Goal: Task Accomplishment & Management: Manage account settings

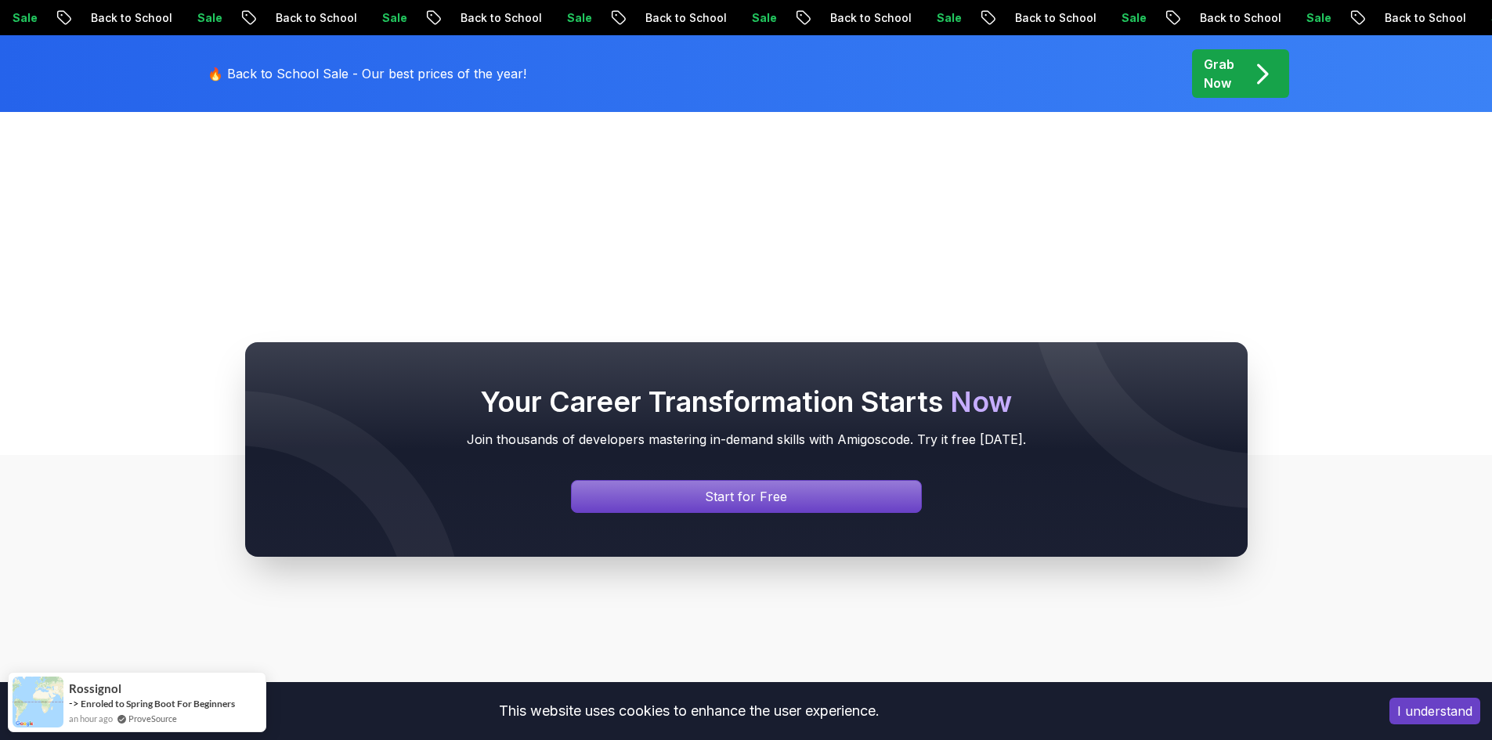
scroll to position [619, 0]
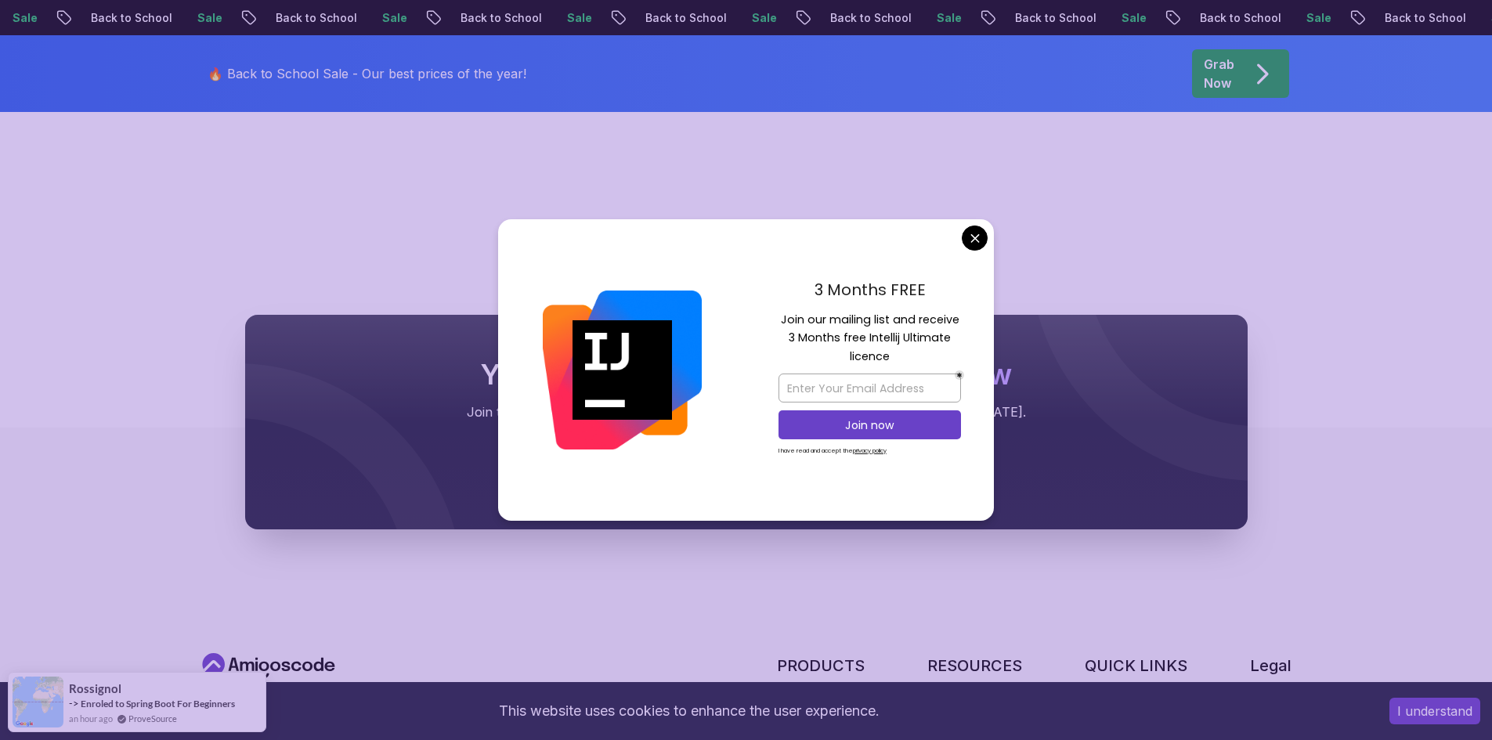
click at [974, 225] on div "3 Months FREE Join our mailing list and receive 3 Months free Intellij Ultimate…" at bounding box center [870, 370] width 248 height 302
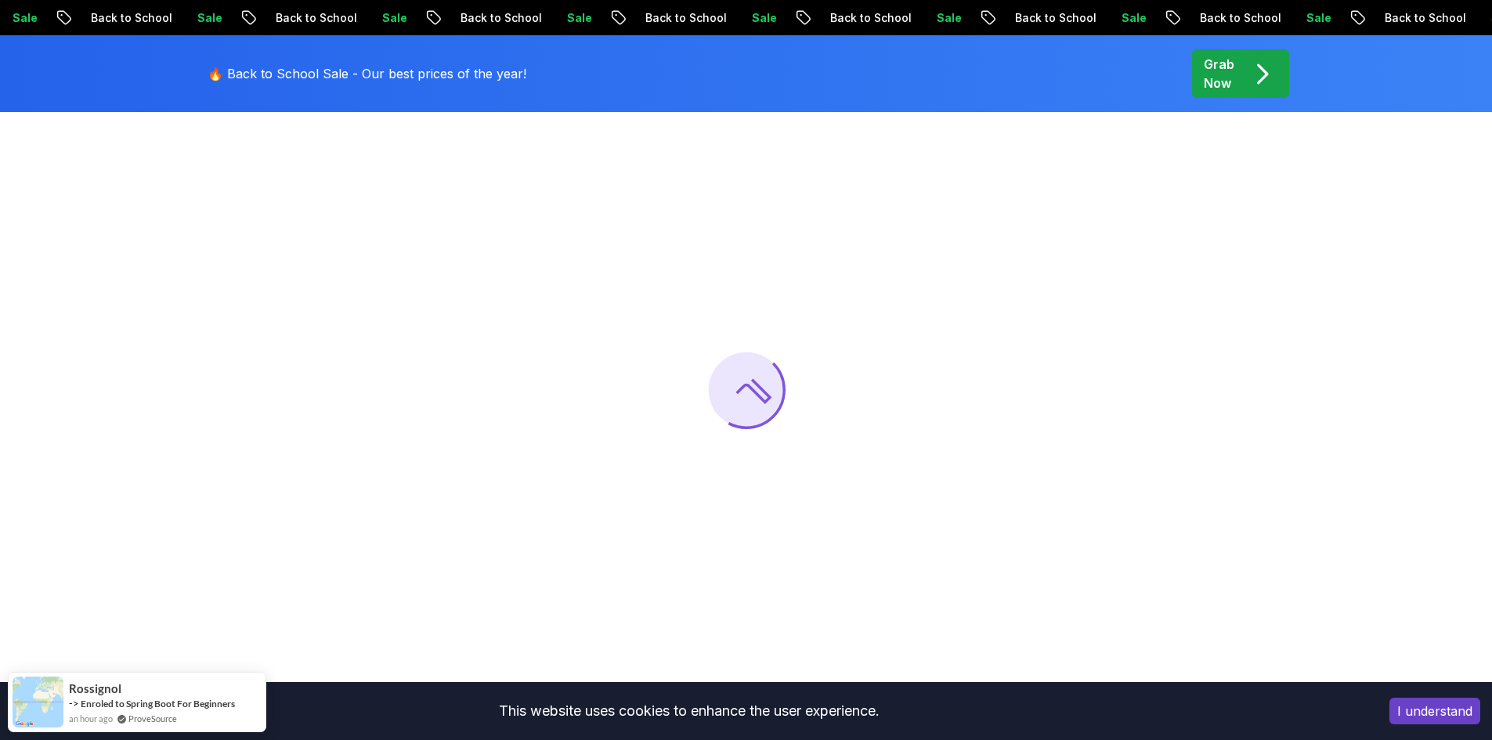
click at [977, 242] on body "Sale Back to School Sale Back to School Sale Back to School Sale Back to School…" at bounding box center [746, 687] width 1492 height 1672
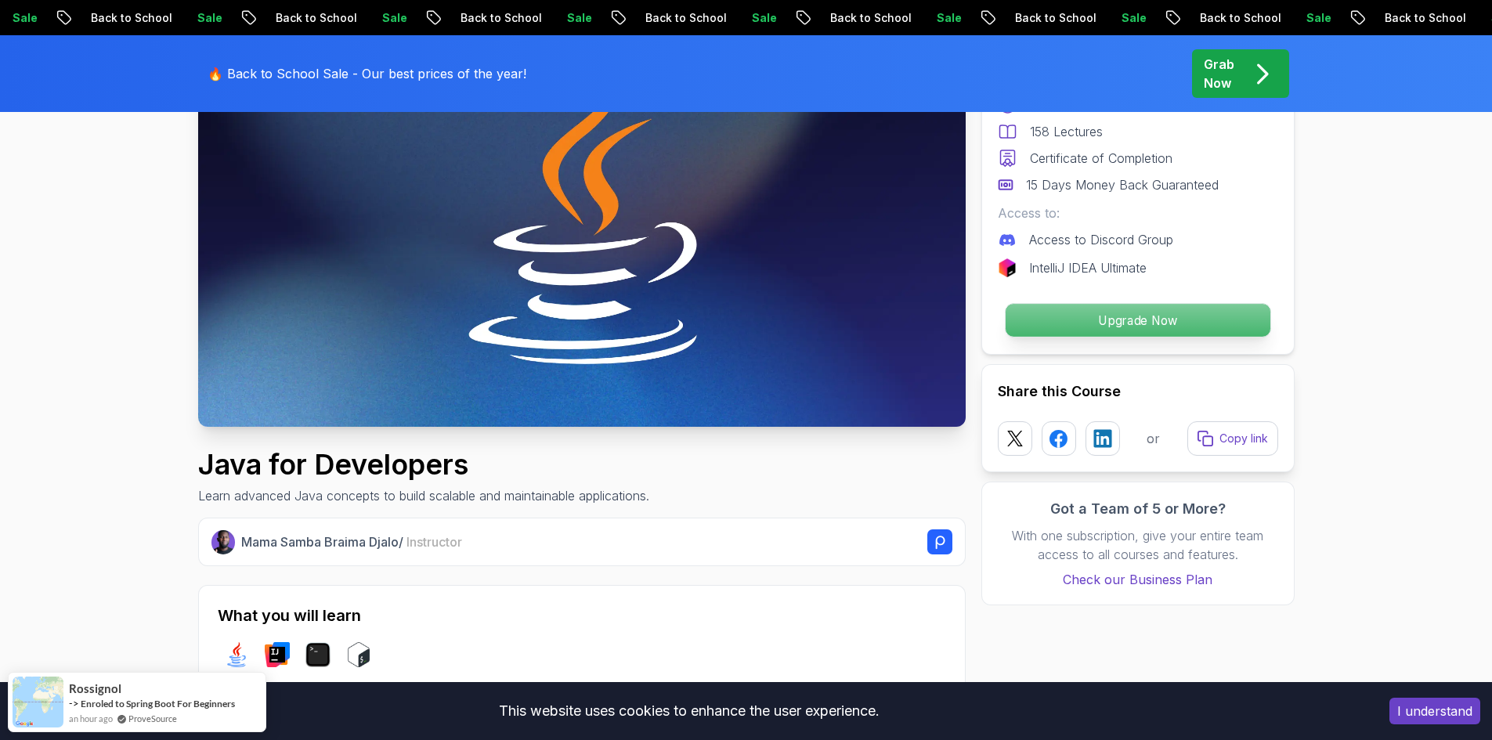
scroll to position [157, 0]
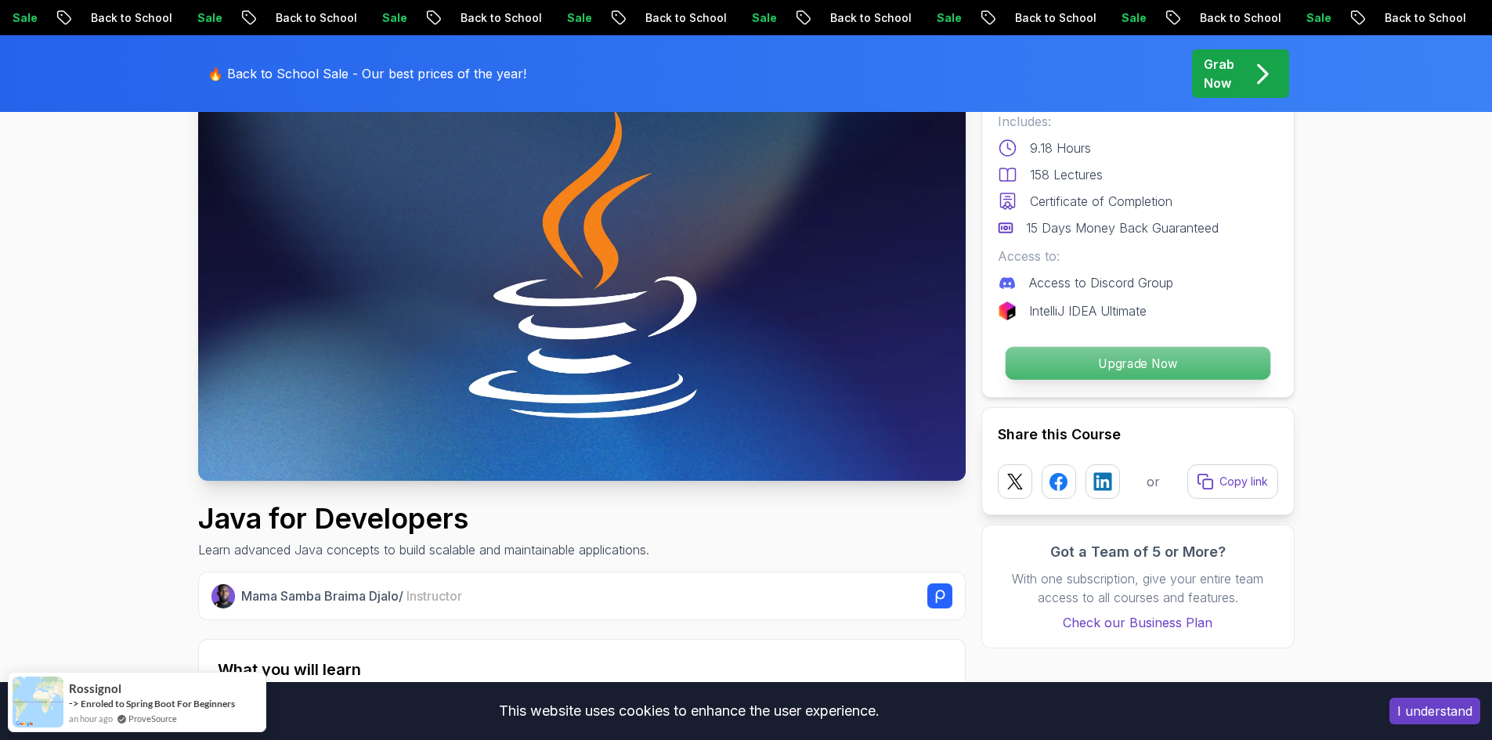
click at [1068, 362] on p "Upgrade Now" at bounding box center [1137, 363] width 265 height 33
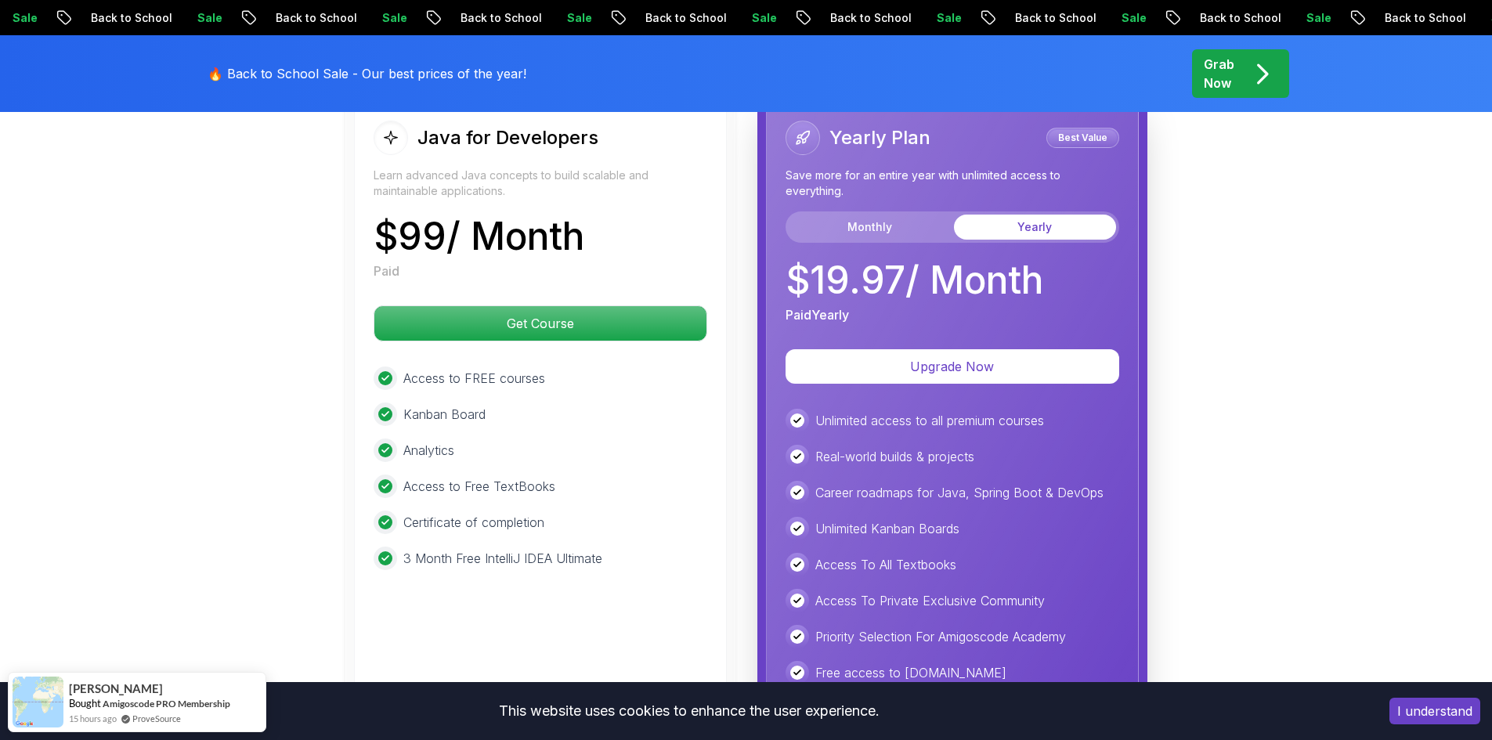
scroll to position [3835, 0]
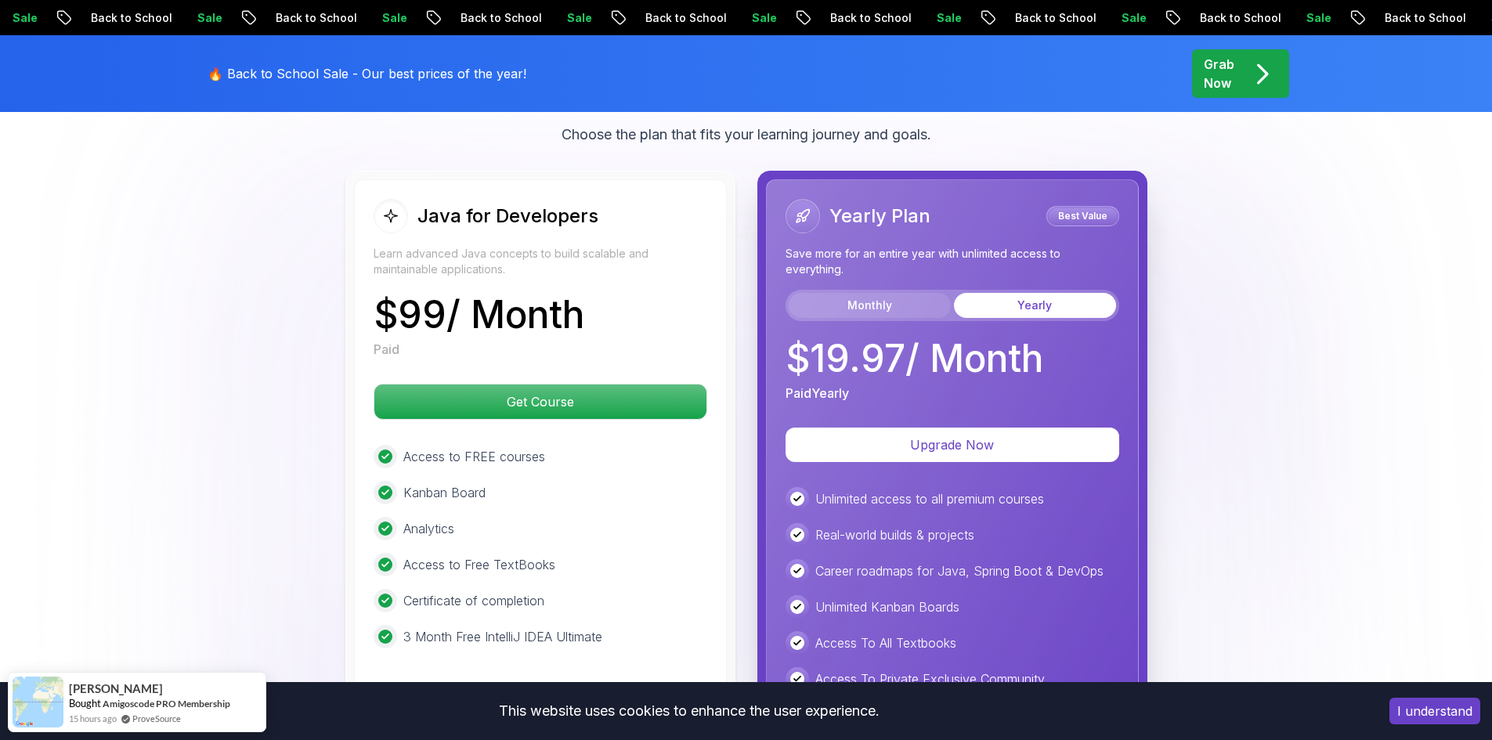
click at [881, 293] on button "Monthly" at bounding box center [870, 305] width 162 height 25
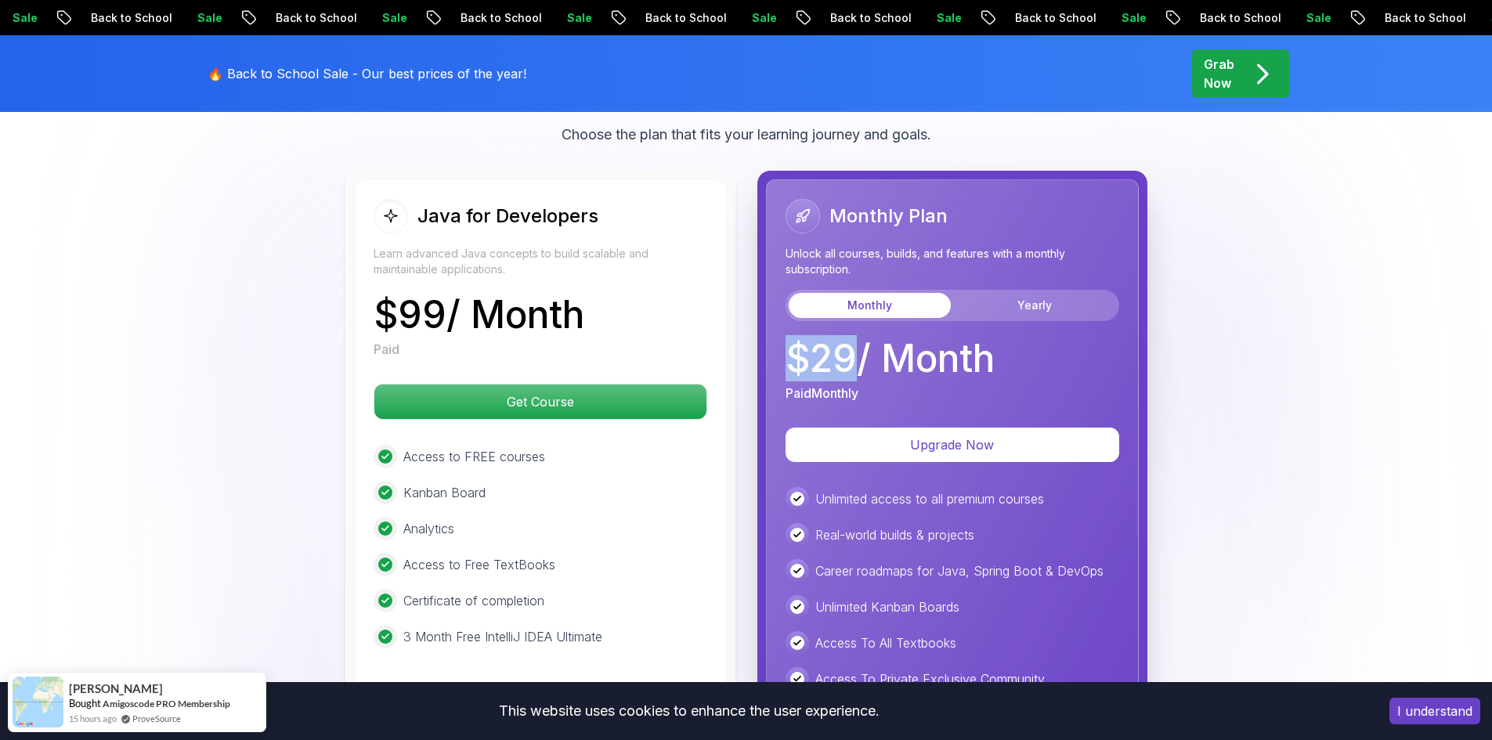
drag, startPoint x: 858, startPoint y: 342, endPoint x: 782, endPoint y: 341, distance: 75.2
click at [782, 341] on div "Monthly Plan Unlock all courses, builds, and features with a monthly subscripti…" at bounding box center [952, 516] width 373 height 675
copy p "$ 29"
click at [1068, 340] on div "$ 29 / Month Paid Monthly" at bounding box center [953, 371] width 334 height 63
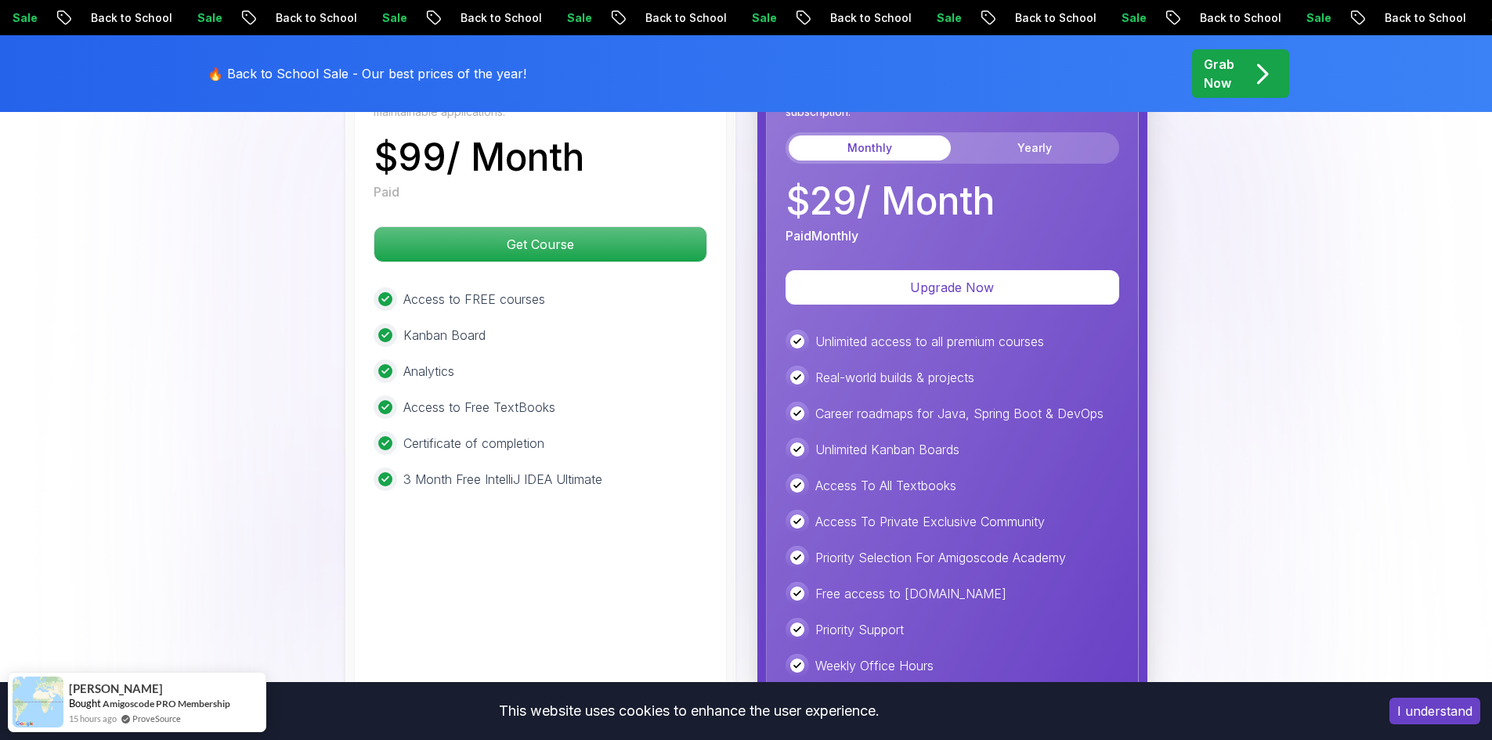
scroll to position [3992, 0]
drag, startPoint x: 812, startPoint y: 325, endPoint x: 1079, endPoint y: 323, distance: 267.1
click at [1079, 331] on div "Unlimited access to all premium courses" at bounding box center [953, 342] width 334 height 23
click at [1038, 367] on div "Real-world builds & projects" at bounding box center [953, 378] width 334 height 23
drag, startPoint x: 855, startPoint y: 356, endPoint x: 803, endPoint y: 356, distance: 52.5
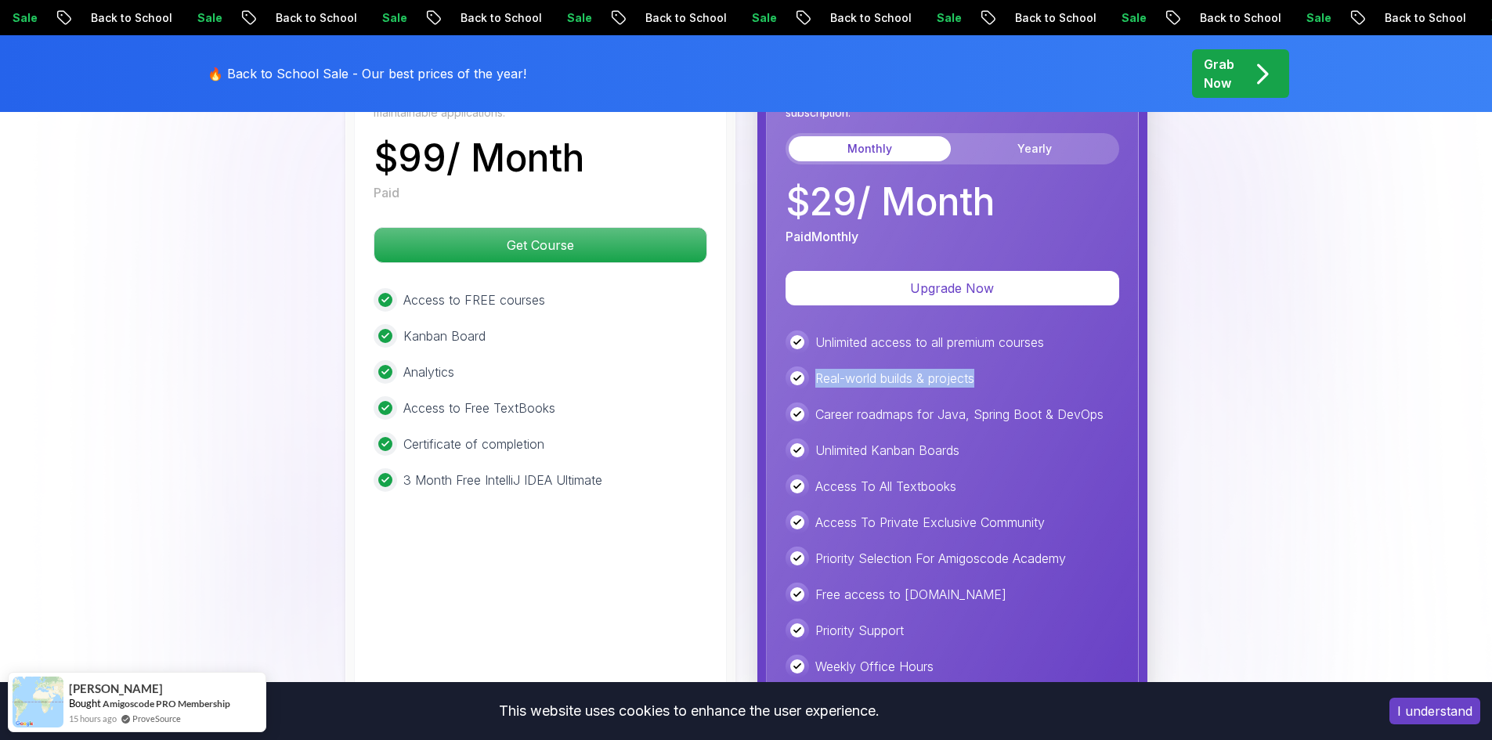
click at [803, 367] on div "Real-world builds & projects" at bounding box center [953, 378] width 334 height 23
click at [849, 405] on p "Career roadmaps for Java, Spring Boot & DevOps" at bounding box center [959, 414] width 288 height 19
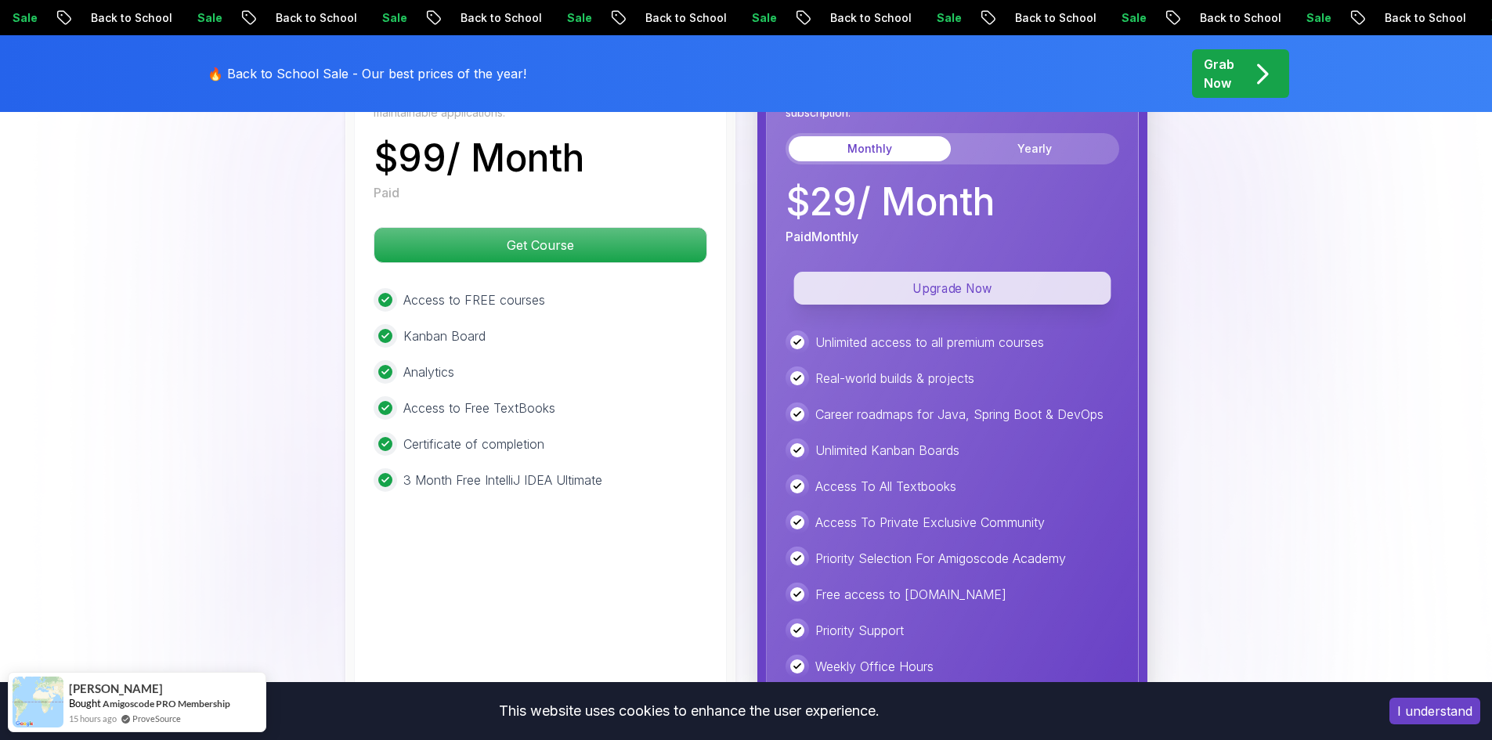
click at [914, 272] on p "Upgrade Now" at bounding box center [951, 288] width 317 height 33
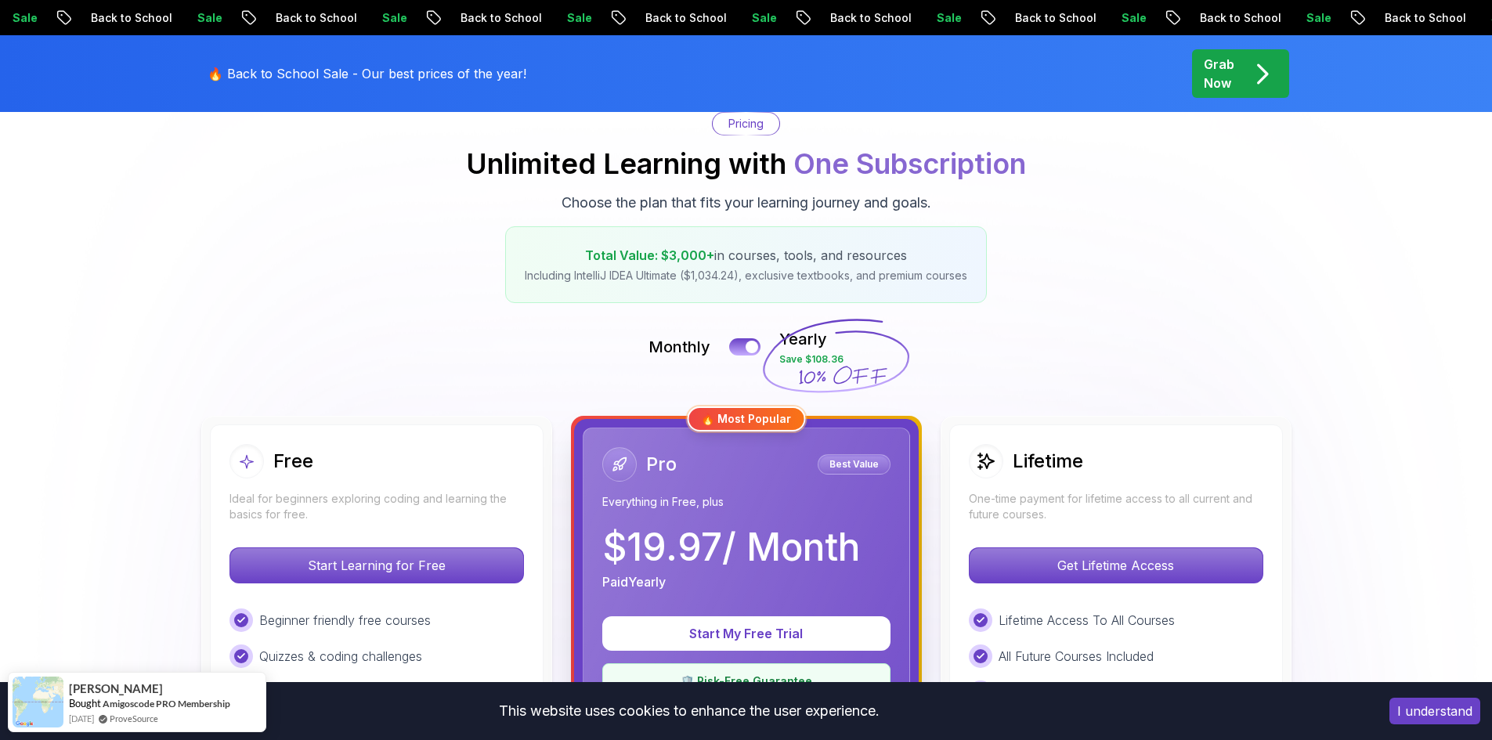
scroll to position [392, 0]
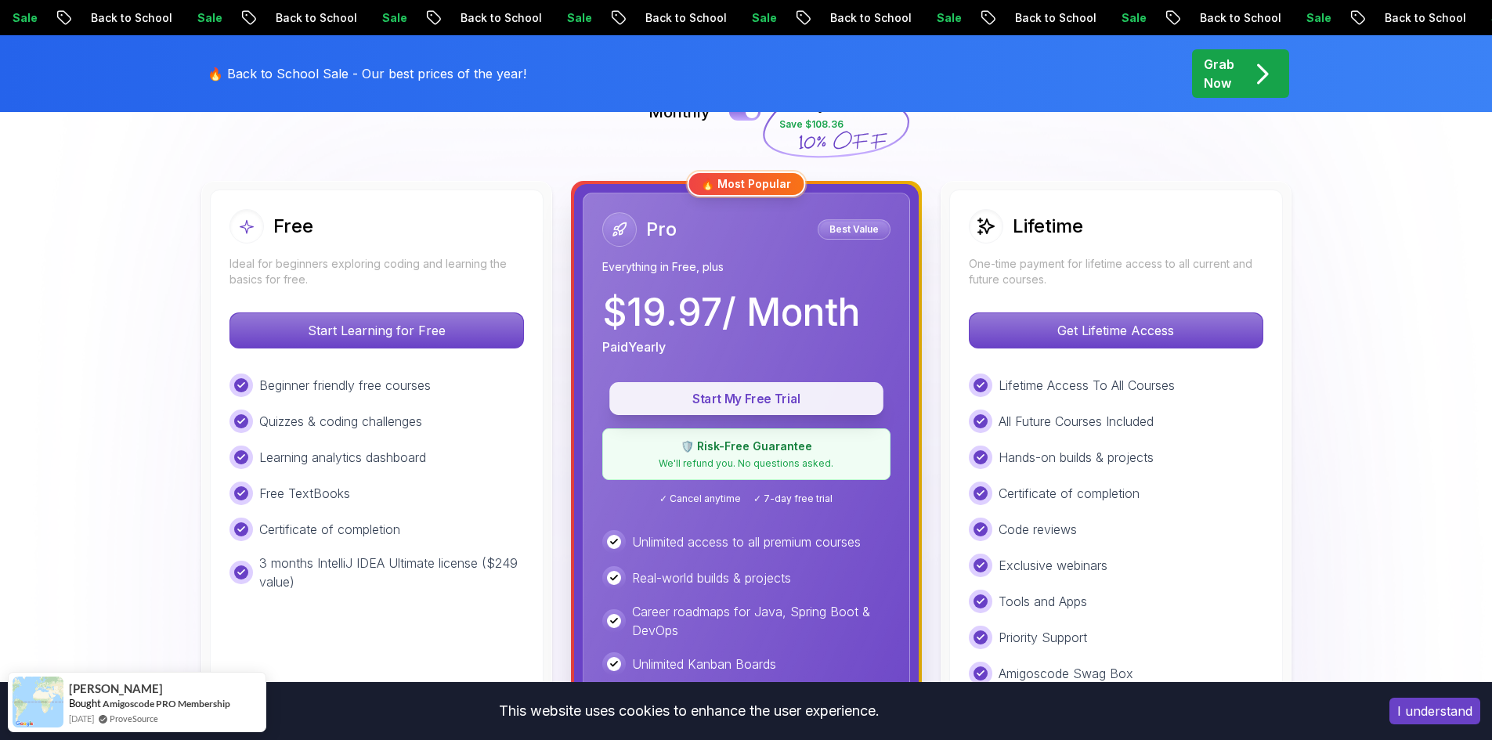
click at [789, 403] on p "Start My Free Trial" at bounding box center [746, 399] width 238 height 18
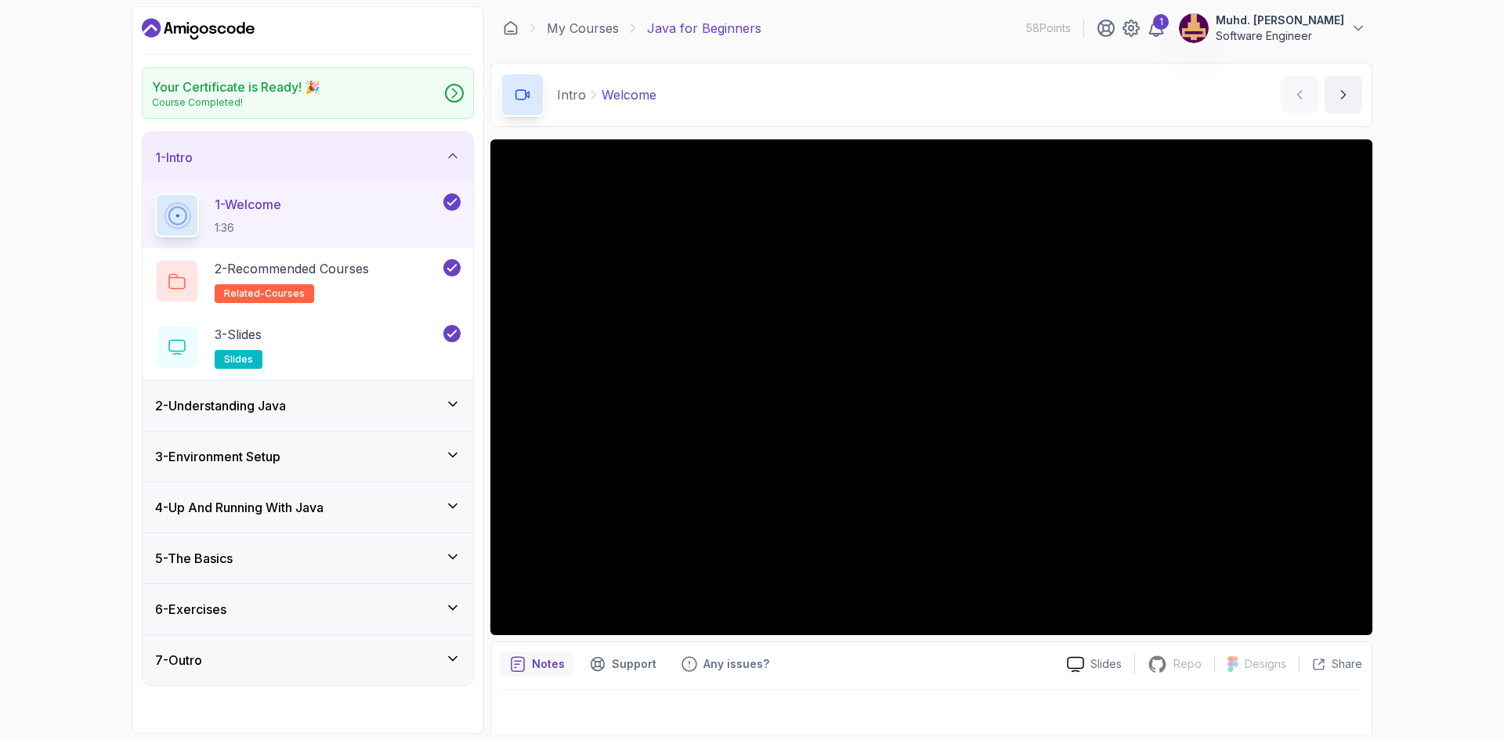
click at [453, 159] on icon at bounding box center [453, 156] width 16 height 16
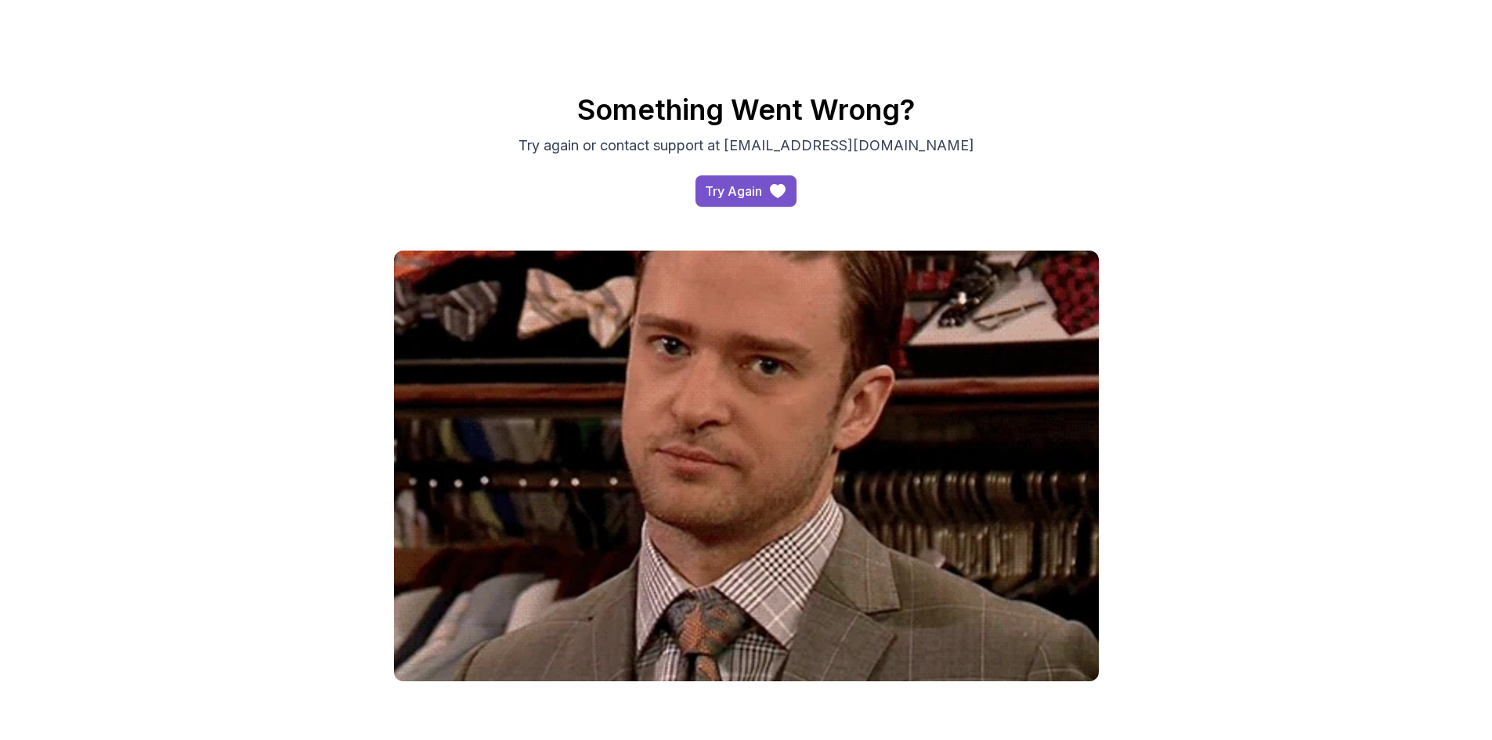
click at [723, 186] on div "Try Again" at bounding box center [733, 191] width 57 height 19
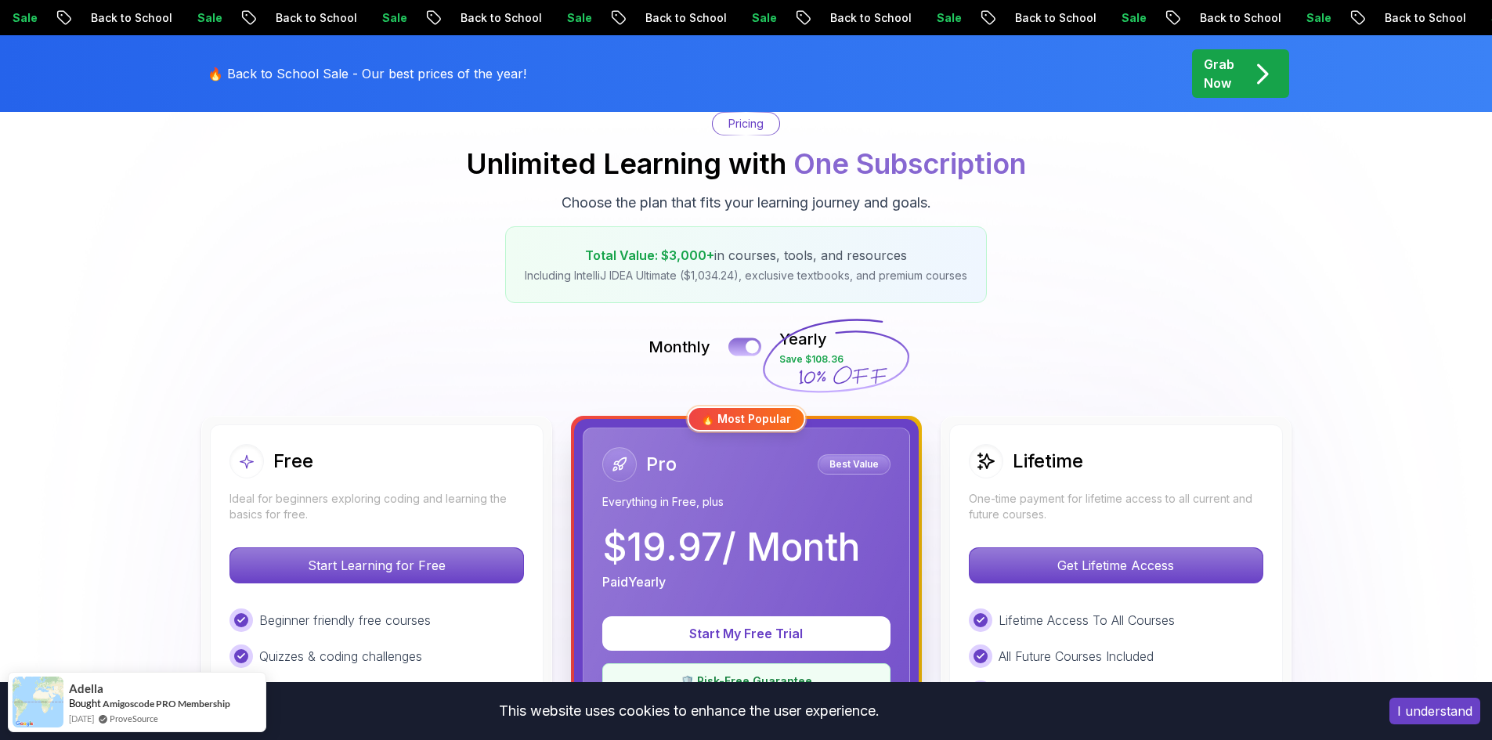
click at [737, 351] on button at bounding box center [744, 347] width 33 height 18
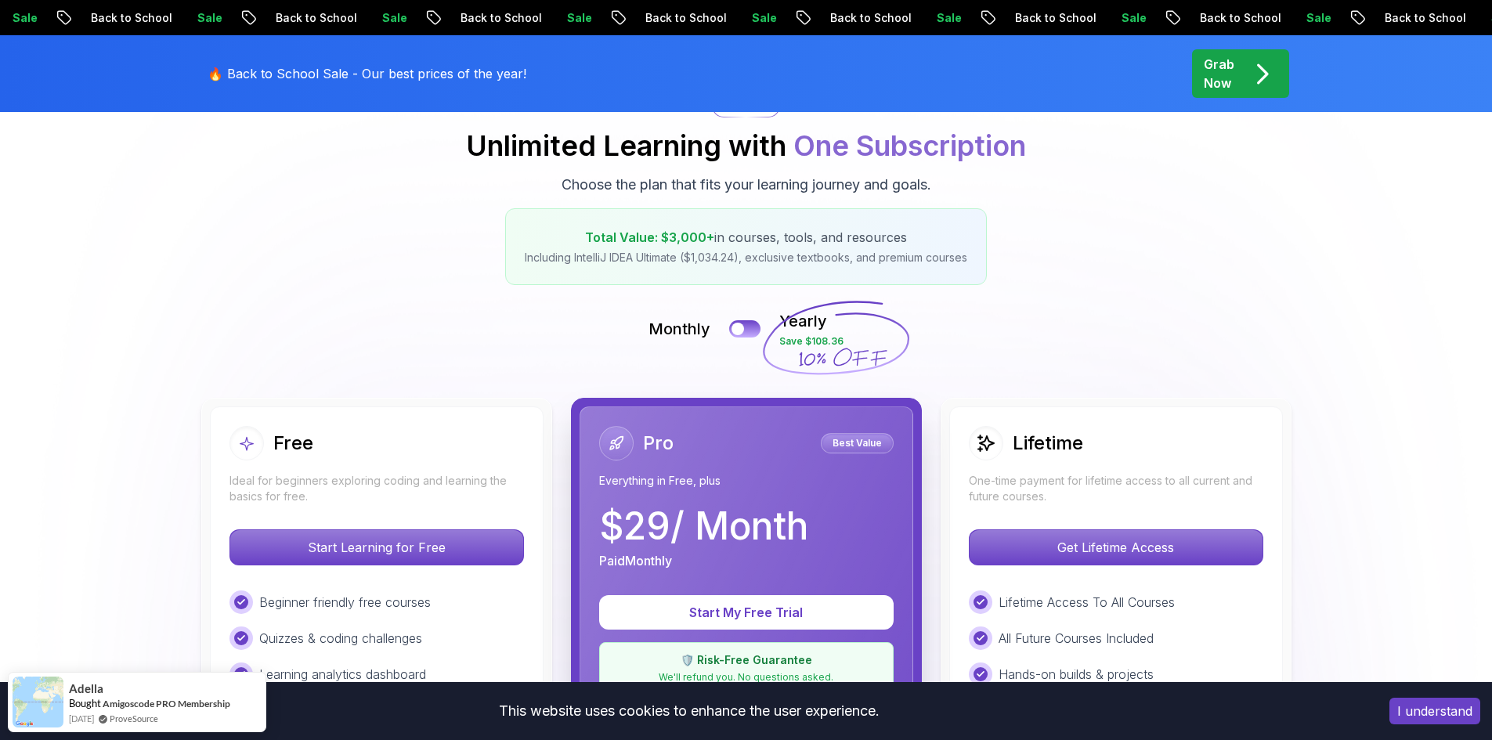
scroll to position [157, 0]
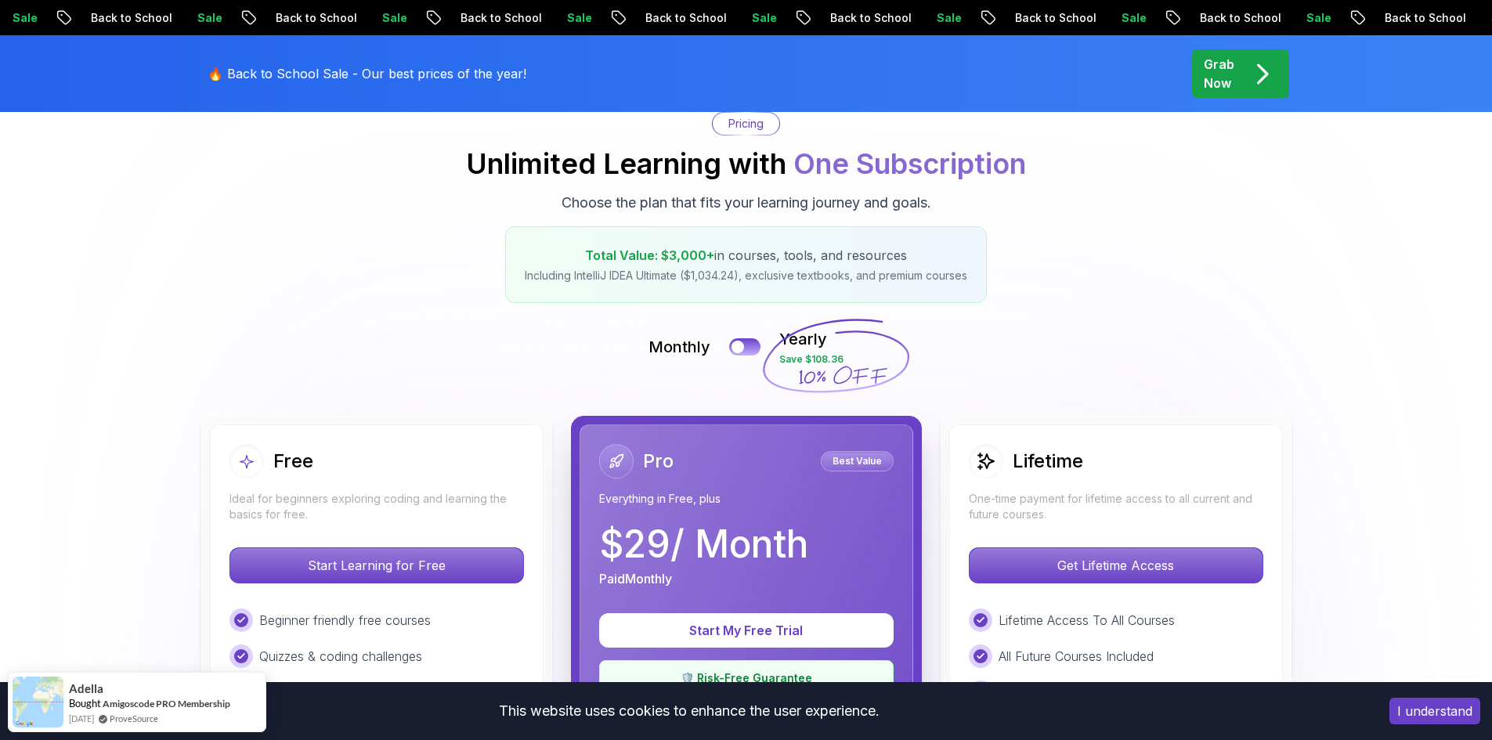
click at [758, 337] on div "Monthly Yearly Save $108.36" at bounding box center [746, 347] width 1097 height 38
click at [757, 340] on button at bounding box center [744, 347] width 33 height 18
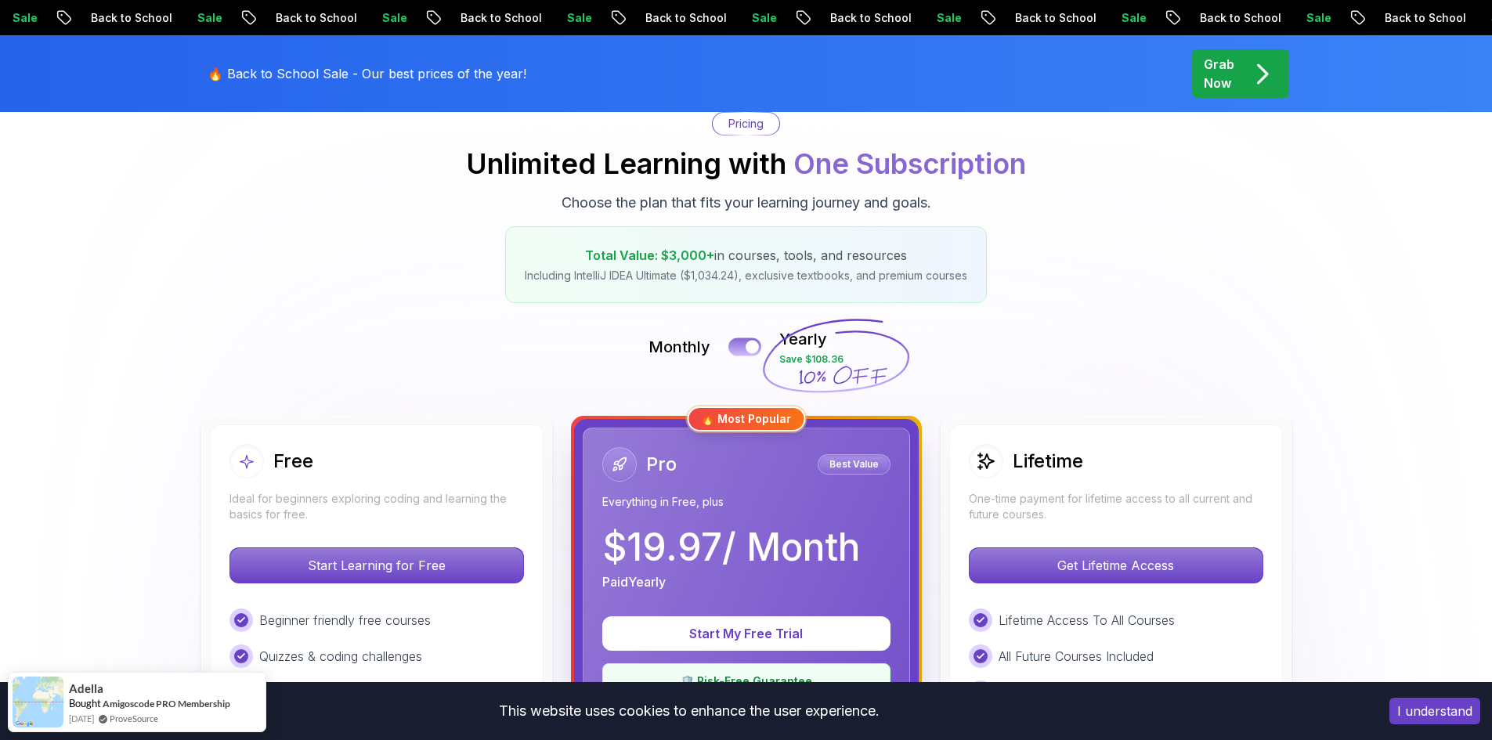
click at [757, 341] on div at bounding box center [752, 347] width 13 height 13
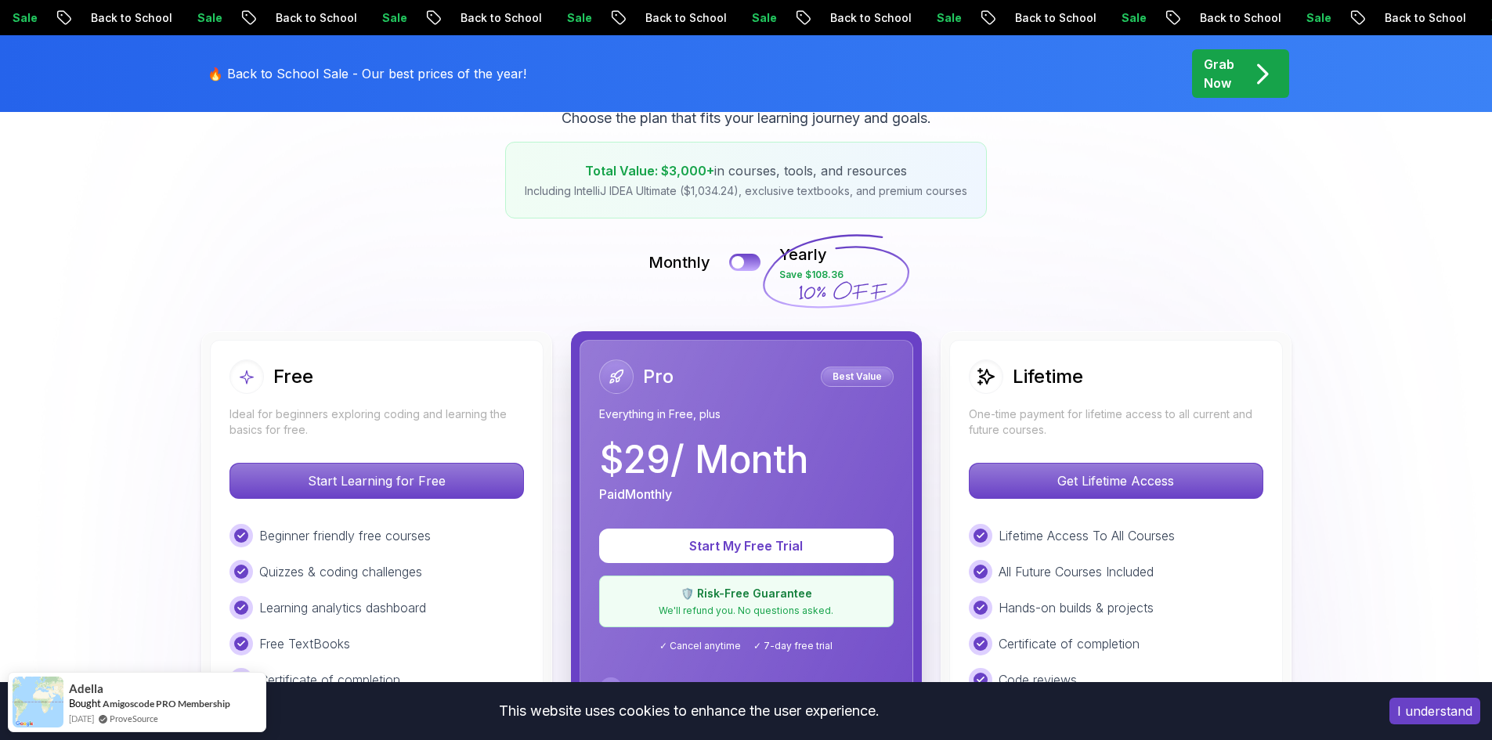
scroll to position [392, 0]
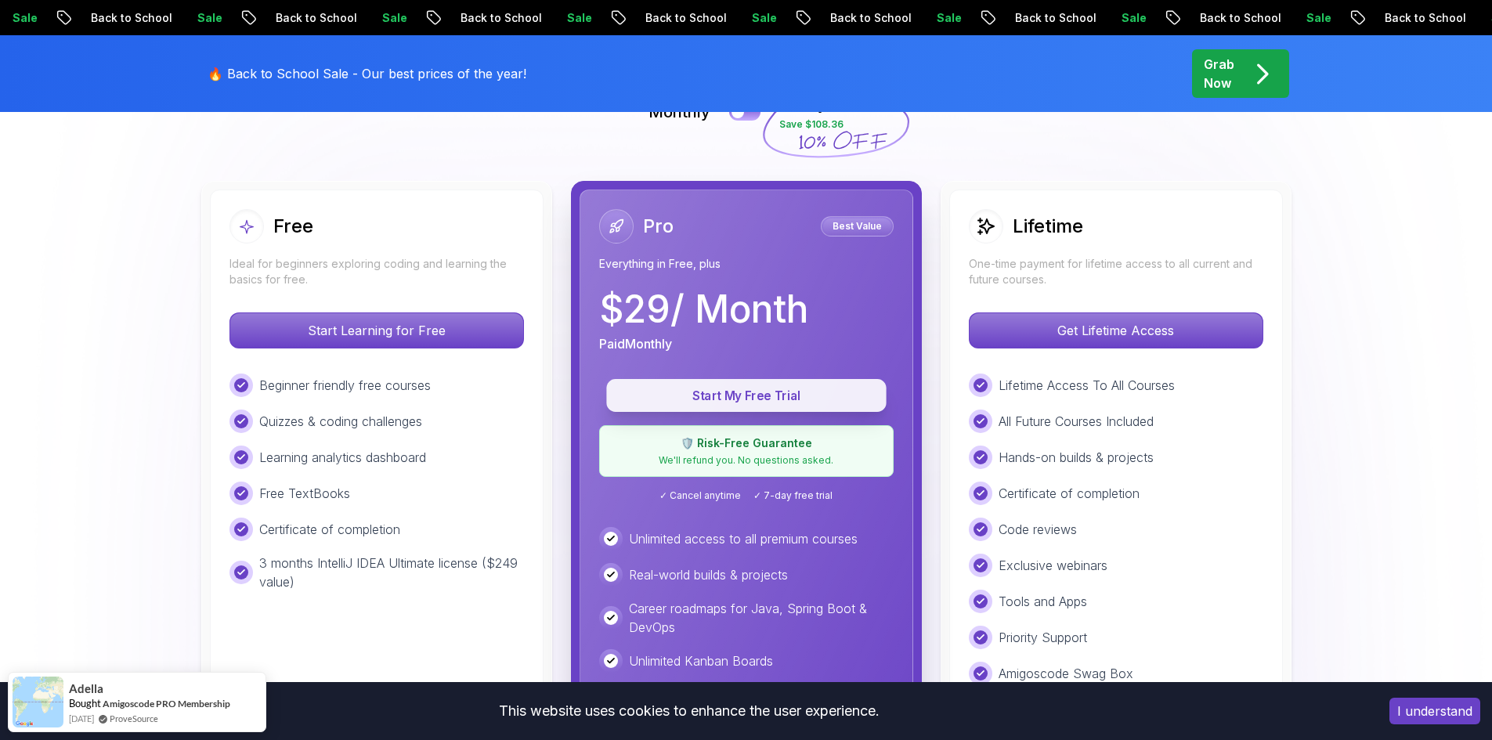
click at [793, 390] on p "Start My Free Trial" at bounding box center [746, 396] width 244 height 18
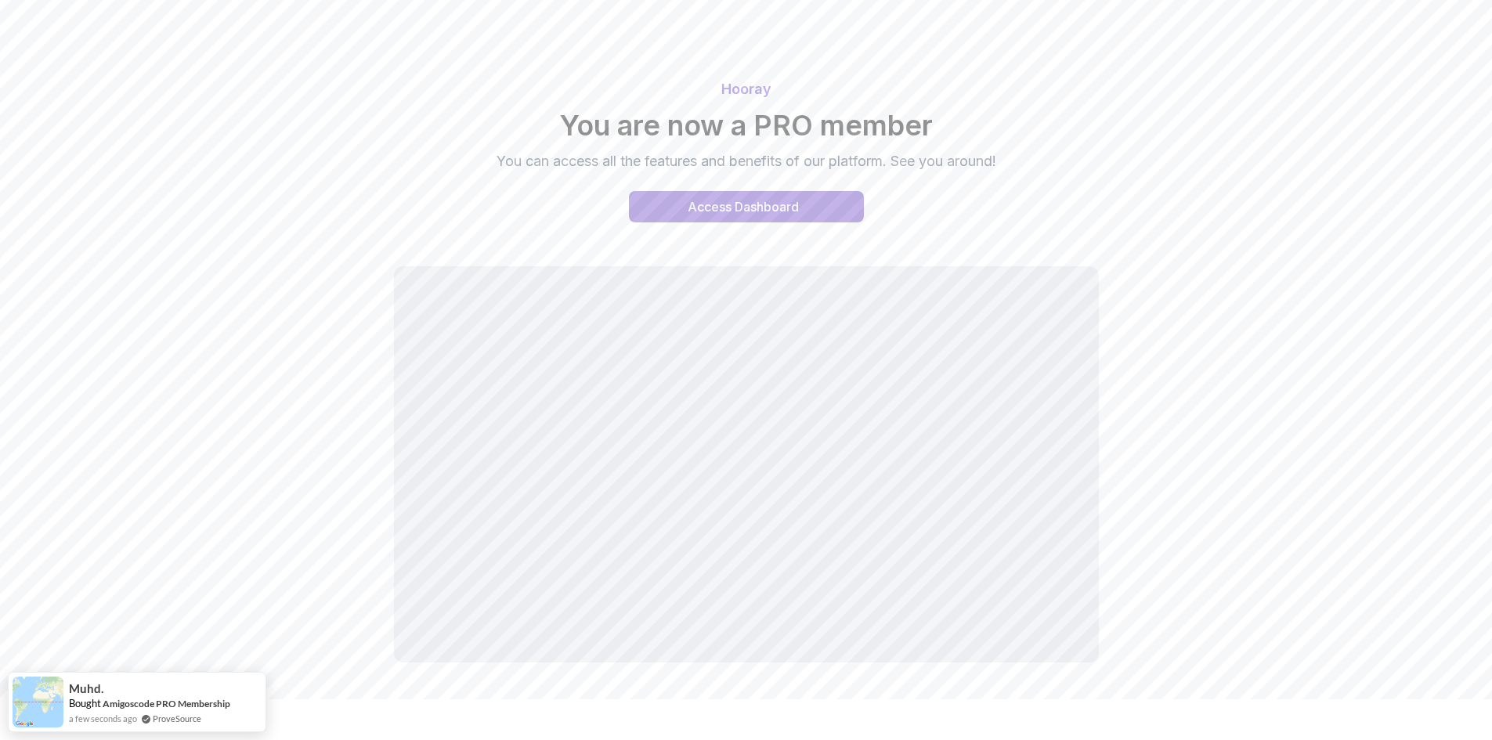
scroll to position [63, 0]
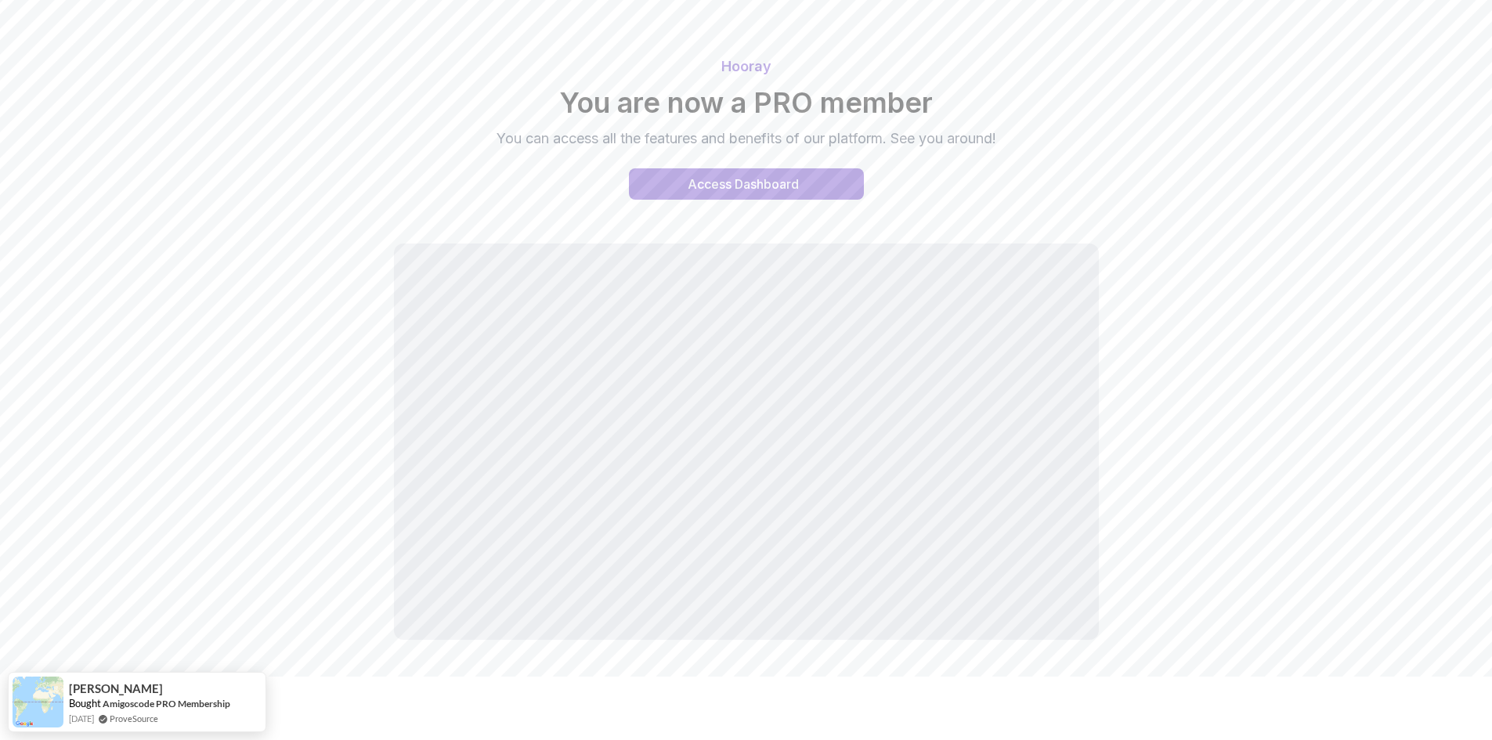
click at [794, 201] on div "Hooray You are now a PRO member You can access all the features and benefits of…" at bounding box center [746, 128] width 1097 height 182
click at [799, 184] on div "Access Dashboard" at bounding box center [743, 184] width 111 height 19
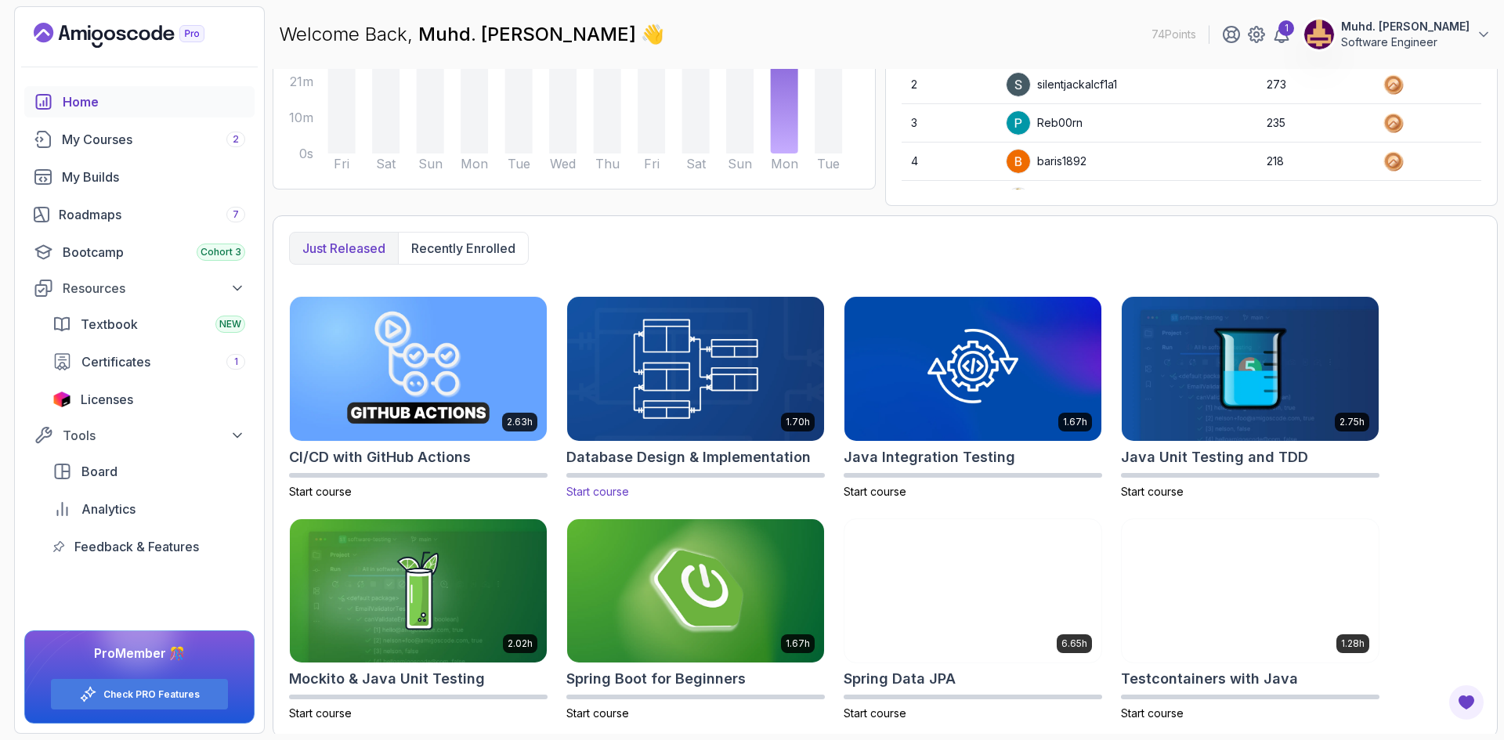
scroll to position [264, 0]
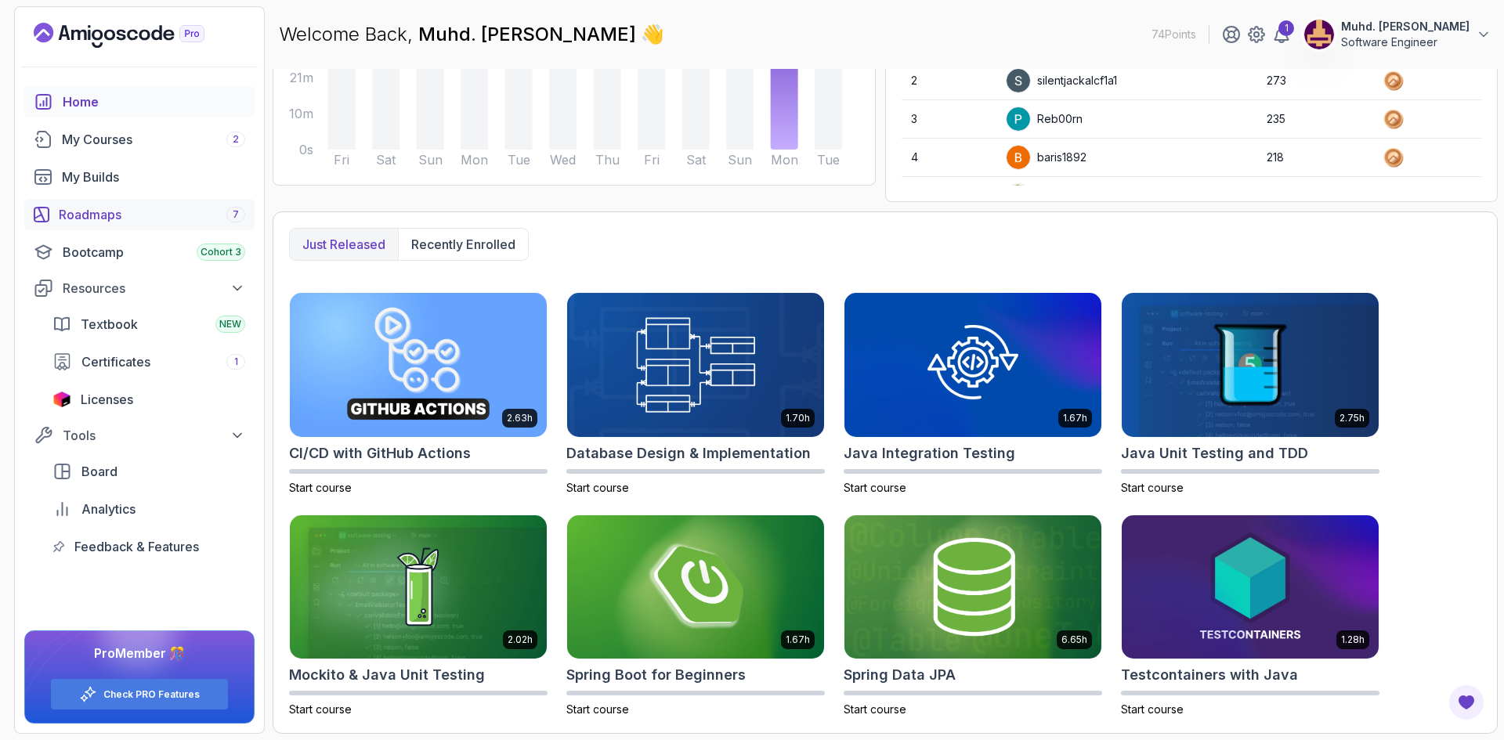
click at [118, 215] on div "Roadmaps 7" at bounding box center [152, 214] width 186 height 19
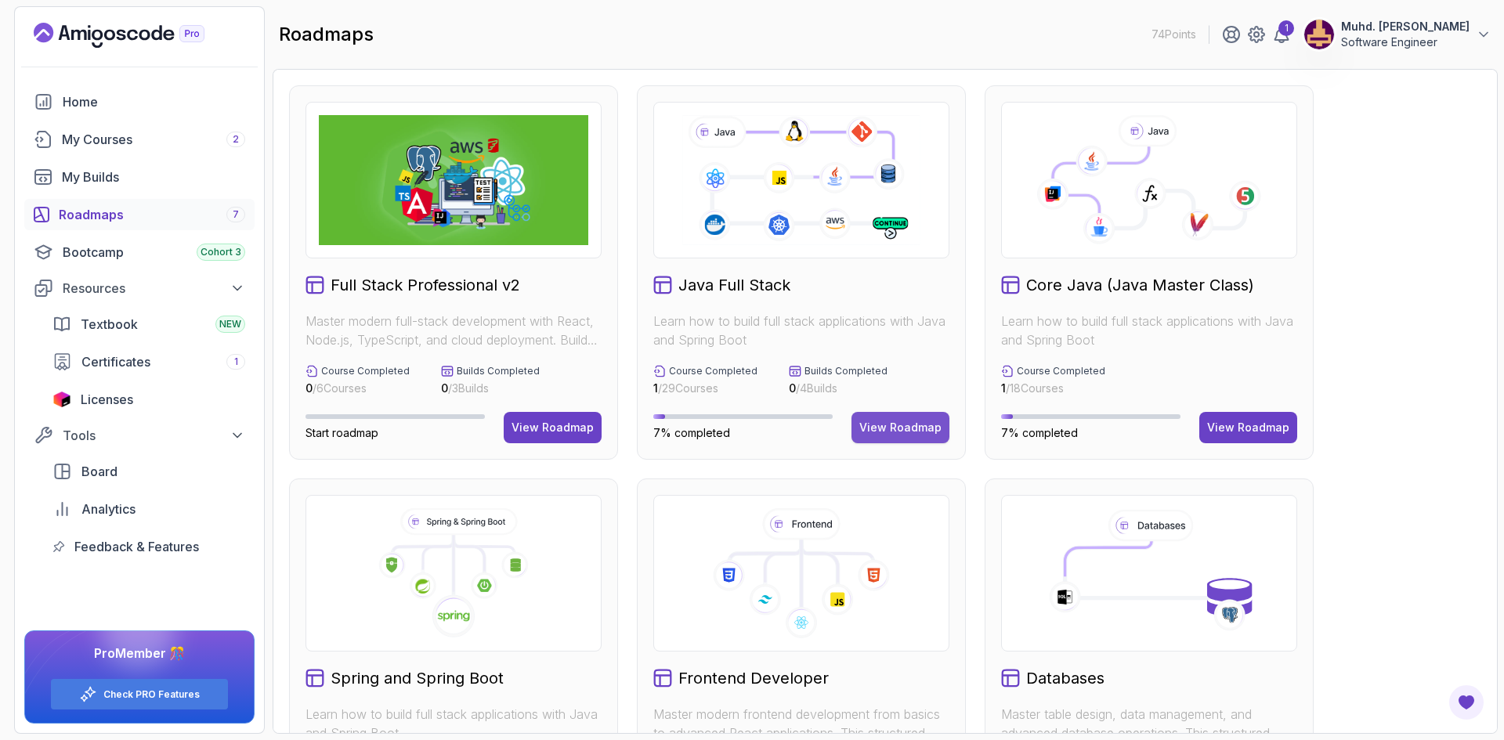
click at [898, 430] on div "View Roadmap" at bounding box center [900, 428] width 82 height 16
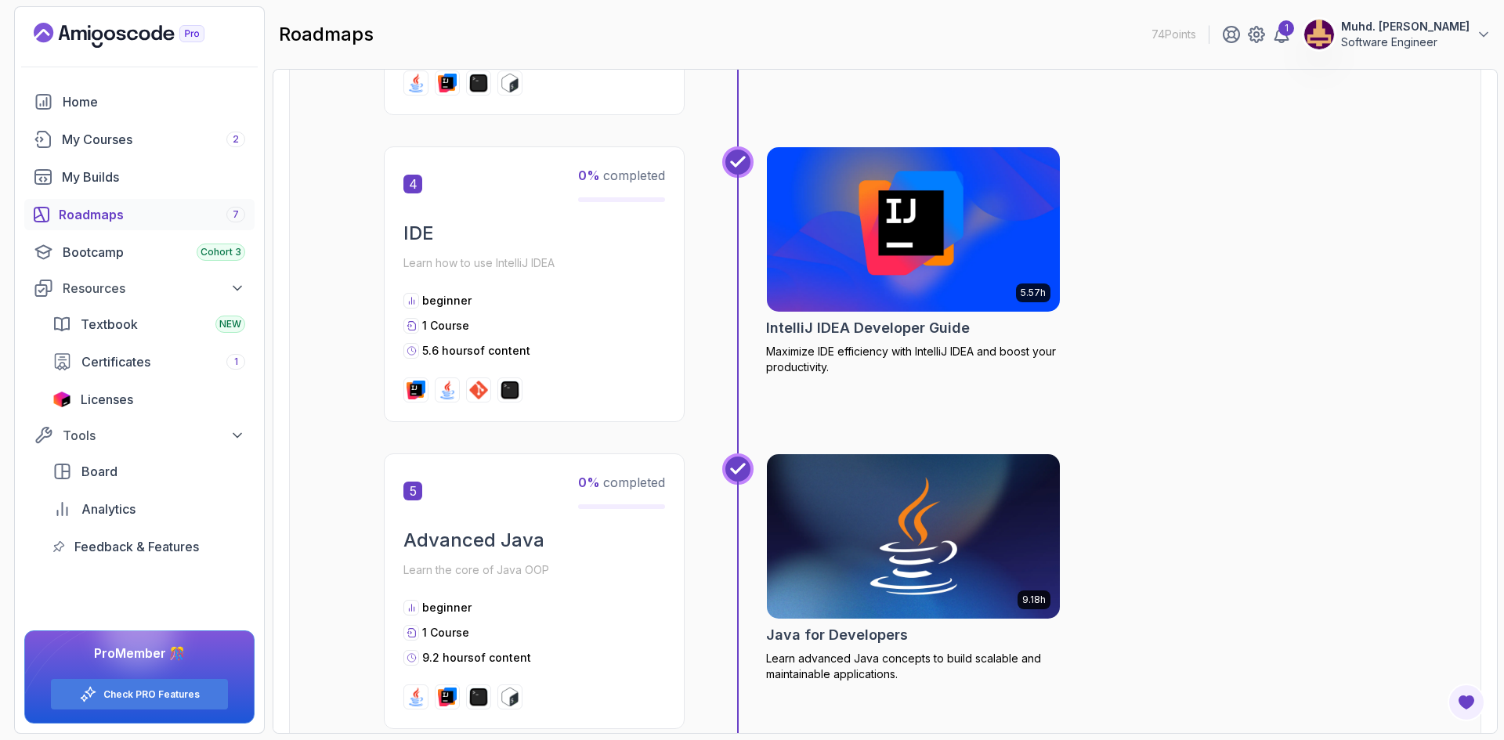
scroll to position [1645, 0]
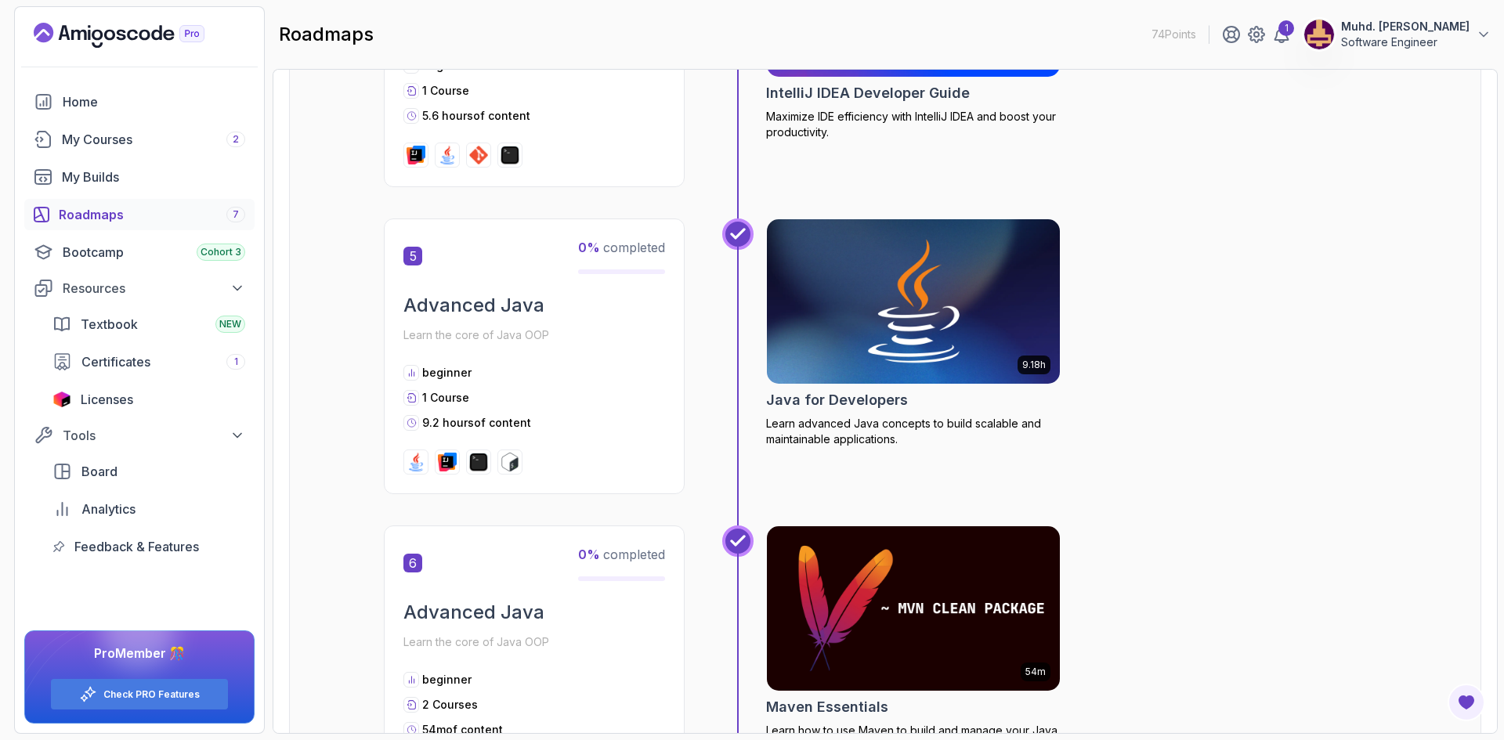
click at [954, 284] on img at bounding box center [914, 301] width 308 height 172
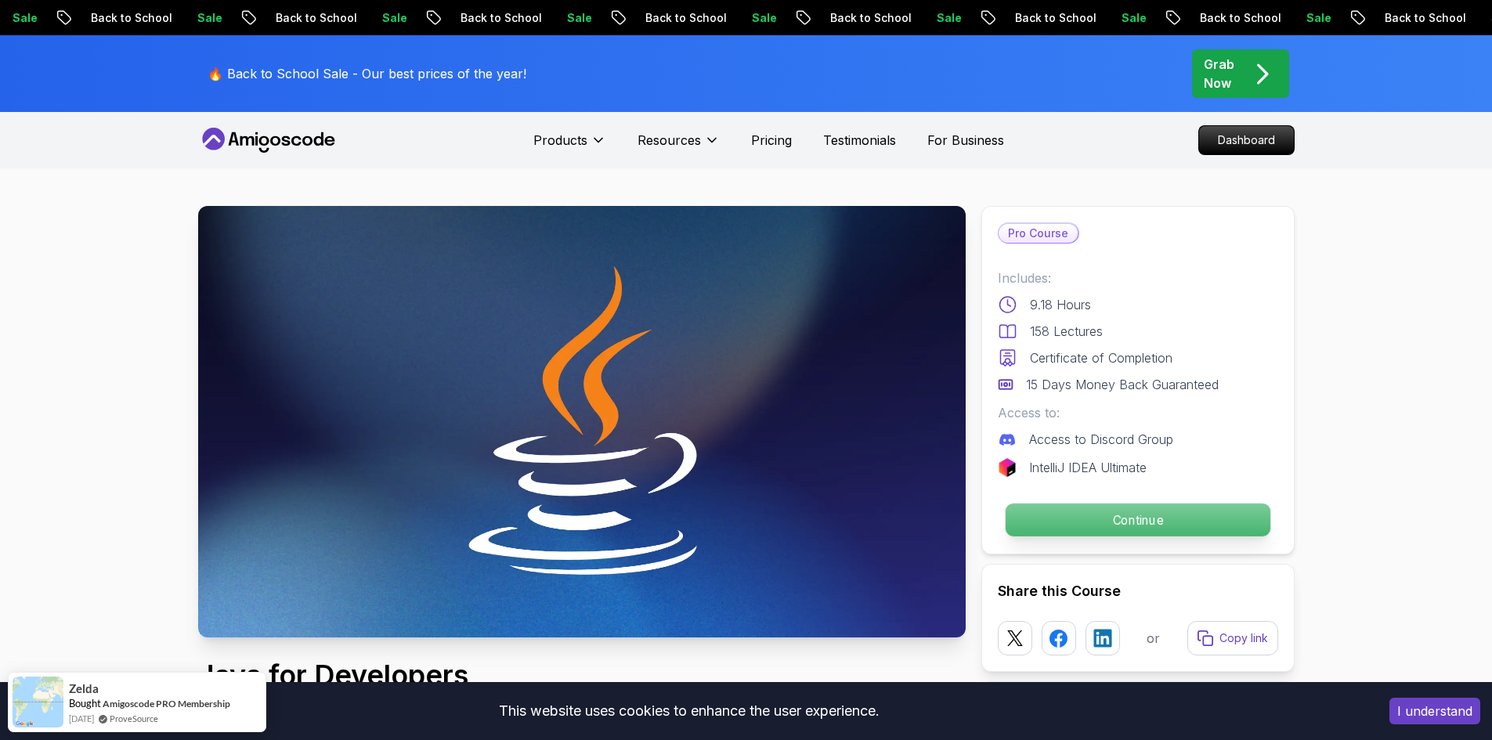
click at [1097, 506] on p "Continue" at bounding box center [1137, 520] width 265 height 33
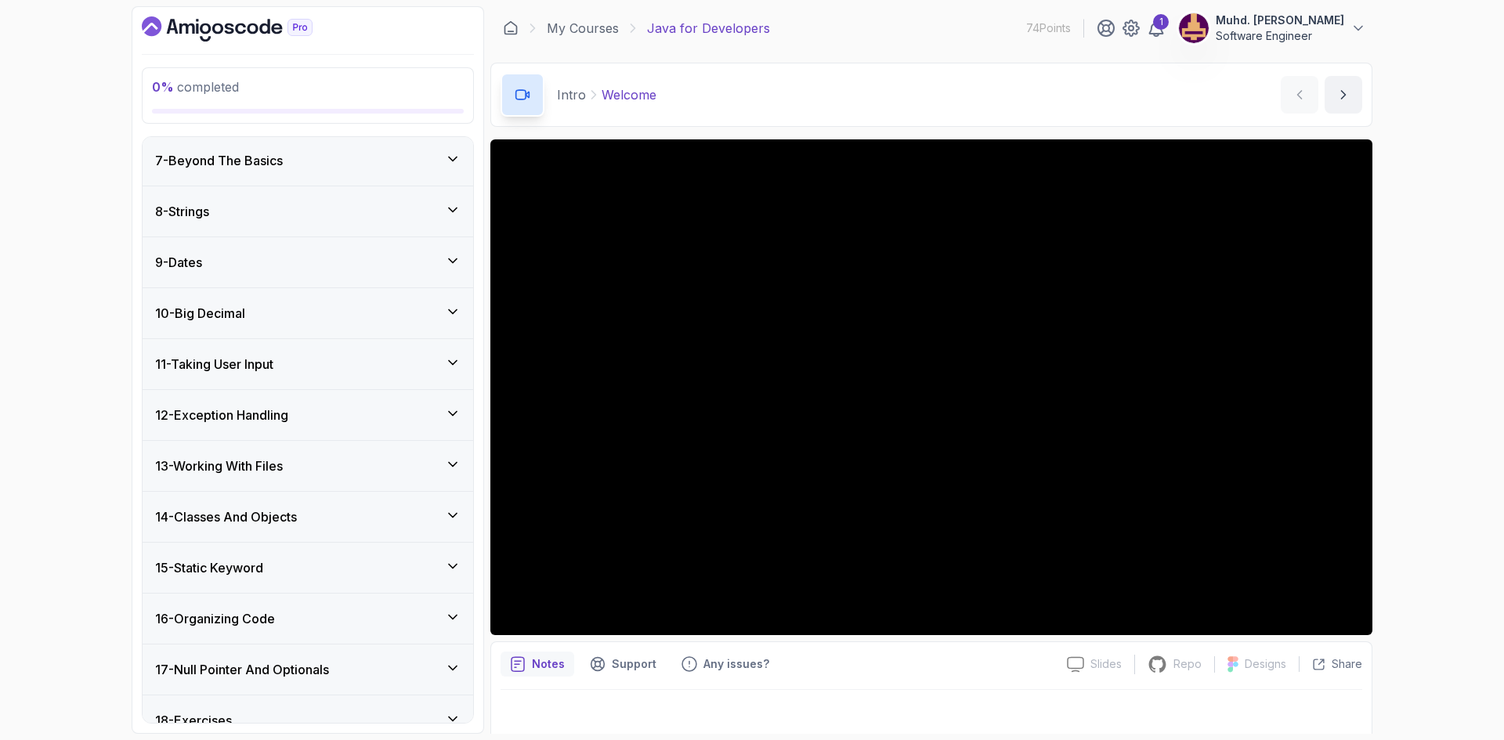
scroll to position [356, 0]
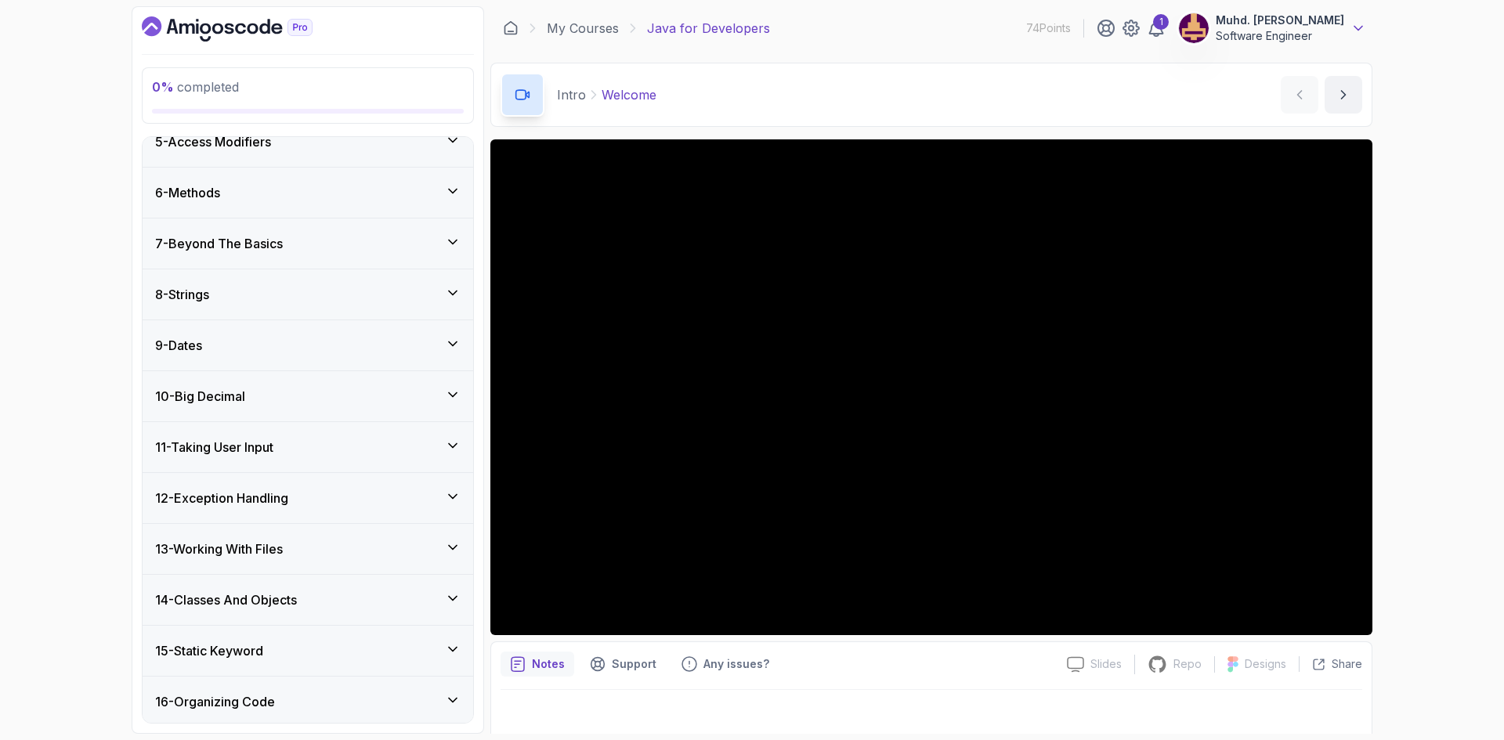
click at [1359, 26] on icon at bounding box center [1358, 28] width 16 height 16
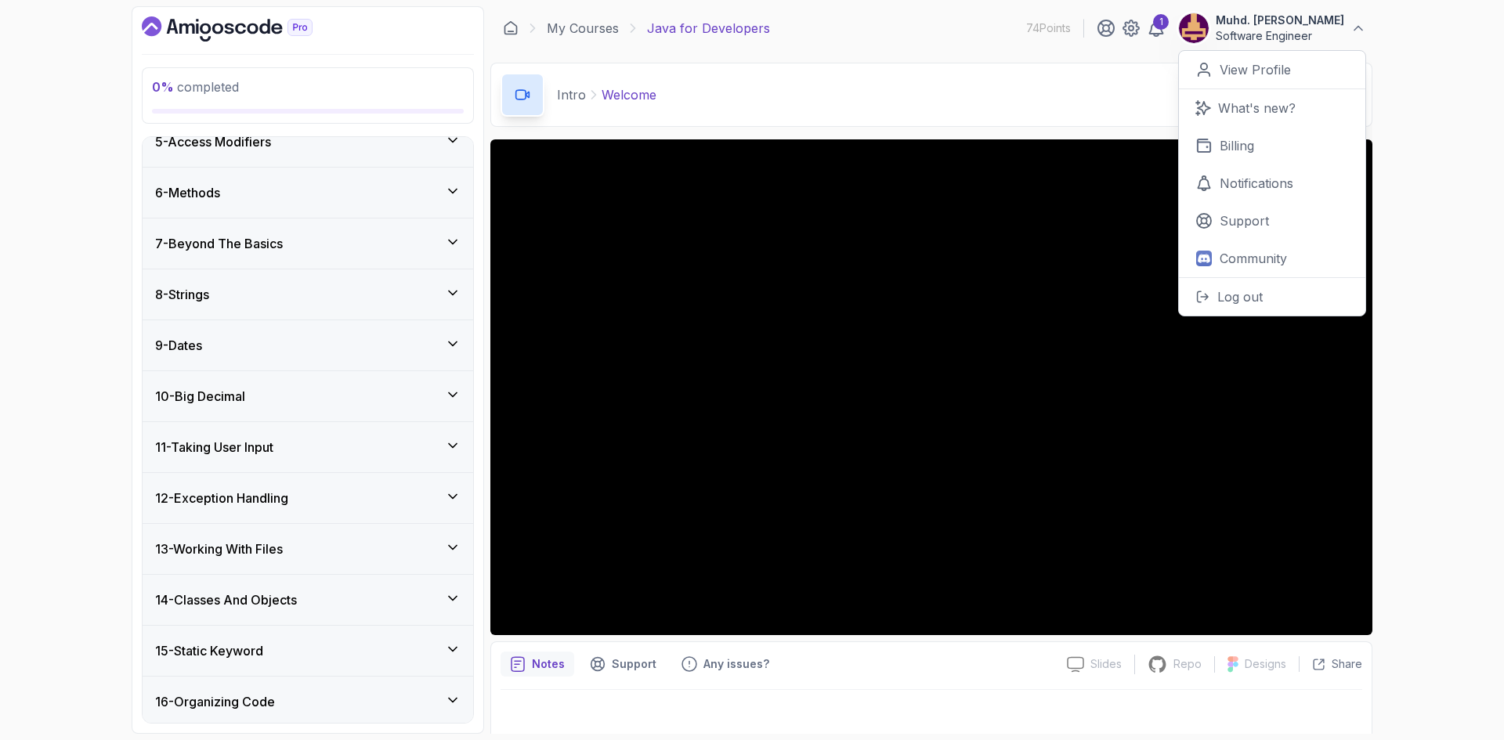
click at [1349, 27] on button "Muhd. [PERSON_NAME] Software Engineer" at bounding box center [1272, 28] width 188 height 31
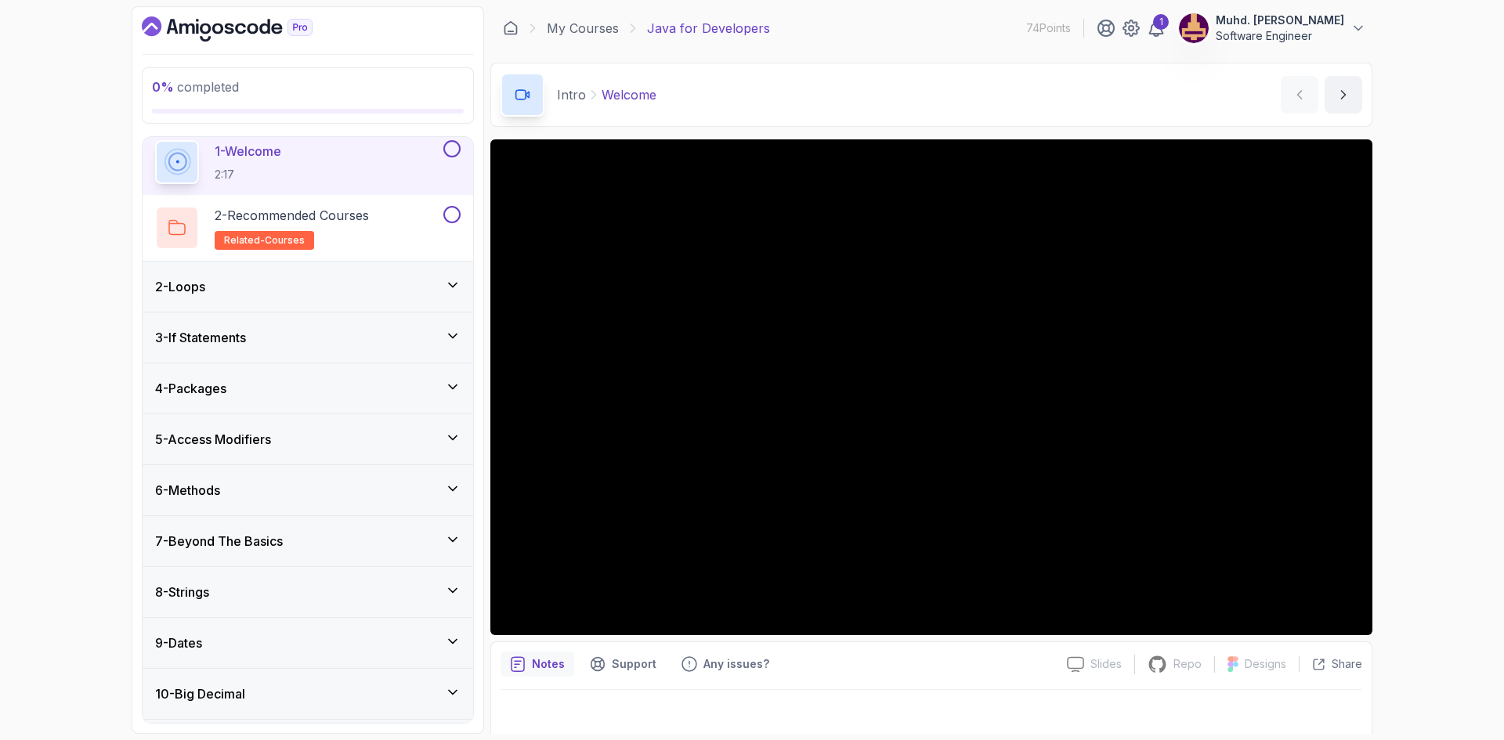
scroll to position [0, 0]
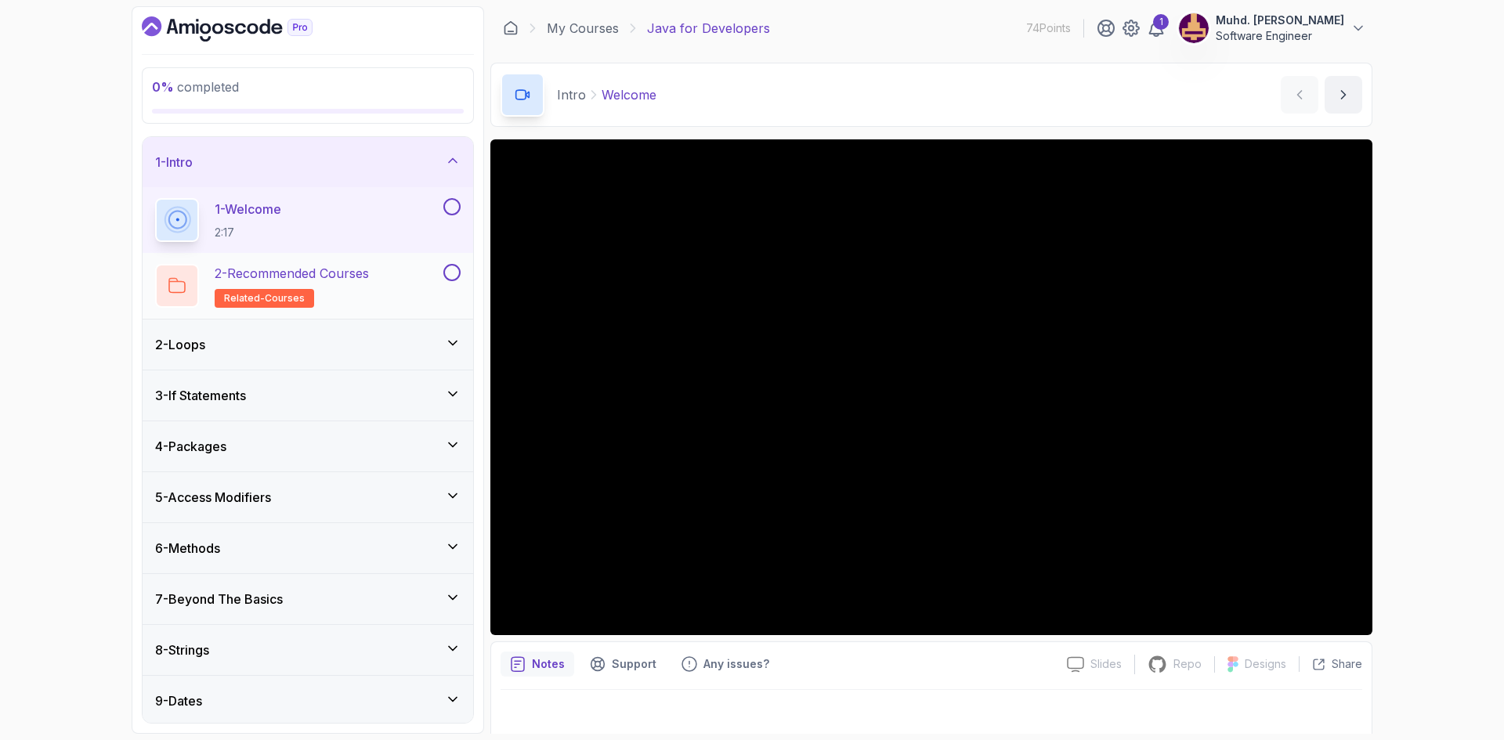
click at [369, 301] on h2 "2 - Recommended Courses related-courses" at bounding box center [292, 286] width 154 height 44
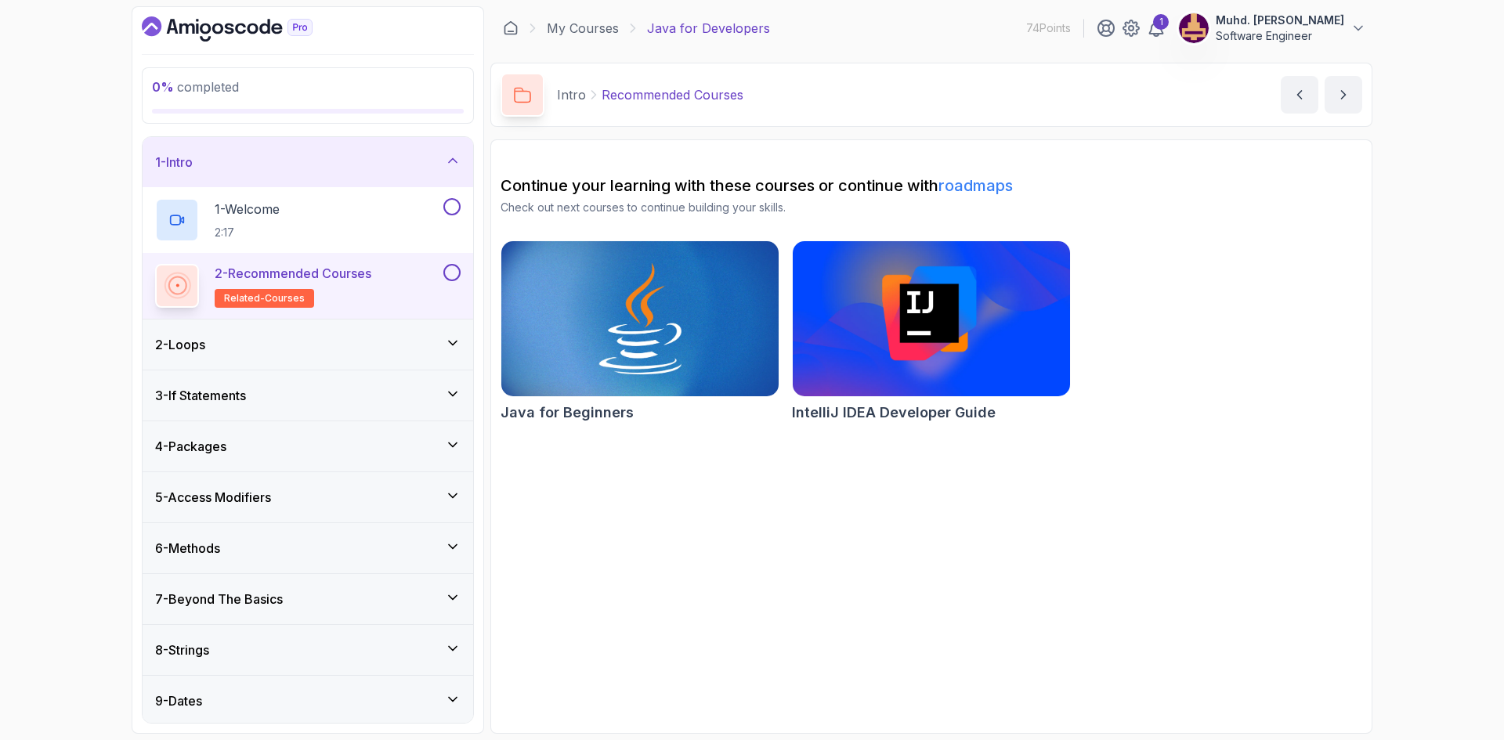
click at [420, 346] on div "2 - Loops" at bounding box center [307, 344] width 305 height 19
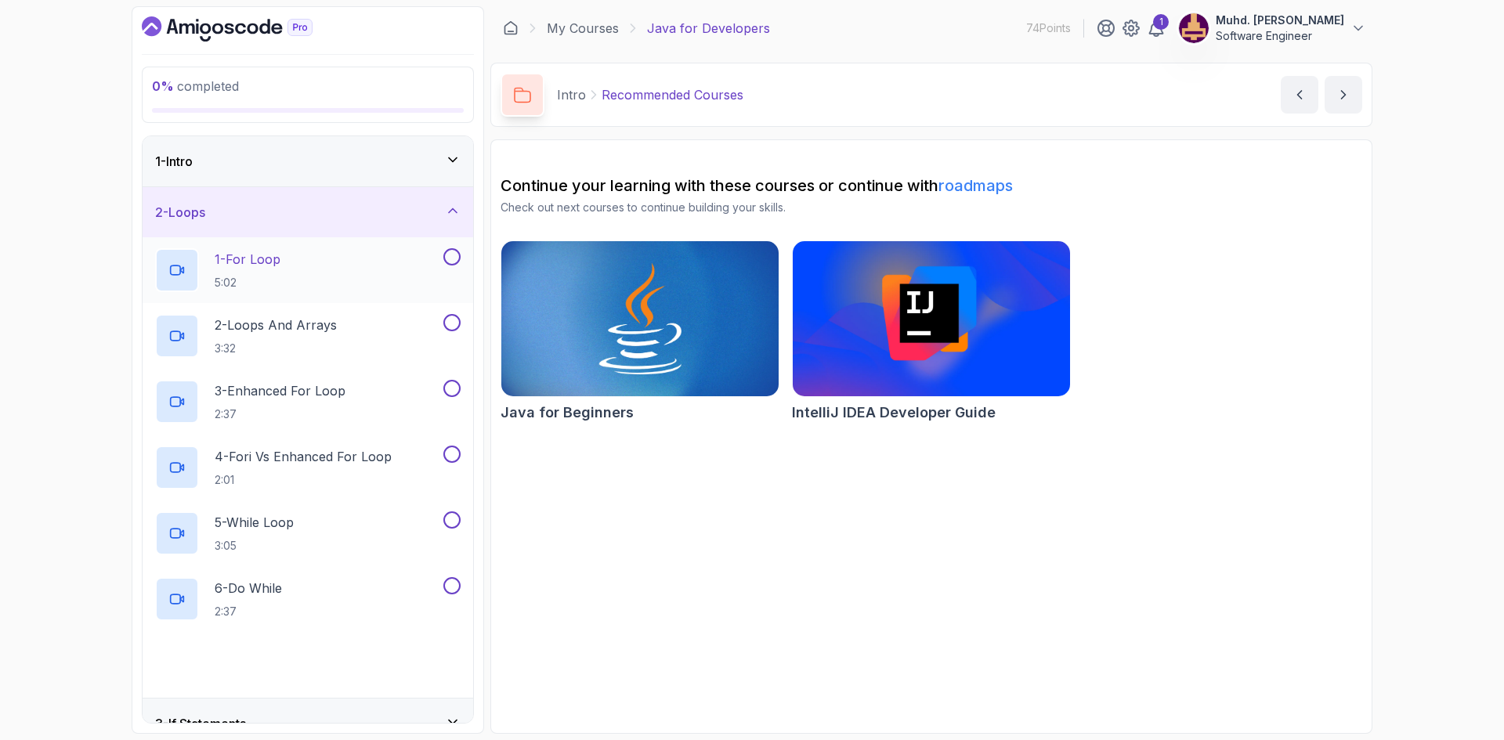
click at [331, 288] on div "1 - For Loop 5:02" at bounding box center [297, 270] width 285 height 44
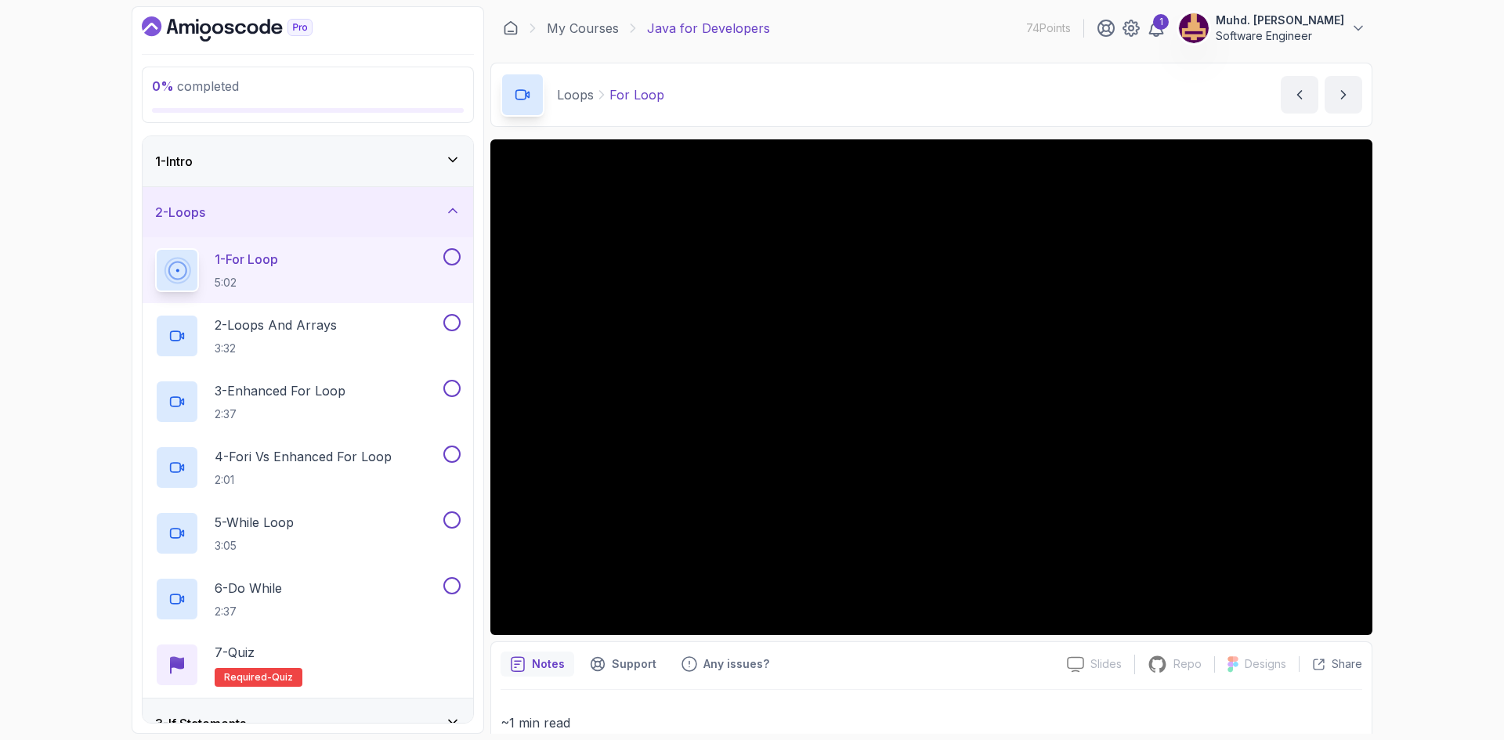
click at [446, 255] on button at bounding box center [451, 256] width 17 height 17
click at [396, 346] on div "2 - Loops And Arrays 3:32" at bounding box center [297, 336] width 285 height 44
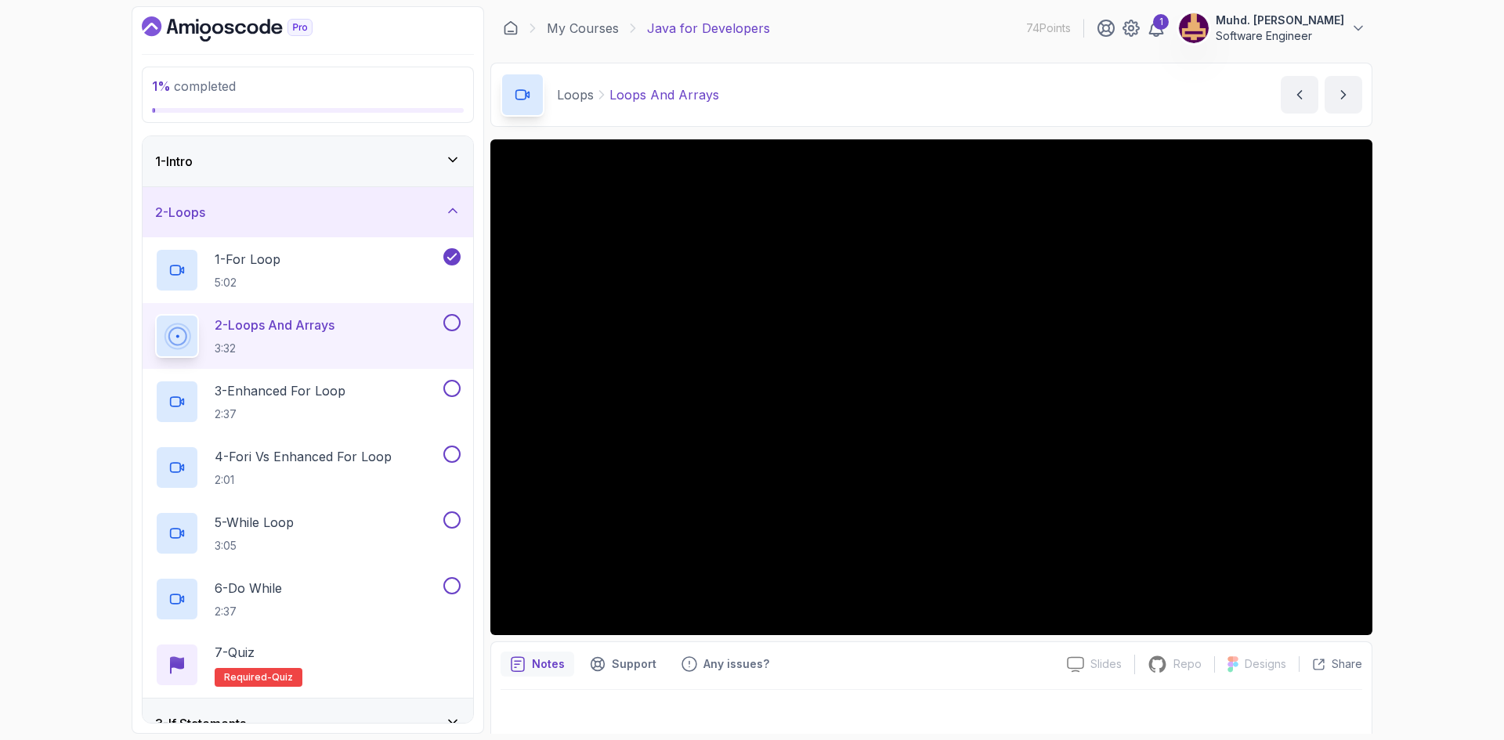
click at [452, 321] on button at bounding box center [451, 322] width 17 height 17
click at [414, 406] on div "3 - Enhanced For Loop 2:37" at bounding box center [297, 402] width 285 height 44
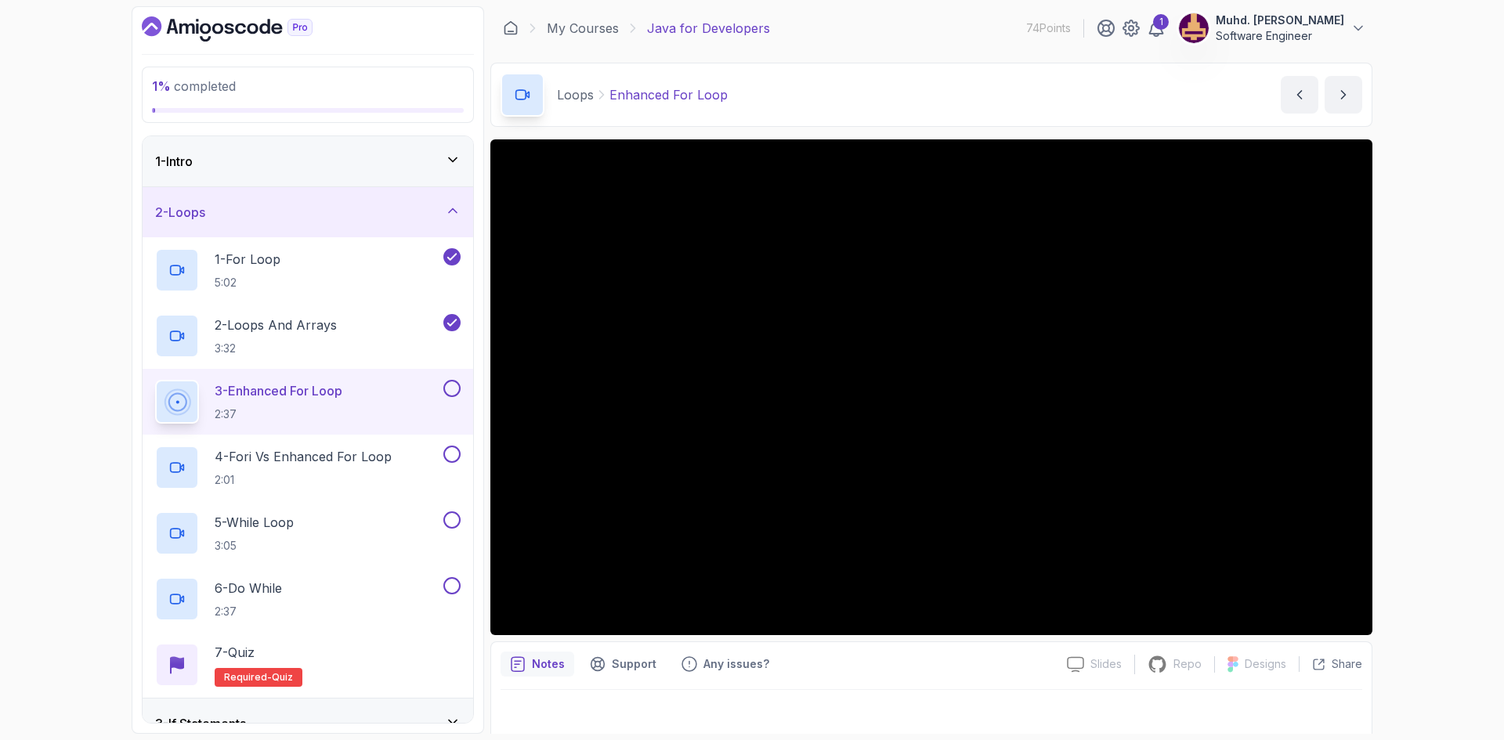
click at [455, 390] on button at bounding box center [451, 388] width 17 height 17
click at [392, 467] on h2 "4 - Fori vs Enhanced For Loop 2:01" at bounding box center [303, 467] width 177 height 41
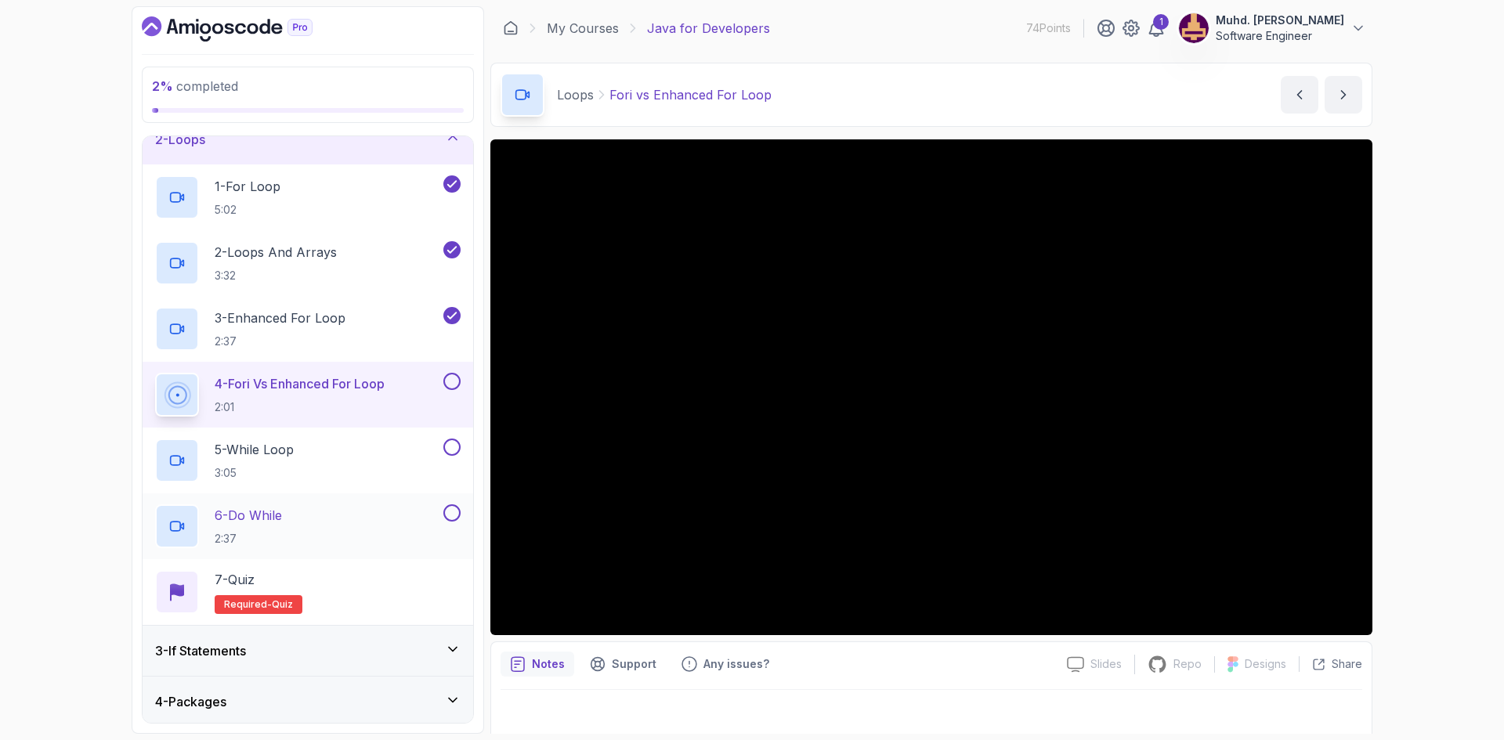
scroll to position [157, 0]
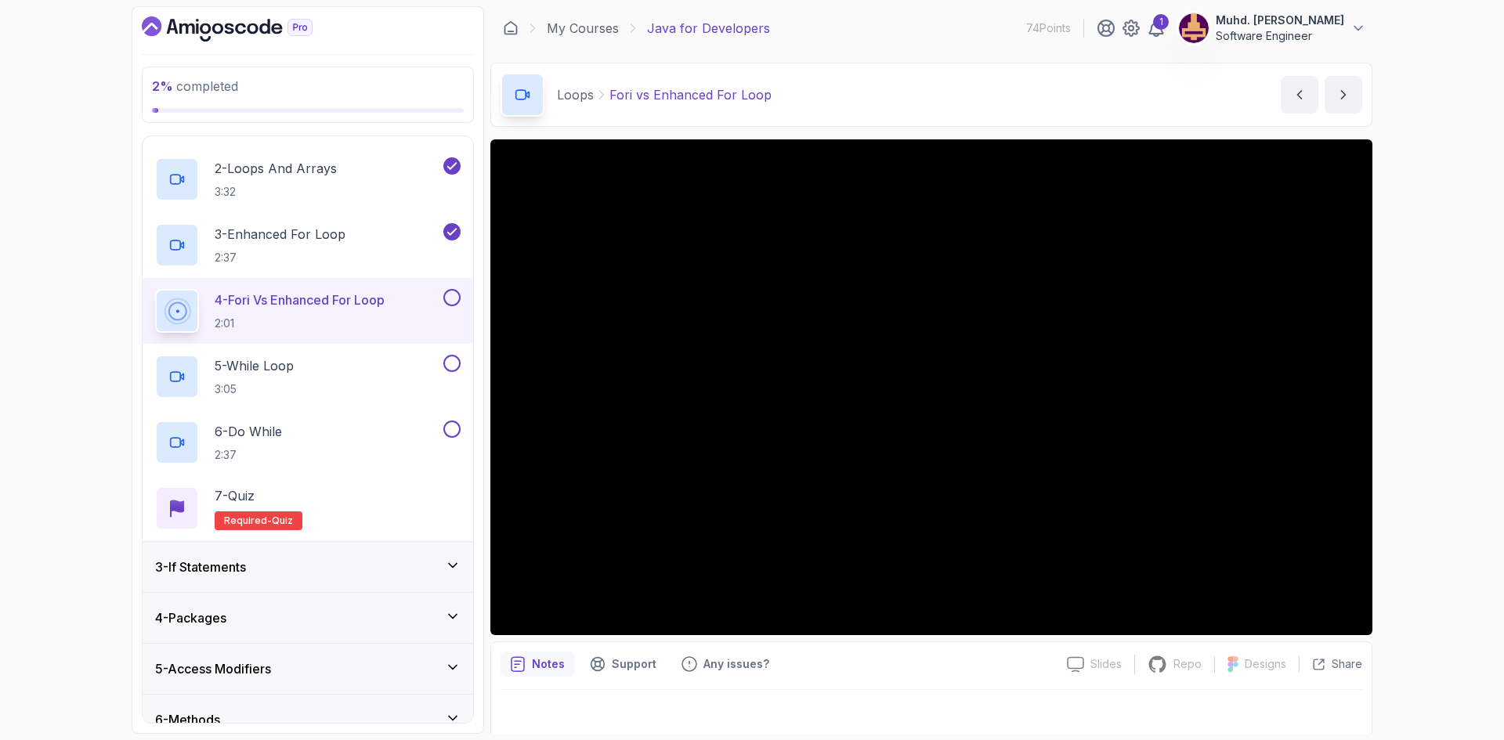
click at [453, 301] on button at bounding box center [451, 297] width 17 height 17
click at [396, 368] on div "5 - While Loop 3:05" at bounding box center [297, 377] width 285 height 44
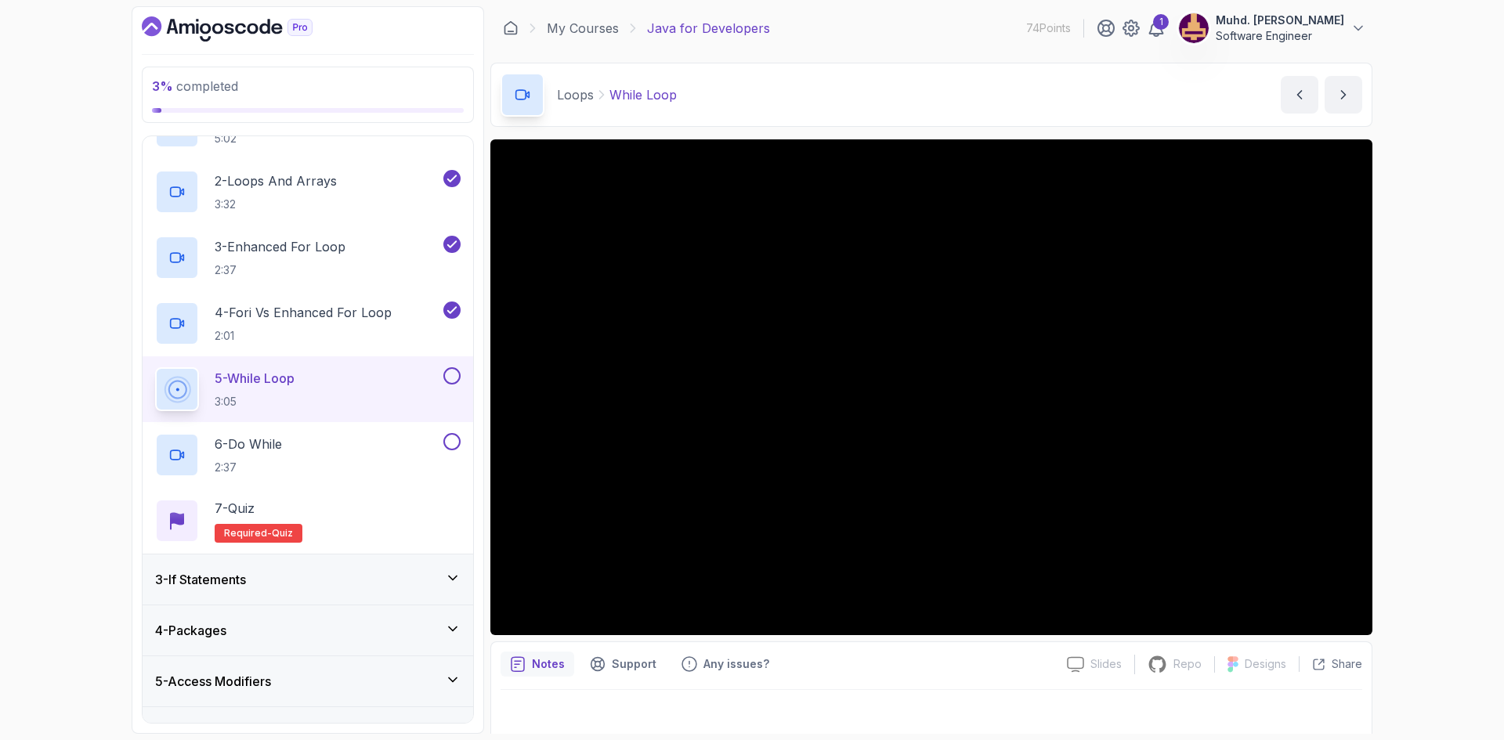
scroll to position [135, 0]
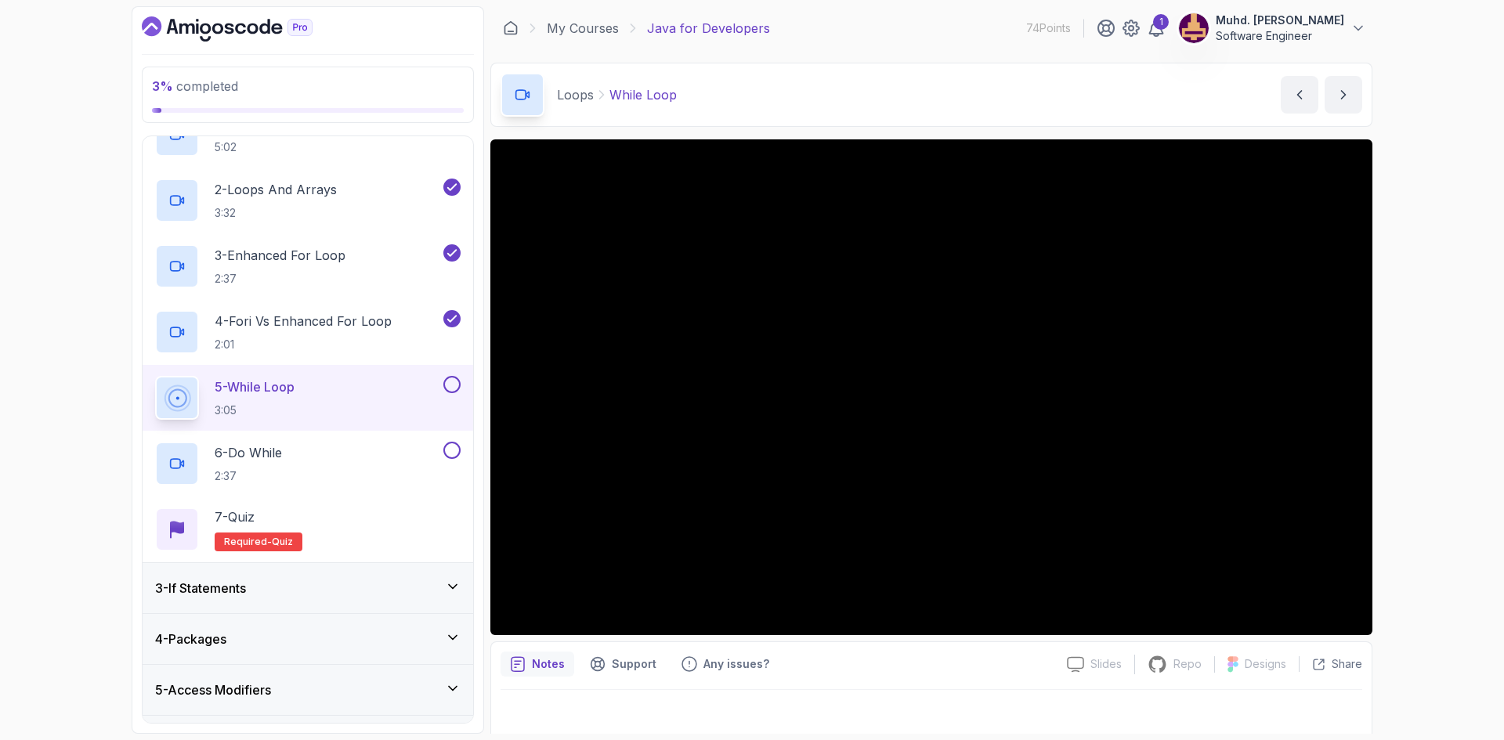
click at [451, 384] on button at bounding box center [451, 384] width 17 height 17
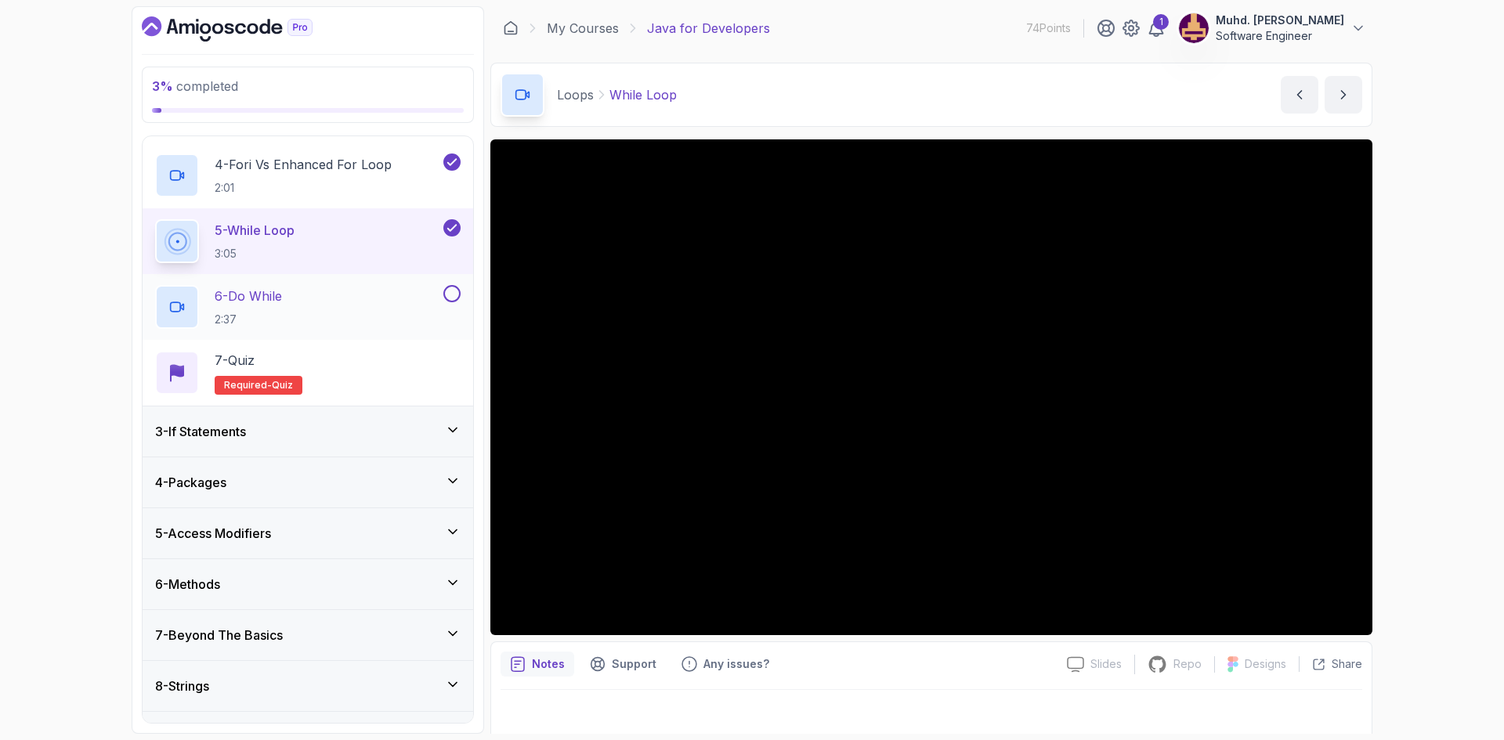
click at [460, 294] on button at bounding box center [451, 293] width 17 height 17
click at [366, 353] on div "7 - Quiz Required- quiz" at bounding box center [307, 373] width 305 height 44
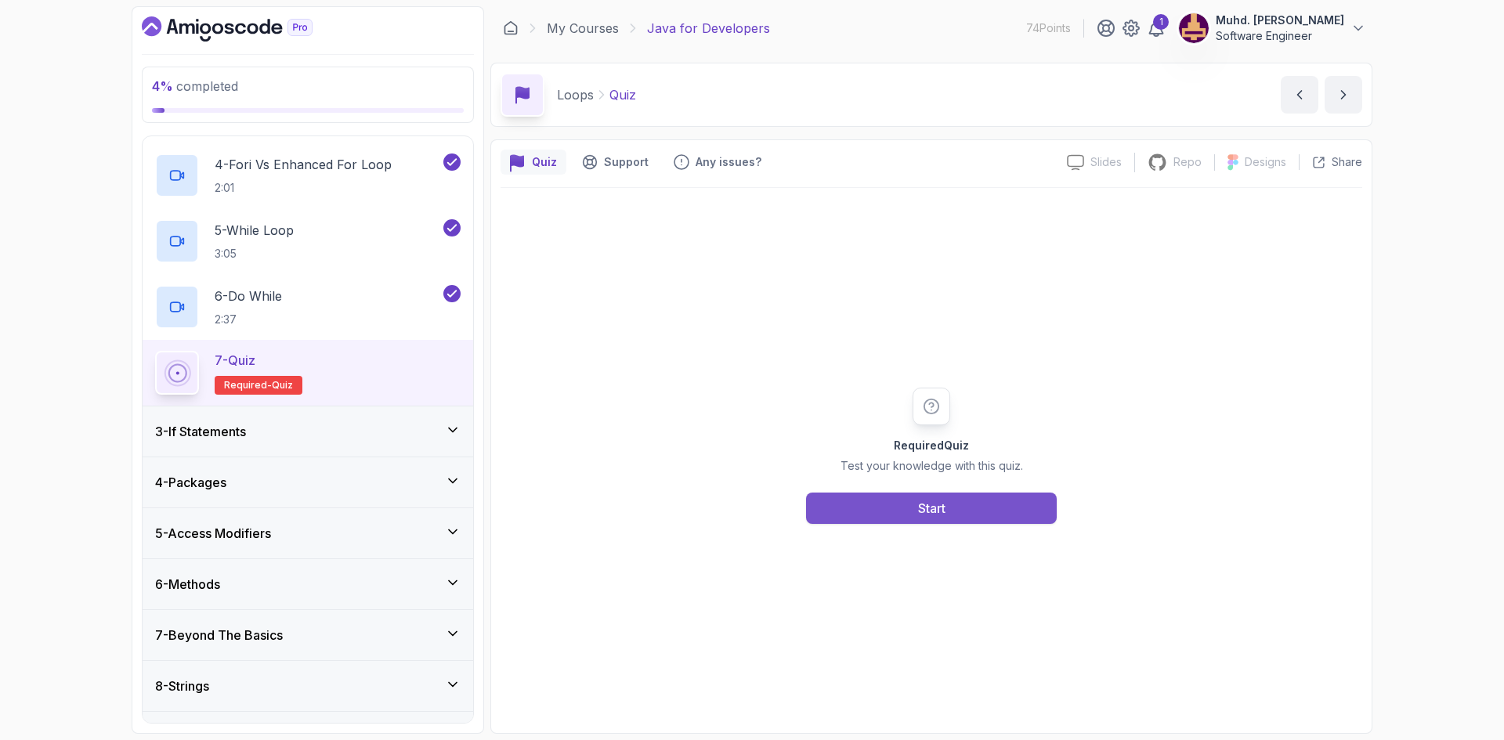
click at [959, 504] on button "Start" at bounding box center [931, 508] width 251 height 31
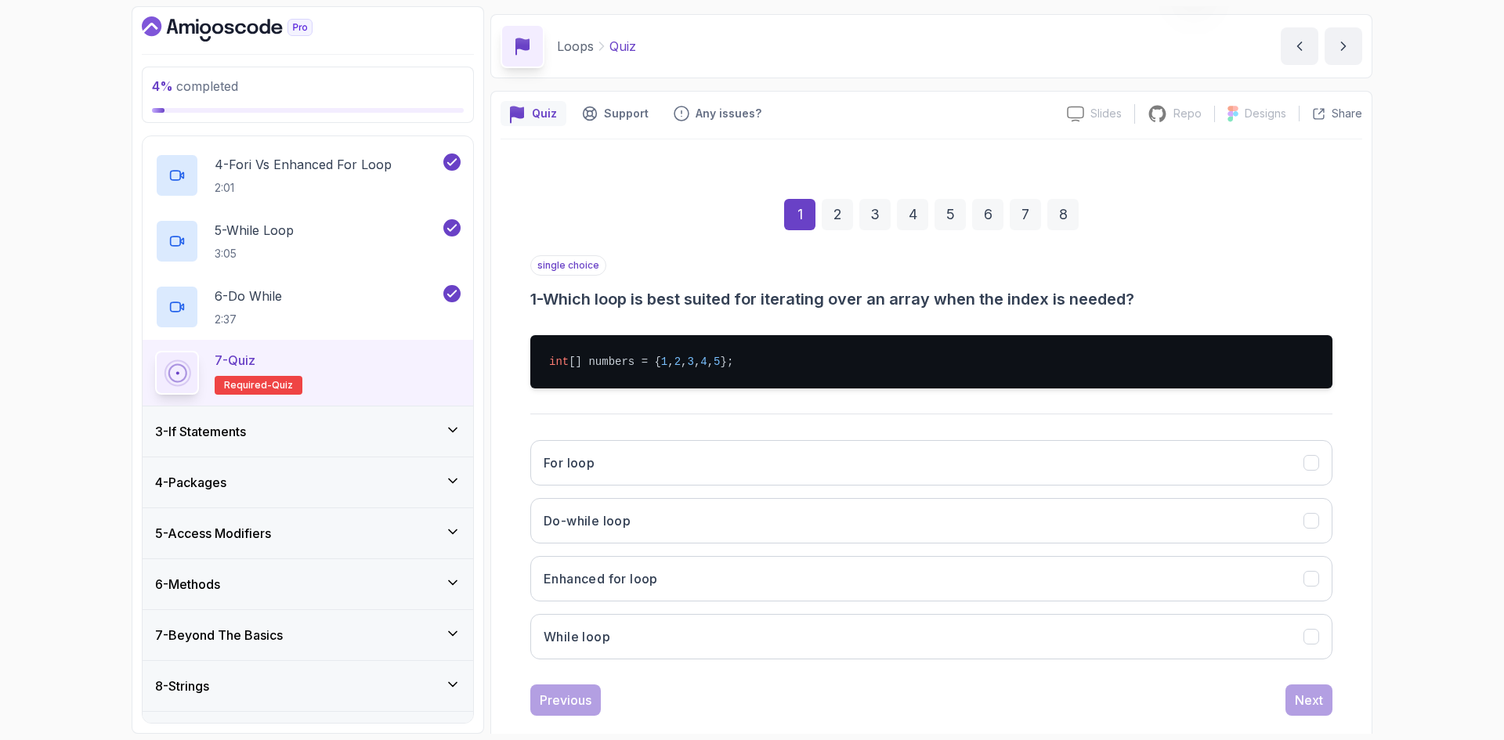
scroll to position [75, 0]
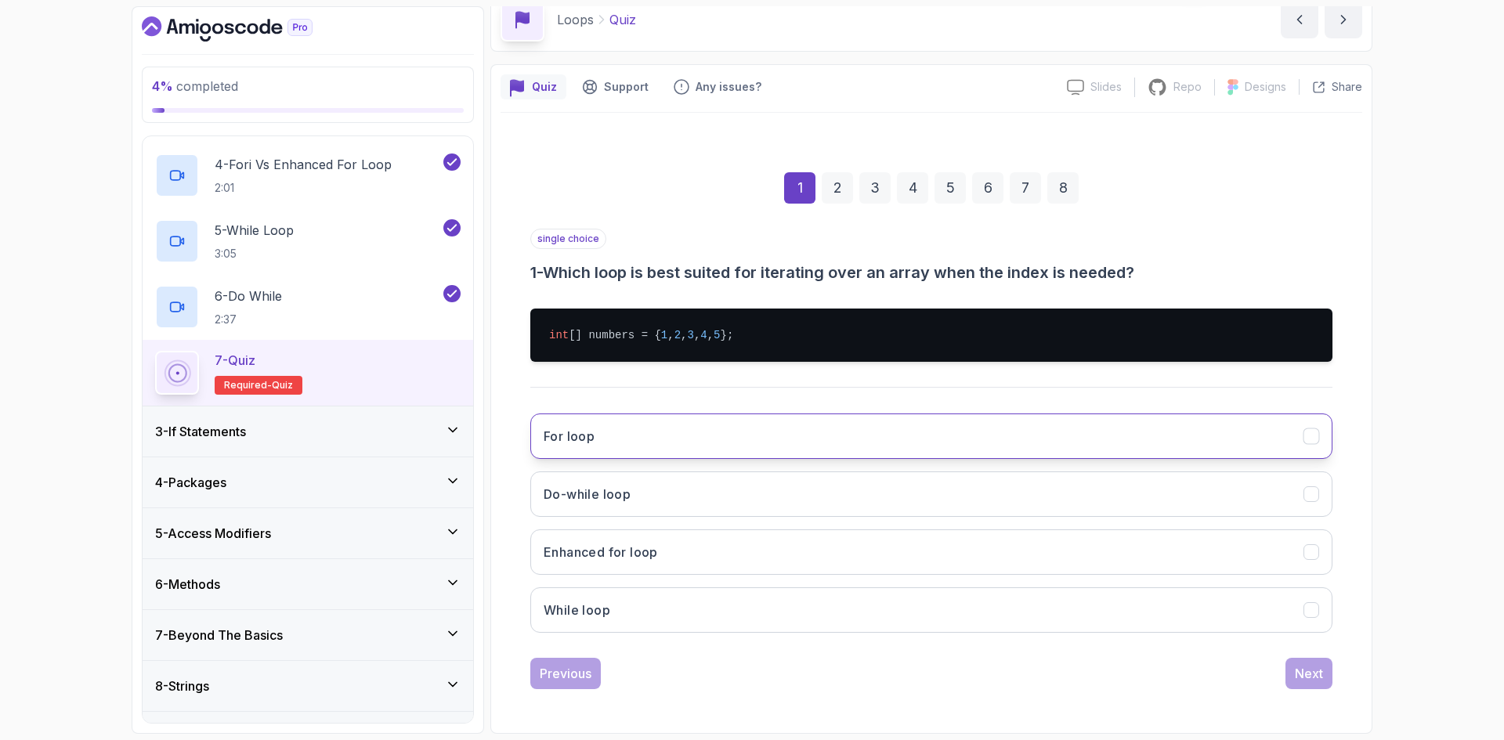
click at [643, 444] on button "For loop" at bounding box center [931, 436] width 802 height 45
click at [1322, 674] on div "Next" at bounding box center [1309, 673] width 28 height 19
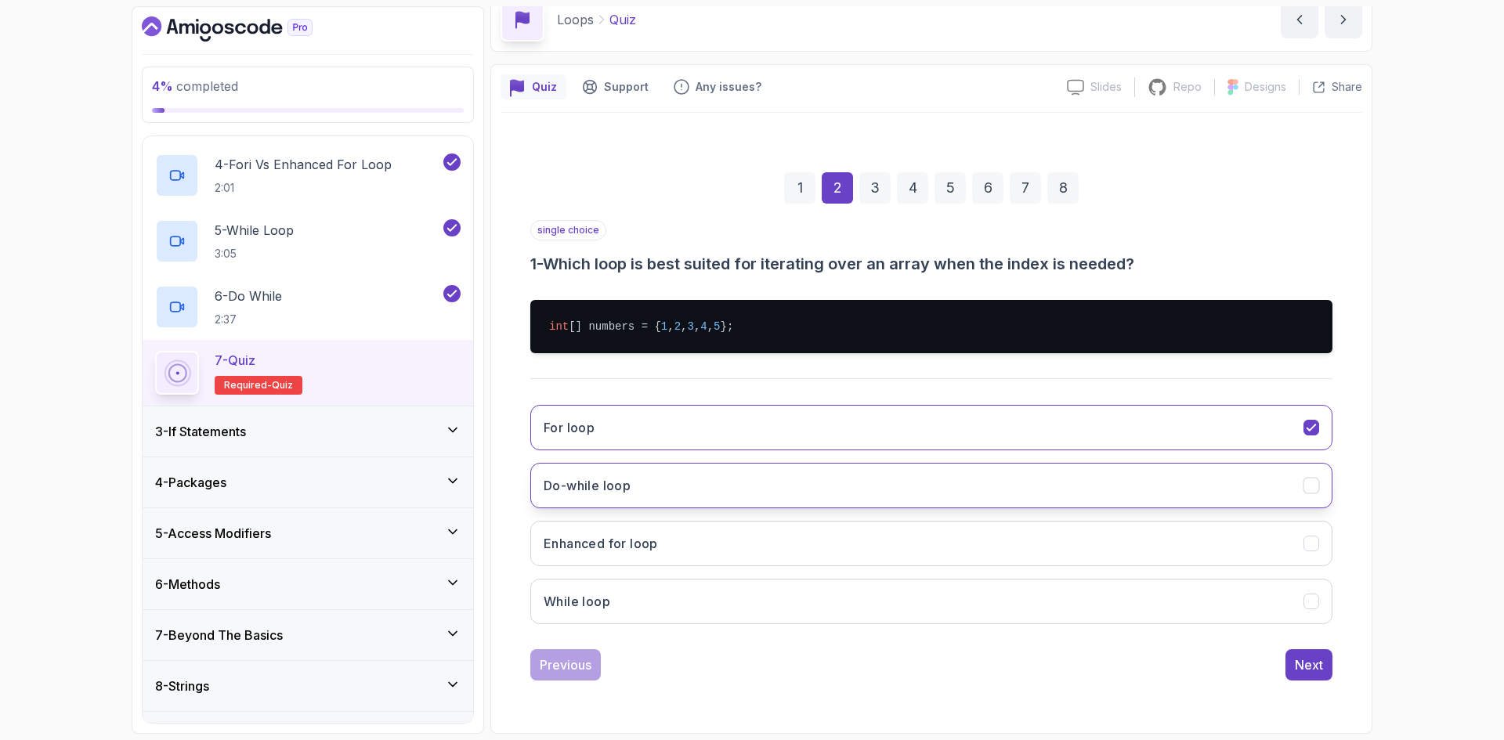
scroll to position [0, 0]
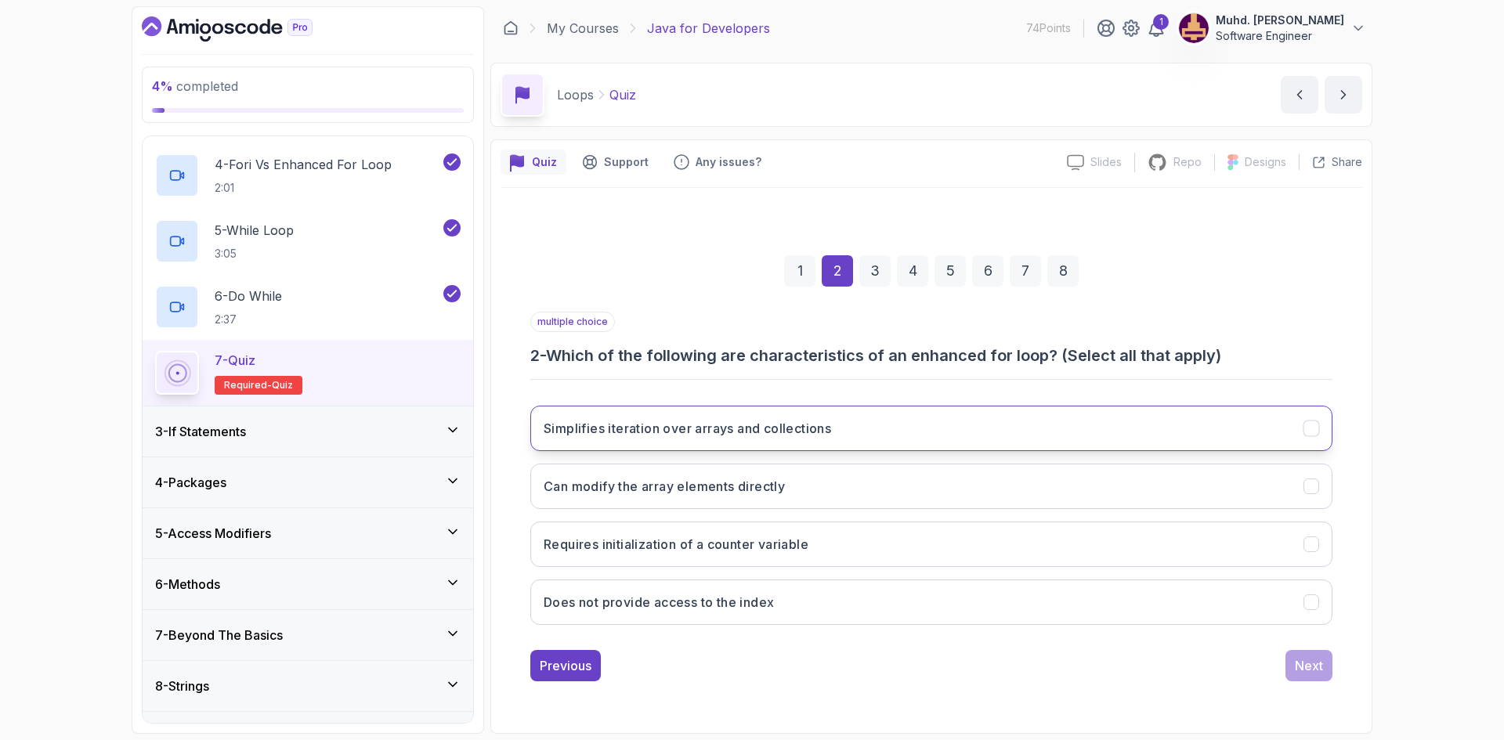
click at [733, 423] on h3 "Simplifies iteration over arrays and collections" at bounding box center [687, 428] width 287 height 19
click at [740, 605] on h3 "Does not provide access to the index" at bounding box center [659, 602] width 230 height 19
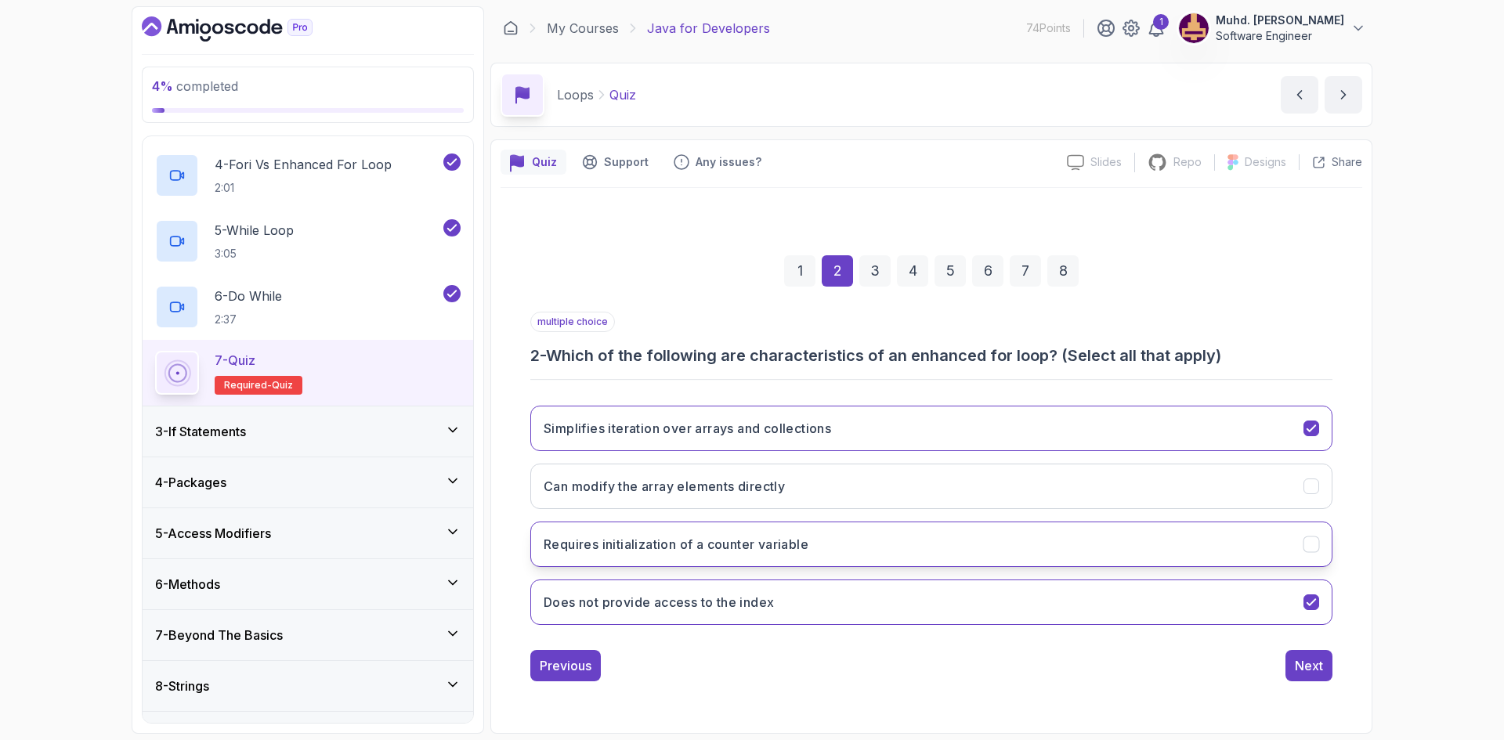
click at [785, 558] on button "Requires initialization of a counter variable" at bounding box center [931, 544] width 802 height 45
click at [1321, 668] on div "Next" at bounding box center [1309, 665] width 28 height 19
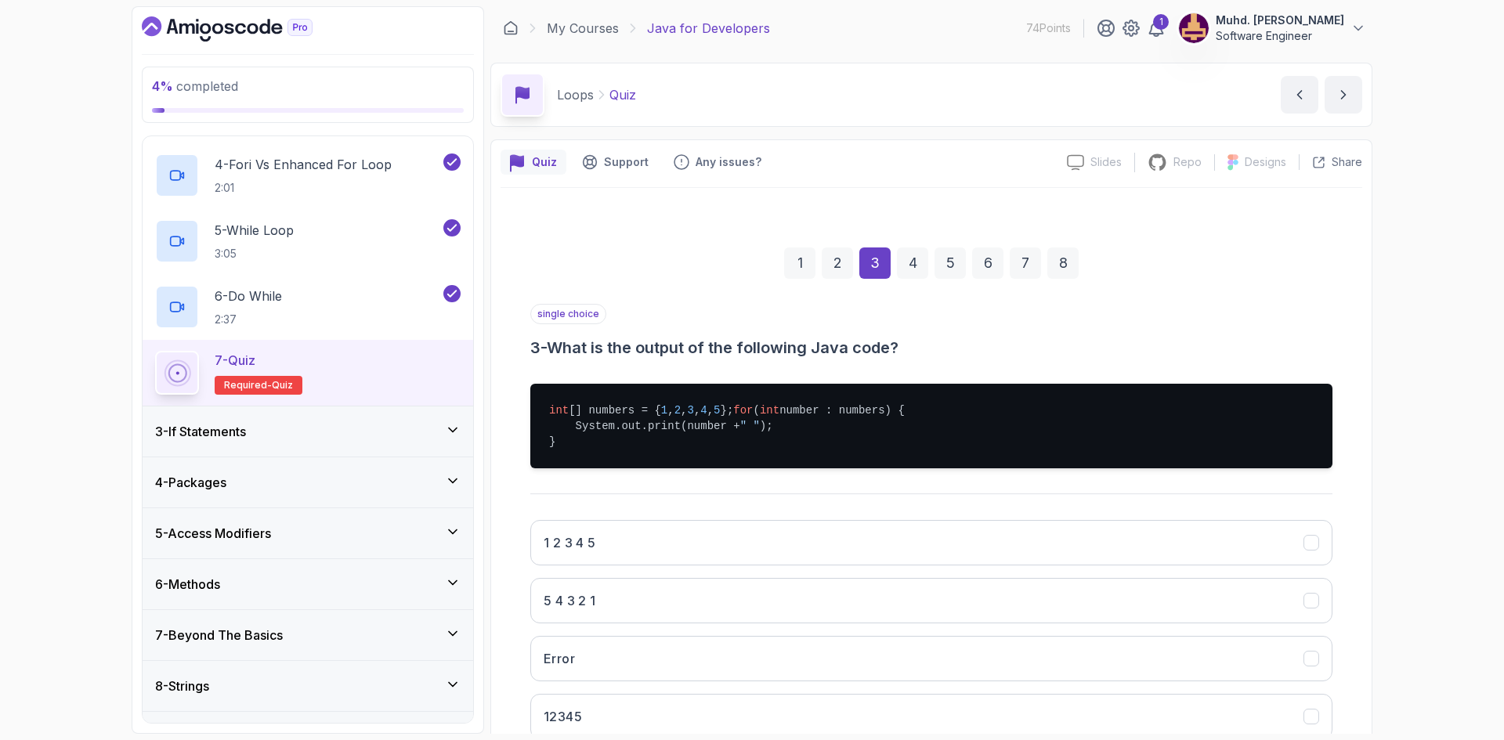
click at [621, 424] on pre "int [] numbers = { 1 , 2 , 3 , 4 , 5 }; for ( int number : numbers) { System.ou…" at bounding box center [931, 426] width 802 height 85
click at [692, 429] on pre "int [] numbers = { 1 , 2 , 3 , 4 , 5 }; for ( int number : numbers) { System.ou…" at bounding box center [931, 426] width 802 height 85
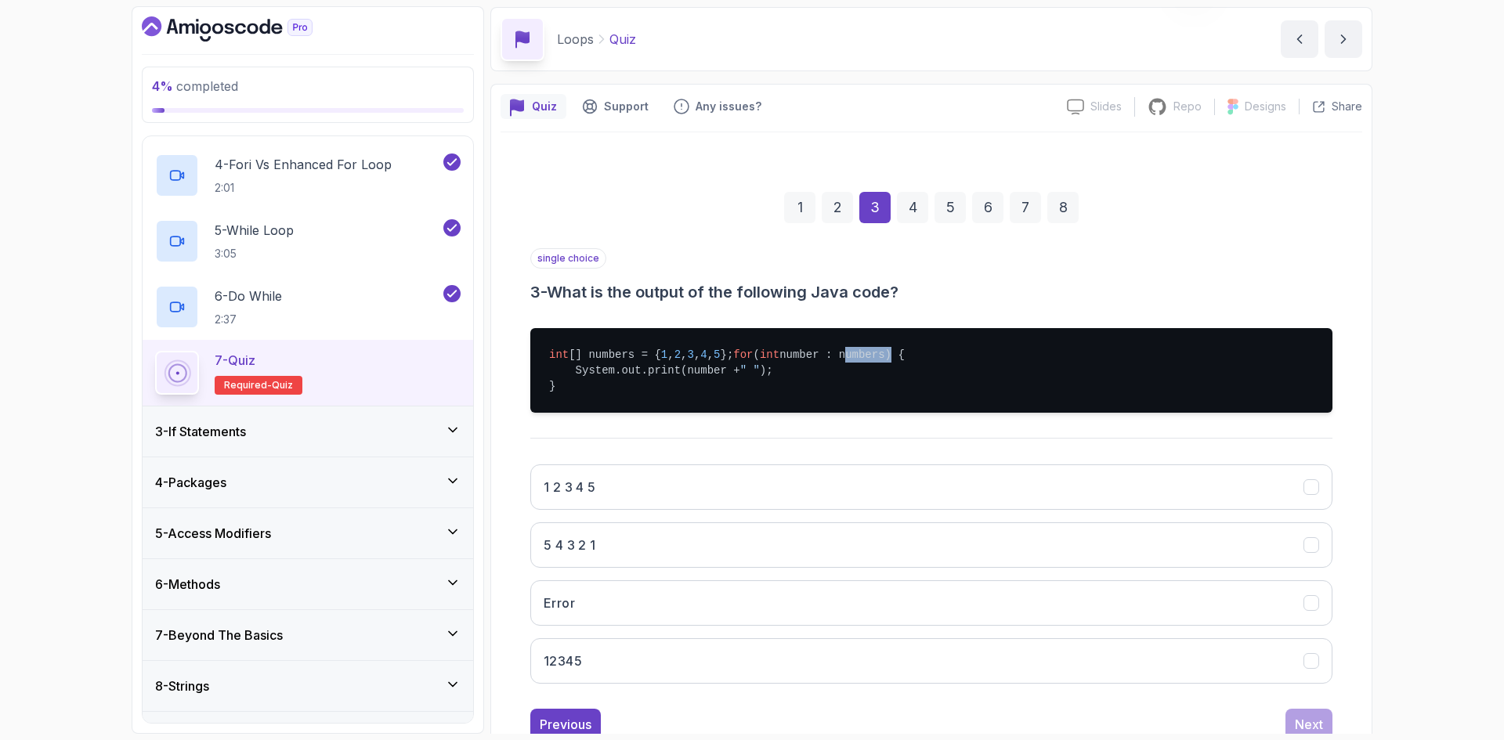
scroll to position [122, 0]
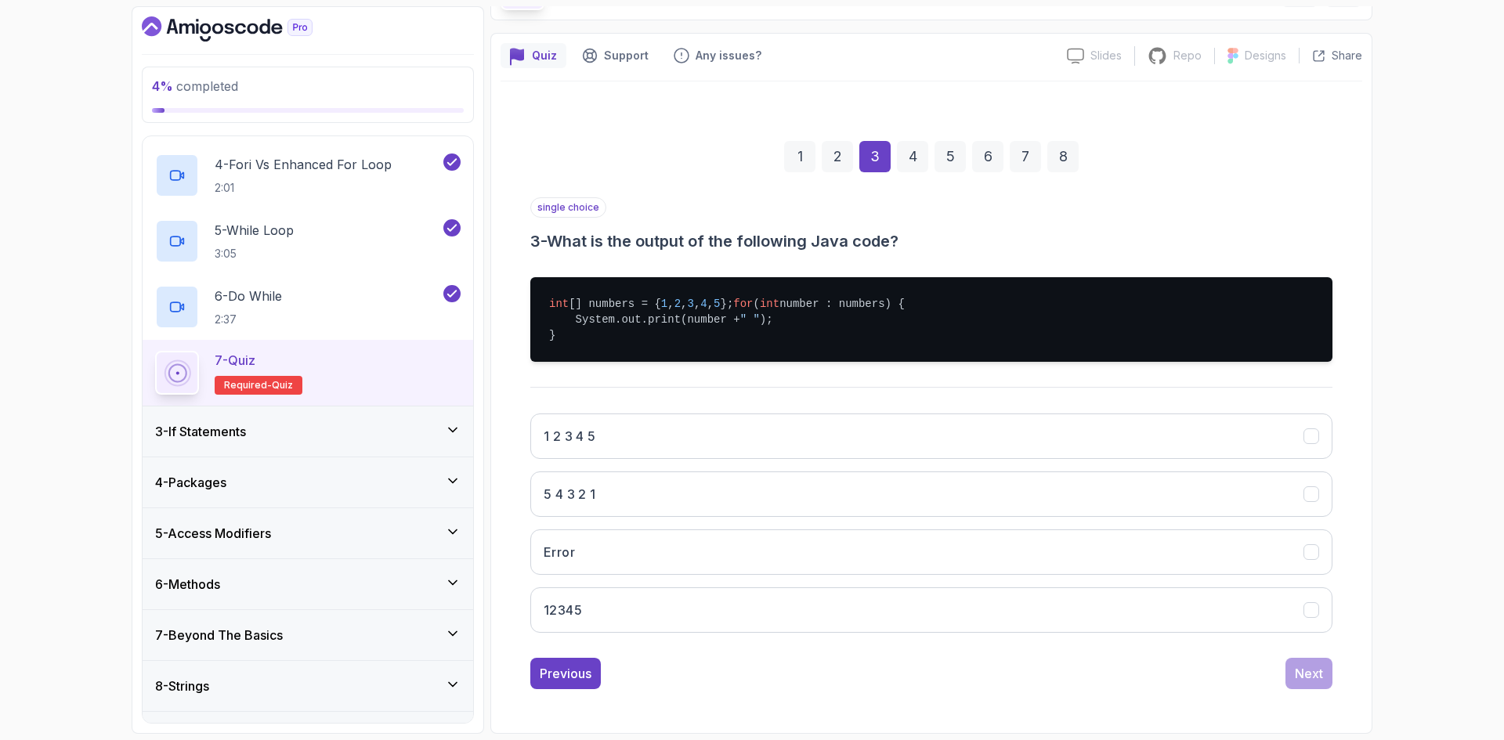
click at [703, 365] on div "int [] numbers = { 1 , 2 , 3 , 4 , 5 }; for ( int number : numbers) { System.ou…" at bounding box center [931, 320] width 802 height 110
drag, startPoint x: 551, startPoint y: 305, endPoint x: 582, endPoint y: 305, distance: 31.3
click at [582, 305] on pre "int [] numbers = { 1 , 2 , 3 , 4 , 5 }; for ( int number : numbers) { System.ou…" at bounding box center [931, 319] width 802 height 85
drag, startPoint x: 602, startPoint y: 305, endPoint x: 647, endPoint y: 305, distance: 44.7
click at [647, 305] on pre "int [] numbers = { 1 , 2 , 3 , 4 , 5 }; for ( int number : numbers) { System.ou…" at bounding box center [931, 319] width 802 height 85
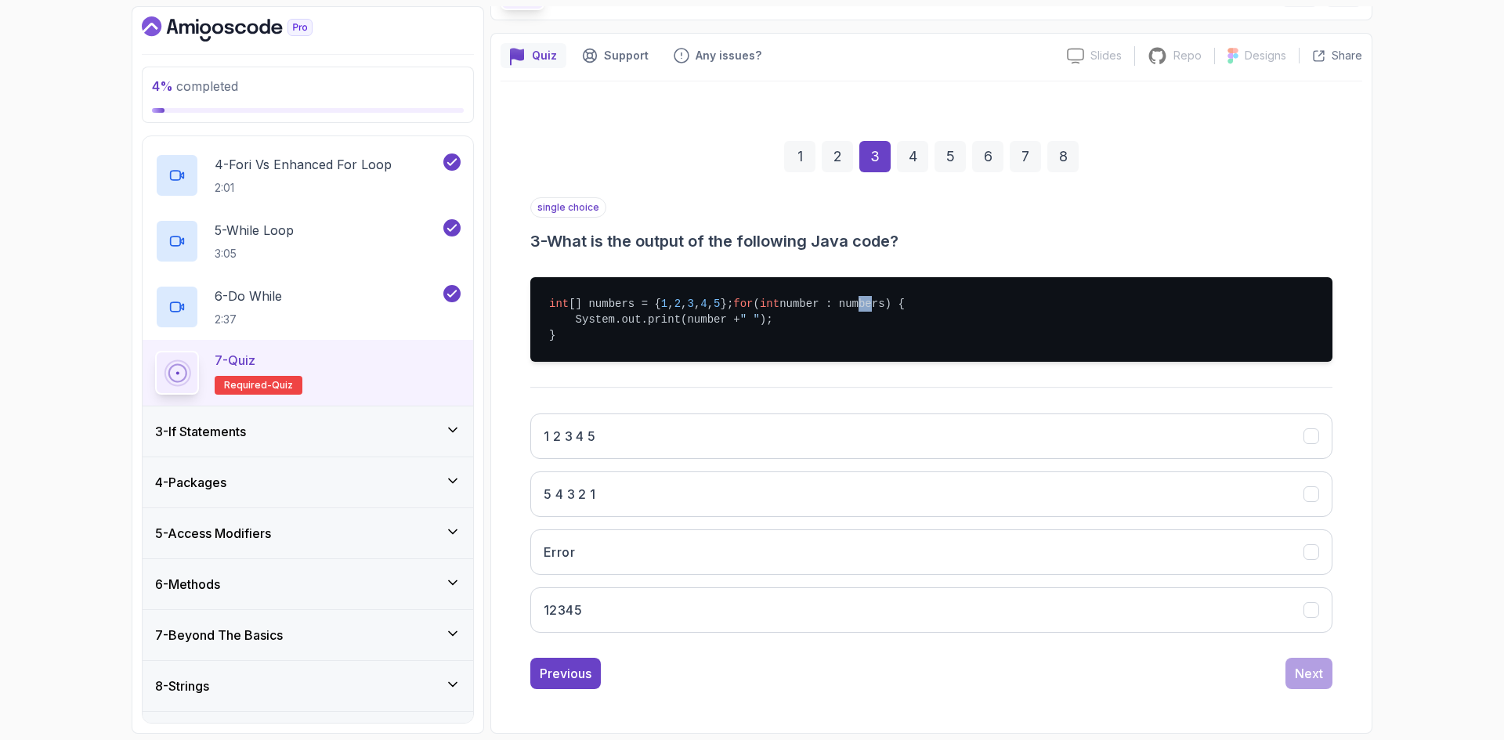
drag, startPoint x: 670, startPoint y: 304, endPoint x: 692, endPoint y: 304, distance: 21.1
click at [691, 304] on pre "int [] numbers = { 1 , 2 , 3 , 4 , 5 }; for ( int number : numbers) { System.ou…" at bounding box center [931, 319] width 802 height 85
click at [710, 340] on pre "int [] numbers = { 1 , 2 , 3 , 4 , 5 }; for ( int number : numbers) { System.ou…" at bounding box center [931, 319] width 802 height 85
drag, startPoint x: 710, startPoint y: 340, endPoint x: 716, endPoint y: 347, distance: 9.4
click at [716, 347] on pre "int [] numbers = { 1 , 2 , 3 , 4 , 5 }; for ( int number : numbers) { System.ou…" at bounding box center [931, 319] width 802 height 85
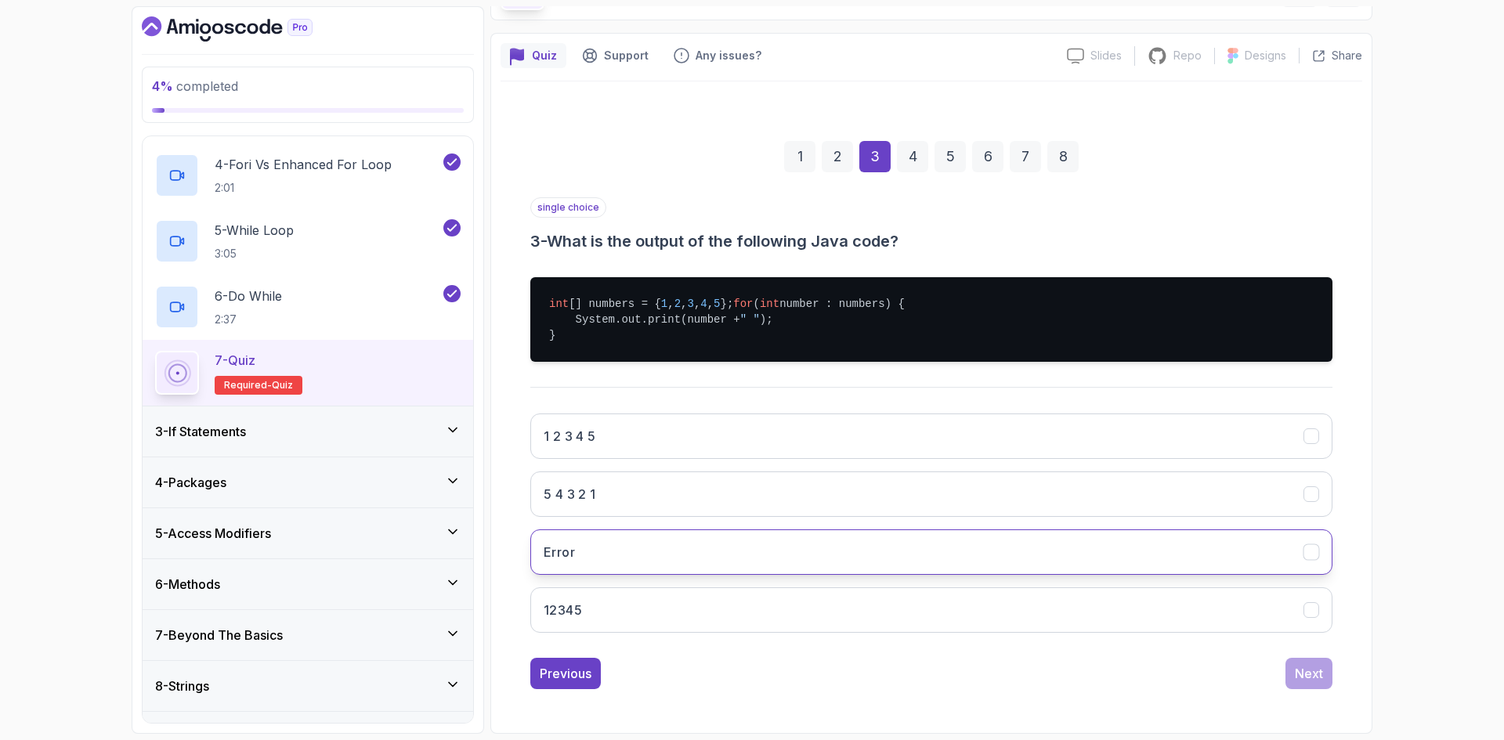
click at [630, 546] on button "Error" at bounding box center [931, 551] width 802 height 45
click at [1313, 677] on div "Next" at bounding box center [1309, 673] width 28 height 19
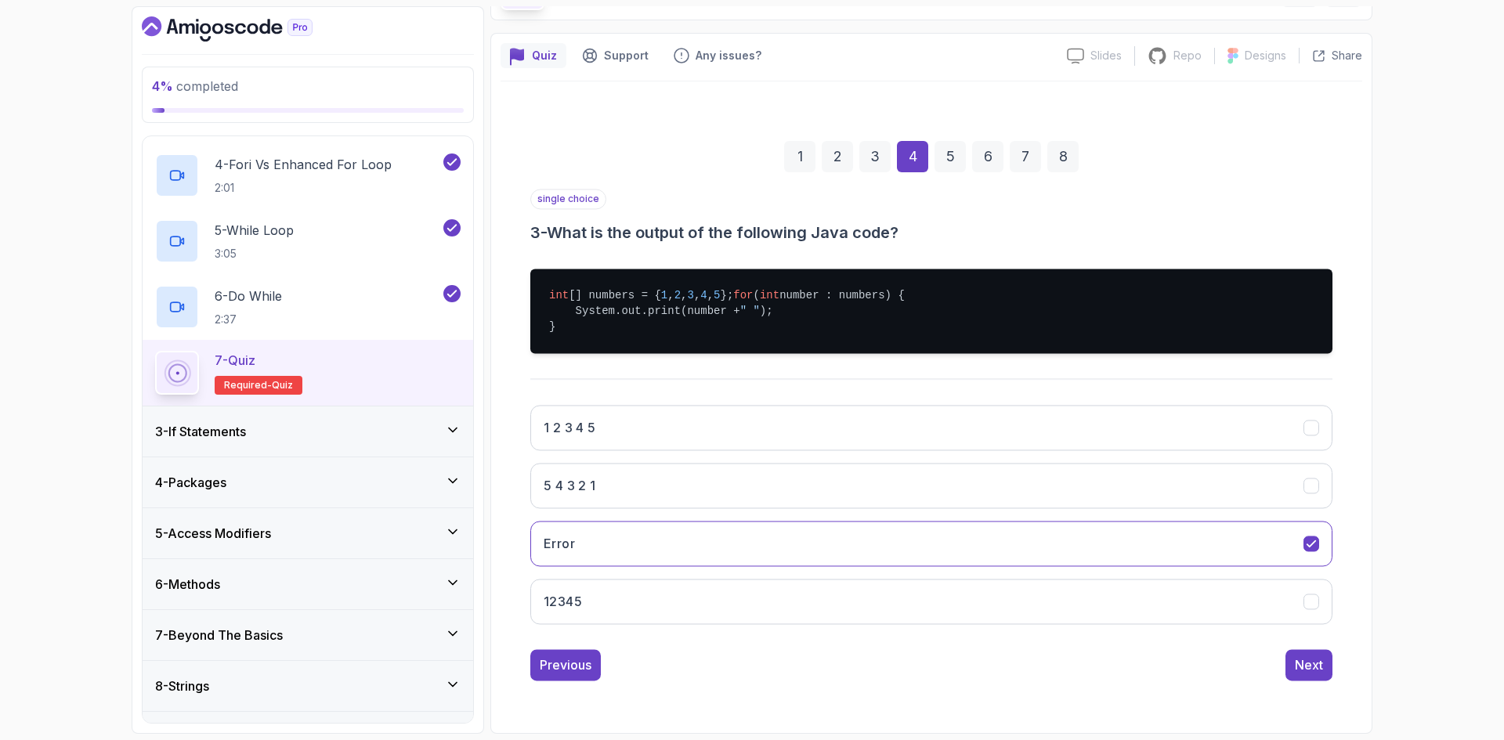
scroll to position [0, 0]
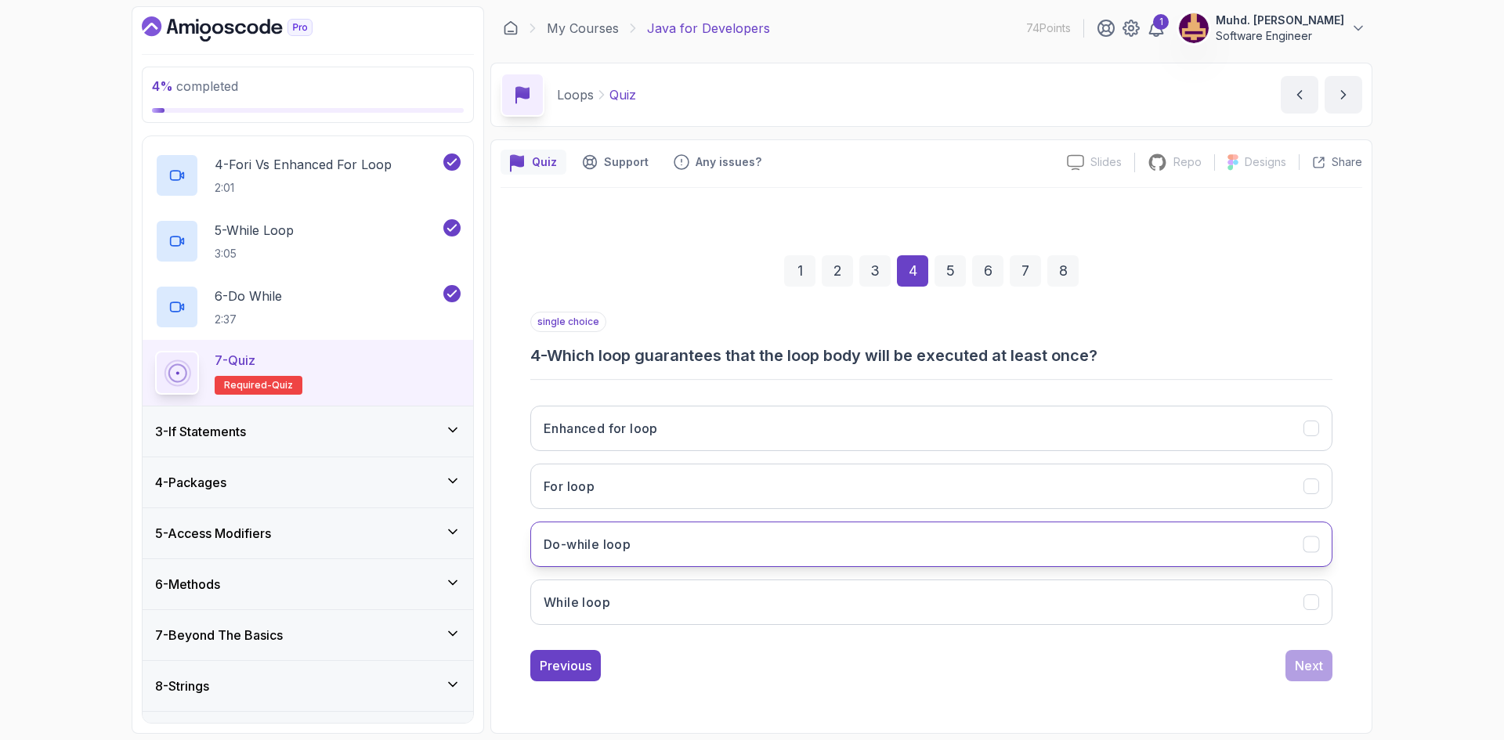
click at [696, 544] on button "Do-while loop" at bounding box center [931, 544] width 802 height 45
click at [1296, 666] on div "Next" at bounding box center [1309, 665] width 28 height 19
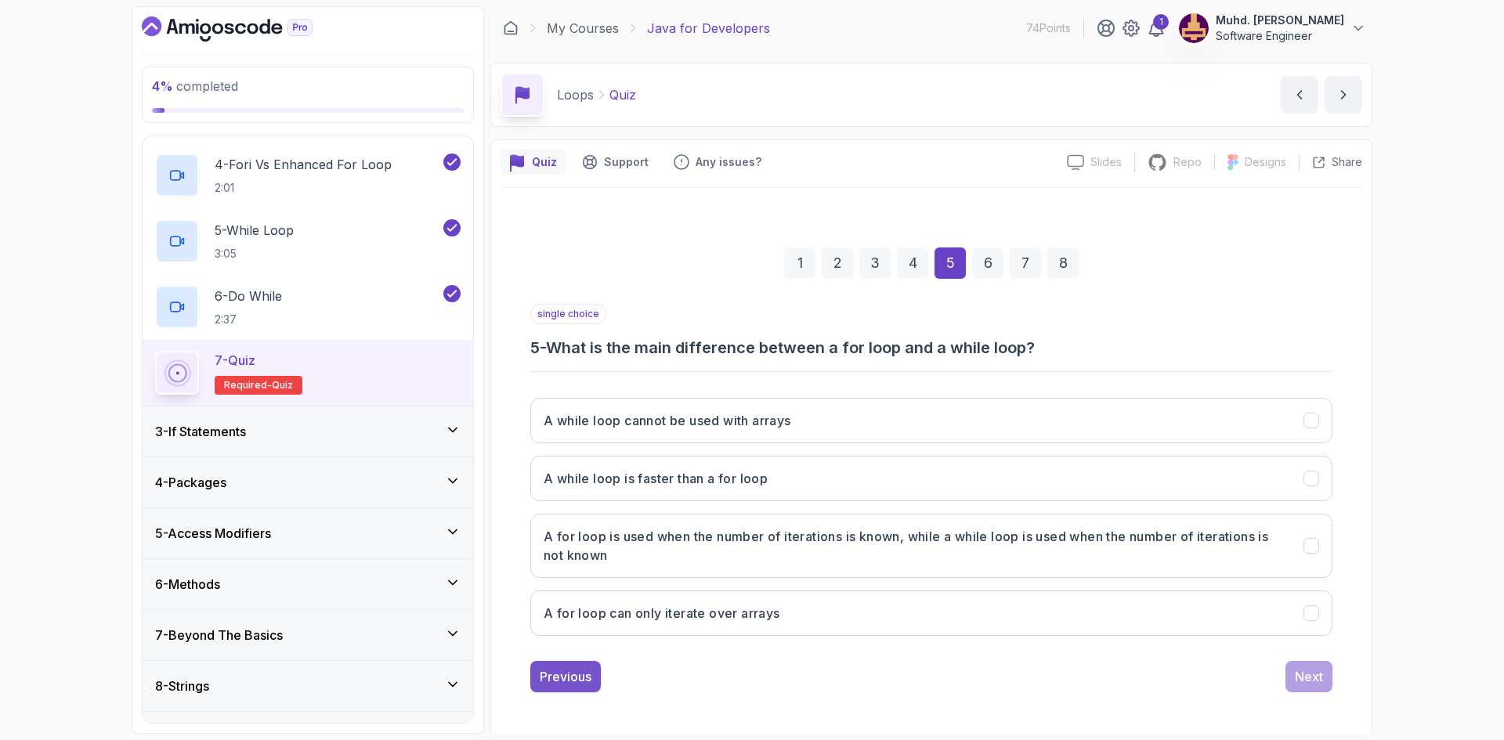
click at [558, 677] on div "Previous" at bounding box center [566, 676] width 52 height 19
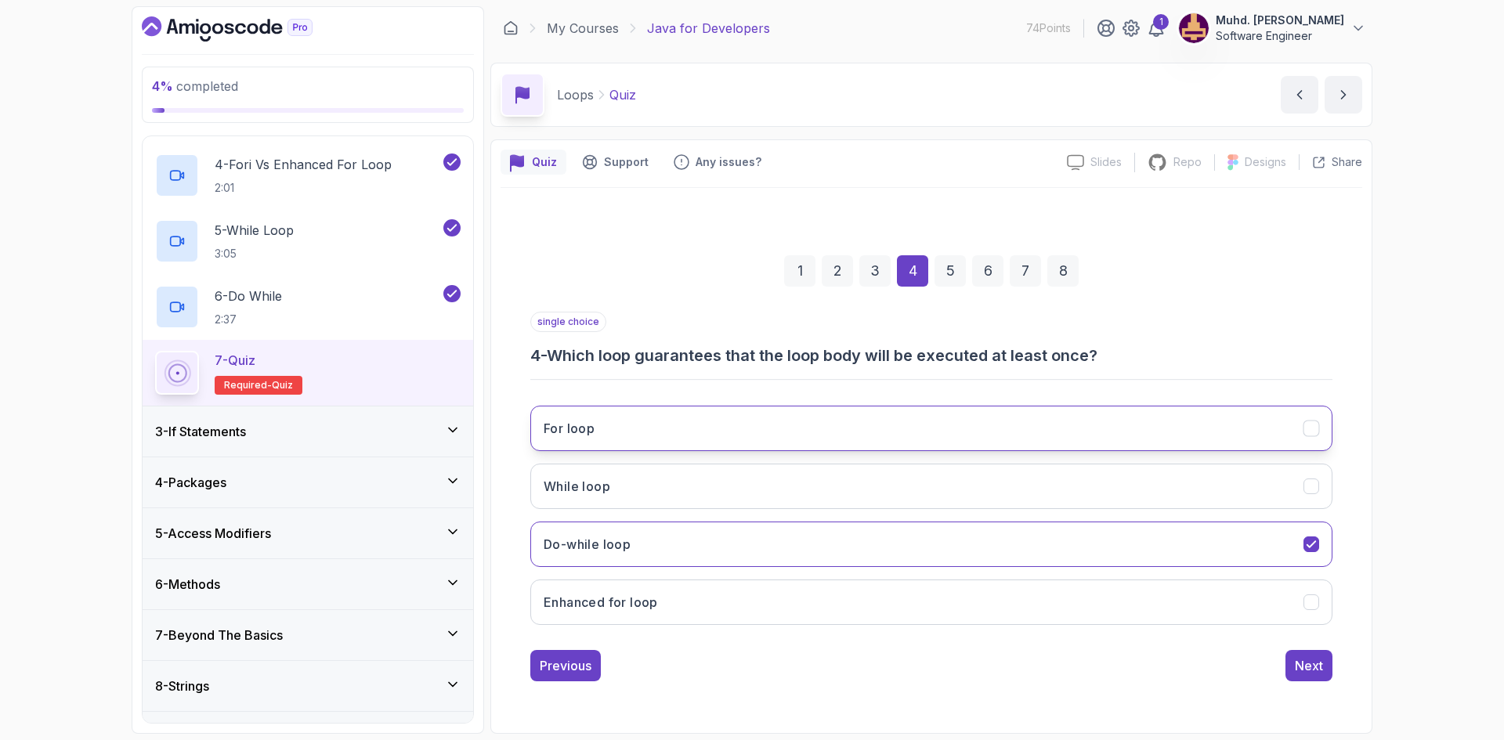
click at [1181, 435] on button "For loop" at bounding box center [931, 428] width 802 height 45
click at [861, 498] on button "While loop" at bounding box center [931, 486] width 802 height 45
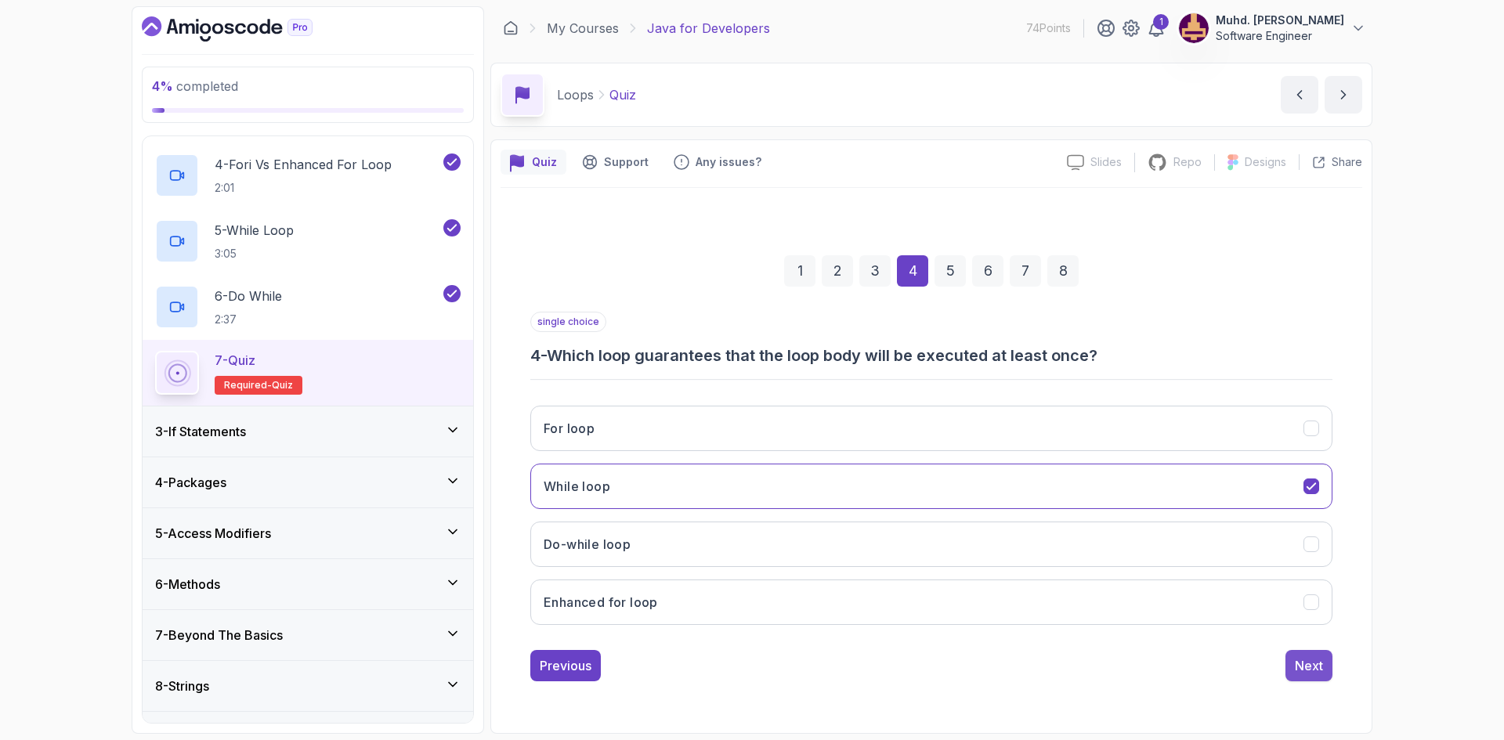
click at [1294, 656] on button "Next" at bounding box center [1308, 665] width 47 height 31
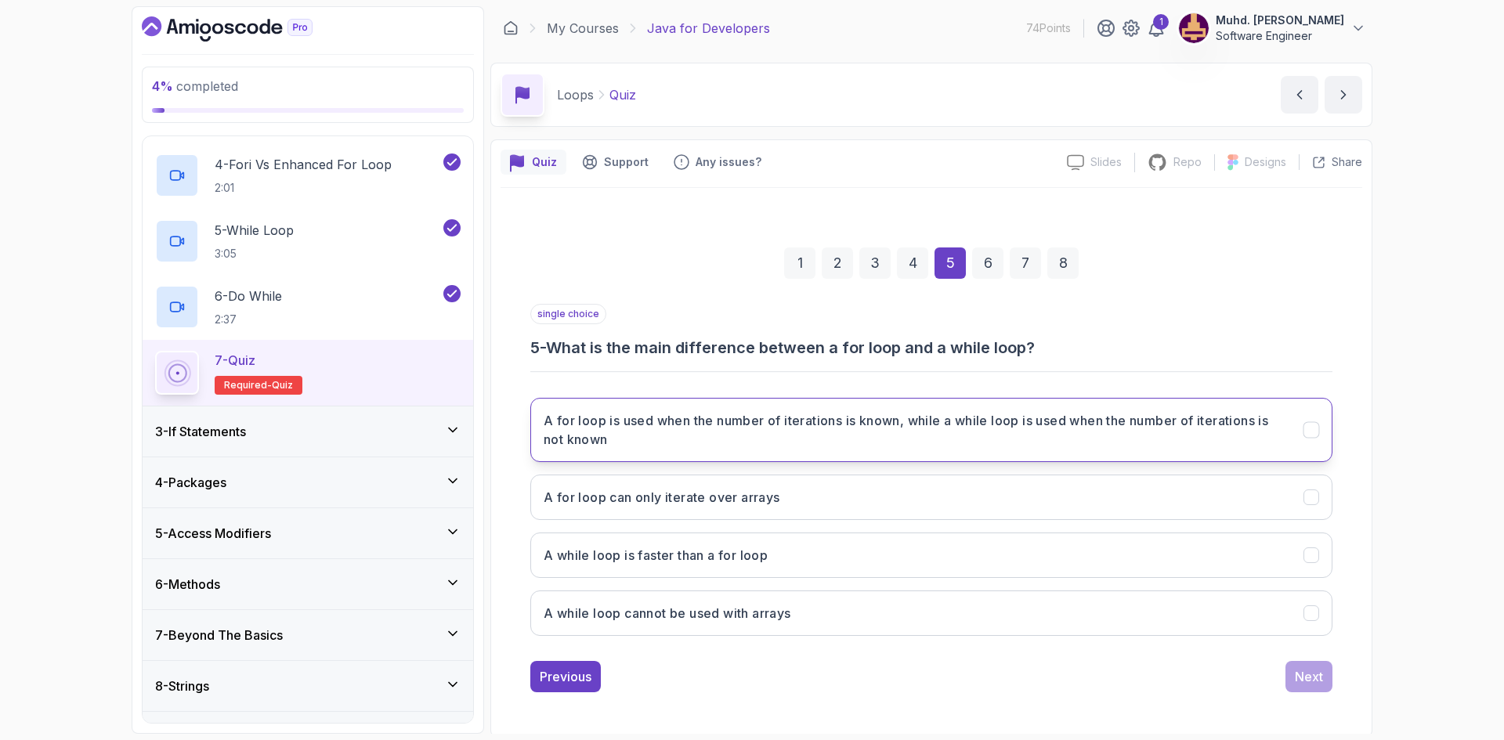
click at [685, 438] on h3 "A for loop is used when the number of iterations is known, while a while loop i…" at bounding box center [914, 430] width 741 height 38
click at [1323, 671] on button "Next" at bounding box center [1308, 676] width 47 height 31
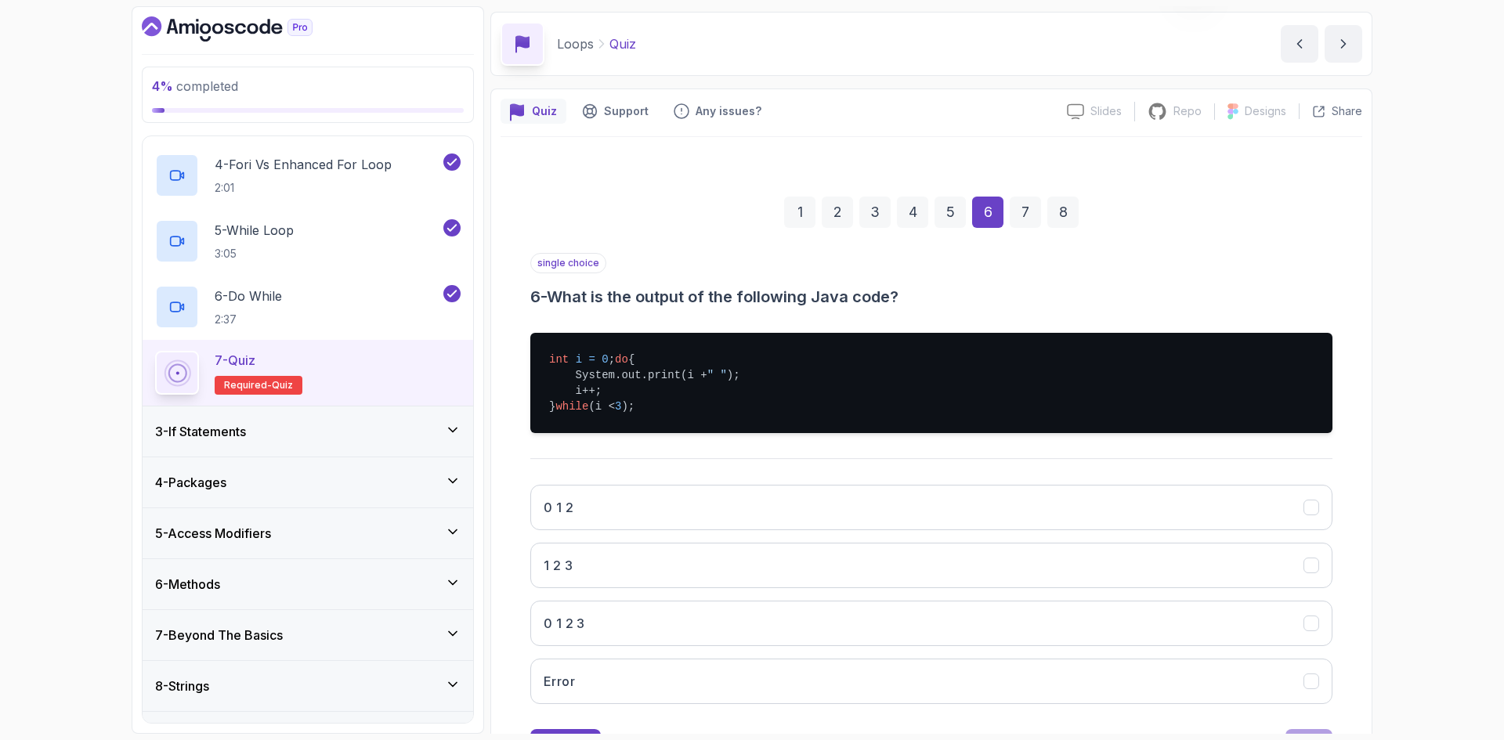
scroll to position [78, 0]
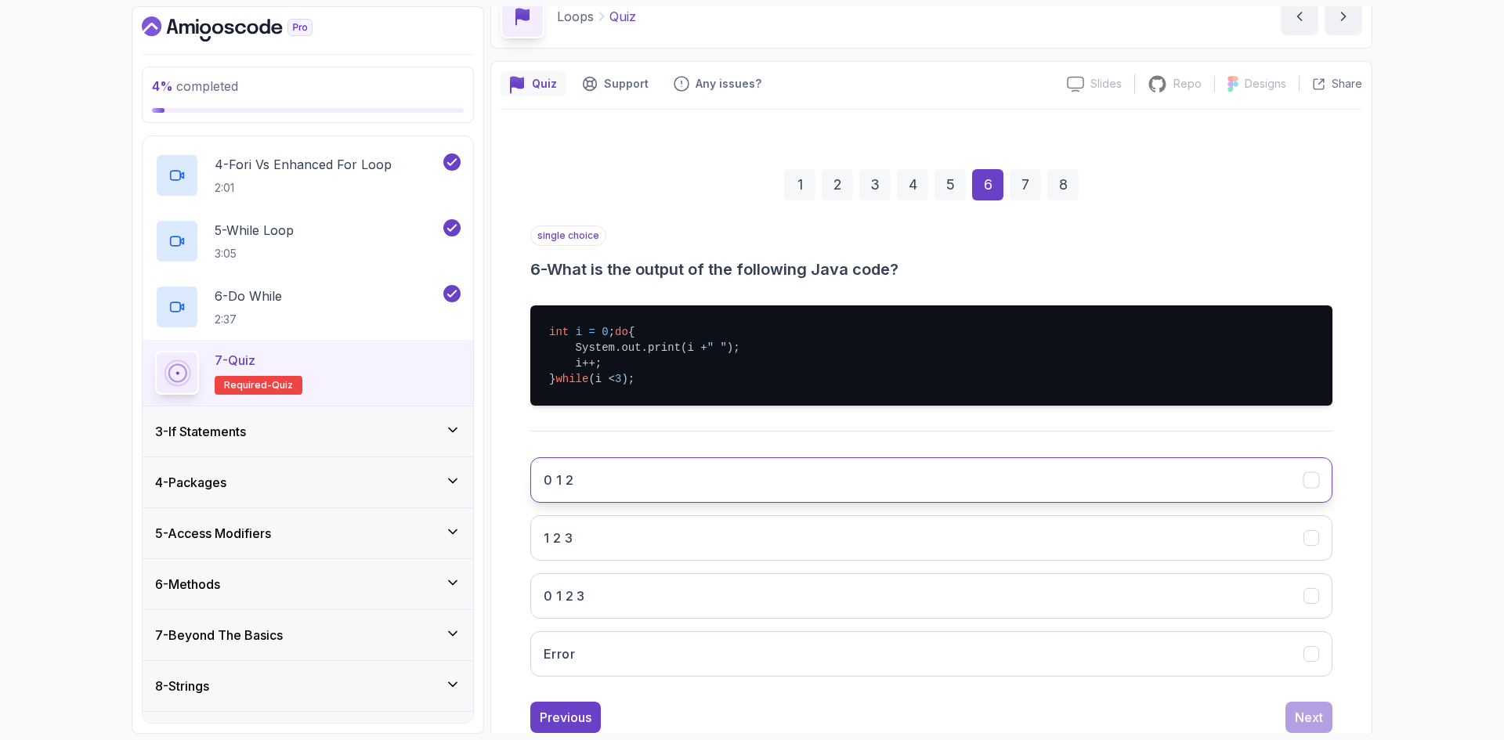
click at [666, 491] on button "0 1 2" at bounding box center [931, 479] width 802 height 45
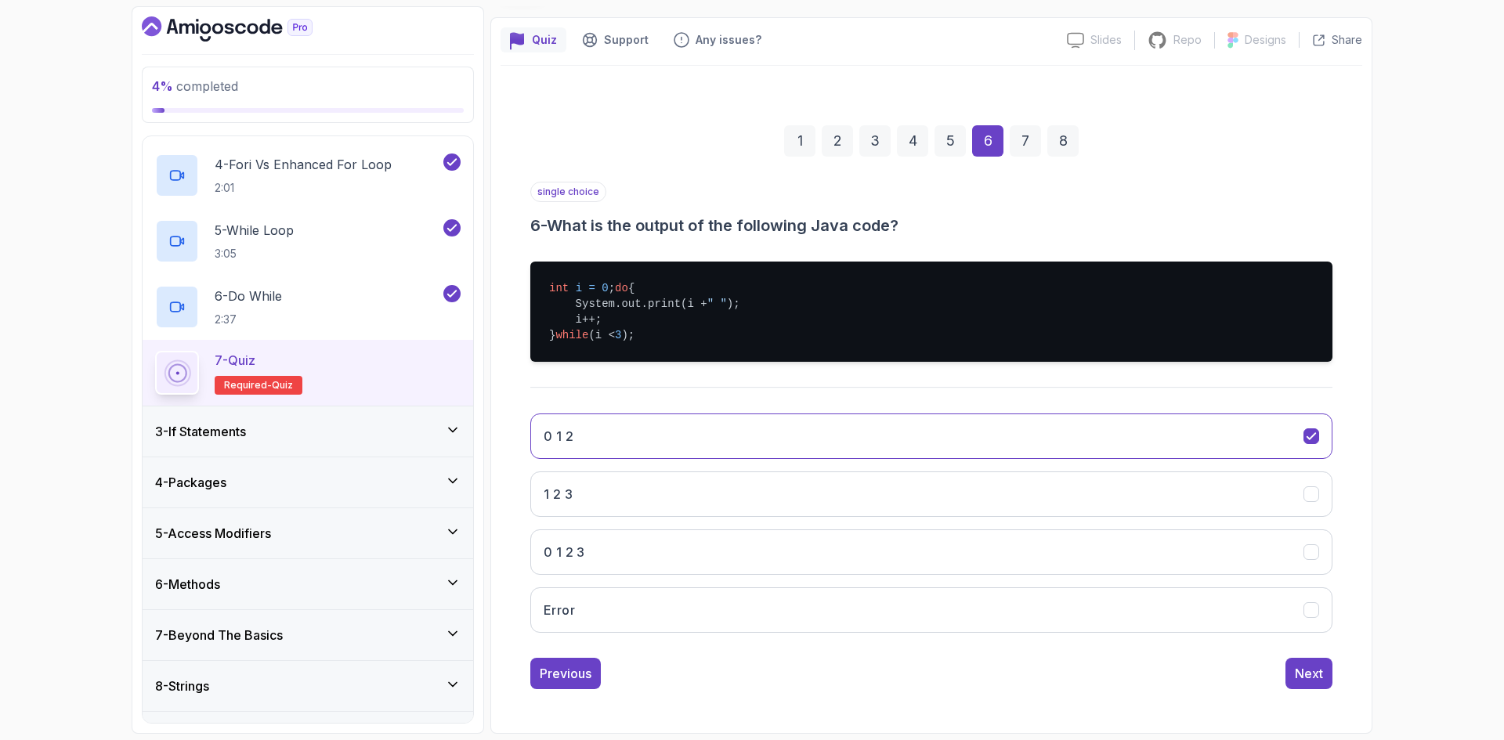
scroll to position [138, 0]
click at [1313, 661] on button "Next" at bounding box center [1308, 673] width 47 height 31
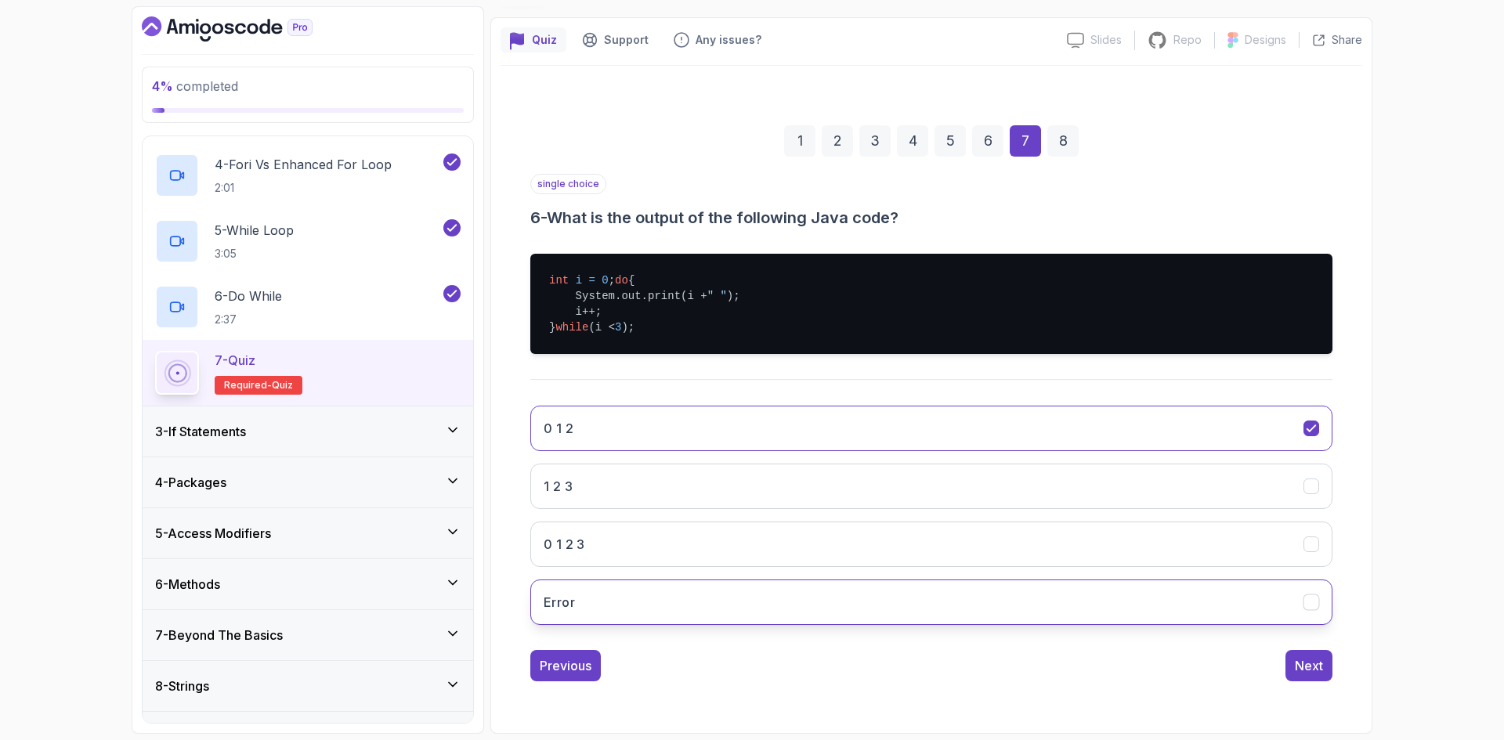
scroll to position [0, 0]
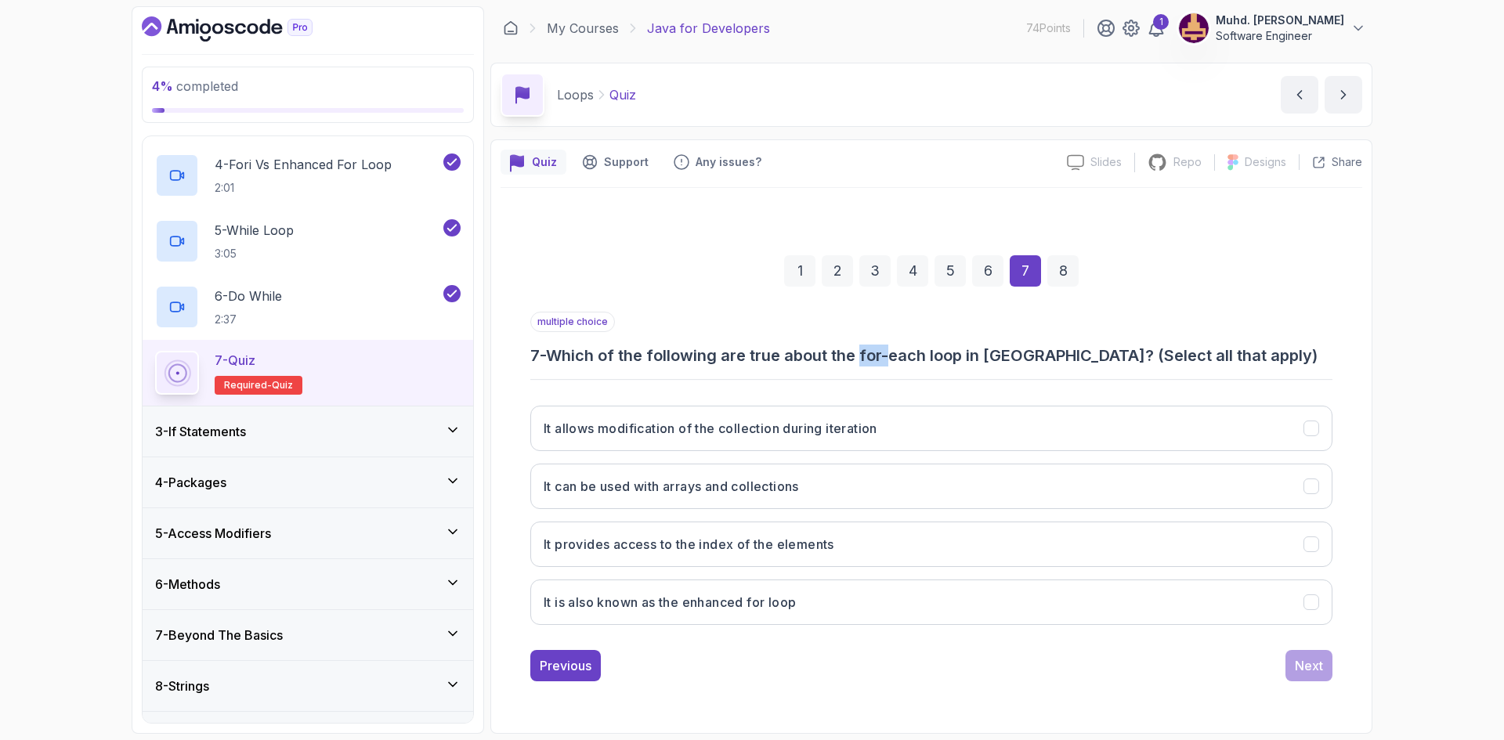
drag, startPoint x: 867, startPoint y: 356, endPoint x: 898, endPoint y: 356, distance: 30.5
click at [898, 356] on h3 "7 - Which of the following are true about the for-each loop in Java? (Select al…" at bounding box center [931, 356] width 802 height 22
click at [901, 371] on div "multiple choice 7 - Which of the following are true about the for-each loop in …" at bounding box center [931, 475] width 802 height 326
click at [858, 479] on button "It can be used with arrays and collections" at bounding box center [931, 486] width 802 height 45
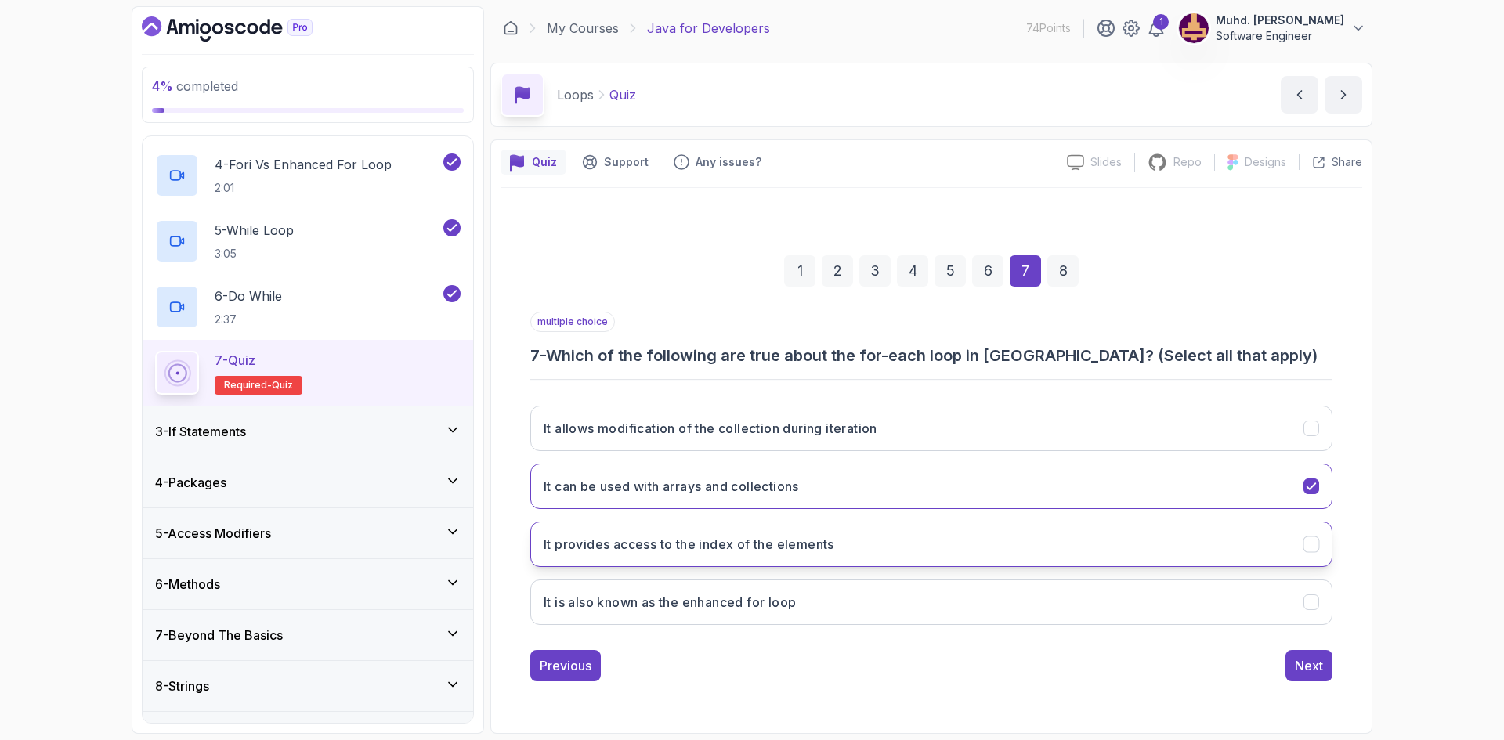
click at [869, 566] on button "It provides access to the index of the elements" at bounding box center [931, 544] width 802 height 45
click at [867, 609] on button "It is also known as the enhanced for loop" at bounding box center [931, 602] width 802 height 45
click at [1321, 666] on div "Next" at bounding box center [1309, 665] width 28 height 19
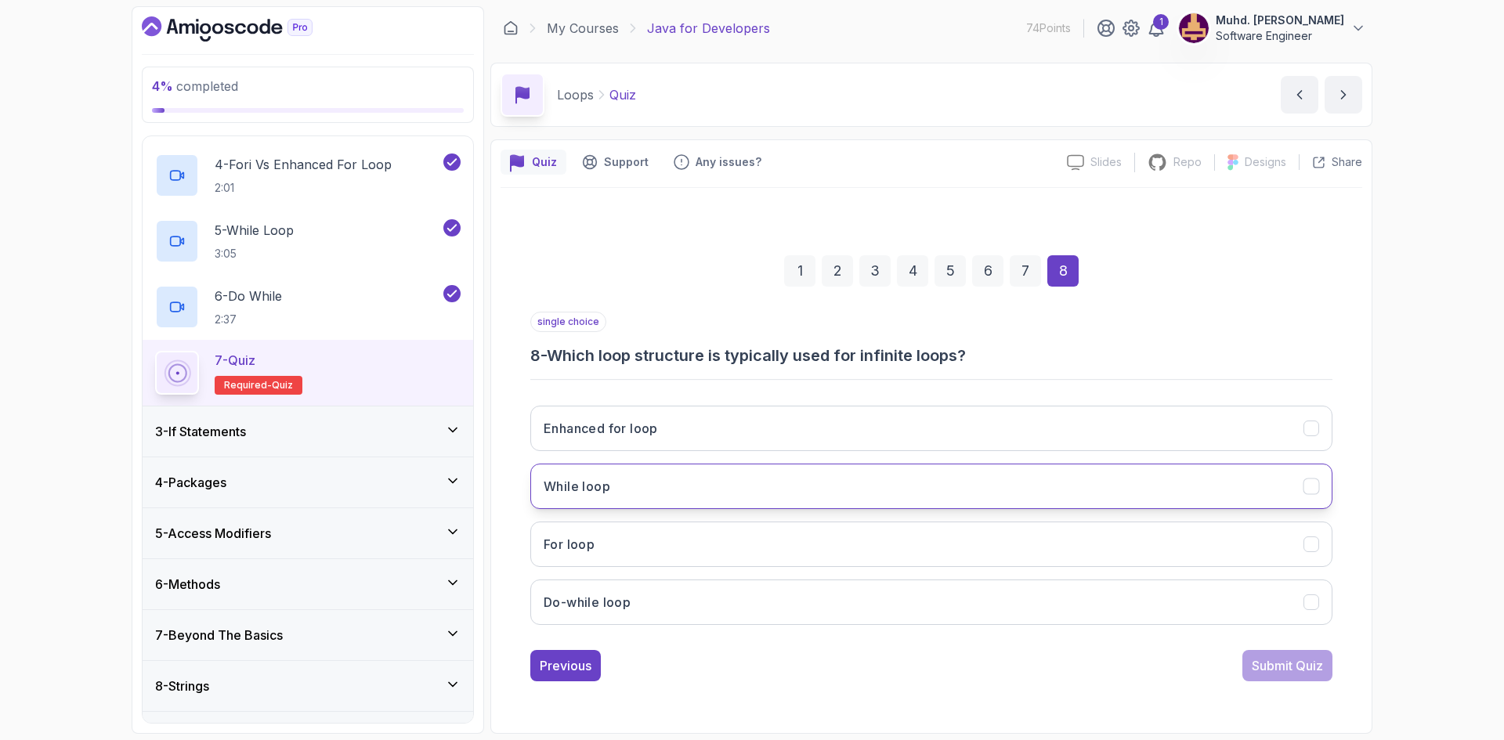
click at [740, 495] on button "While loop" at bounding box center [931, 486] width 802 height 45
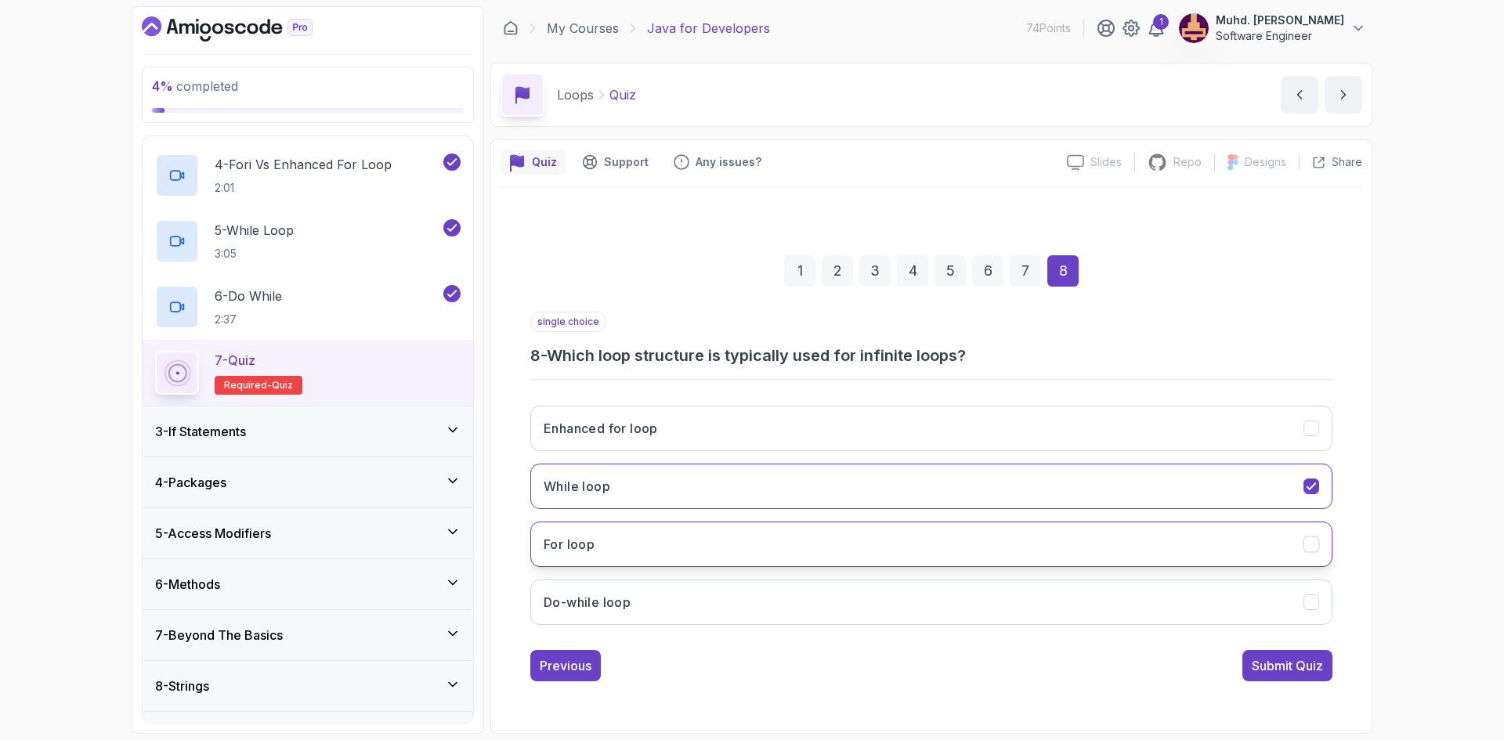
click at [757, 545] on button "For loop" at bounding box center [931, 544] width 802 height 45
click at [796, 509] on div "Enhanced for loop While loop For loop Do-while loop" at bounding box center [931, 515] width 802 height 244
click at [803, 497] on button "While loop" at bounding box center [931, 486] width 802 height 45
click at [1274, 666] on div "Submit Quiz" at bounding box center [1287, 665] width 71 height 19
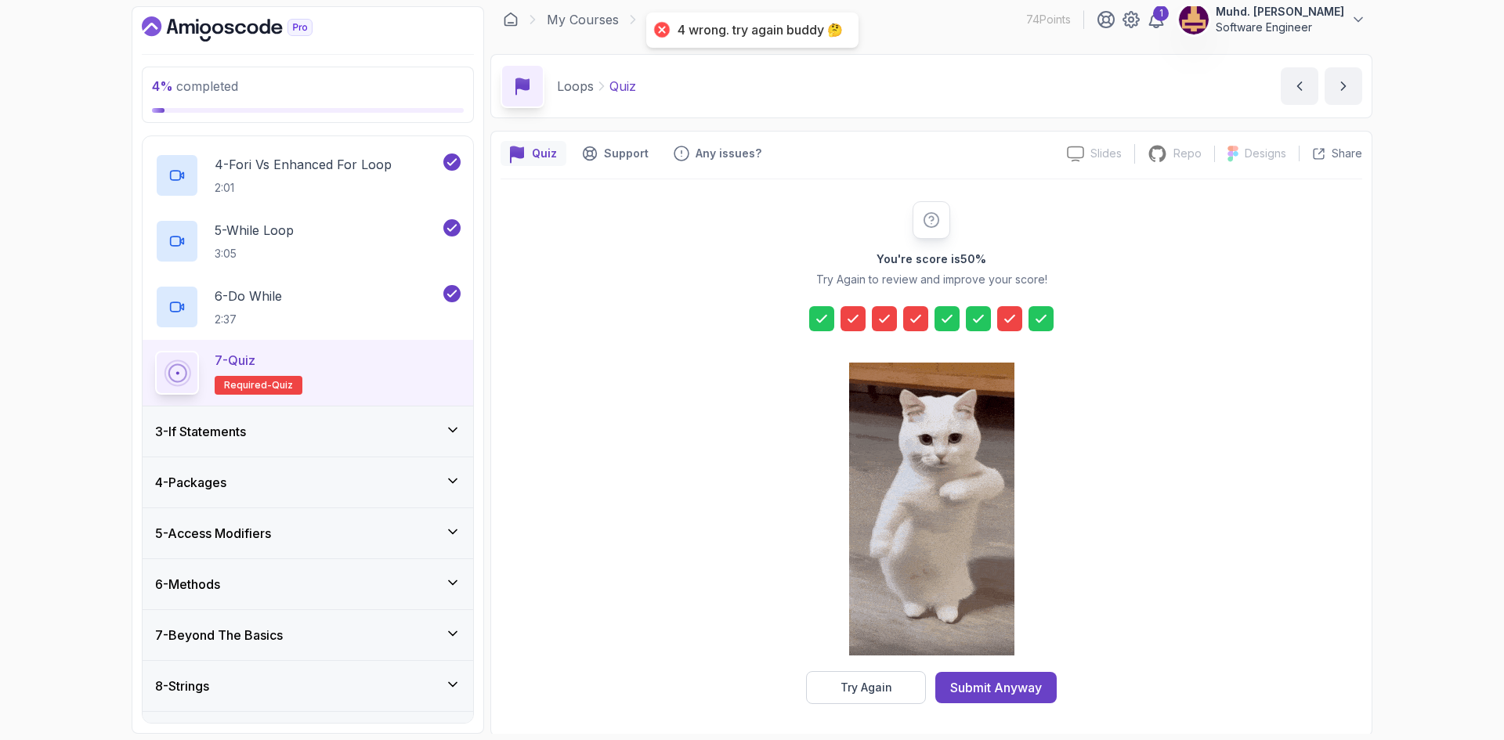
scroll to position [11, 0]
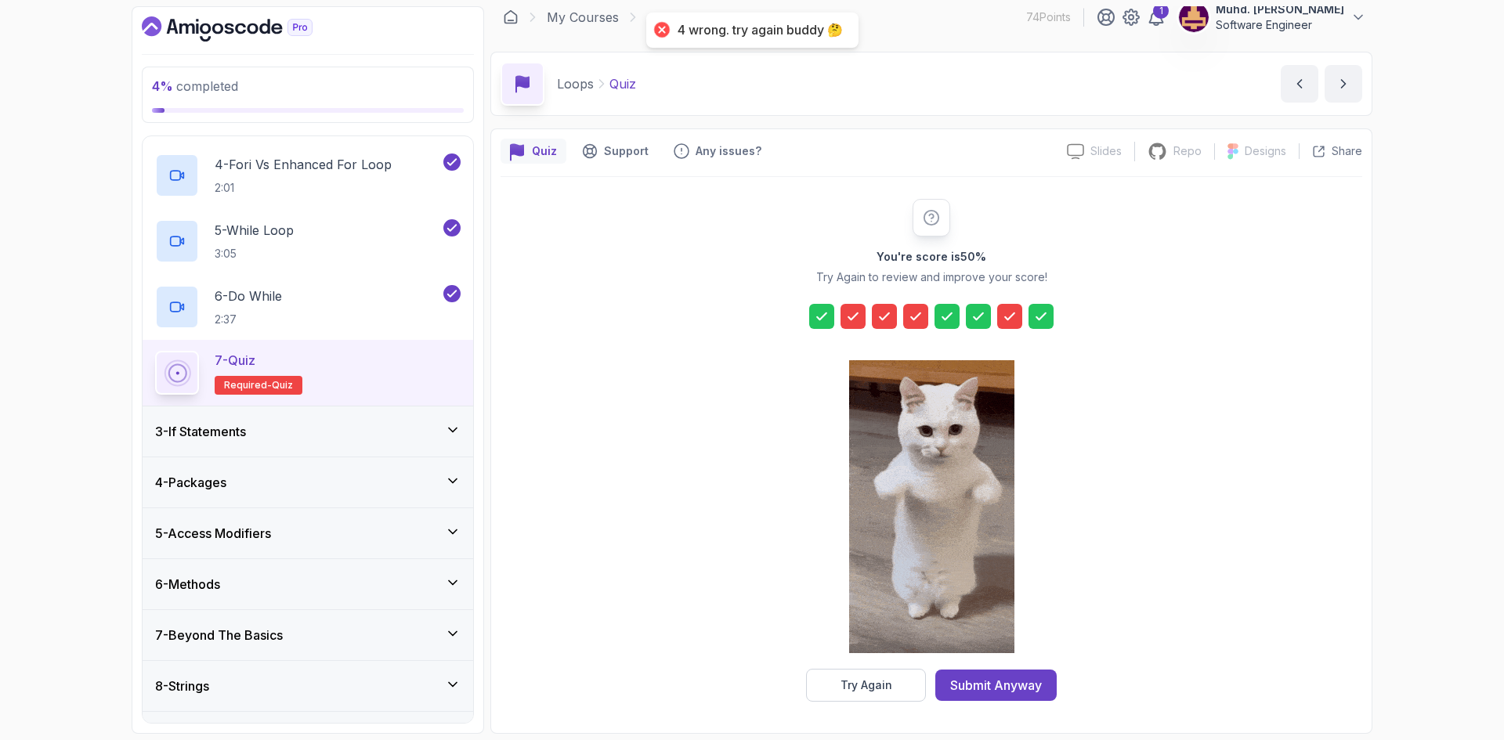
click at [855, 314] on icon at bounding box center [853, 317] width 16 height 16
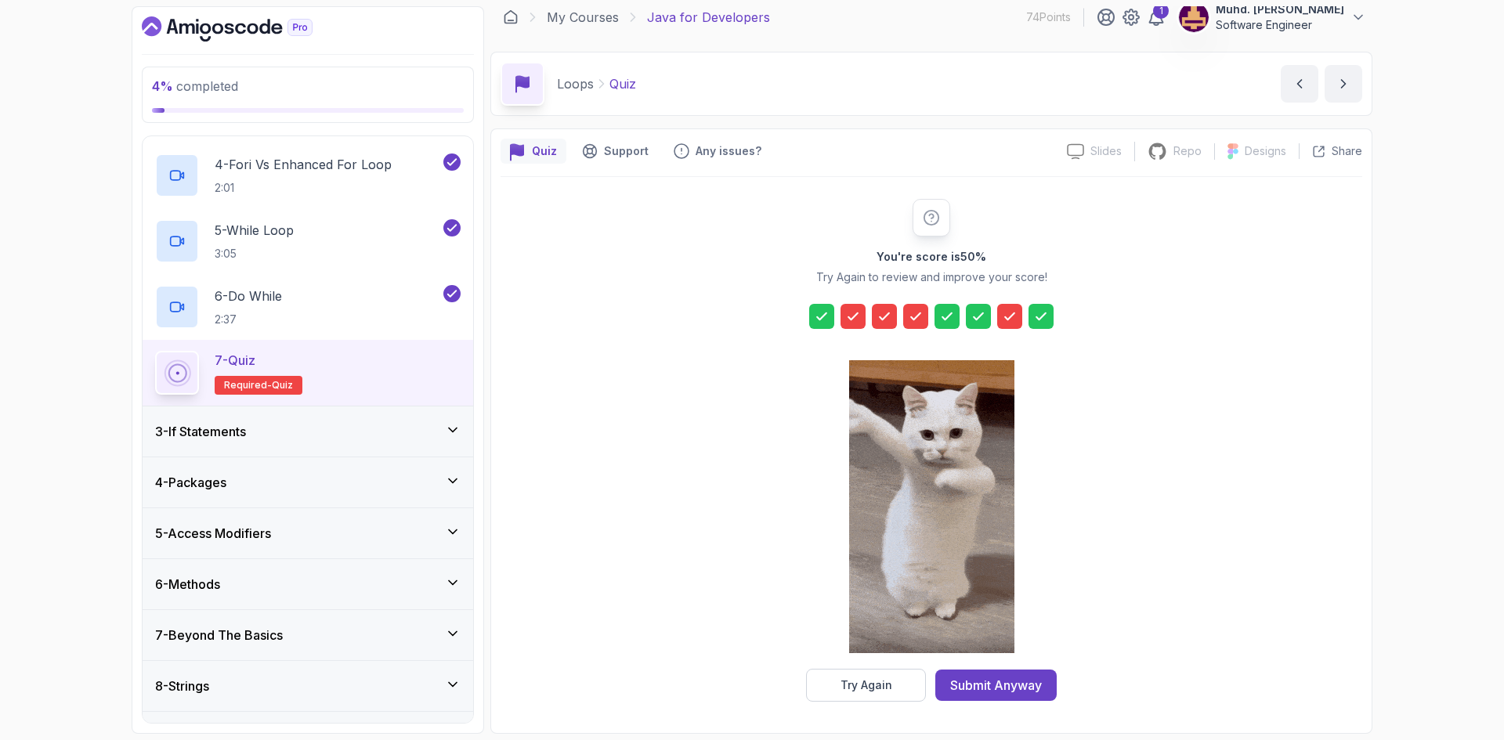
click at [851, 309] on icon at bounding box center [853, 317] width 16 height 16
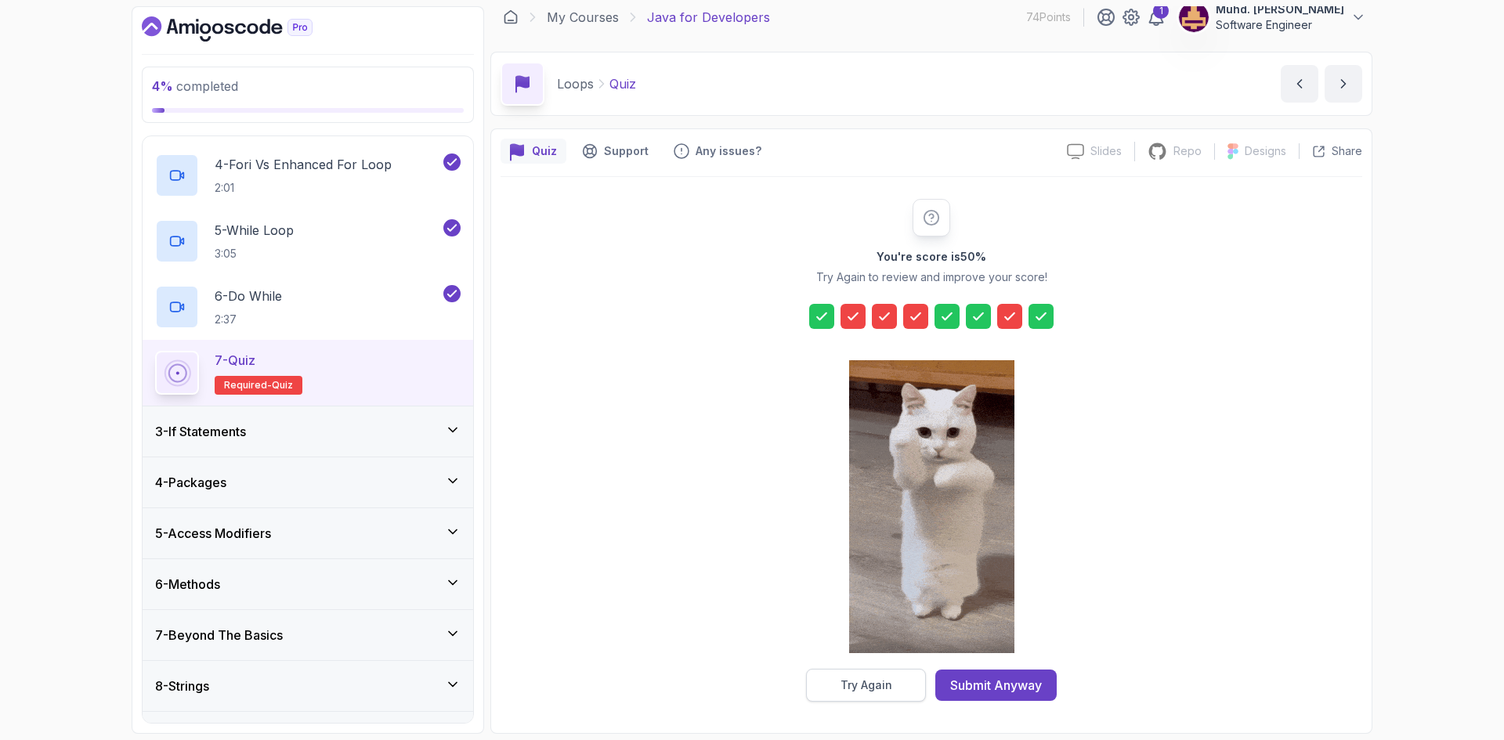
click at [841, 677] on button "Try Again" at bounding box center [866, 685] width 120 height 33
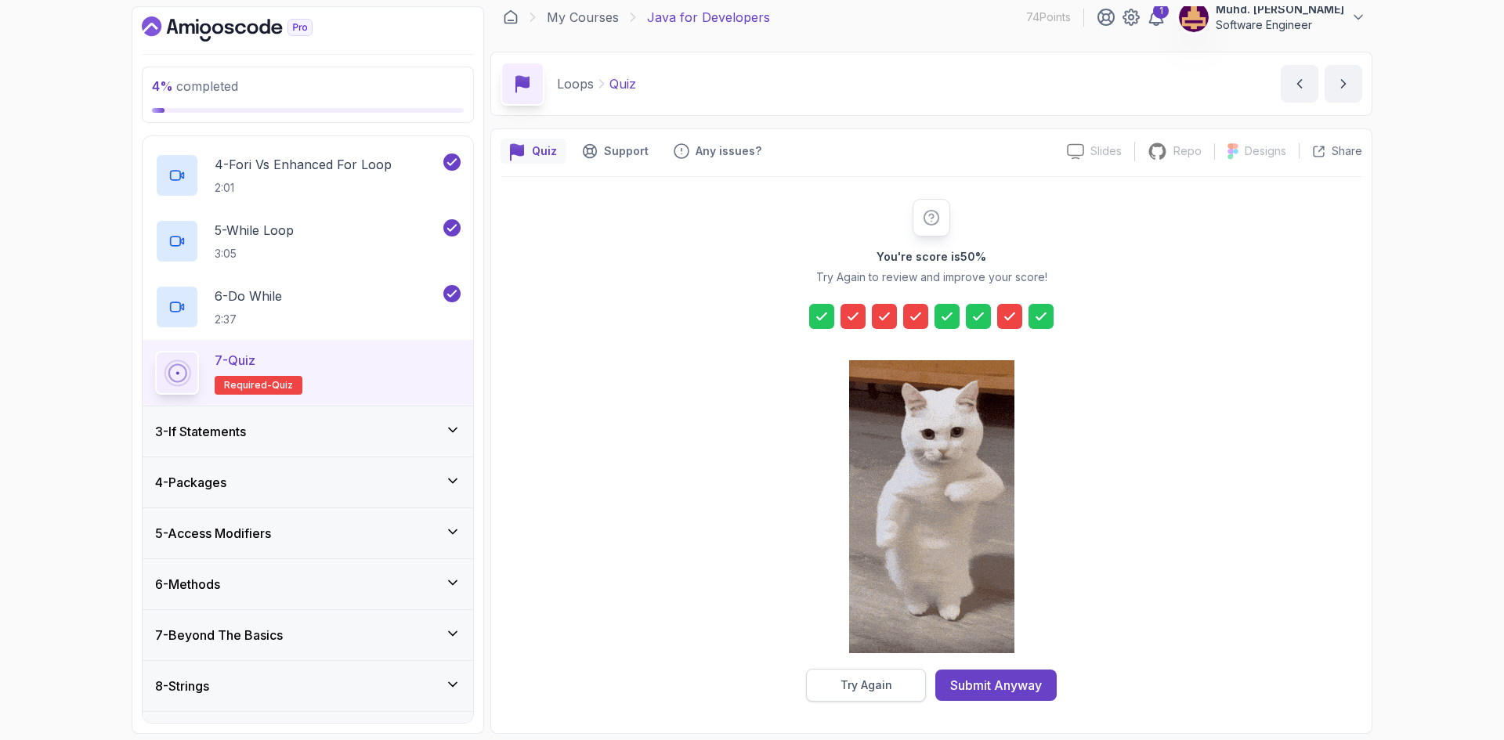
scroll to position [0, 0]
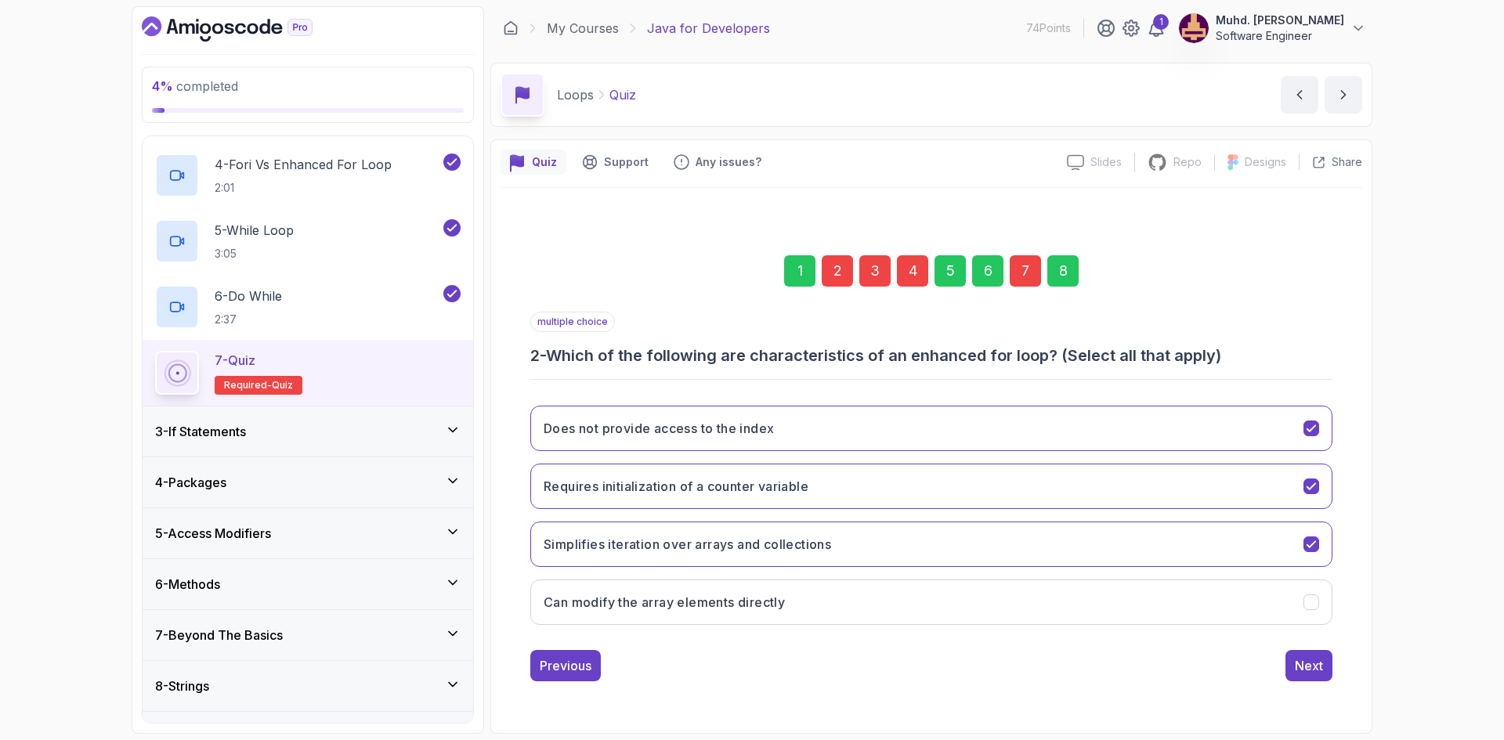
click at [838, 280] on div "2" at bounding box center [837, 270] width 31 height 31
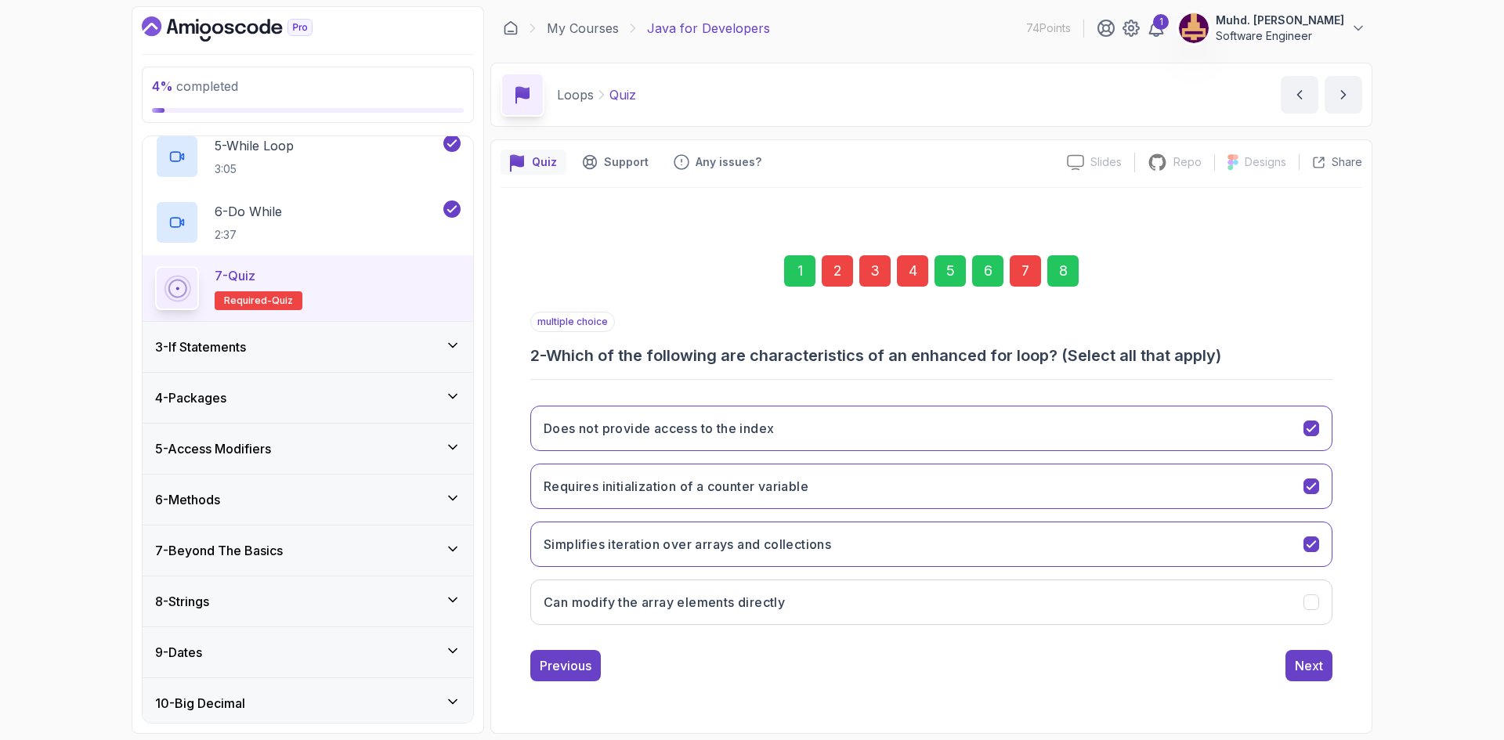
scroll to position [292, 0]
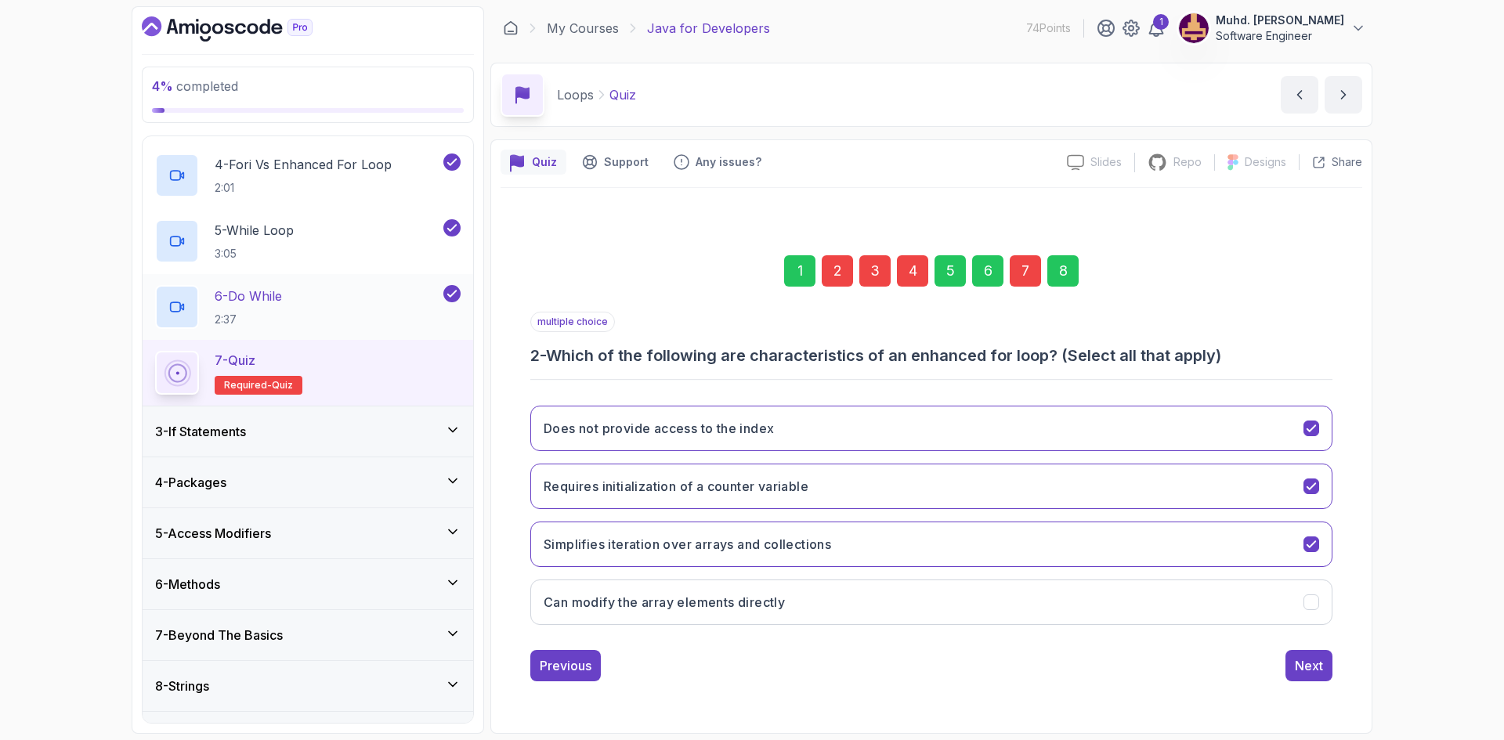
click at [311, 309] on div "6 - Do While 2:37" at bounding box center [297, 307] width 285 height 44
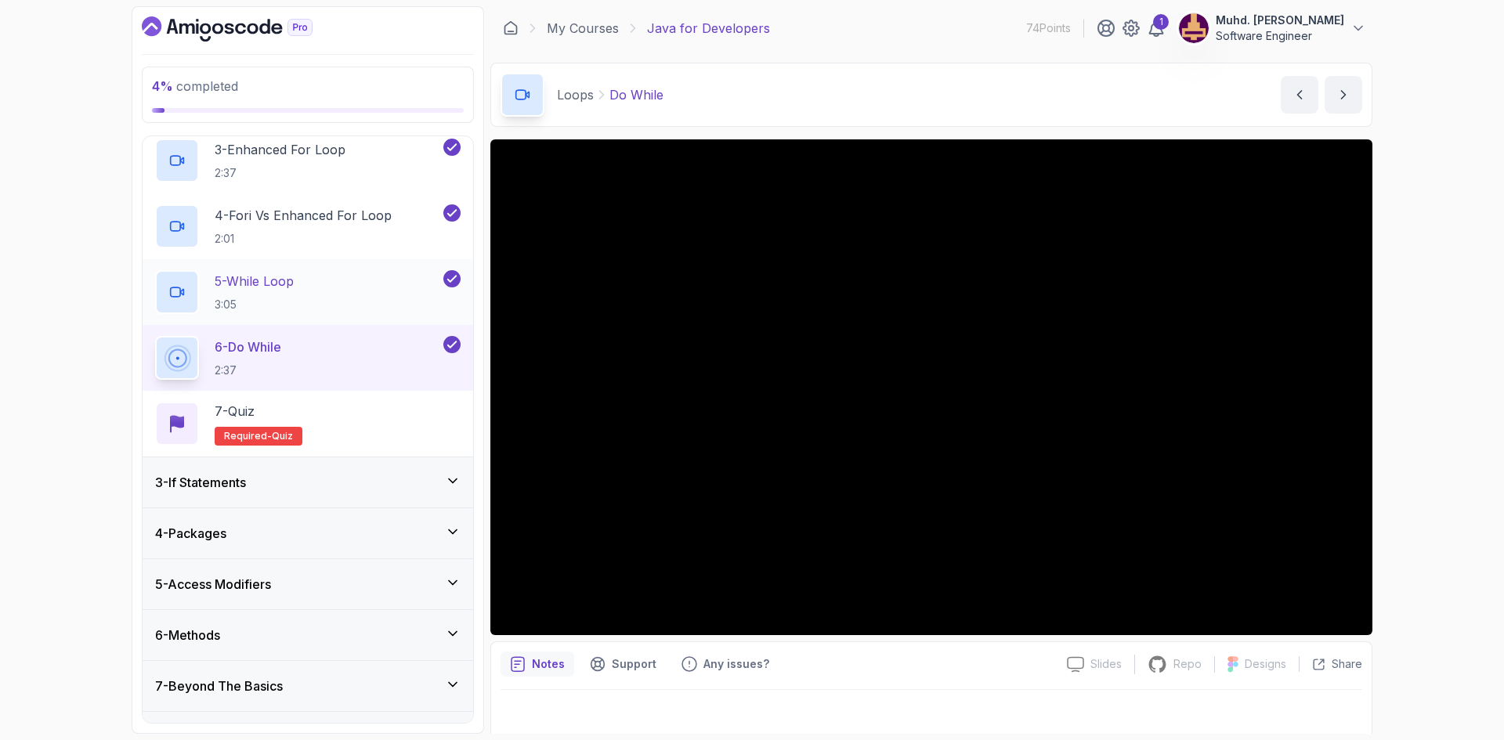
scroll to position [214, 0]
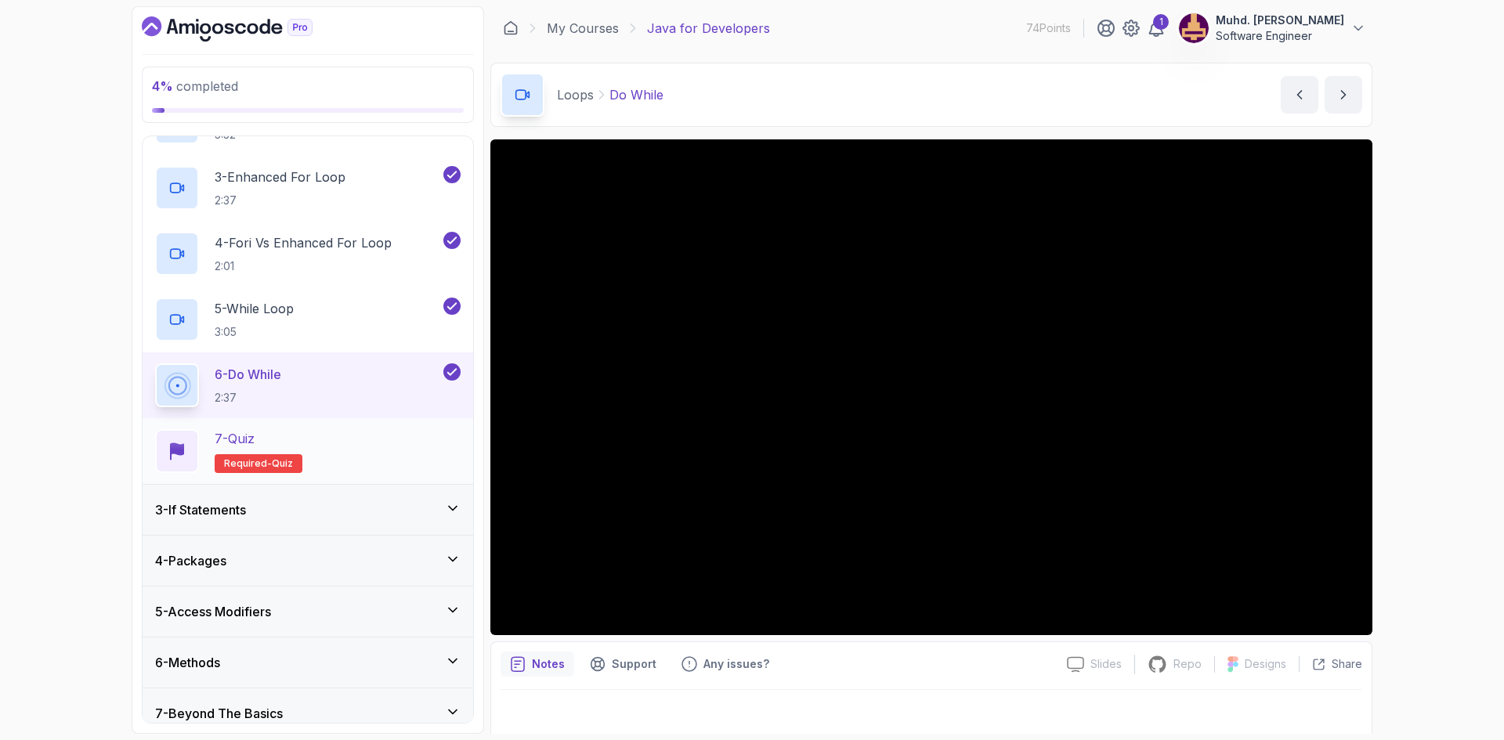
click at [346, 460] on div "7 - Quiz Required- quiz" at bounding box center [307, 451] width 305 height 44
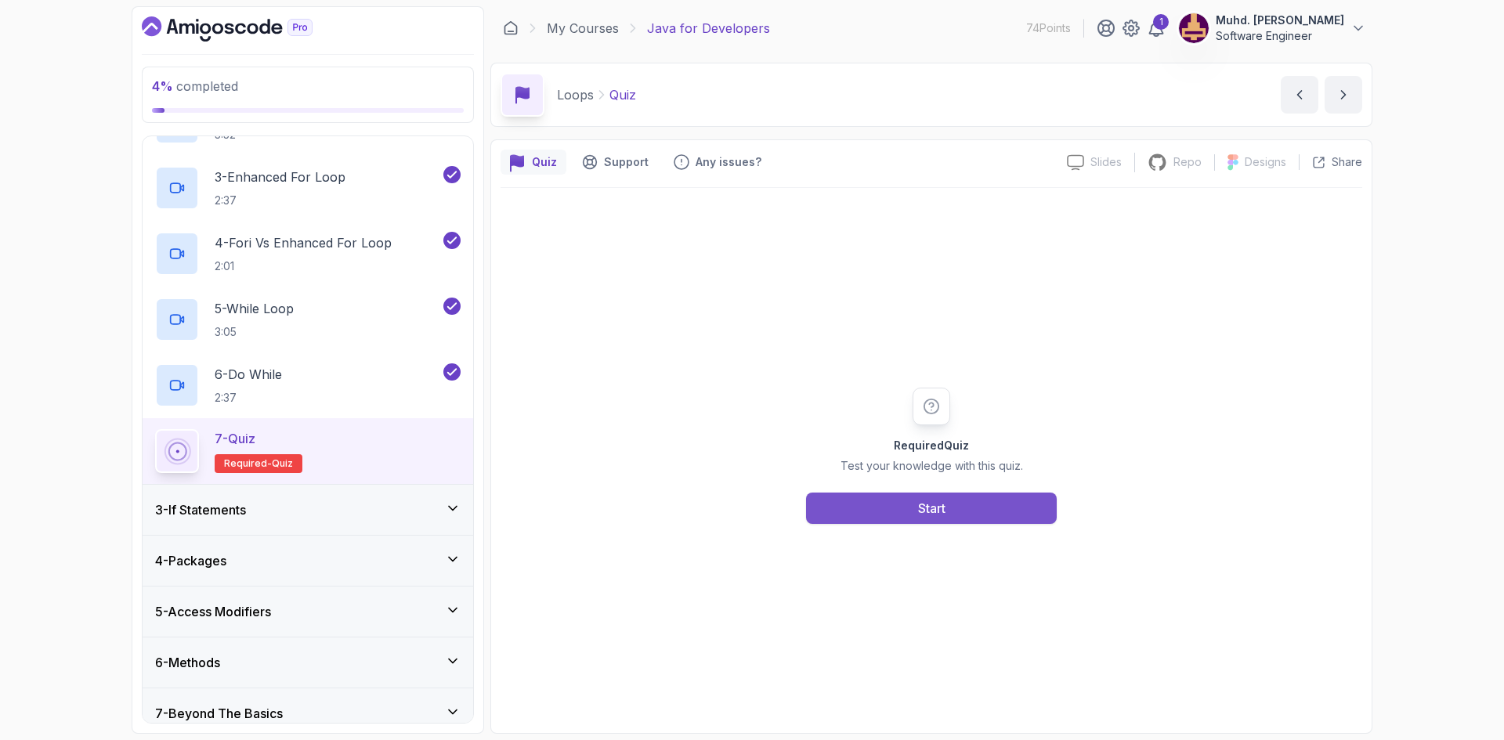
click at [843, 511] on button "Start" at bounding box center [931, 508] width 251 height 31
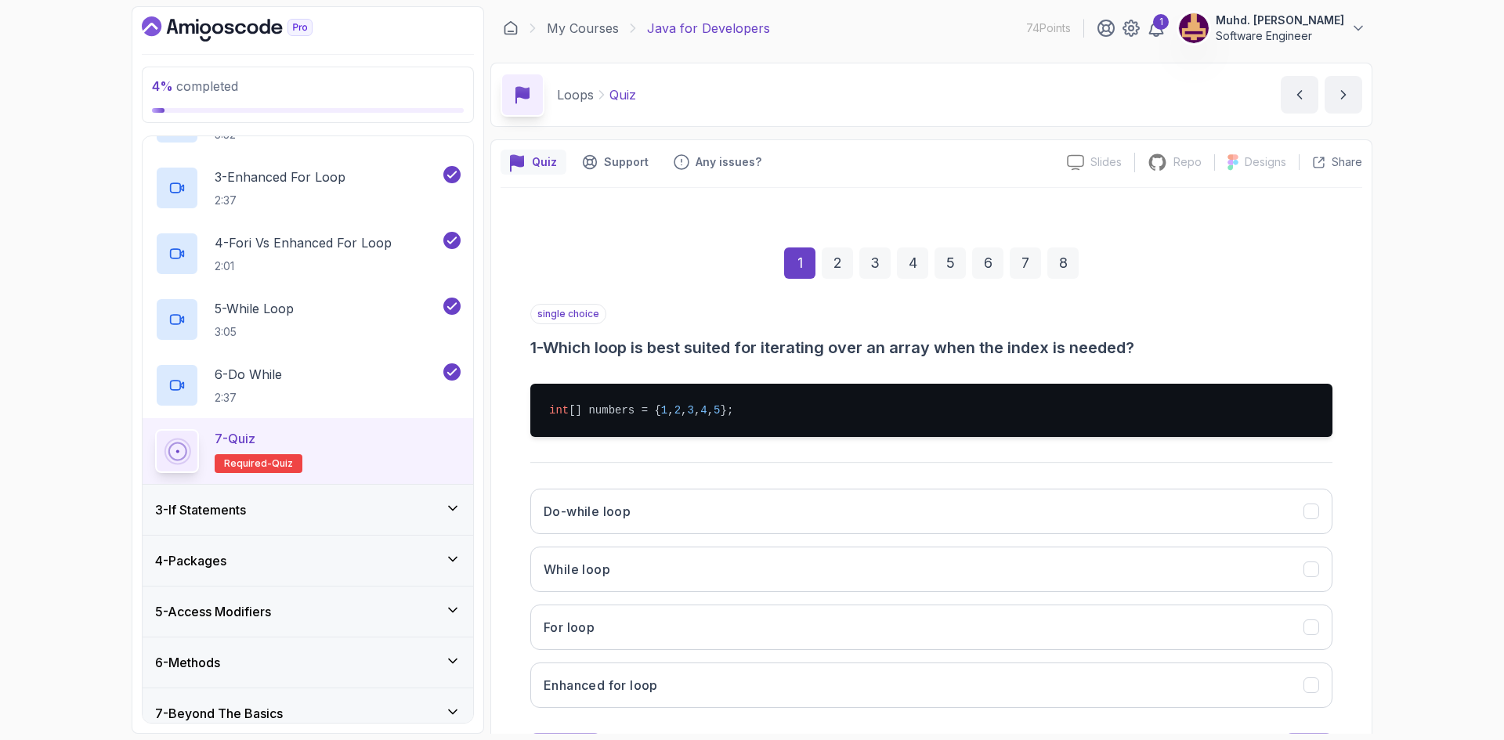
click at [335, 508] on div "3 - If Statements" at bounding box center [307, 509] width 305 height 19
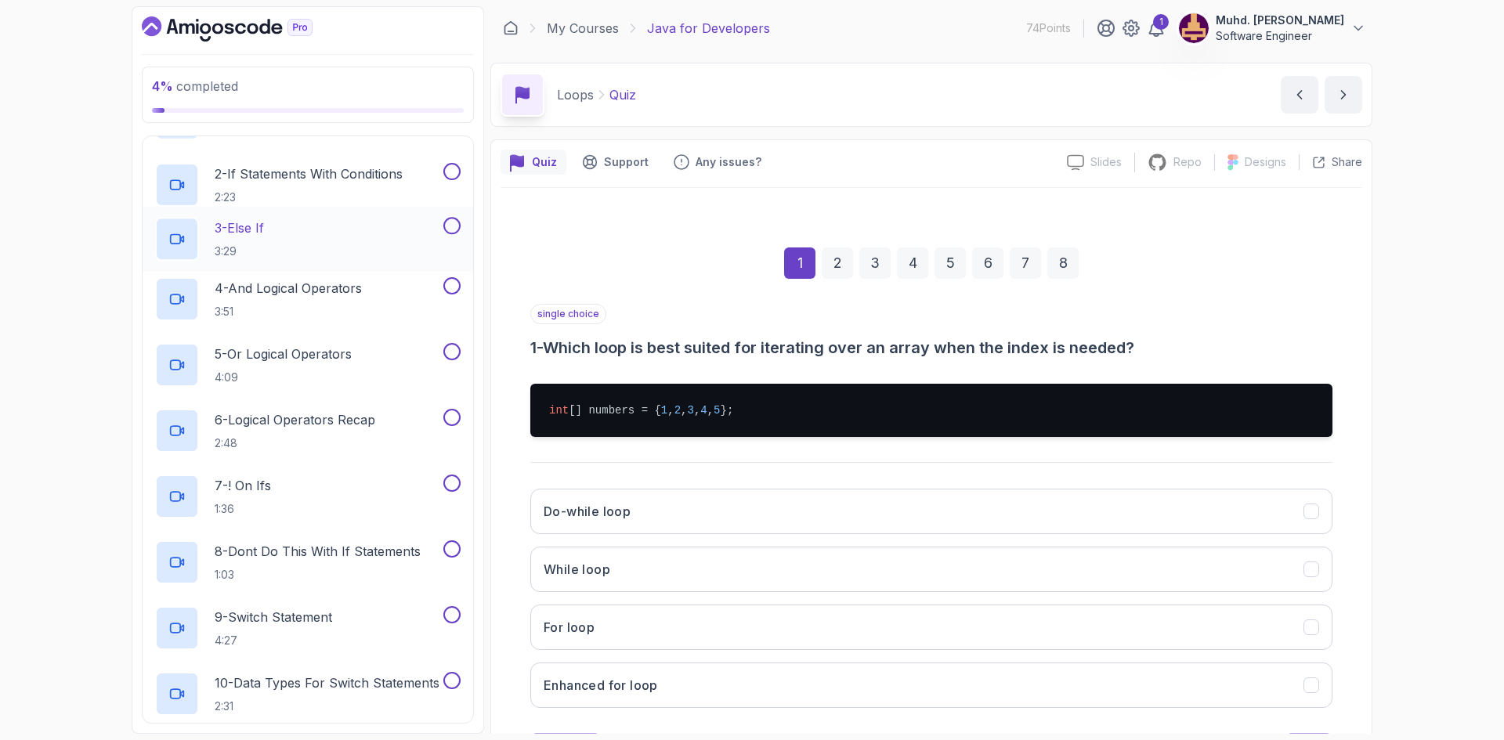
scroll to position [152, 0]
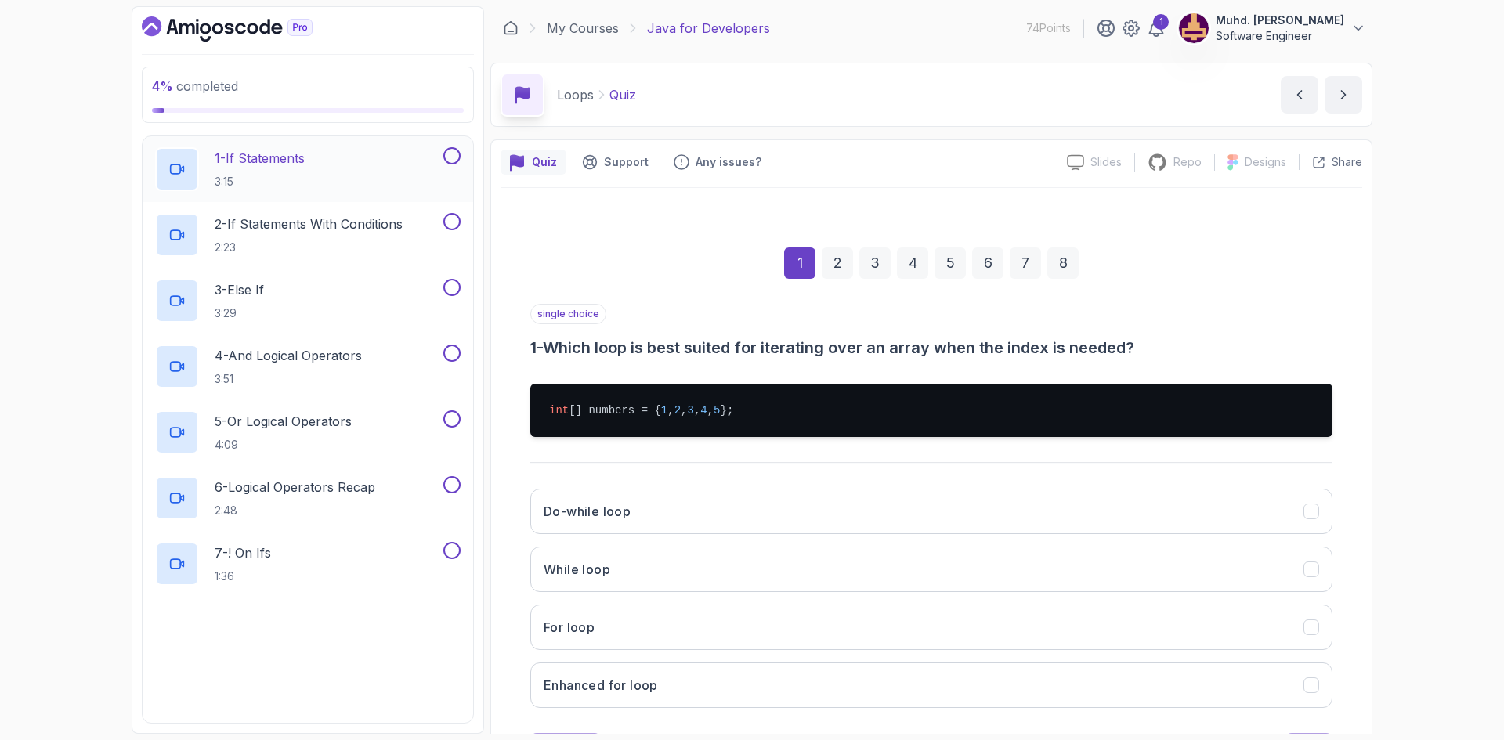
click at [359, 173] on div "1 - If Statements 3:15" at bounding box center [297, 169] width 285 height 44
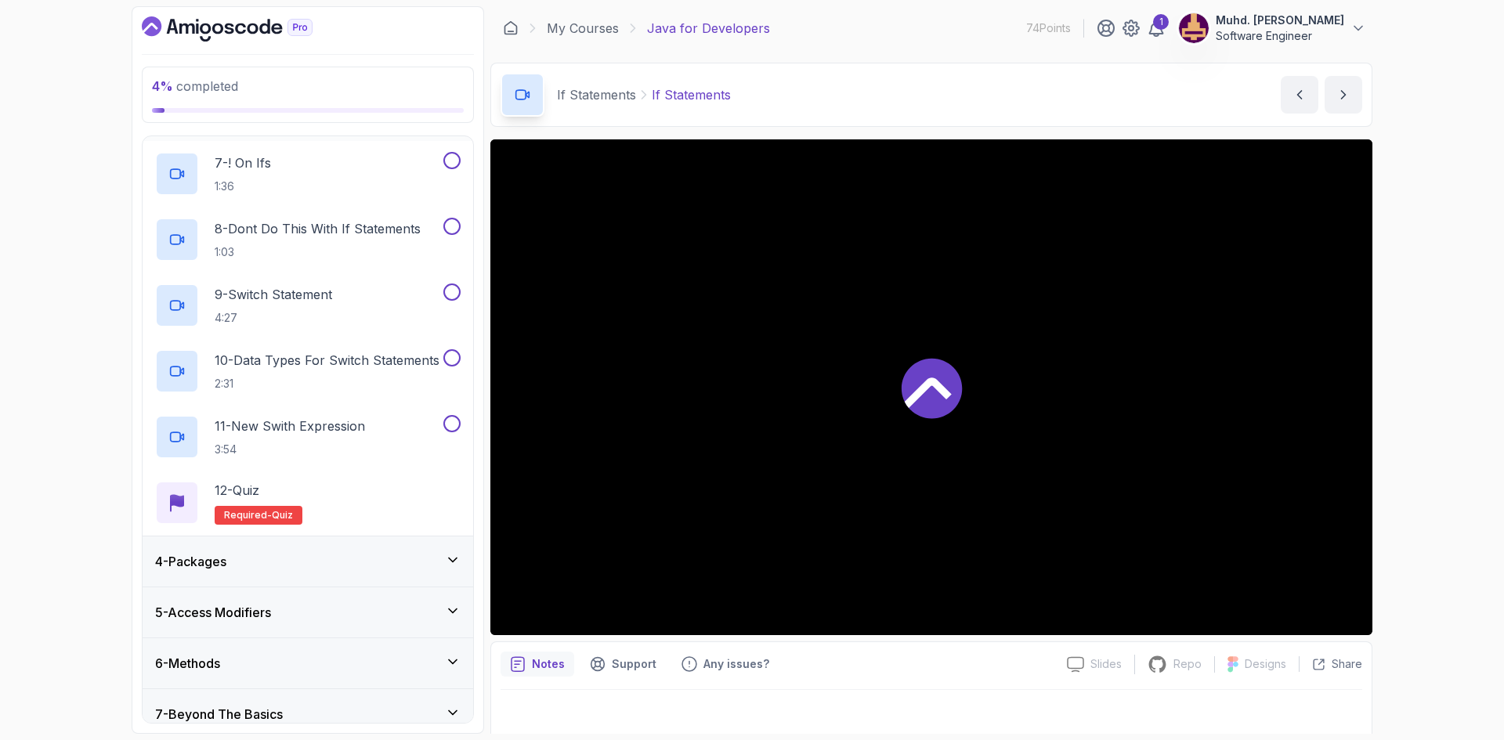
scroll to position [544, 0]
click at [374, 385] on p "2:31" at bounding box center [327, 382] width 225 height 16
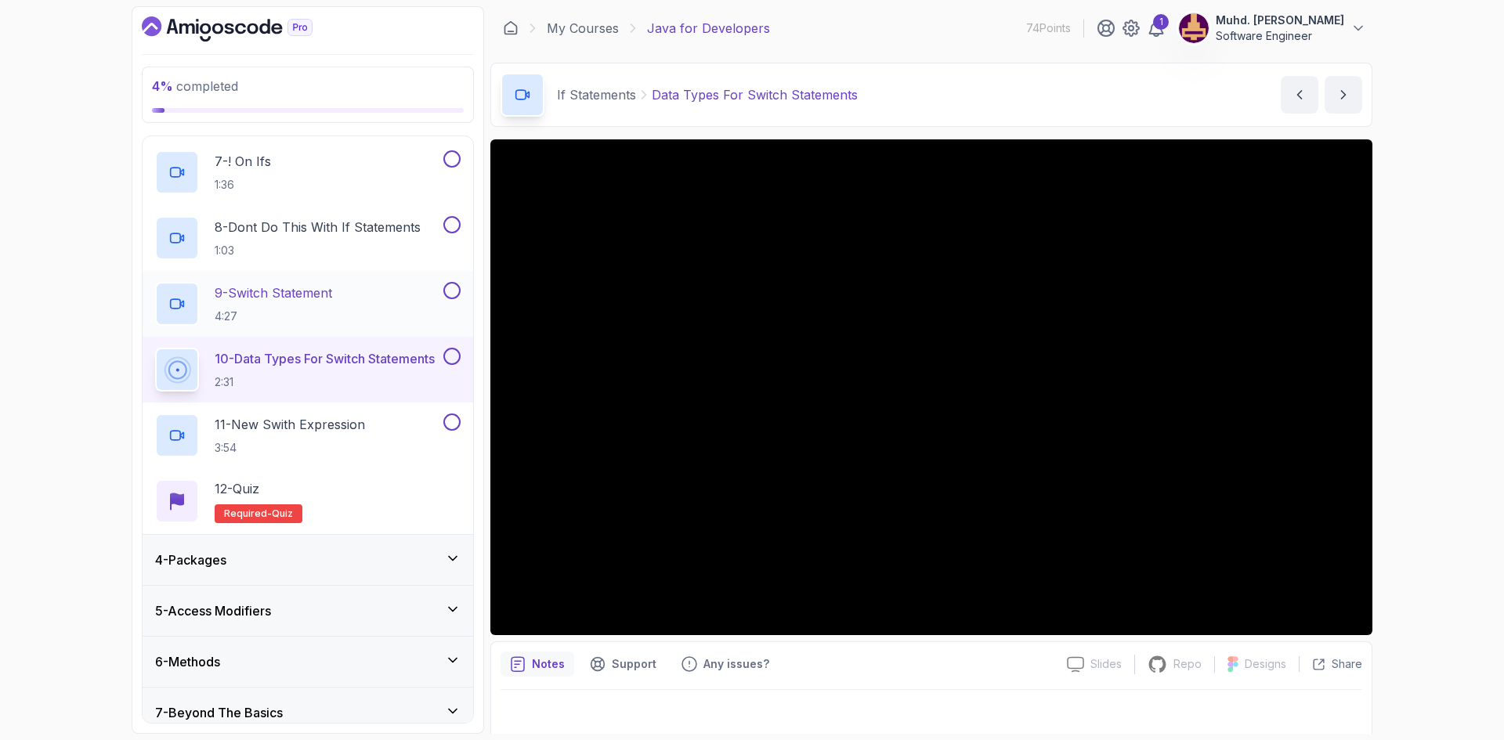
click at [320, 301] on p "9 - Switch Statement" at bounding box center [273, 293] width 117 height 19
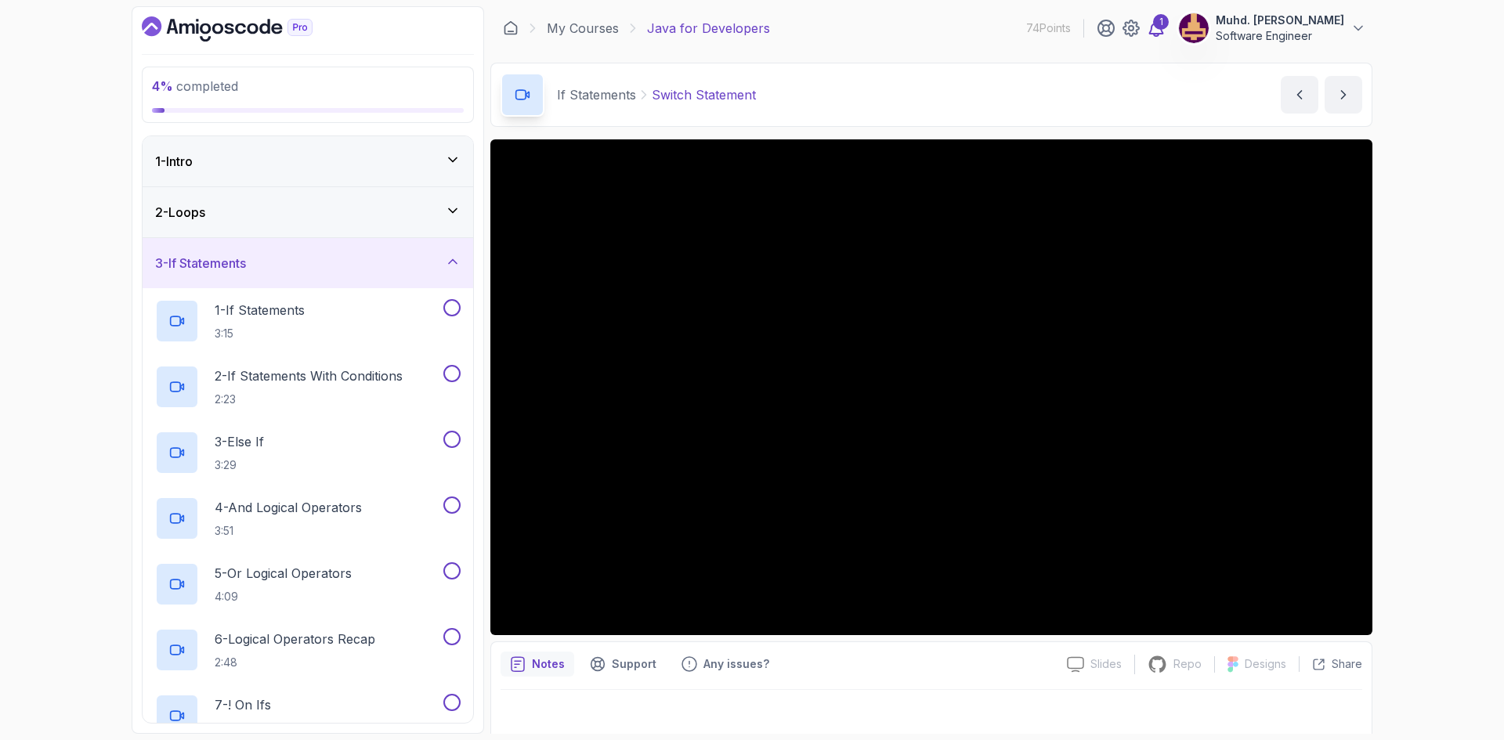
click at [1153, 27] on div "1" at bounding box center [1161, 22] width 16 height 16
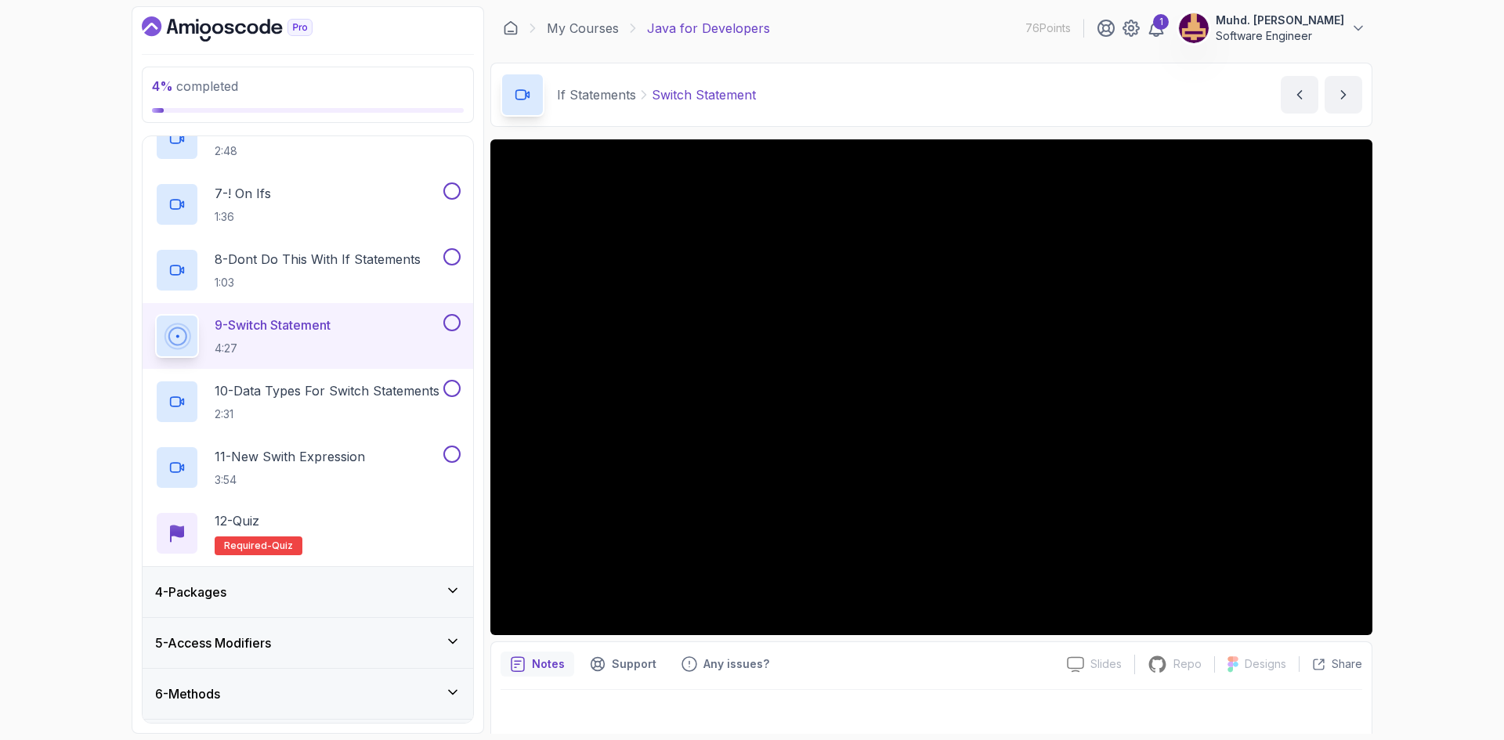
scroll to position [783, 0]
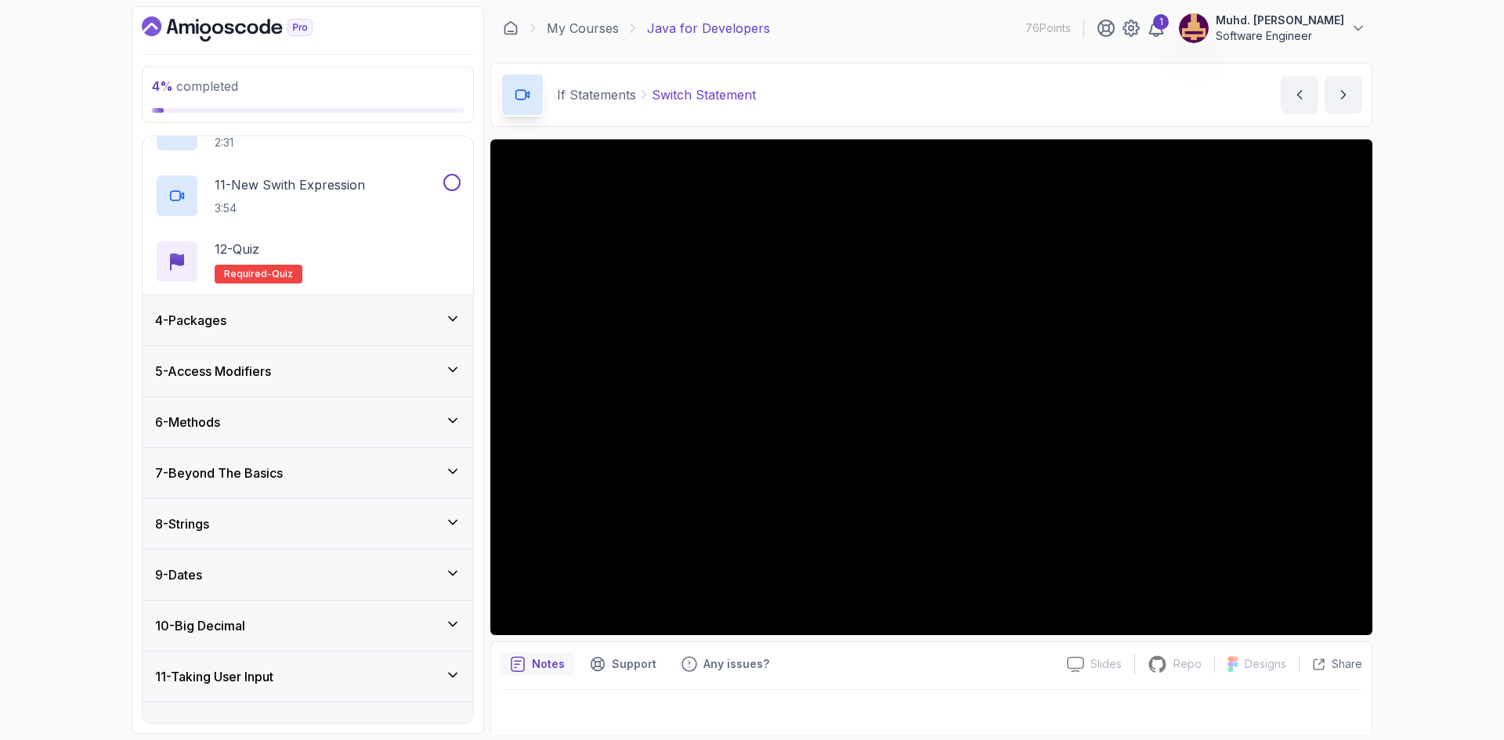
click at [324, 420] on div "6 - Methods" at bounding box center [307, 422] width 305 height 19
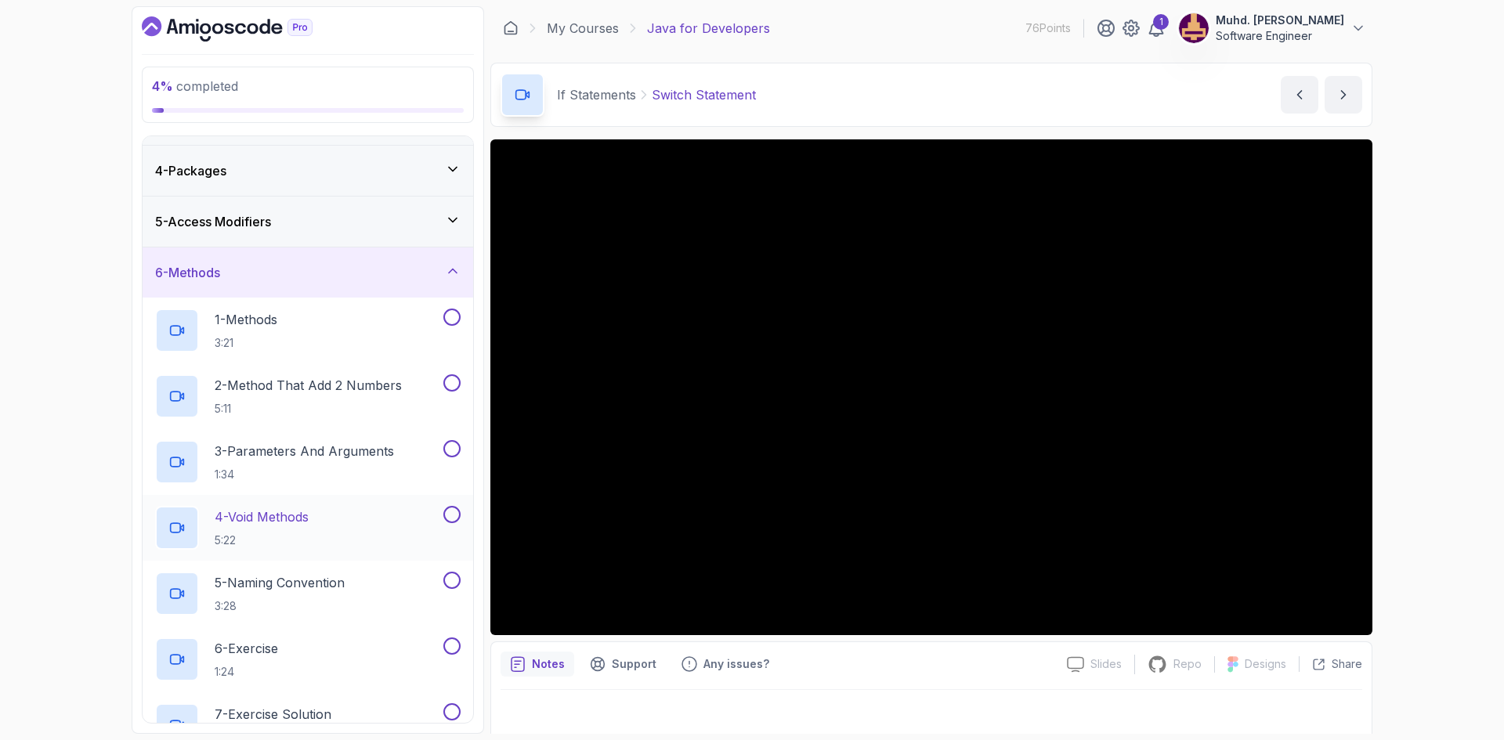
scroll to position [123, 0]
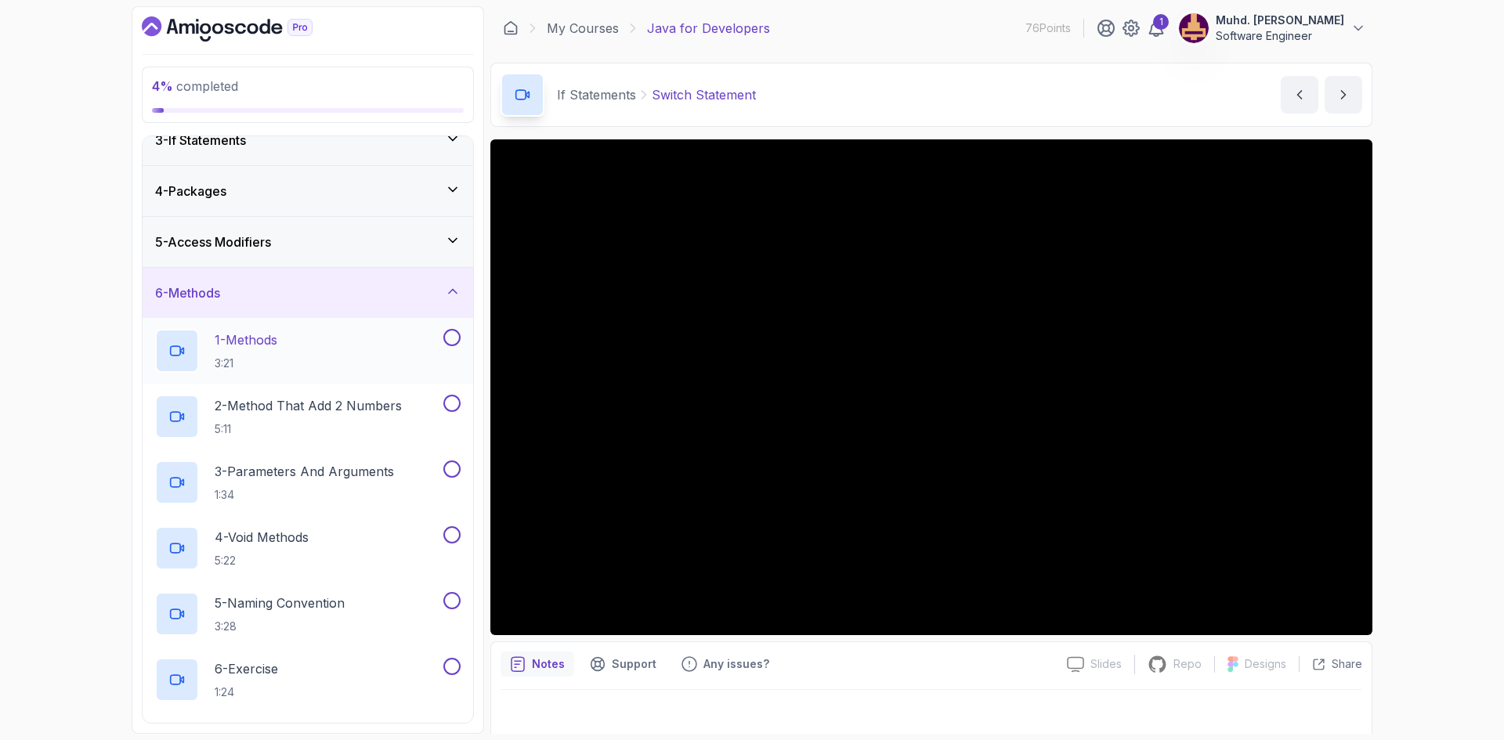
click at [325, 346] on div "1 - Methods 3:21" at bounding box center [297, 351] width 285 height 44
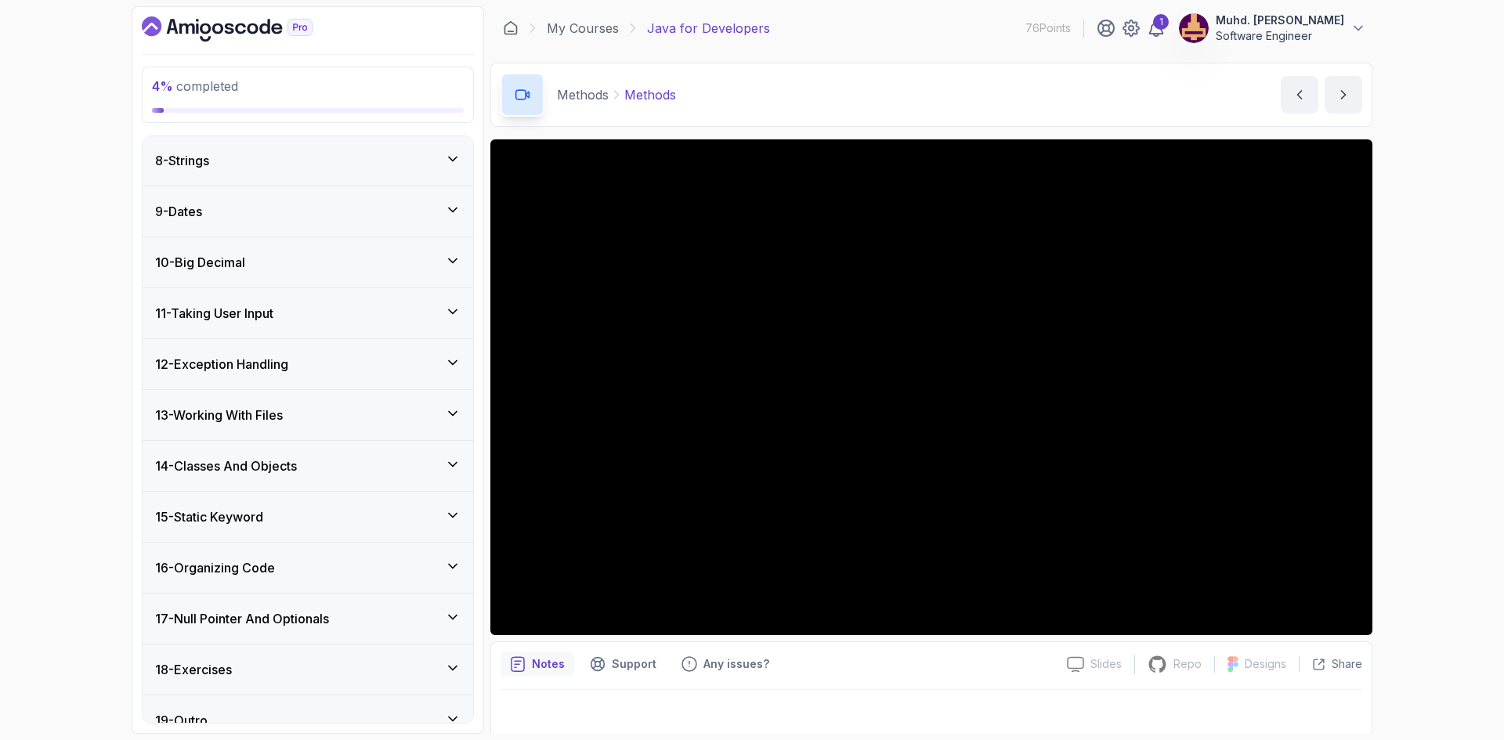
scroll to position [906, 0]
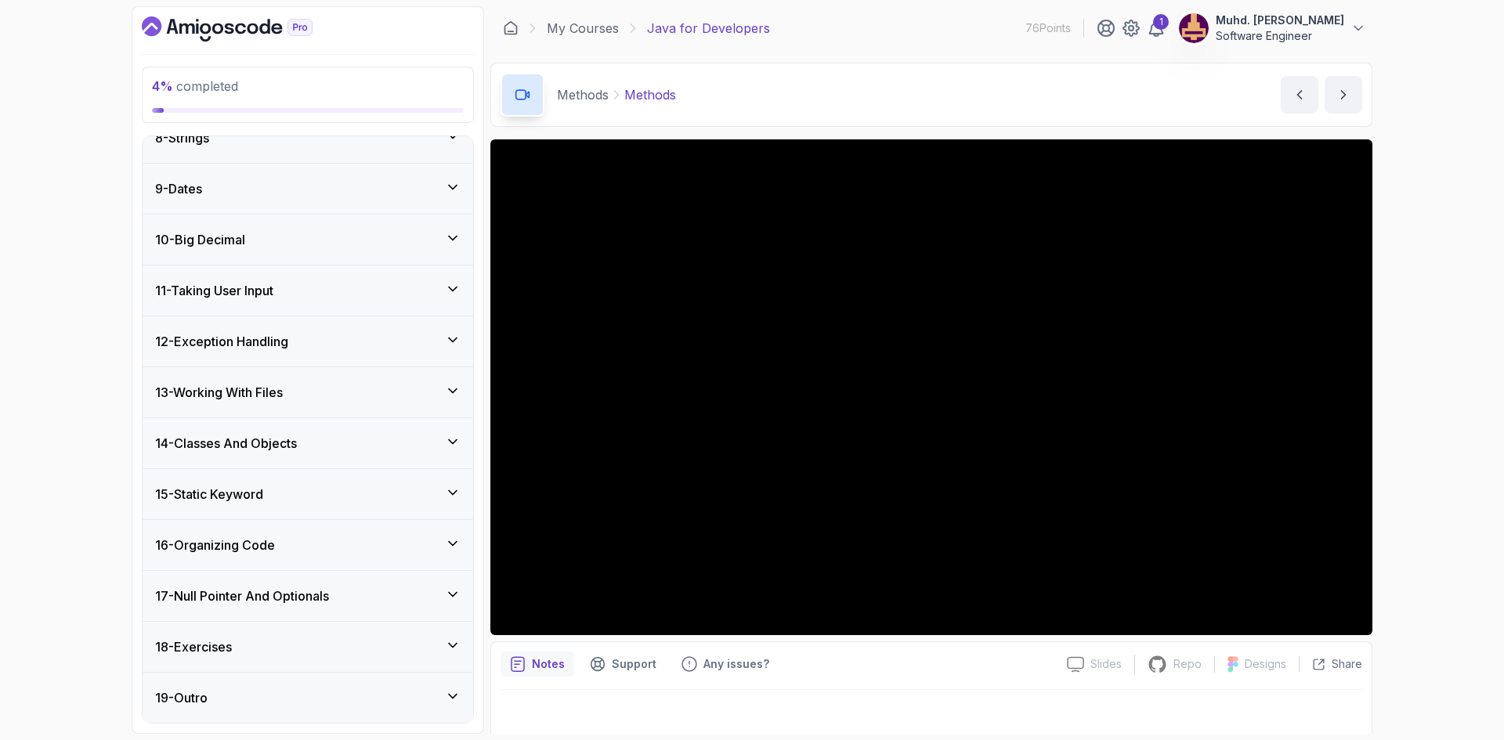
click at [408, 400] on div "13 - Working With Files" at bounding box center [307, 392] width 305 height 19
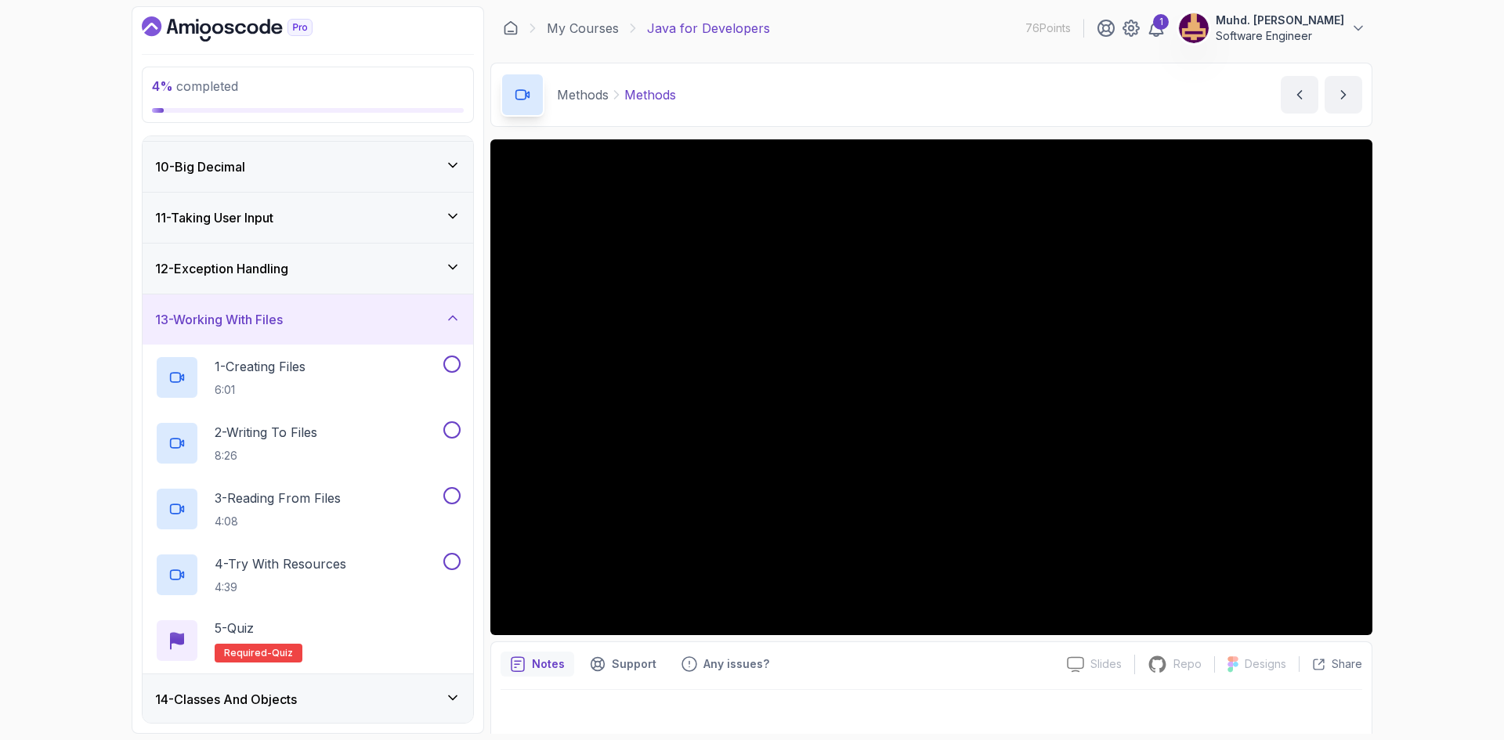
scroll to position [537, 0]
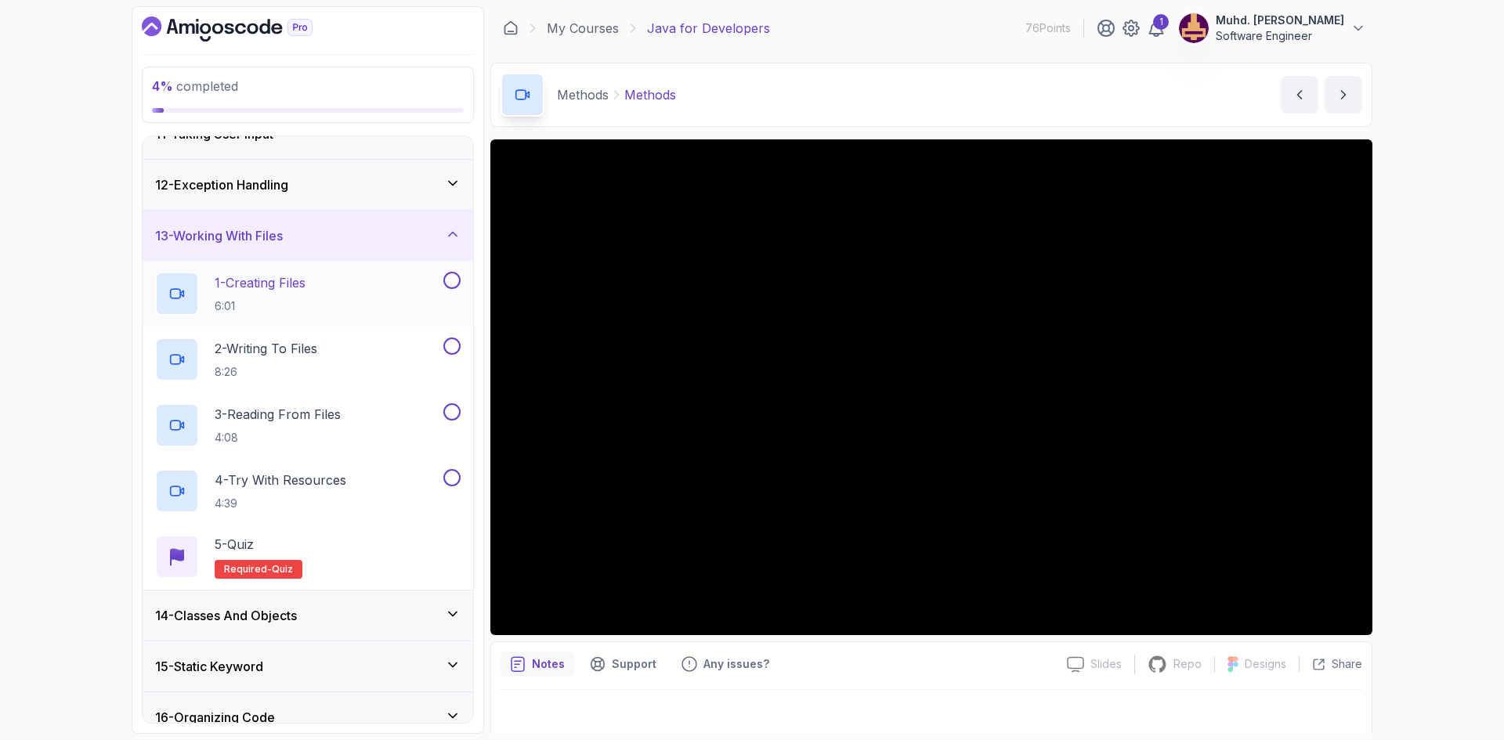
click at [368, 299] on div "1 - Creating Files 6:01" at bounding box center [297, 294] width 285 height 44
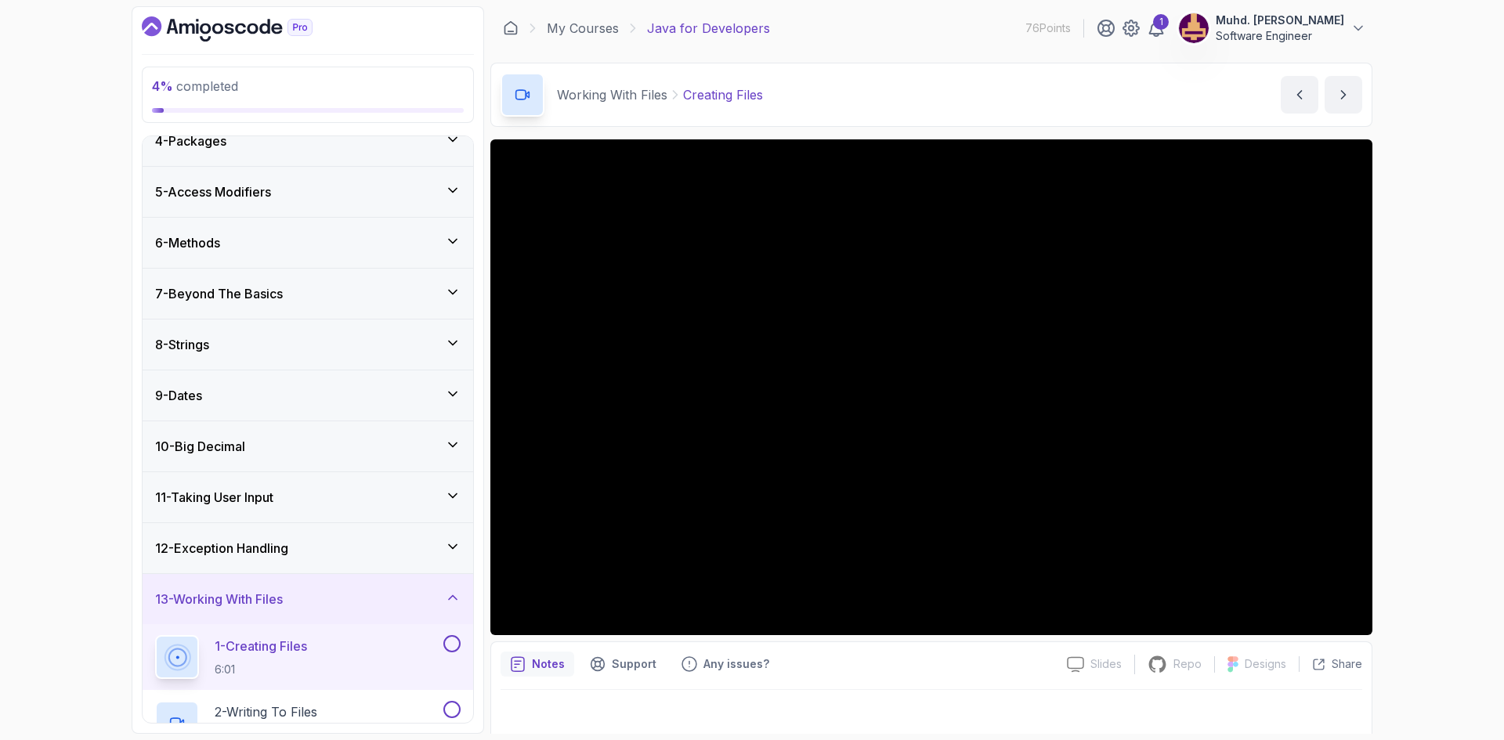
scroll to position [161, 0]
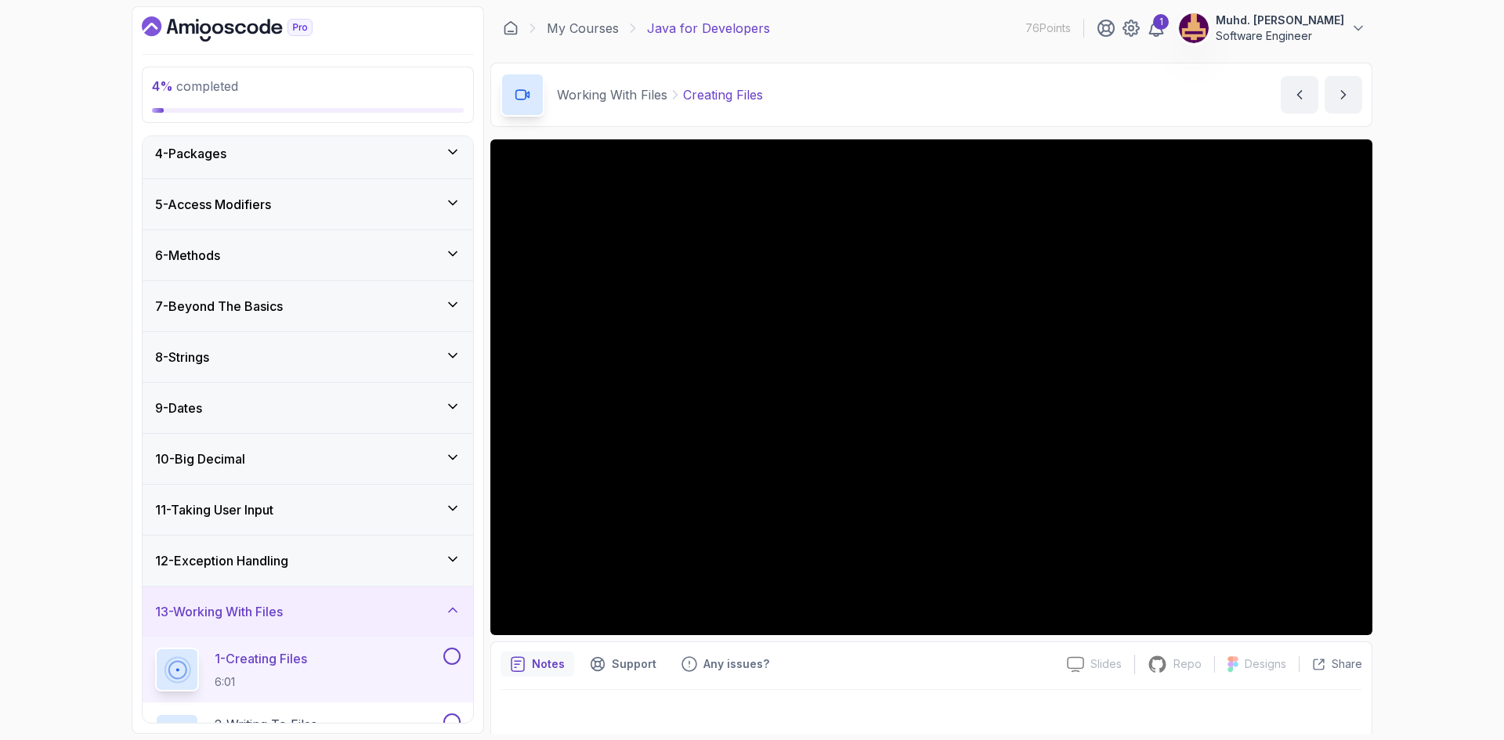
click at [457, 360] on icon at bounding box center [453, 356] width 16 height 16
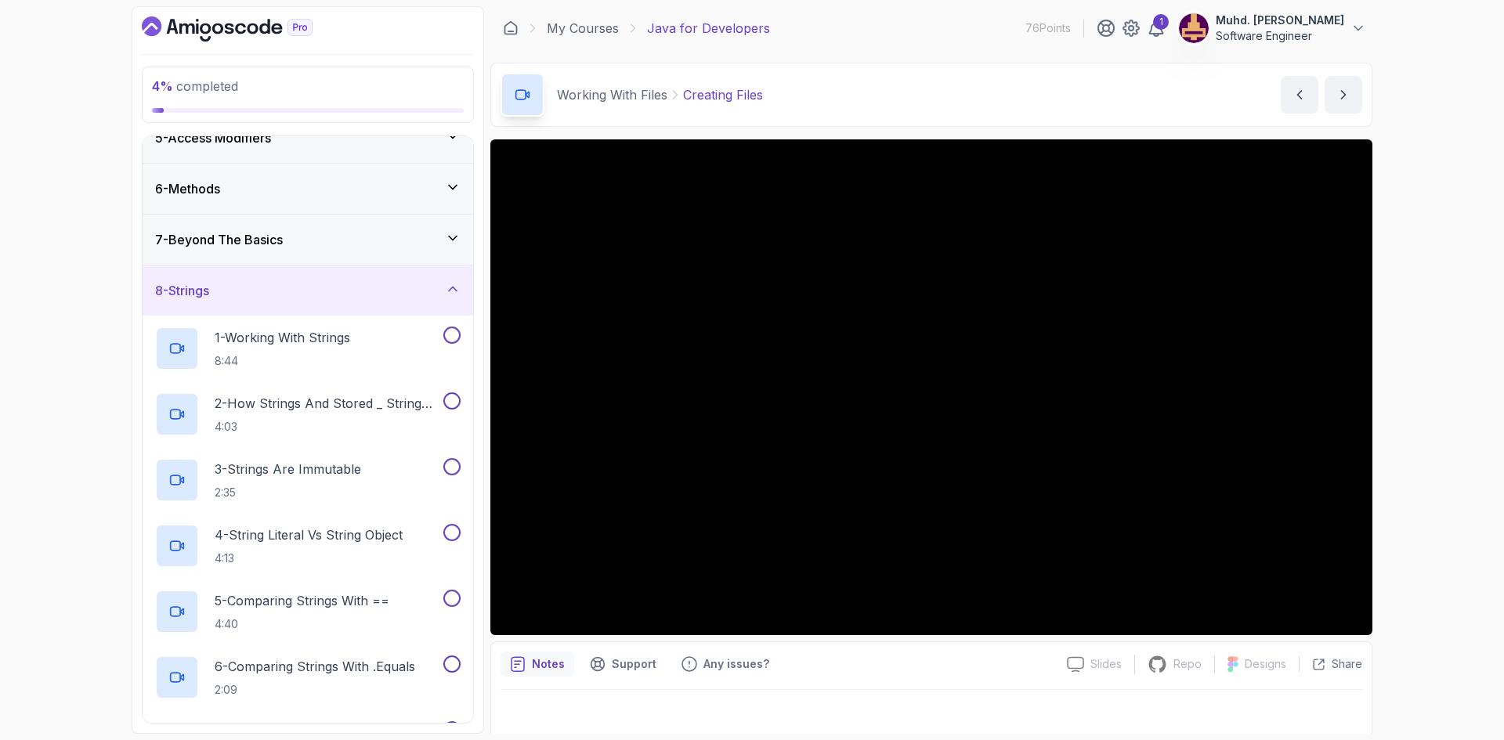
scroll to position [82, 0]
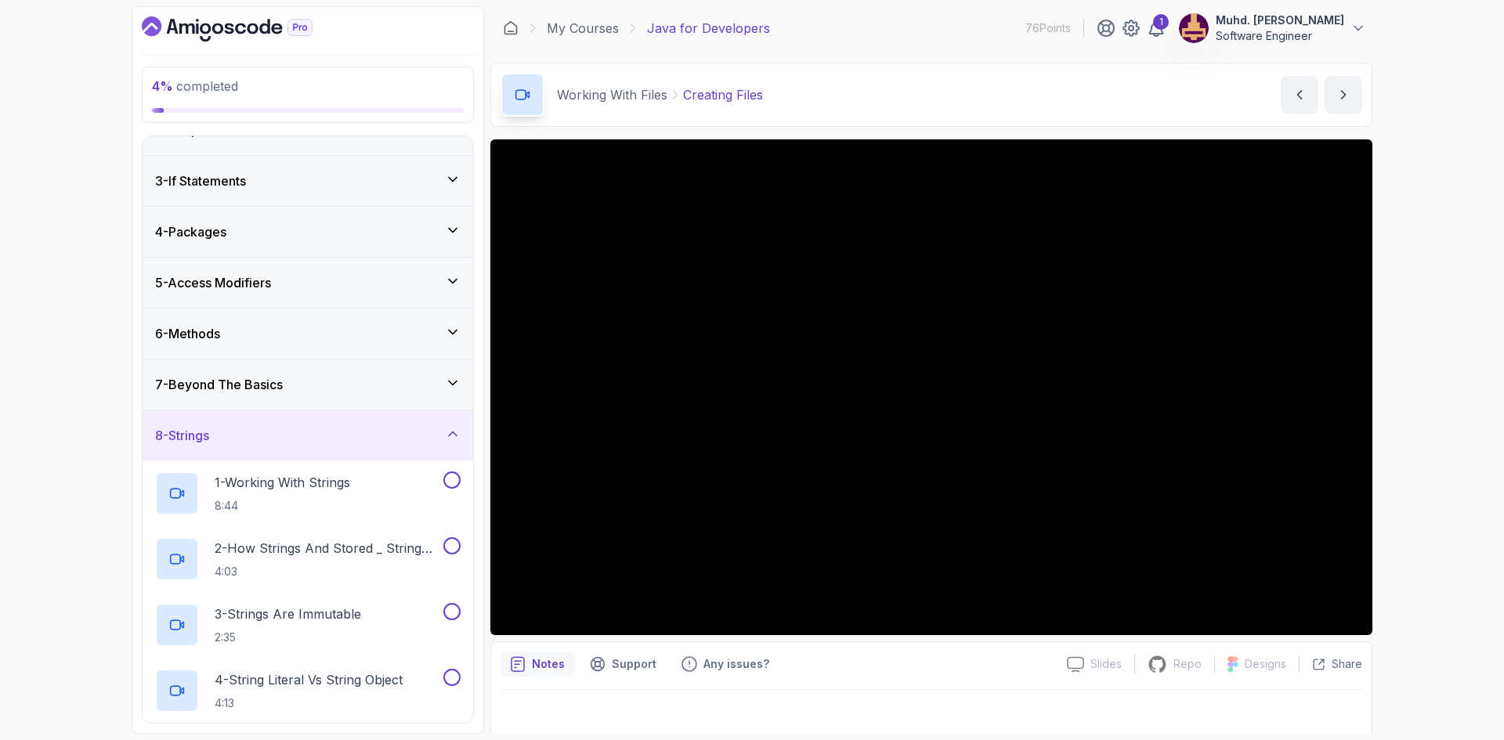
click at [193, 24] on icon "Dashboard" at bounding box center [187, 28] width 16 height 10
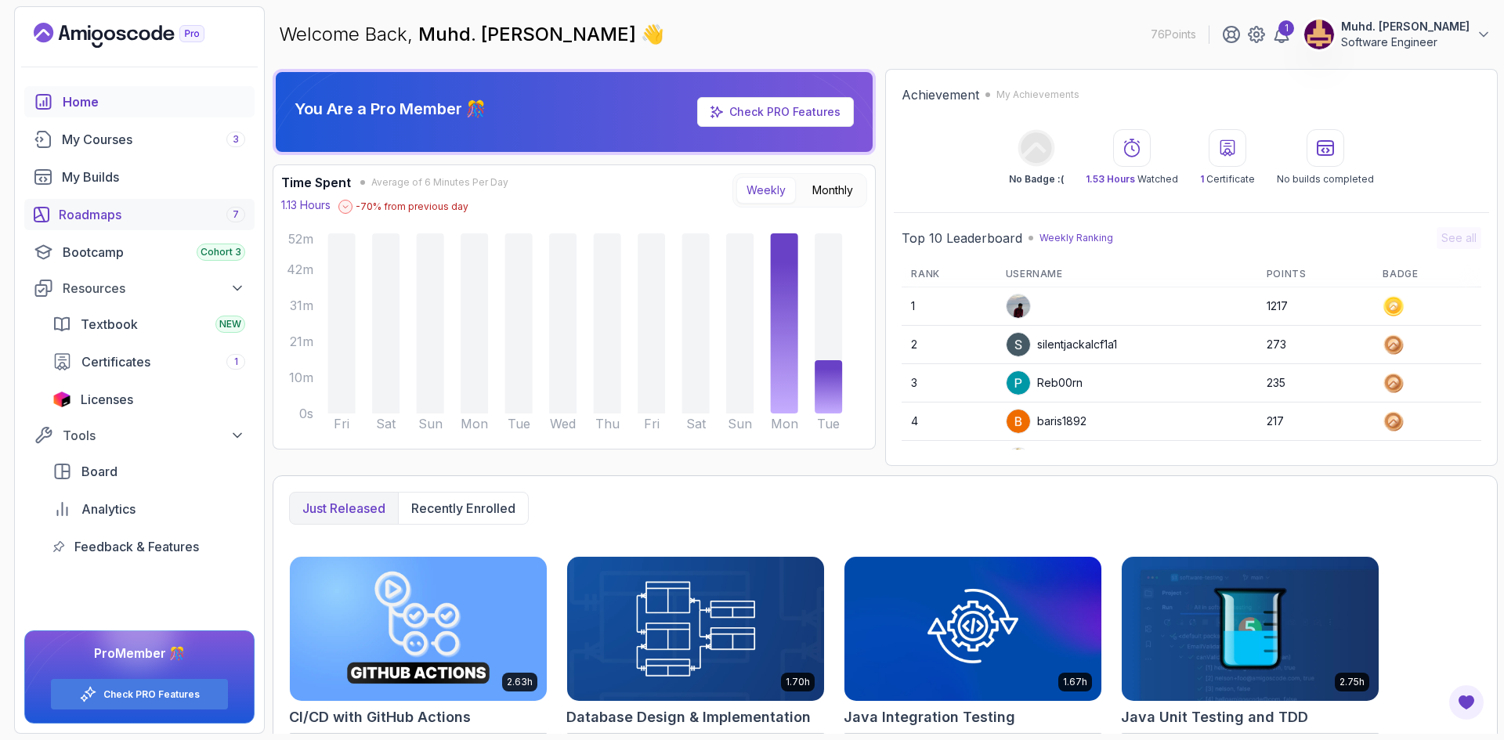
click at [132, 215] on div "Roadmaps 7" at bounding box center [152, 214] width 186 height 19
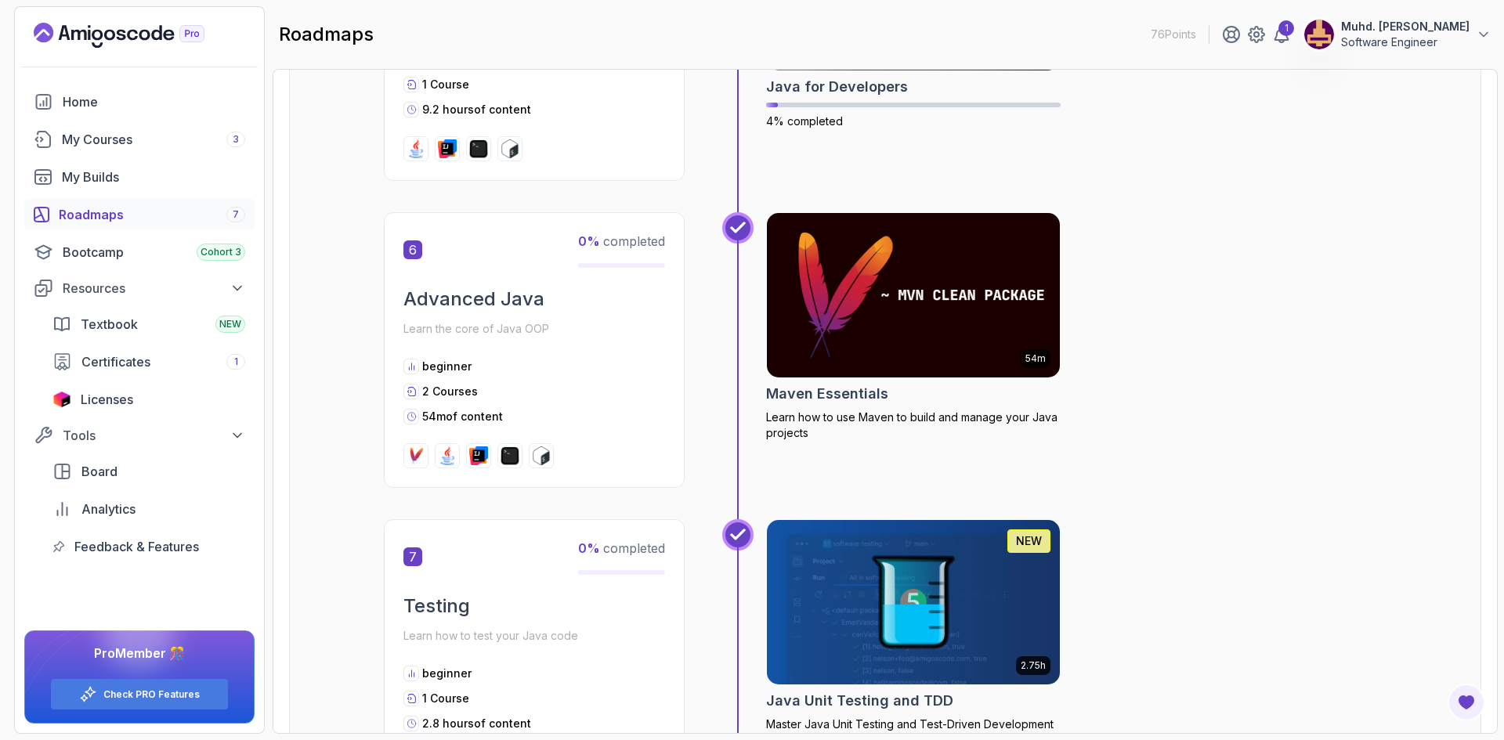
scroll to position [2115, 0]
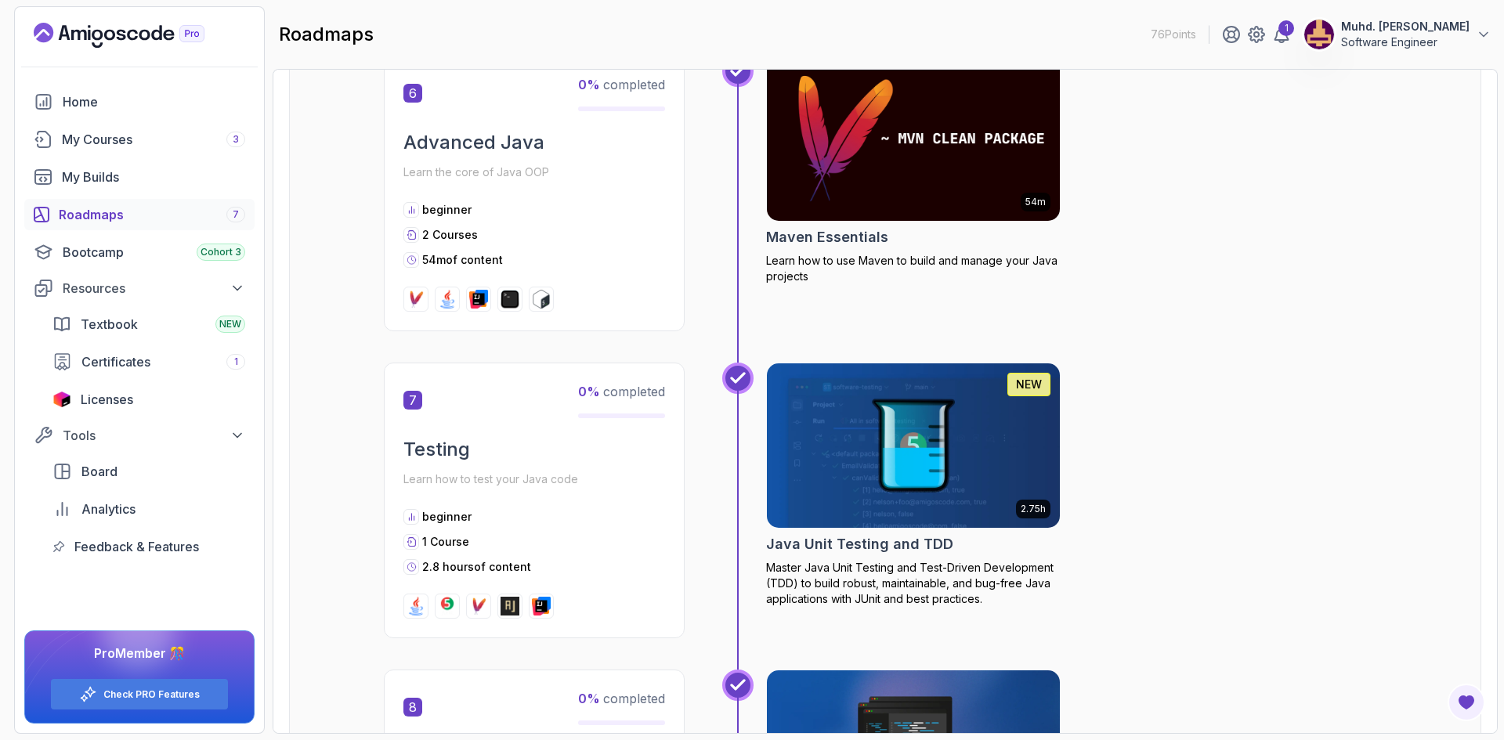
click at [517, 299] on img at bounding box center [509, 299] width 19 height 19
click at [475, 297] on img at bounding box center [478, 299] width 19 height 19
click at [425, 300] on img at bounding box center [415, 299] width 19 height 19
click at [417, 301] on img at bounding box center [415, 299] width 19 height 19
click at [454, 301] on img at bounding box center [447, 299] width 19 height 19
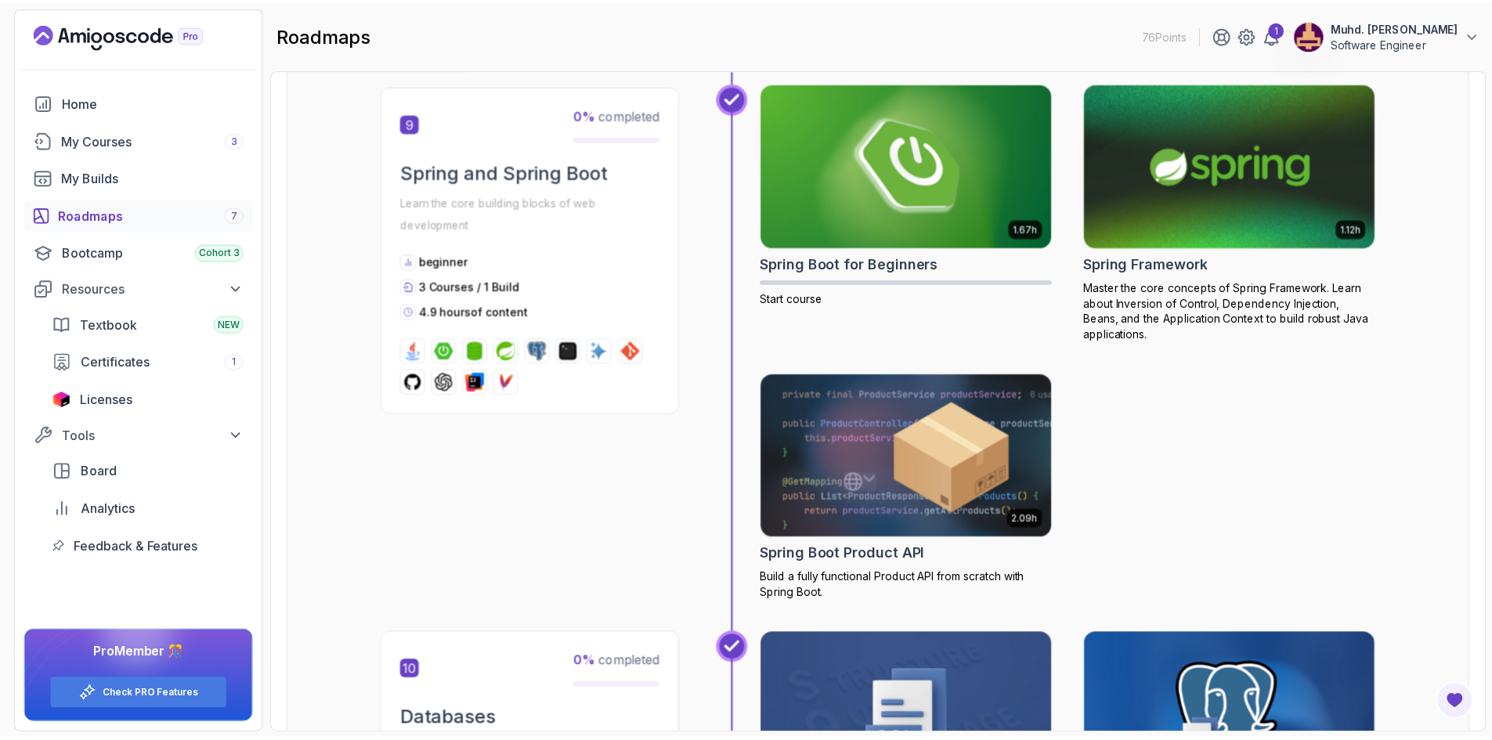
scroll to position [2898, 0]
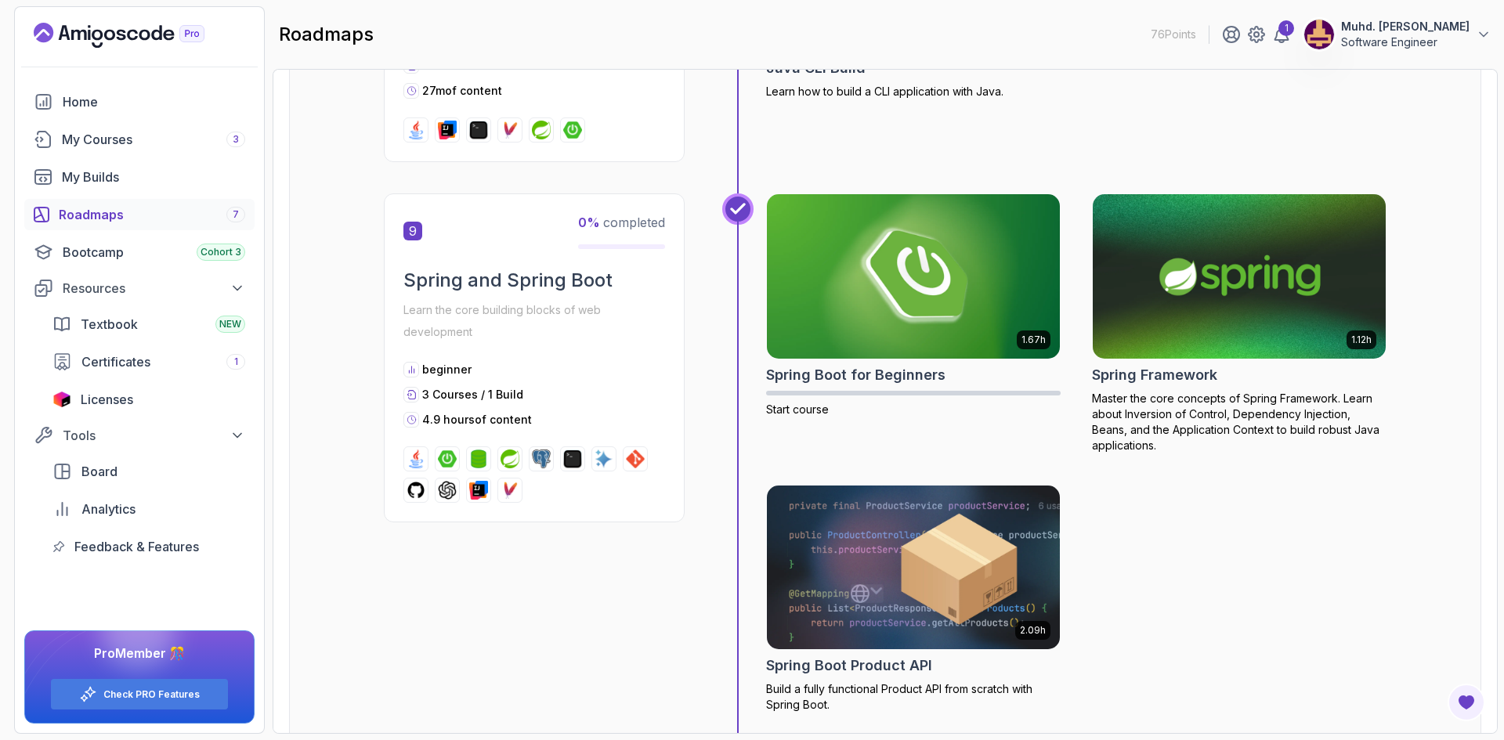
click at [1188, 244] on img at bounding box center [1240, 276] width 308 height 172
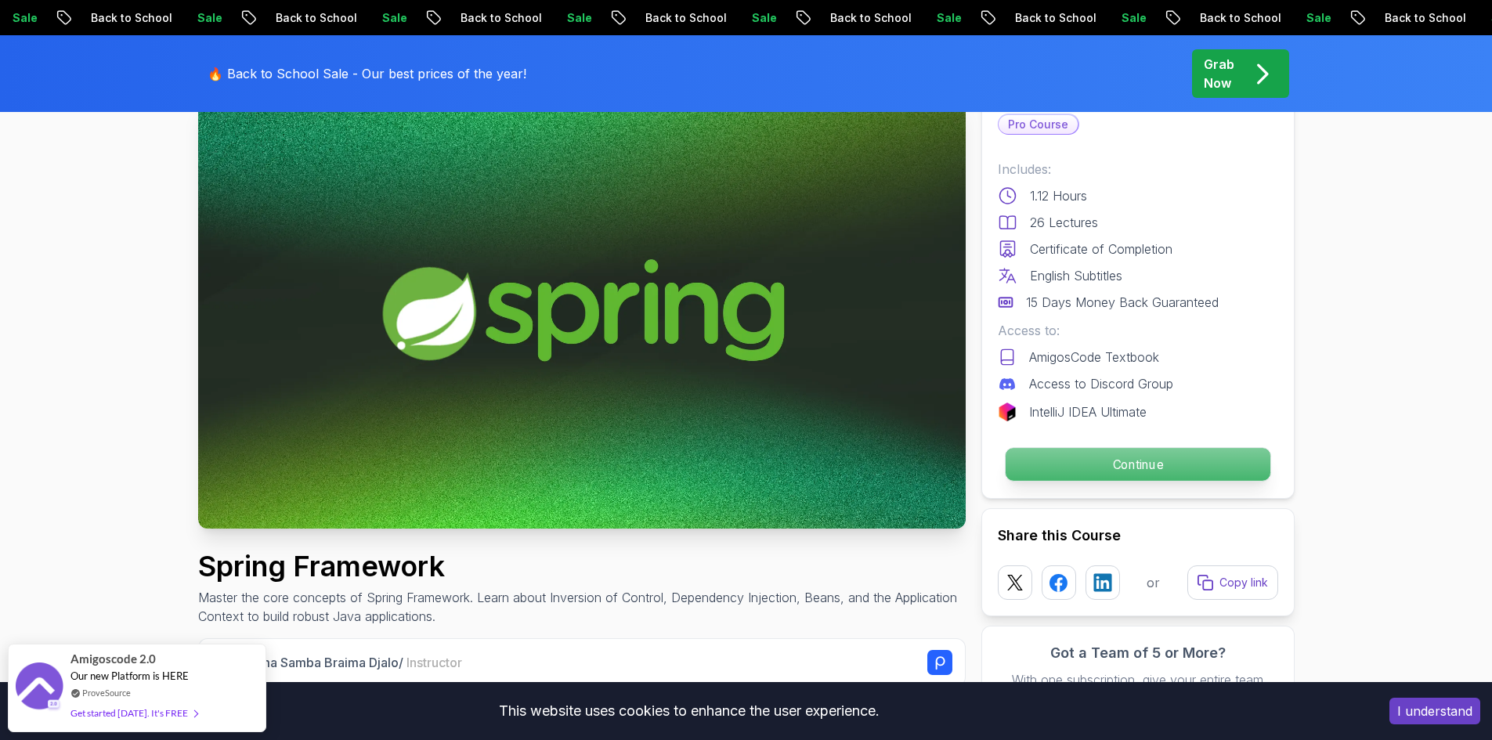
scroll to position [157, 0]
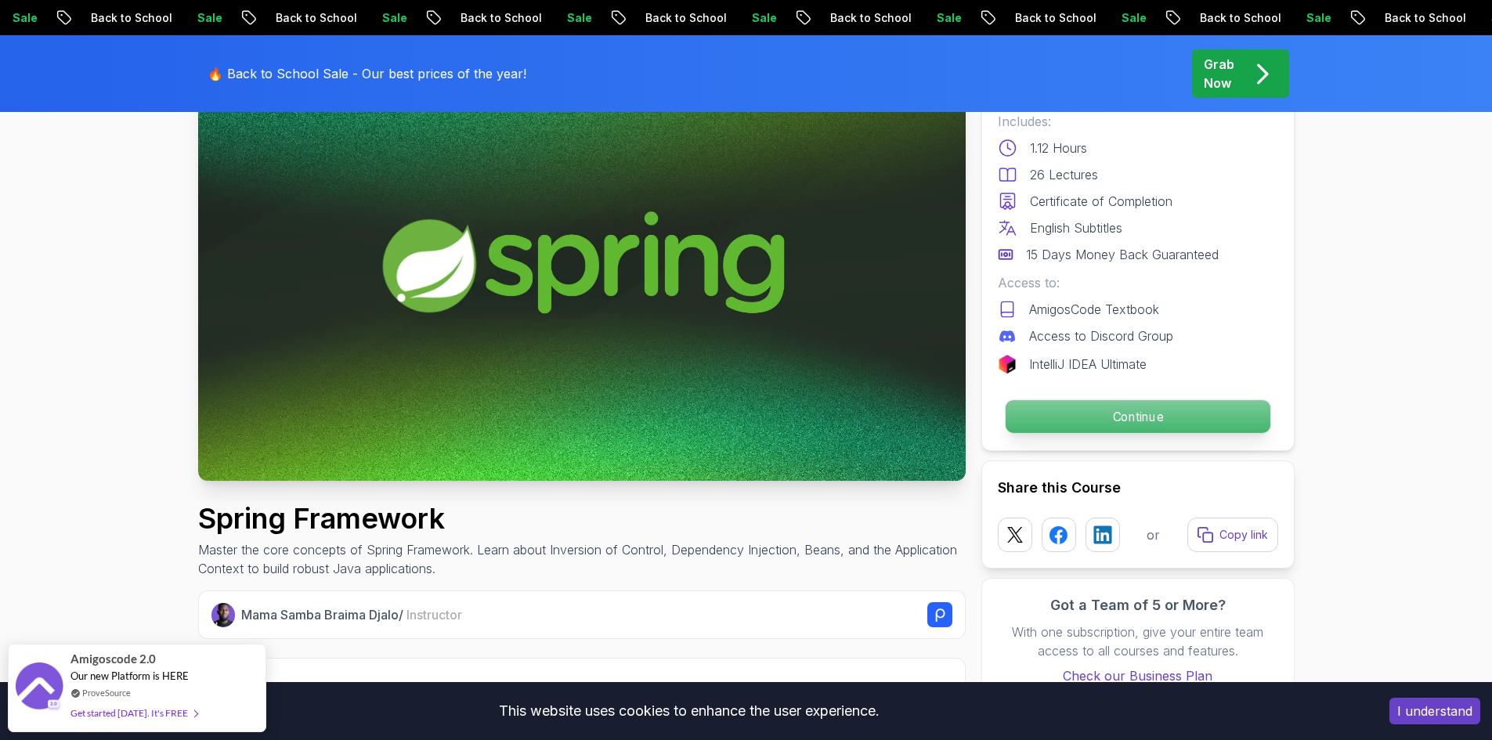
click at [1081, 416] on p "Continue" at bounding box center [1137, 416] width 265 height 33
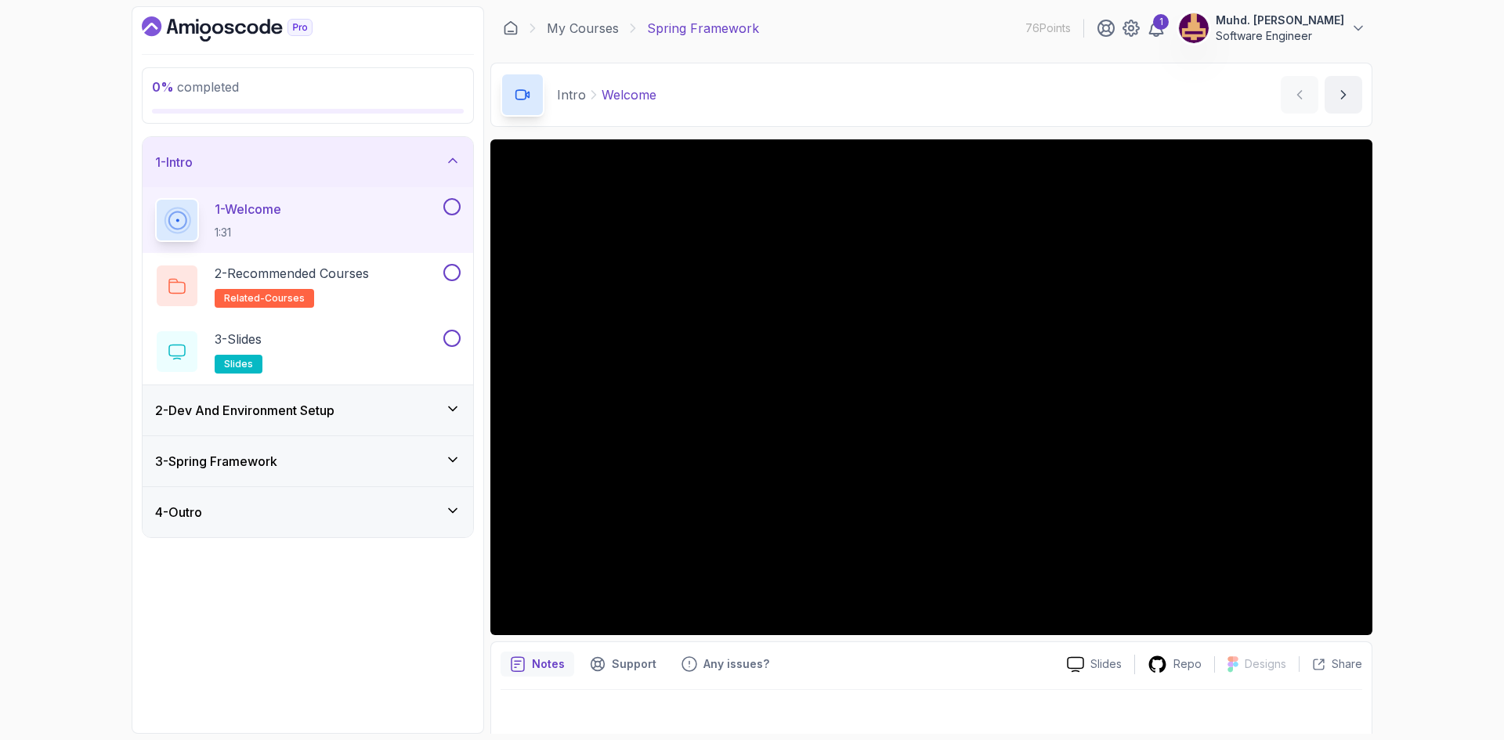
click at [453, 399] on div "2 - Dev And Environment Setup" at bounding box center [308, 410] width 331 height 50
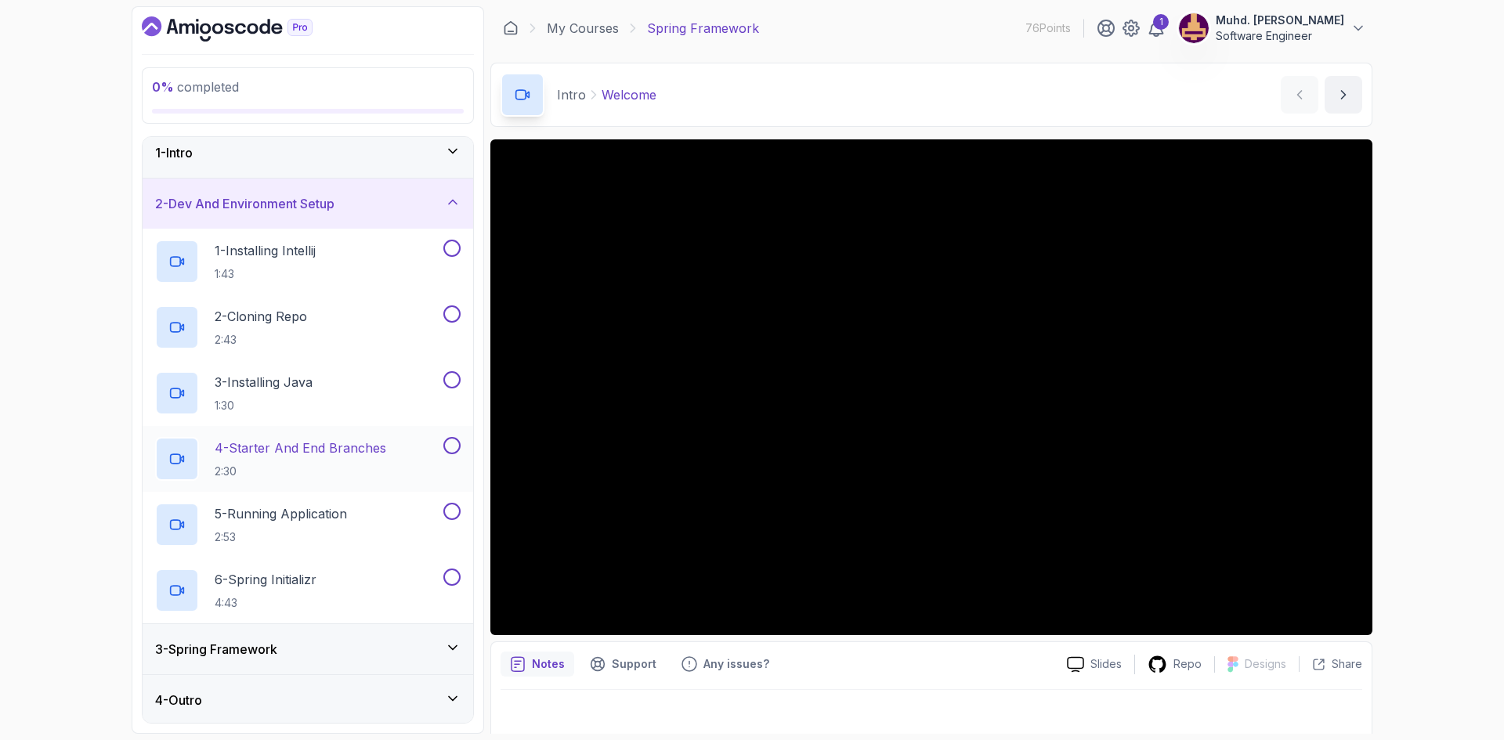
scroll to position [12, 0]
click at [405, 634] on div "3 - Spring Framework" at bounding box center [308, 647] width 331 height 50
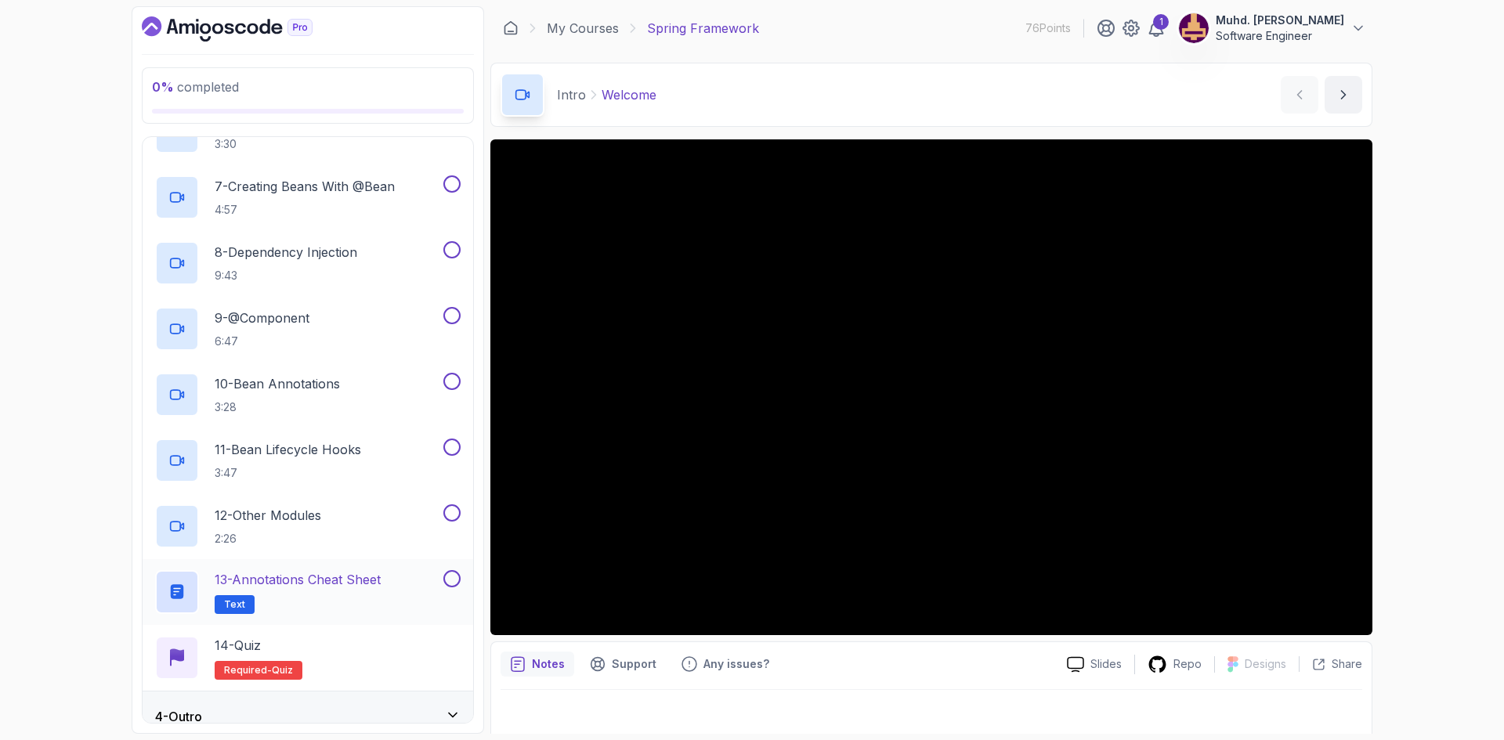
scroll to position [538, 0]
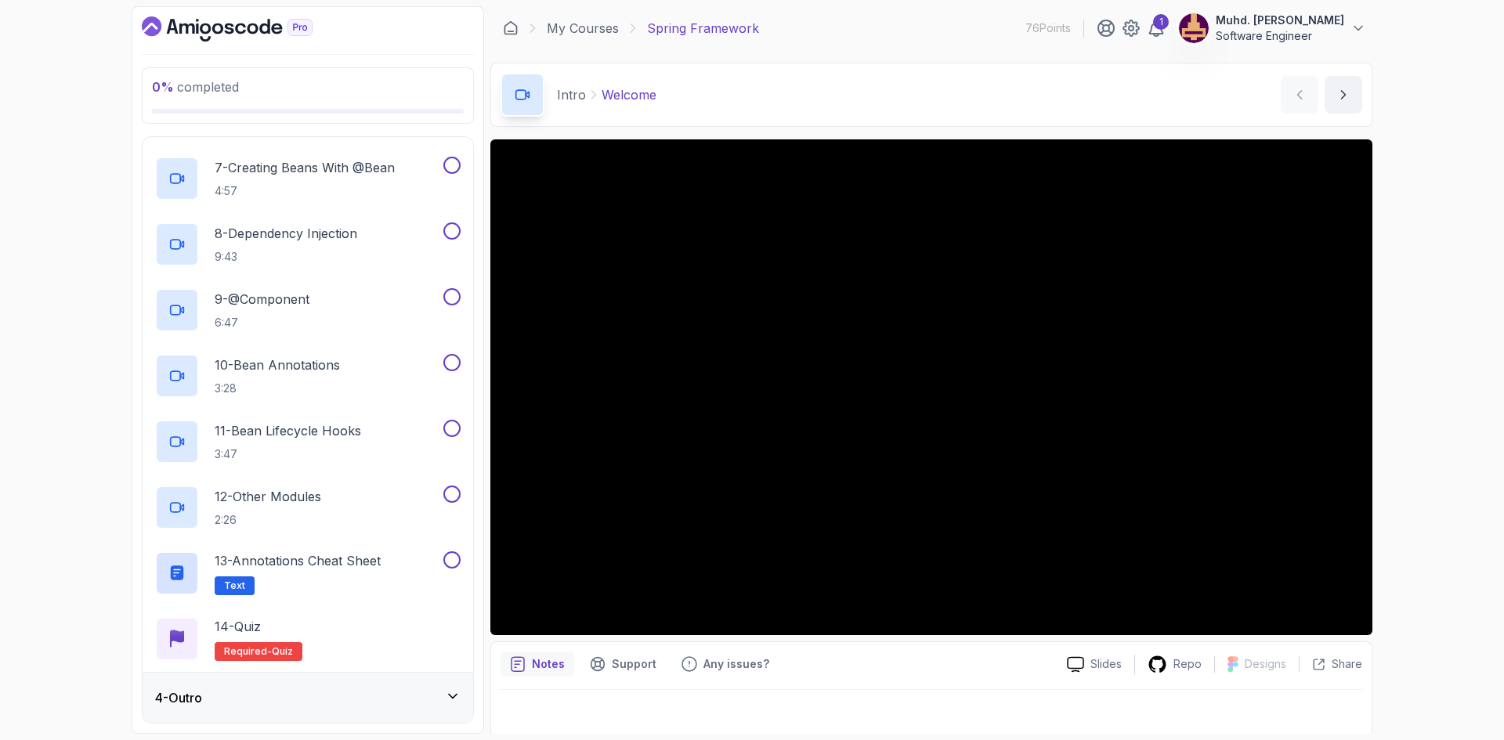
click at [407, 695] on div "4 - Outro" at bounding box center [307, 697] width 305 height 19
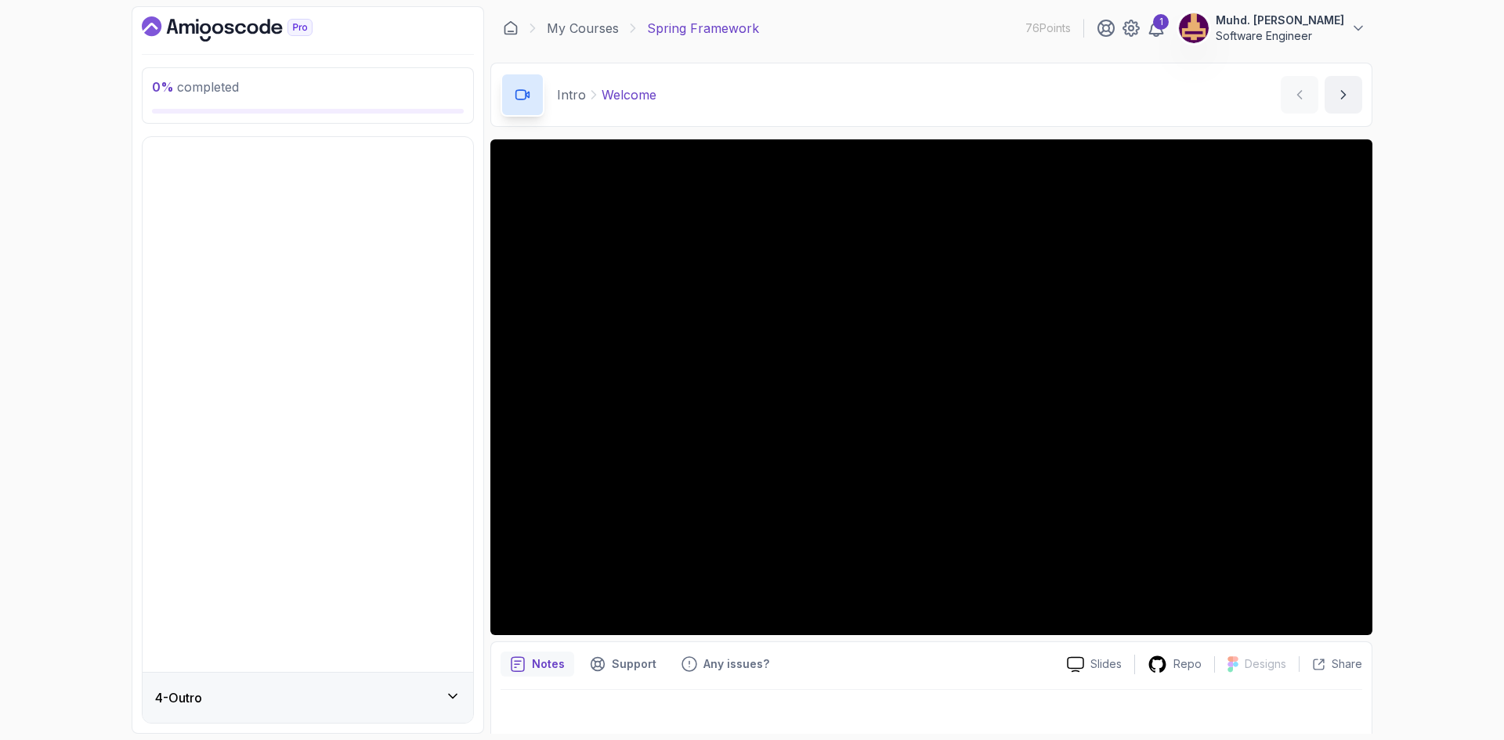
scroll to position [0, 0]
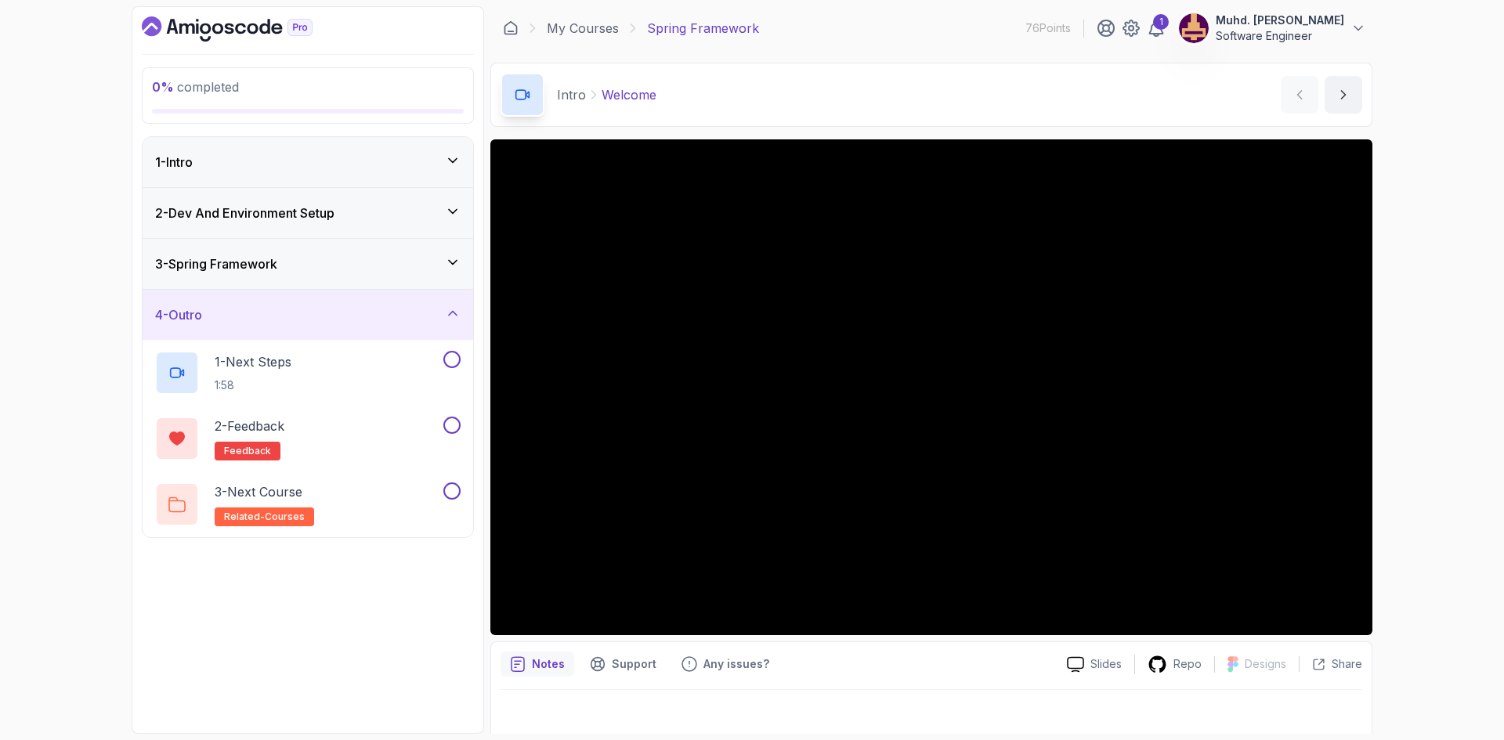
click at [391, 277] on div "3 - Spring Framework" at bounding box center [308, 264] width 331 height 50
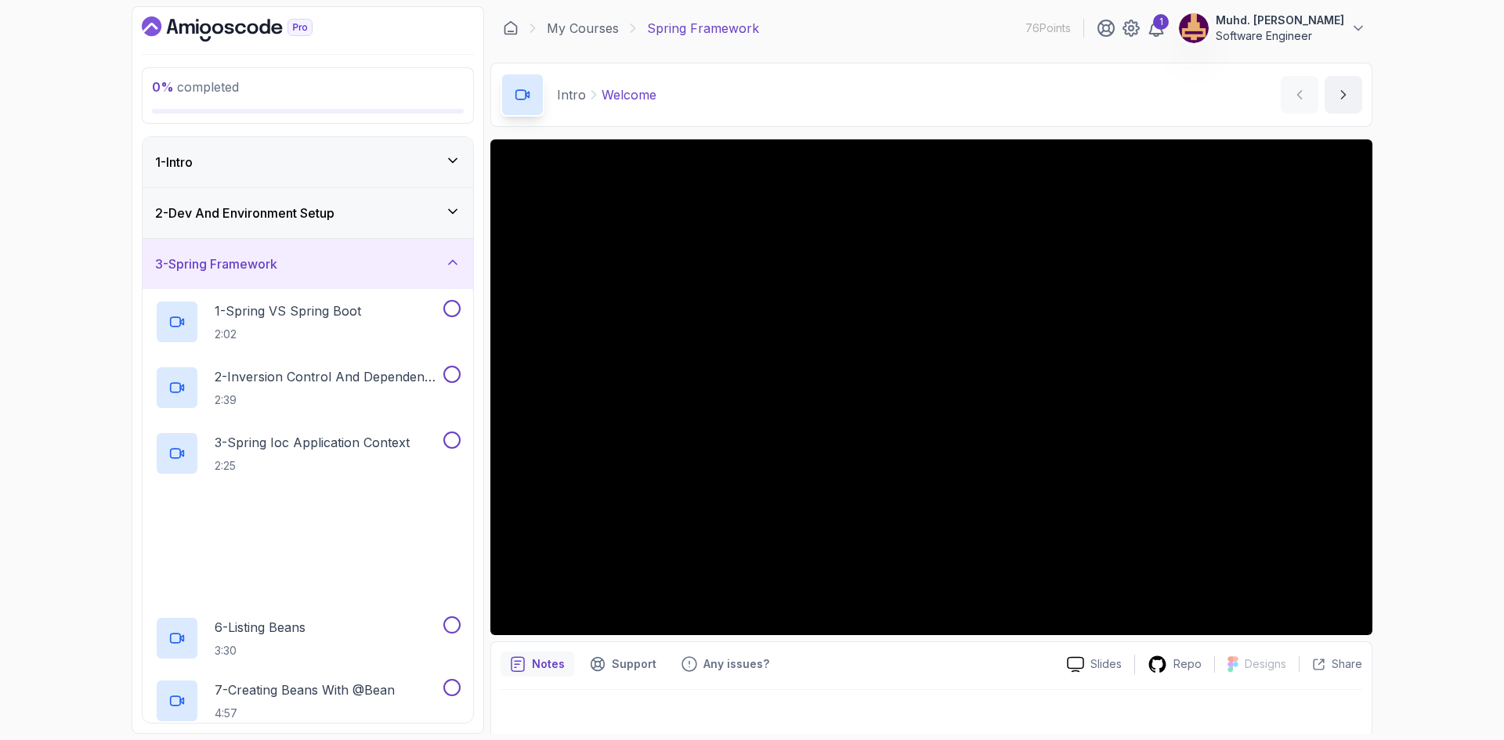
click at [414, 234] on div "2 - Dev And Environment Setup" at bounding box center [308, 213] width 331 height 50
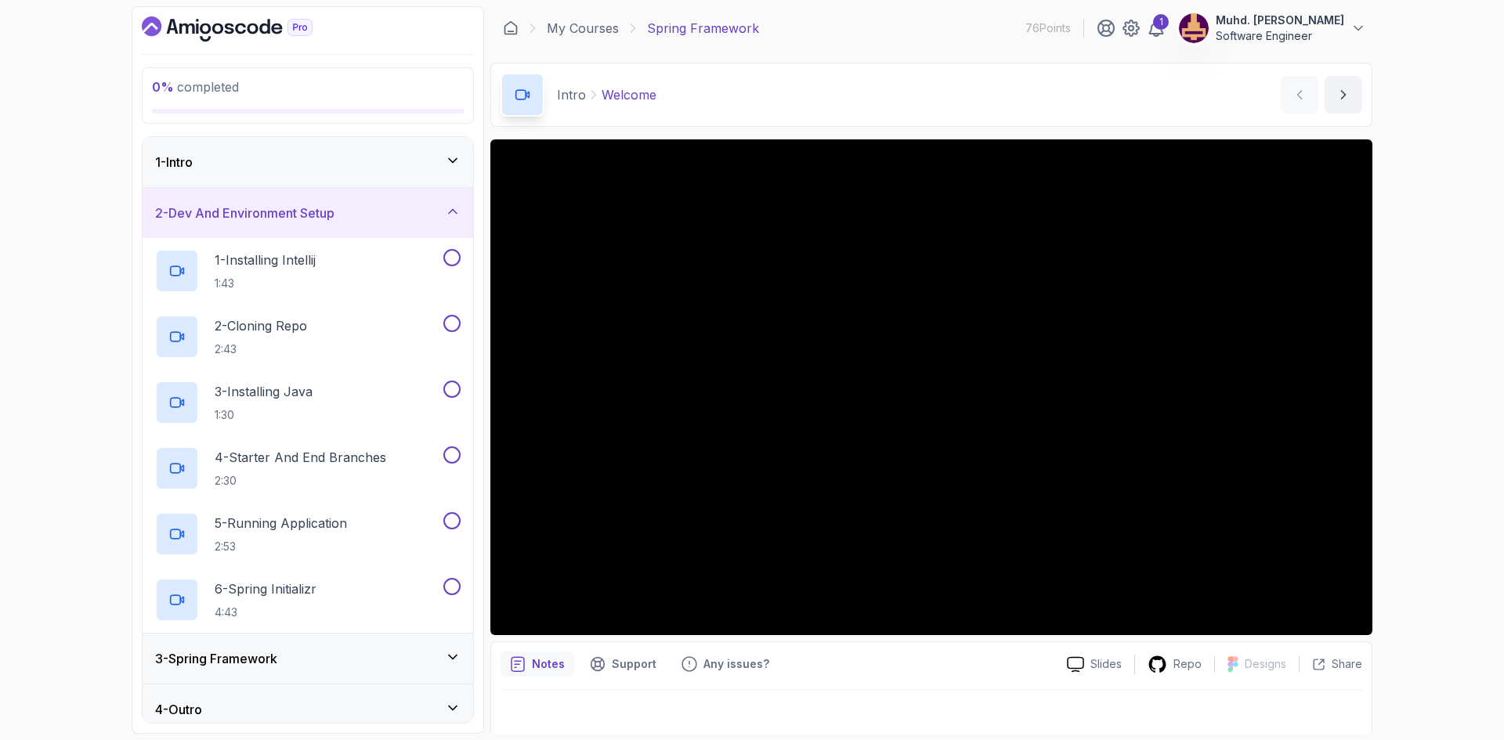
click at [439, 206] on div "2 - Dev And Environment Setup" at bounding box center [307, 213] width 305 height 19
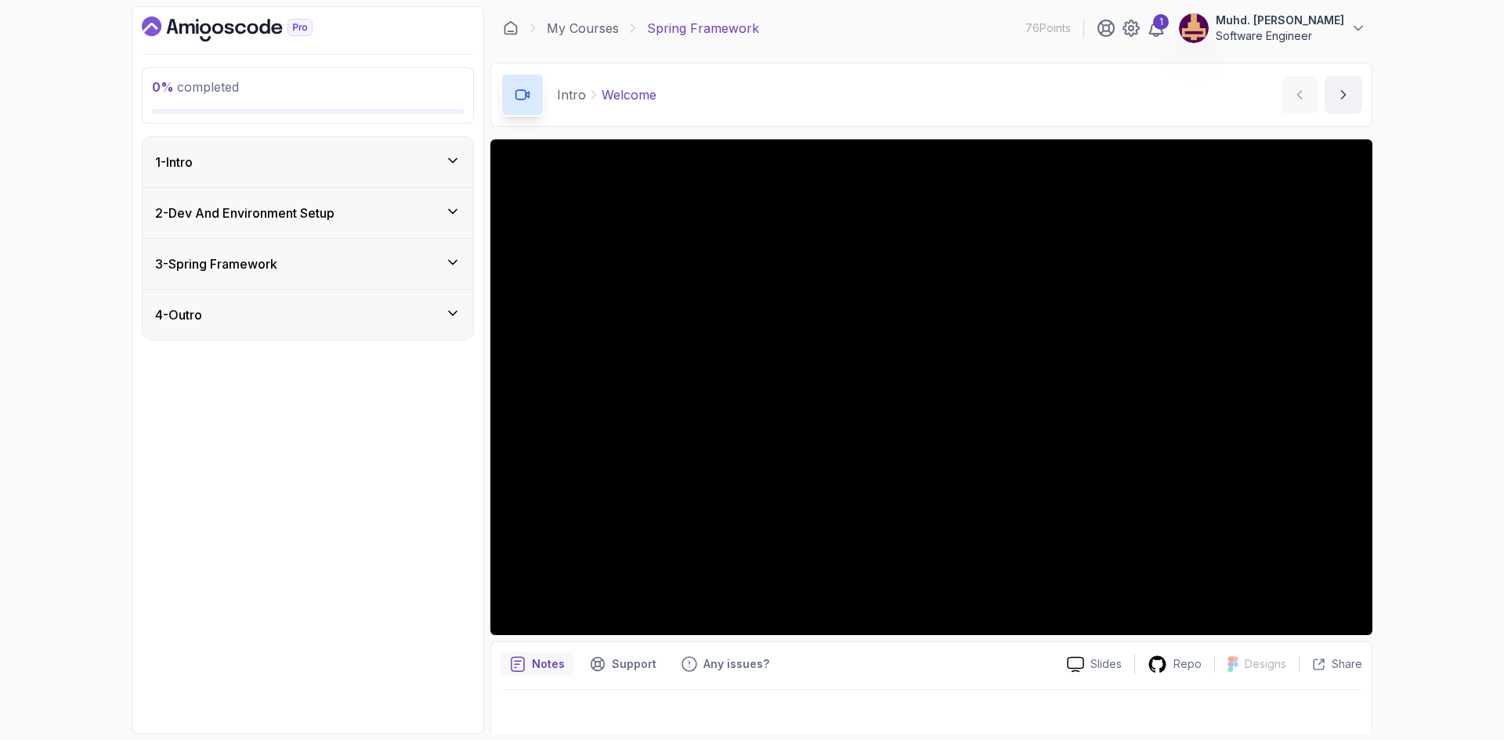
click at [382, 173] on div "1 - Intro" at bounding box center [308, 162] width 331 height 50
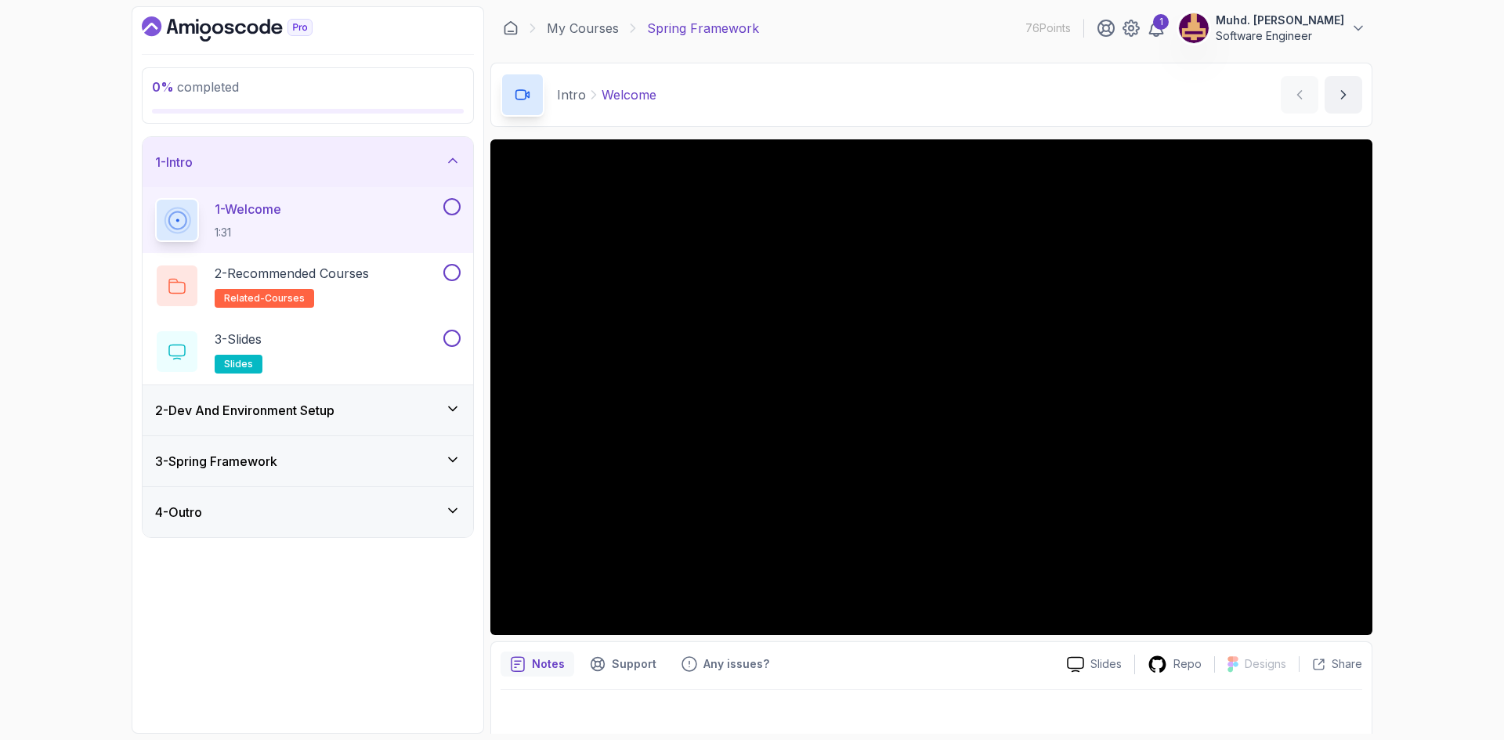
click at [452, 206] on button at bounding box center [451, 206] width 17 height 17
click at [396, 277] on div "2 - Recommended Courses related-courses" at bounding box center [297, 286] width 285 height 44
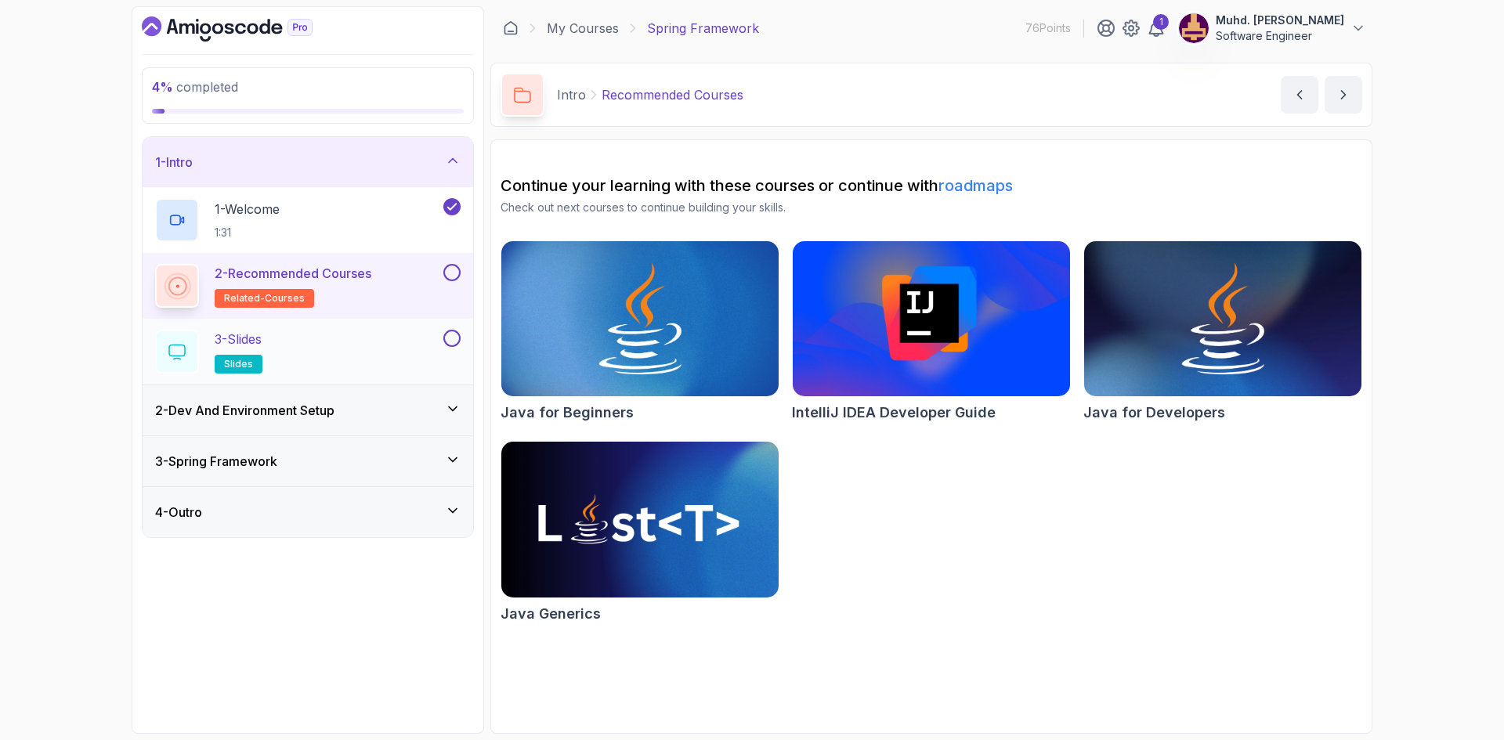
click at [331, 360] on div "3 - Slides slides" at bounding box center [297, 352] width 285 height 44
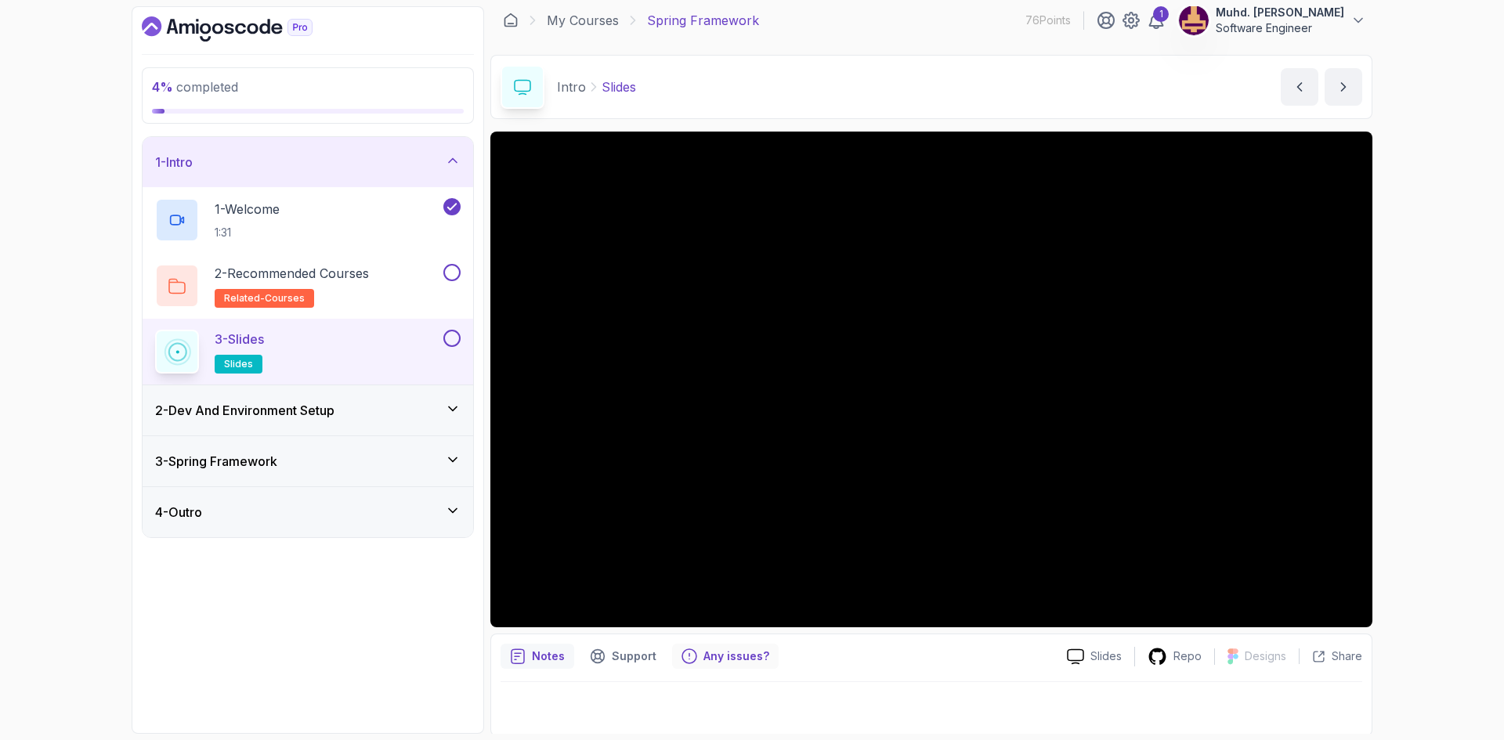
scroll to position [10, 0]
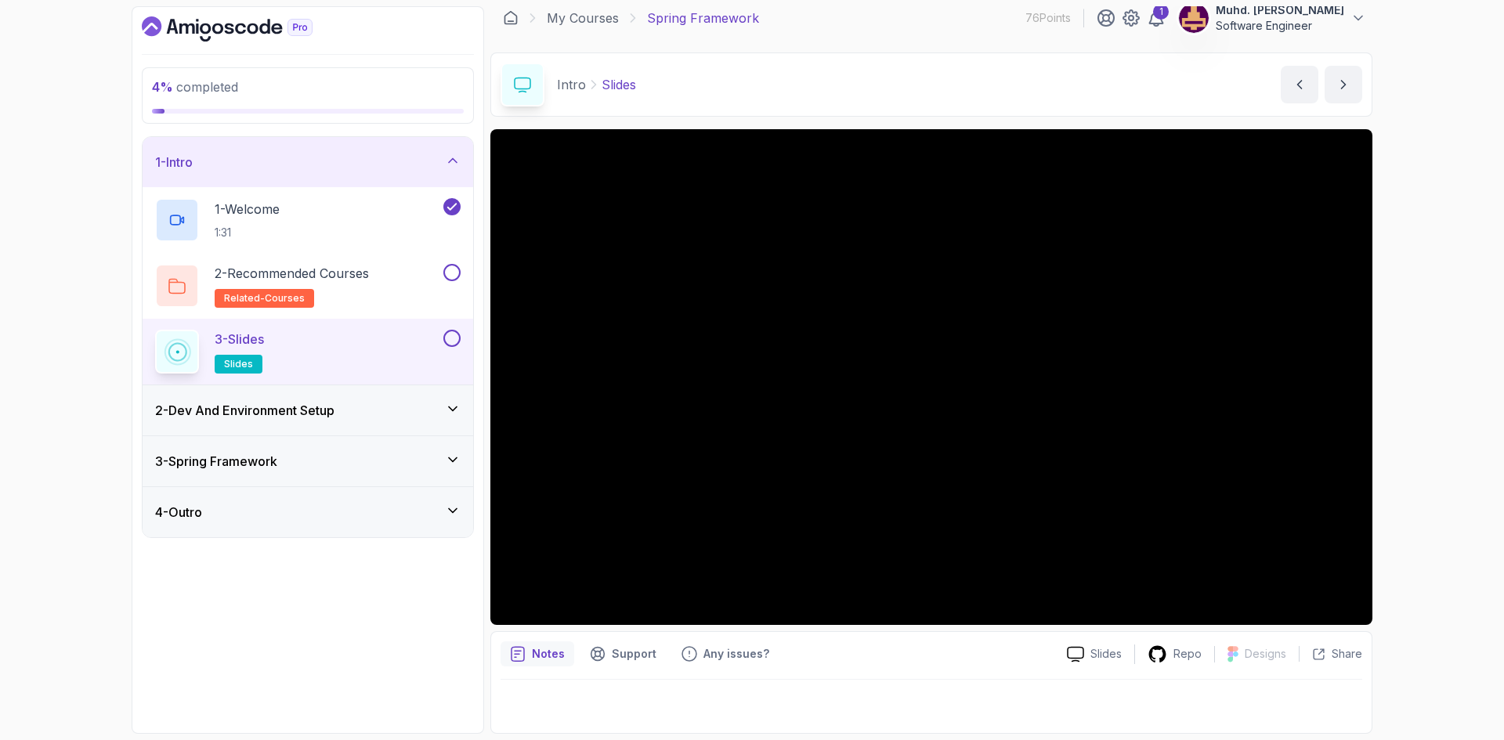
click at [331, 399] on div "2 - Dev And Environment Setup" at bounding box center [308, 410] width 331 height 50
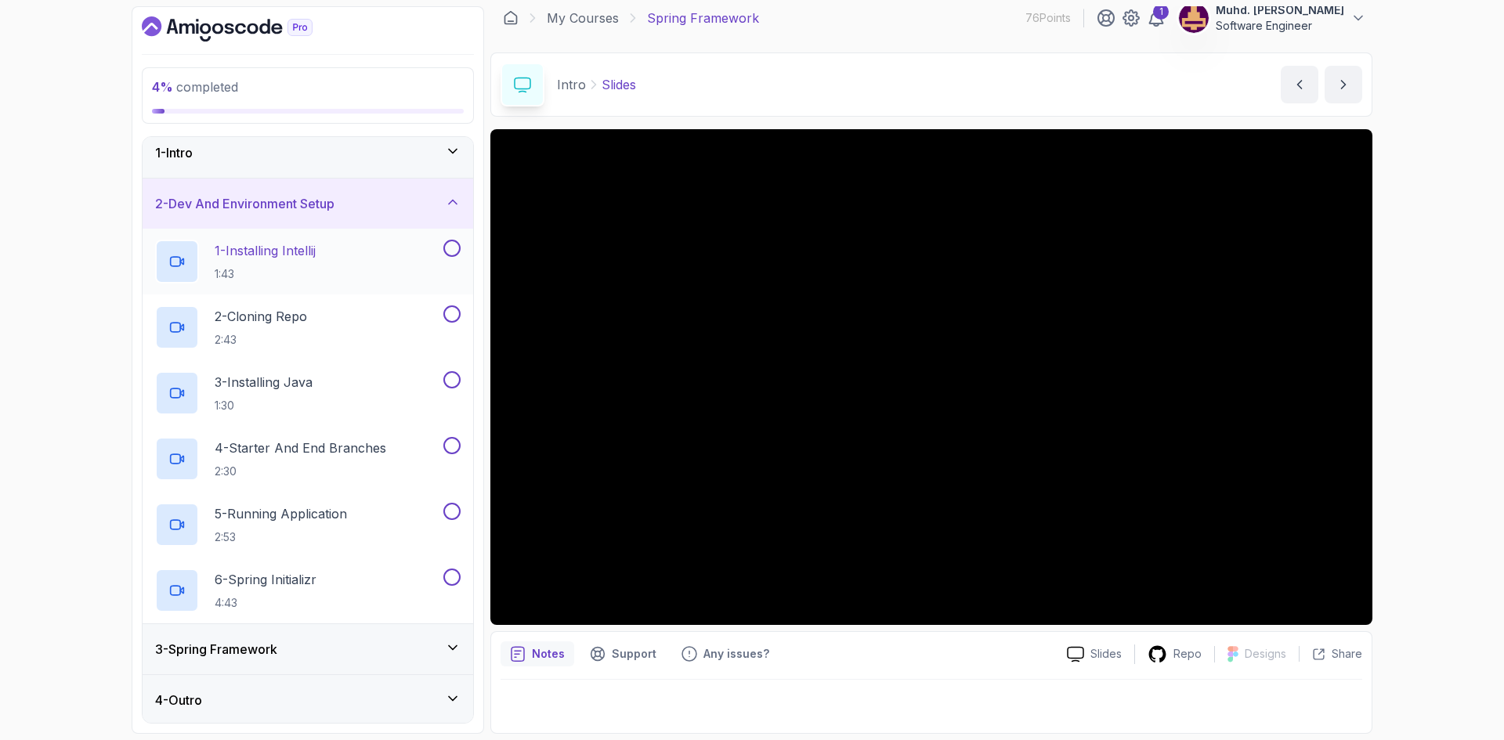
scroll to position [12, 0]
click at [443, 205] on div "2 - Dev And Environment Setup" at bounding box center [307, 201] width 305 height 19
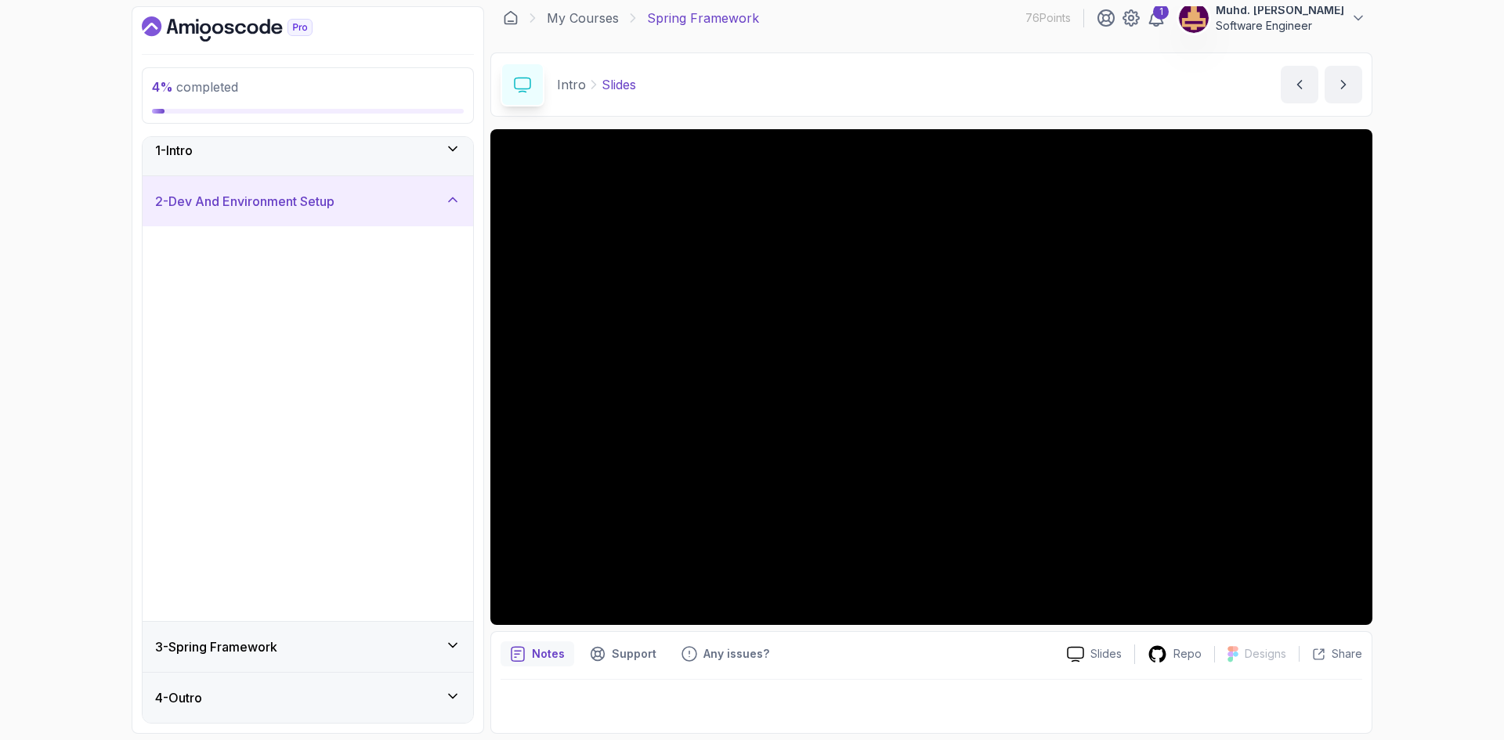
scroll to position [0, 0]
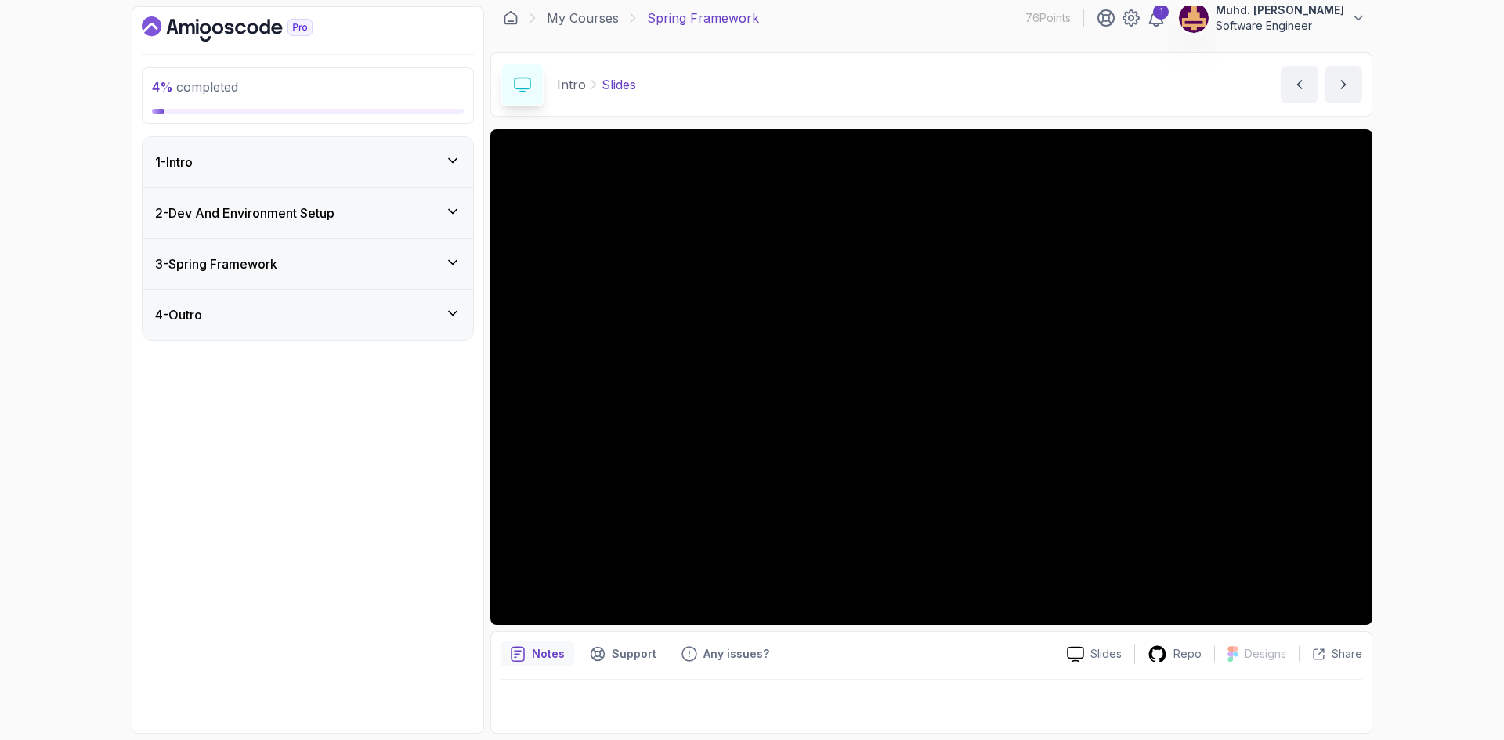
click at [391, 244] on div "3 - Spring Framework" at bounding box center [308, 264] width 331 height 50
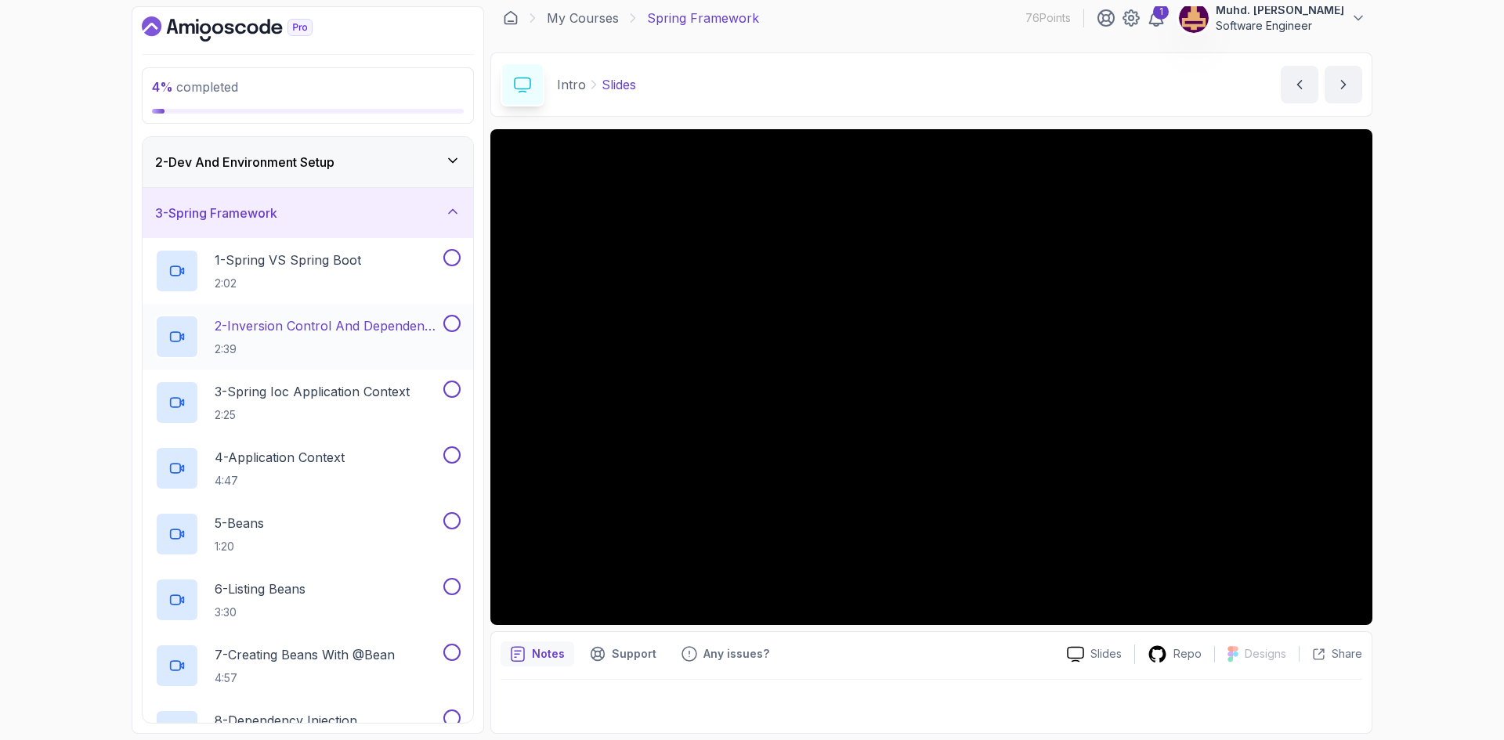
scroll to position [78, 0]
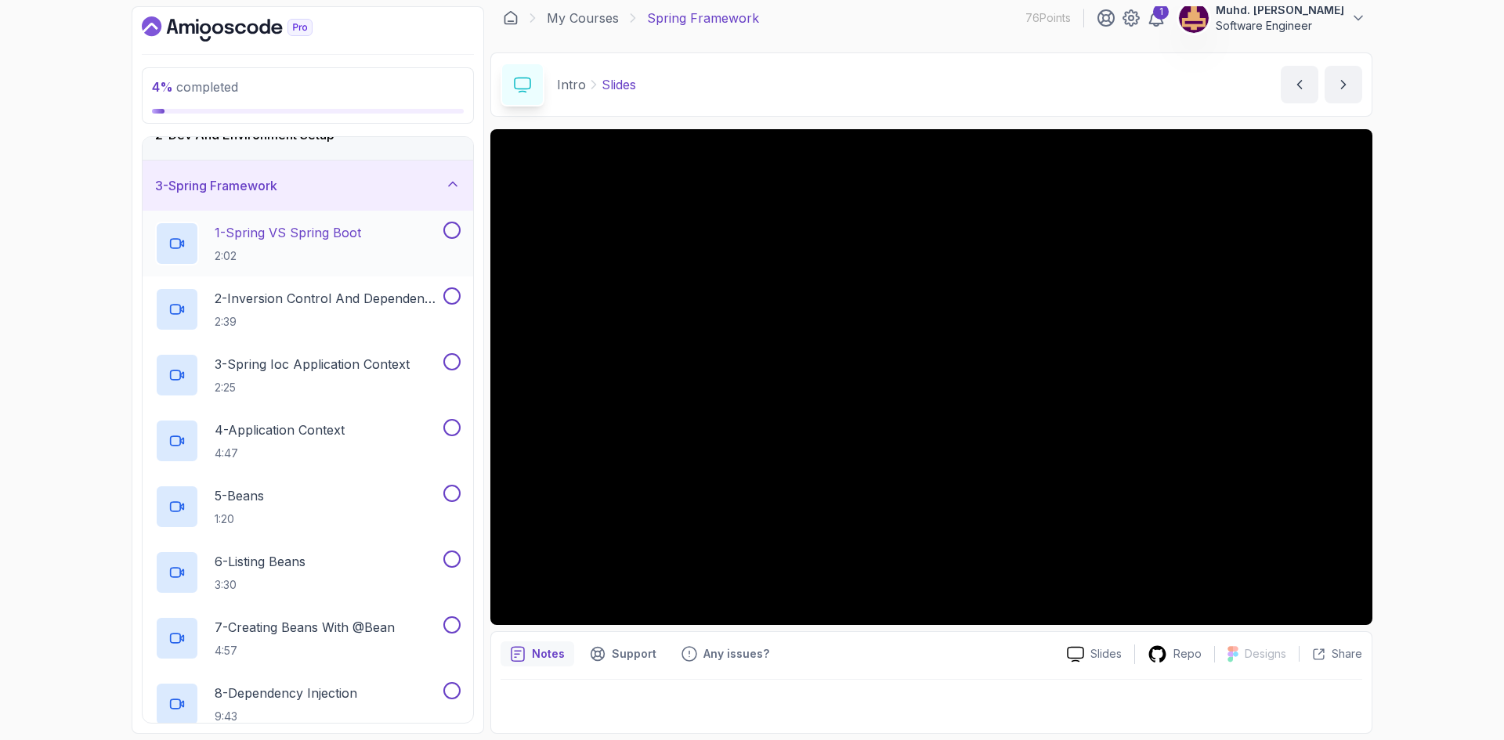
click at [327, 242] on h2 "1 - Spring VS Spring Boot 2:02" at bounding box center [288, 243] width 146 height 41
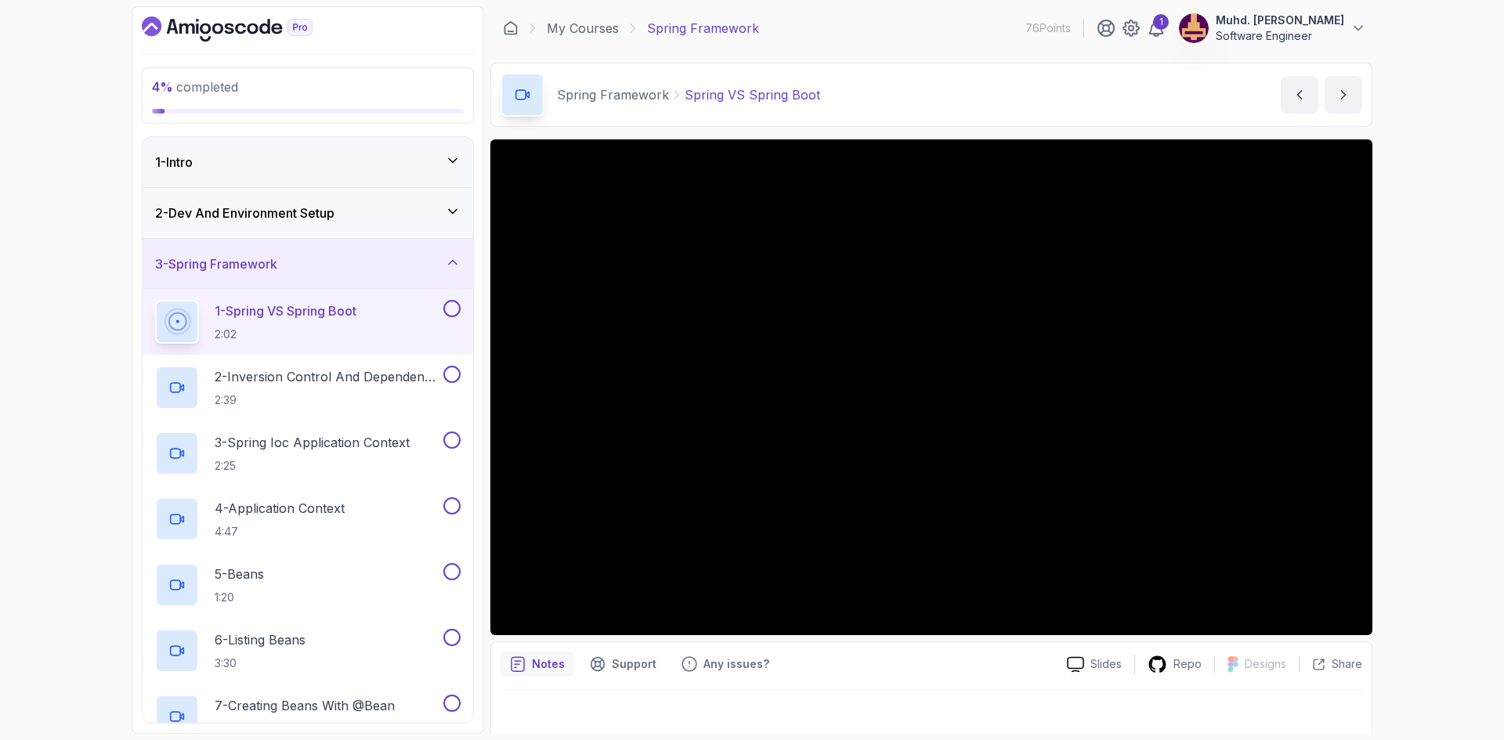
click at [459, 302] on div at bounding box center [450, 308] width 20 height 17
click at [372, 370] on p "2 - Inversion Control And Dependency Injection" at bounding box center [328, 376] width 226 height 19
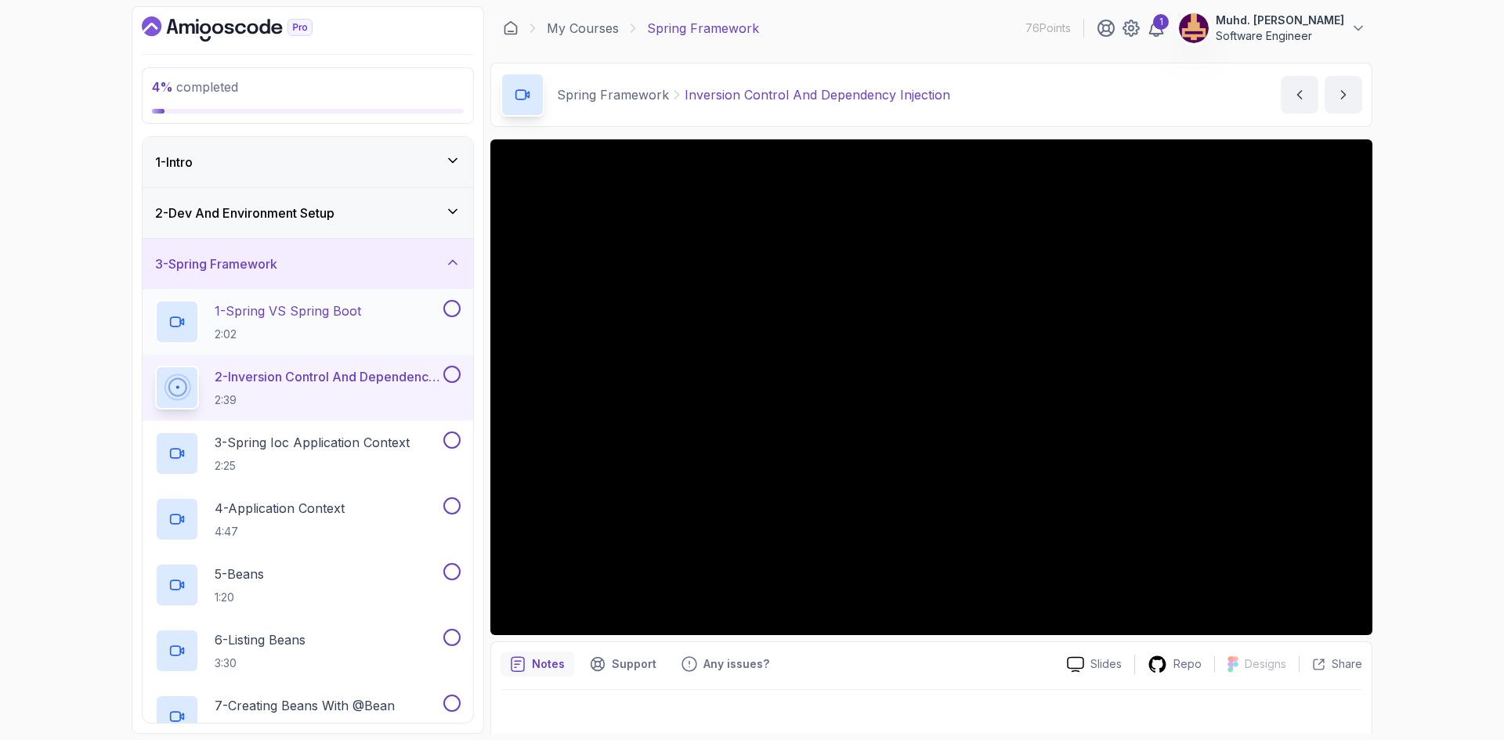
click at [450, 309] on button at bounding box center [451, 308] width 17 height 17
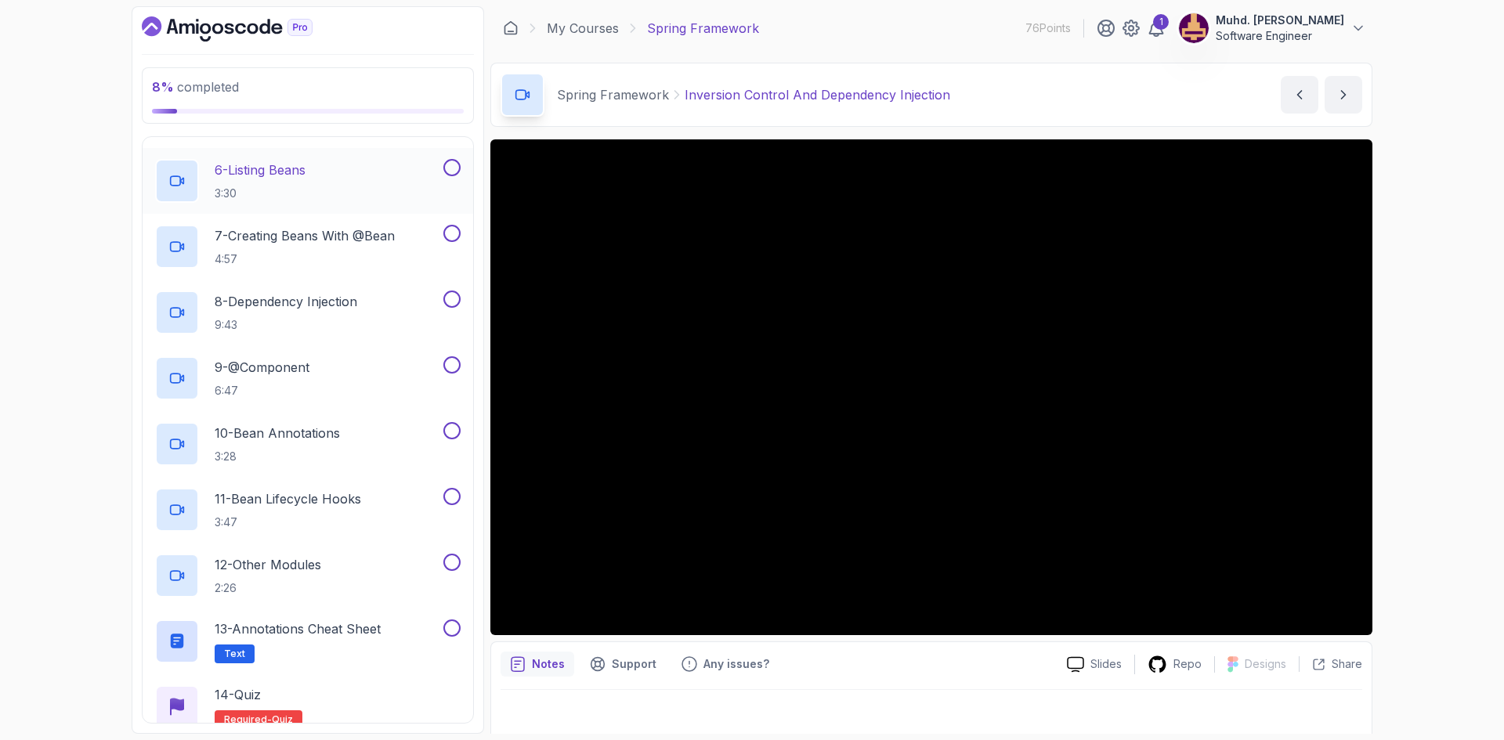
scroll to position [538, 0]
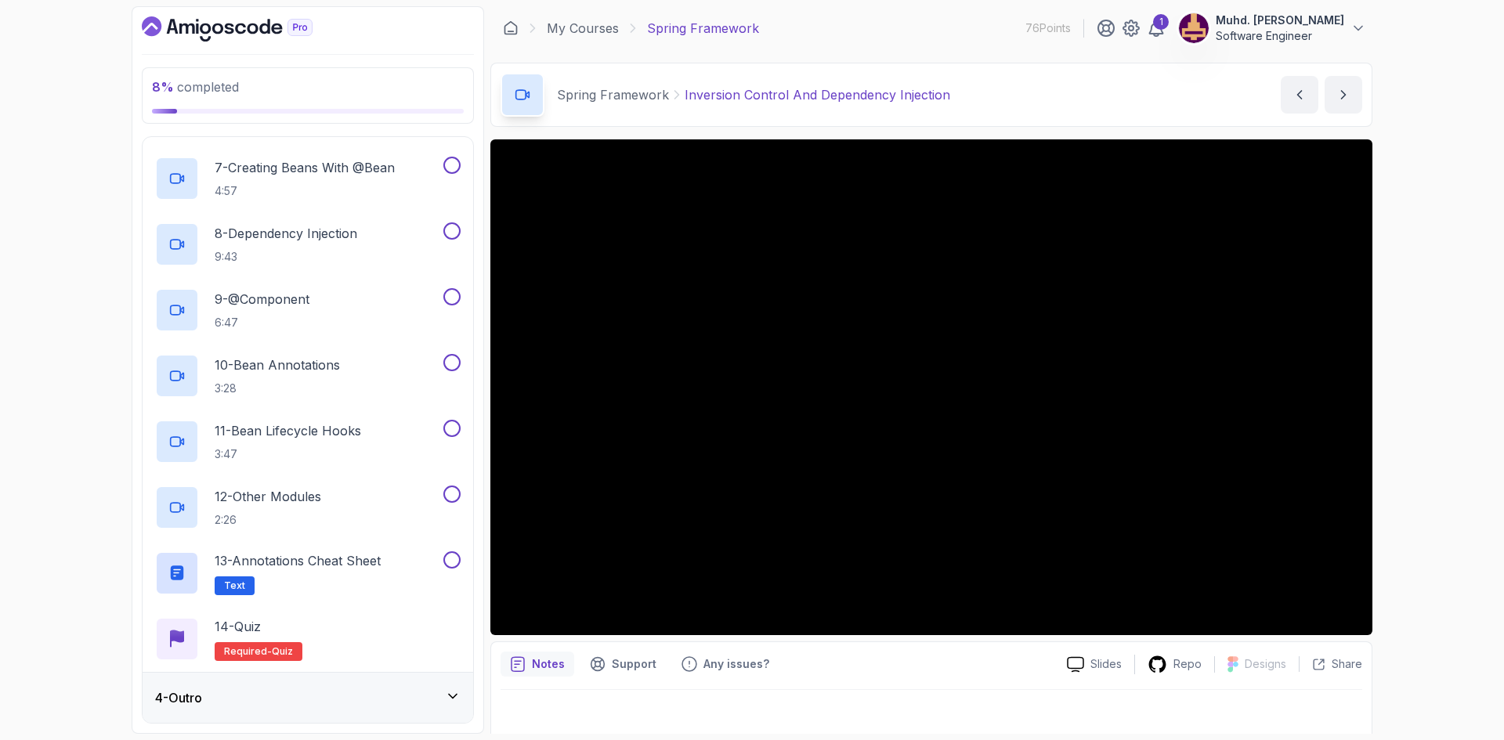
click at [453, 705] on div "4 - Outro" at bounding box center [307, 697] width 305 height 19
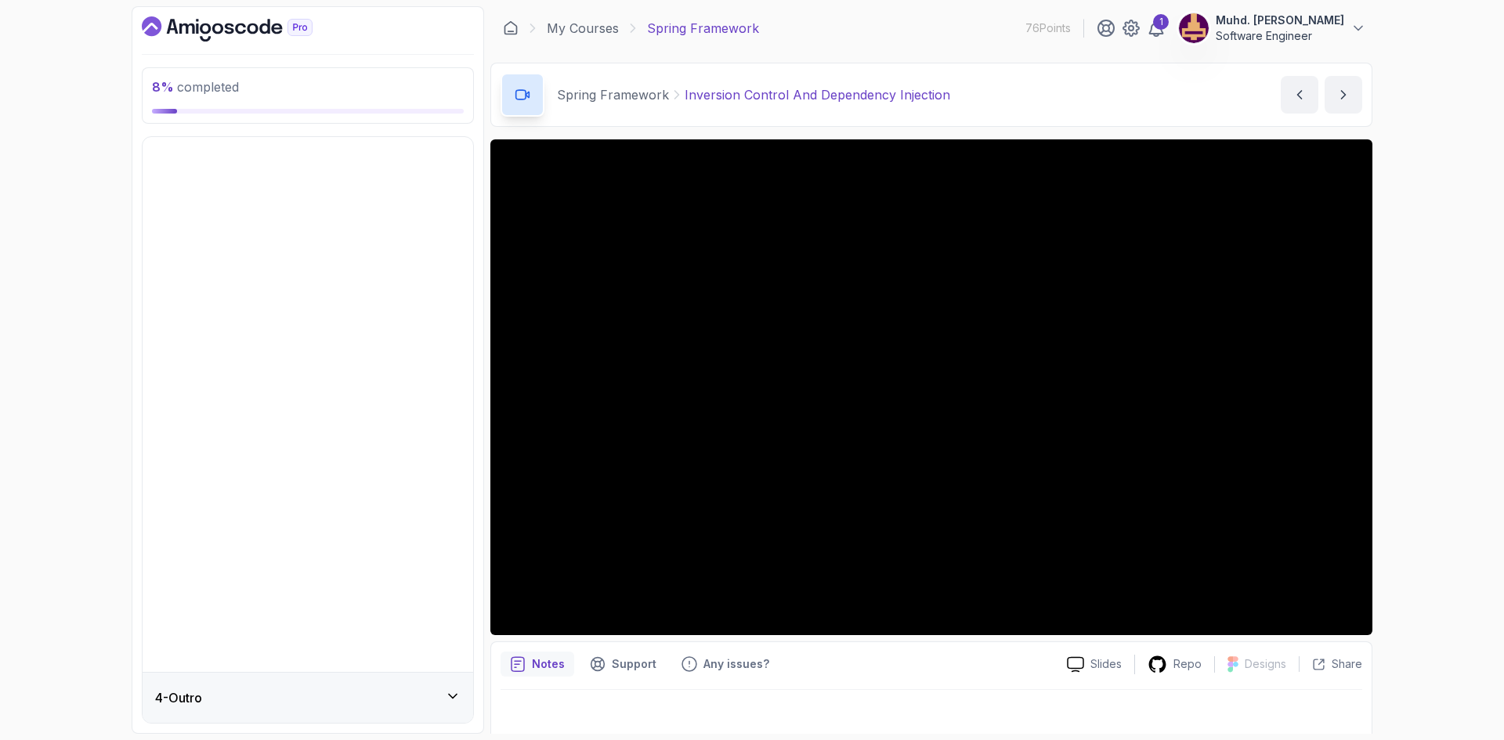
scroll to position [0, 0]
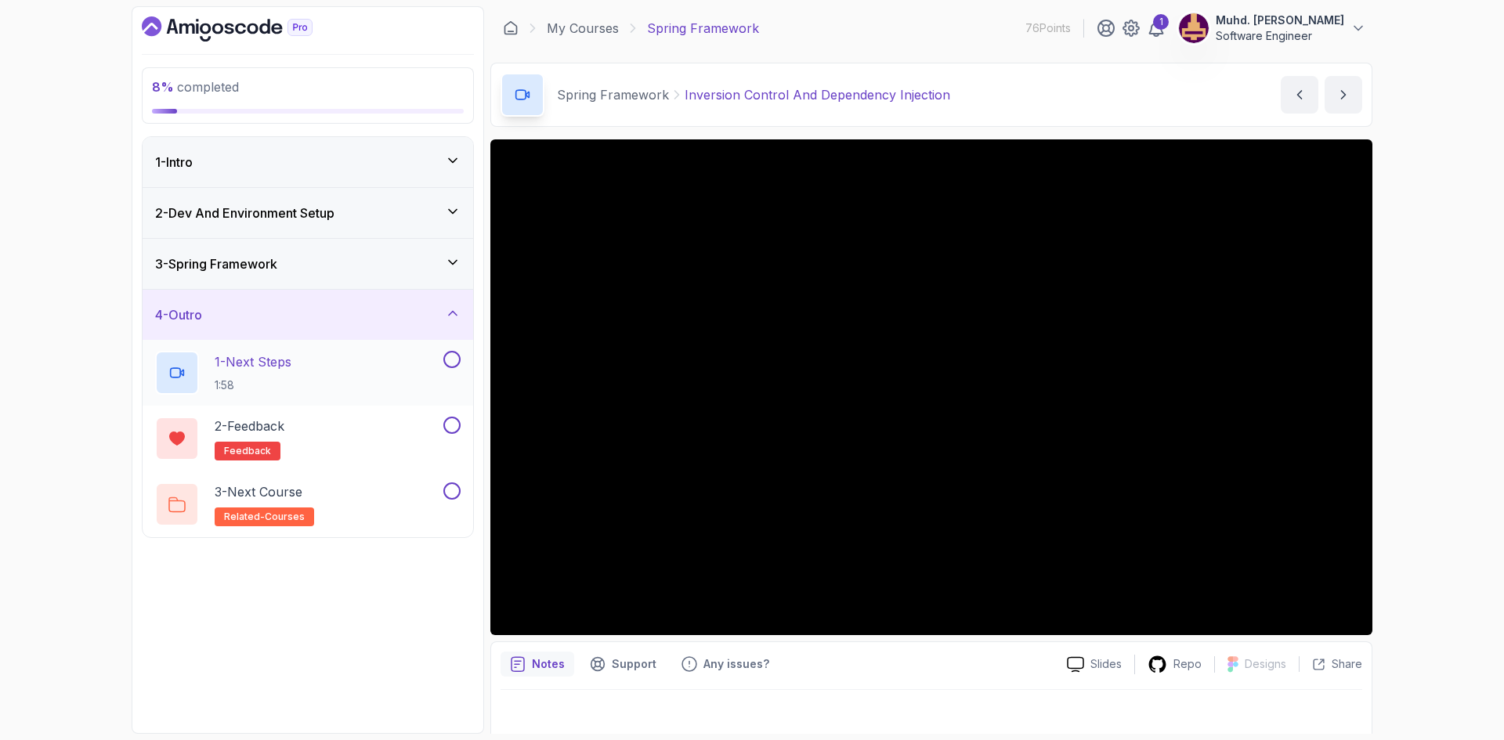
click at [356, 373] on div "1 - Next Steps 1:58" at bounding box center [297, 373] width 285 height 44
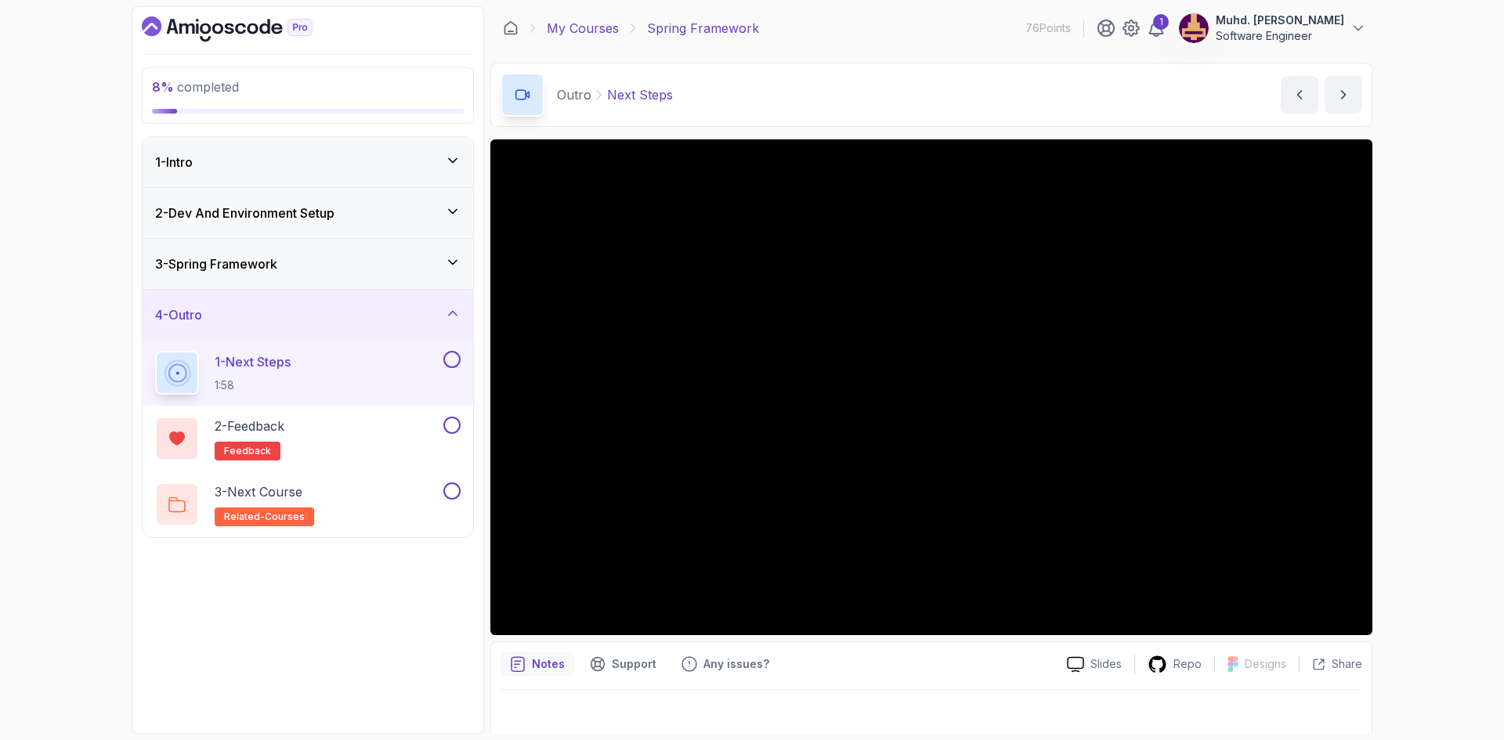
click at [558, 30] on link "My Courses" at bounding box center [583, 28] width 72 height 19
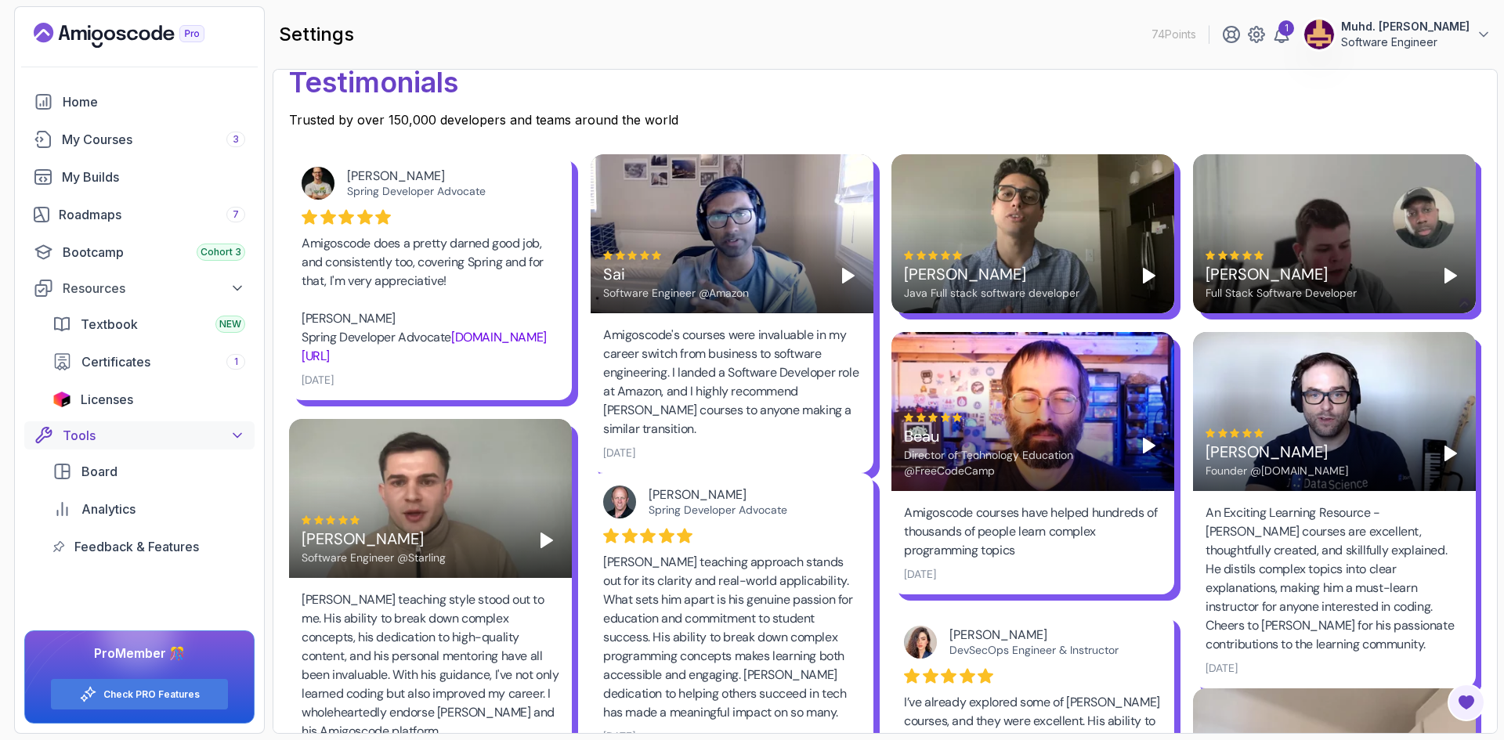
scroll to position [311, 0]
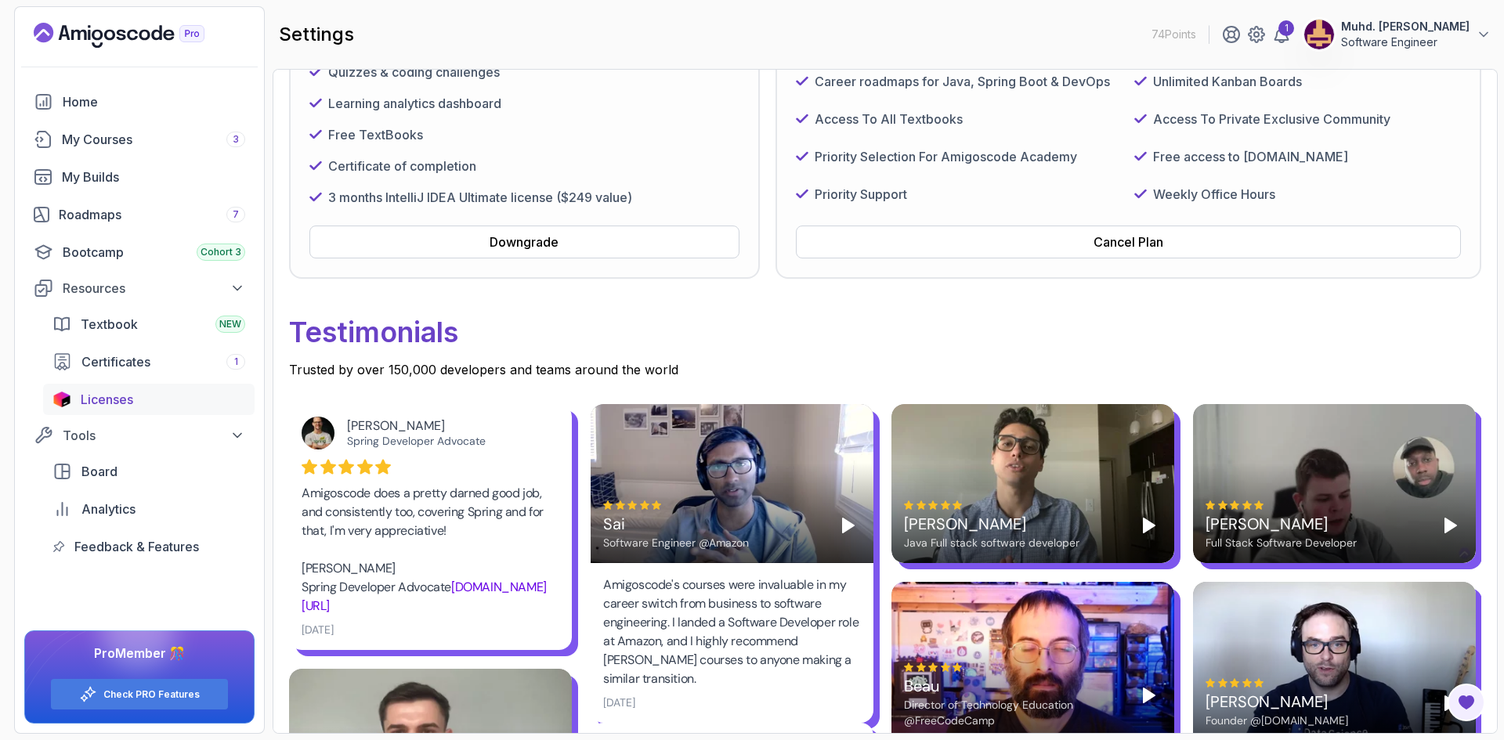
click at [159, 399] on div "Licenses" at bounding box center [163, 399] width 164 height 19
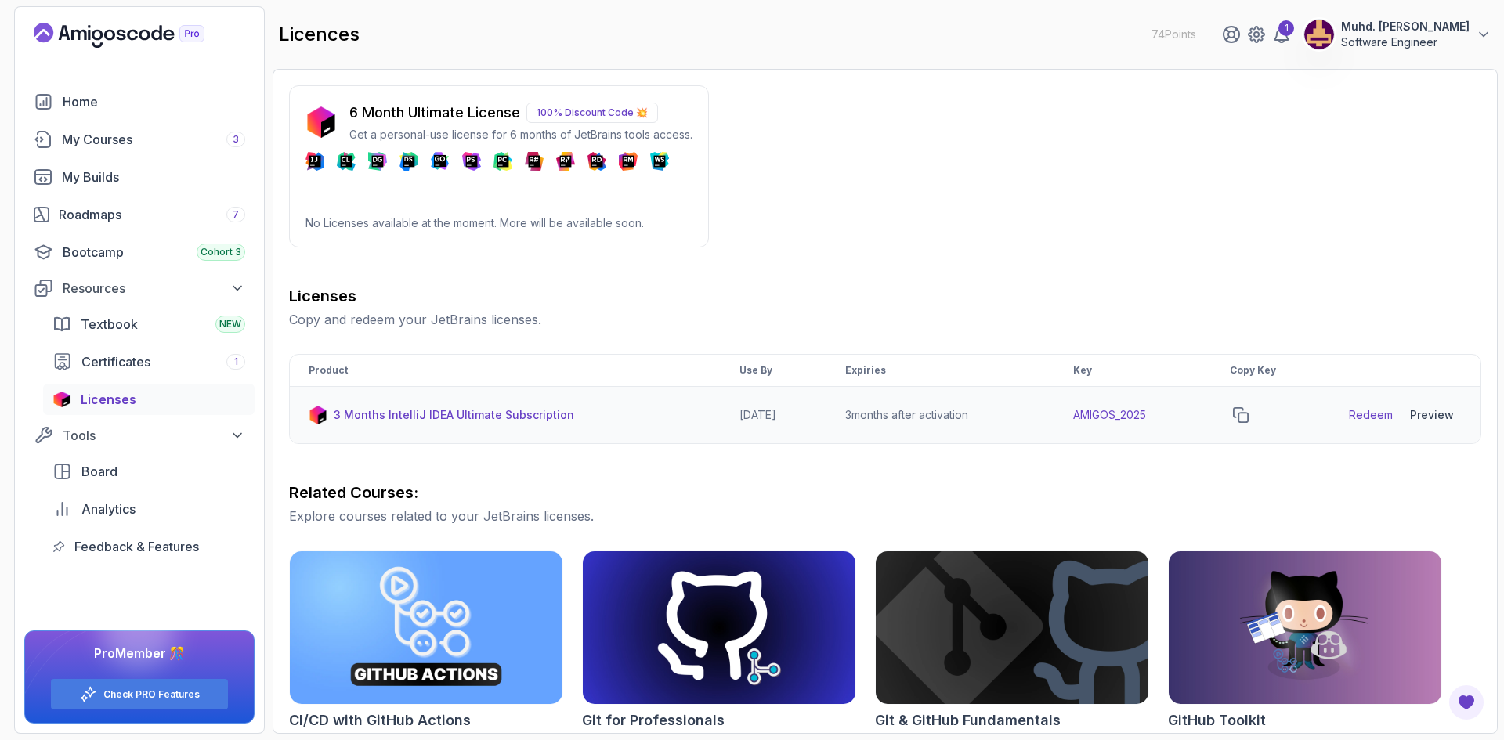
click at [1429, 413] on div "Preview" at bounding box center [1432, 415] width 44 height 16
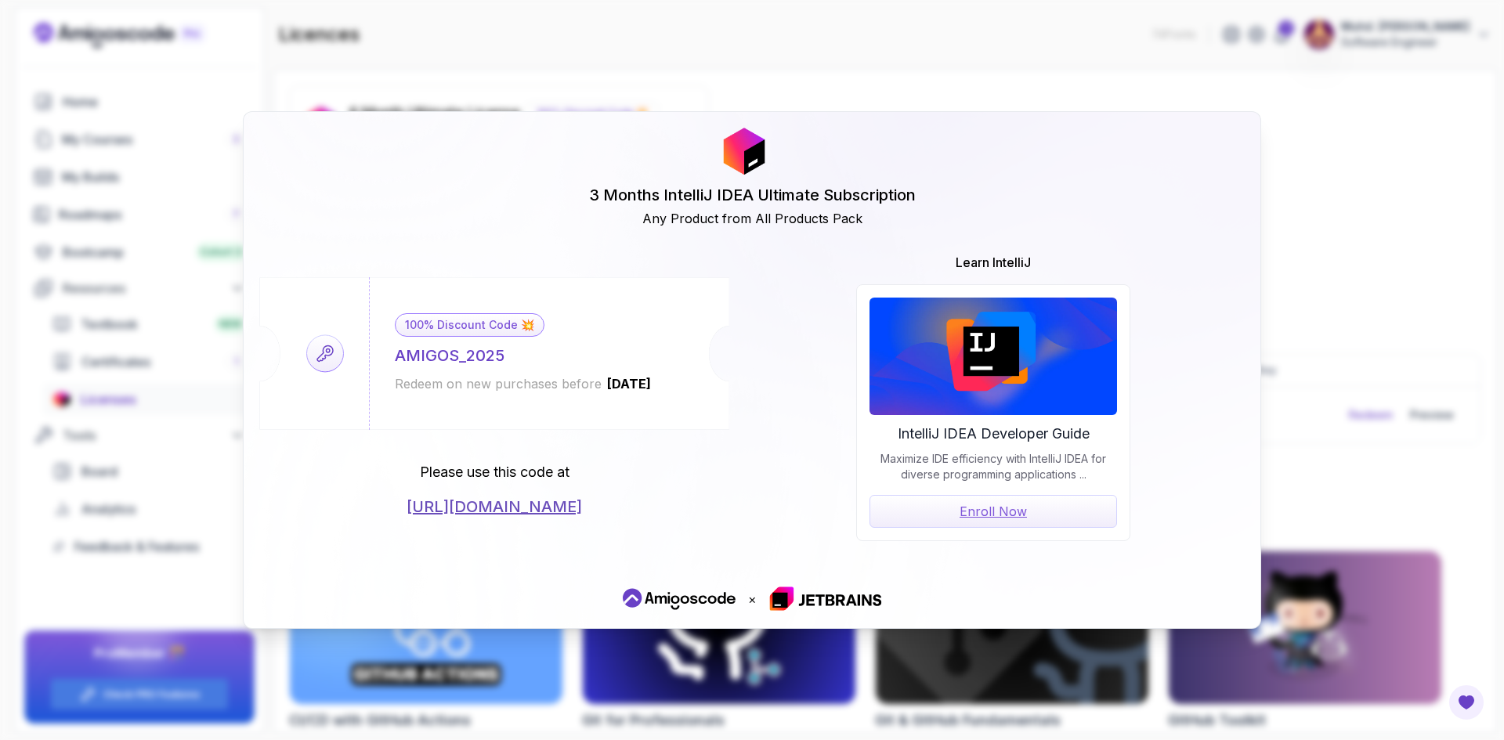
click at [1398, 378] on div "3 Months IntelliJ IDEA Ultimate Subscription Any Product from All Products Pack…" at bounding box center [752, 370] width 1504 height 740
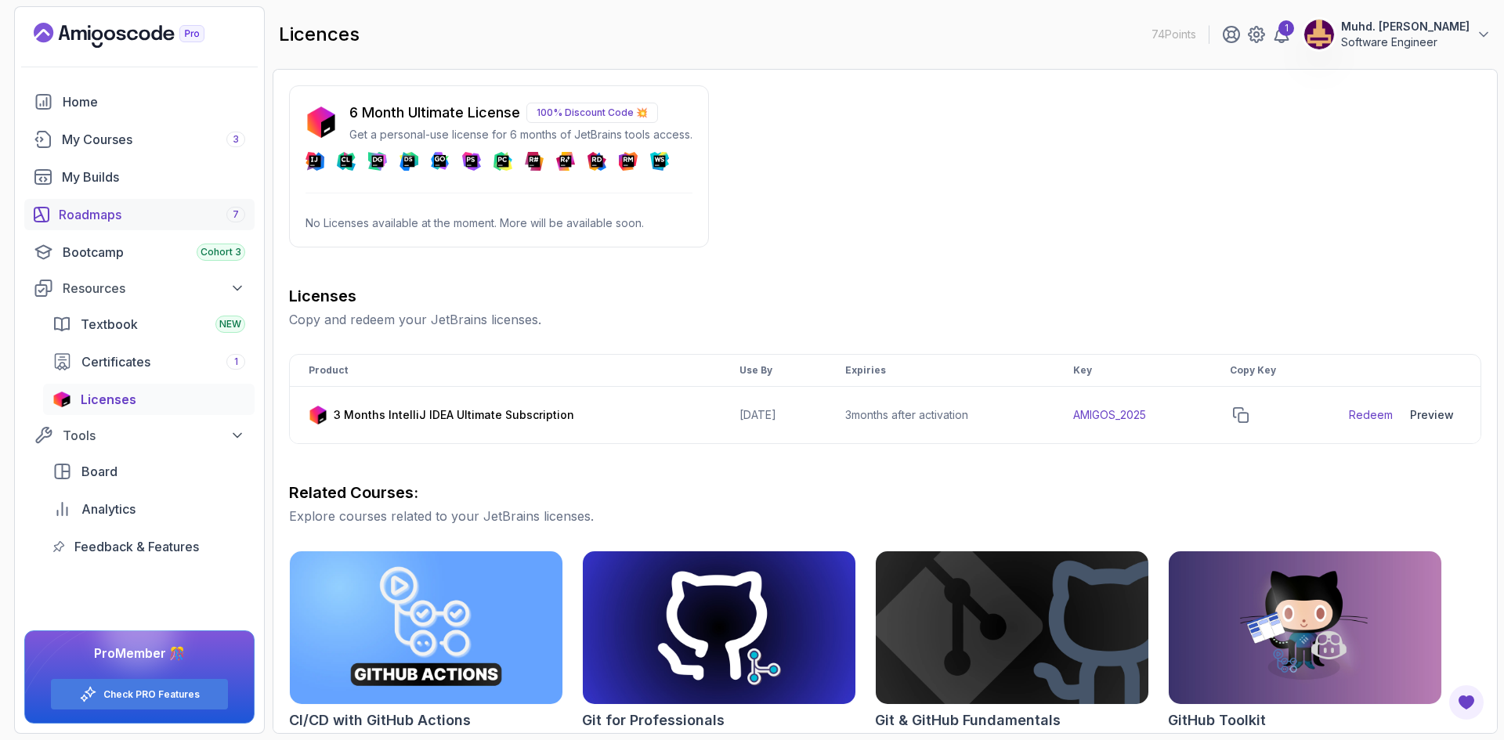
click at [114, 222] on div "Roadmaps 7" at bounding box center [152, 214] width 186 height 19
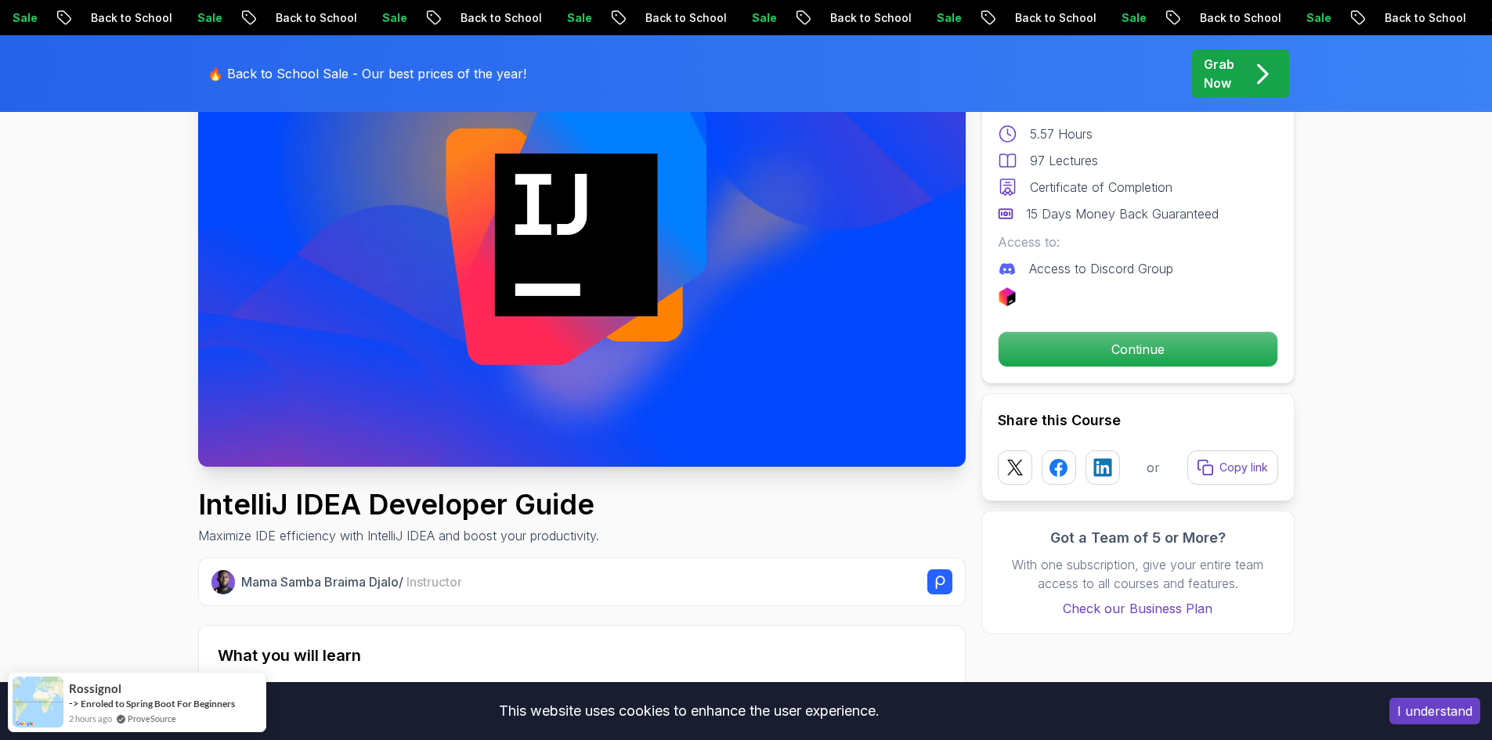
scroll to position [78, 0]
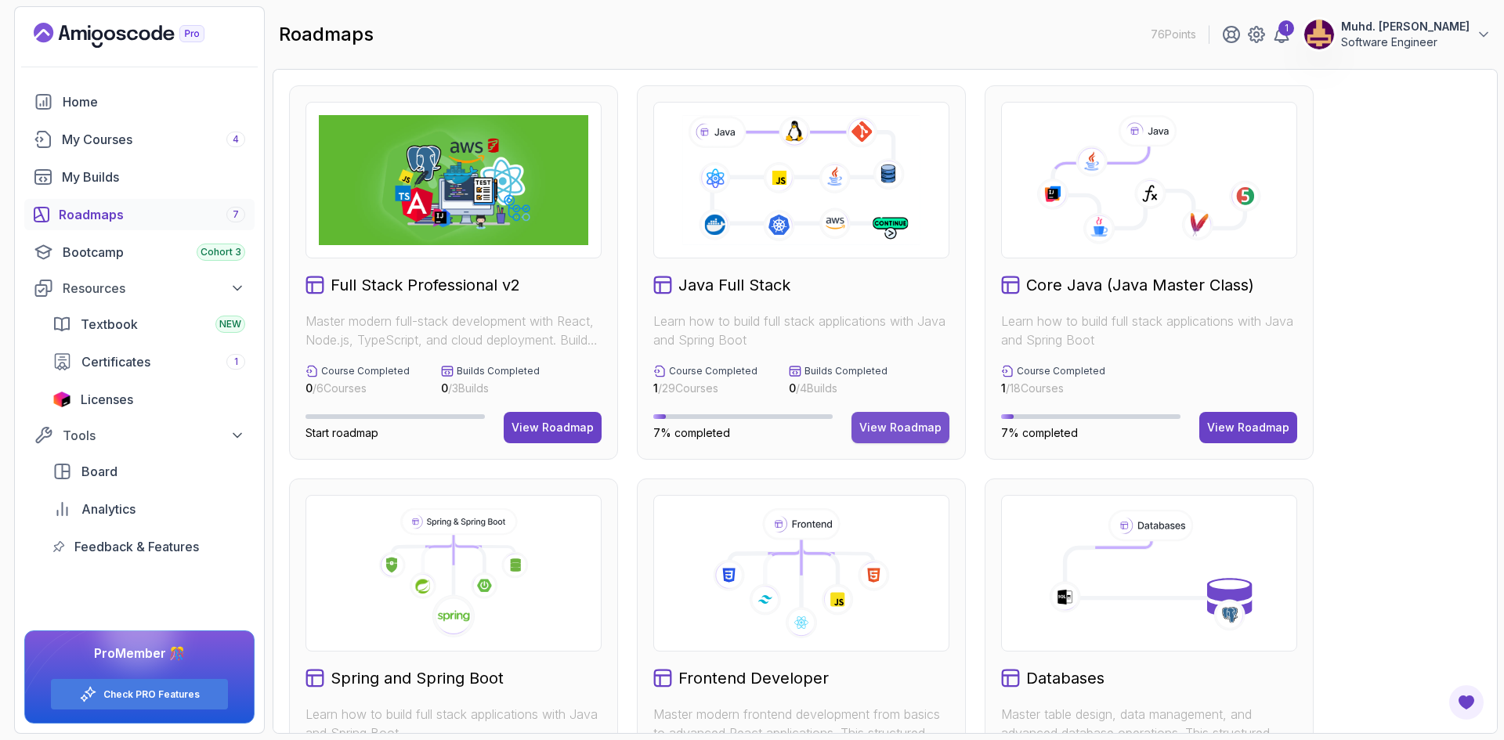
click at [884, 427] on div "View Roadmap" at bounding box center [900, 428] width 82 height 16
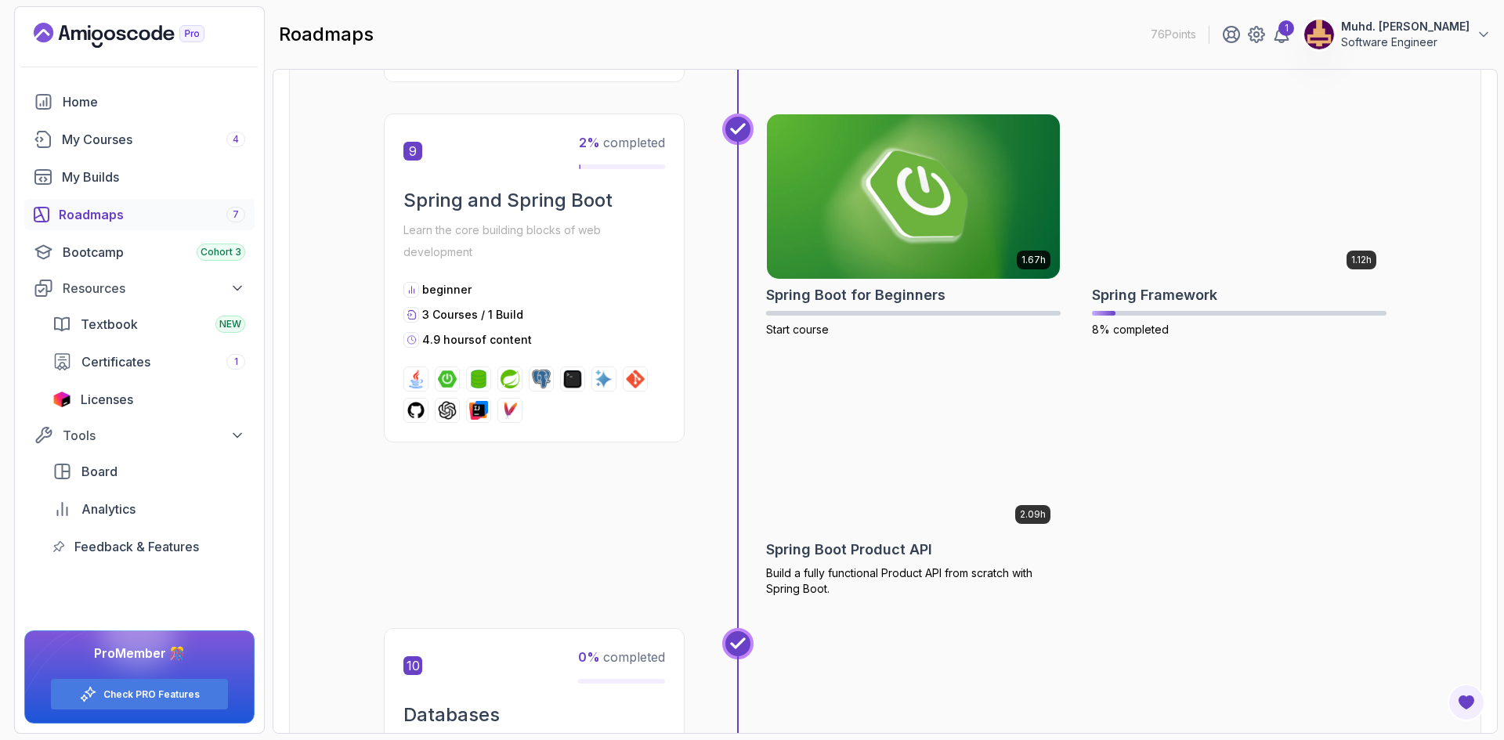
scroll to position [2976, 0]
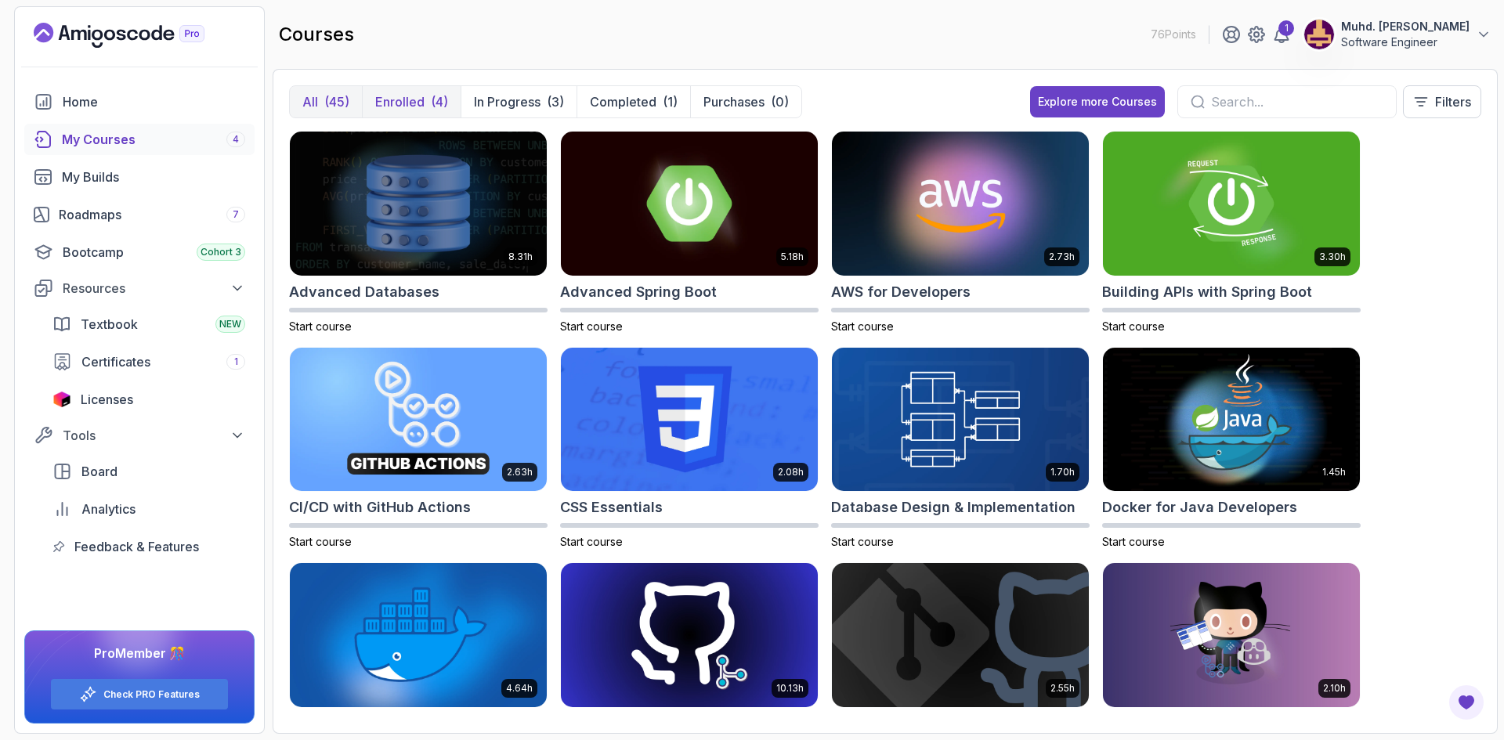
click at [416, 107] on p "Enrolled" at bounding box center [399, 101] width 49 height 19
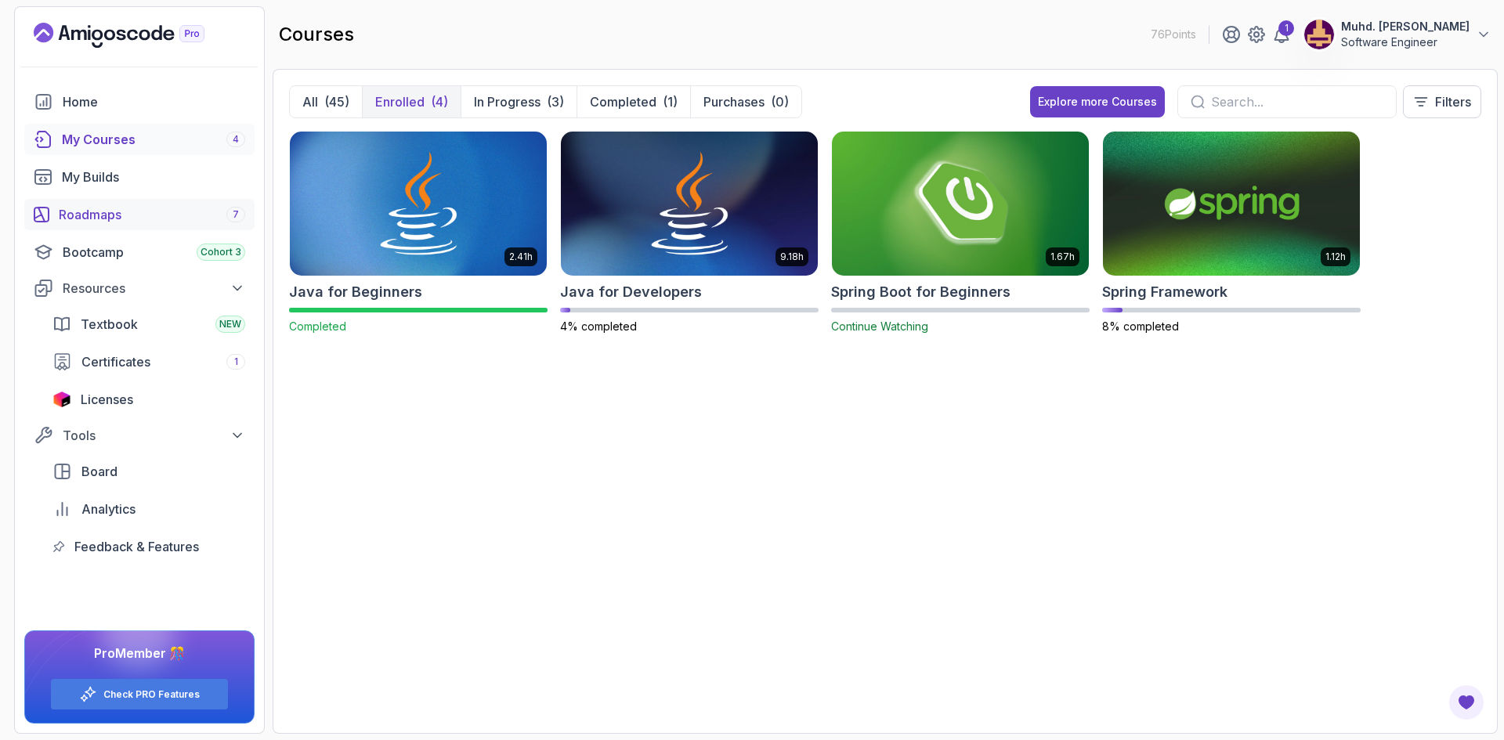
click at [115, 215] on div "Roadmaps 7" at bounding box center [152, 214] width 186 height 19
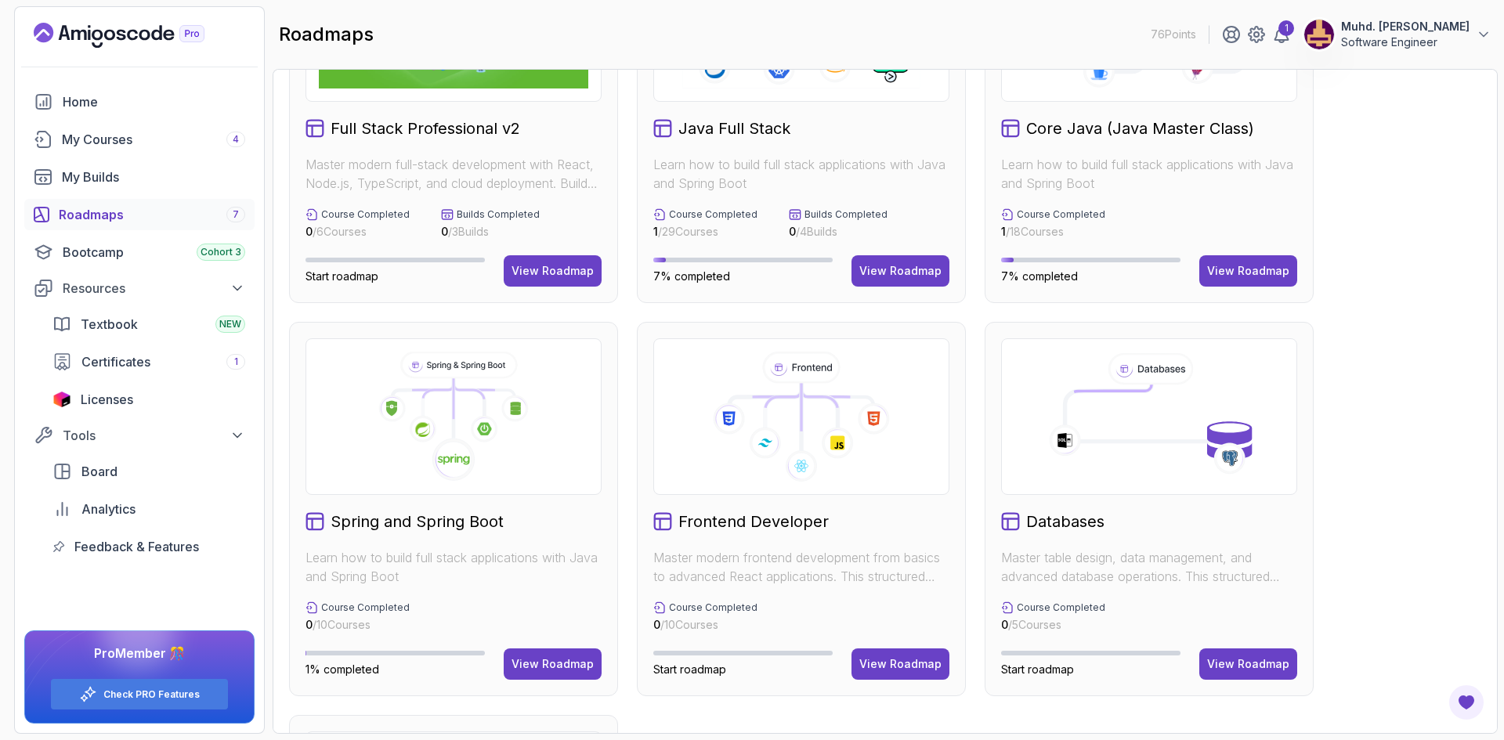
scroll to position [235, 0]
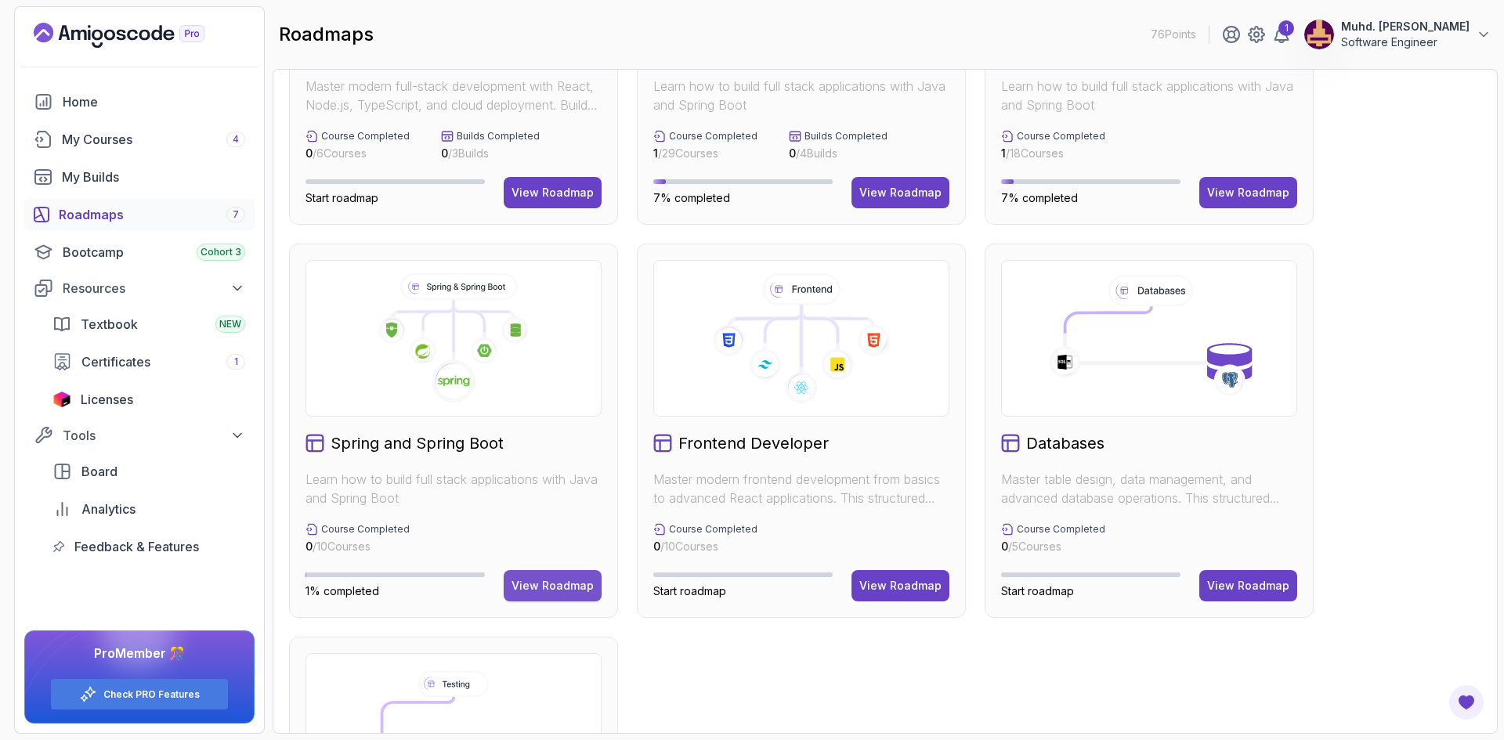
click at [573, 573] on button "View Roadmap" at bounding box center [553, 585] width 98 height 31
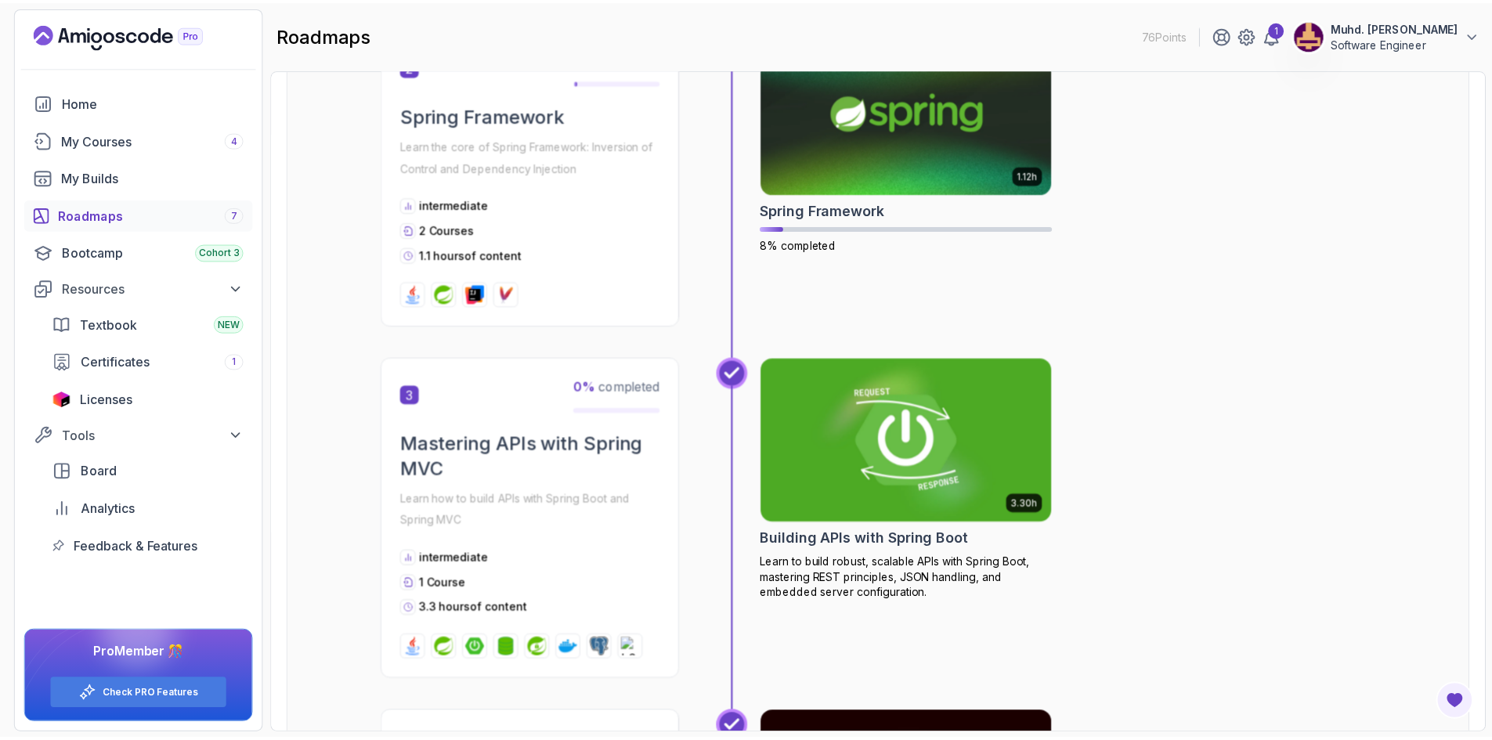
scroll to position [764, 0]
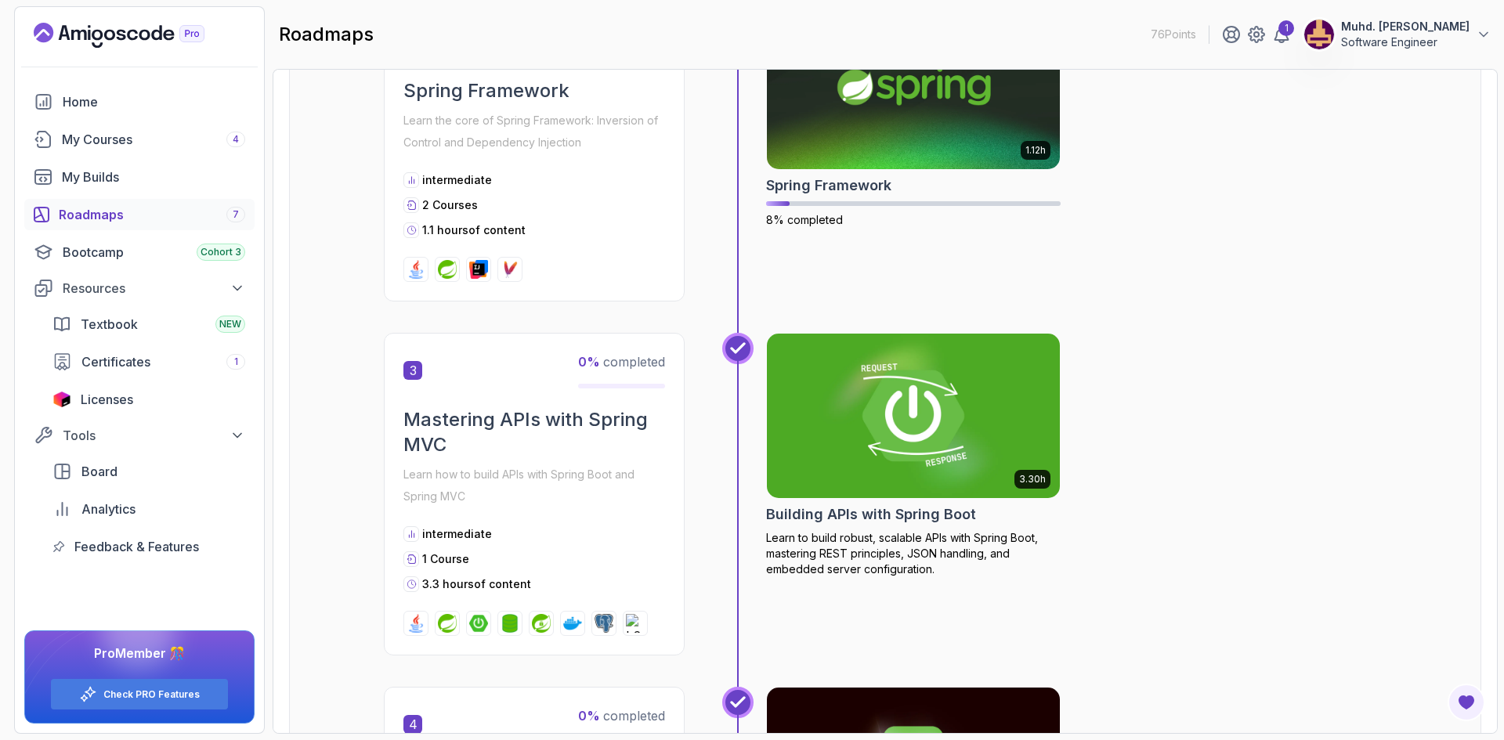
click at [970, 400] on img at bounding box center [914, 416] width 308 height 172
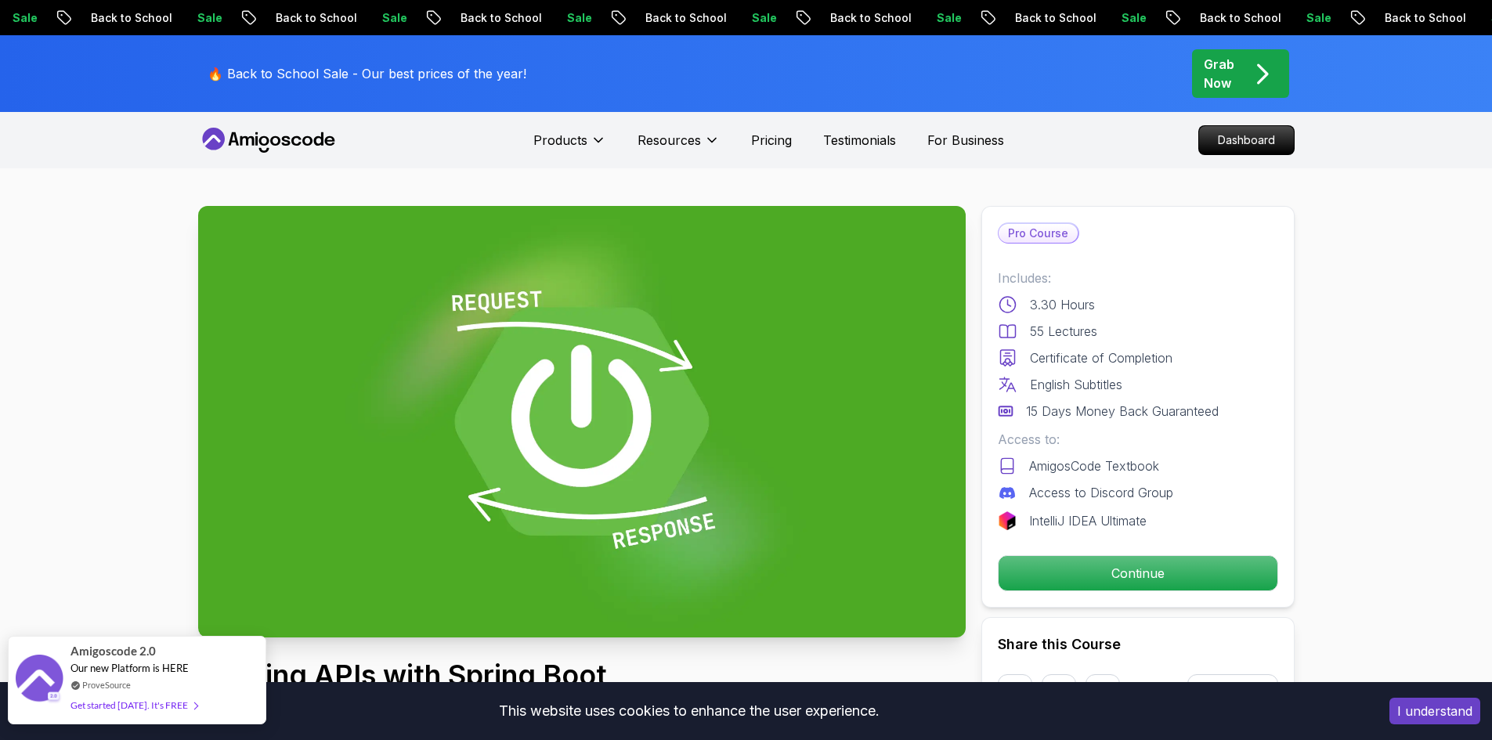
click at [211, 703] on div "Amigoscode 2.0 Our new Platform is HERE ProveSource Get started today. It's FREE" at bounding box center [137, 680] width 258 height 89
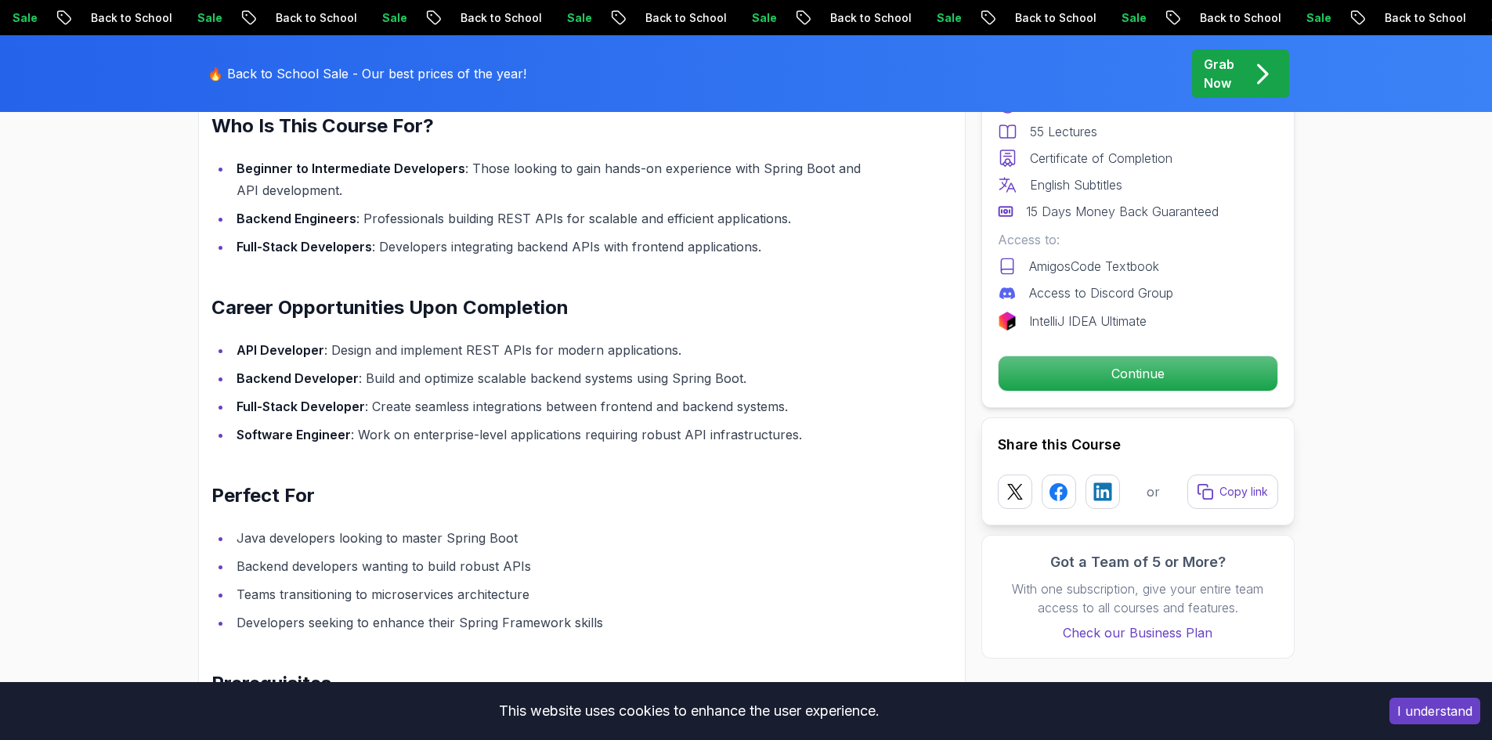
scroll to position [1545, 0]
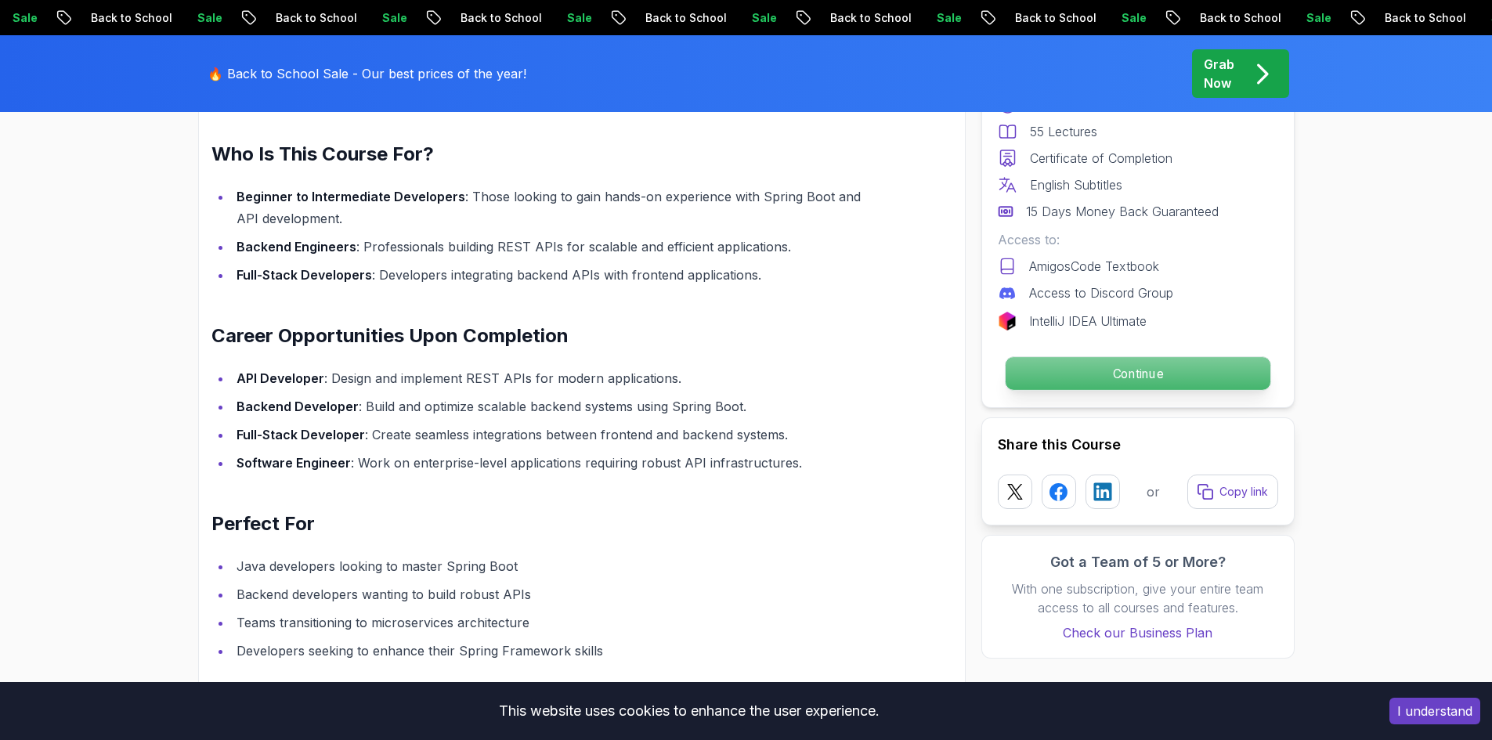
click at [1216, 379] on p "Continue" at bounding box center [1137, 373] width 265 height 33
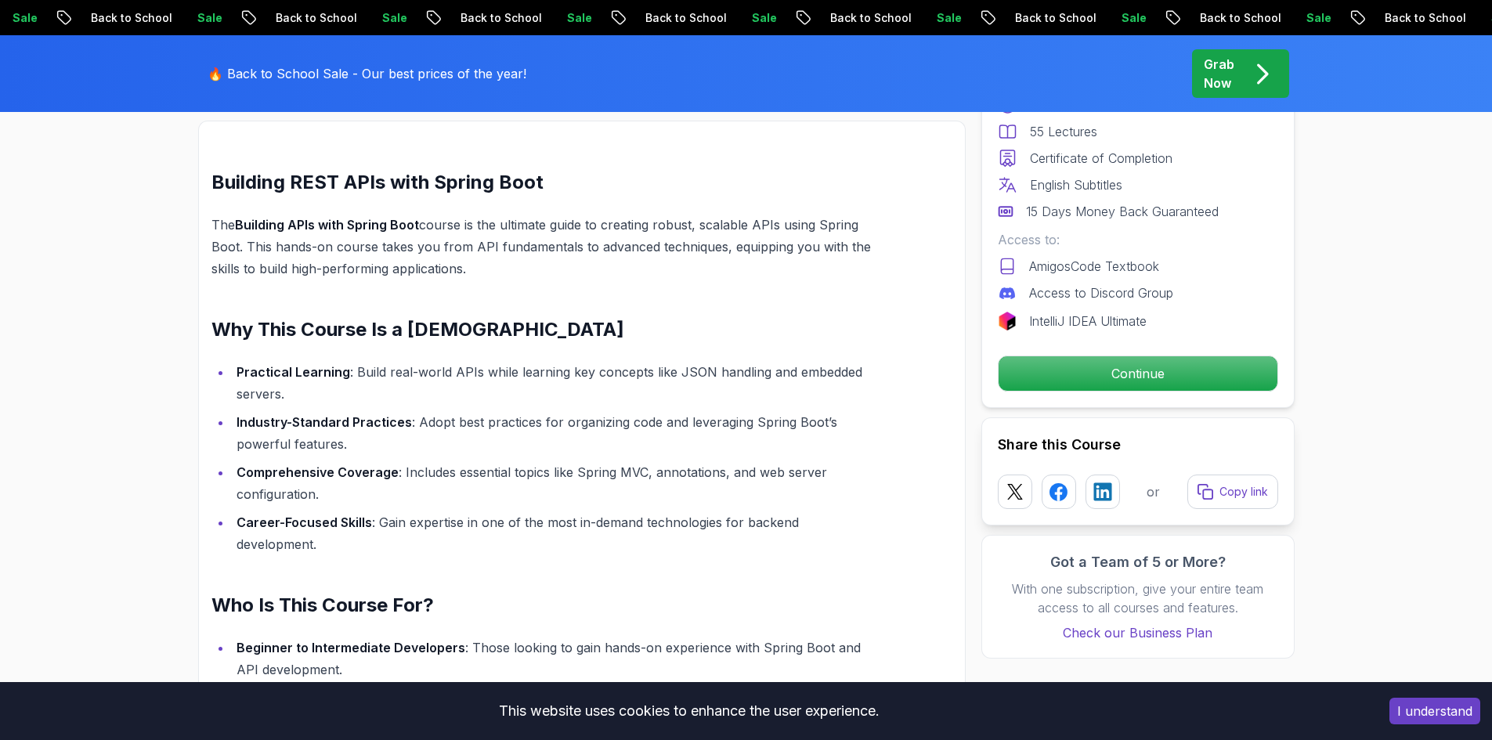
scroll to position [768, 0]
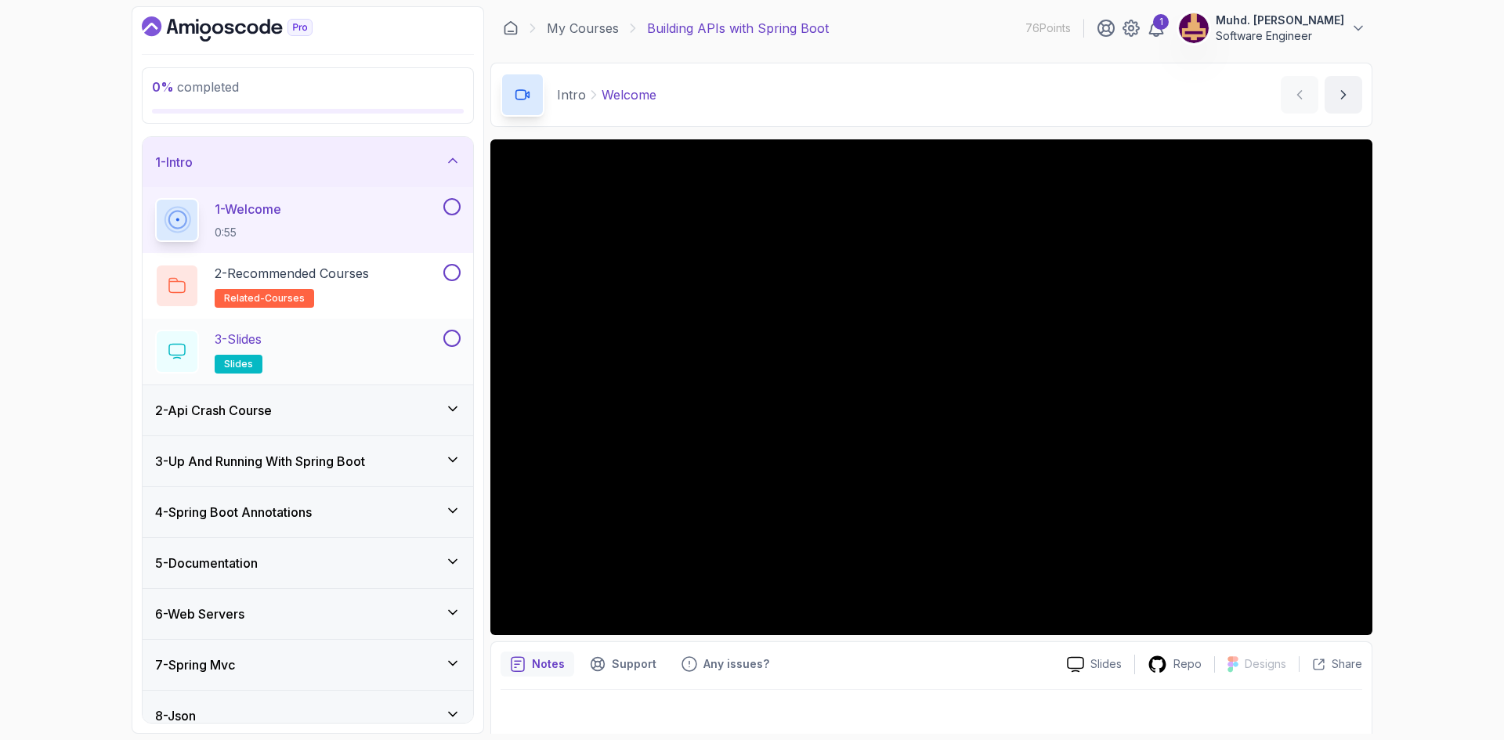
click at [338, 348] on div "3 - Slides slides" at bounding box center [297, 352] width 285 height 44
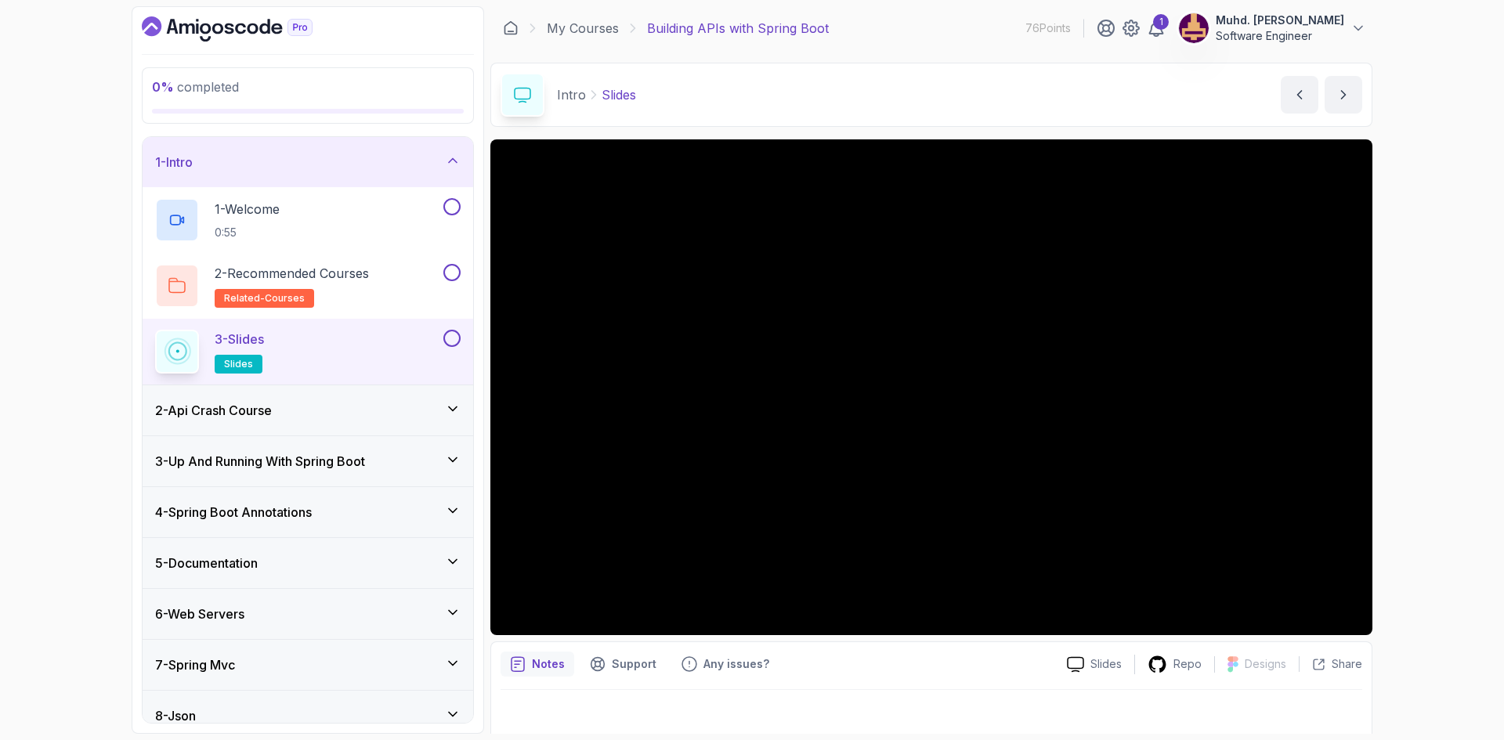
click at [373, 416] on div "2 - Api Crash Course" at bounding box center [307, 410] width 305 height 19
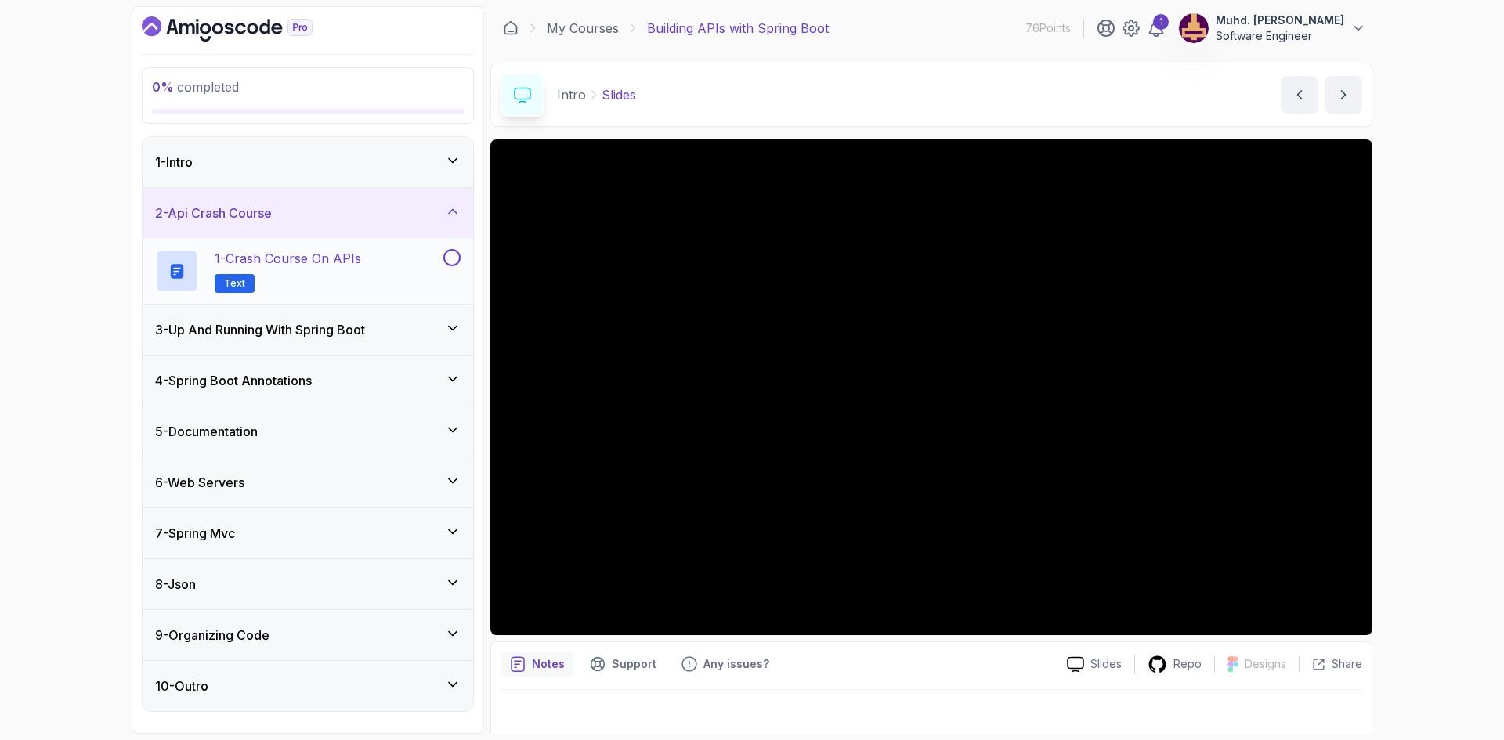
click at [341, 255] on p "1 - Crash Course on APIs" at bounding box center [288, 258] width 146 height 19
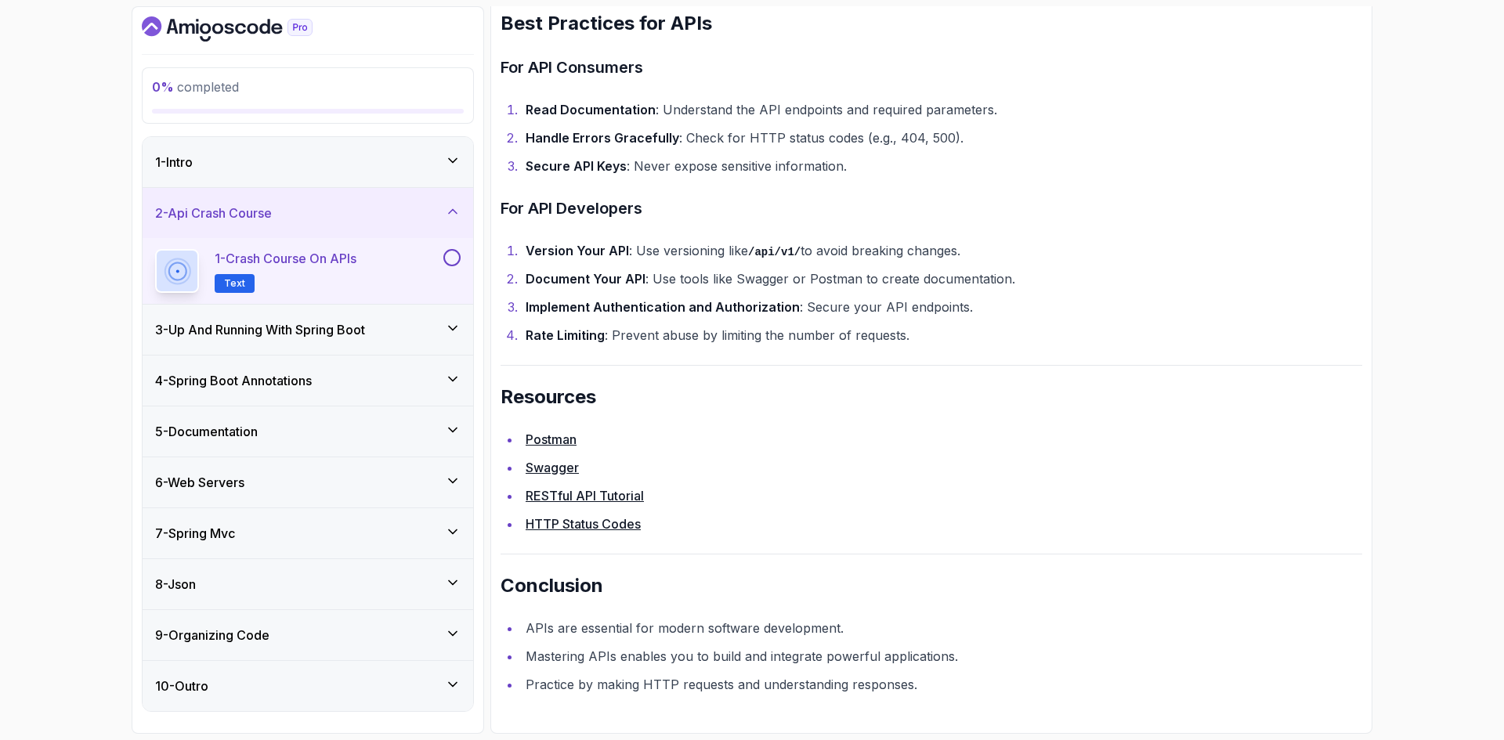
scroll to position [2982, 0]
click at [451, 263] on button at bounding box center [451, 257] width 17 height 17
click at [396, 324] on div "3 - Up And Running With Spring Boot" at bounding box center [307, 329] width 305 height 19
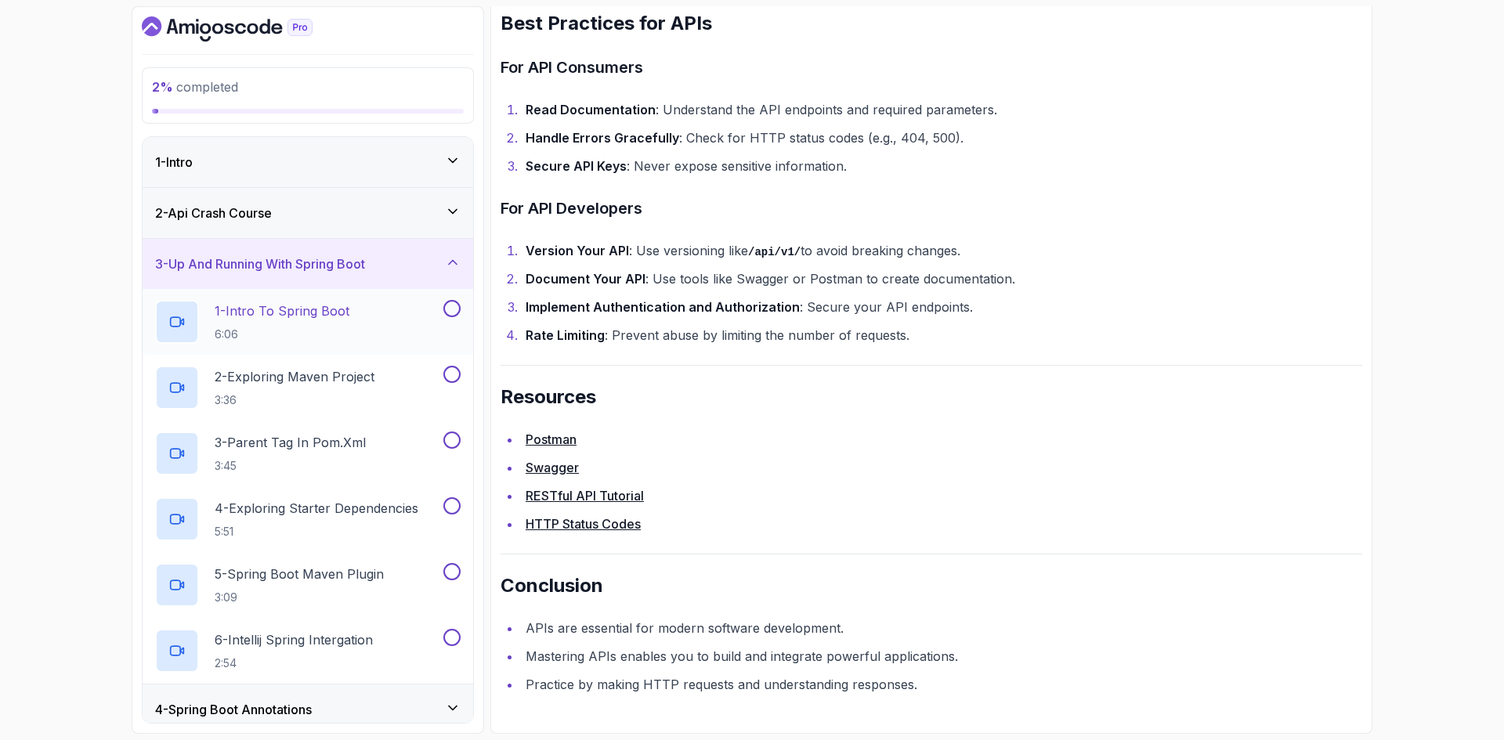
click at [341, 320] on p "1 - Intro To Spring Boot" at bounding box center [282, 311] width 135 height 19
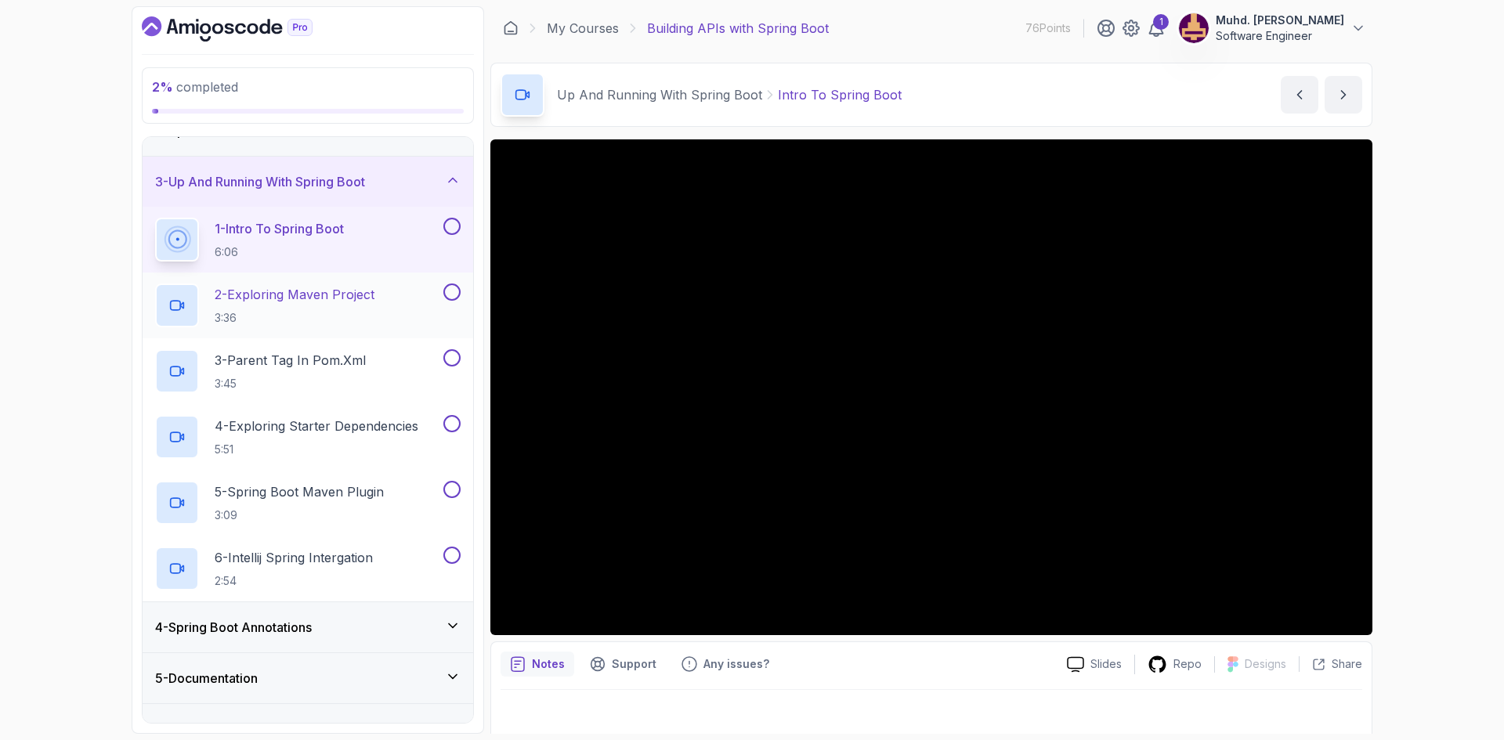
scroll to position [239, 0]
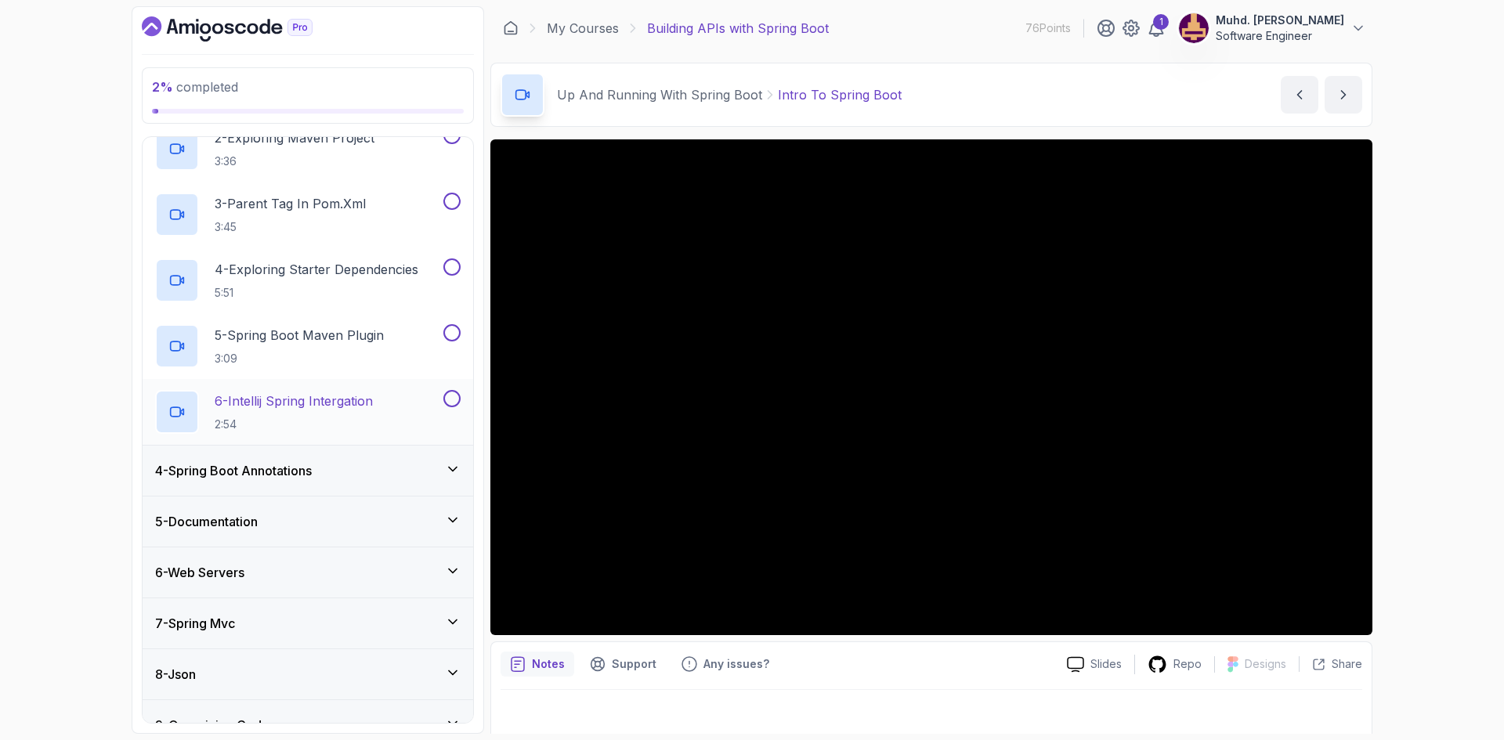
click at [398, 410] on div "6 - Intellij Spring Intergation 2:54" at bounding box center [297, 412] width 285 height 44
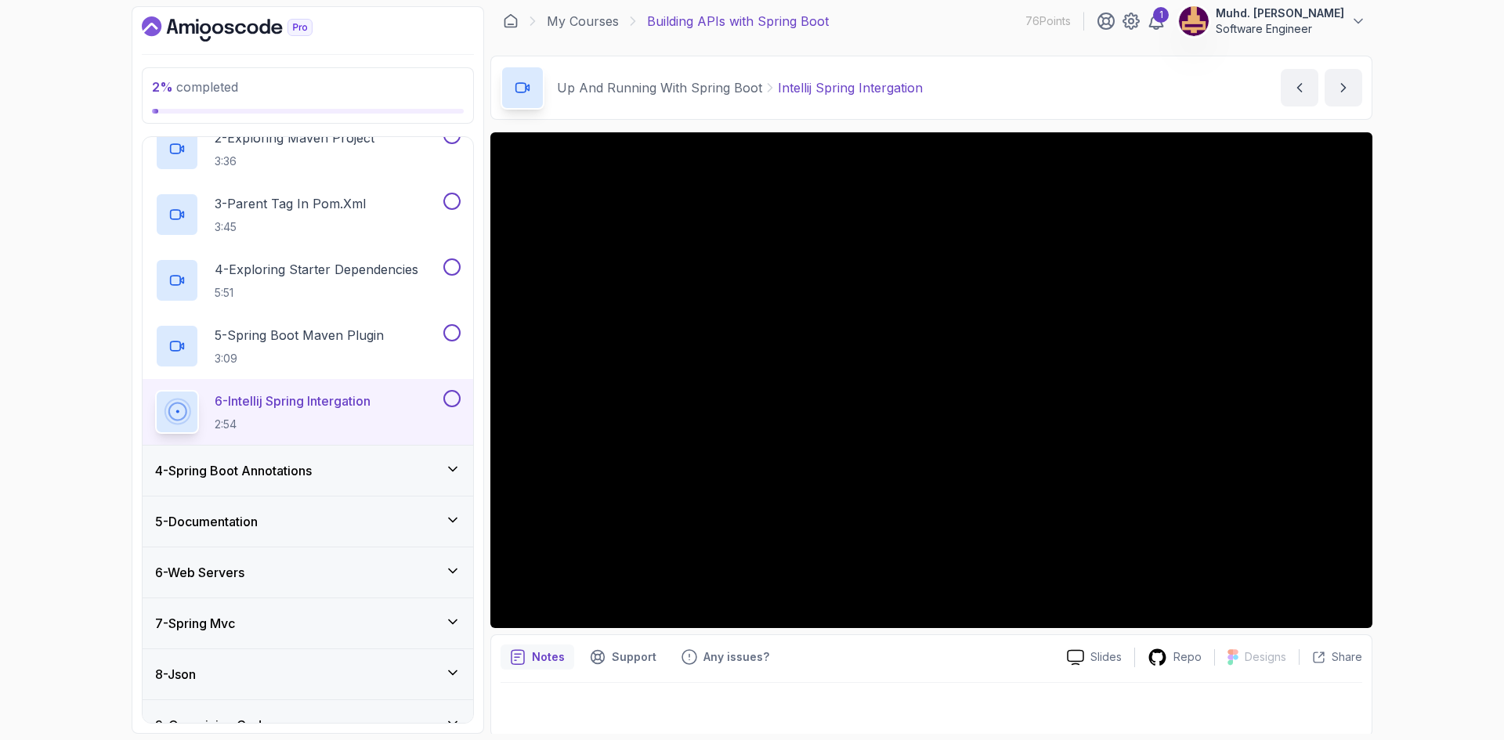
scroll to position [10, 0]
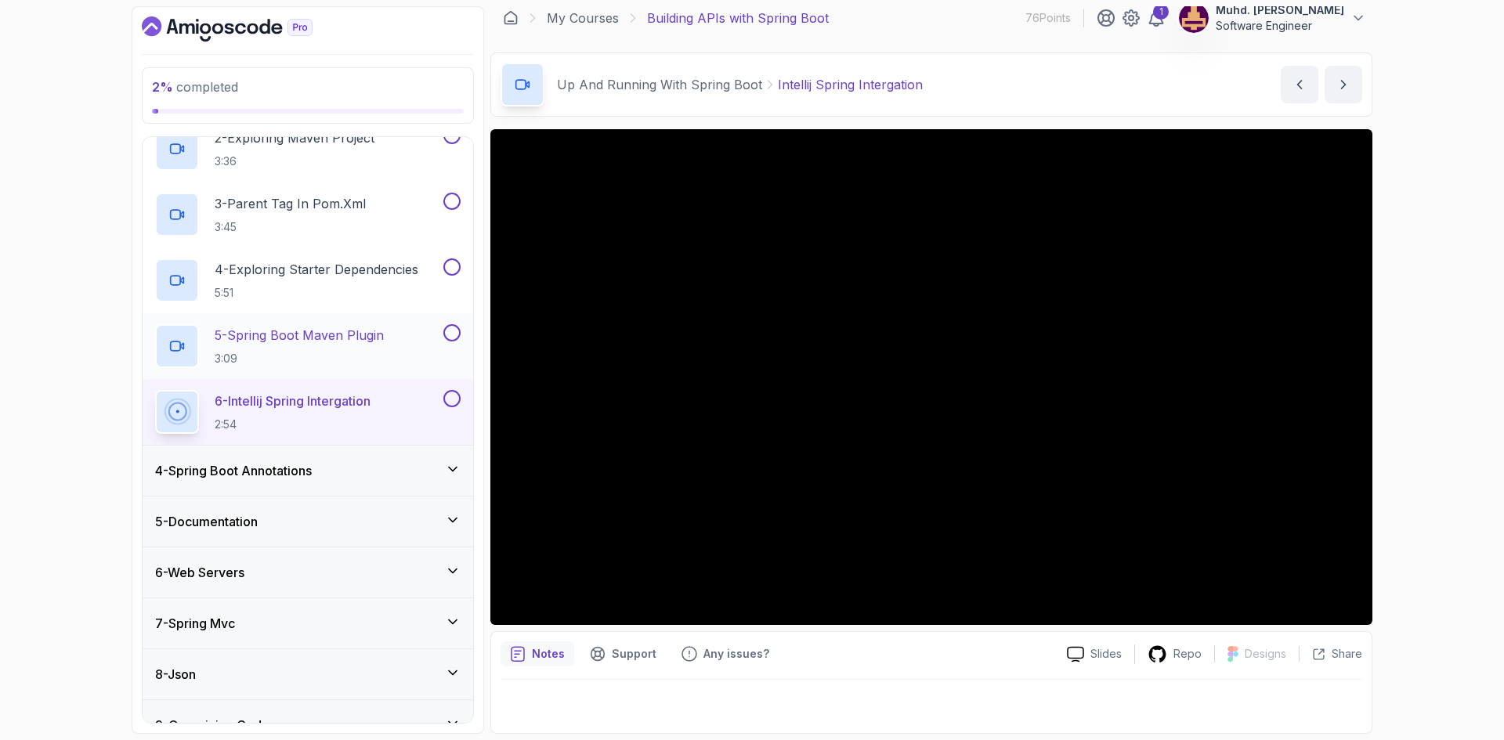
click at [345, 326] on p "5 - Spring Boot Maven Plugin" at bounding box center [299, 335] width 169 height 19
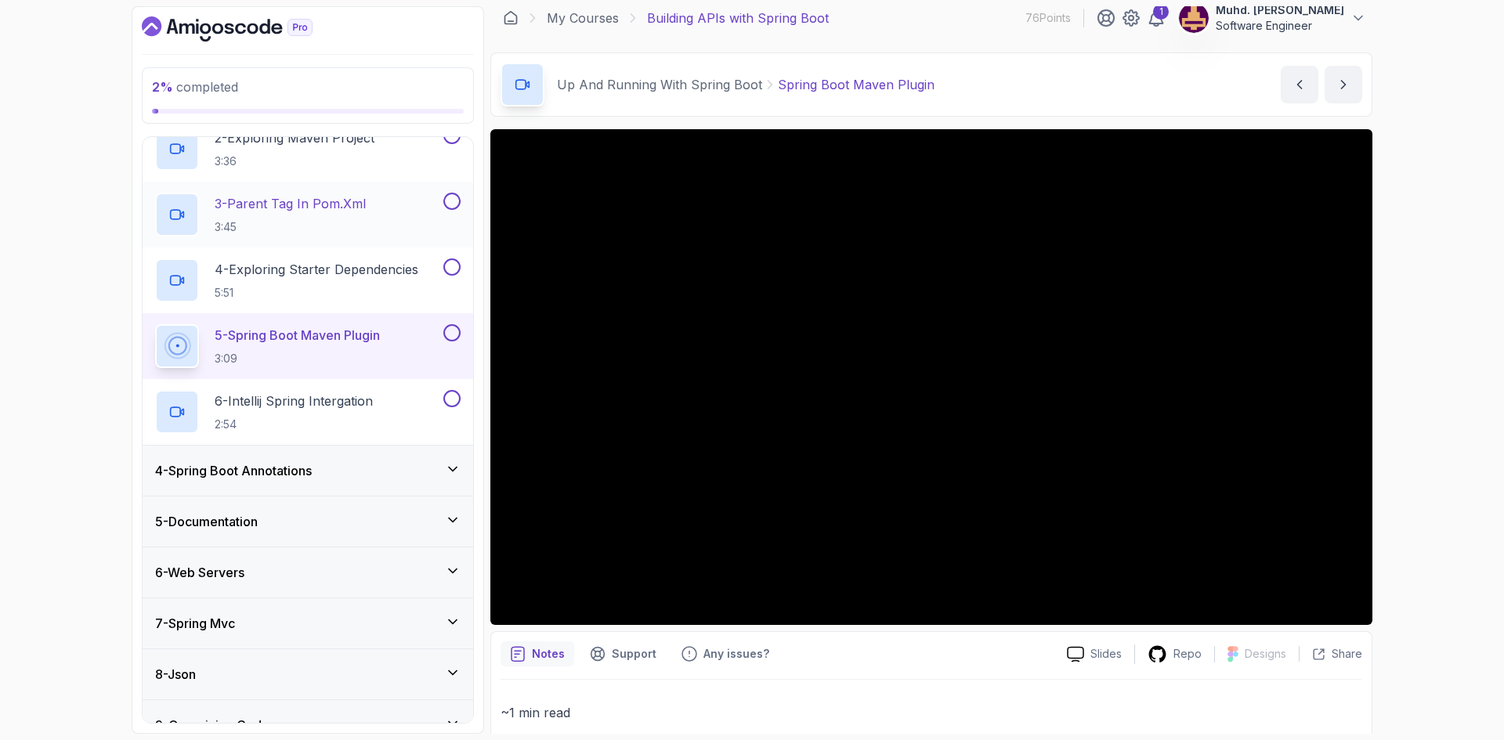
scroll to position [161, 0]
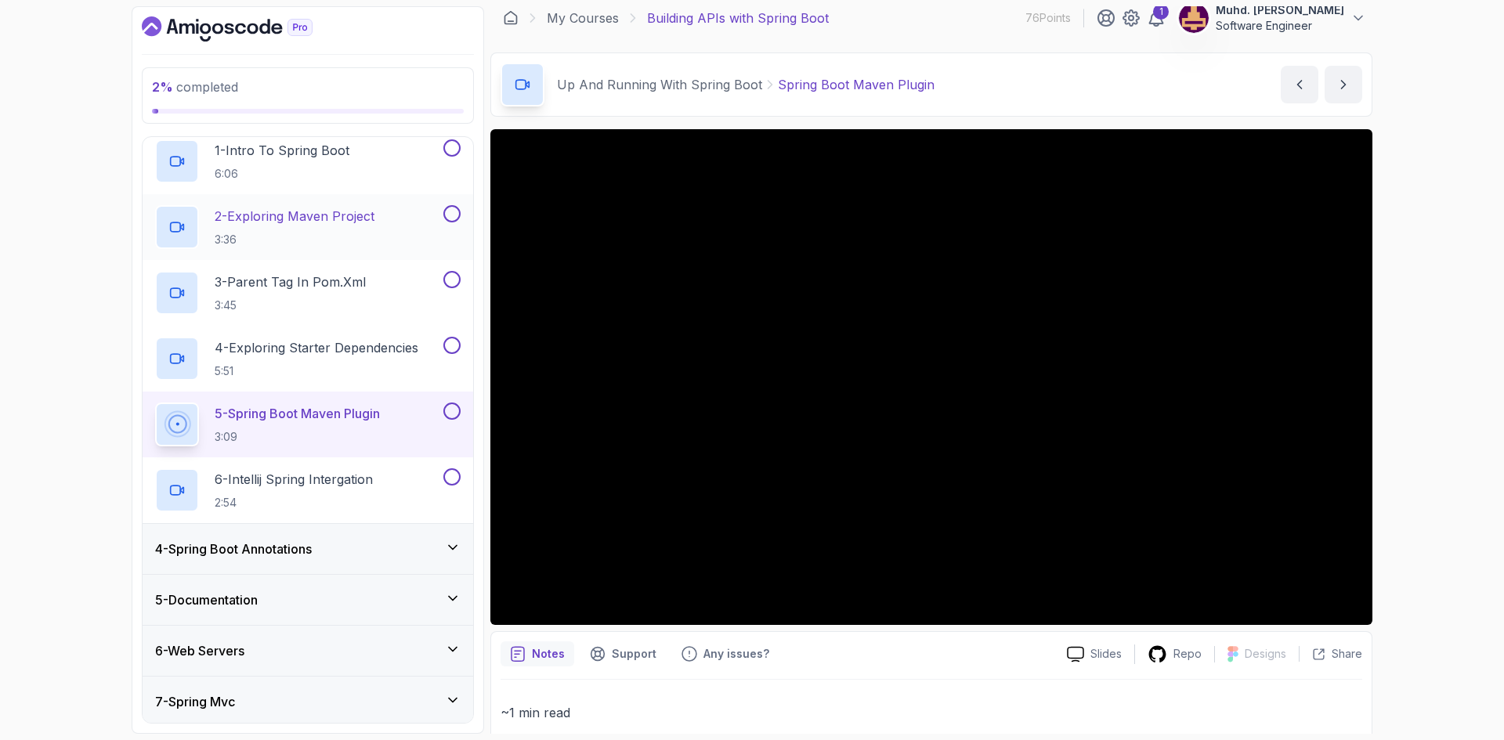
click at [322, 237] on p "3:36" at bounding box center [295, 240] width 160 height 16
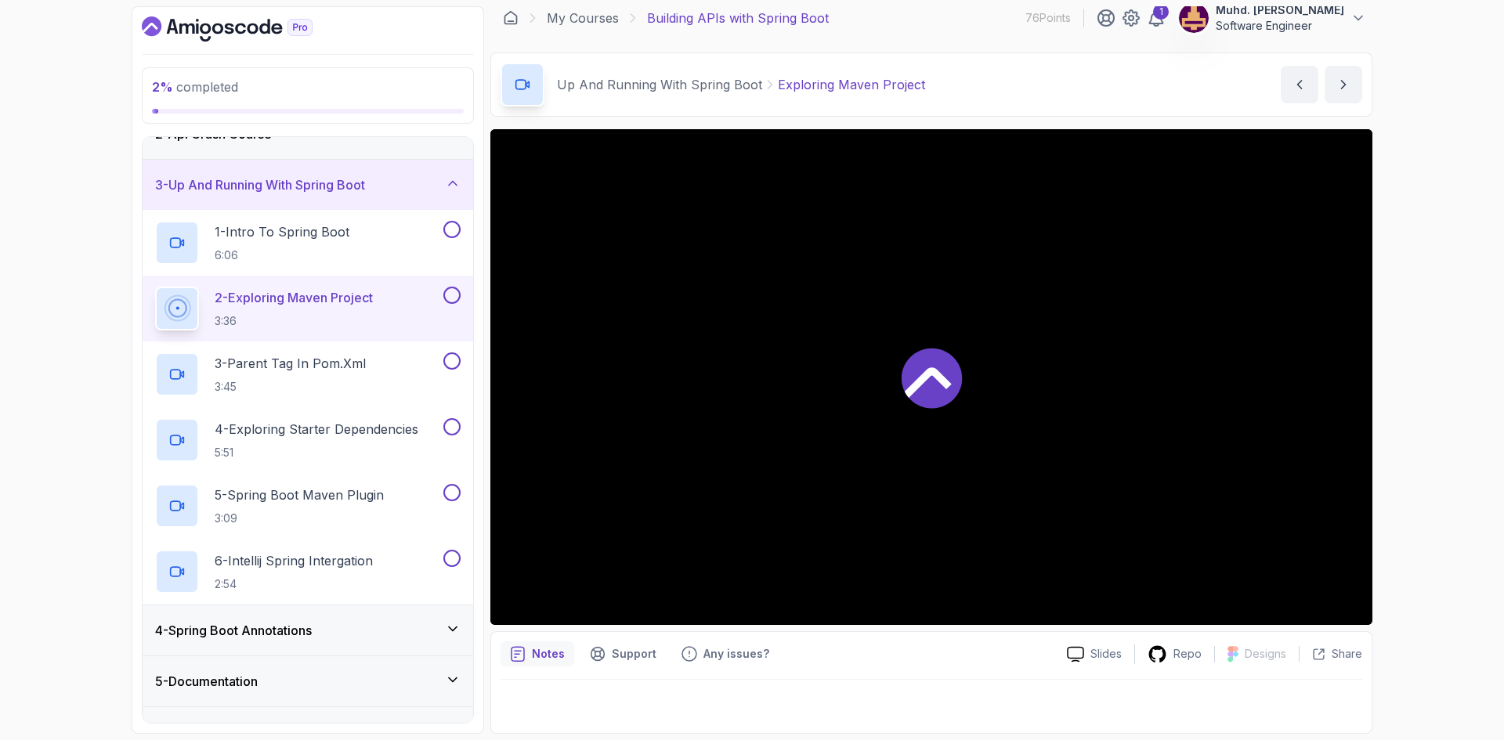
scroll to position [4, 0]
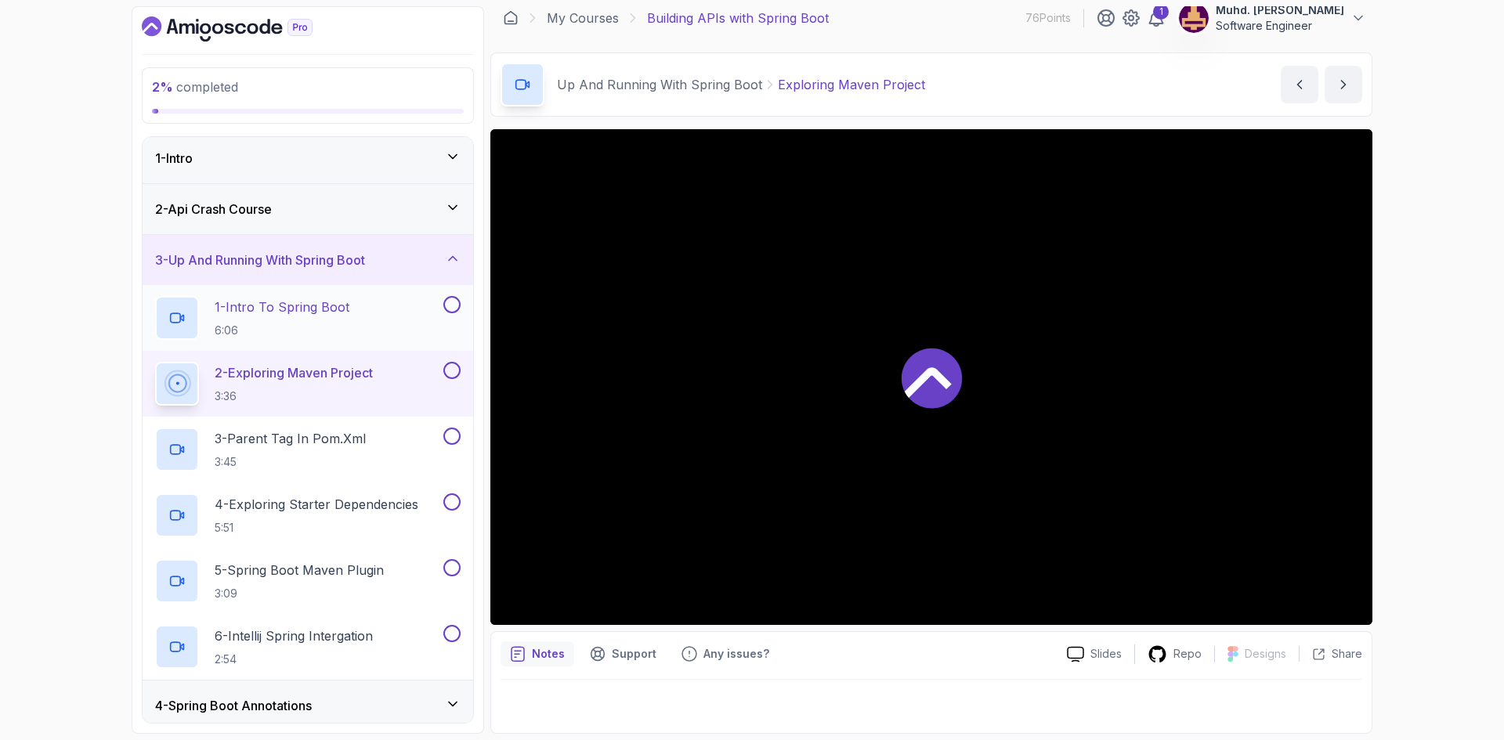
click at [335, 301] on p "1 - Intro To Spring Boot" at bounding box center [282, 307] width 135 height 19
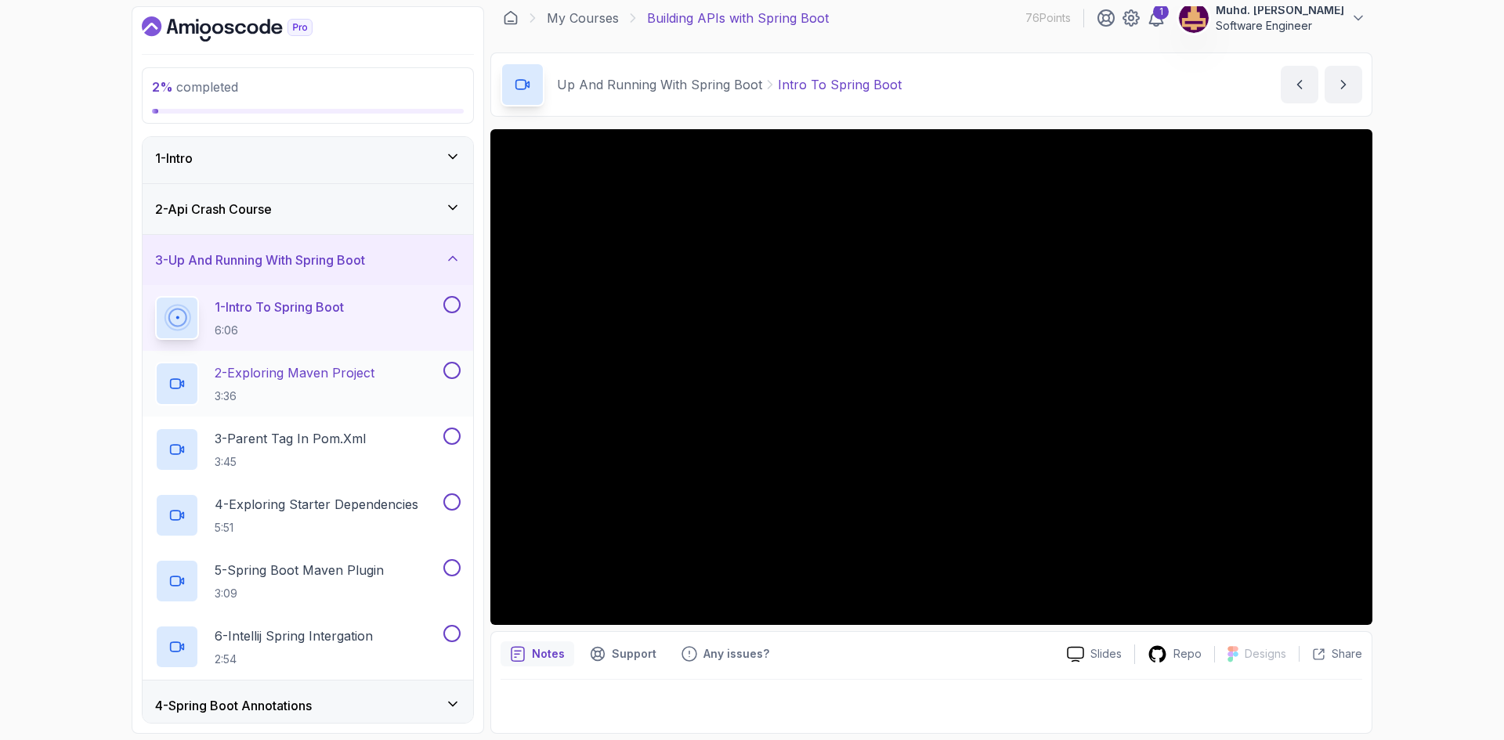
click at [307, 365] on p "2 - Exploring Maven Project" at bounding box center [295, 372] width 160 height 19
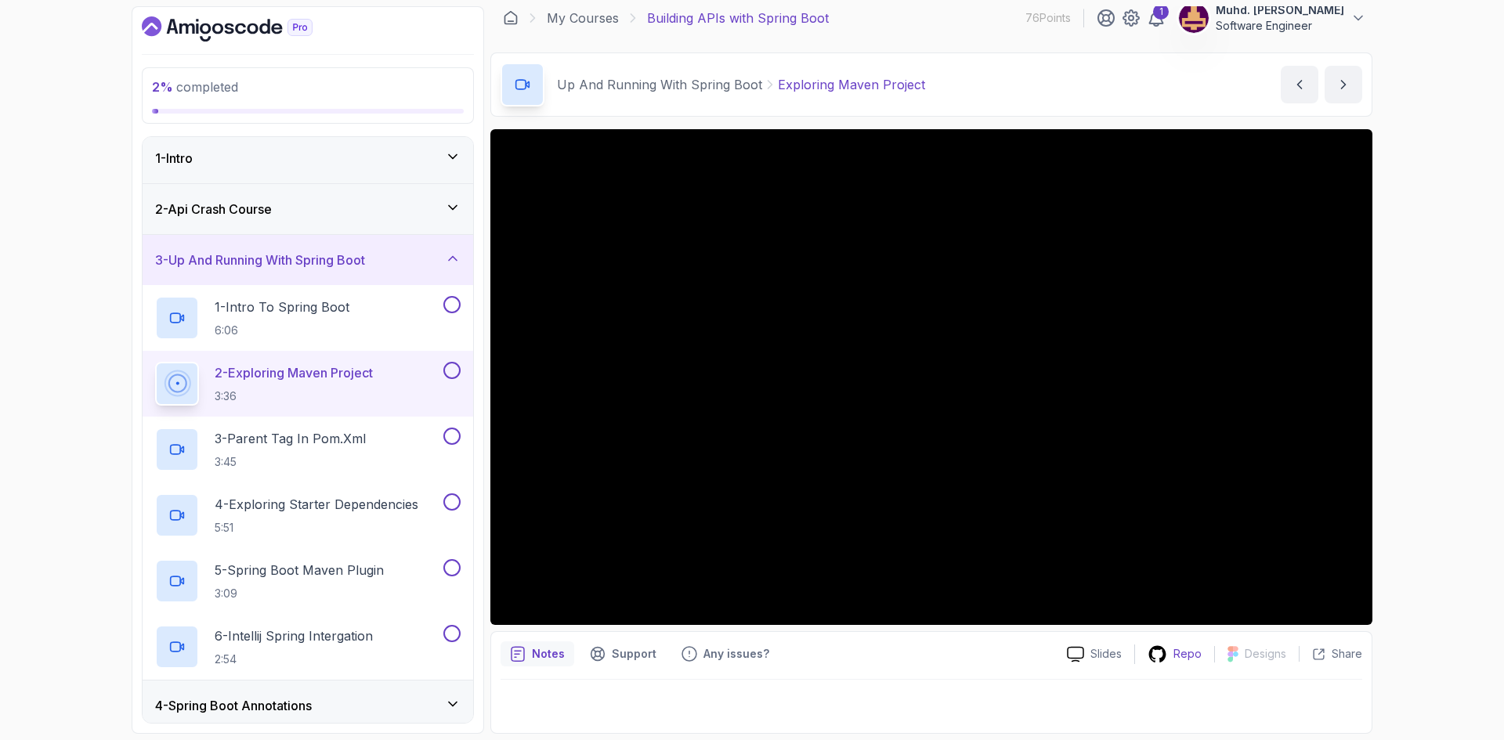
click at [1166, 652] on icon at bounding box center [1157, 653] width 17 height 16
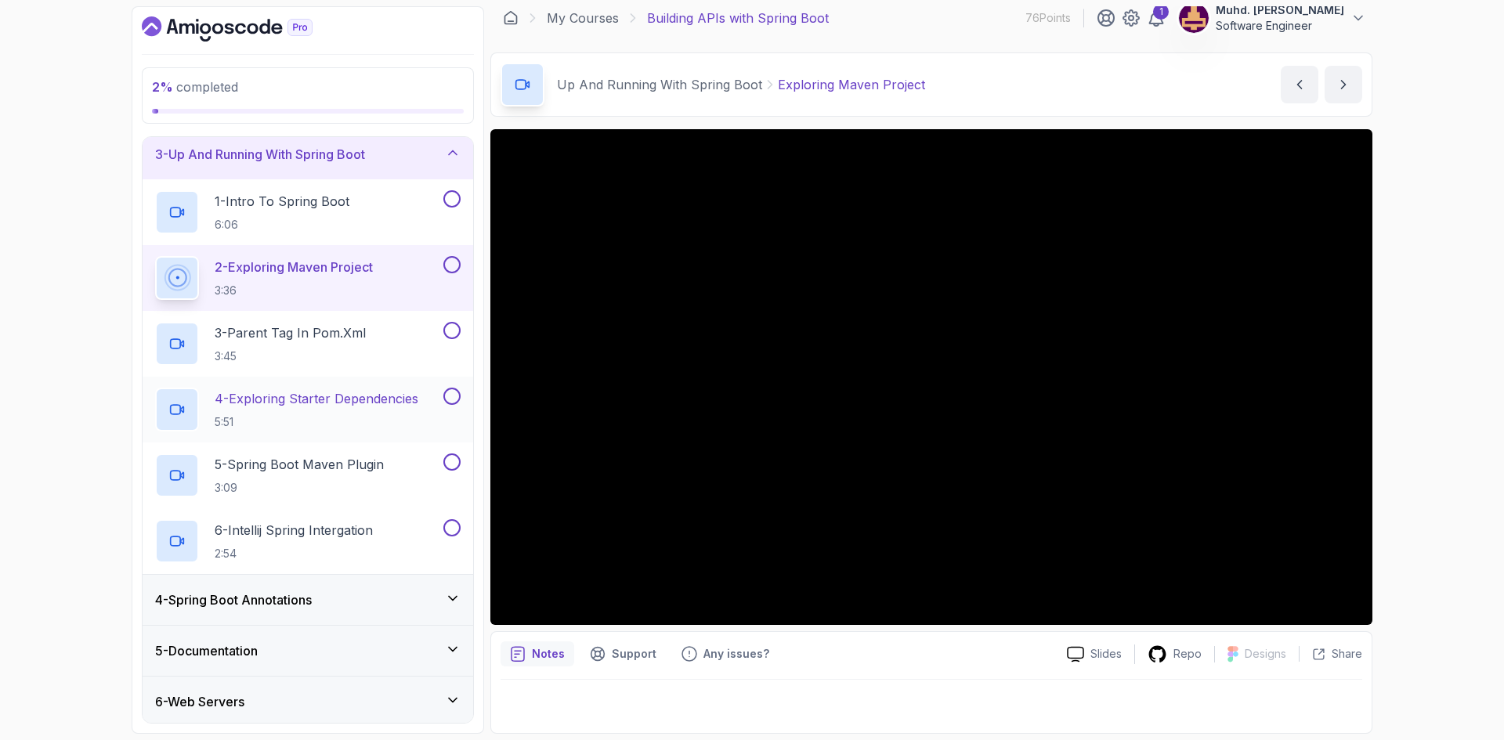
scroll to position [239, 0]
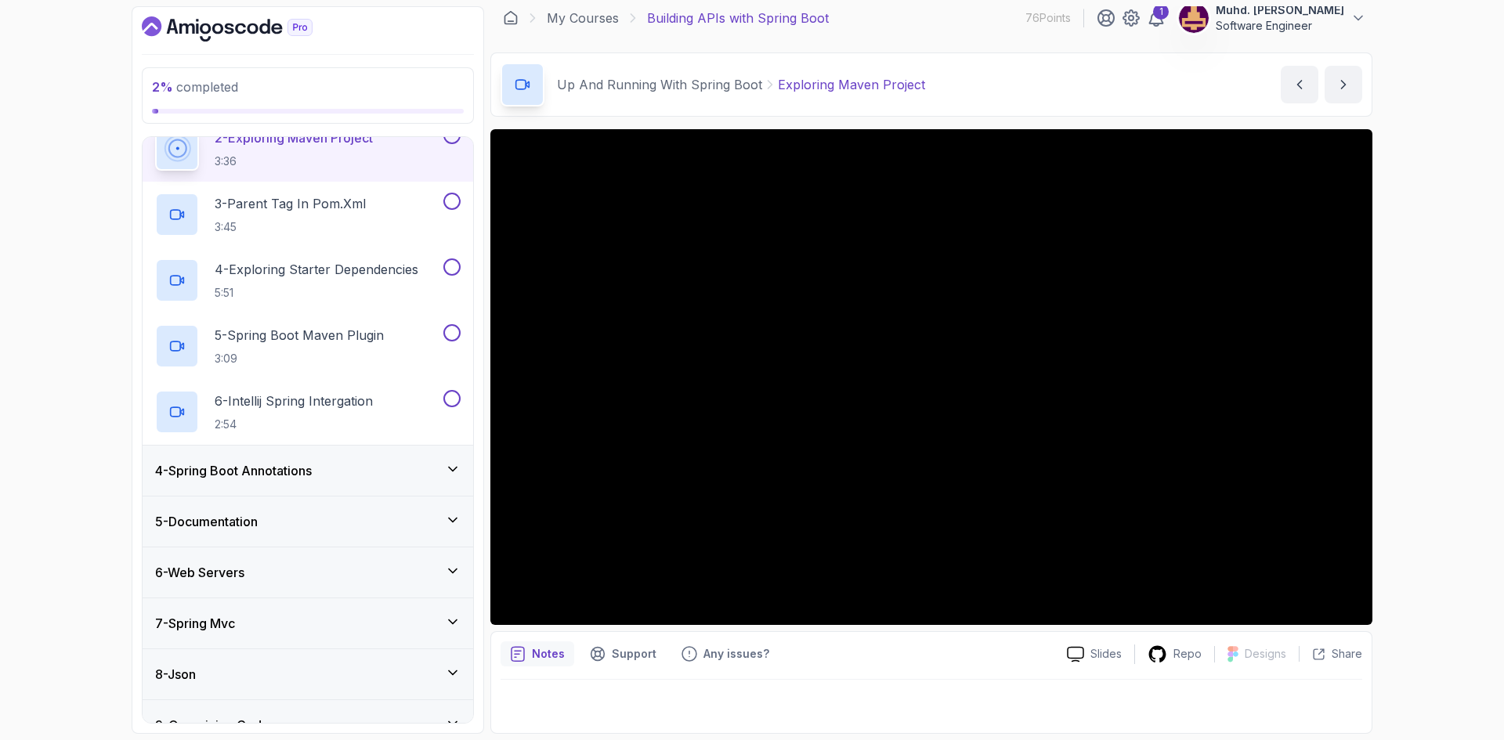
click at [361, 469] on div "4 - Spring Boot Annotations" at bounding box center [307, 470] width 305 height 19
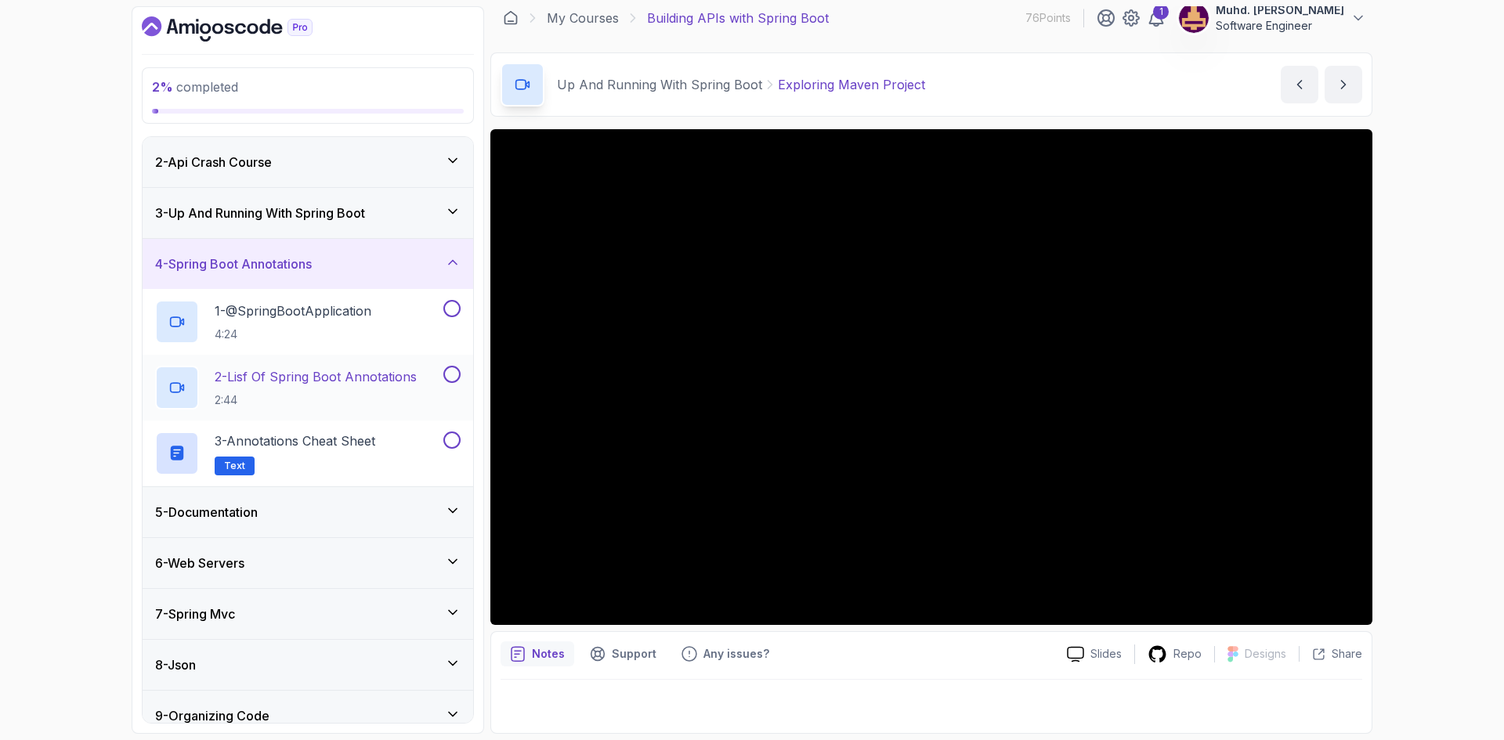
scroll to position [78, 0]
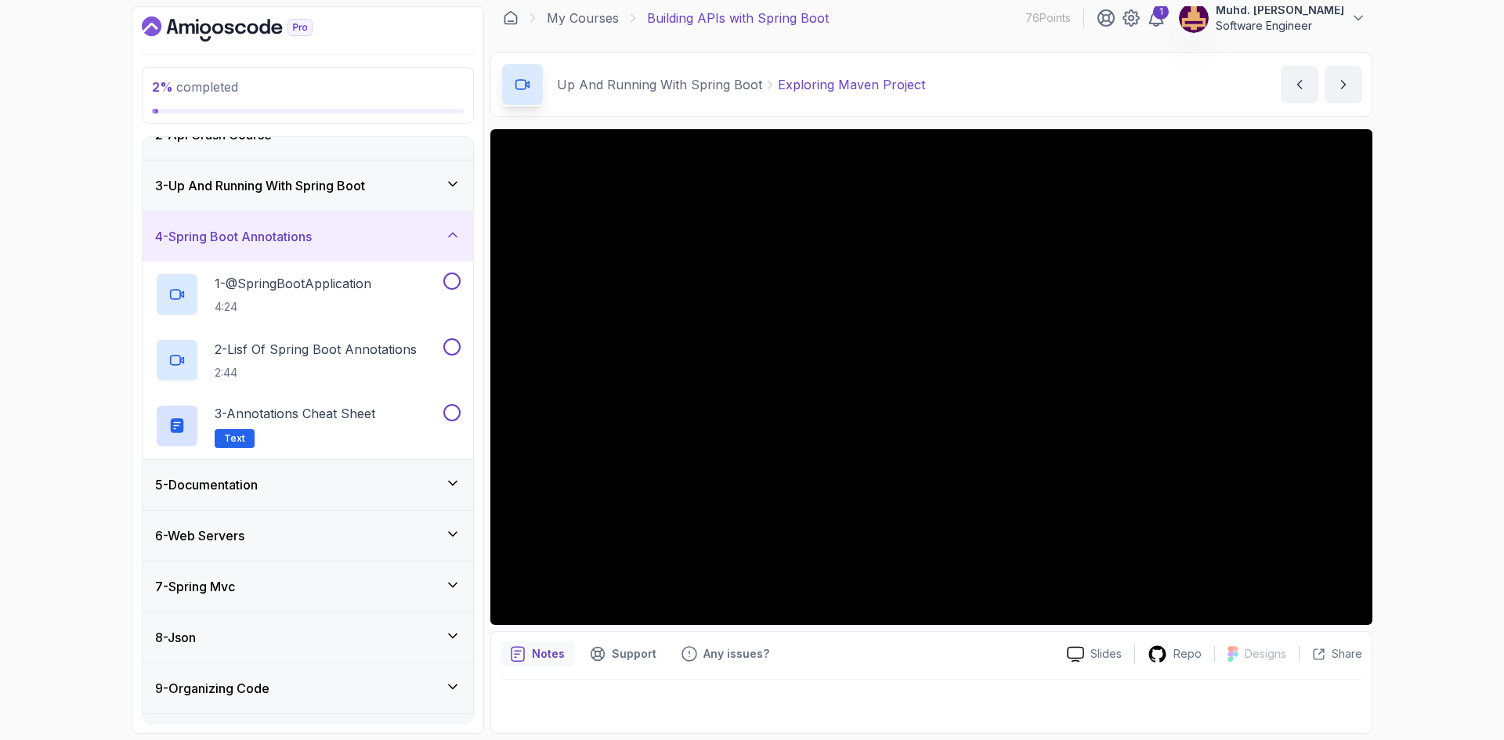
click at [376, 482] on div "5 - Documentation" at bounding box center [307, 484] width 305 height 19
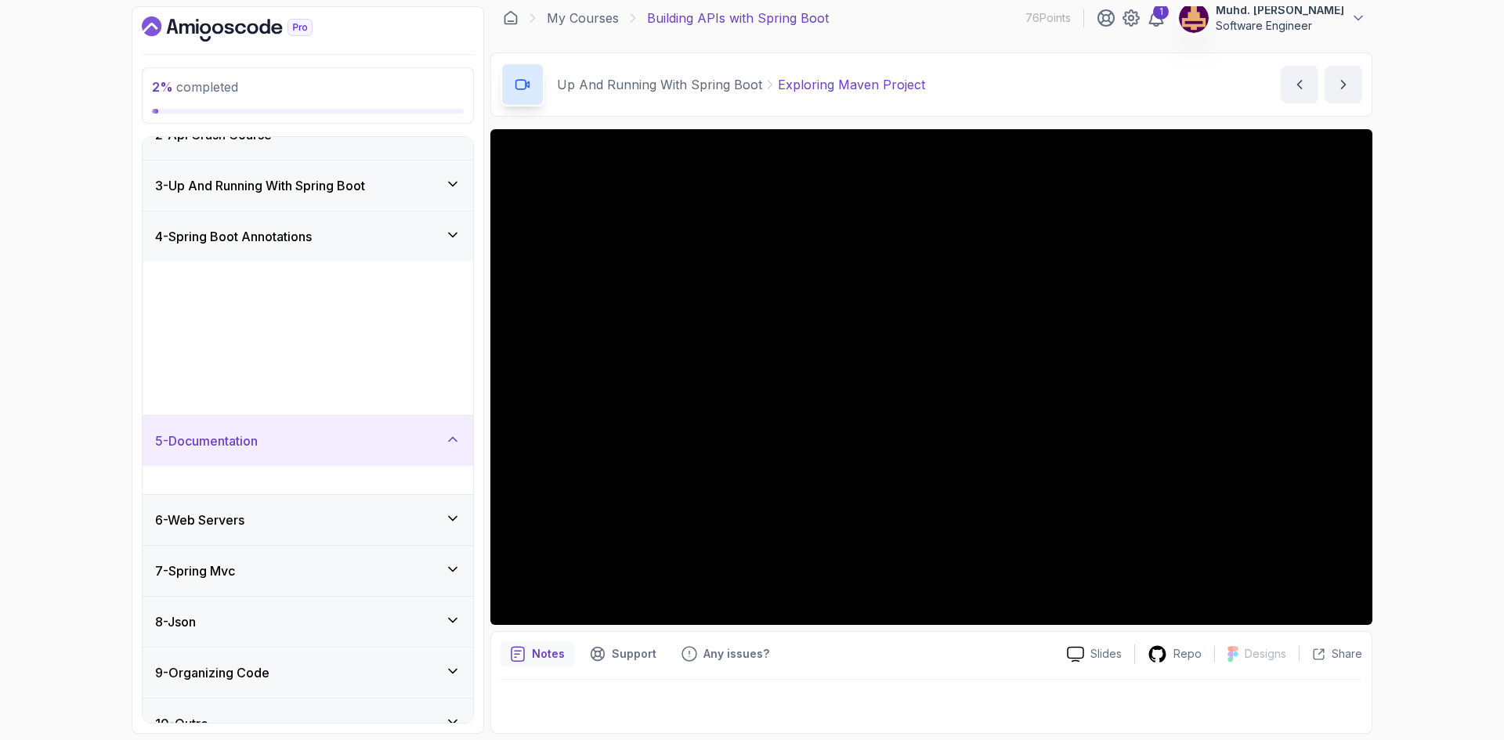
scroll to position [0, 0]
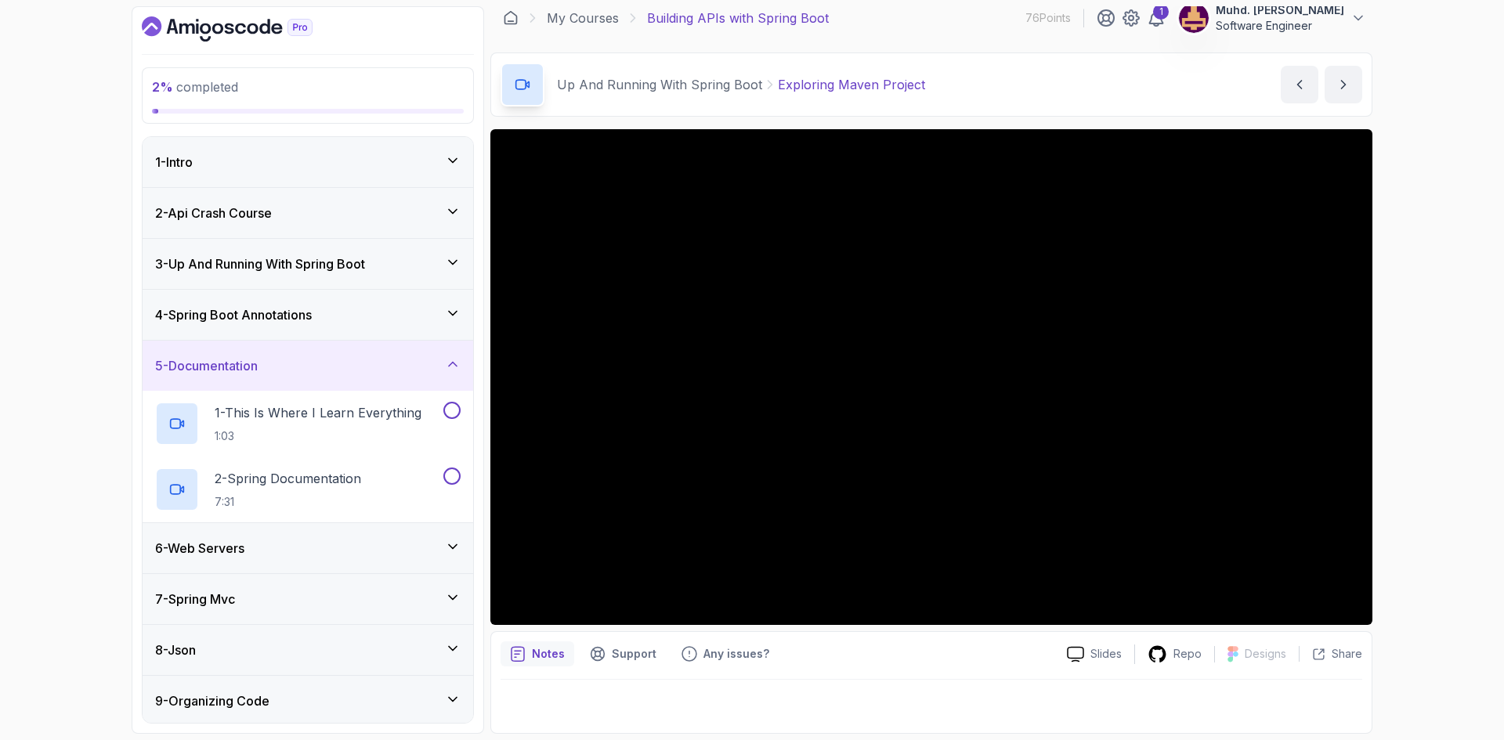
click at [360, 547] on div "6 - Web Servers" at bounding box center [307, 548] width 305 height 19
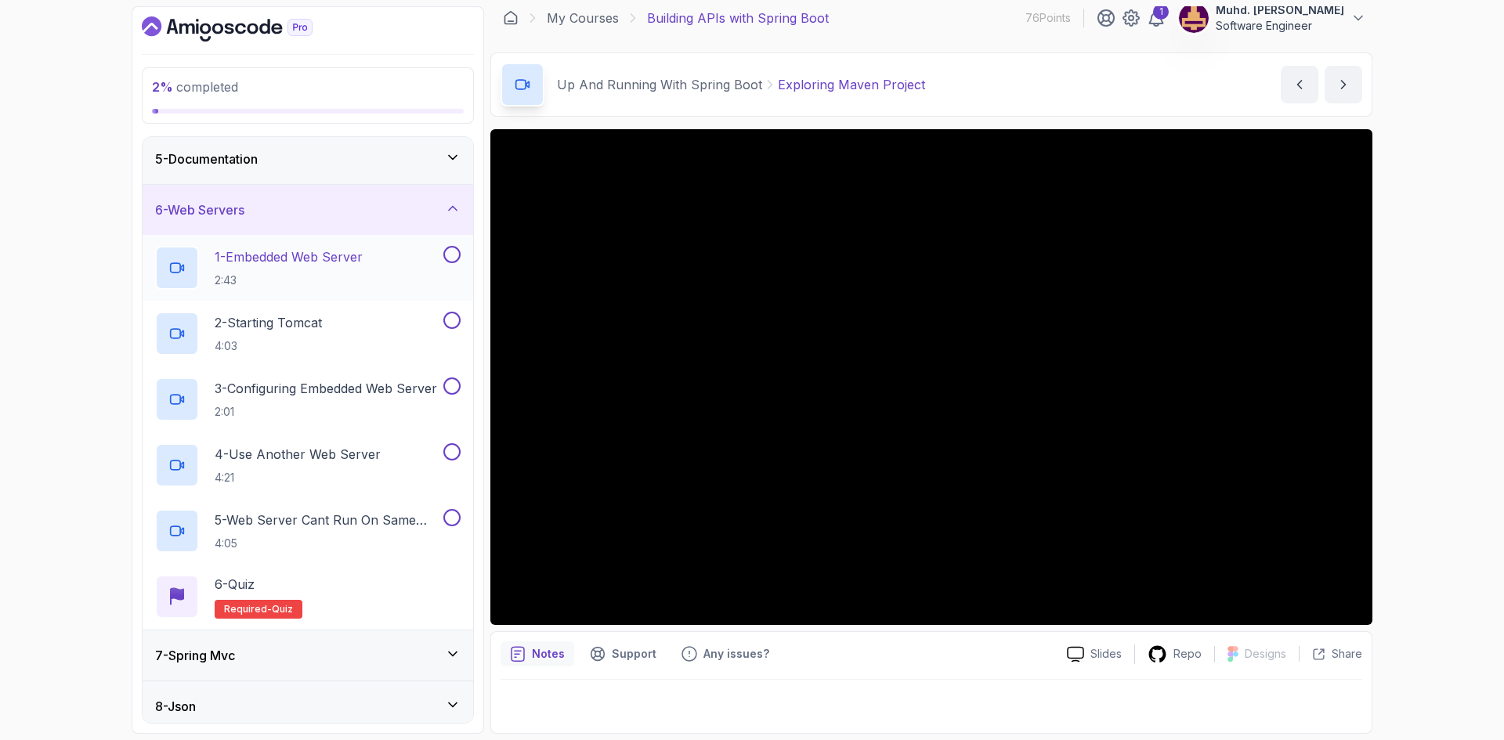
scroll to position [235, 0]
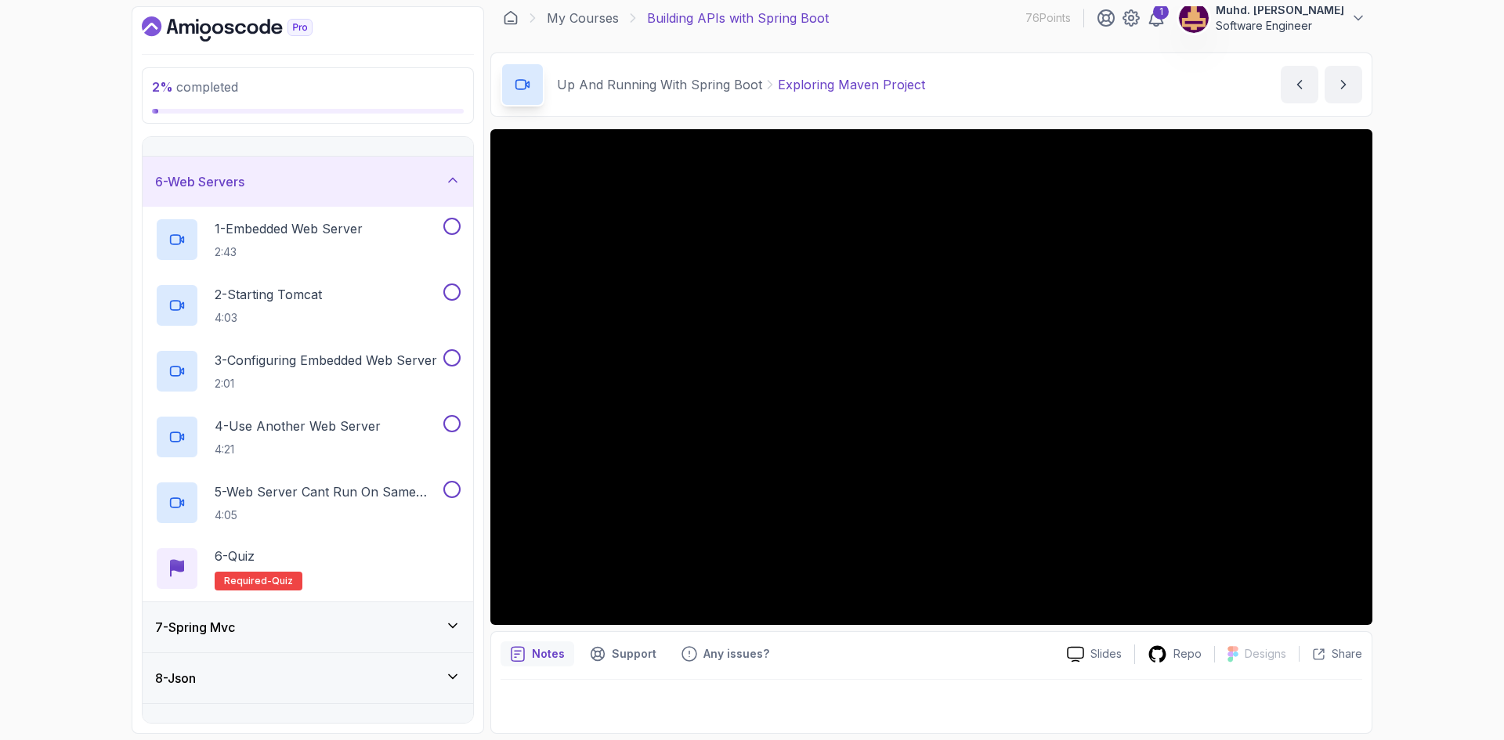
click at [363, 632] on div "7 - Spring Mvc" at bounding box center [307, 627] width 305 height 19
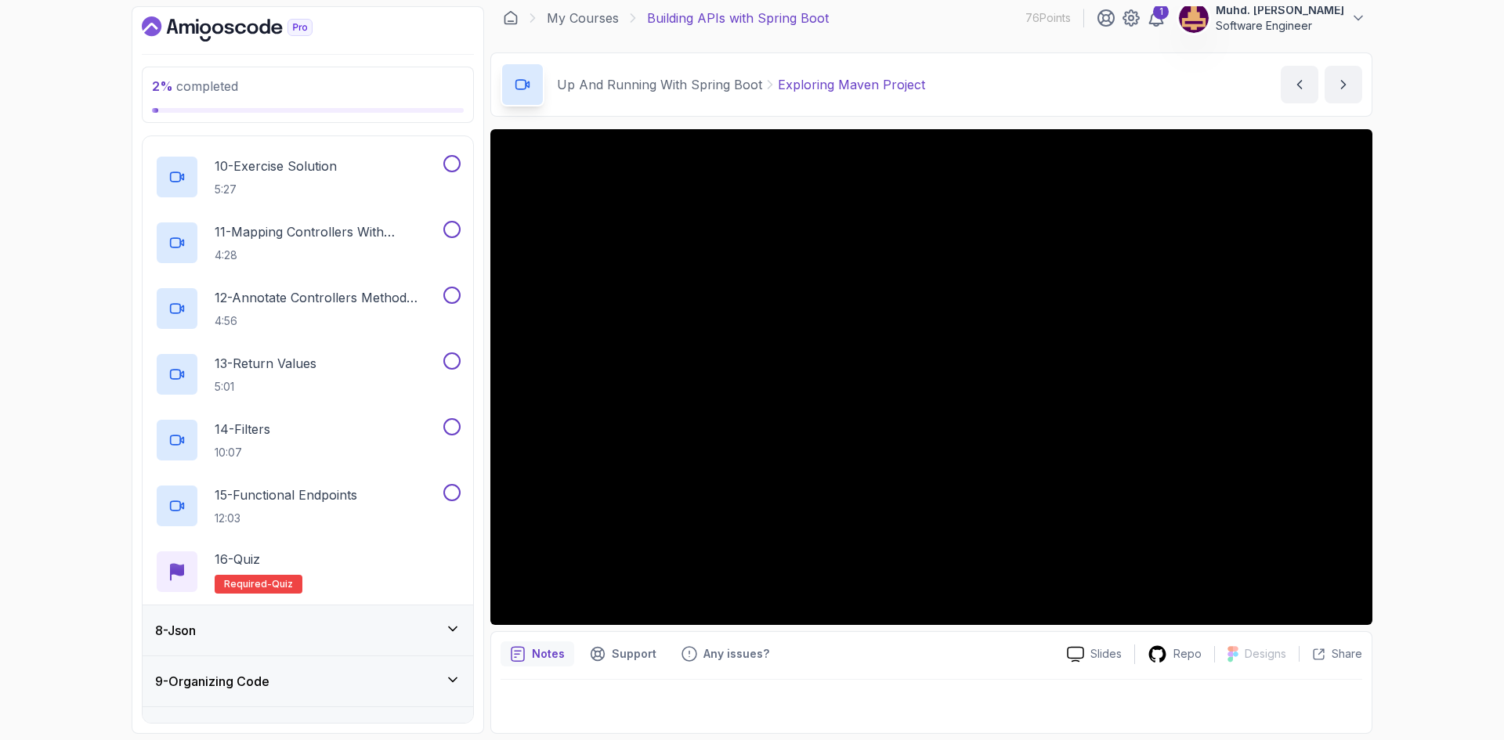
scroll to position [974, 0]
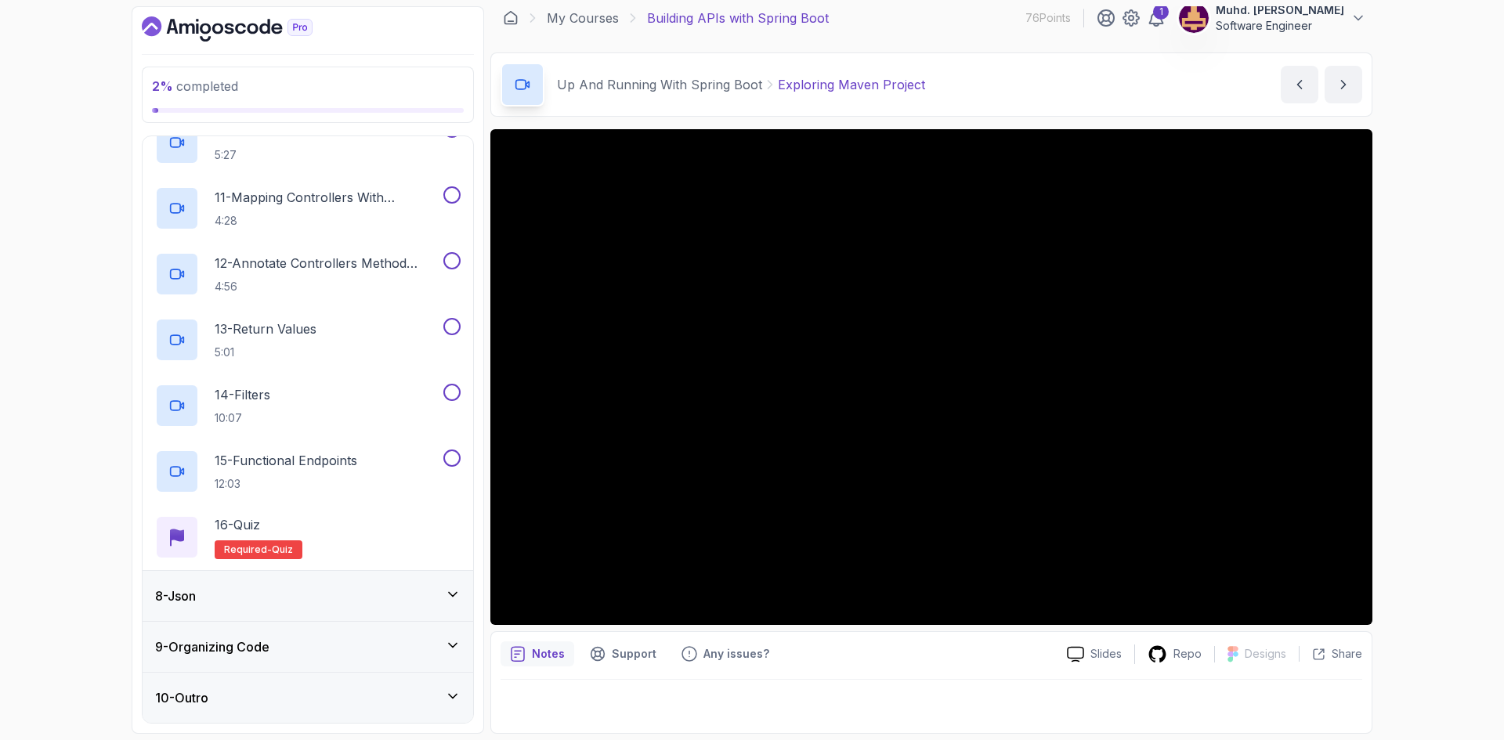
click at [356, 602] on div "8 - Json" at bounding box center [307, 596] width 305 height 19
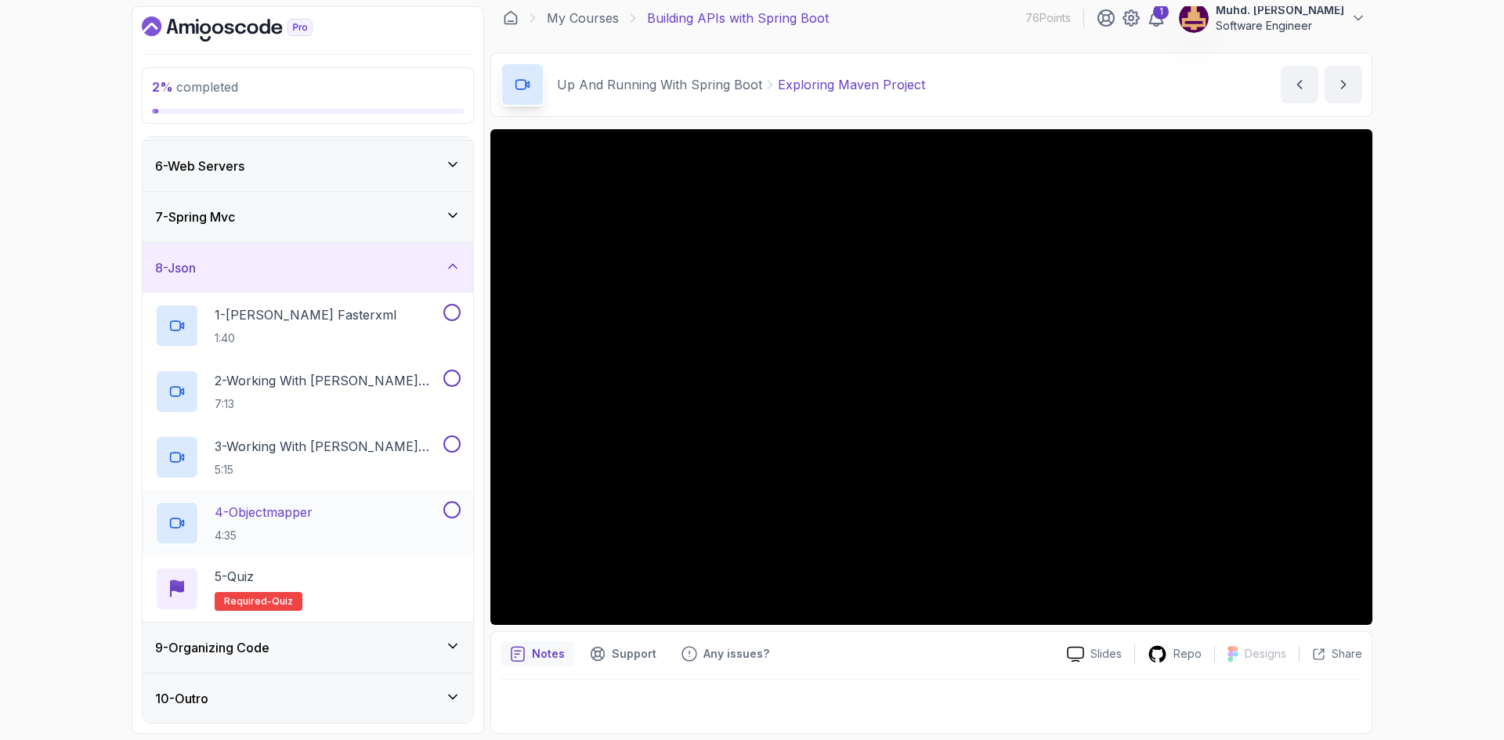
scroll to position [251, 0]
click at [331, 634] on div "9 - Organizing Code" at bounding box center [308, 647] width 331 height 50
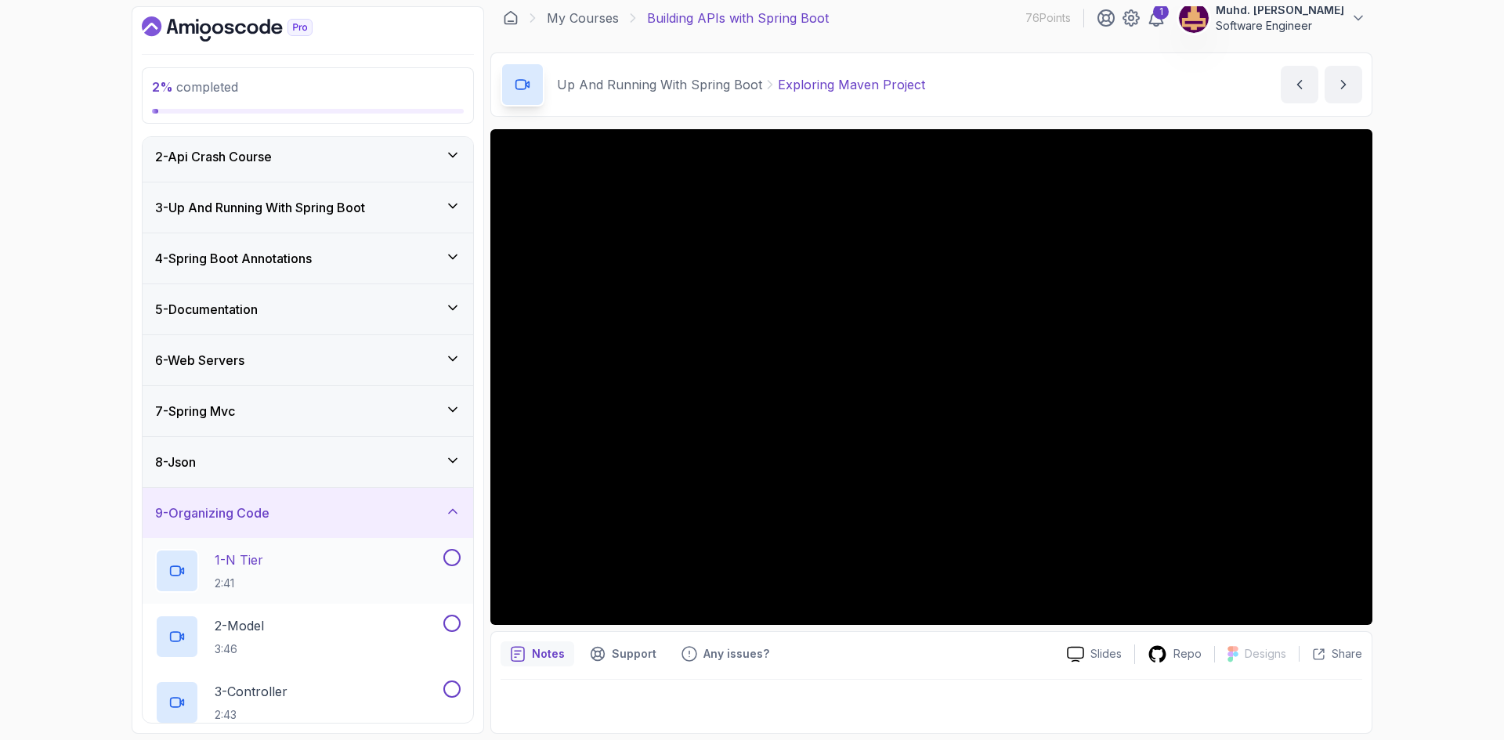
scroll to position [0, 0]
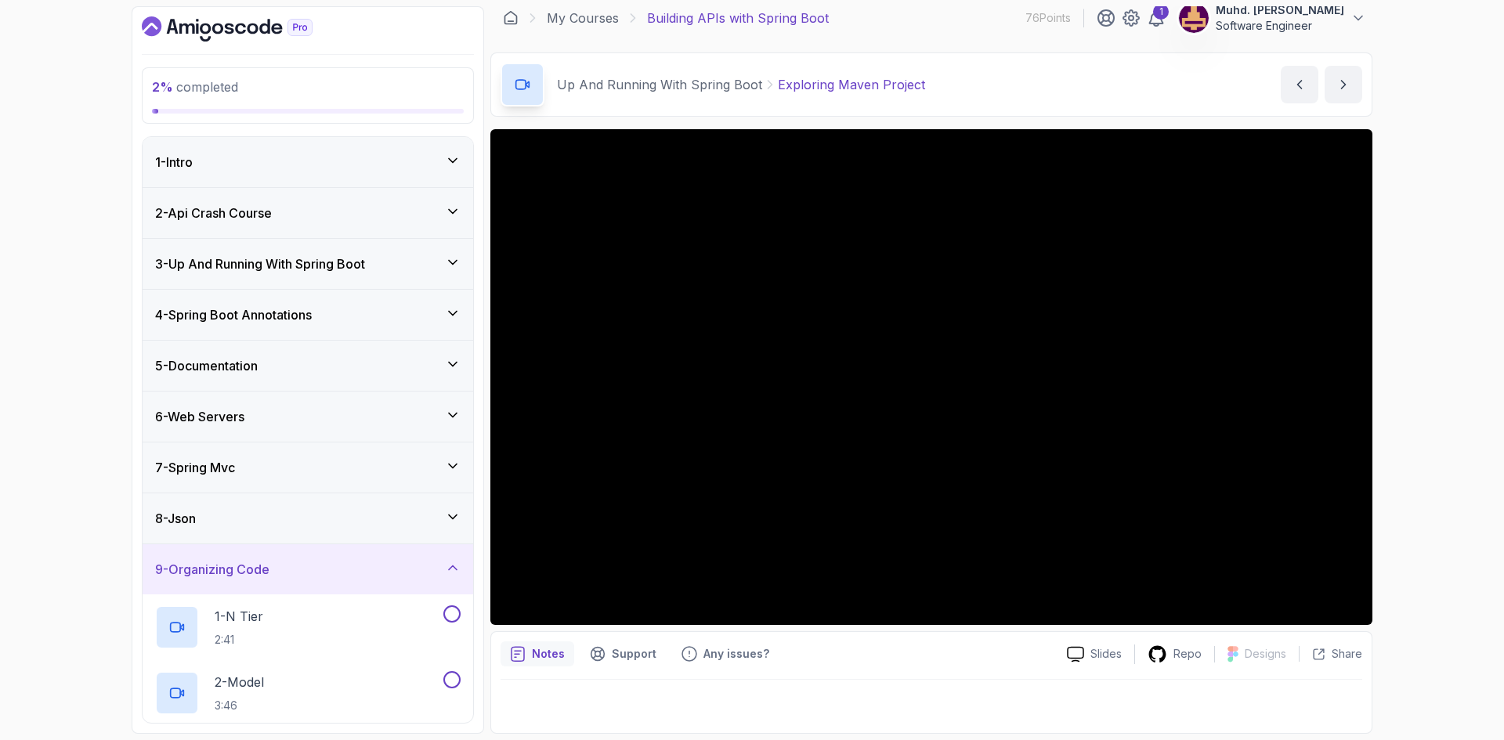
click at [345, 569] on div "9 - Organizing Code" at bounding box center [307, 569] width 305 height 19
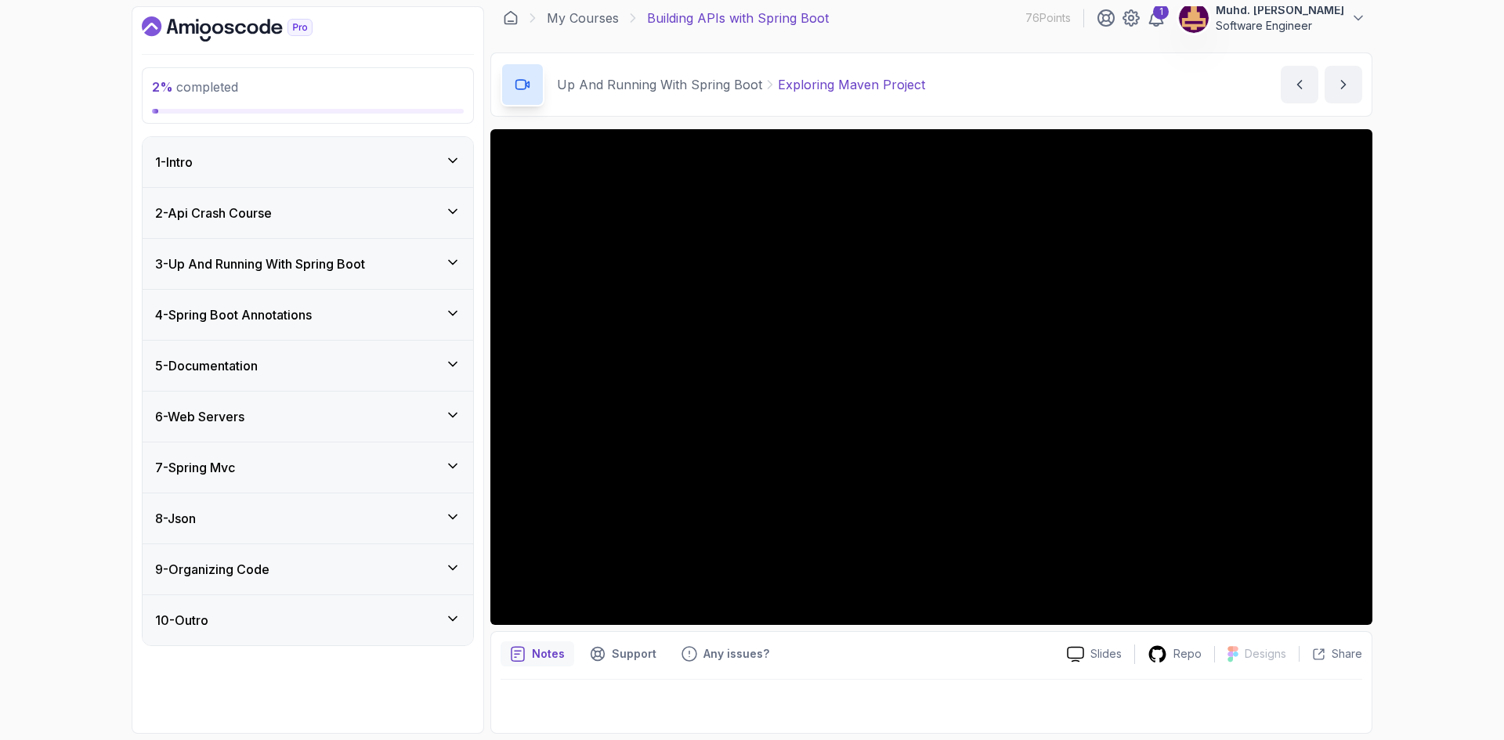
click at [460, 158] on icon at bounding box center [453, 161] width 16 height 16
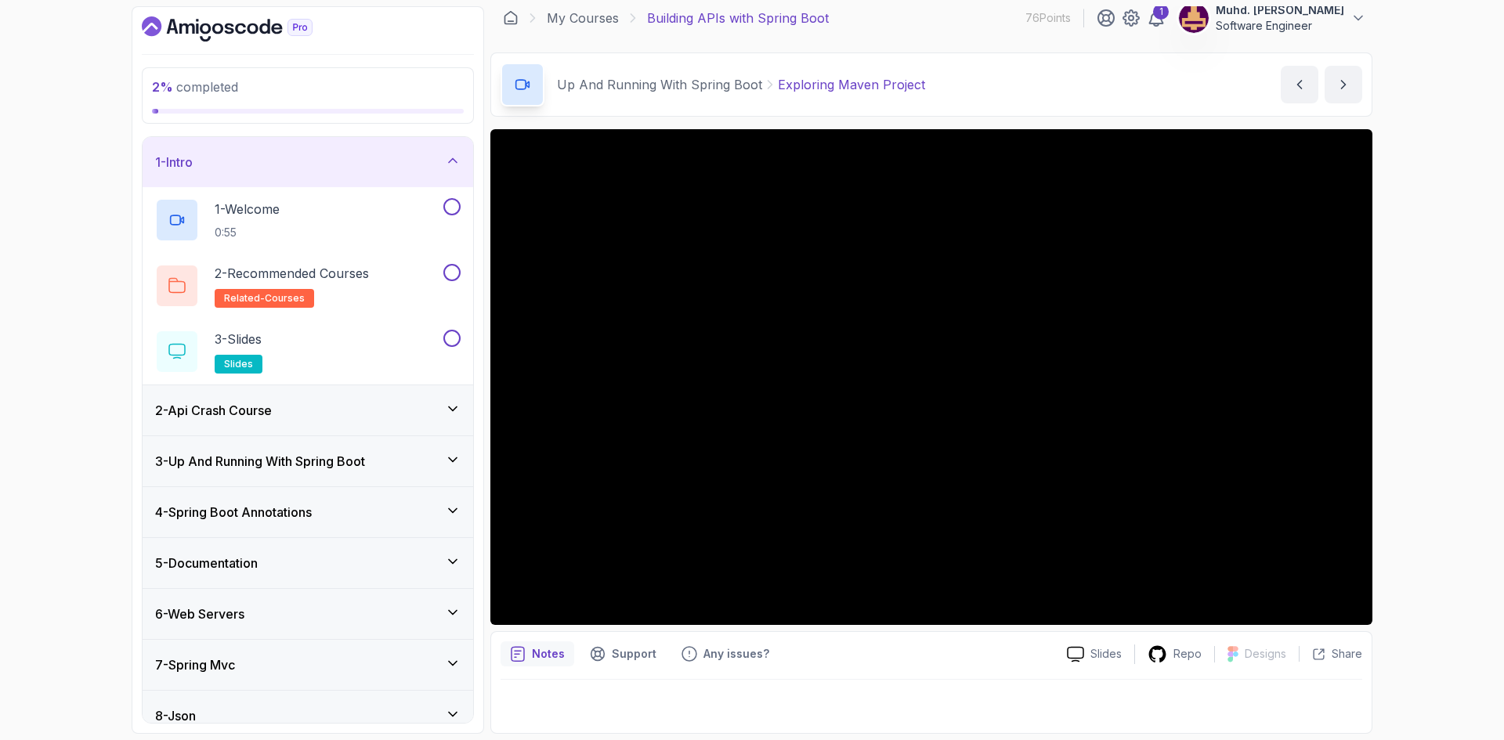
click at [457, 158] on icon at bounding box center [453, 161] width 16 height 16
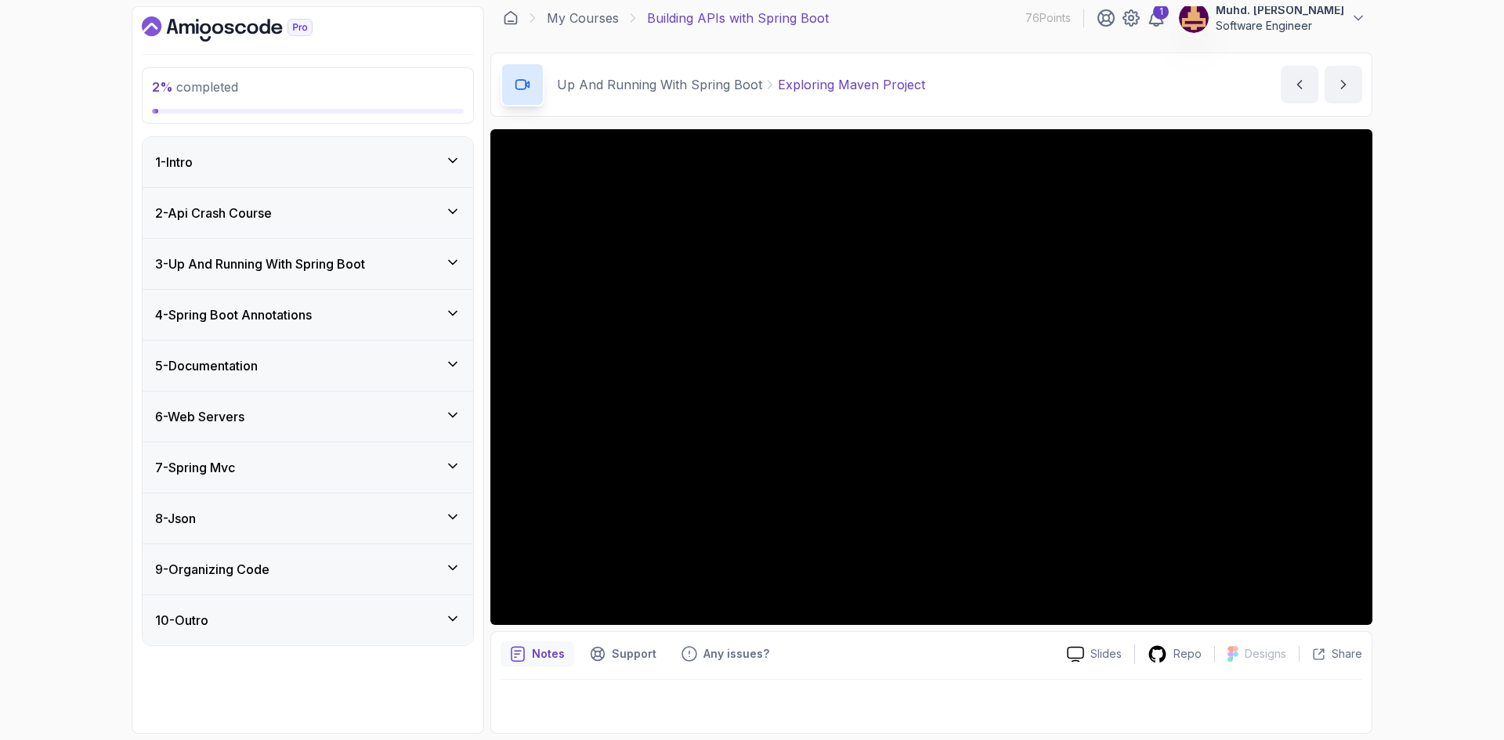
click at [392, 163] on div "1 - Intro" at bounding box center [307, 162] width 305 height 19
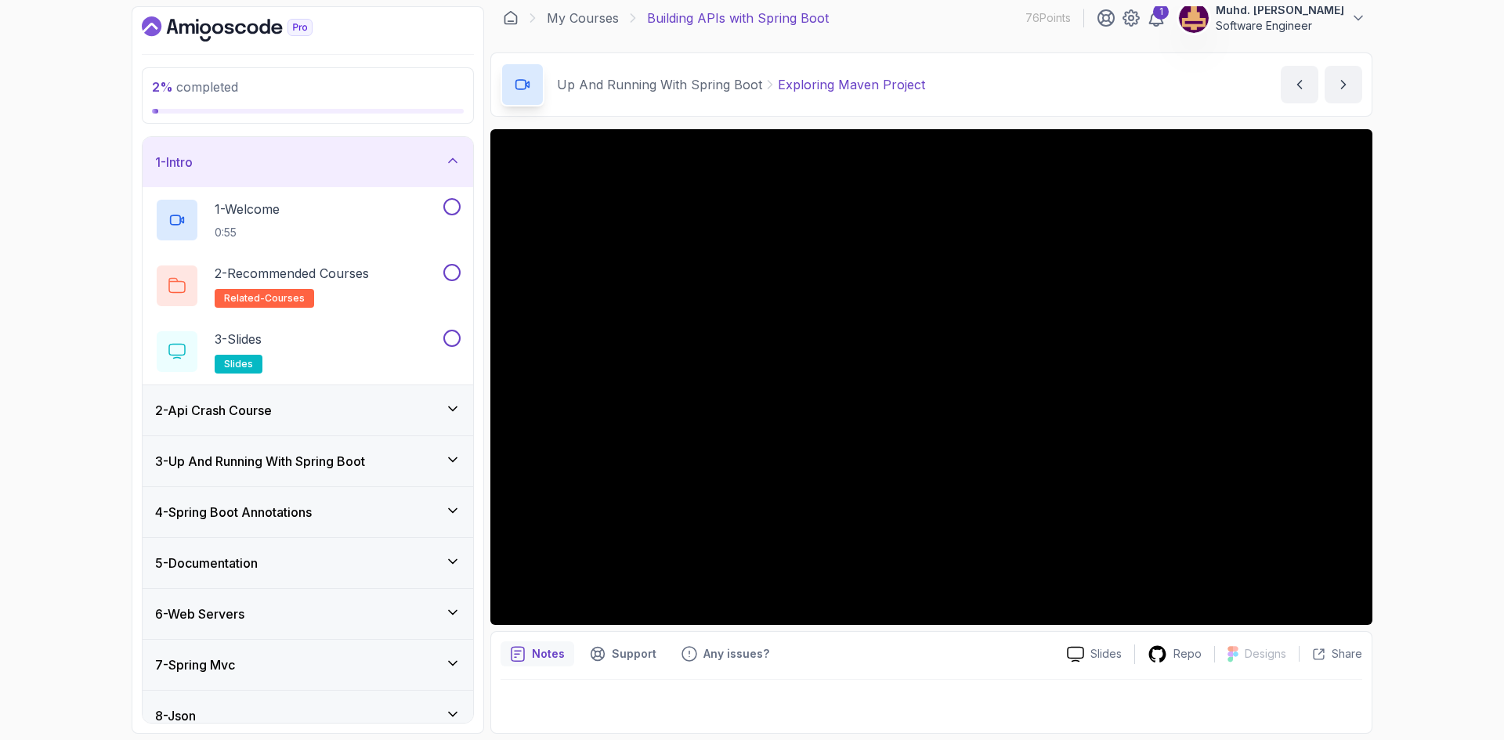
click at [445, 173] on div "1 - Intro" at bounding box center [308, 162] width 331 height 50
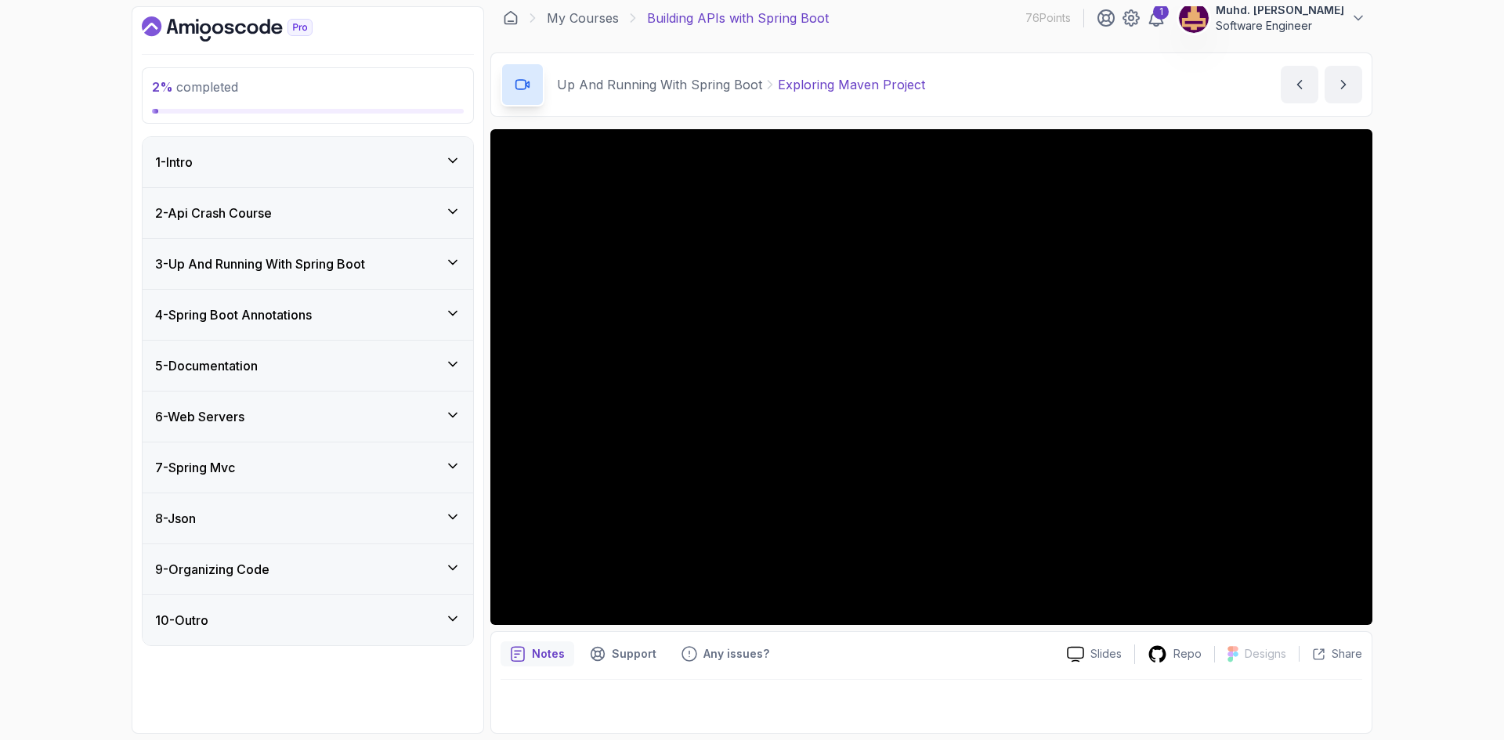
click at [410, 210] on div "2 - Api Crash Course" at bounding box center [307, 213] width 305 height 19
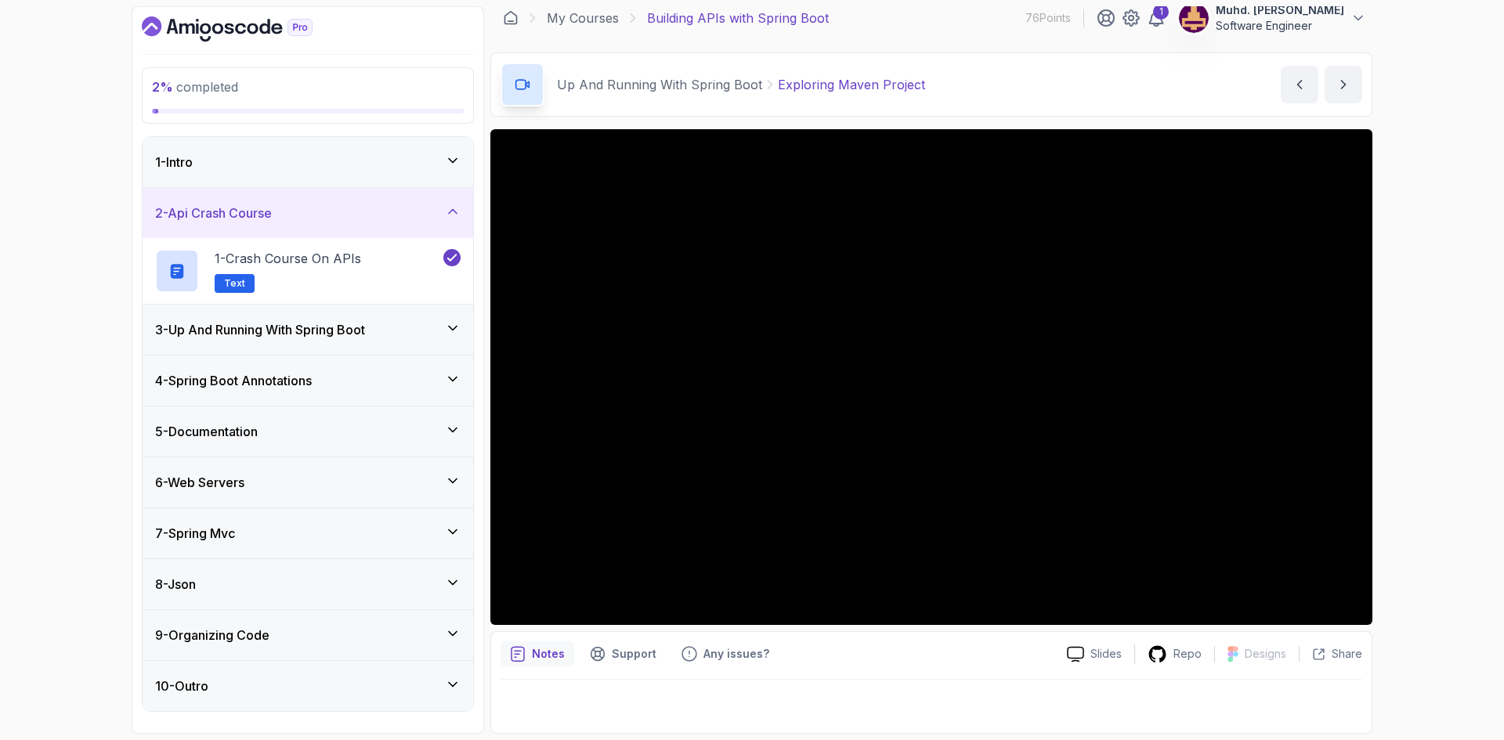
click at [410, 210] on div "2 - Api Crash Course" at bounding box center [307, 213] width 305 height 19
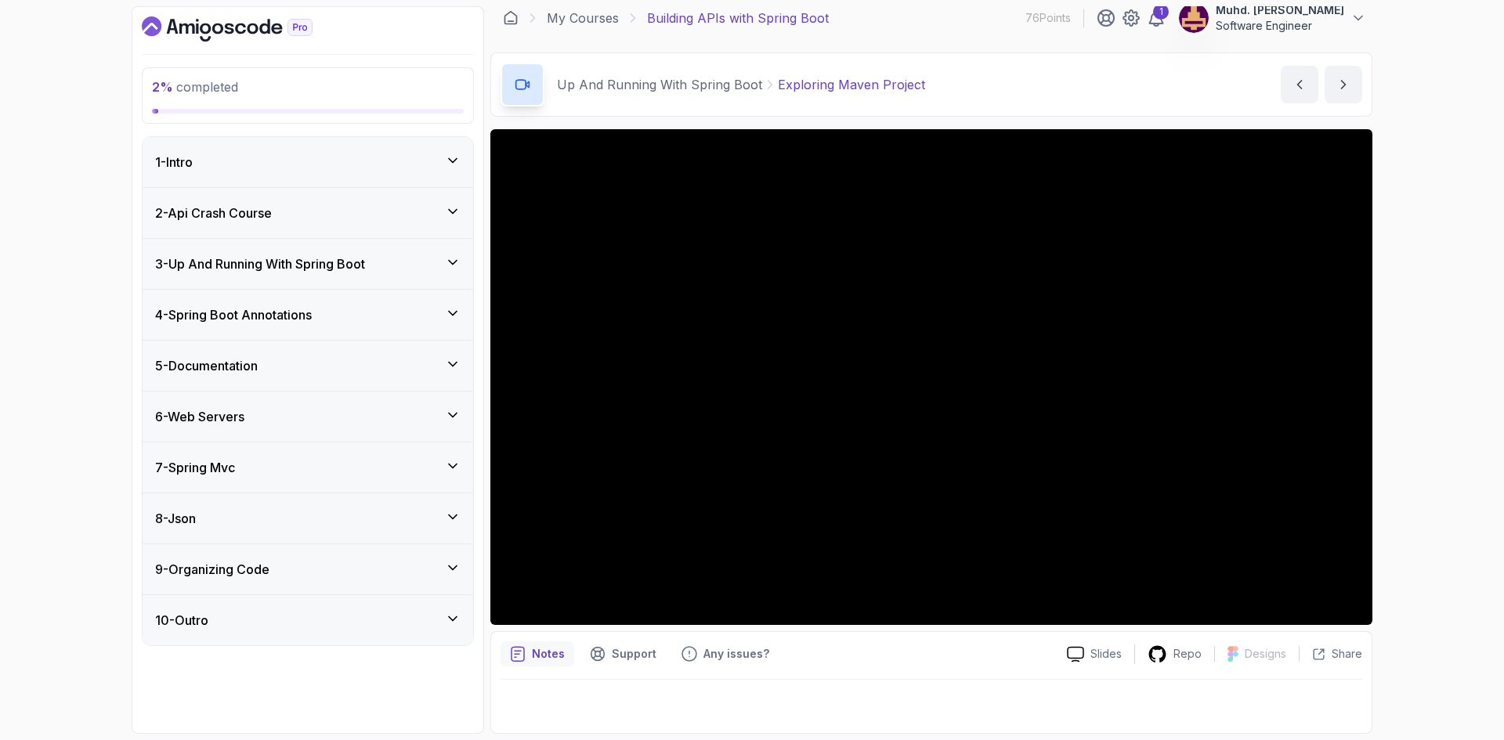
click at [384, 301] on div "4 - Spring Boot Annotations" at bounding box center [308, 315] width 331 height 50
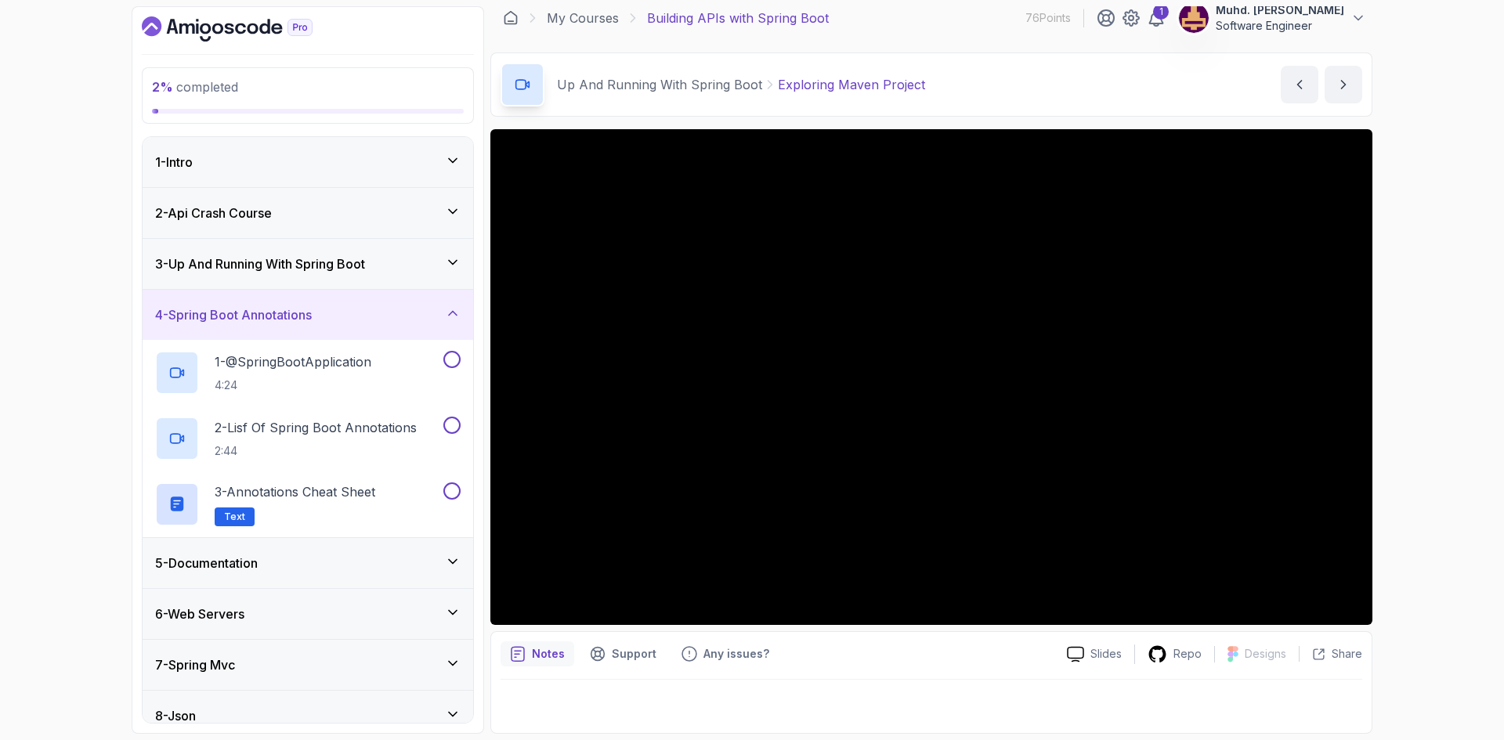
click at [364, 547] on div "5 - Documentation" at bounding box center [308, 563] width 331 height 50
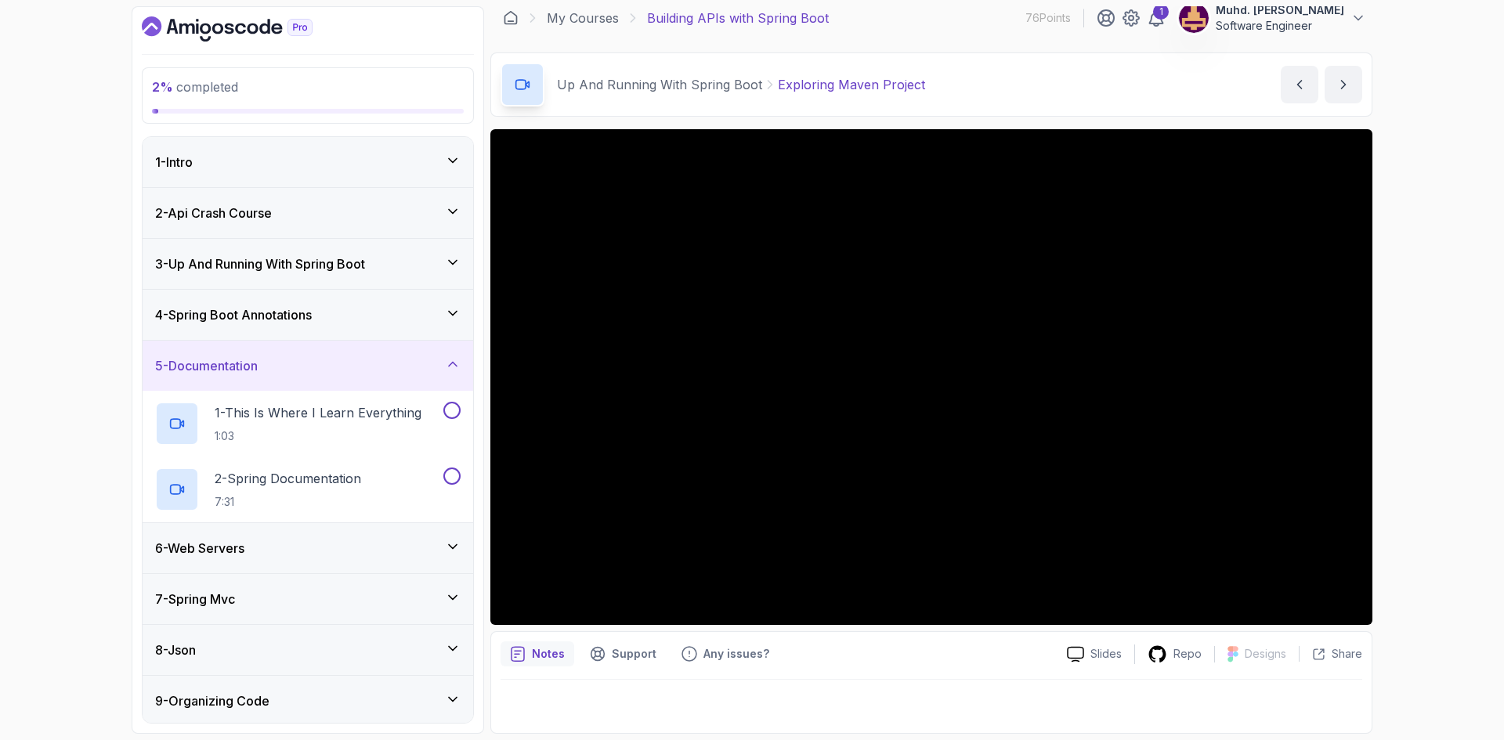
click at [316, 540] on div "6 - Web Servers" at bounding box center [307, 548] width 305 height 19
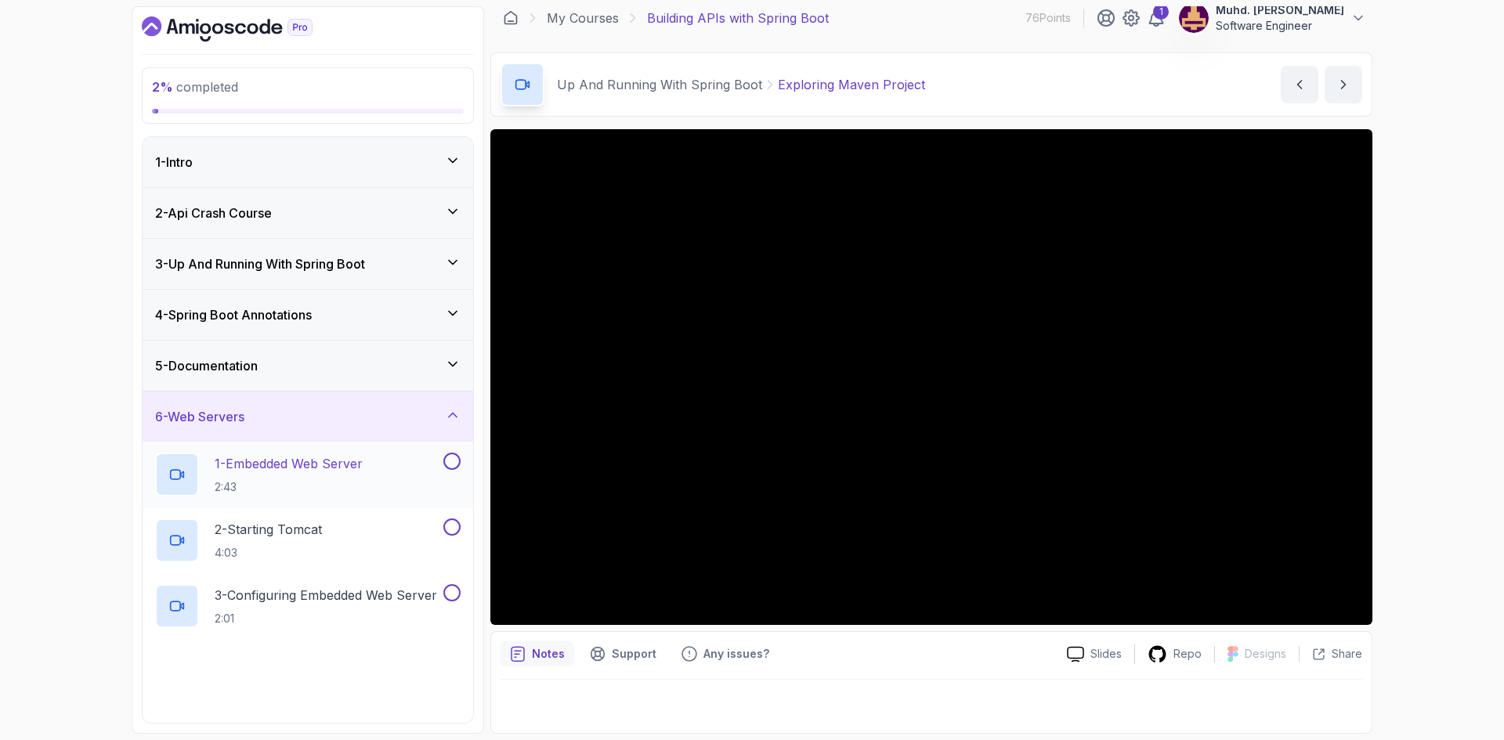
click at [315, 479] on p "2:43" at bounding box center [289, 487] width 148 height 16
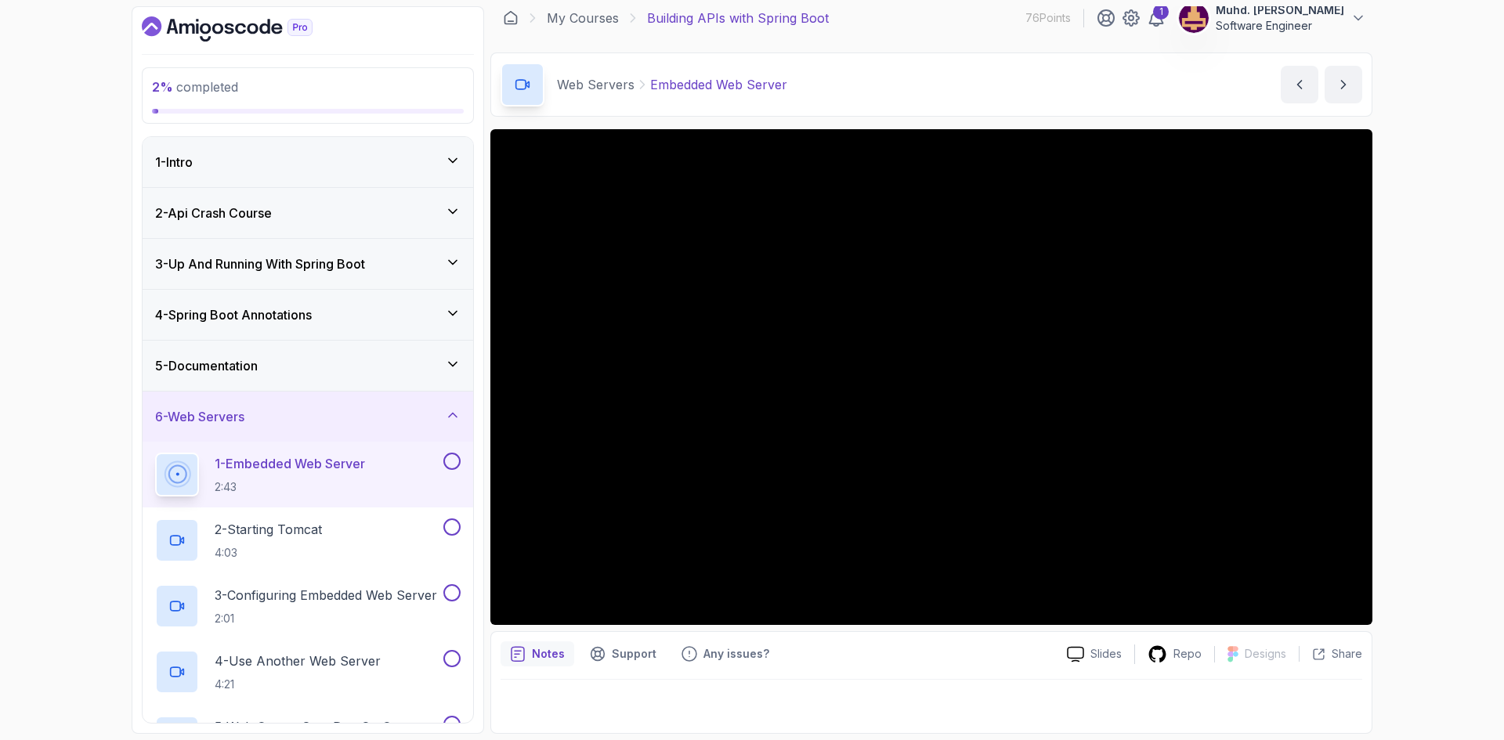
click at [455, 464] on button at bounding box center [451, 461] width 17 height 17
click at [385, 530] on div "2 - Starting Tomcat 4:03" at bounding box center [297, 540] width 285 height 44
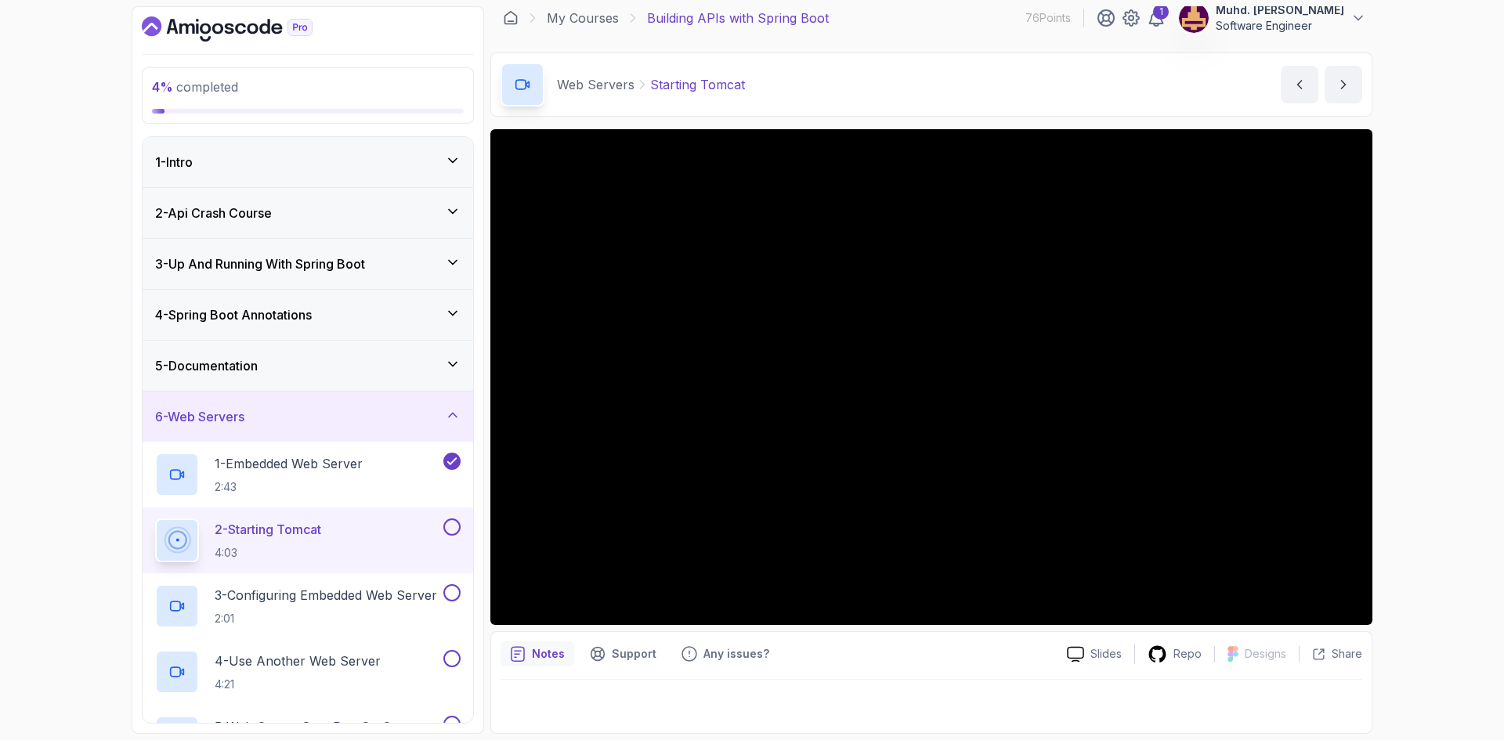
click at [381, 370] on div "5 - Documentation" at bounding box center [307, 365] width 305 height 19
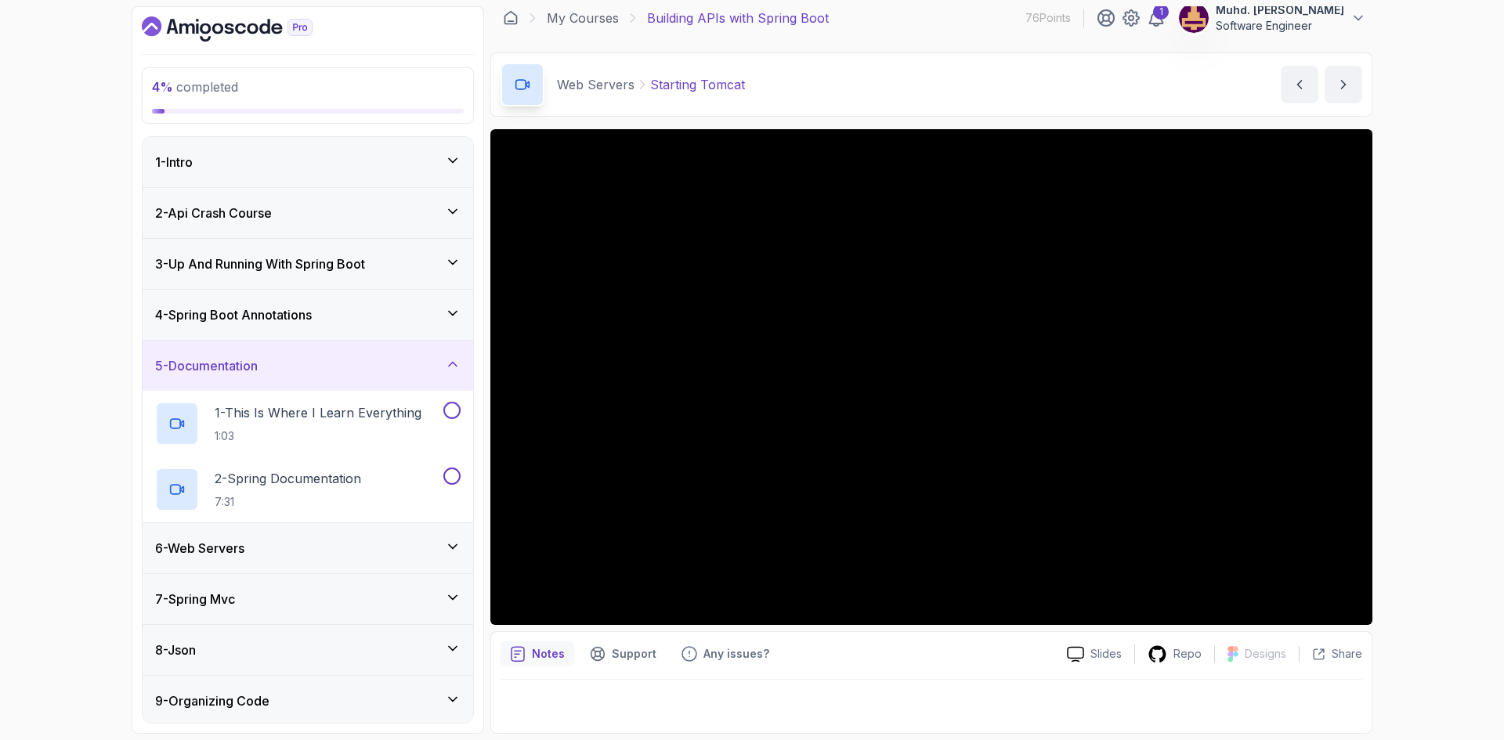
click at [364, 359] on div "5 - Documentation" at bounding box center [307, 365] width 305 height 19
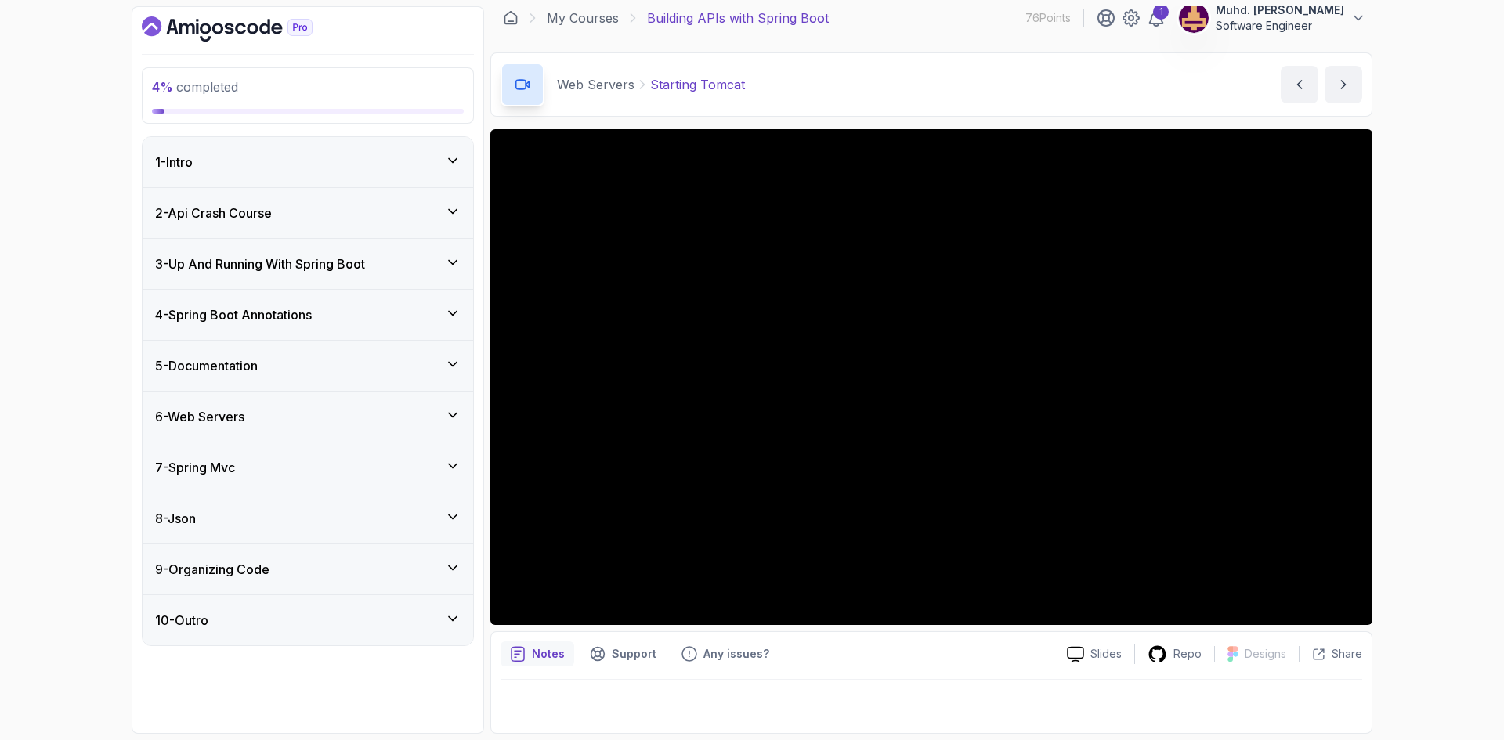
click at [403, 266] on div "3 - Up And Running With Spring Boot" at bounding box center [307, 264] width 305 height 19
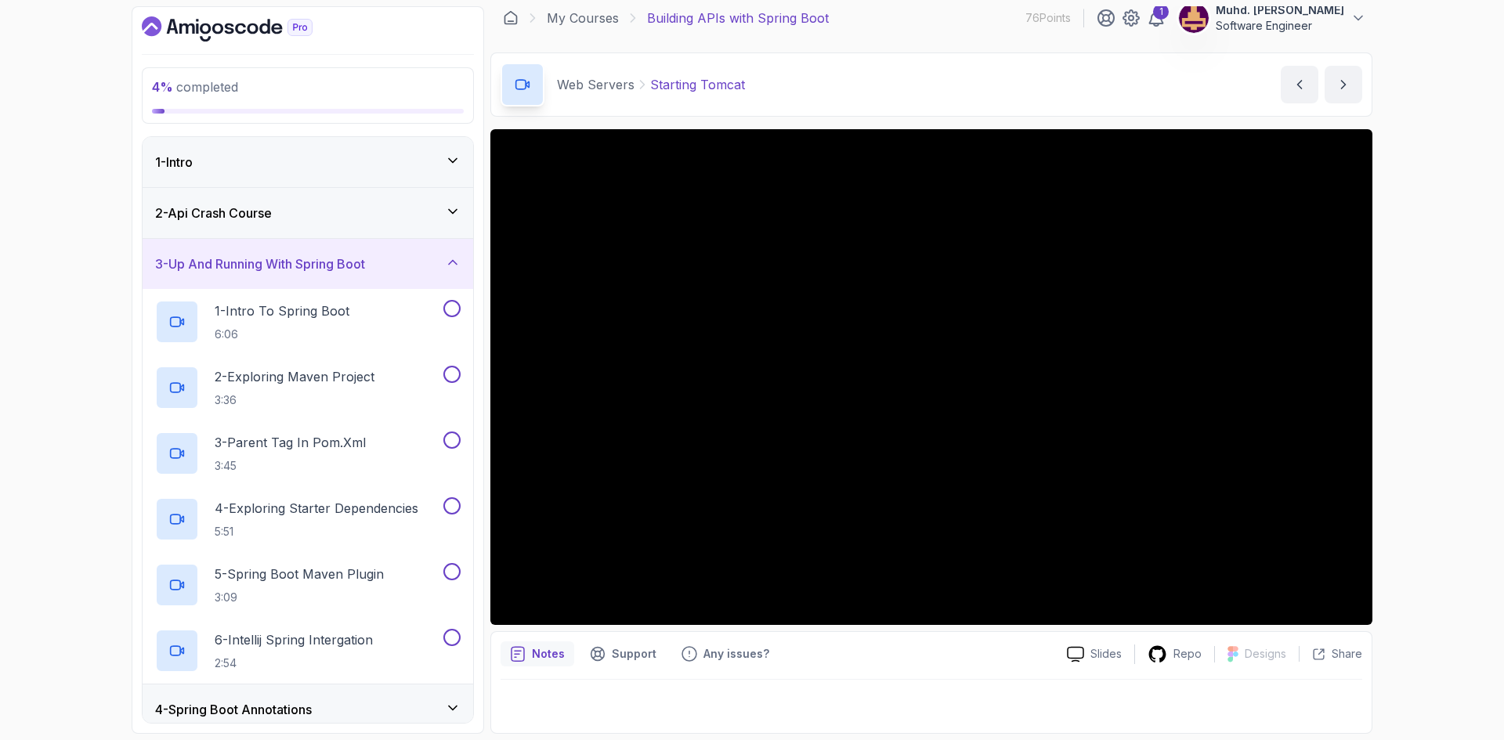
click at [403, 268] on div "3 - Up And Running With Spring Boot" at bounding box center [307, 264] width 305 height 19
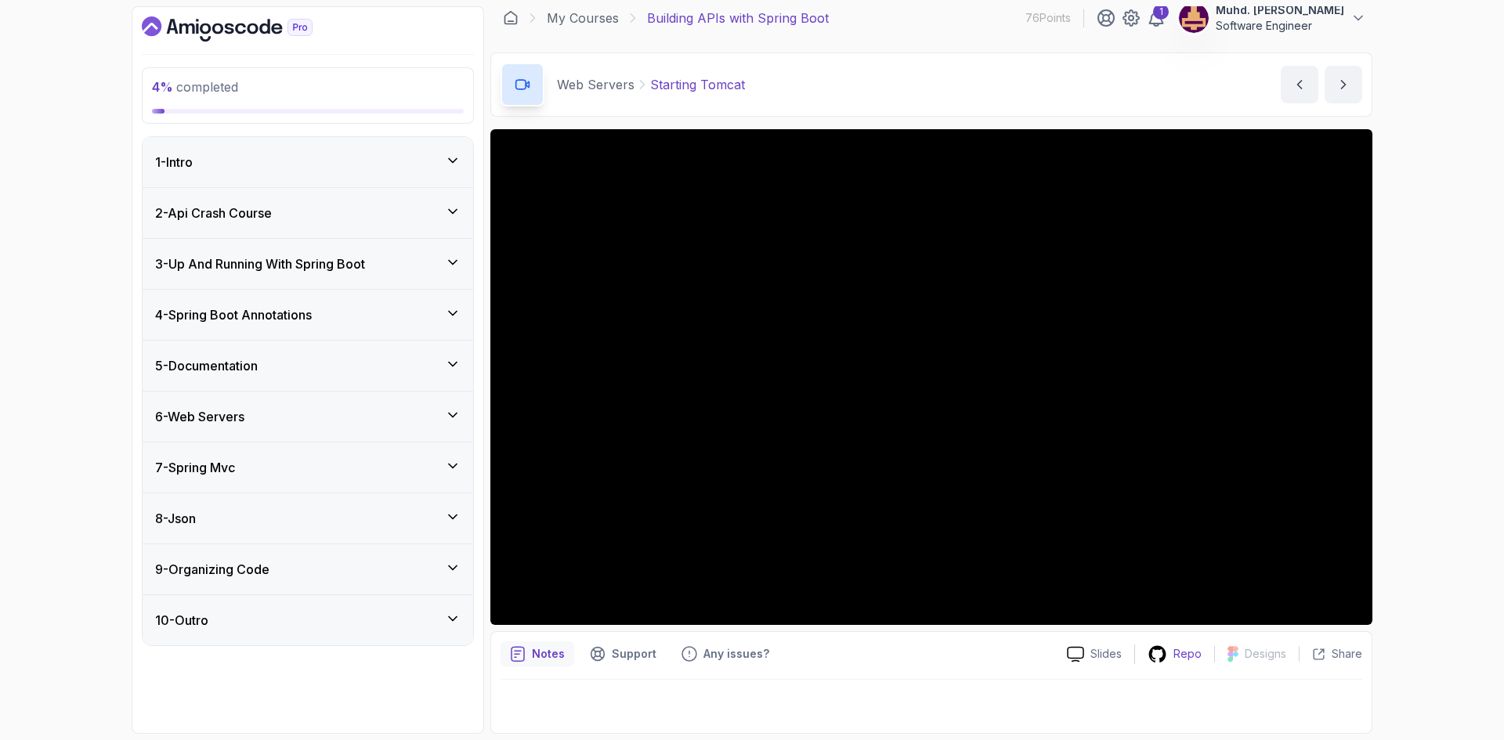
click at [1183, 658] on p "Repo" at bounding box center [1187, 654] width 28 height 16
click at [354, 426] on div "6 - Web Servers" at bounding box center [308, 417] width 331 height 50
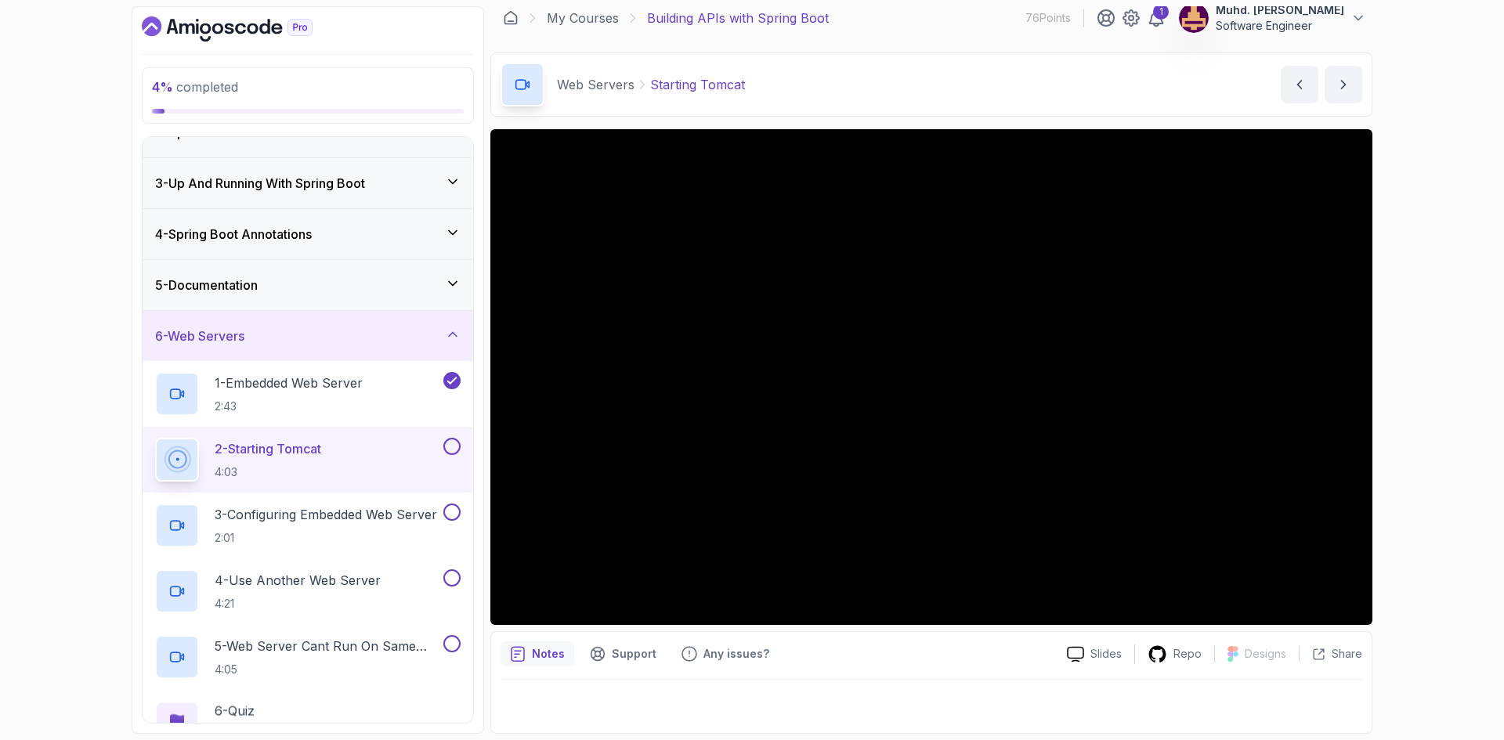
scroll to position [235, 0]
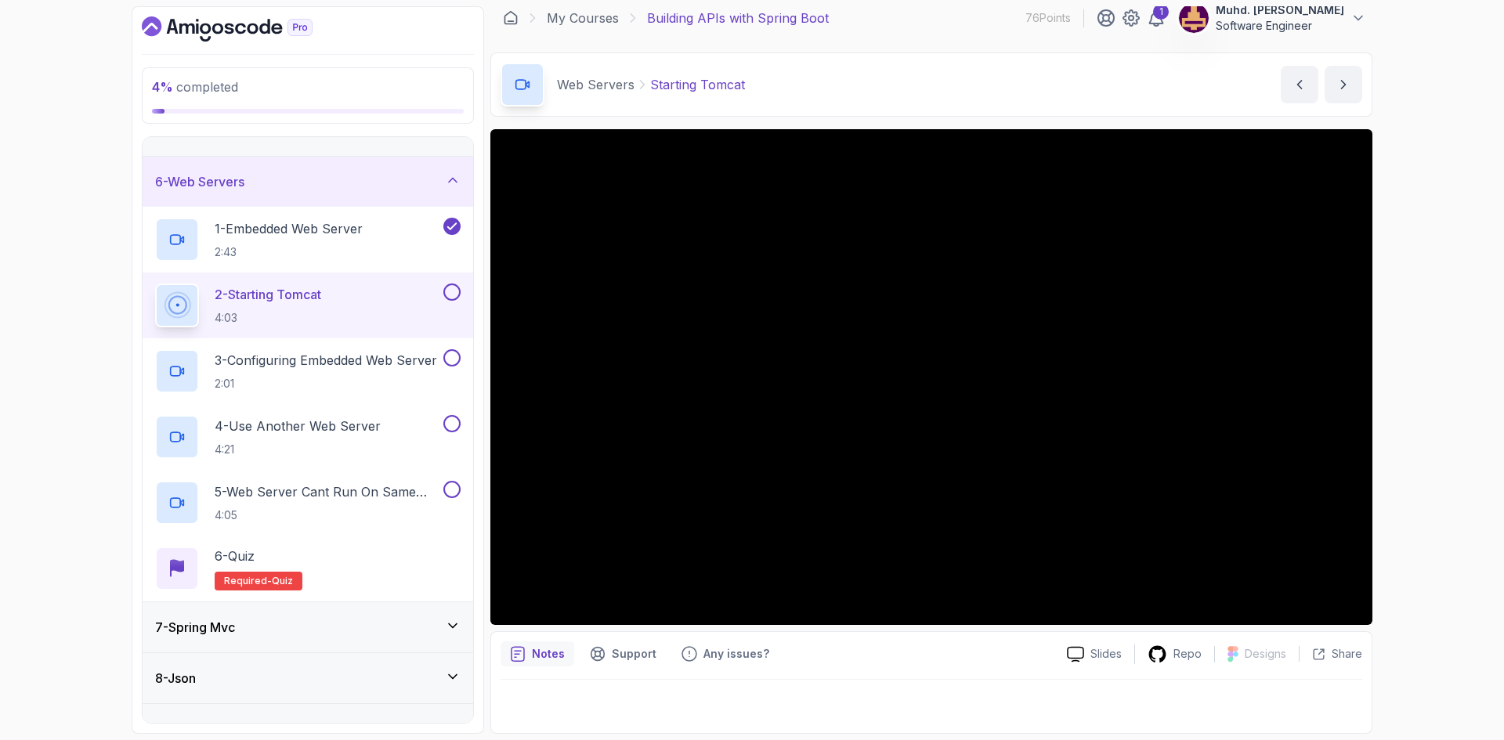
click at [450, 296] on button at bounding box center [451, 292] width 17 height 17
click at [337, 365] on p "3 - Configuring Embedded Web Server" at bounding box center [326, 360] width 222 height 19
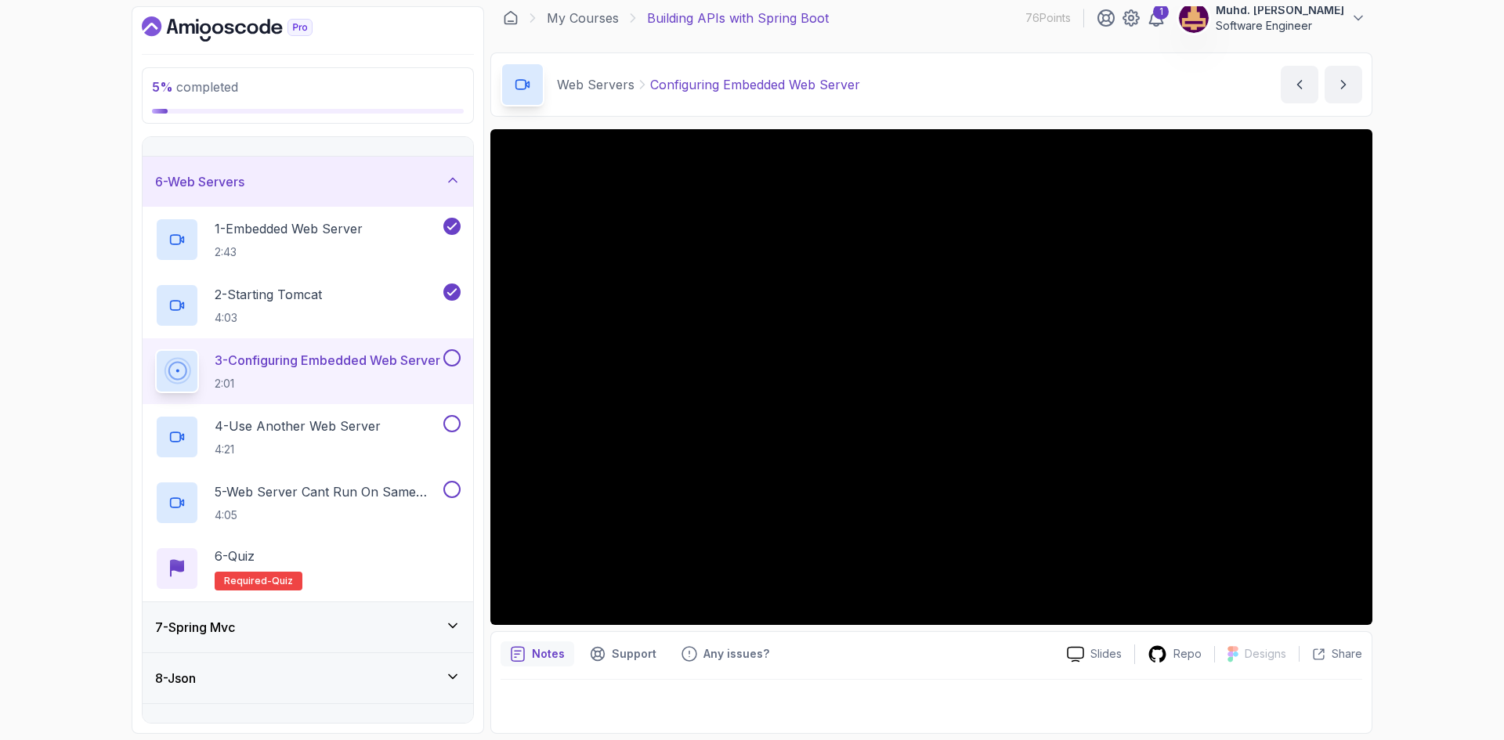
click at [453, 357] on button at bounding box center [451, 357] width 17 height 17
click at [376, 437] on h2 "4 - Use Another Web Server 4:21" at bounding box center [298, 437] width 166 height 41
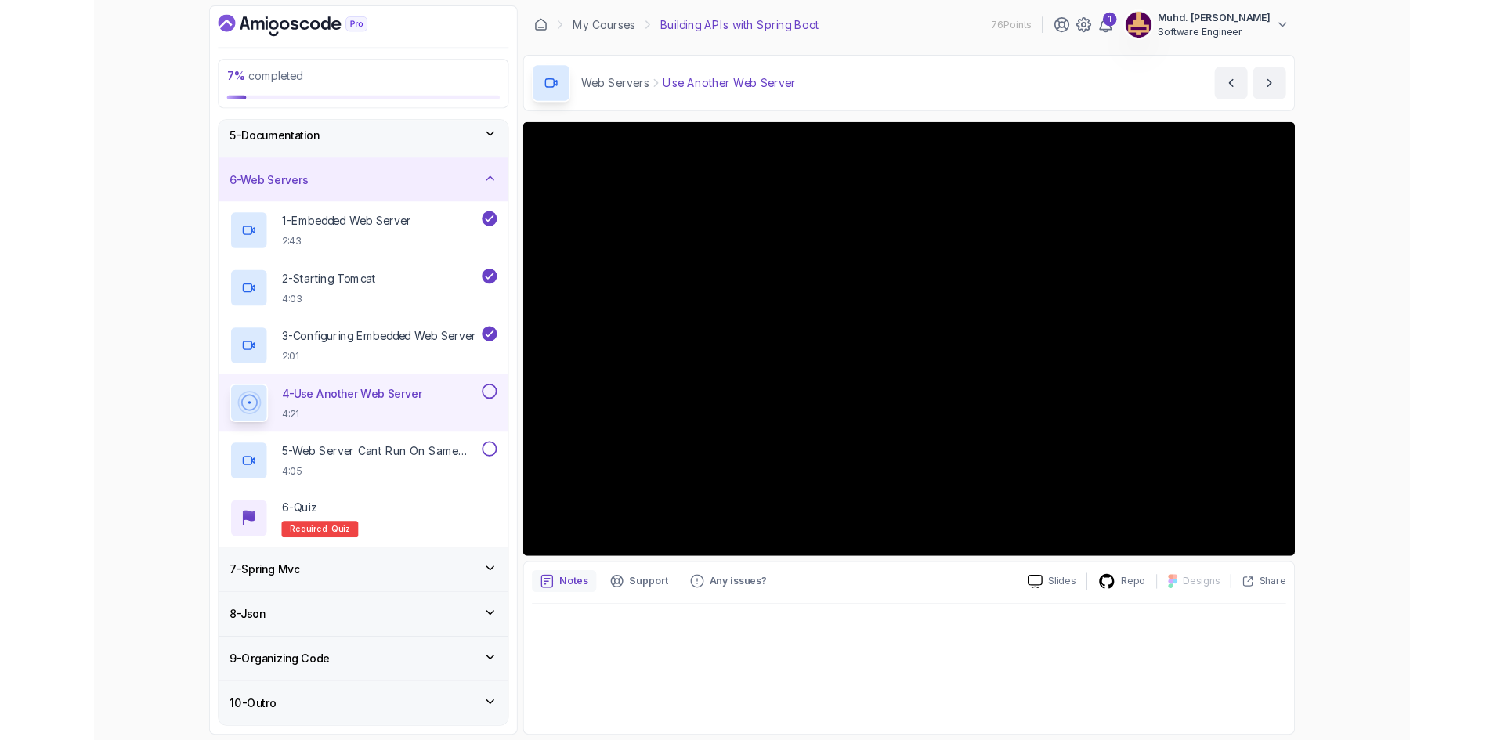
scroll to position [317, 0]
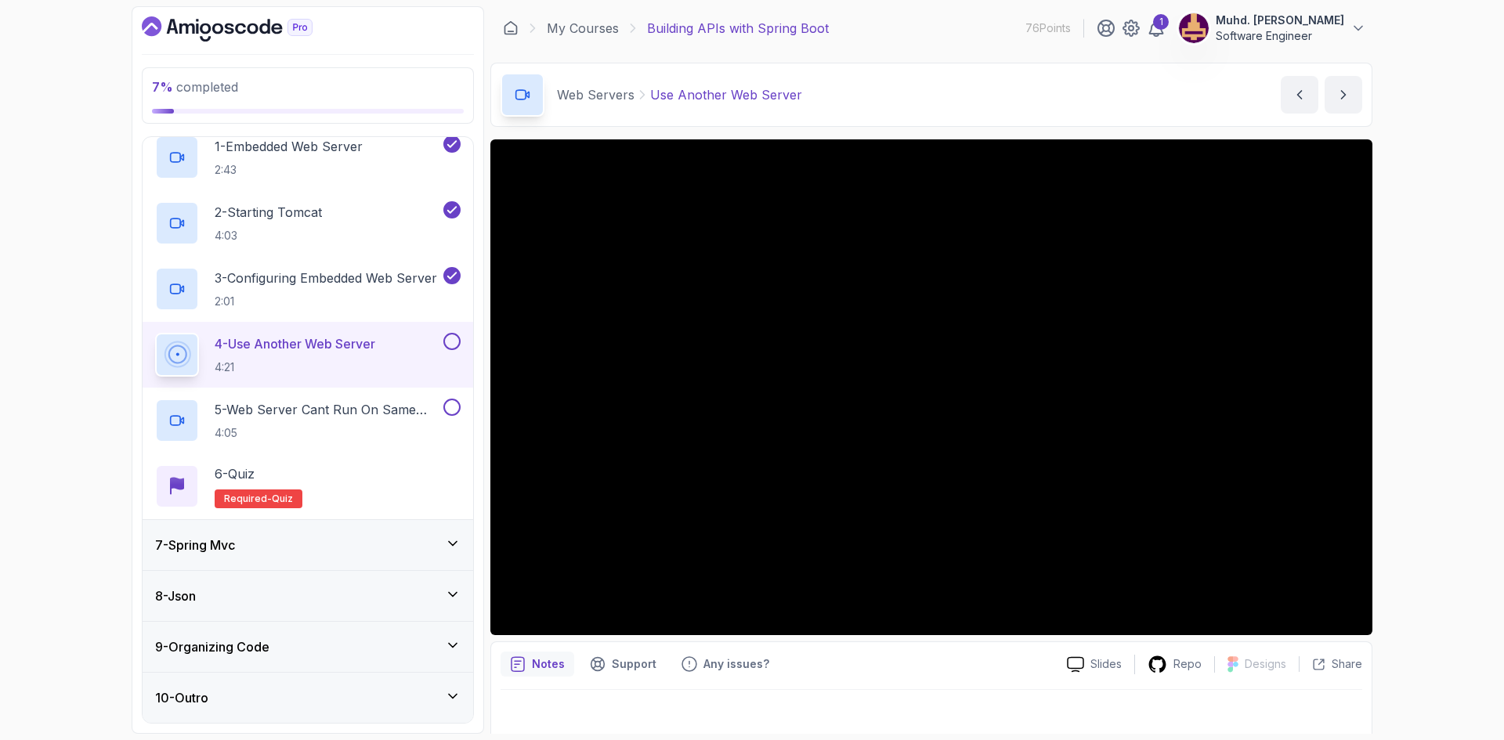
click at [448, 344] on button at bounding box center [451, 341] width 17 height 17
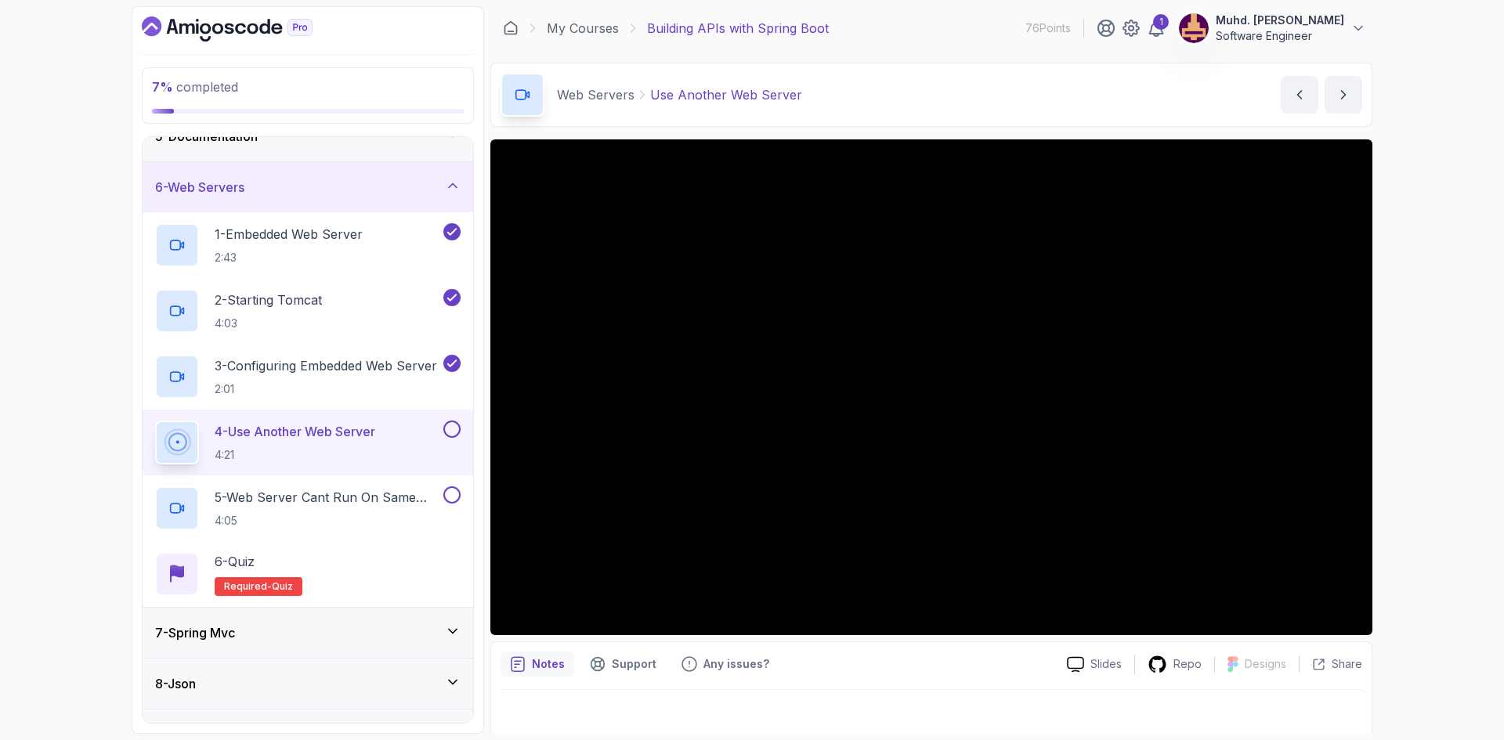
scroll to position [161, 0]
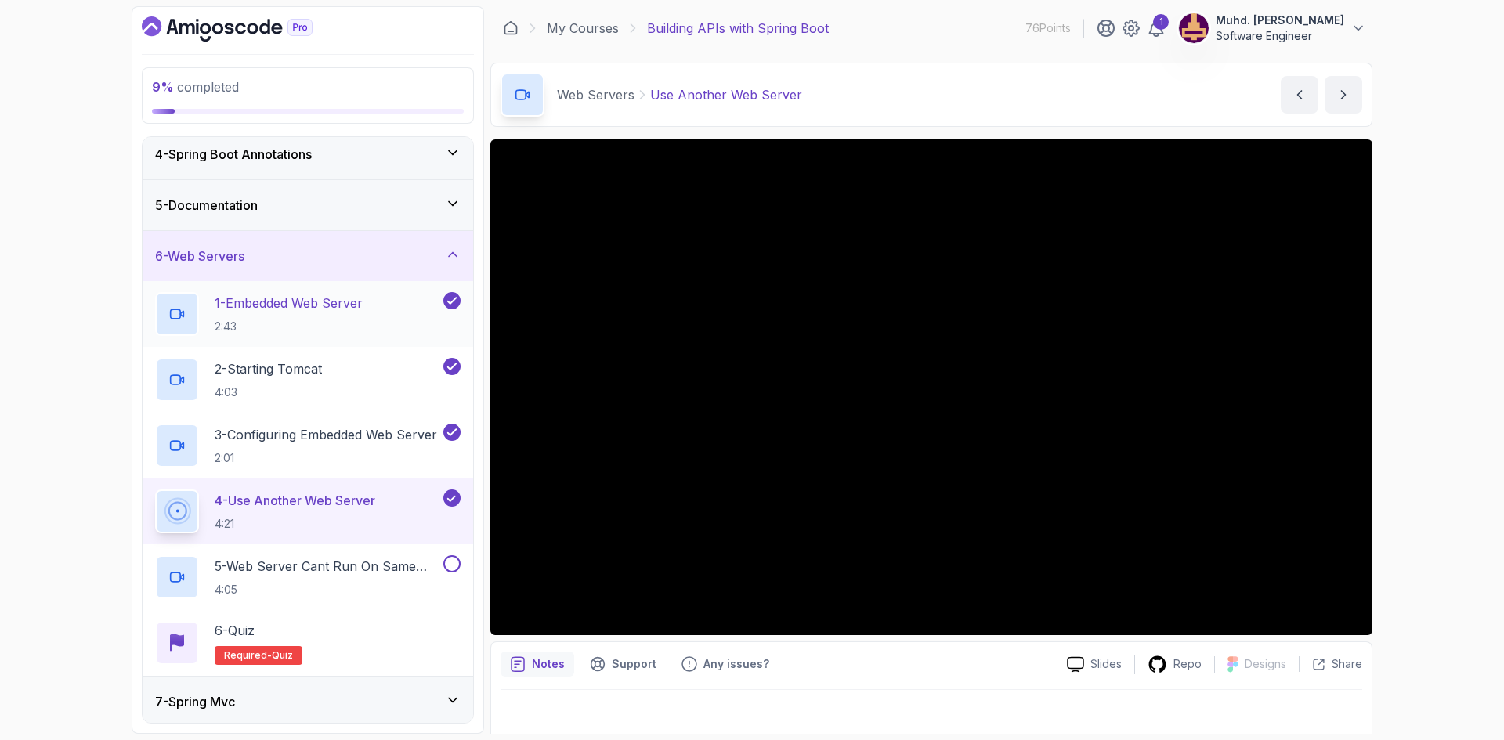
click at [334, 298] on p "1 - Embedded Web Server" at bounding box center [289, 303] width 148 height 19
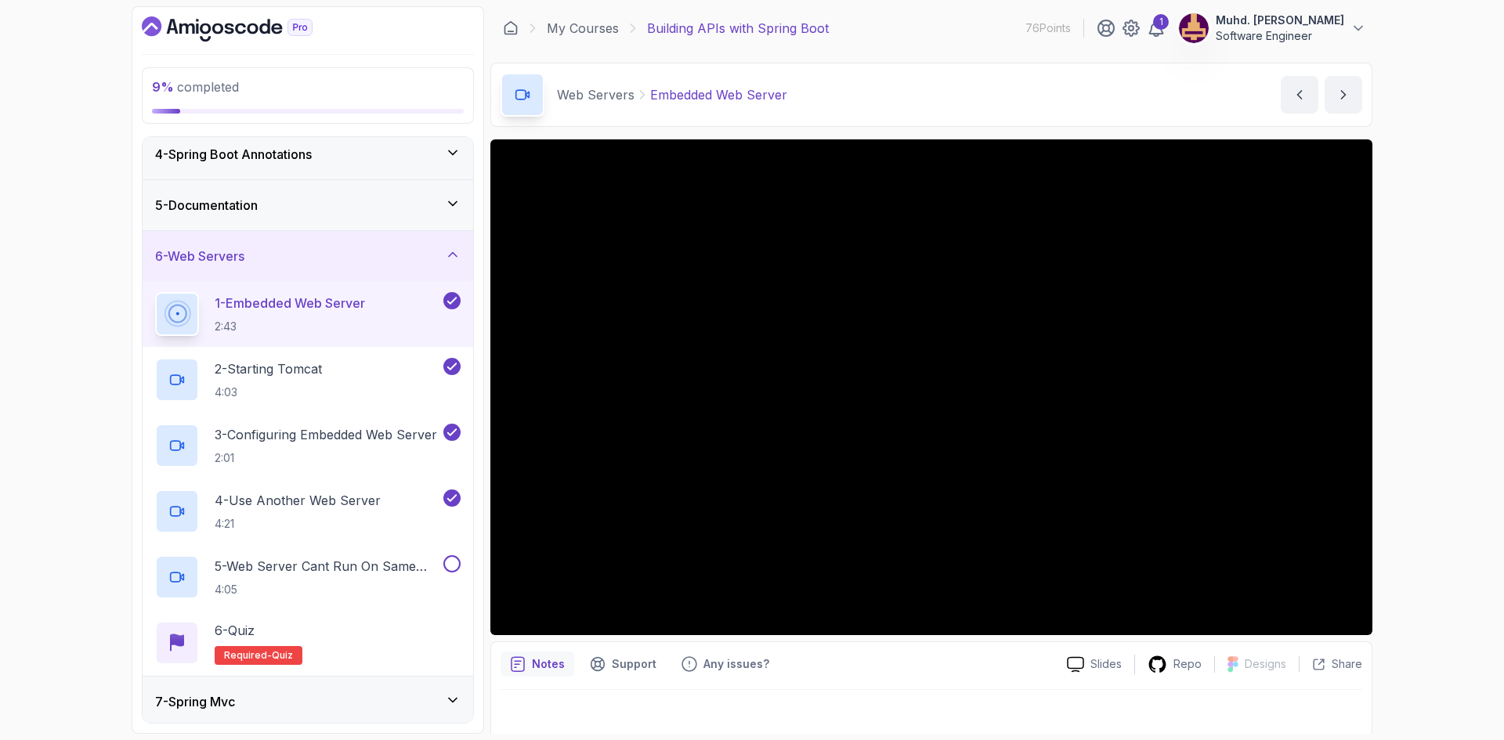
scroll to position [317, 0]
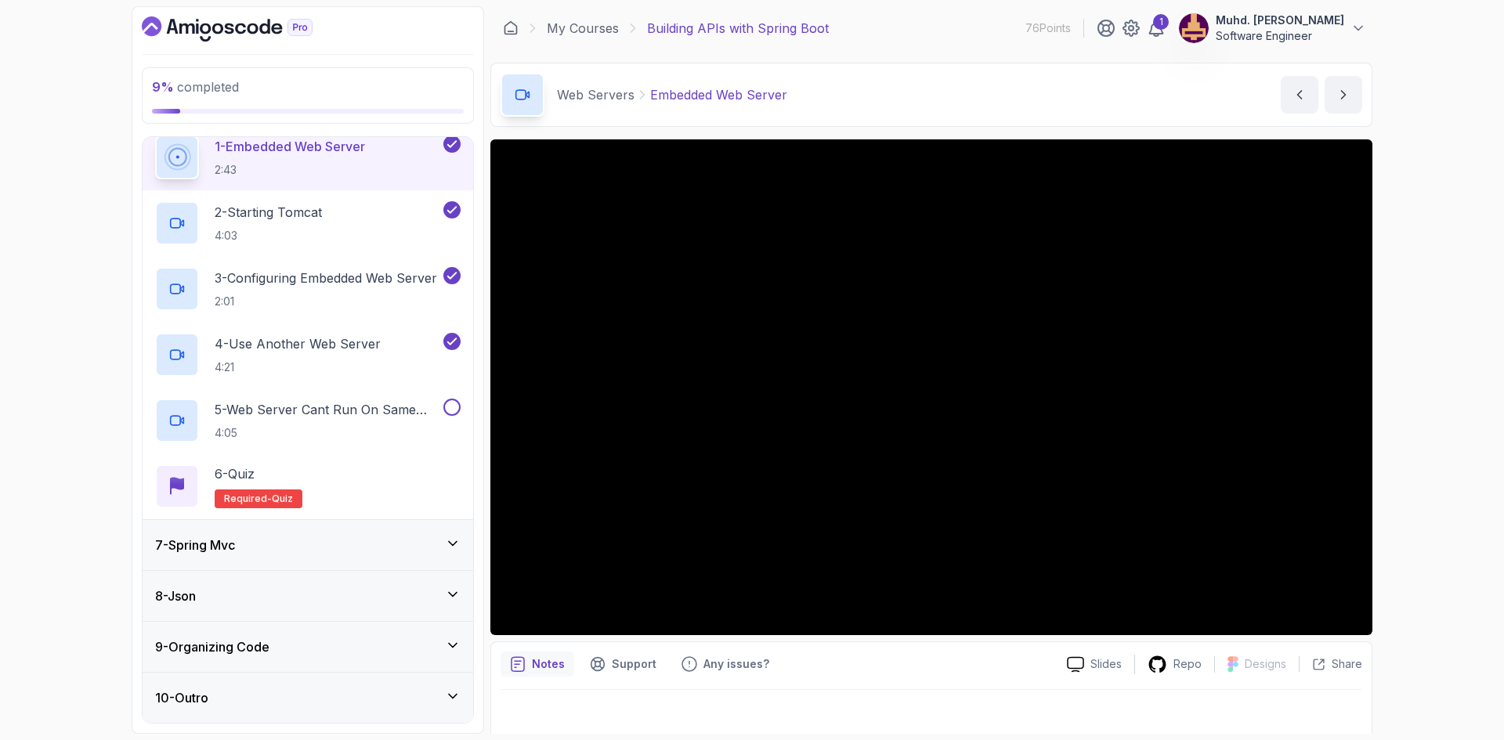
click at [343, 533] on div "7 - Spring Mvc" at bounding box center [308, 545] width 331 height 50
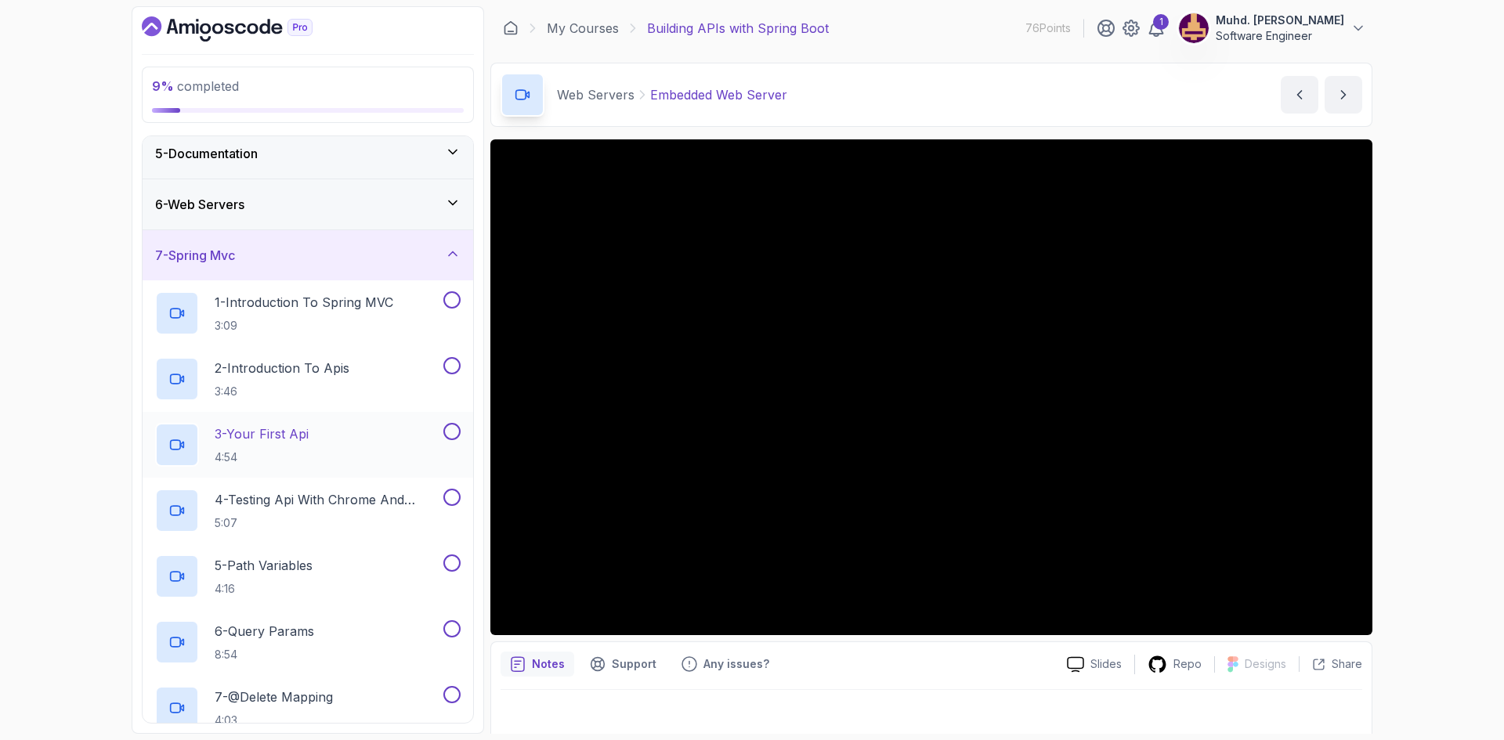
scroll to position [235, 0]
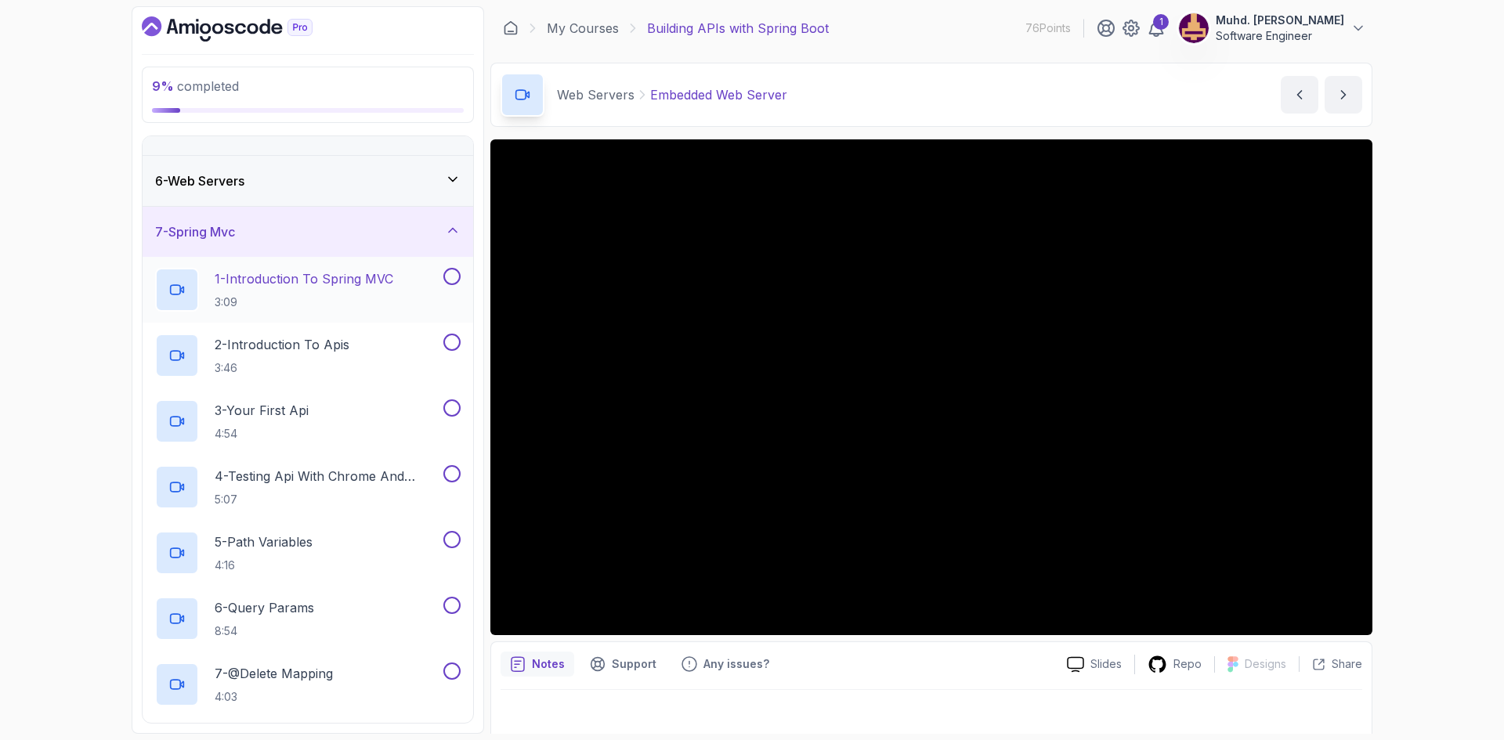
click at [392, 307] on p "3:09" at bounding box center [304, 302] width 179 height 16
click at [327, 362] on p "3:46" at bounding box center [282, 368] width 135 height 16
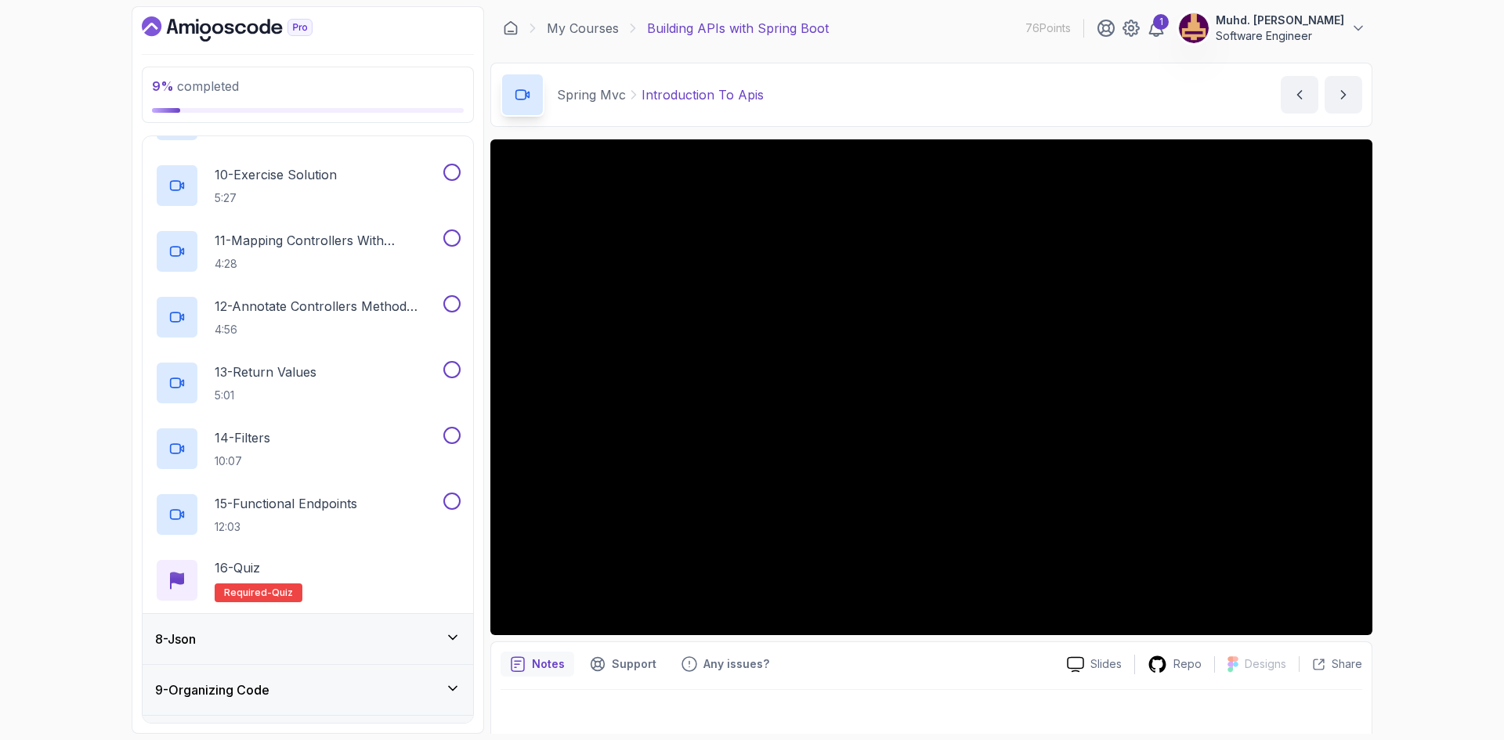
scroll to position [940, 0]
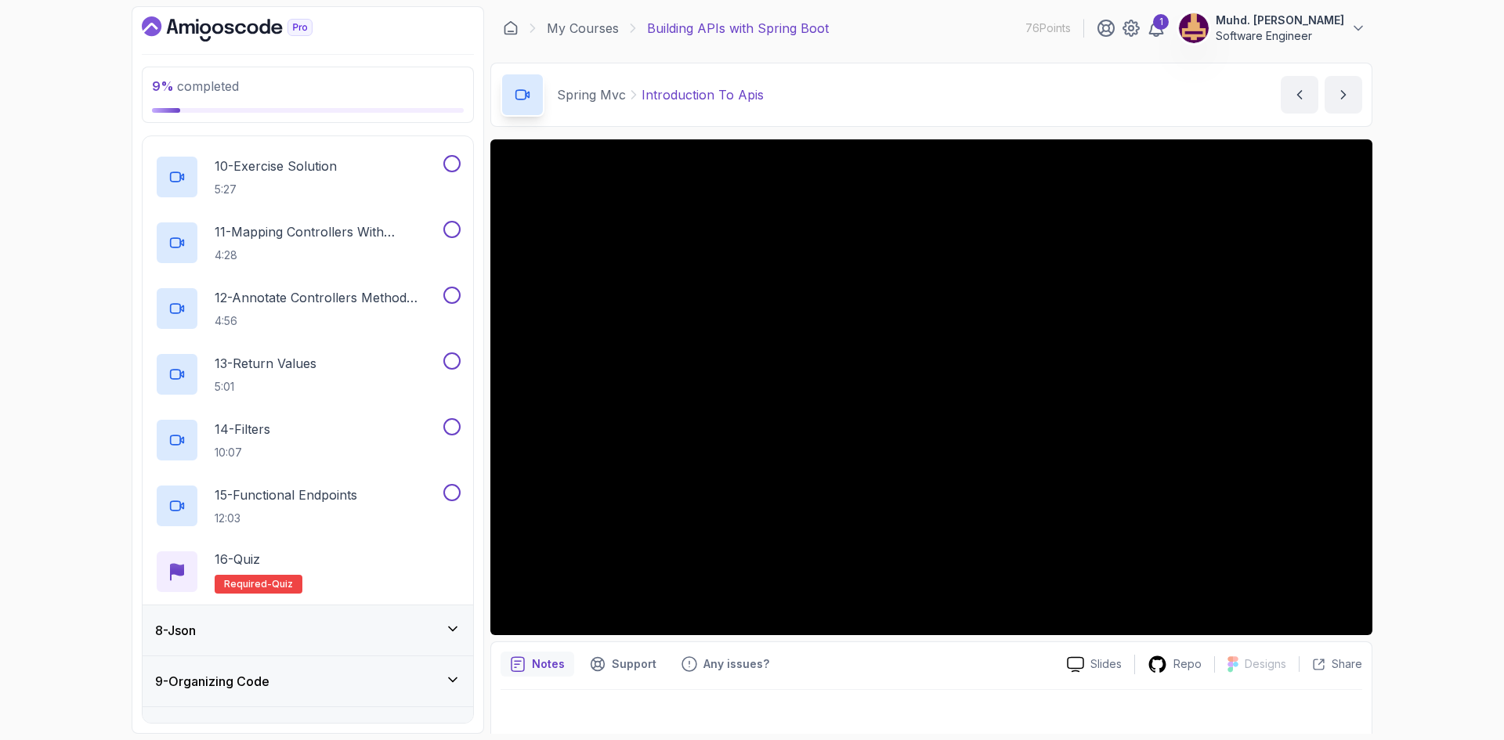
click at [1470, 412] on div "9 % completed 1 - Intro 2 - Api Crash Course 3 - Up And Running With Spring Boo…" at bounding box center [752, 370] width 1504 height 740
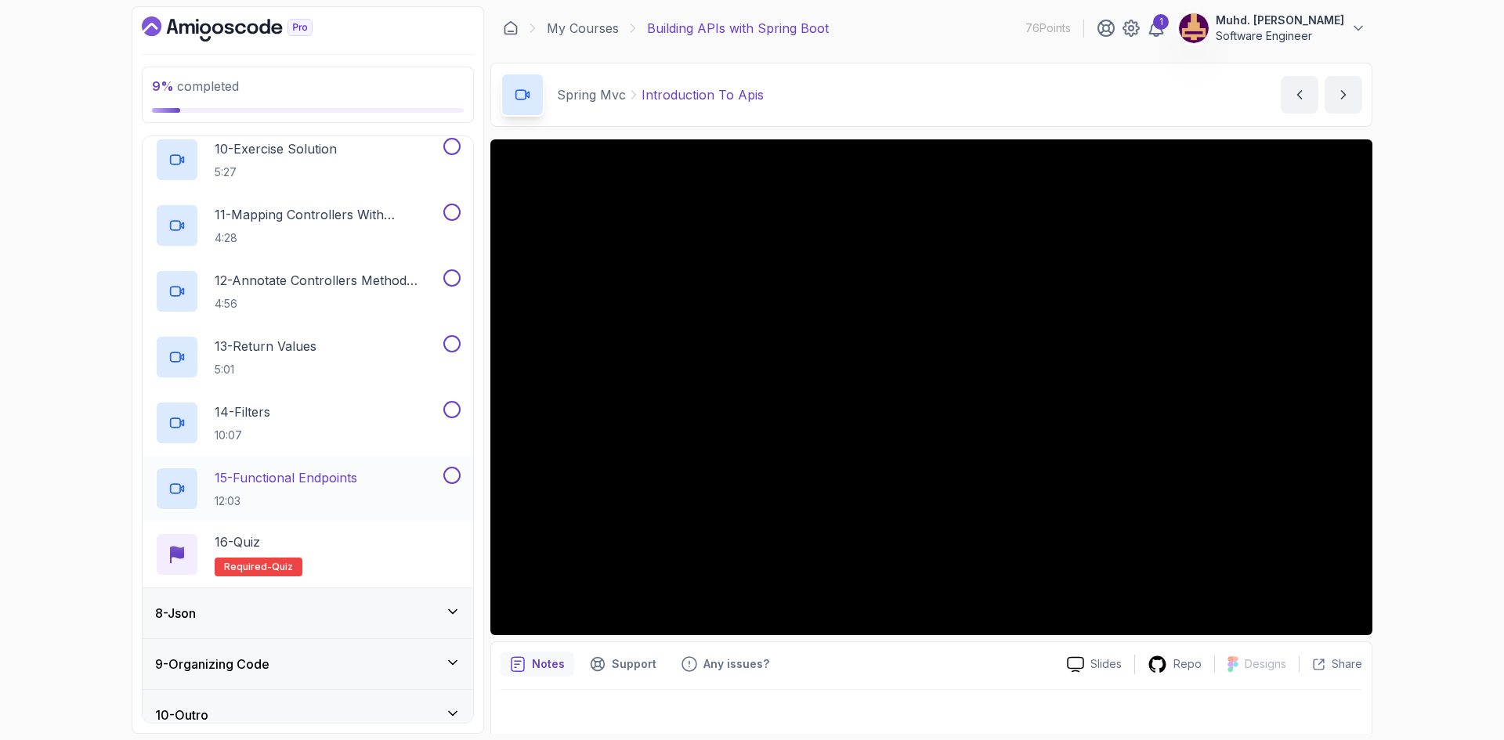
scroll to position [974, 0]
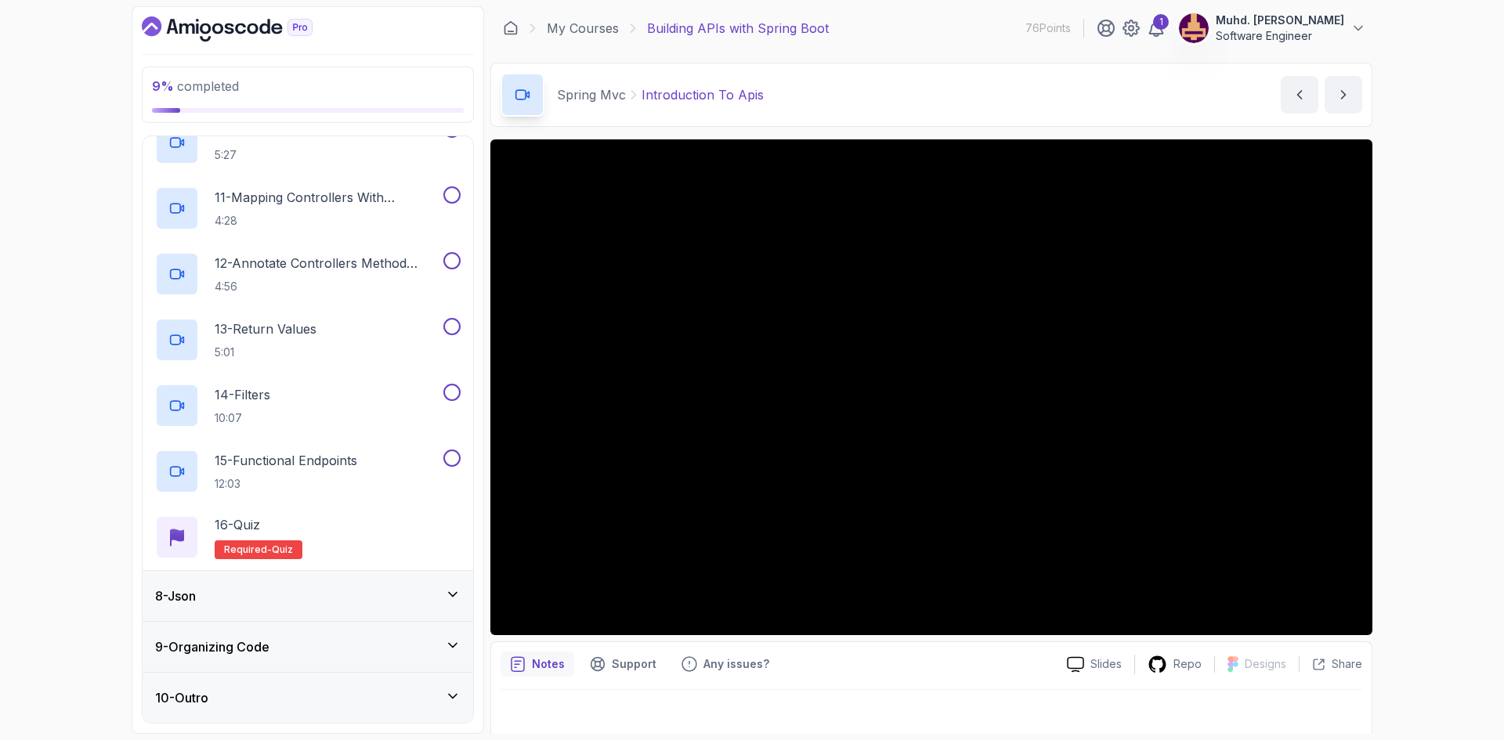
click at [370, 594] on div "8 - Json" at bounding box center [307, 596] width 305 height 19
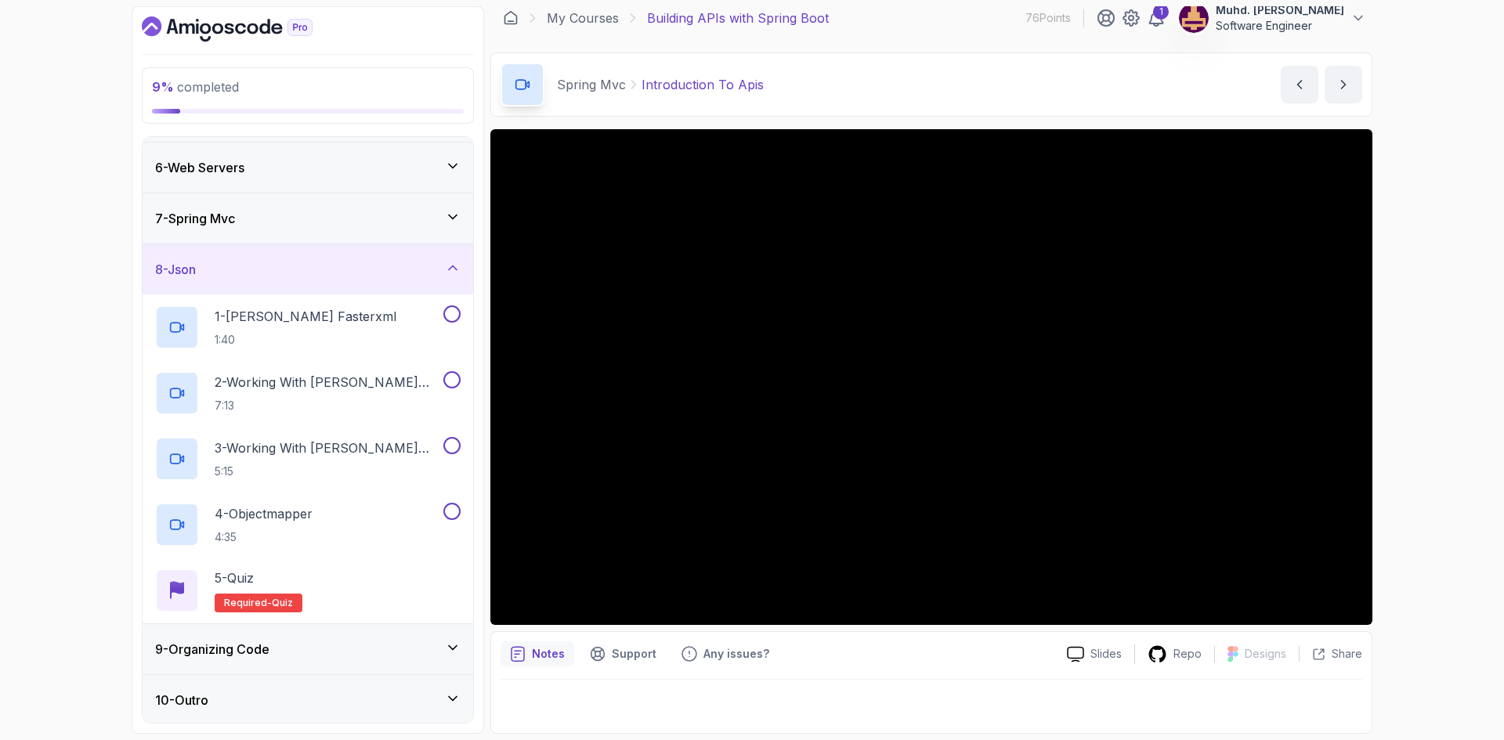
scroll to position [251, 0]
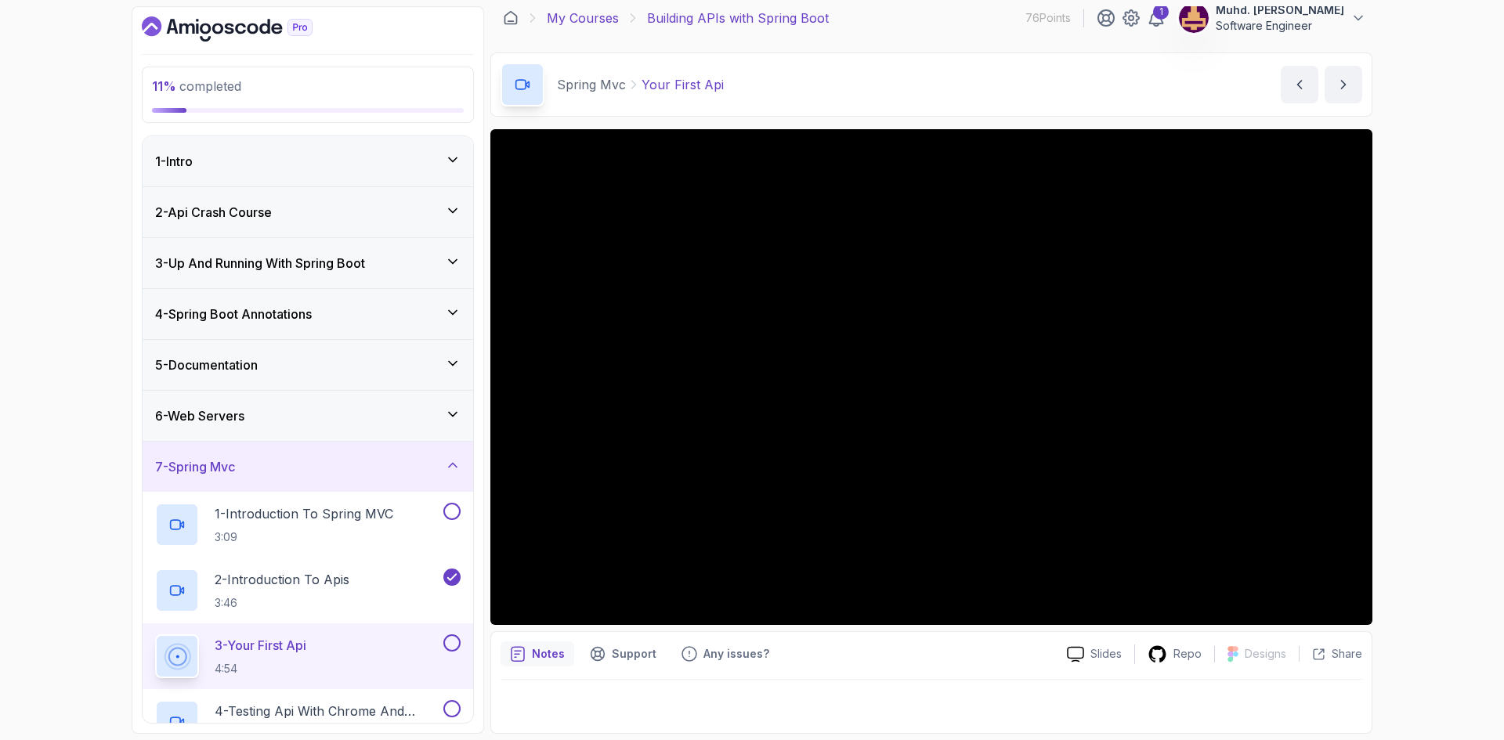
click at [602, 19] on link "My Courses" at bounding box center [583, 18] width 72 height 19
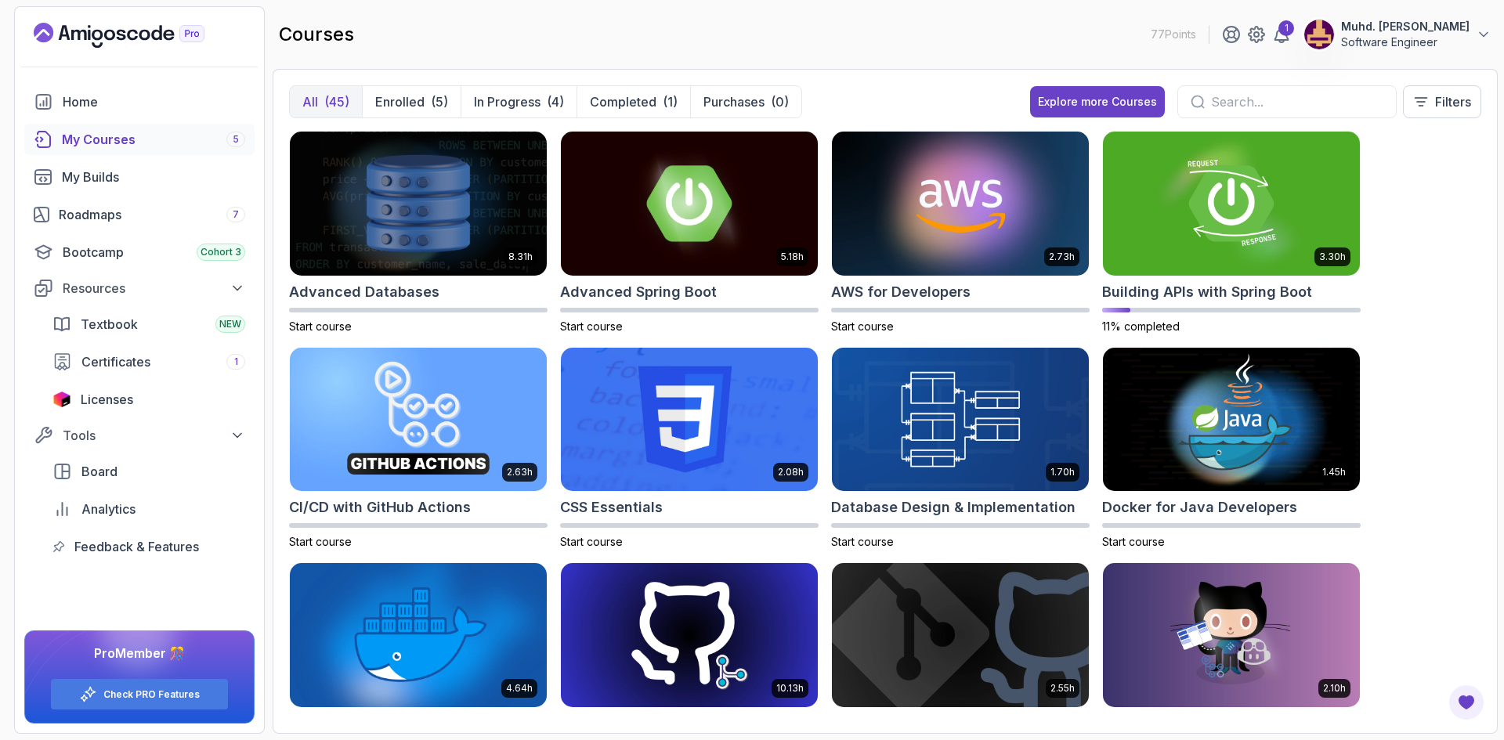
click at [32, 352] on div "Resources Textbook NEW Certificates 1 Licenses" at bounding box center [139, 344] width 230 height 141
click at [75, 224] on link "Roadmaps 7" at bounding box center [139, 214] width 230 height 31
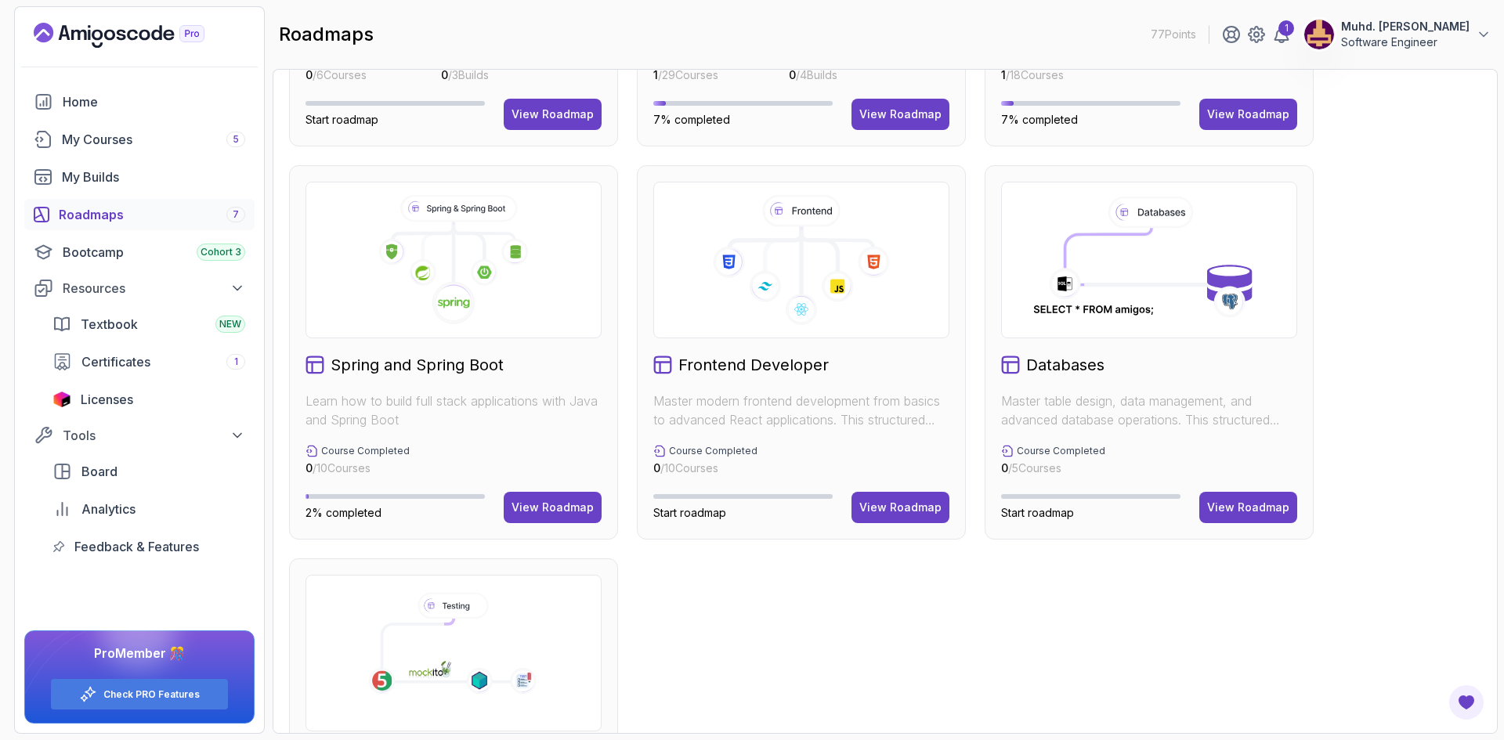
scroll to position [392, 0]
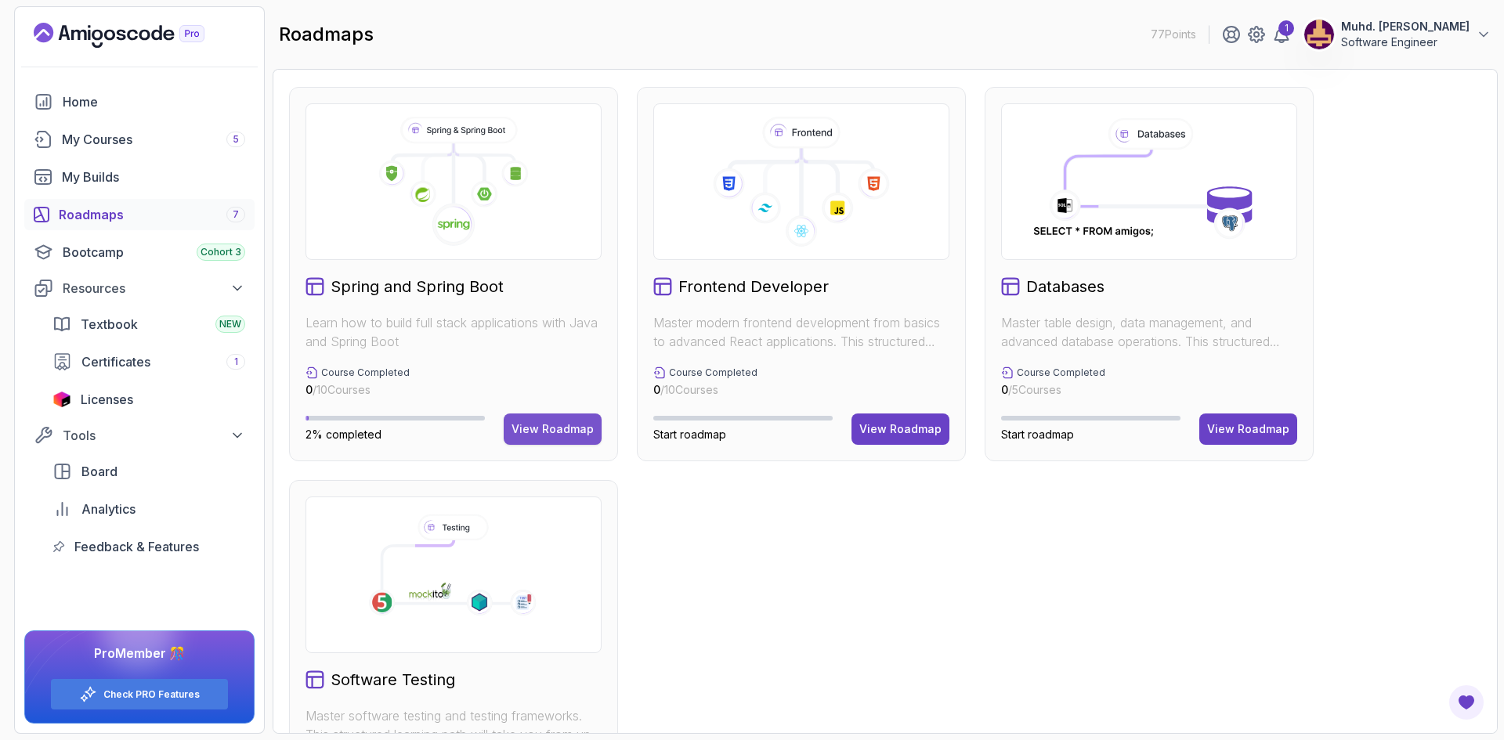
click at [572, 435] on div "View Roadmap" at bounding box center [552, 429] width 82 height 16
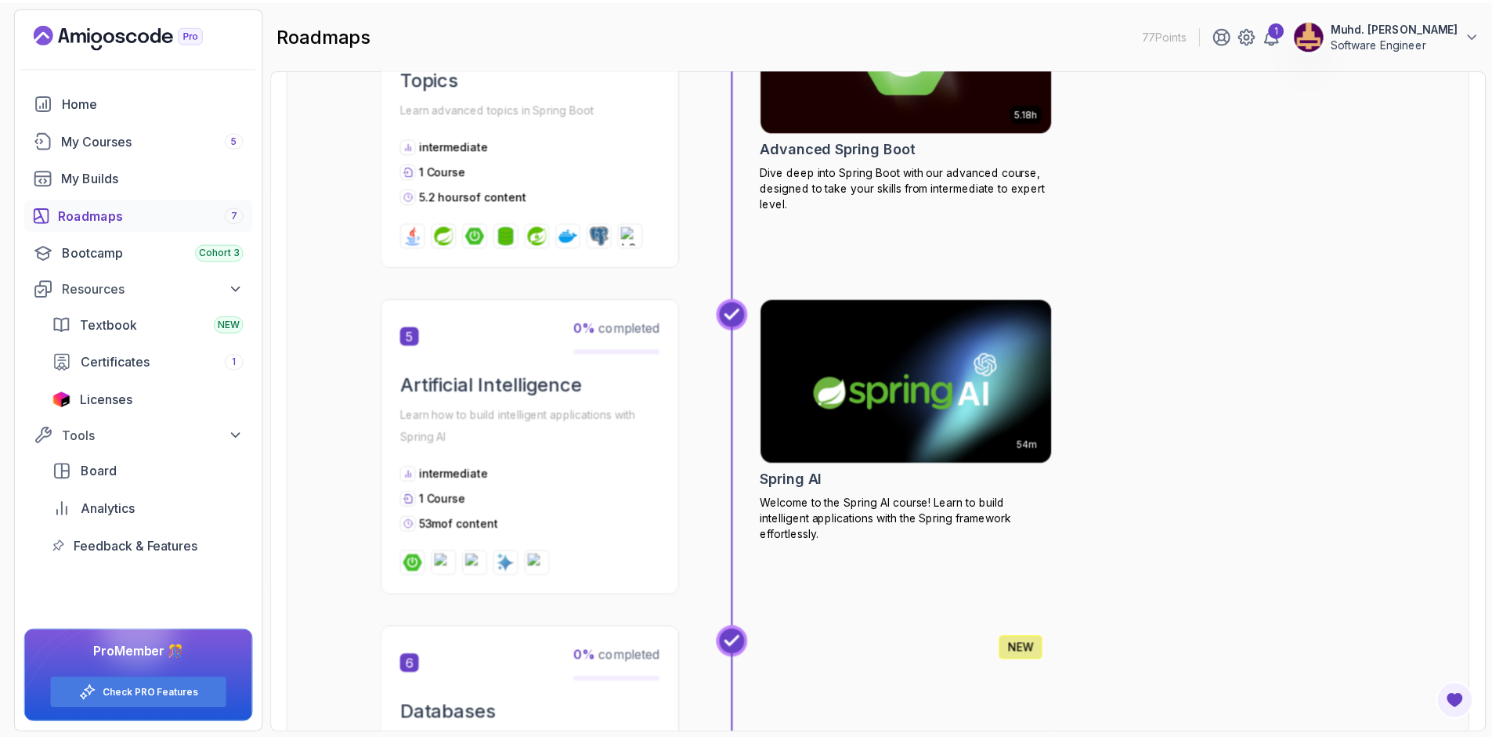
scroll to position [1269, 0]
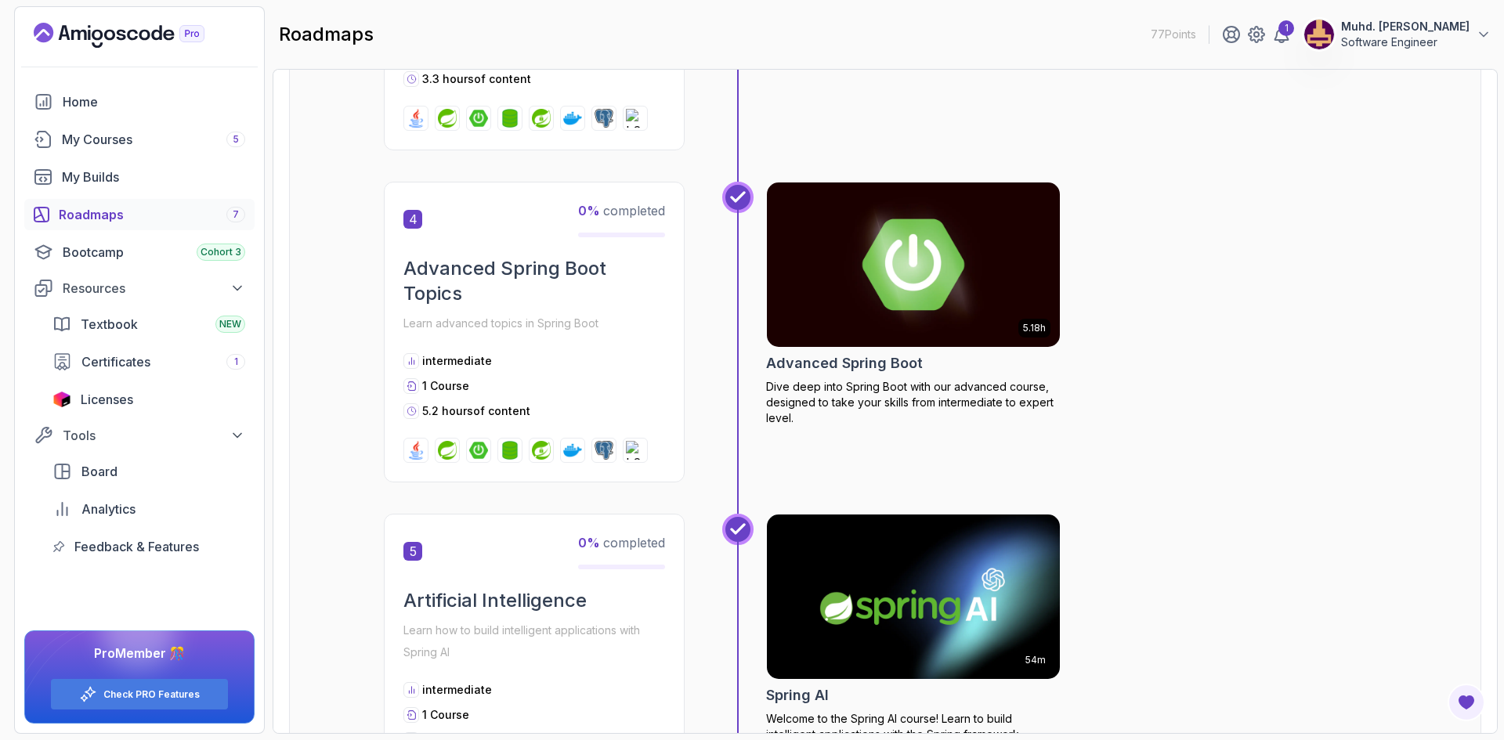
click at [944, 295] on img at bounding box center [914, 265] width 308 height 172
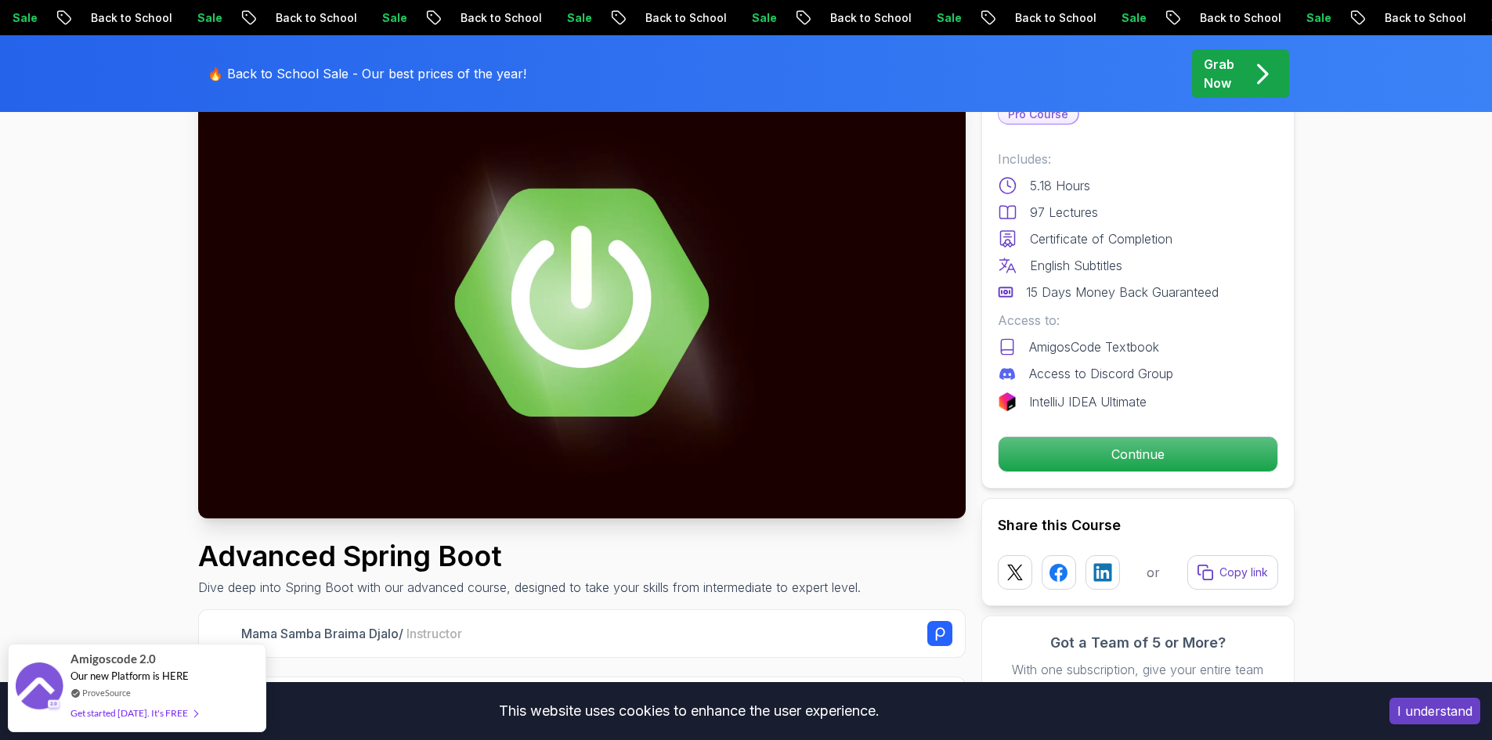
scroll to position [157, 0]
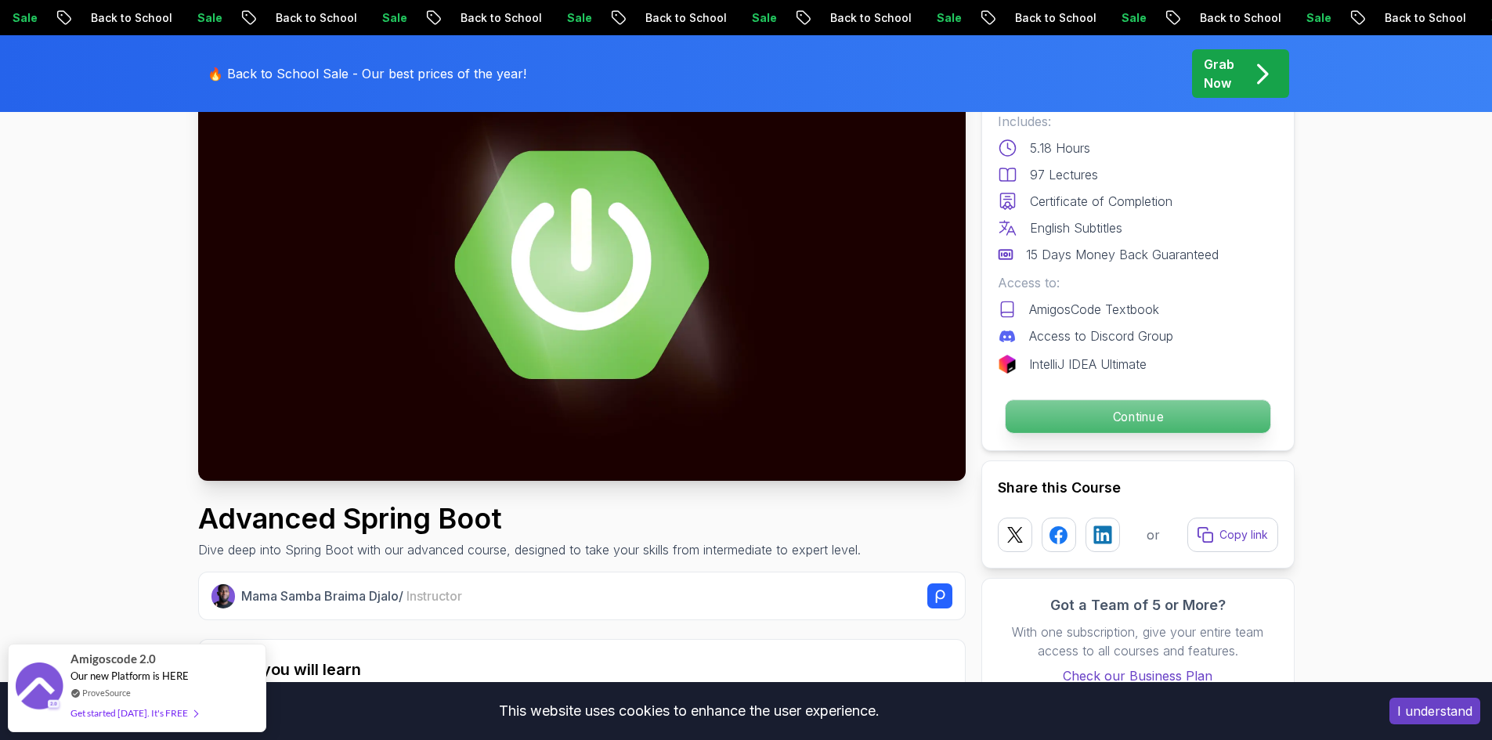
click at [1117, 420] on p "Continue" at bounding box center [1137, 416] width 265 height 33
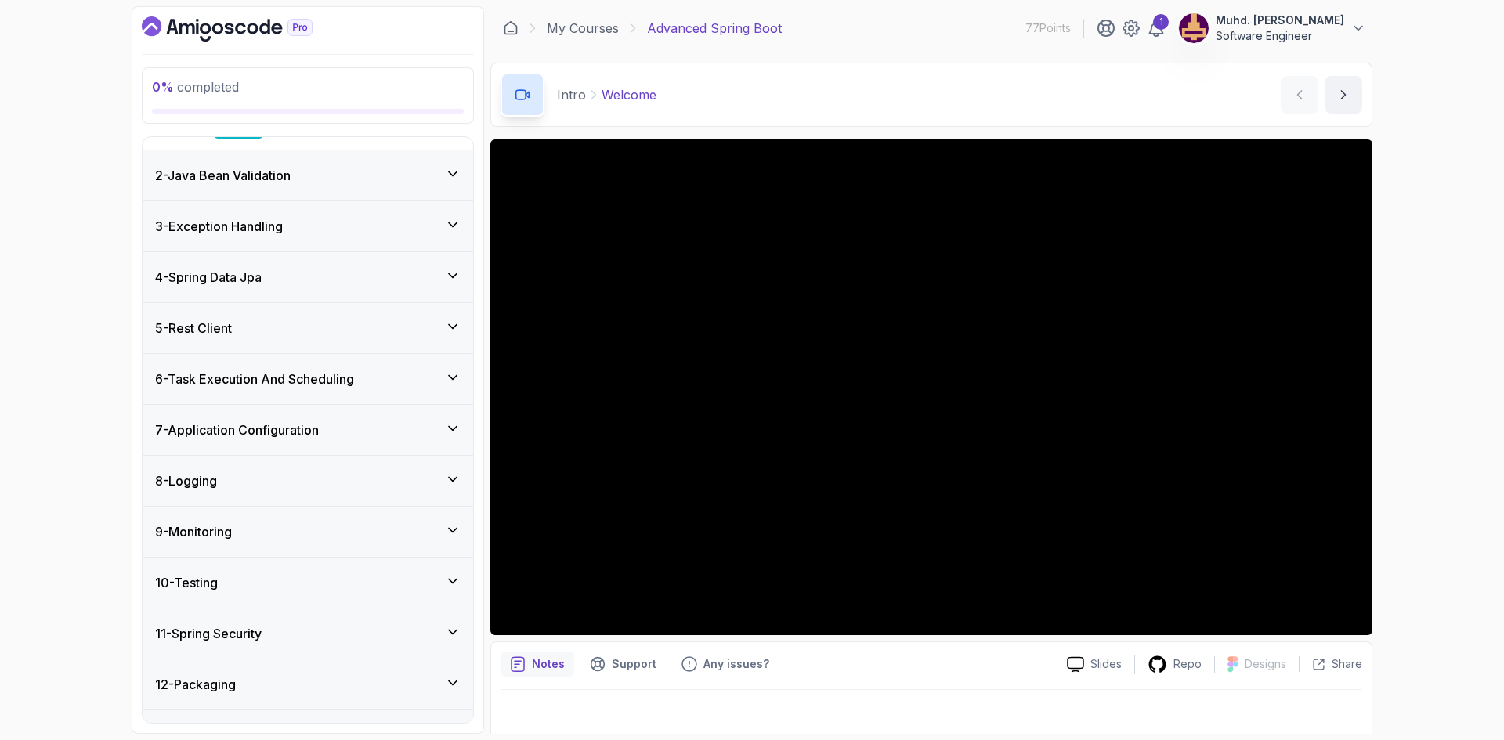
scroll to position [273, 0]
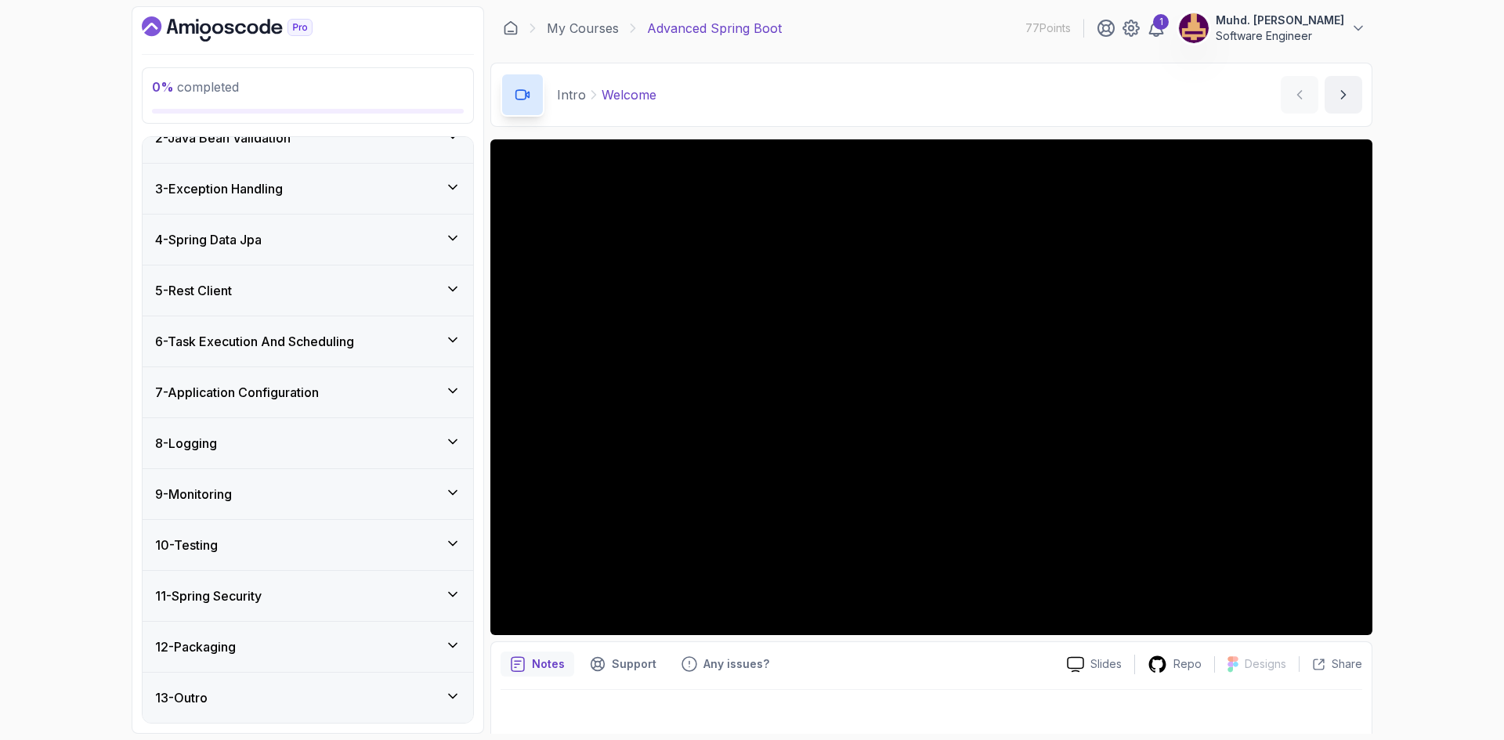
click at [317, 399] on h3 "7 - Application Configuration" at bounding box center [237, 392] width 164 height 19
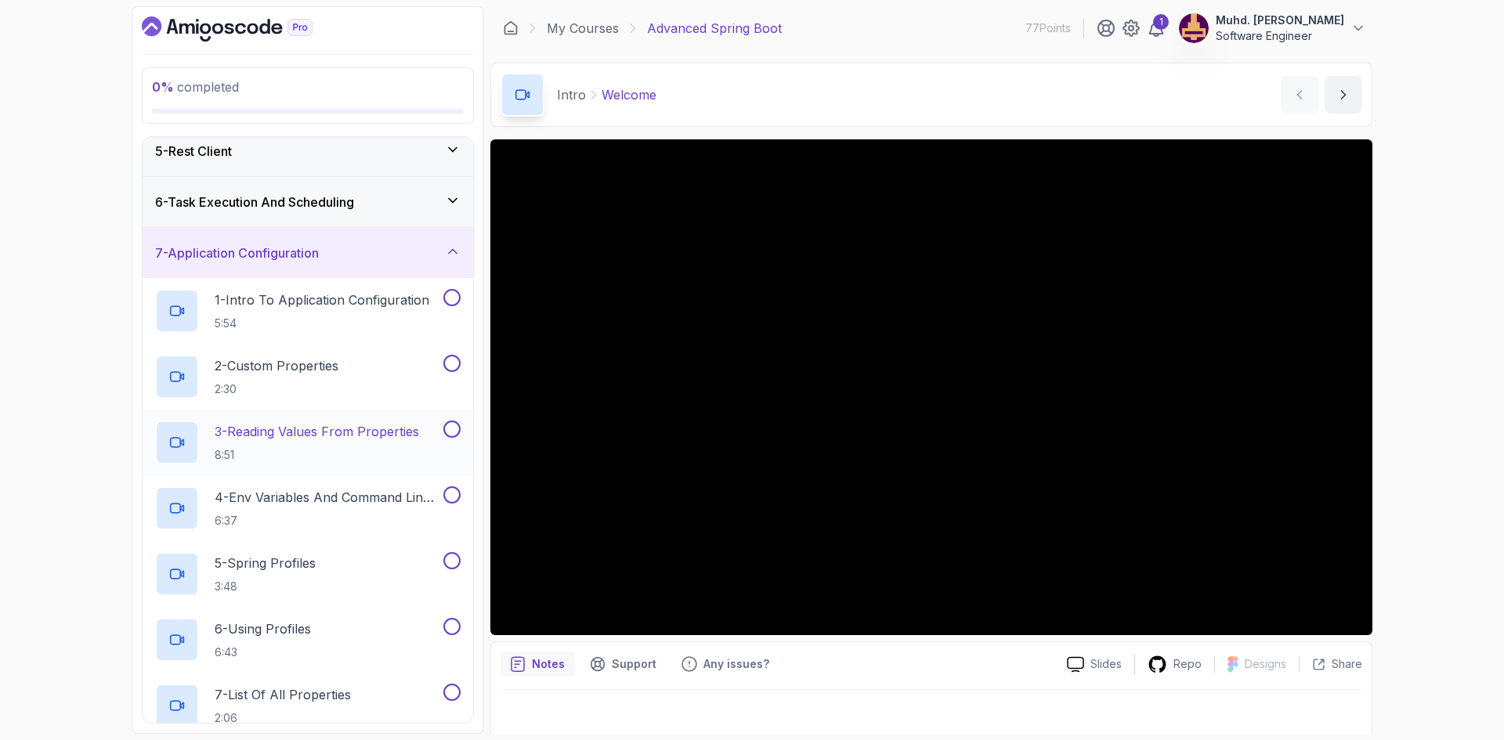
scroll to position [154, 0]
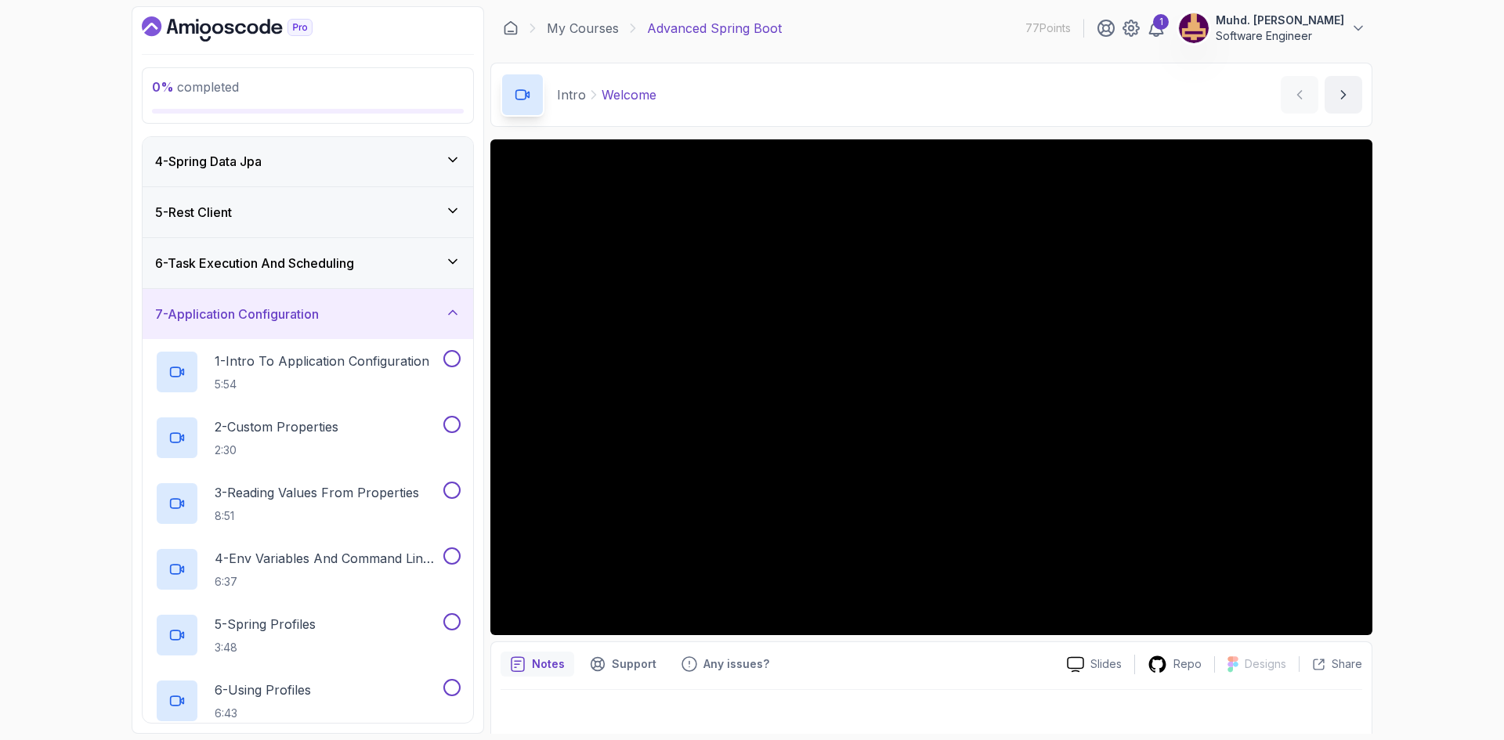
click at [304, 271] on h3 "6 - Task Execution And Scheduling" at bounding box center [254, 263] width 199 height 19
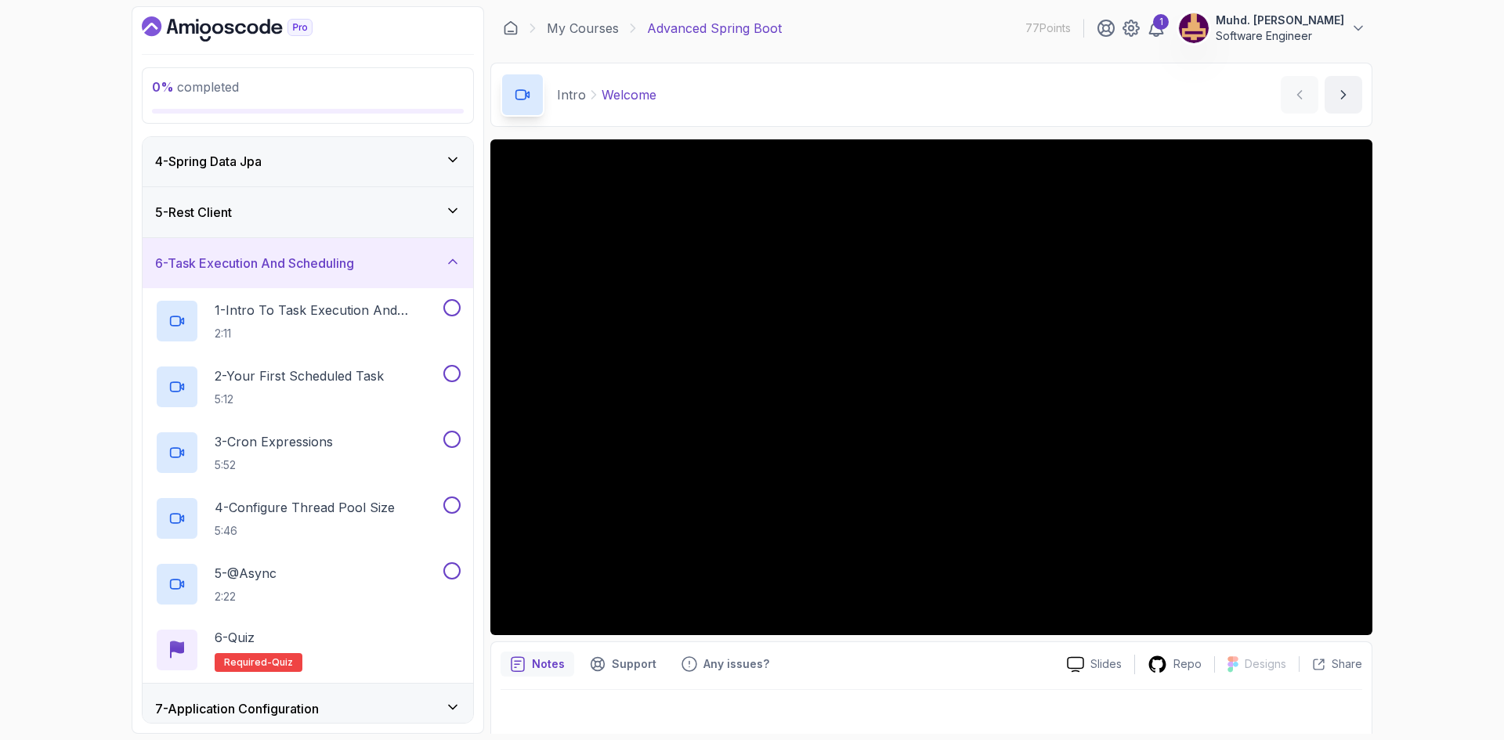
click at [306, 213] on div "5 - Rest Client" at bounding box center [307, 212] width 305 height 19
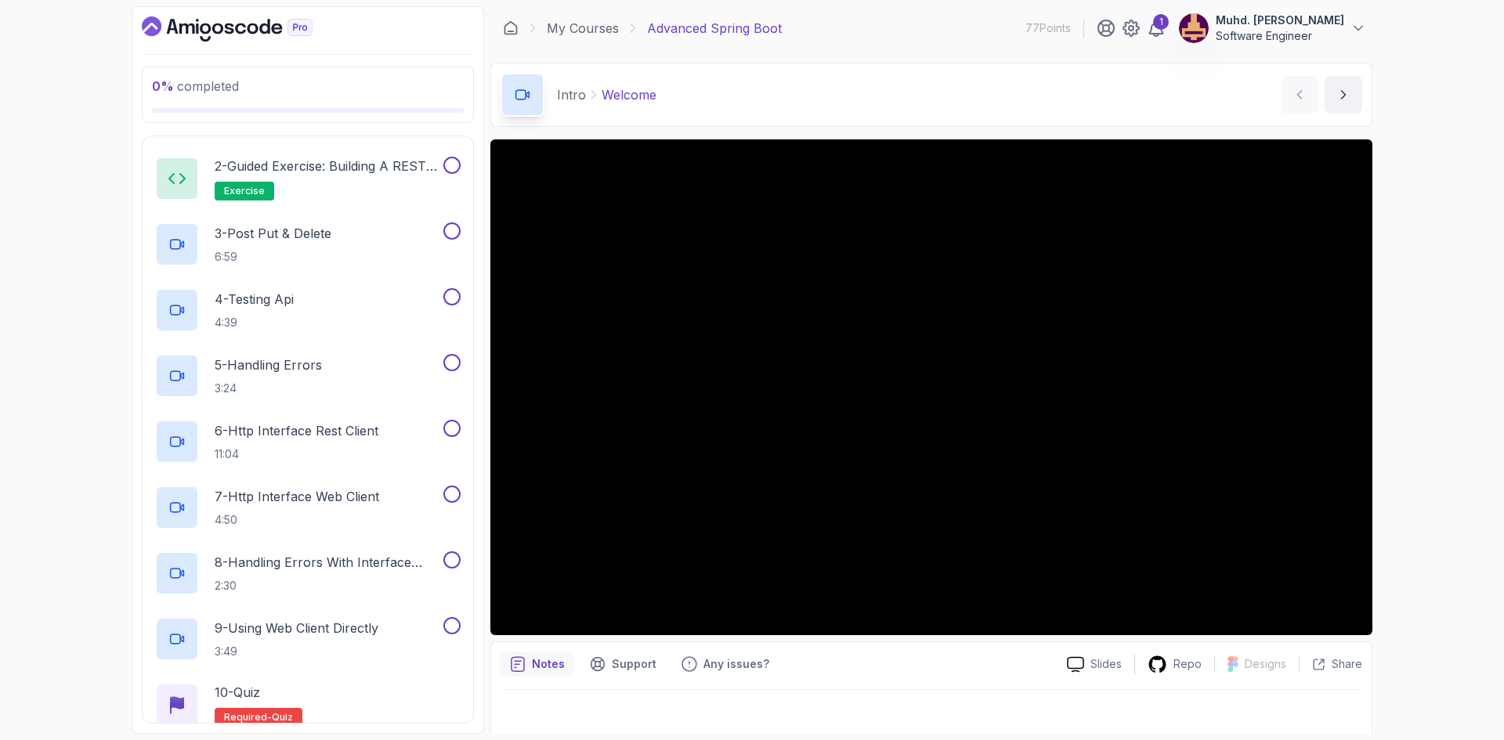
scroll to position [388, 0]
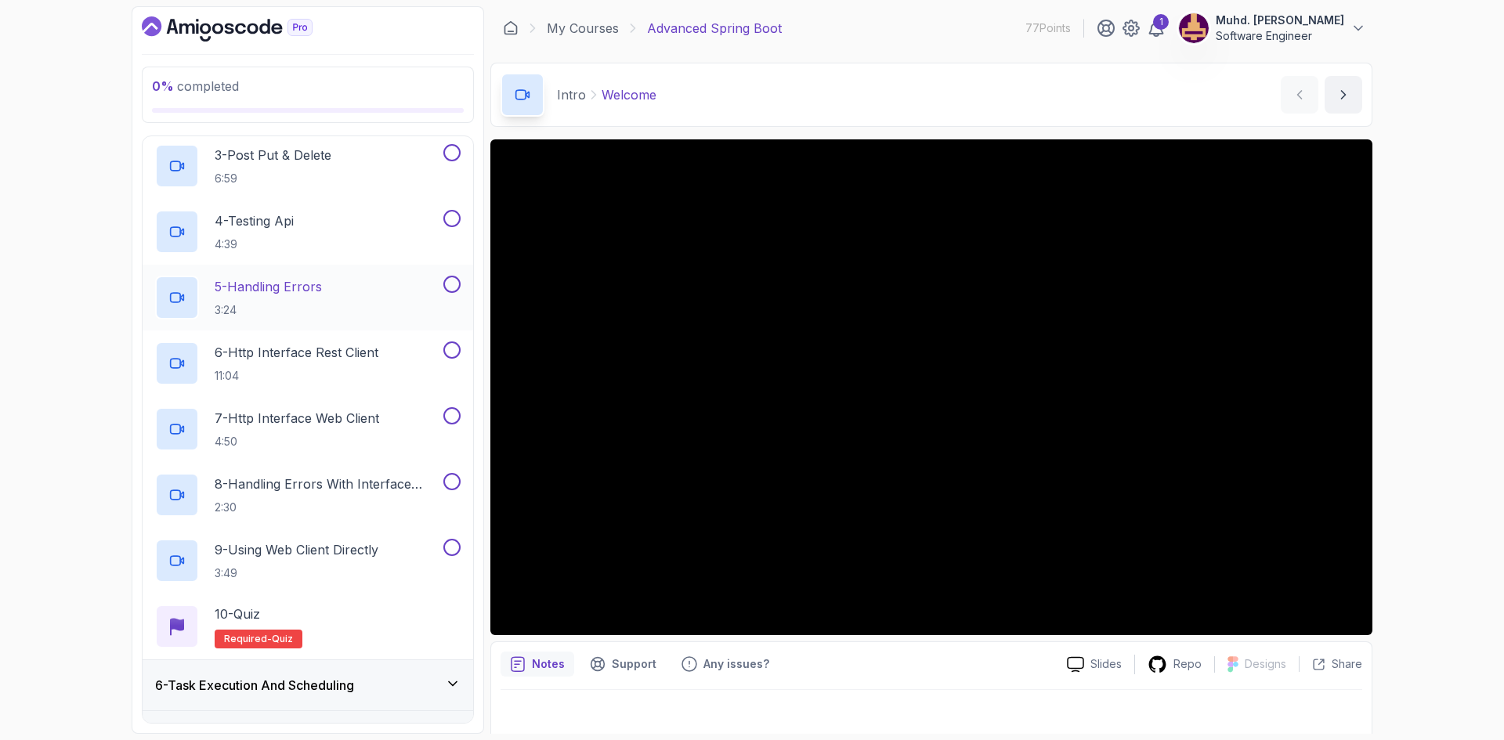
click at [322, 289] on p "5 - Handling Errors" at bounding box center [268, 286] width 107 height 19
click at [311, 310] on p "3:24" at bounding box center [267, 310] width 104 height 16
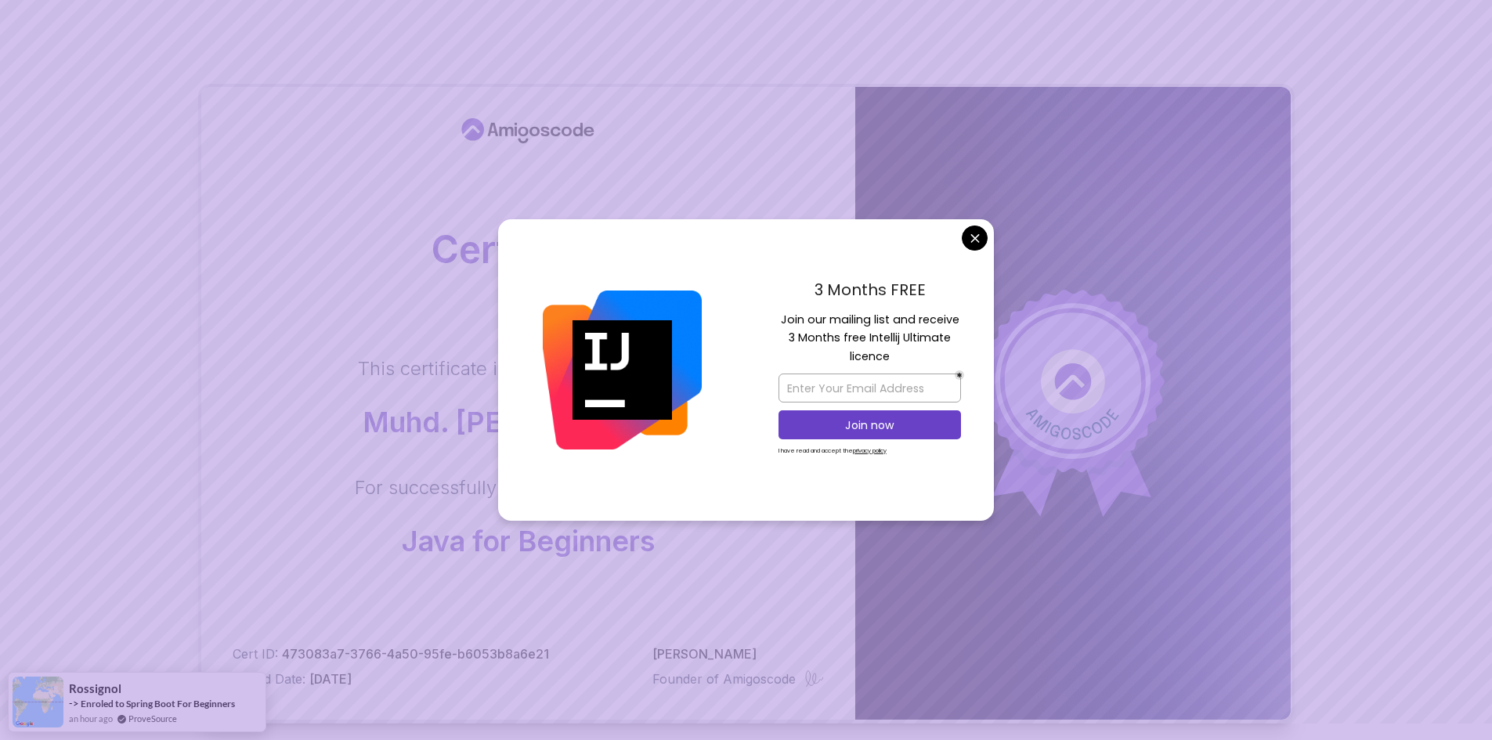
scroll to position [16, 0]
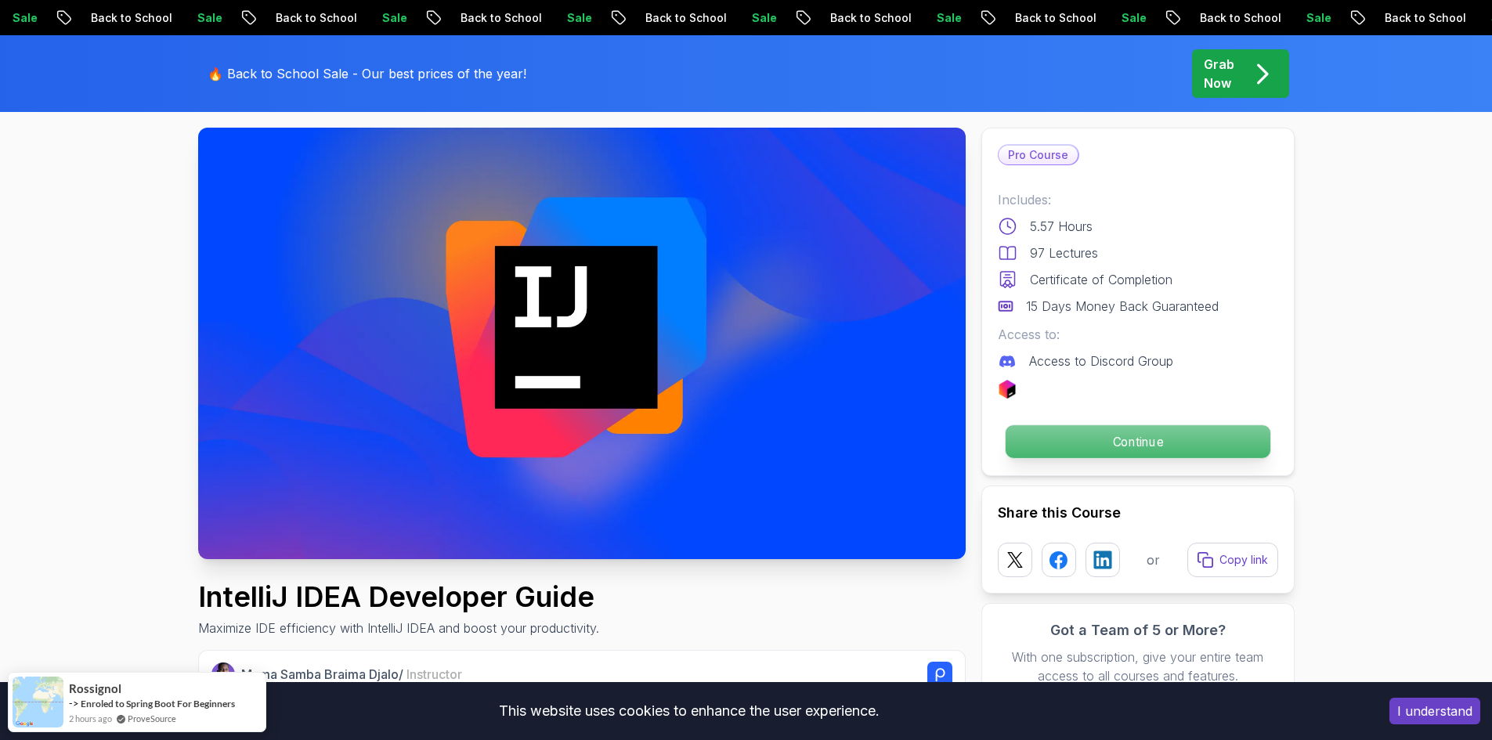
drag, startPoint x: 1077, startPoint y: 445, endPoint x: 1068, endPoint y: 444, distance: 8.7
click at [1077, 445] on p "Continue" at bounding box center [1137, 441] width 265 height 33
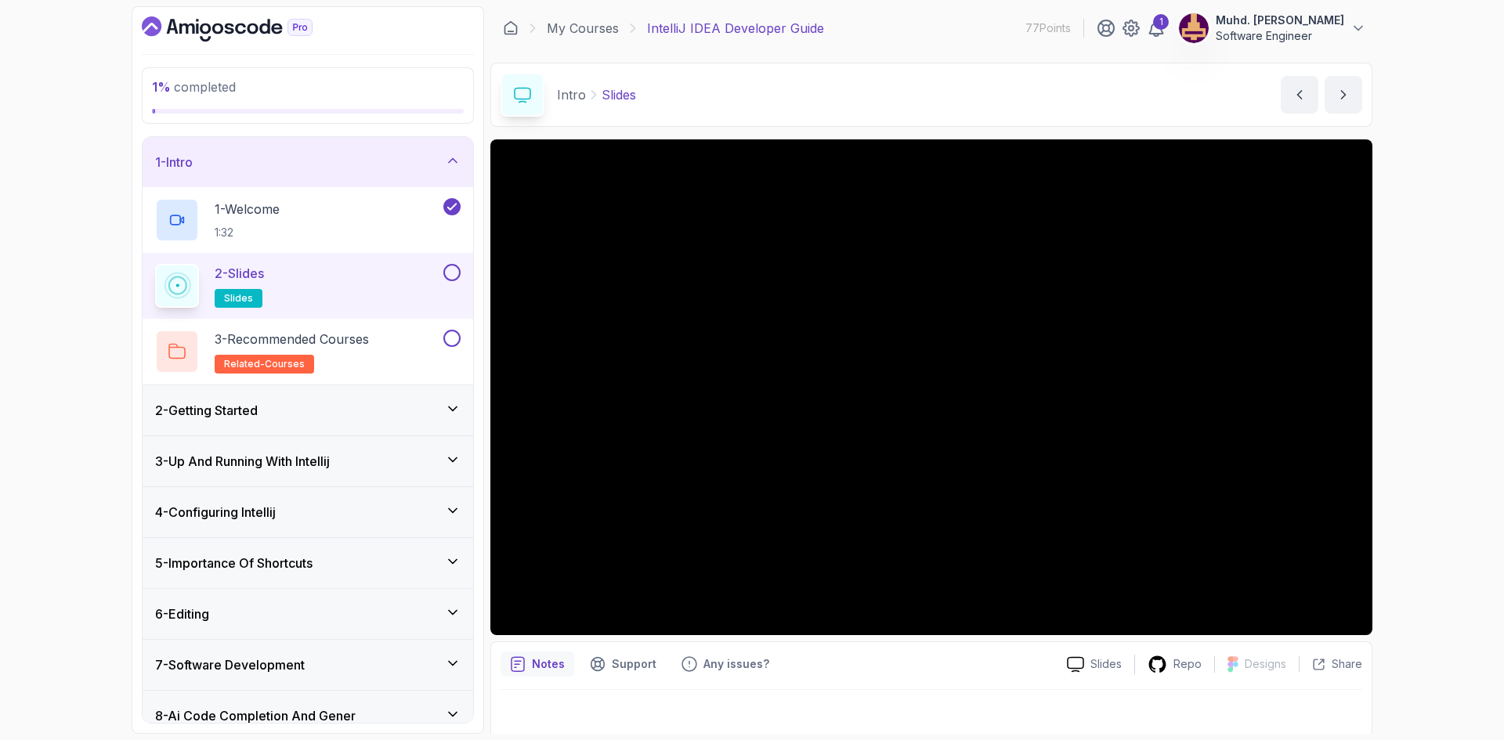
click at [347, 408] on div "2 - Getting Started" at bounding box center [307, 410] width 305 height 19
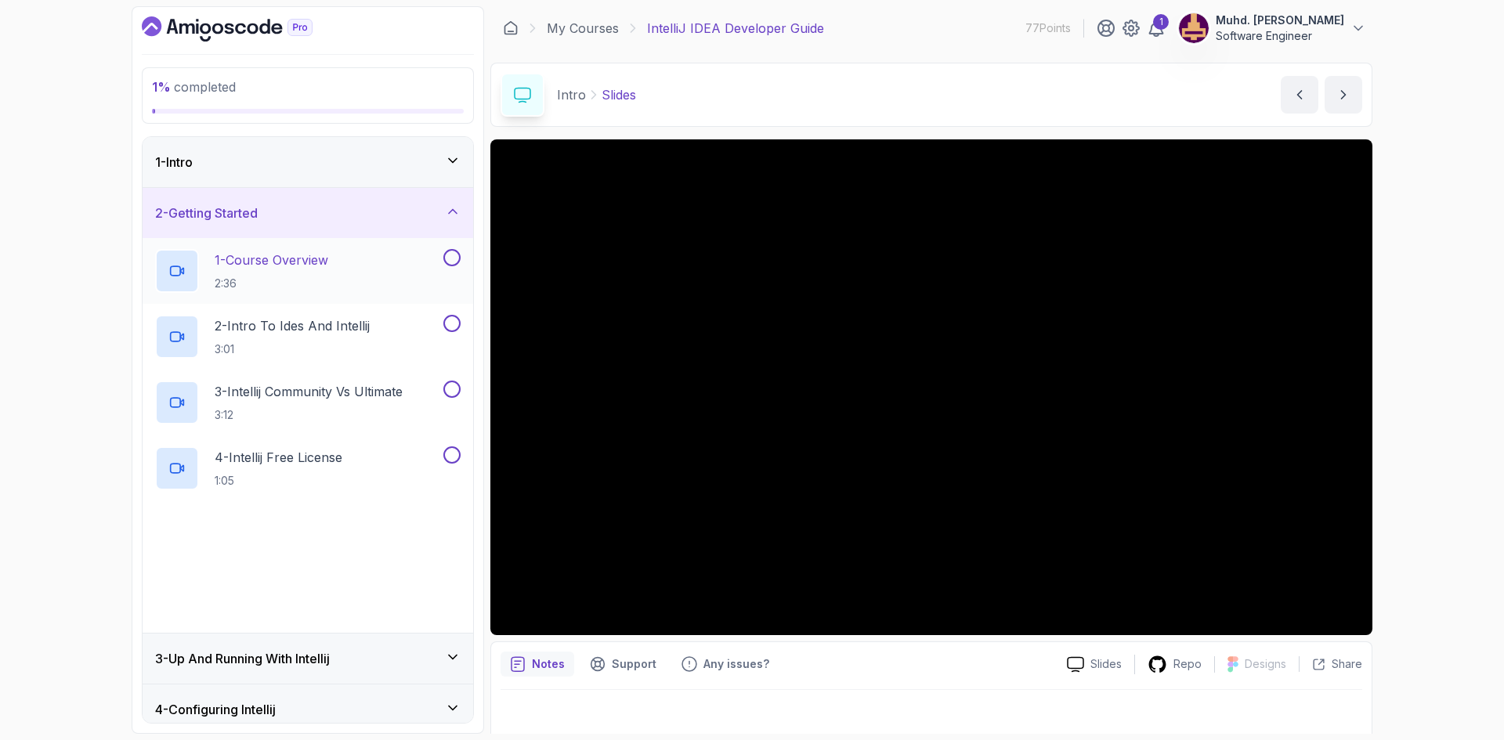
click at [339, 292] on div "1 - Course Overview 2:36" at bounding box center [297, 271] width 285 height 44
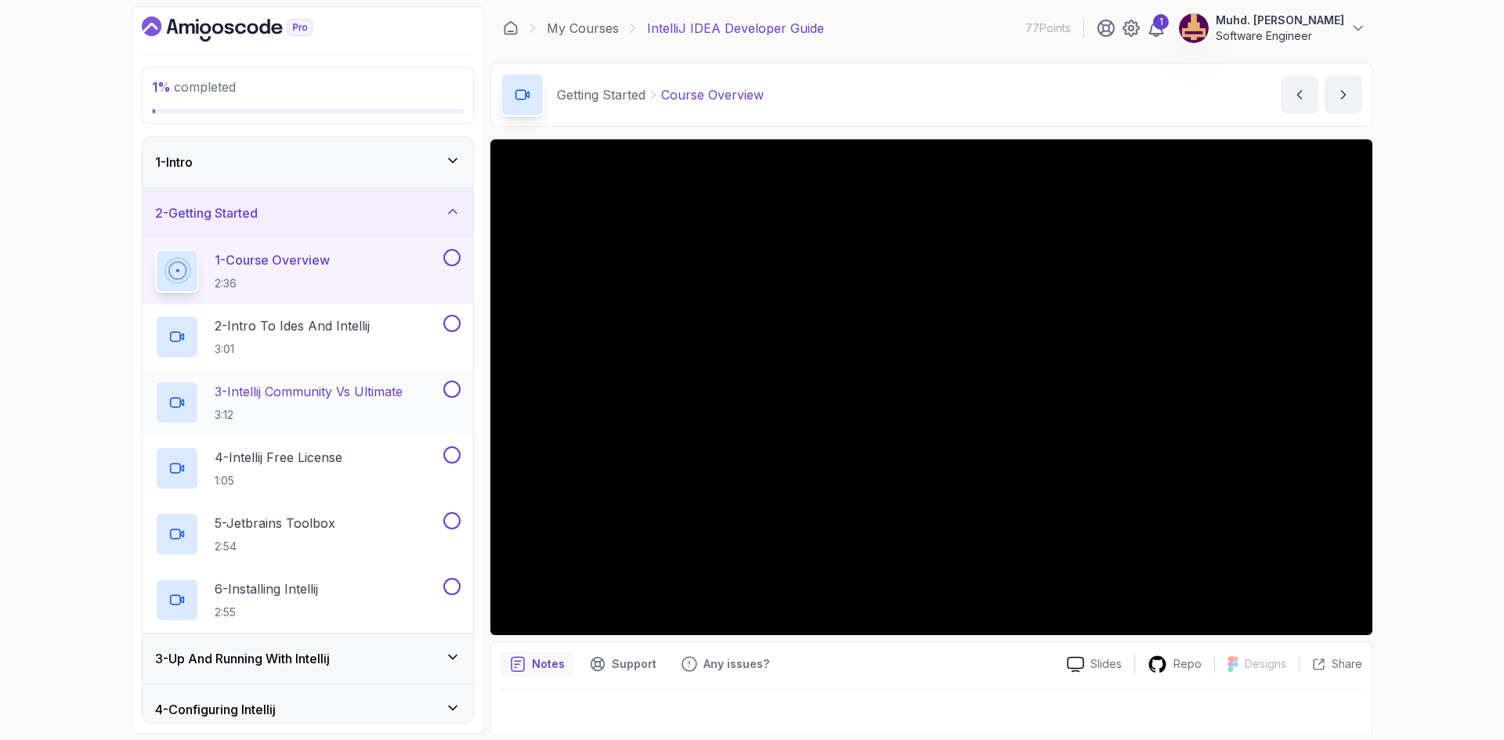
click at [403, 407] on p "3:12" at bounding box center [309, 415] width 188 height 16
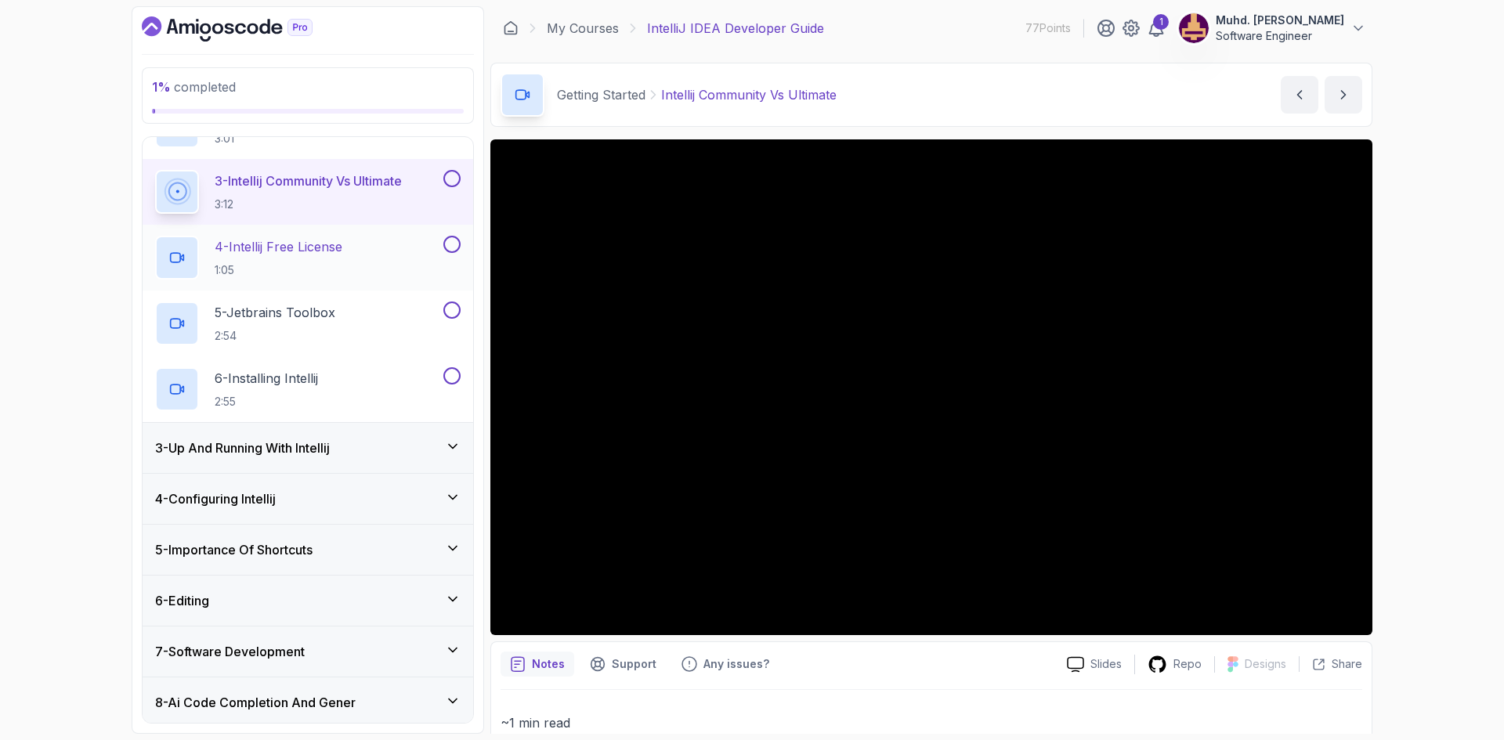
scroll to position [157, 0]
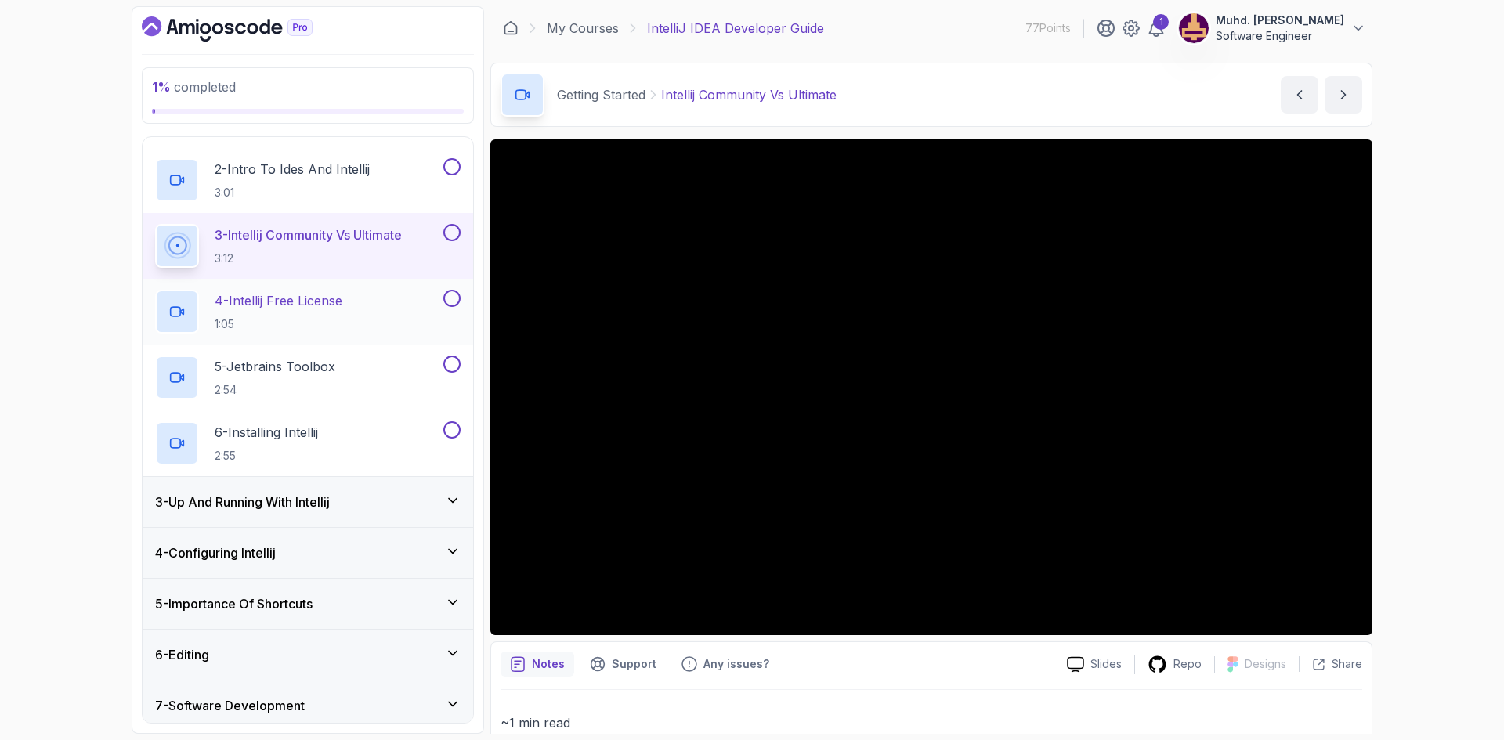
click at [354, 309] on div "4 - Intellij Free License 1:05" at bounding box center [297, 312] width 285 height 44
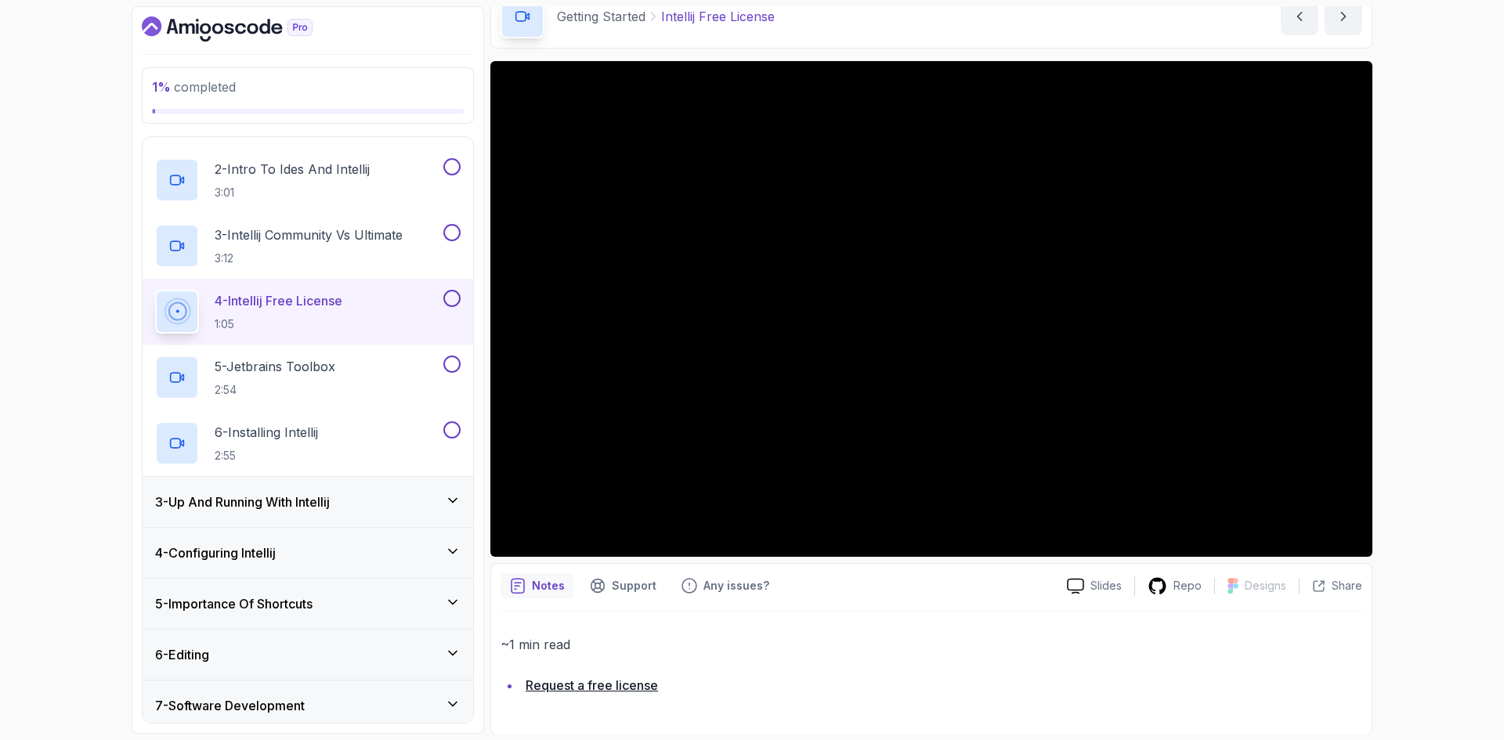
scroll to position [79, 0]
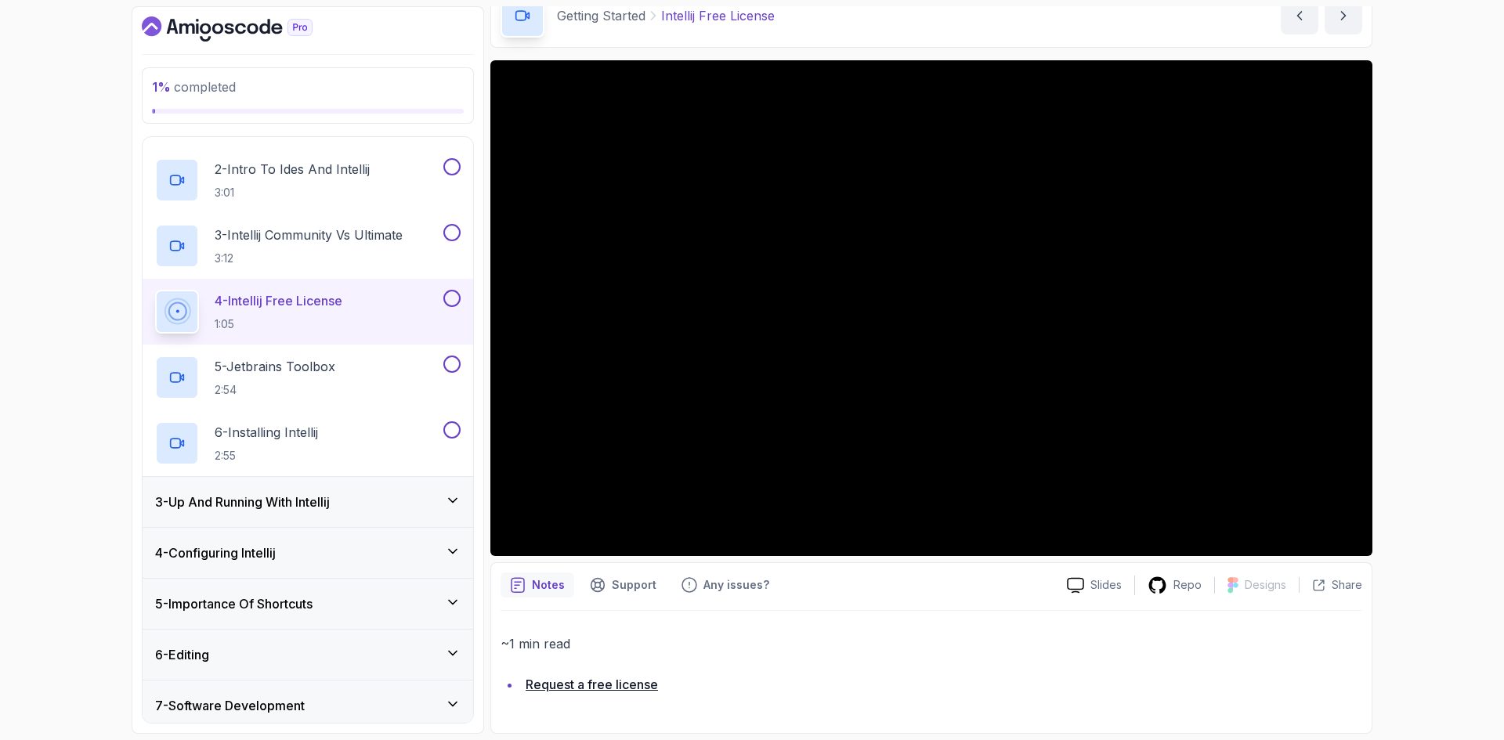
drag, startPoint x: 613, startPoint y: 688, endPoint x: 729, endPoint y: 685, distance: 116.0
click at [613, 688] on link "Request a free license" at bounding box center [592, 685] width 132 height 16
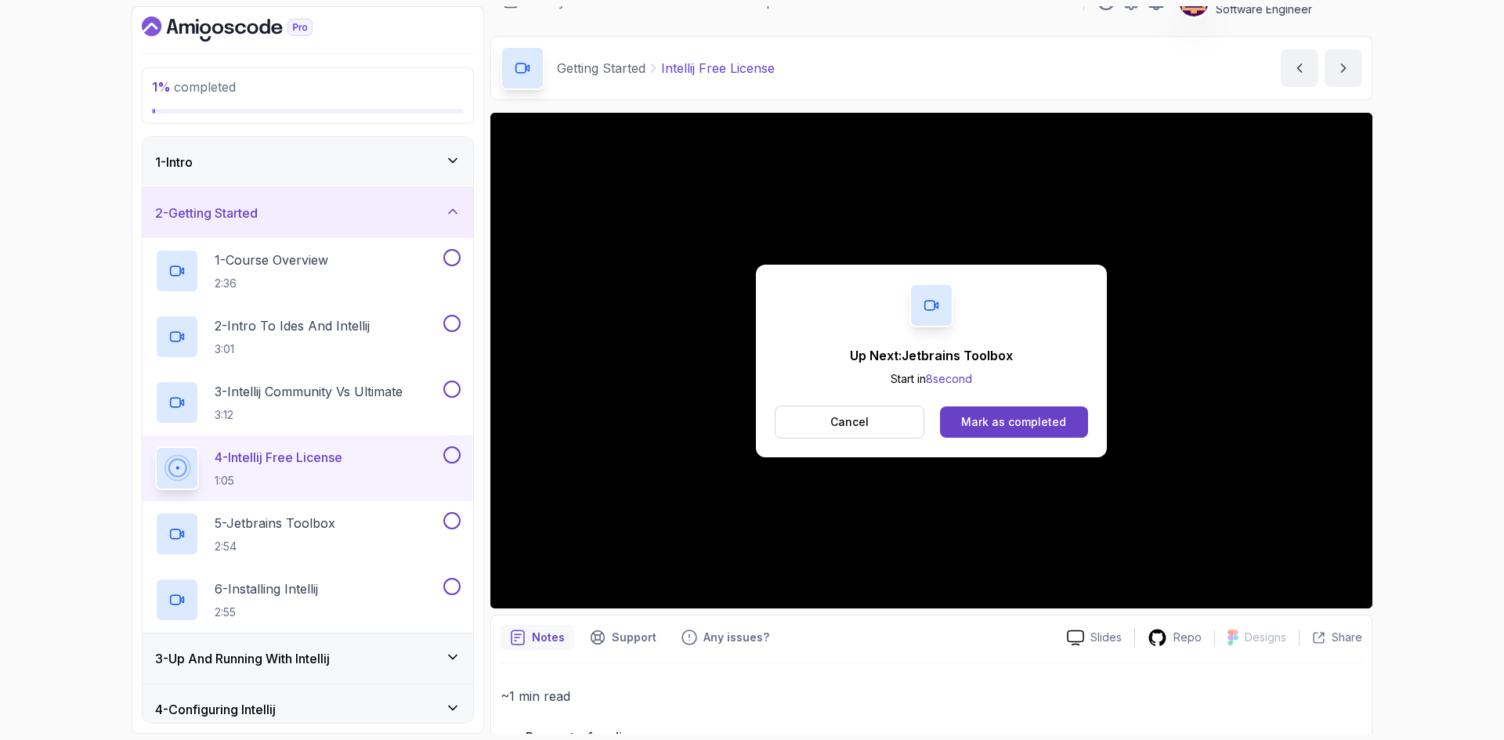
scroll to position [0, 0]
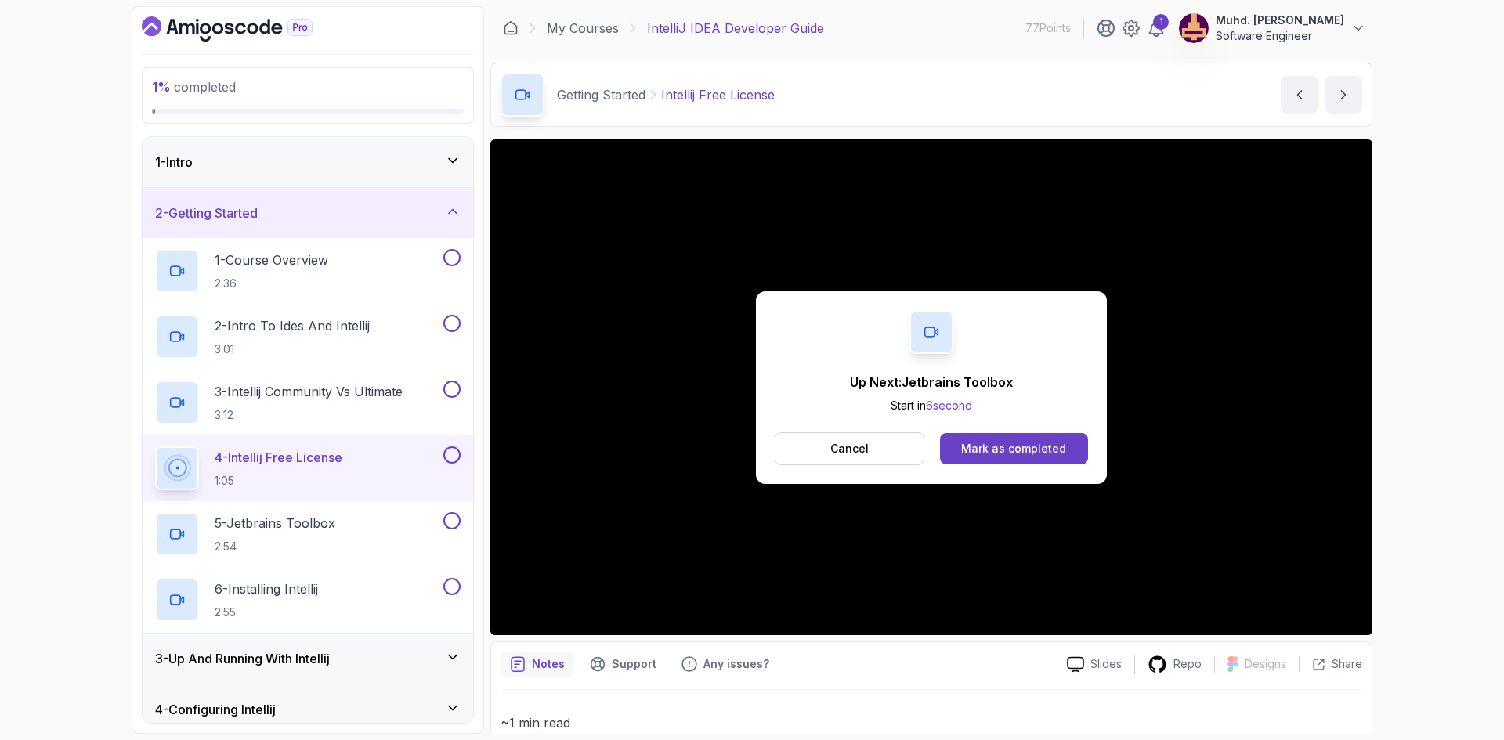
click at [1216, 18] on p "Muhd. [PERSON_NAME]" at bounding box center [1280, 21] width 128 height 16
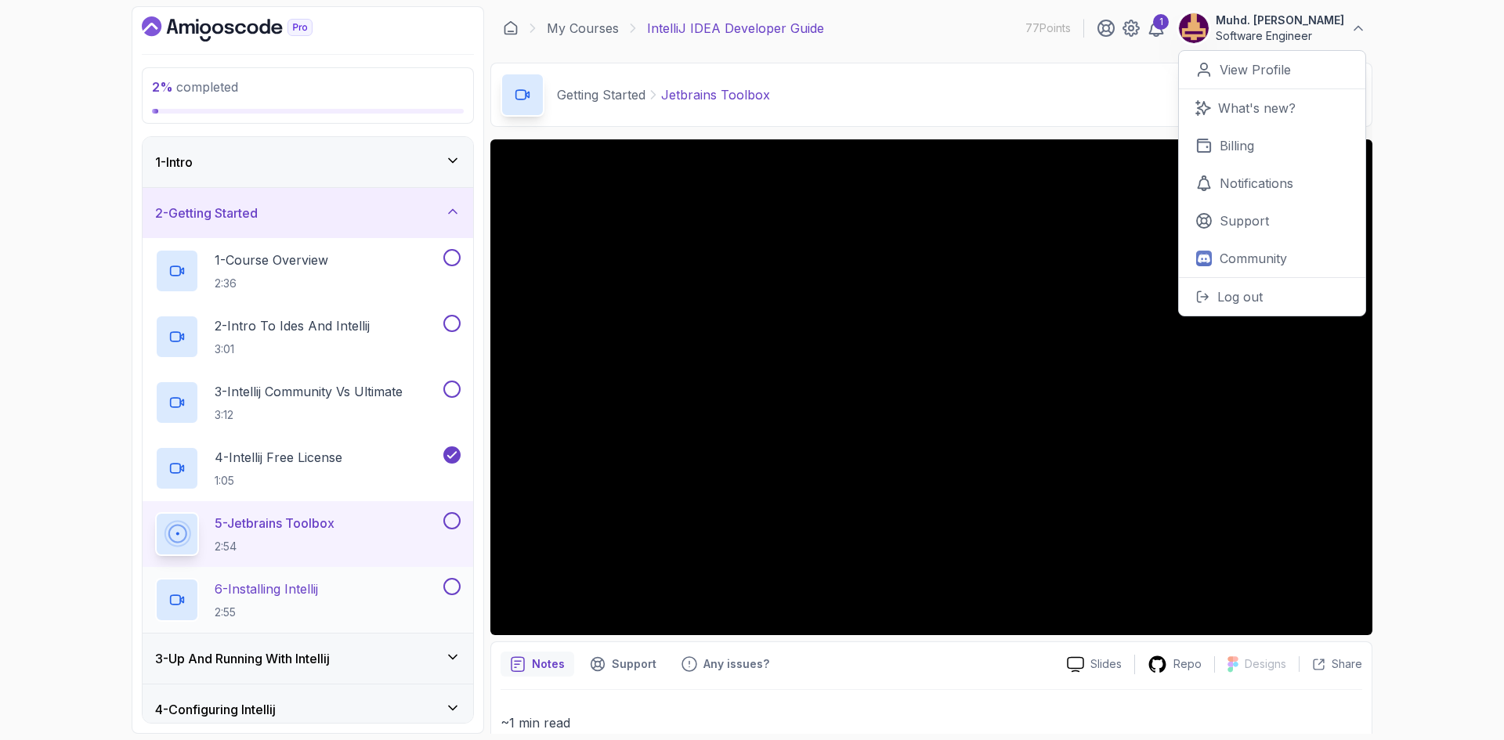
click at [295, 606] on p "2:55" at bounding box center [266, 613] width 103 height 16
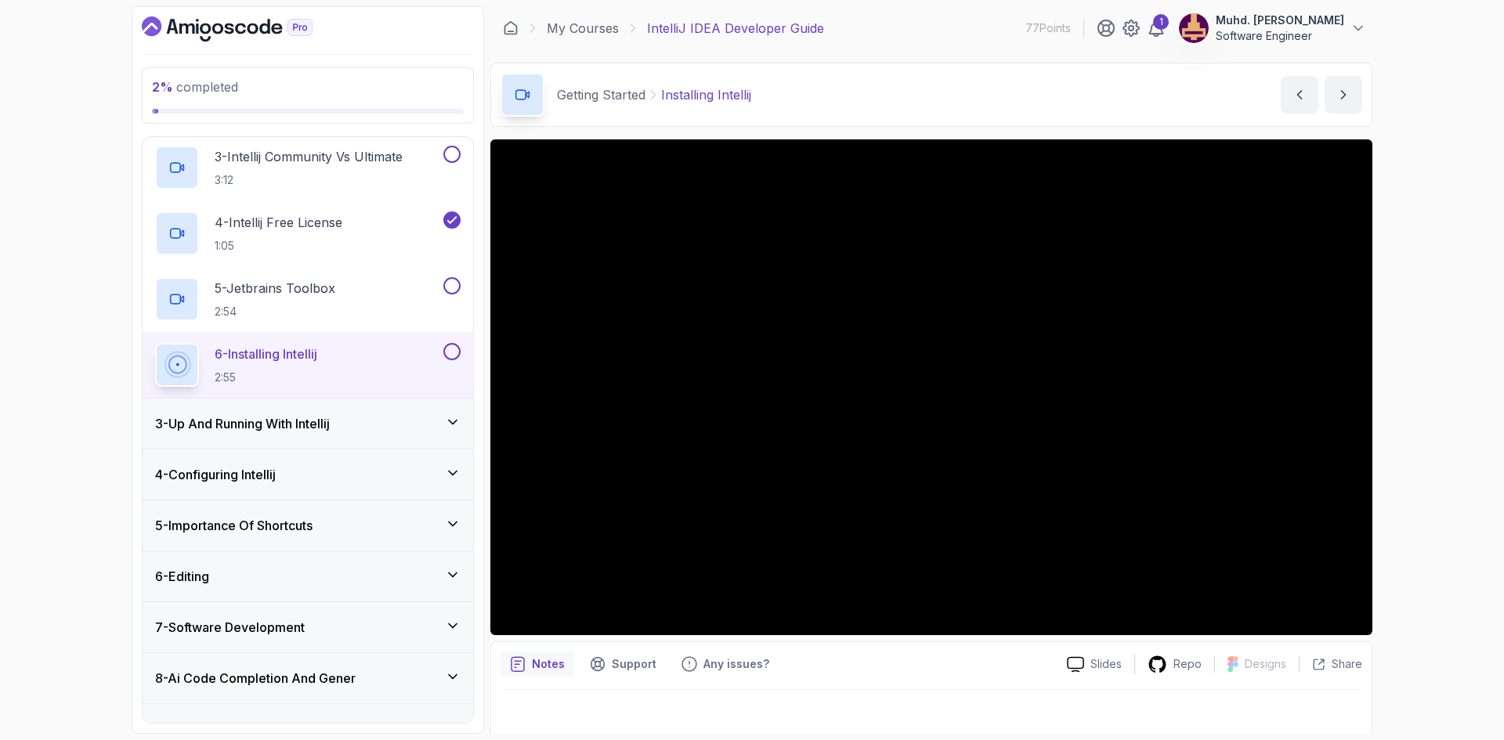
click at [385, 424] on div "3 - Up And Running With Intellij" at bounding box center [307, 423] width 305 height 19
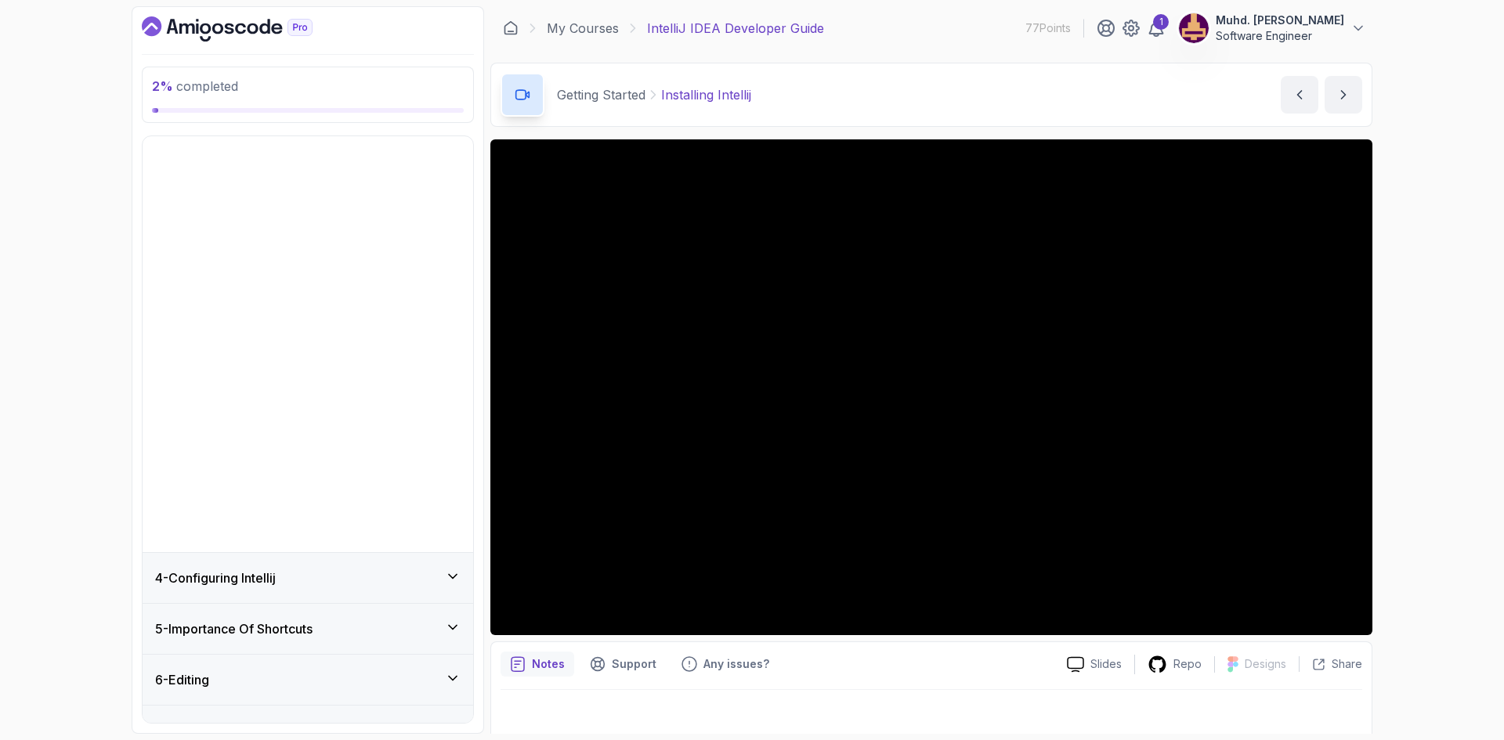
scroll to position [126, 0]
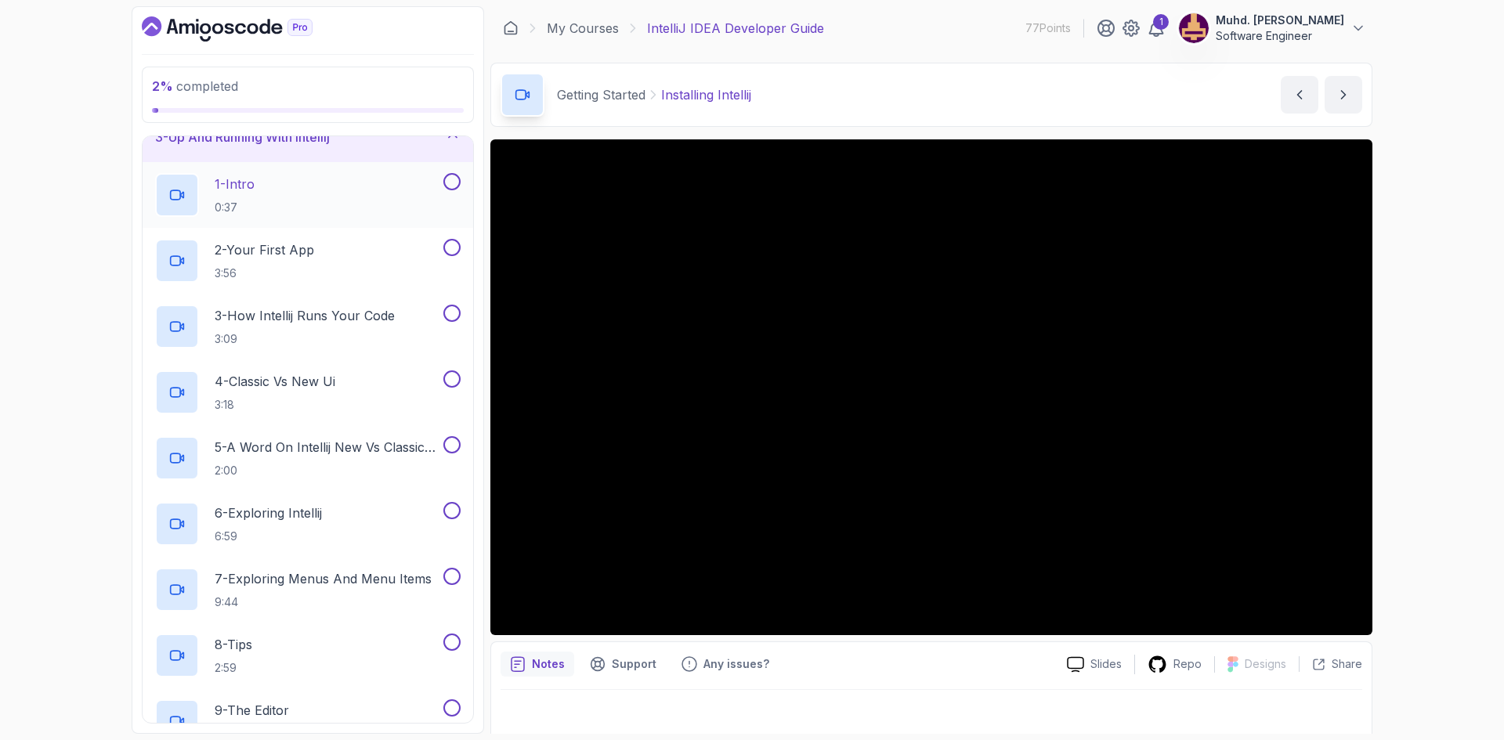
click at [352, 186] on div "1 - Intro 0:37" at bounding box center [297, 195] width 285 height 44
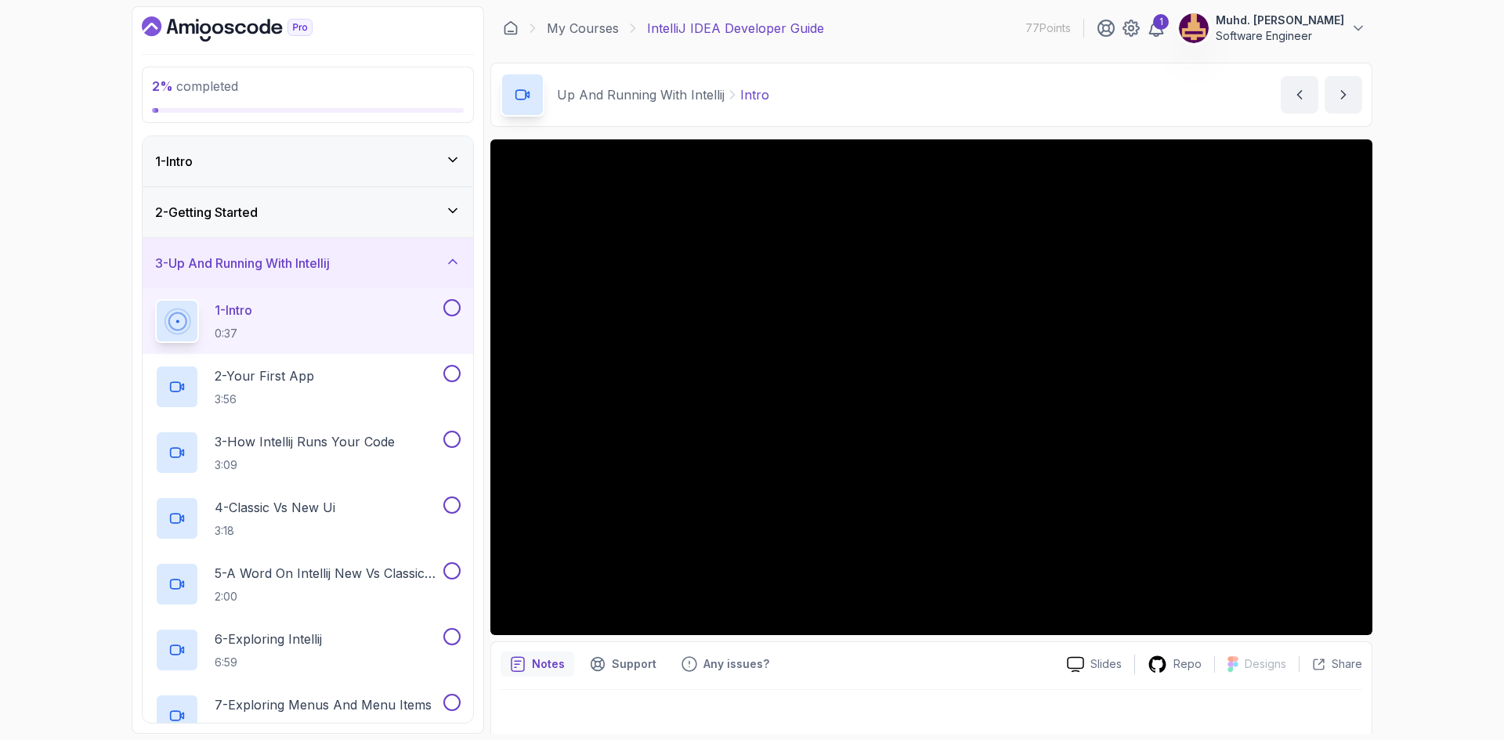
click at [356, 204] on div "2 - Getting Started" at bounding box center [307, 212] width 305 height 19
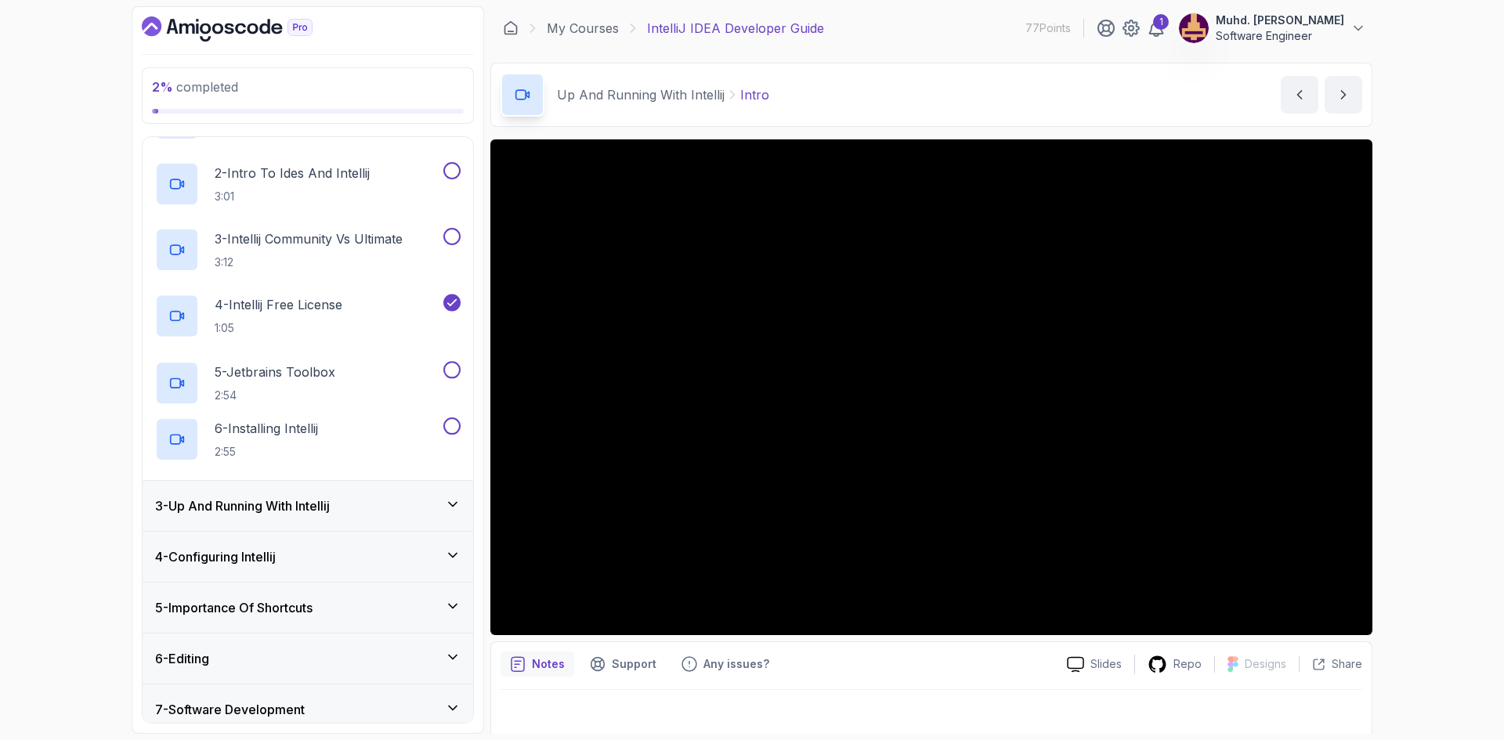
scroll to position [313, 0]
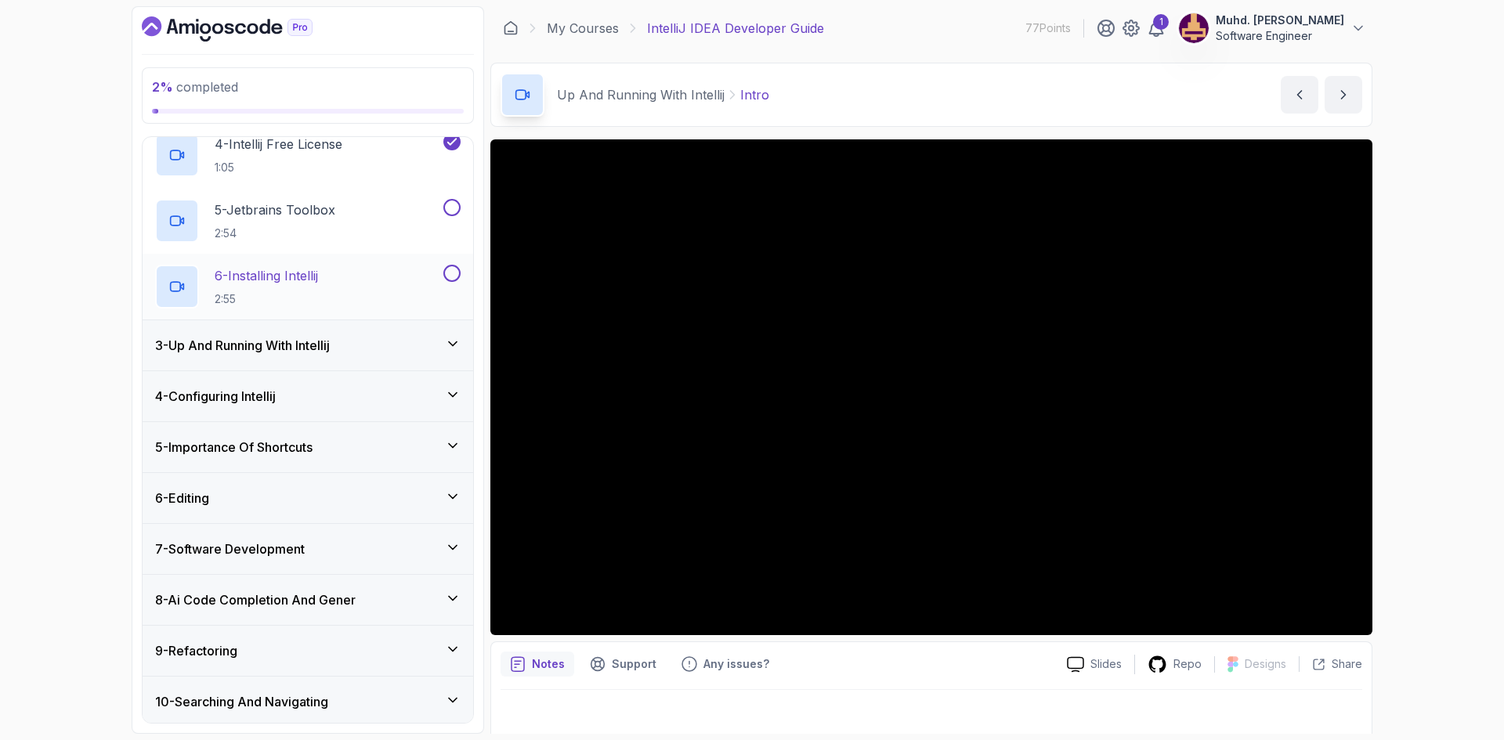
click at [304, 284] on h2 "6 - Installing Intellij 2:55" at bounding box center [266, 286] width 103 height 41
click at [330, 344] on h3 "3 - Up And Running With Intellij" at bounding box center [242, 345] width 175 height 19
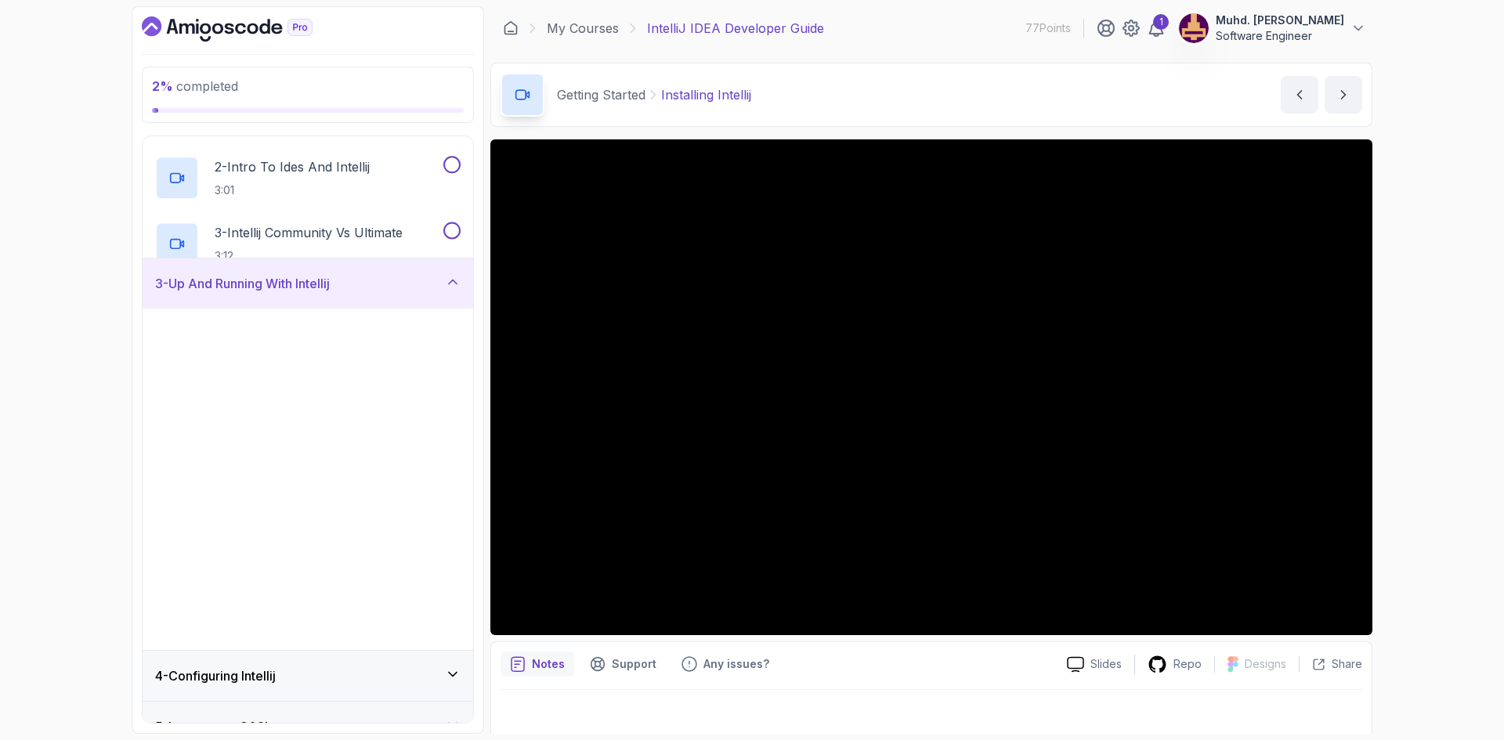
scroll to position [126, 0]
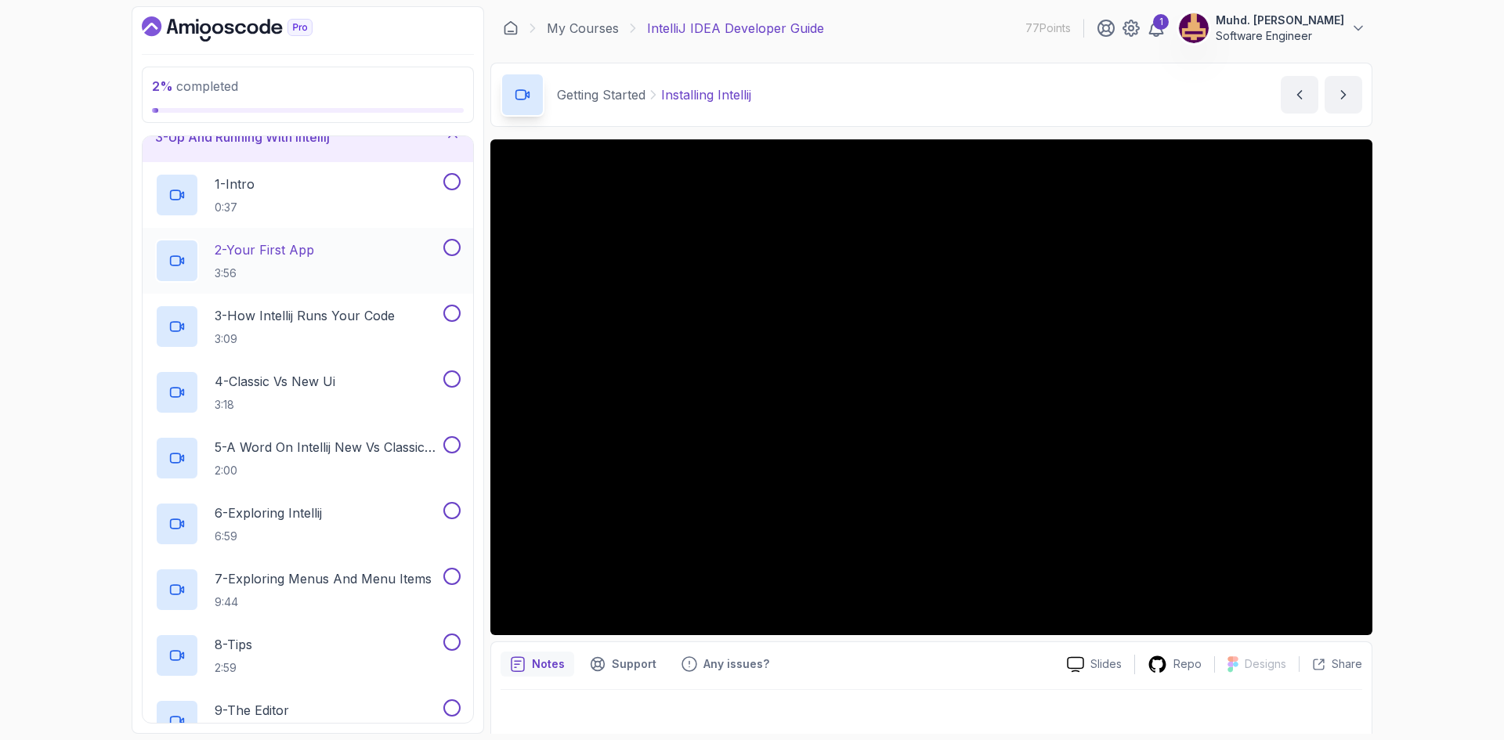
click at [284, 264] on h2 "2 - Your First App 3:56" at bounding box center [264, 260] width 99 height 41
click at [337, 333] on p "3:09" at bounding box center [305, 339] width 180 height 16
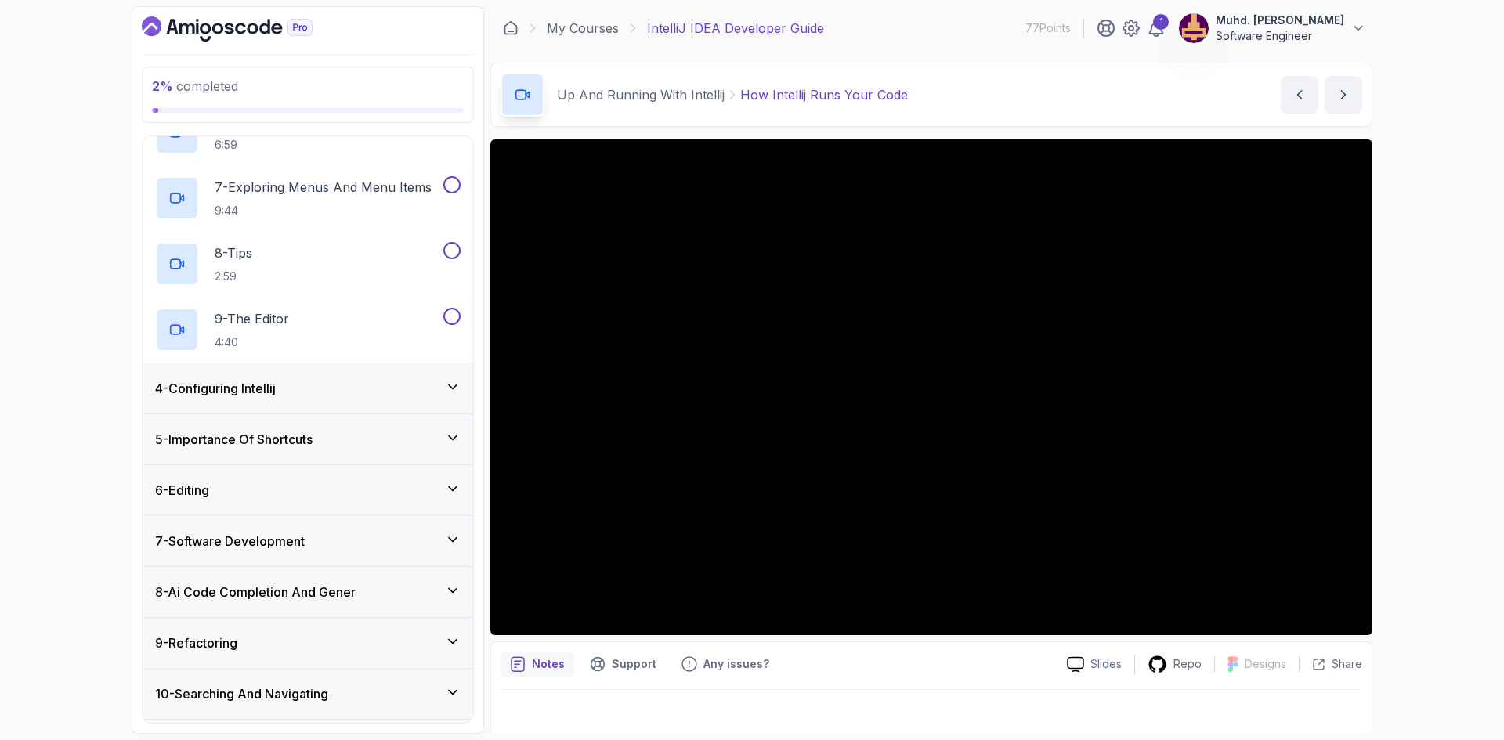
click at [323, 439] on div "5 - Importance Of Shortcuts" at bounding box center [307, 439] width 305 height 19
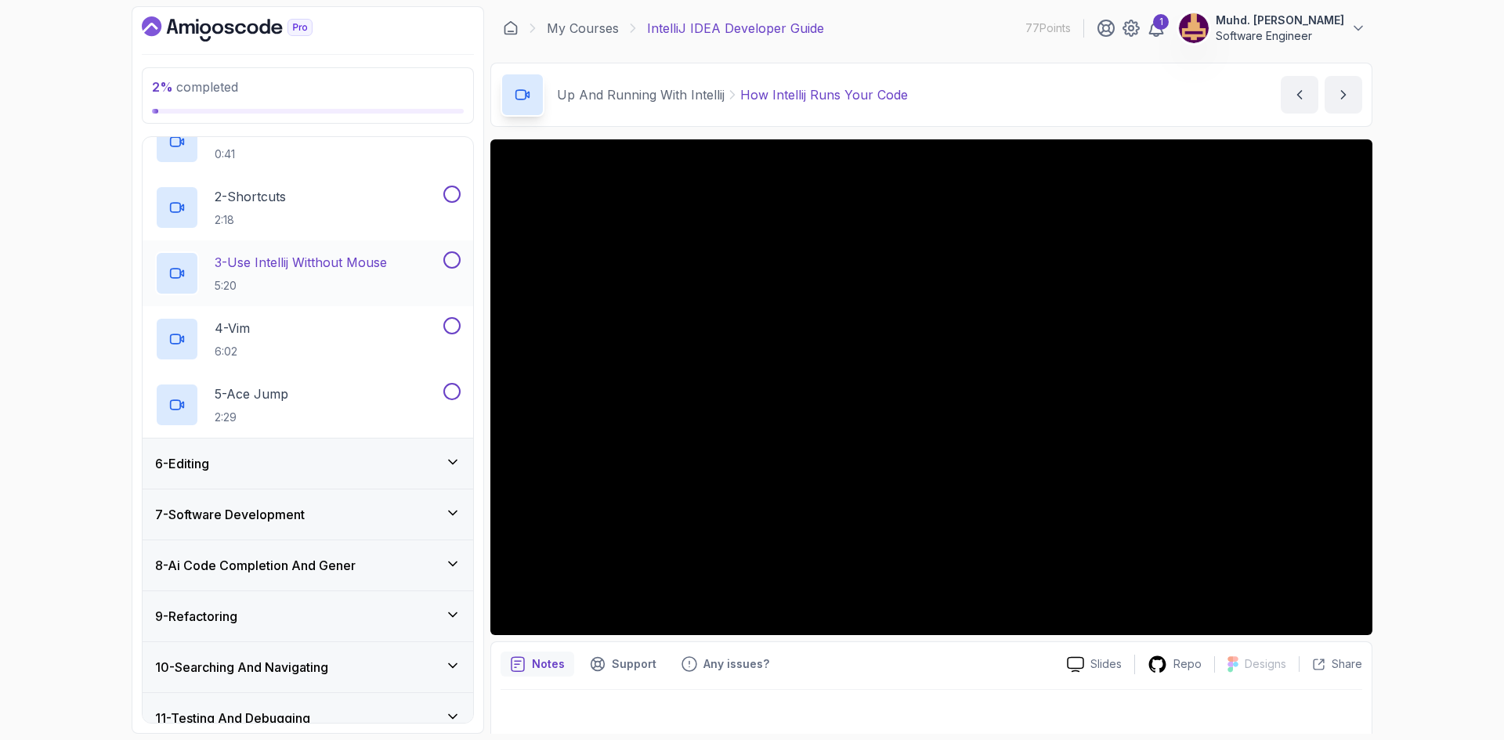
scroll to position [283, 0]
click at [334, 218] on div "2 - Shortcuts 2:18" at bounding box center [297, 207] width 285 height 44
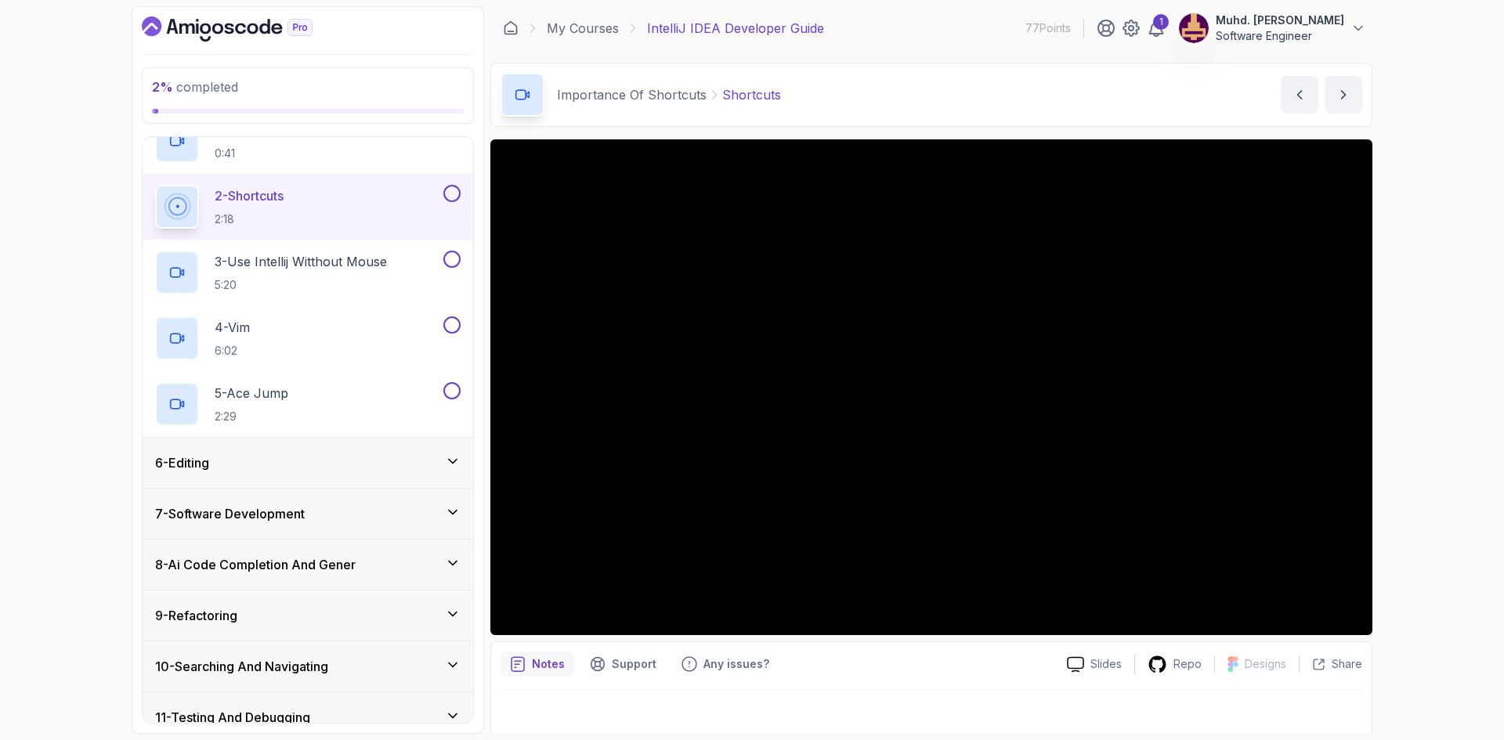
scroll to position [10, 0]
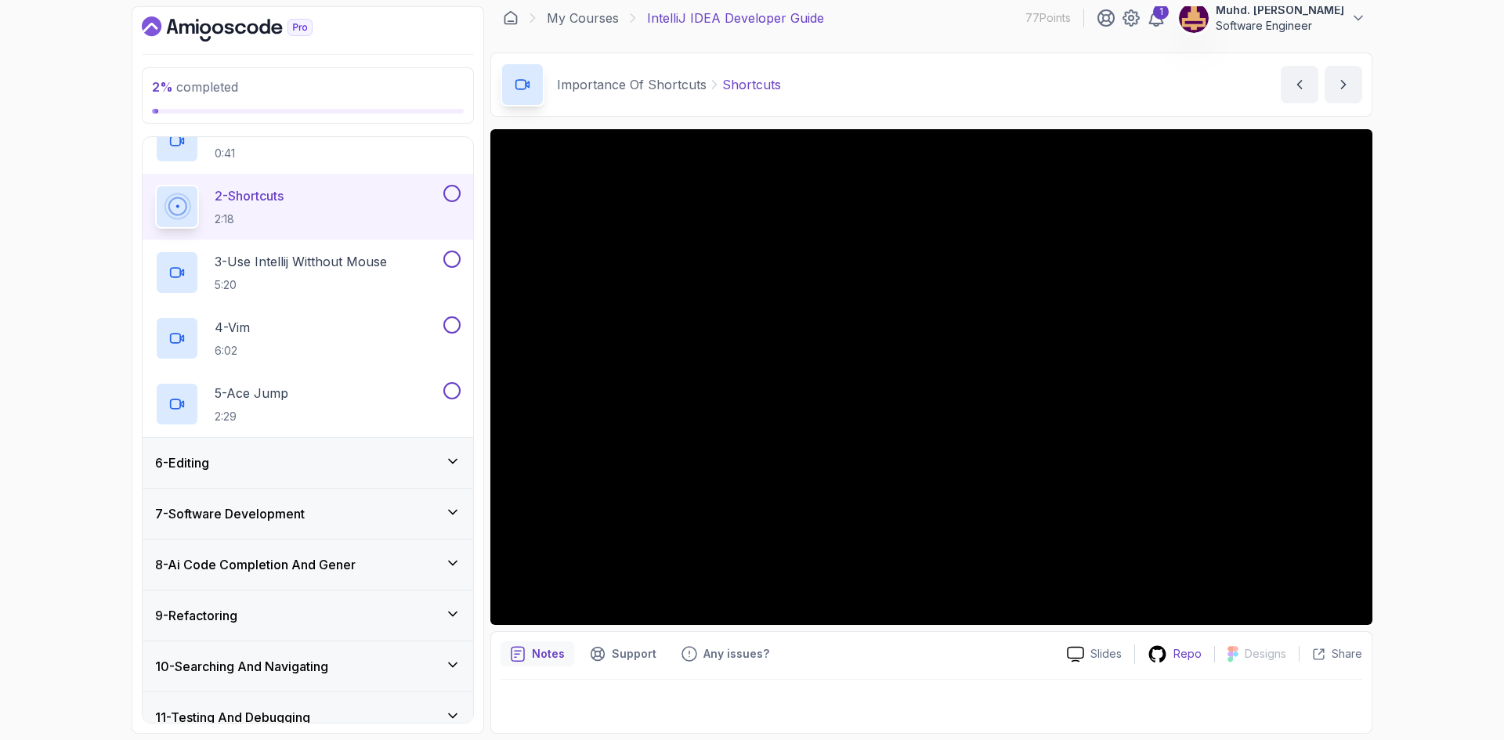
click at [1190, 650] on p "Repo" at bounding box center [1187, 654] width 28 height 16
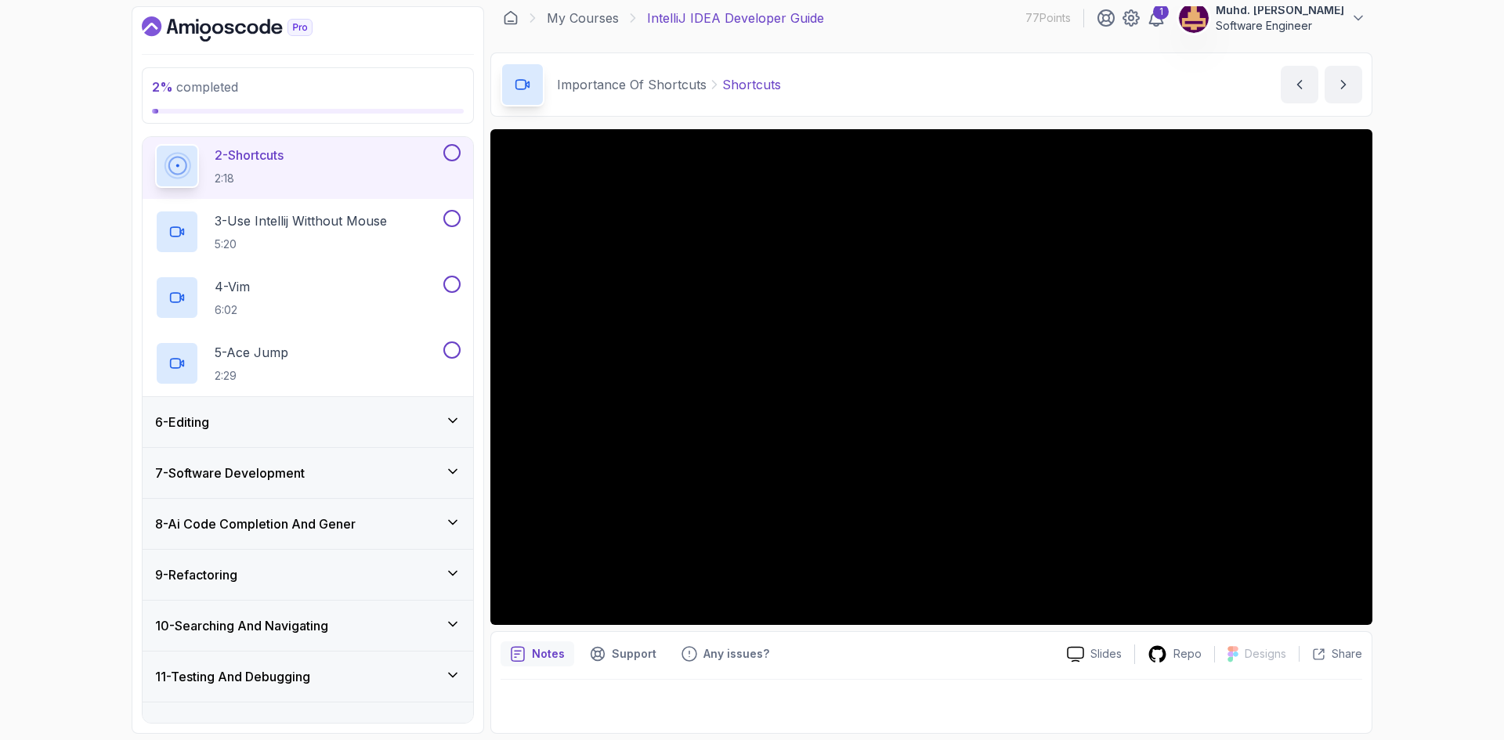
scroll to position [361, 0]
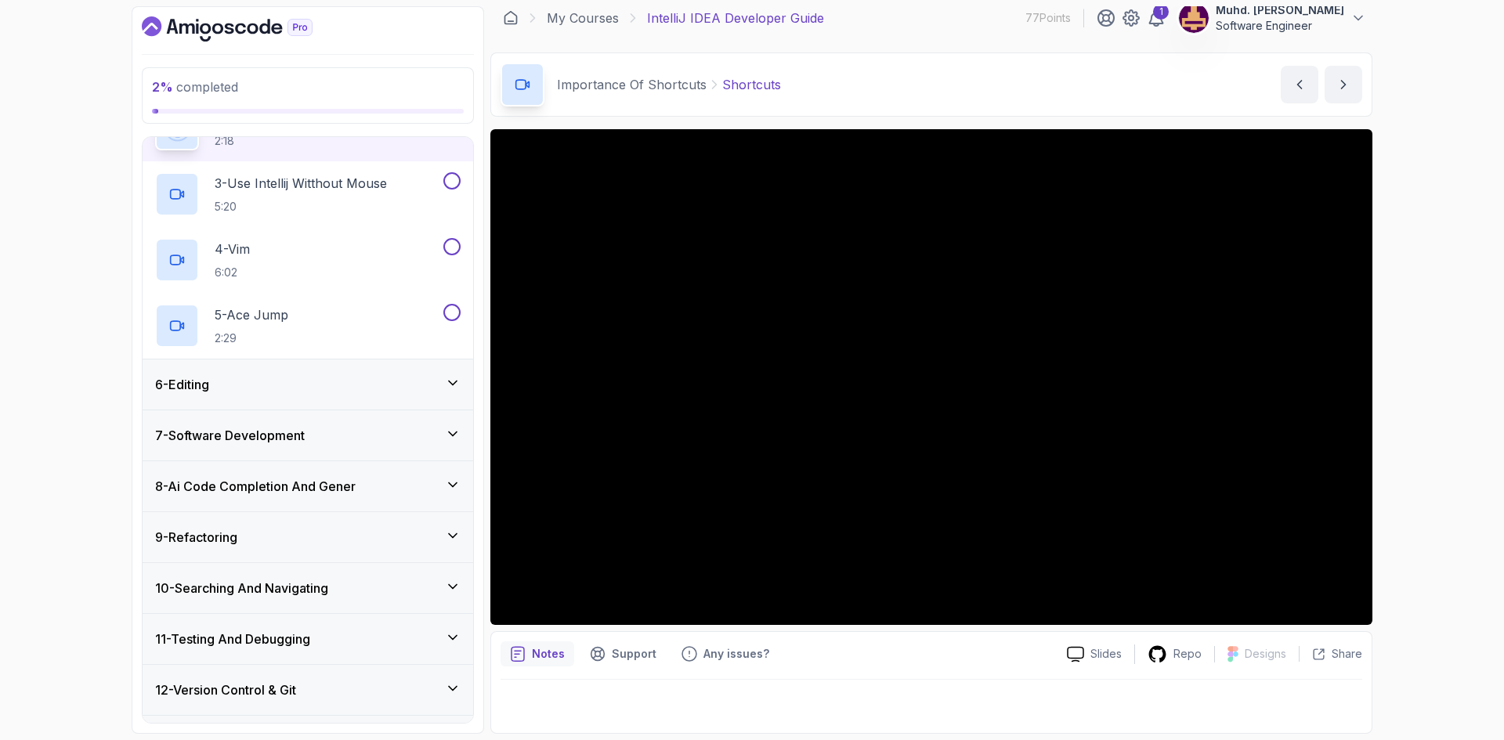
click at [334, 381] on div "6 - Editing" at bounding box center [307, 384] width 305 height 19
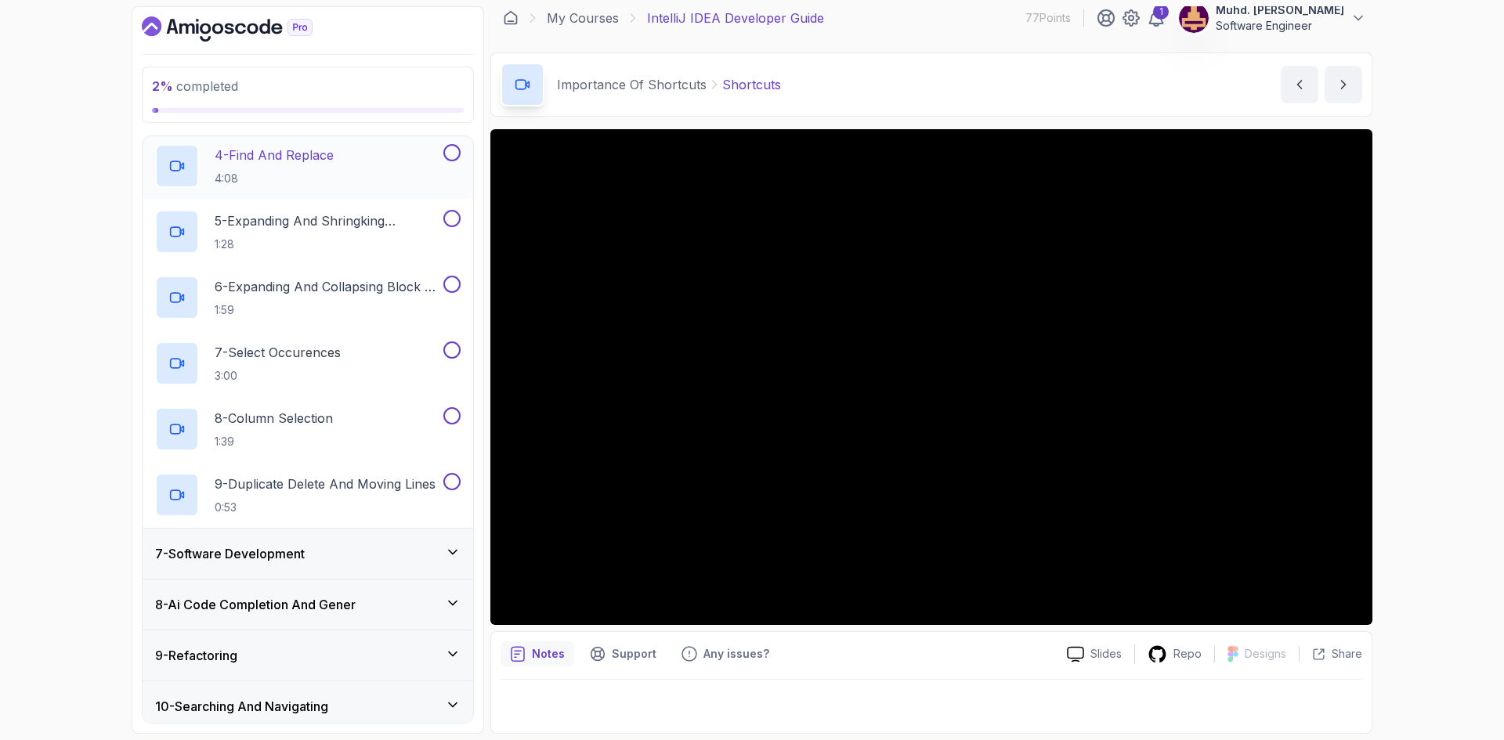
scroll to position [518, 0]
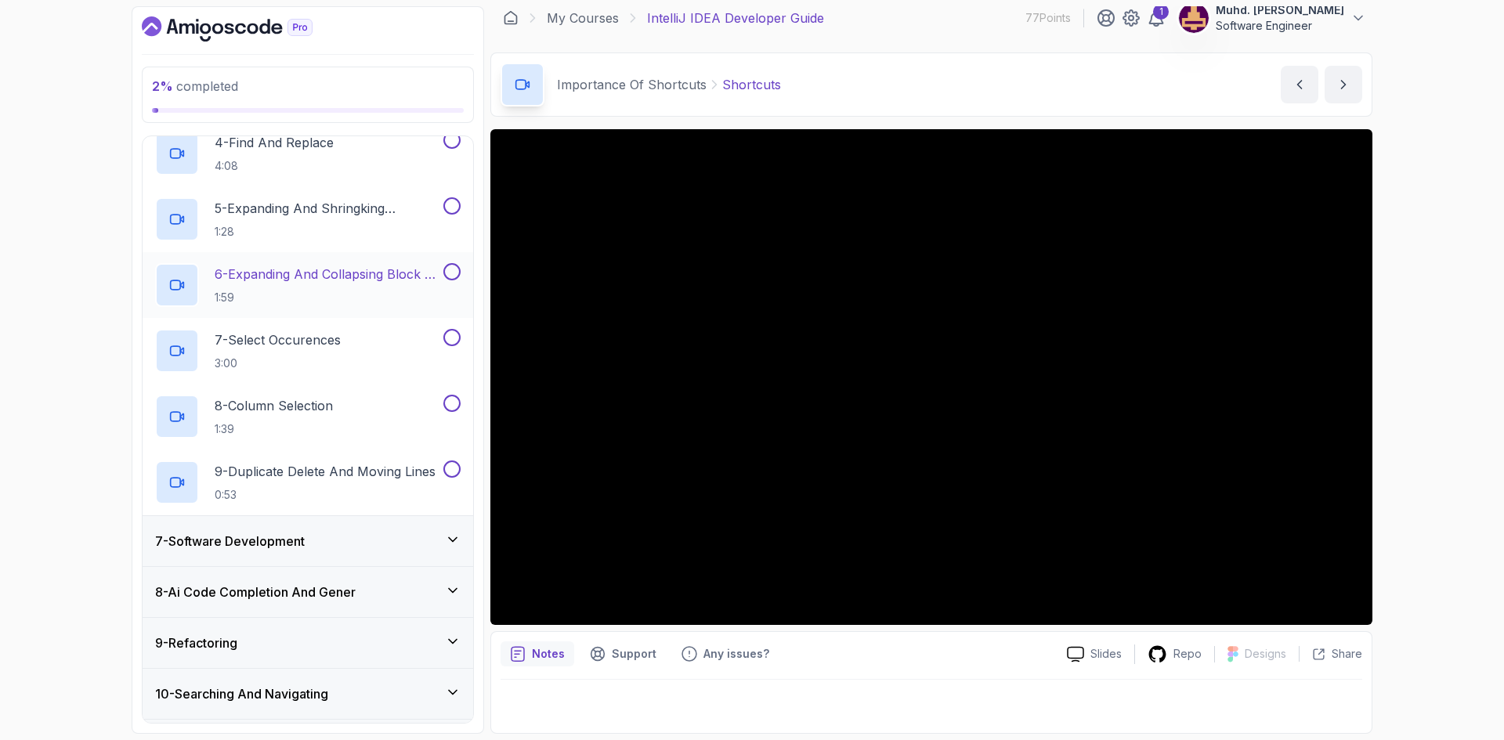
click at [327, 276] on p "6 - Expanding And Collapsing Block Of Code" at bounding box center [328, 274] width 226 height 19
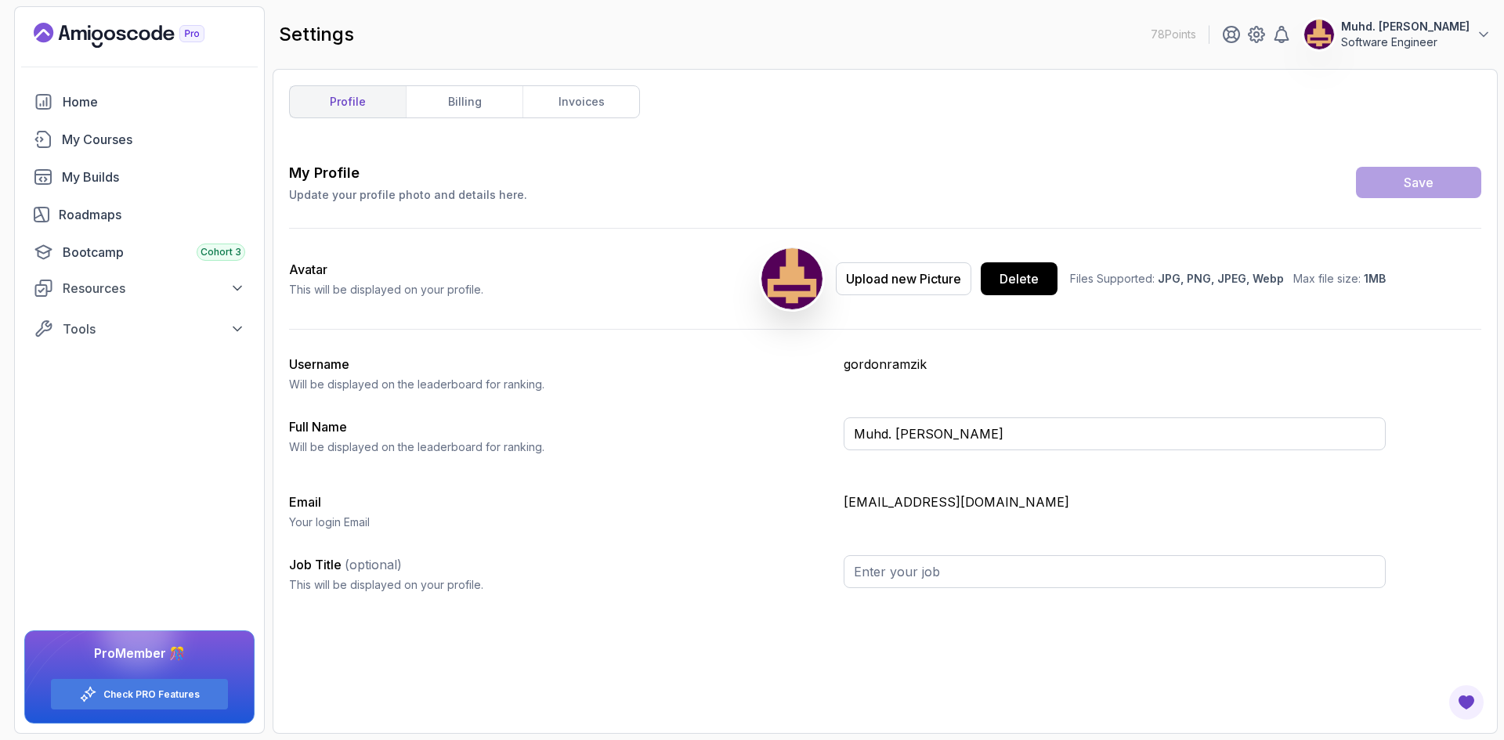
type input "Software Engineer"
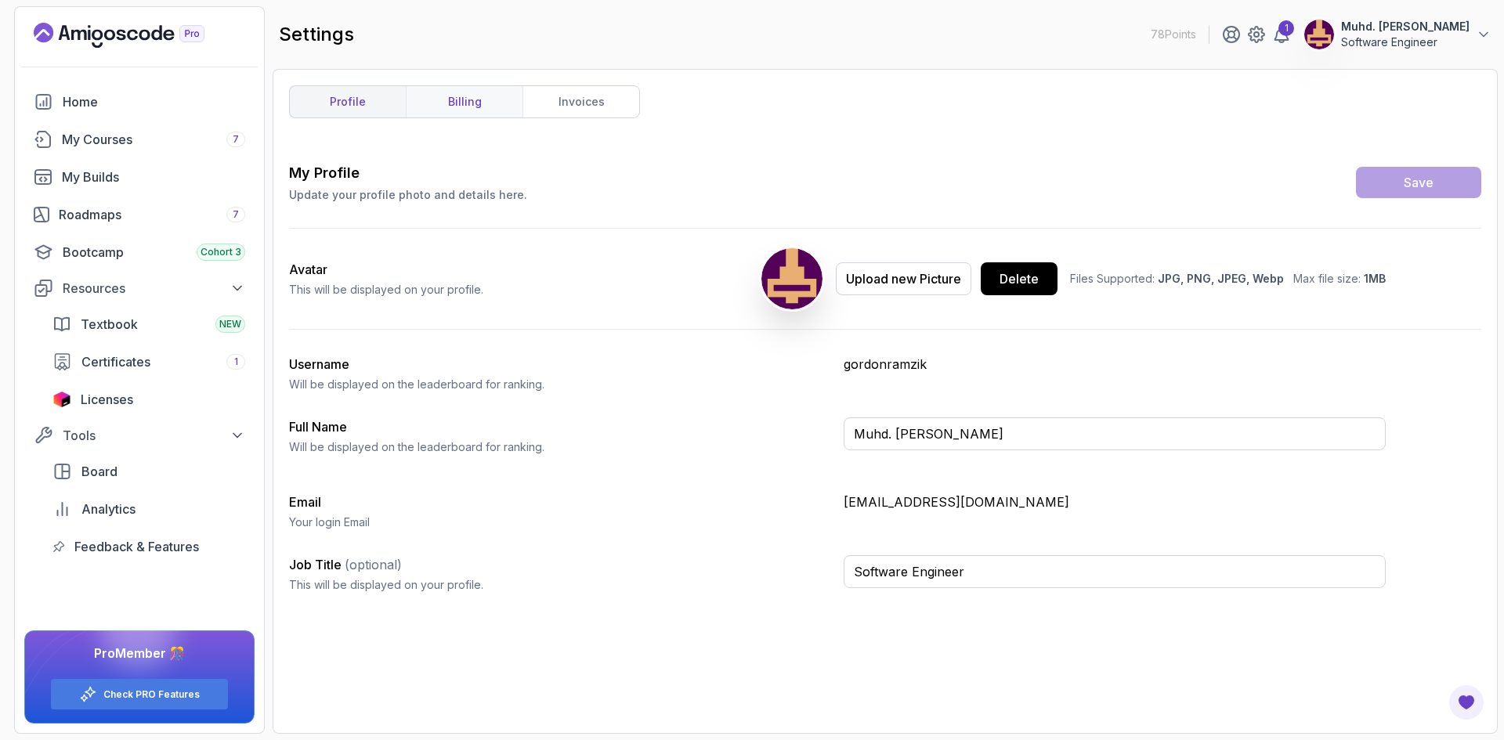
click at [491, 108] on link "billing" at bounding box center [464, 101] width 117 height 31
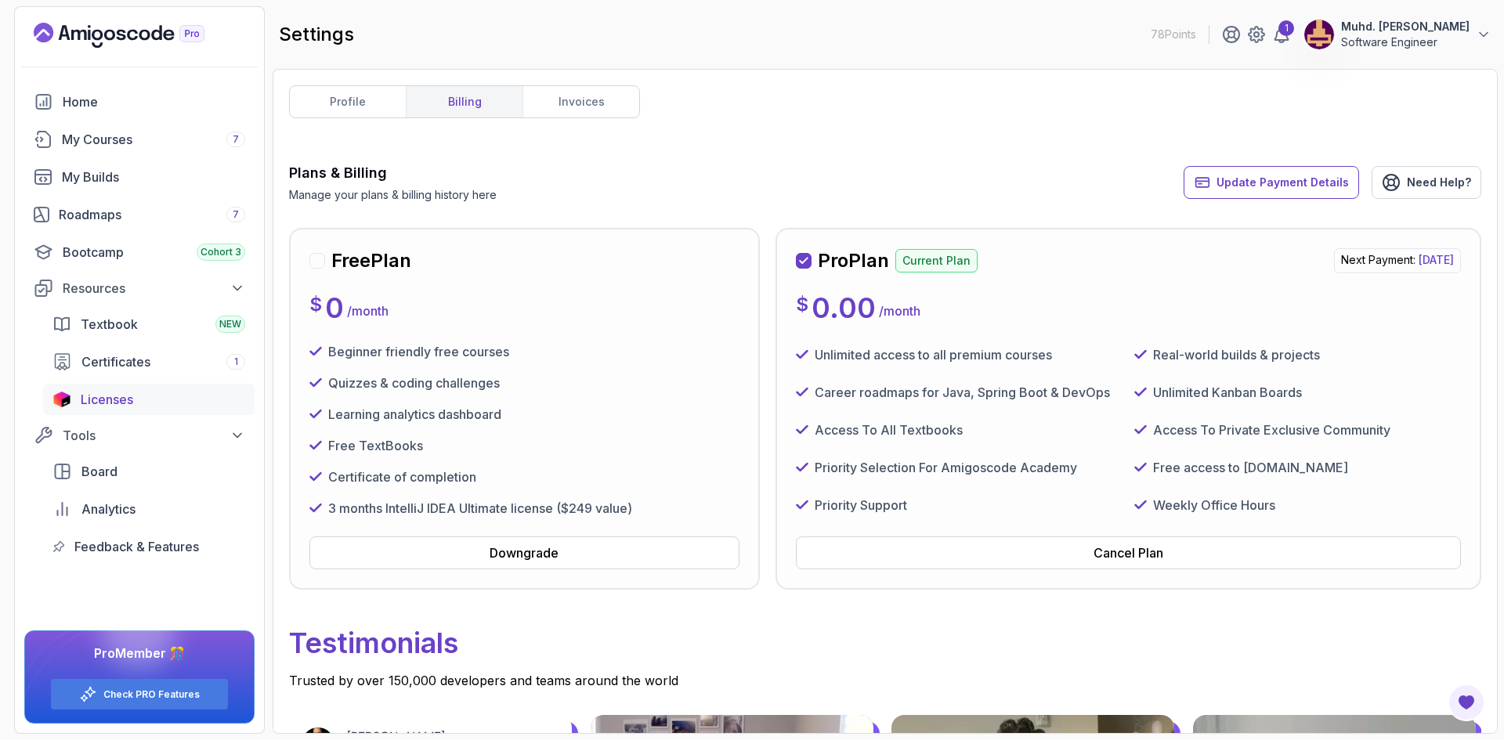
click at [170, 397] on div "Licenses" at bounding box center [163, 399] width 164 height 19
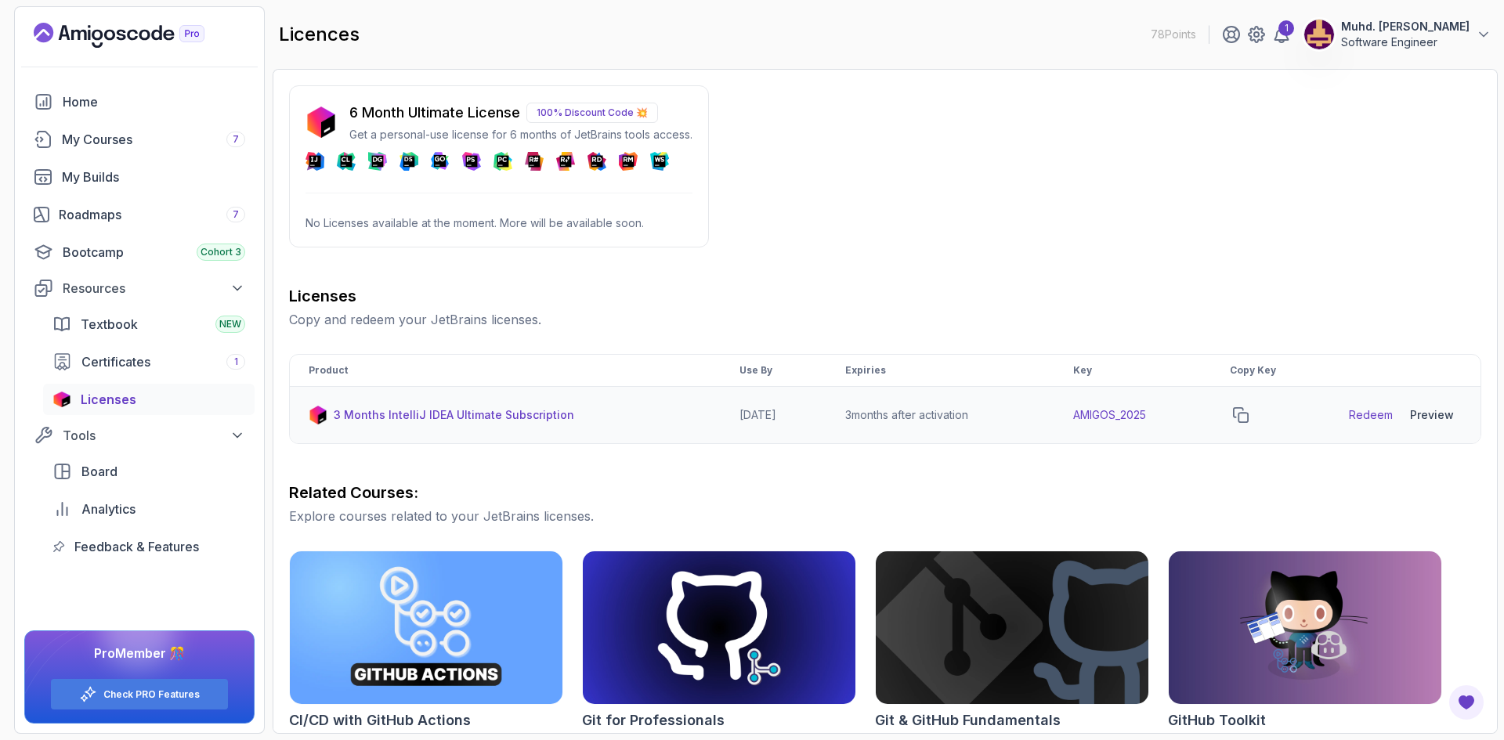
scroll to position [157, 0]
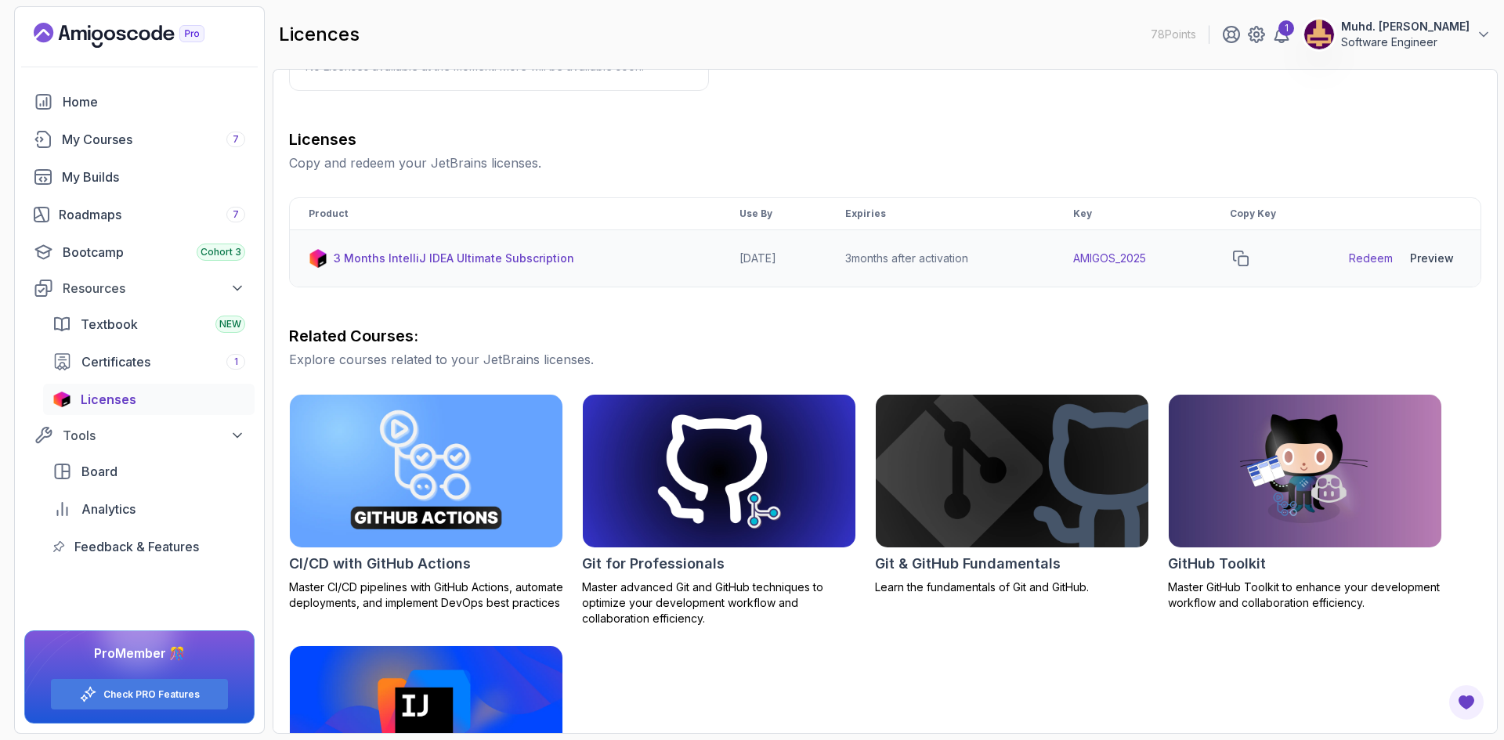
click at [1376, 260] on link "Redeem" at bounding box center [1371, 259] width 44 height 16
click at [1133, 261] on td "AMIGOS_2025" at bounding box center [1132, 258] width 157 height 57
copy td "AMIGOS_2025"
click at [947, 306] on div "Licenses Copy and redeem your JetBrains licenses. Product Use By Expiries Key C…" at bounding box center [885, 495] width 1192 height 734
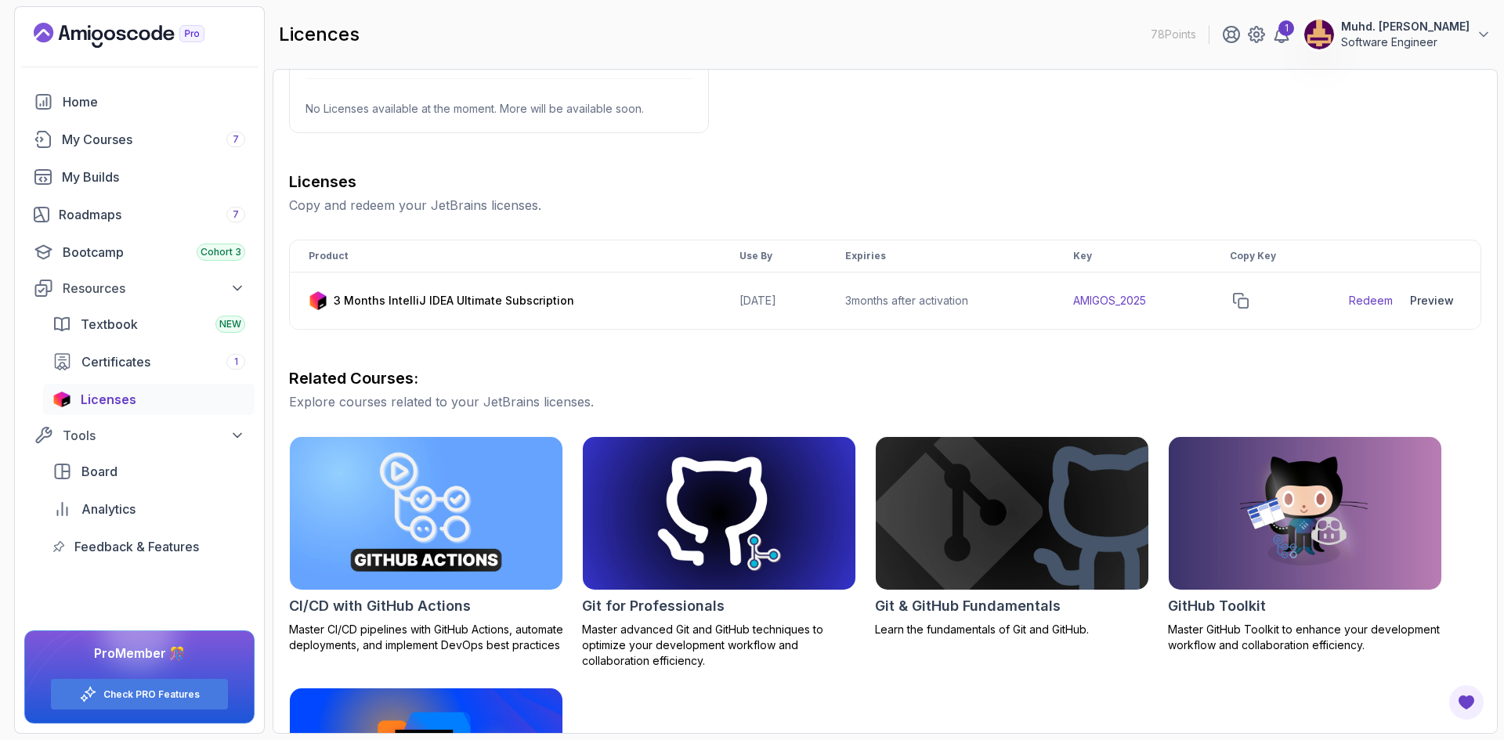
scroll to position [78, 0]
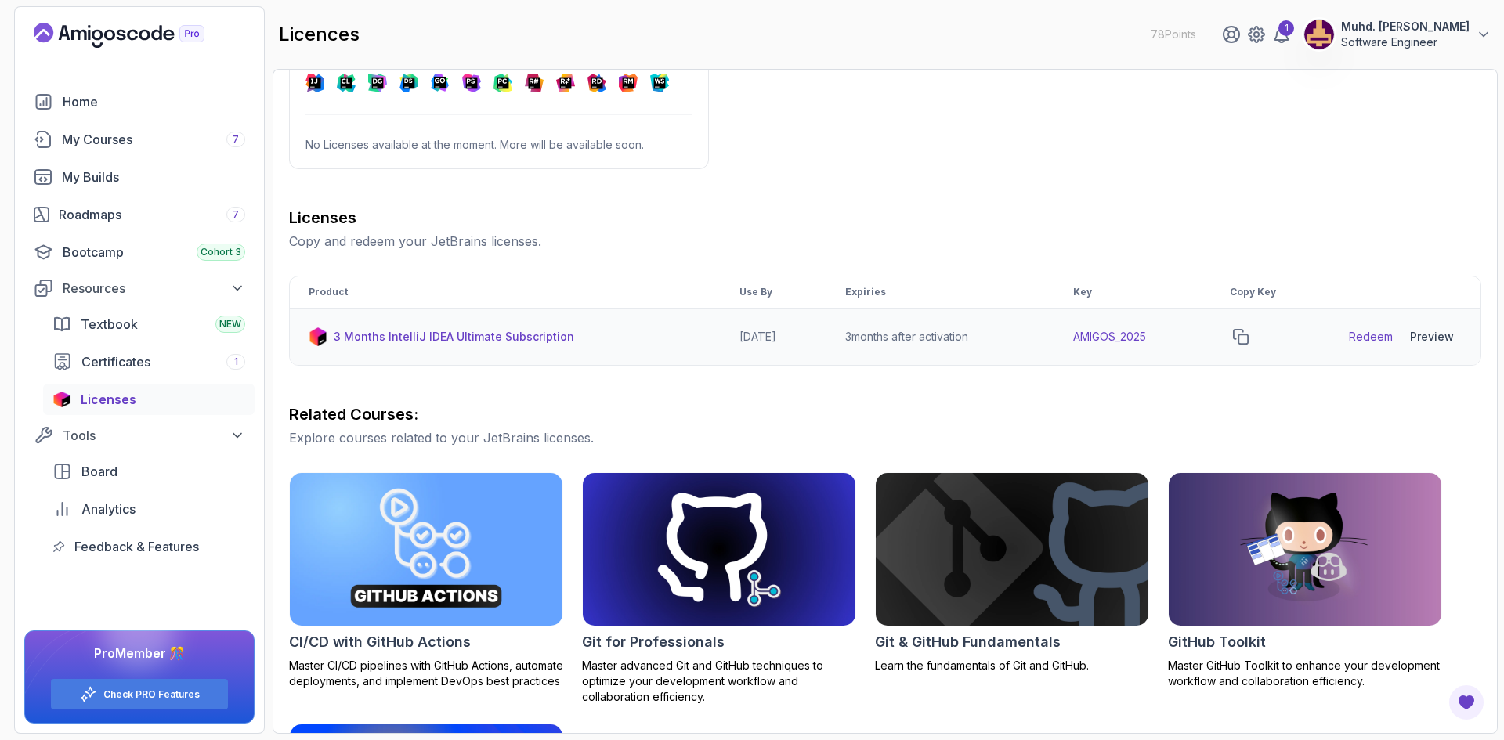
click at [1434, 330] on div "Preview" at bounding box center [1432, 337] width 44 height 16
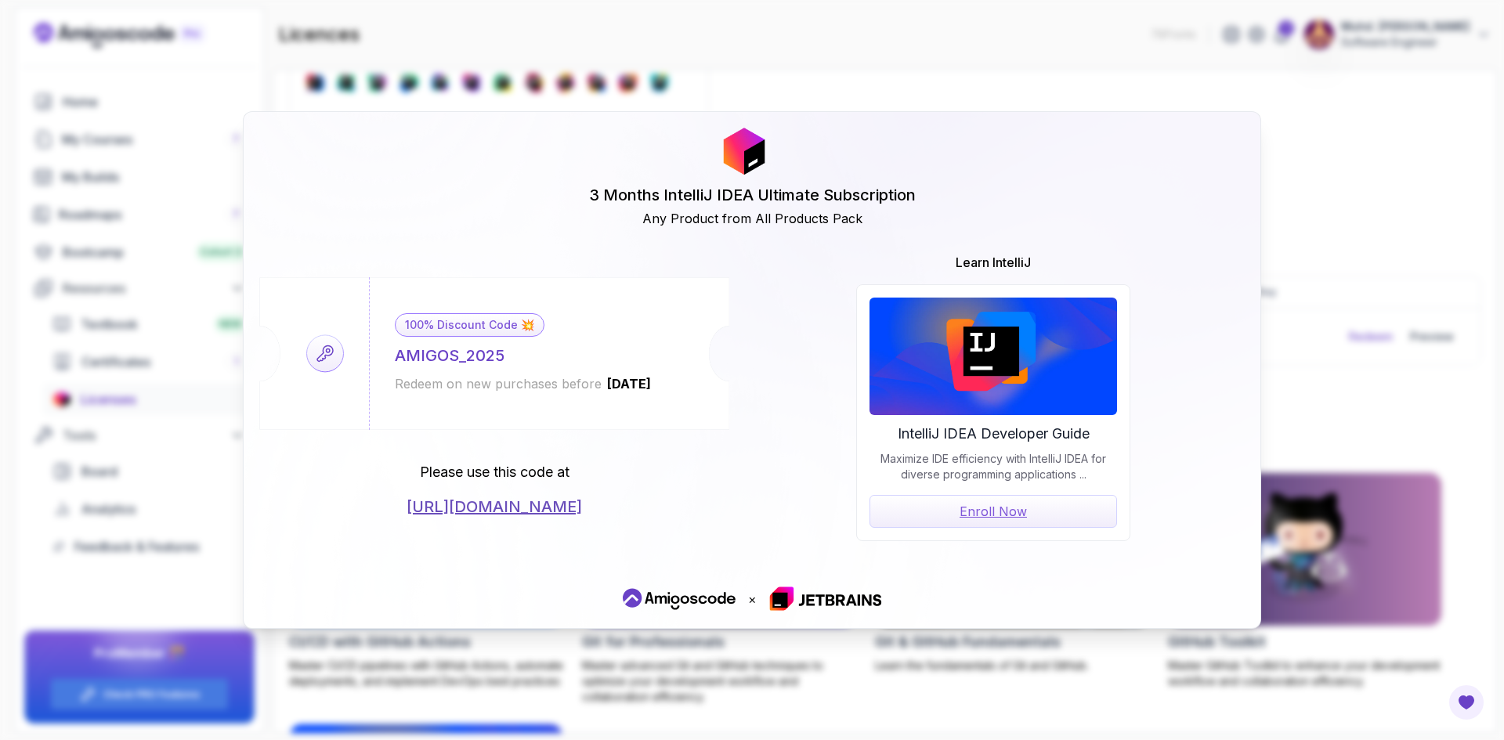
drag, startPoint x: 676, startPoint y: 382, endPoint x: 497, endPoint y: 385, distance: 178.6
click at [497, 385] on div "Redeem on new purchases before [DATE]" at bounding box center [524, 383] width 258 height 19
click at [305, 357] on div "100% Discount Code 💥 AMIGOS_2025 Redeem on new purchases before [DATE]" at bounding box center [494, 353] width 470 height 153
click at [1336, 211] on div "3 Months IntelliJ IDEA Ultimate Subscription Any Product from All Products Pack…" at bounding box center [752, 370] width 1504 height 740
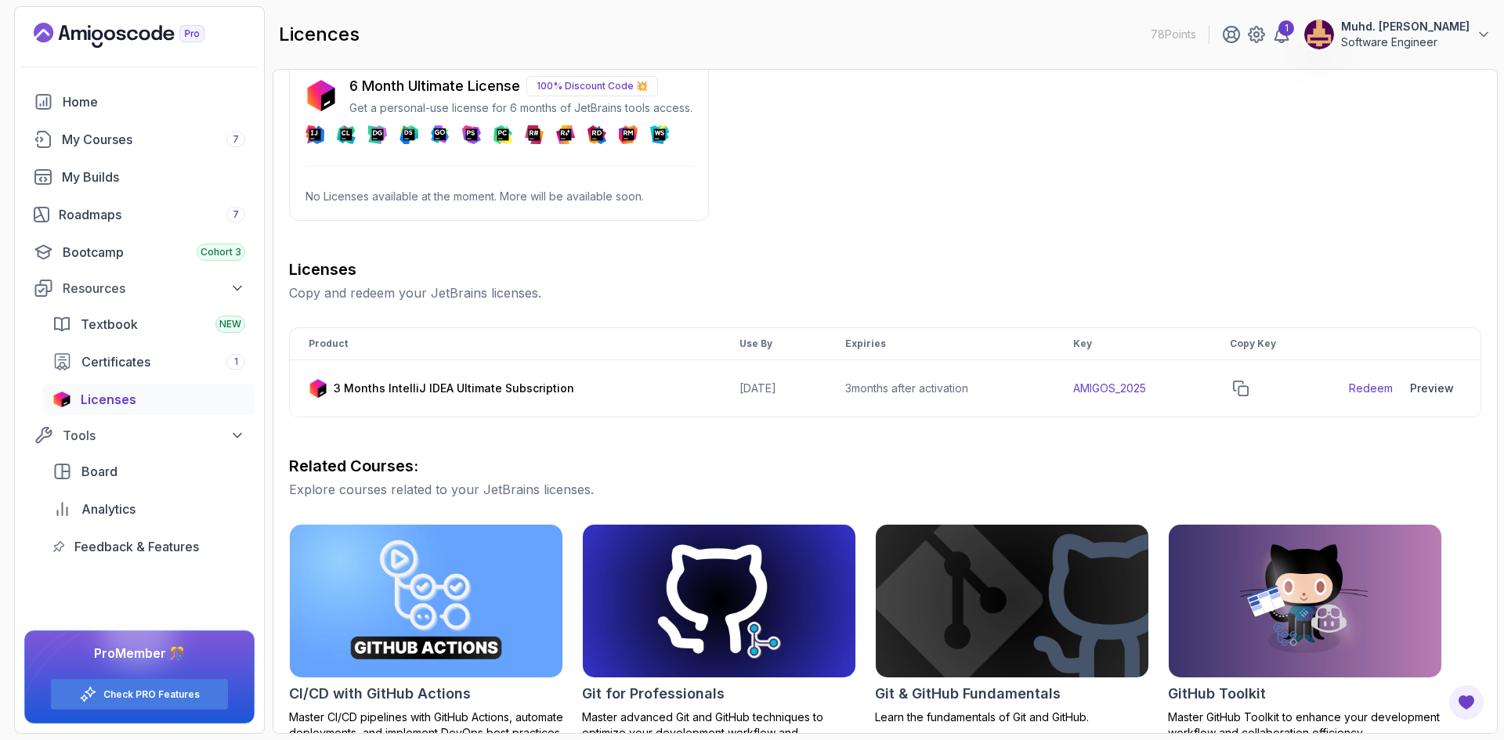
scroll to position [0, 0]
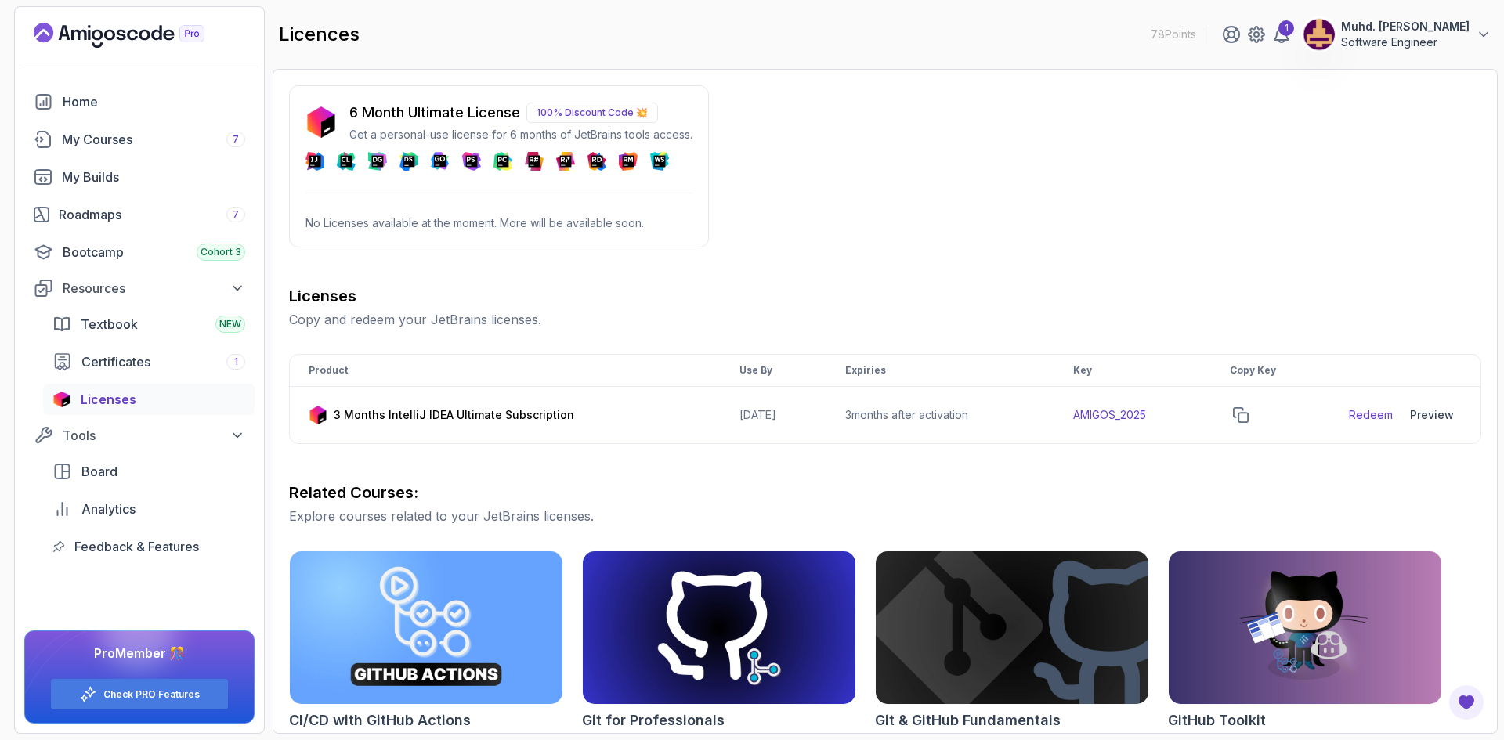
click at [1311, 37] on img at bounding box center [1318, 34] width 31 height 31
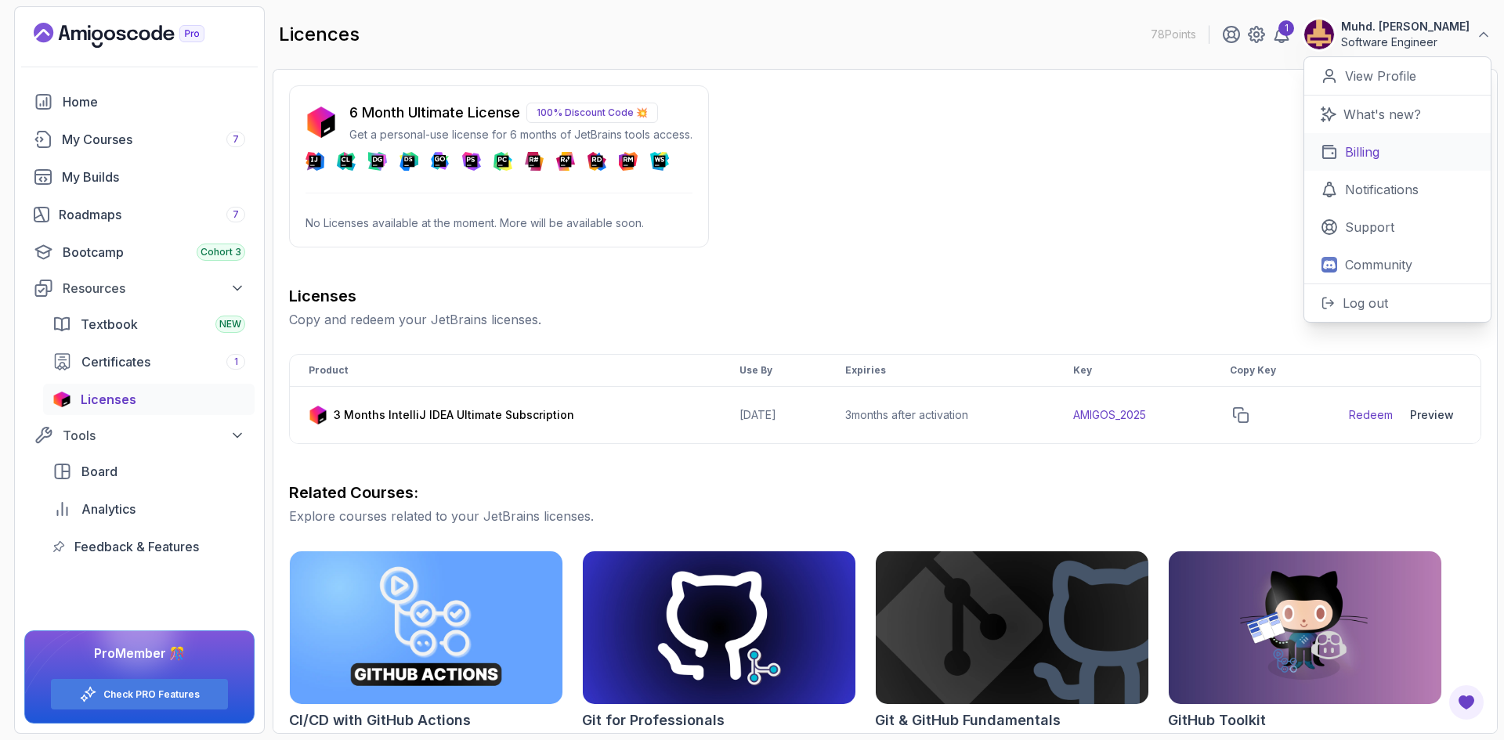
click at [1359, 154] on p "Billing" at bounding box center [1362, 152] width 34 height 19
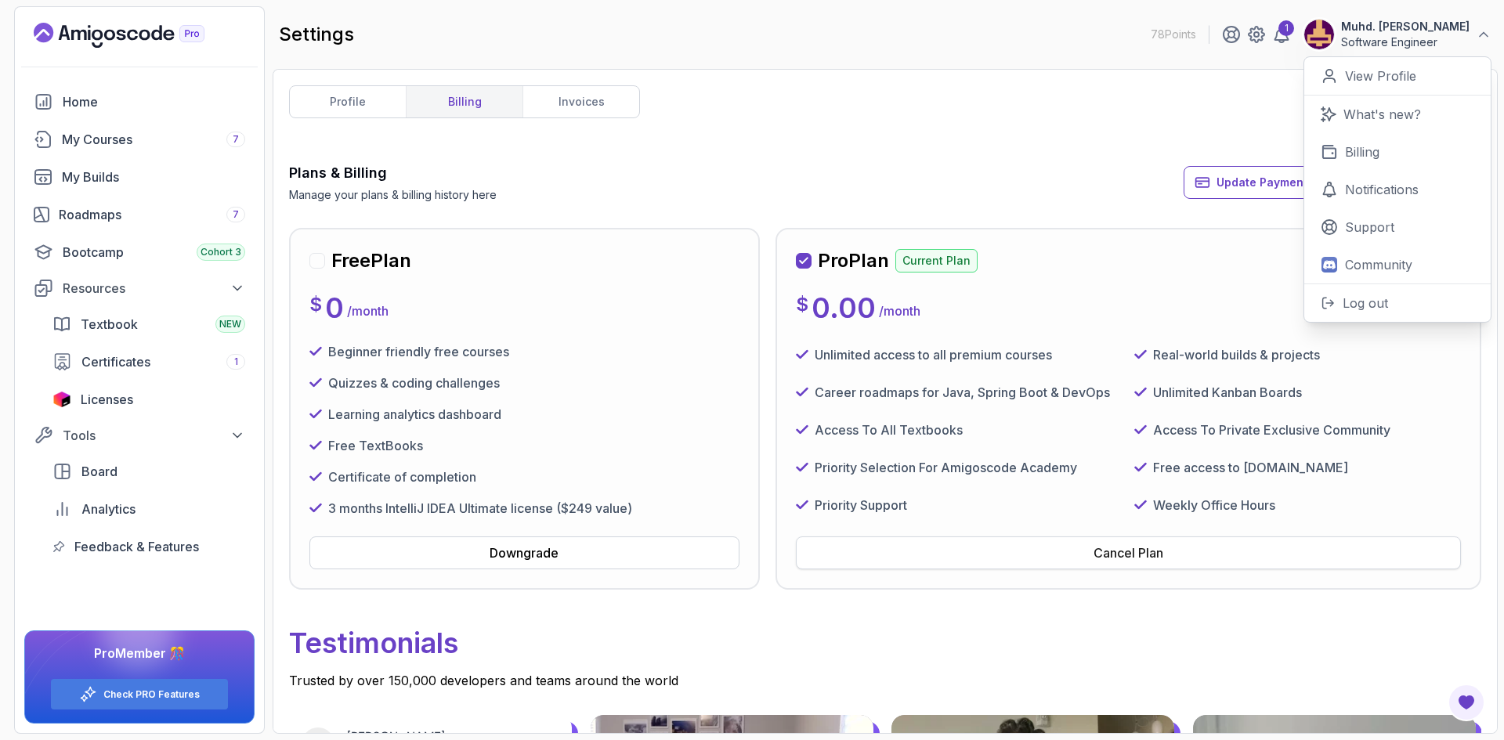
click at [1172, 562] on button "Cancel Plan" at bounding box center [1128, 553] width 665 height 33
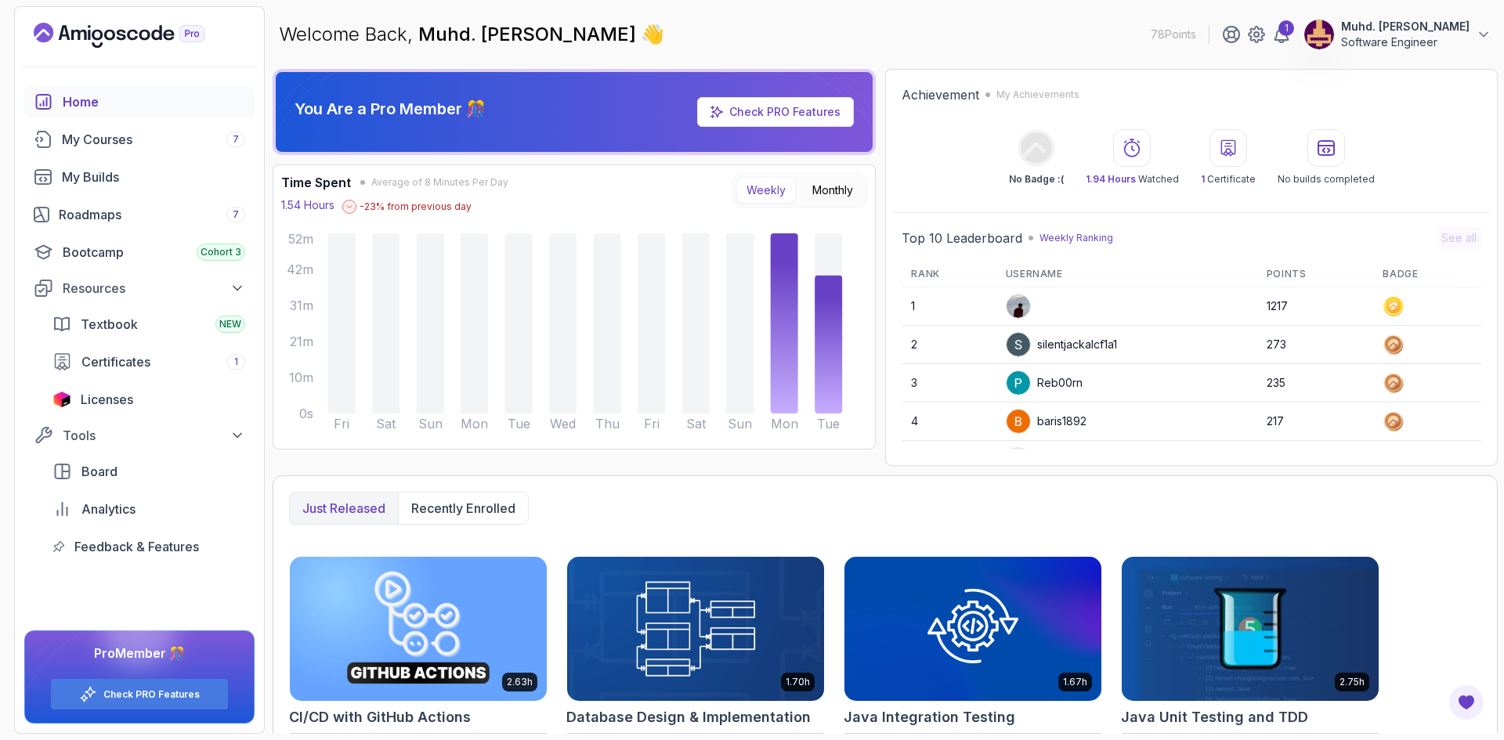
click at [1341, 38] on p "Software Engineer" at bounding box center [1405, 42] width 128 height 16
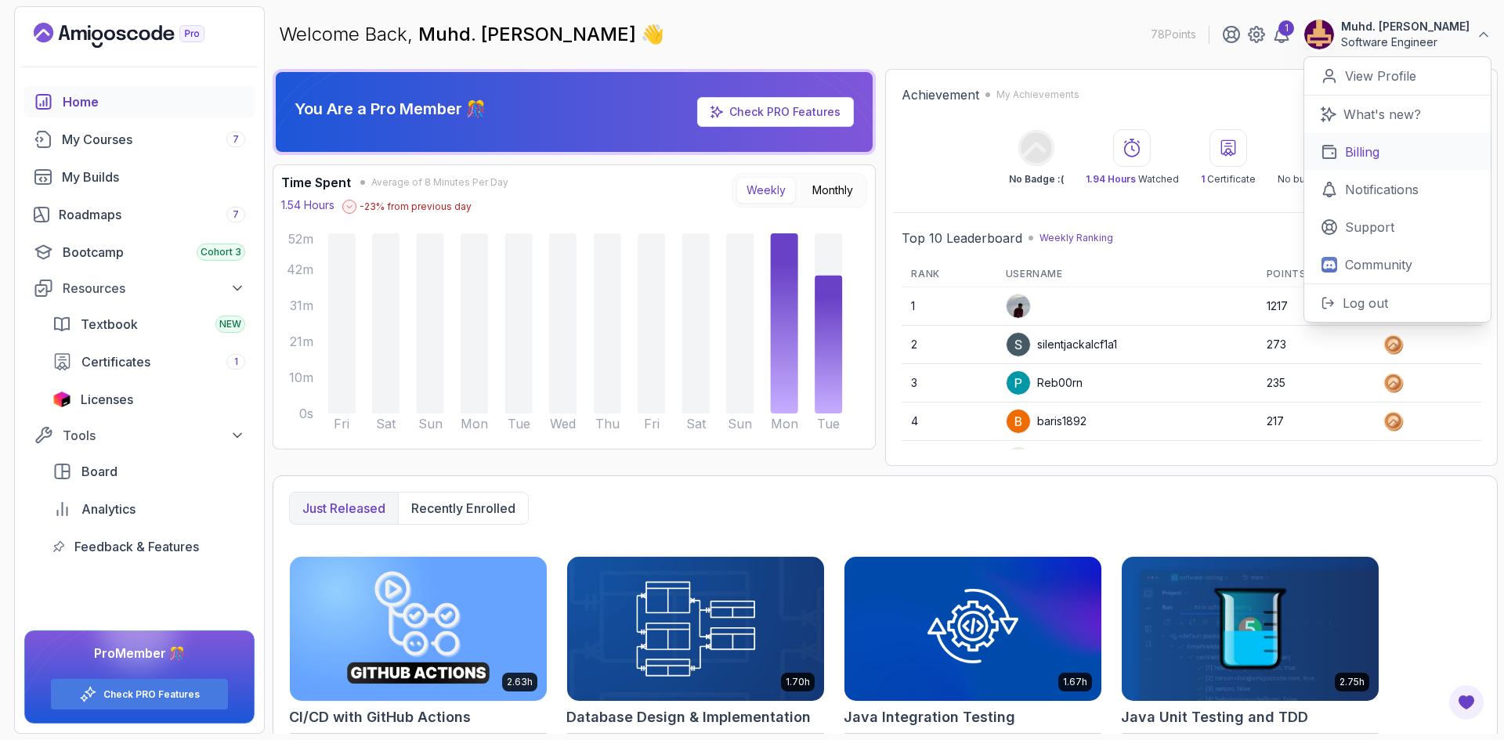
click at [1359, 161] on p "Billing" at bounding box center [1362, 152] width 34 height 19
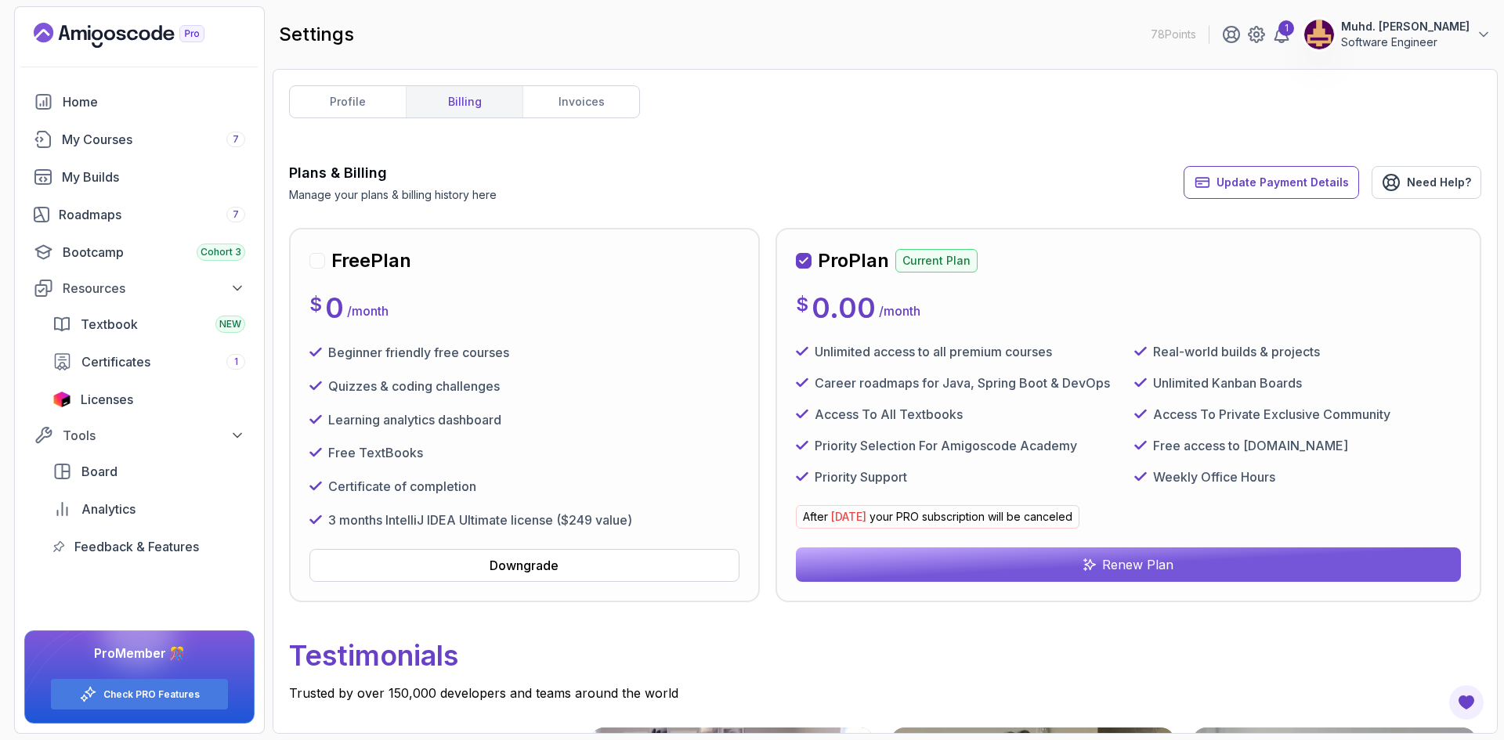
click at [1414, 41] on p "Software Engineer" at bounding box center [1405, 42] width 128 height 16
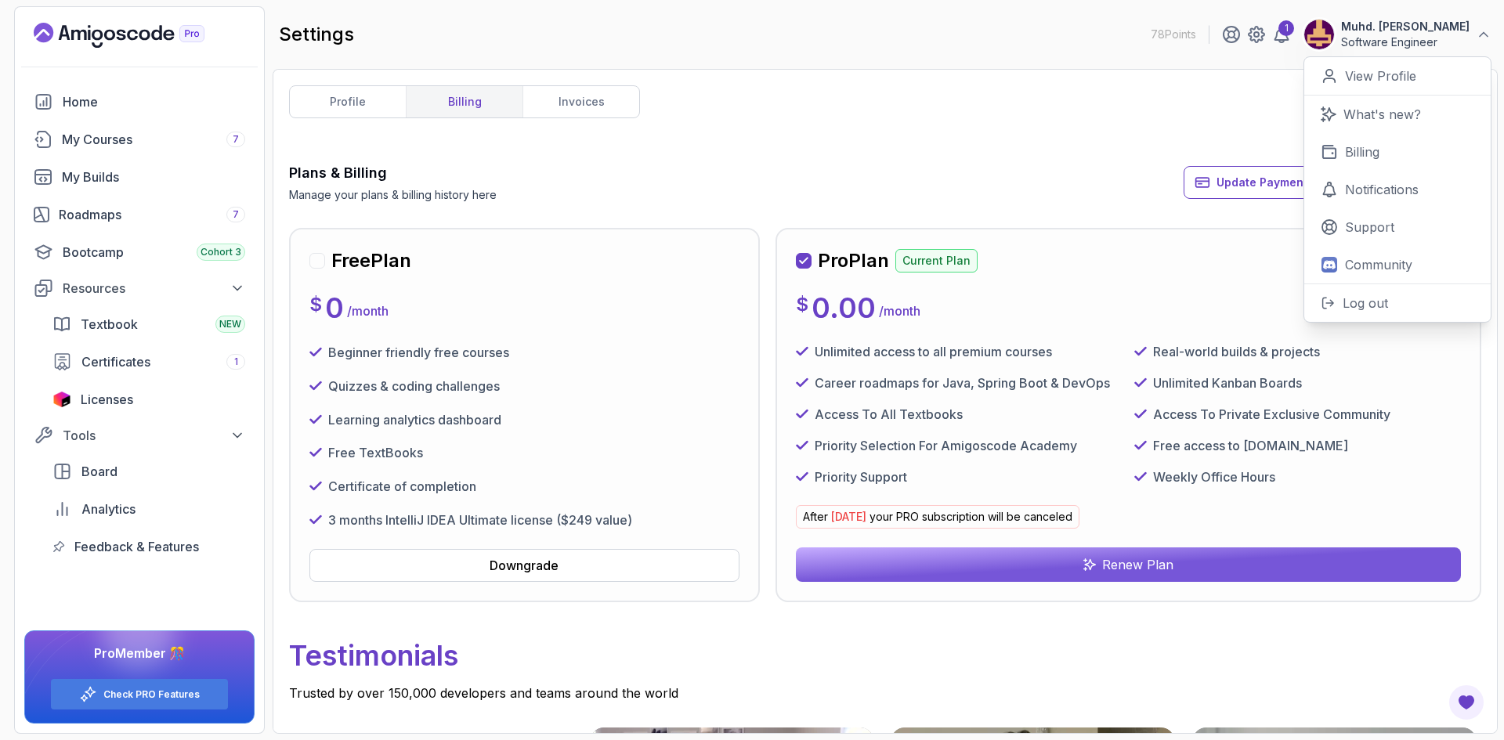
click at [1232, 339] on div "Pro Plan Current Plan $ 0.00 / month Unlimited access to all premium courses Re…" at bounding box center [1128, 415] width 665 height 334
